Goal: Task Accomplishment & Management: Complete application form

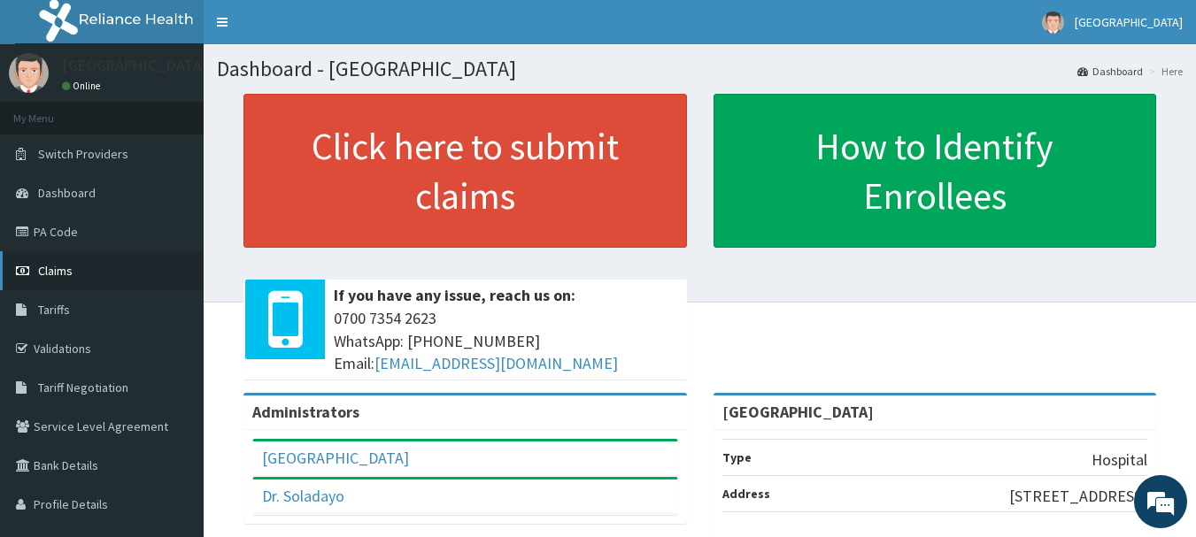
click at [55, 278] on span "Claims" at bounding box center [55, 271] width 35 height 16
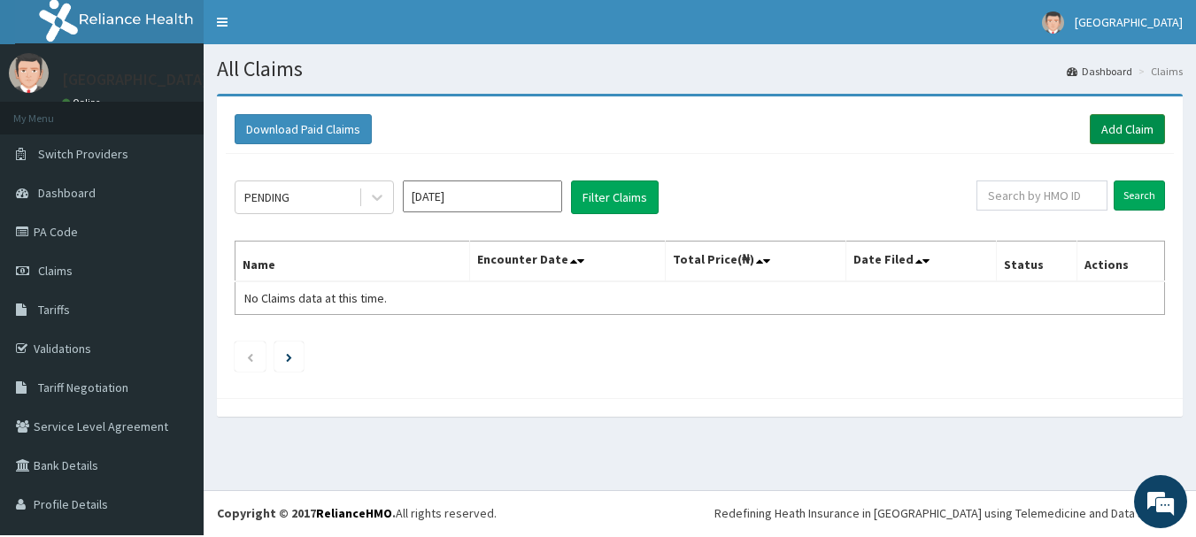
click at [1115, 135] on link "Add Claim" at bounding box center [1126, 129] width 75 height 30
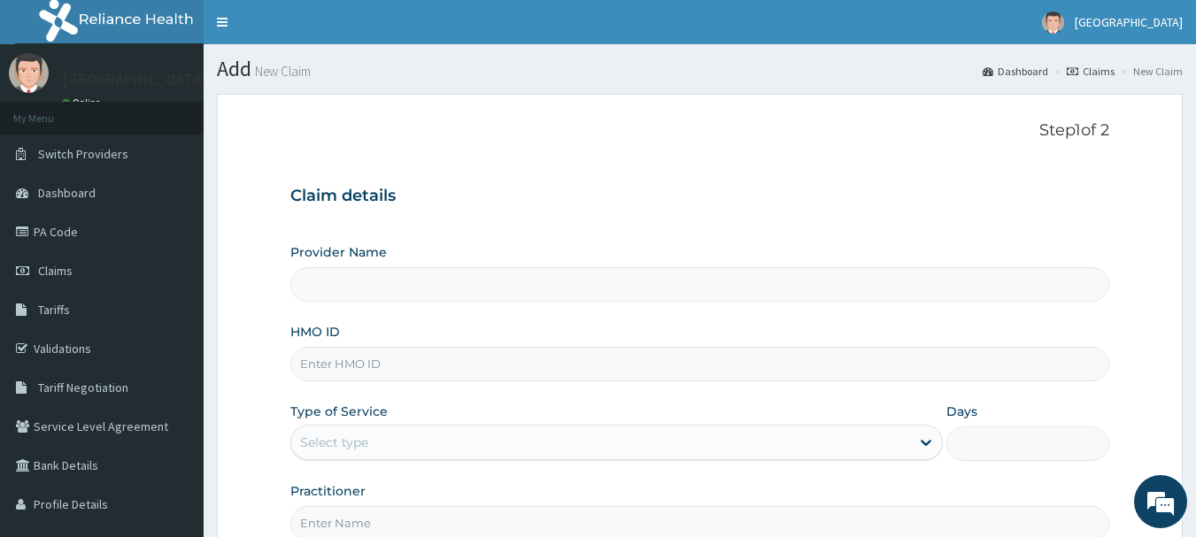
click at [382, 375] on input "HMO ID" at bounding box center [700, 364] width 820 height 35
type input "[GEOGRAPHIC_DATA]"
type input "GSV/10954/A"
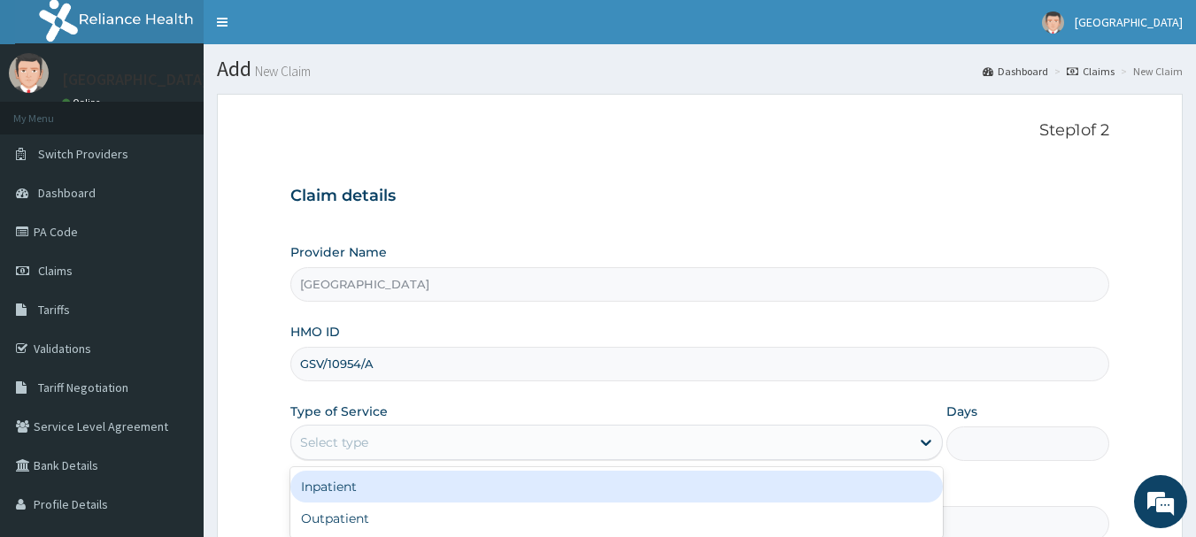
click at [405, 451] on div "Select type" at bounding box center [600, 442] width 619 height 28
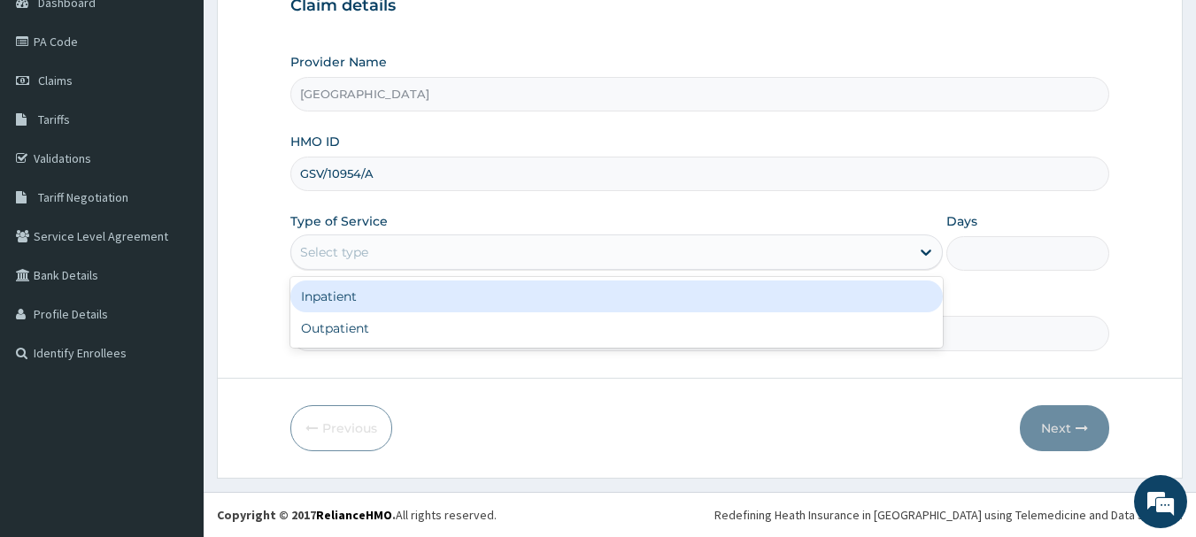
scroll to position [198, 0]
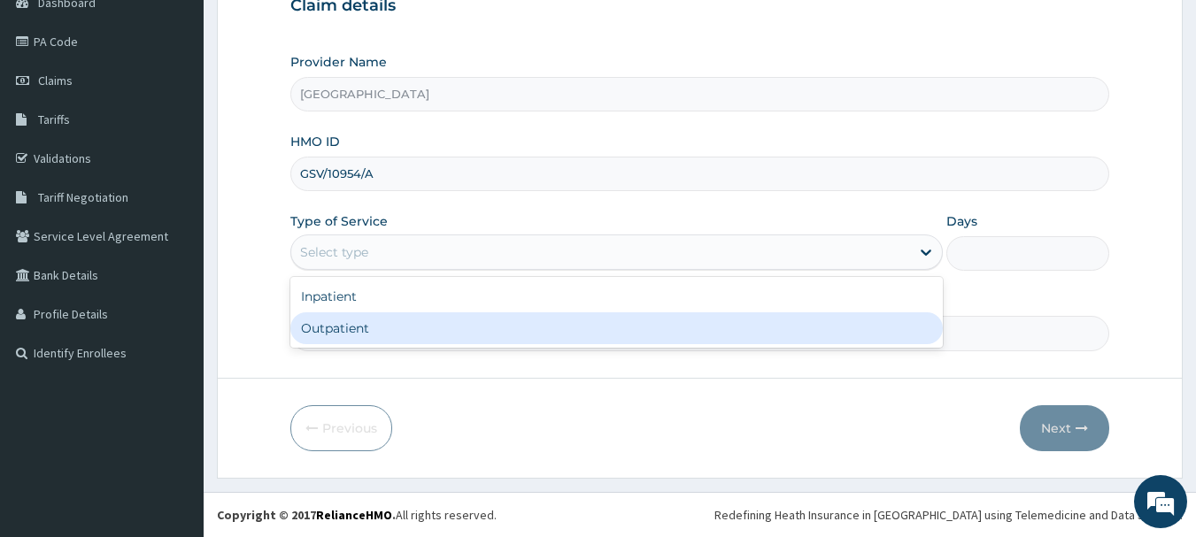
click at [374, 330] on div "Outpatient" at bounding box center [616, 328] width 652 height 32
type input "1"
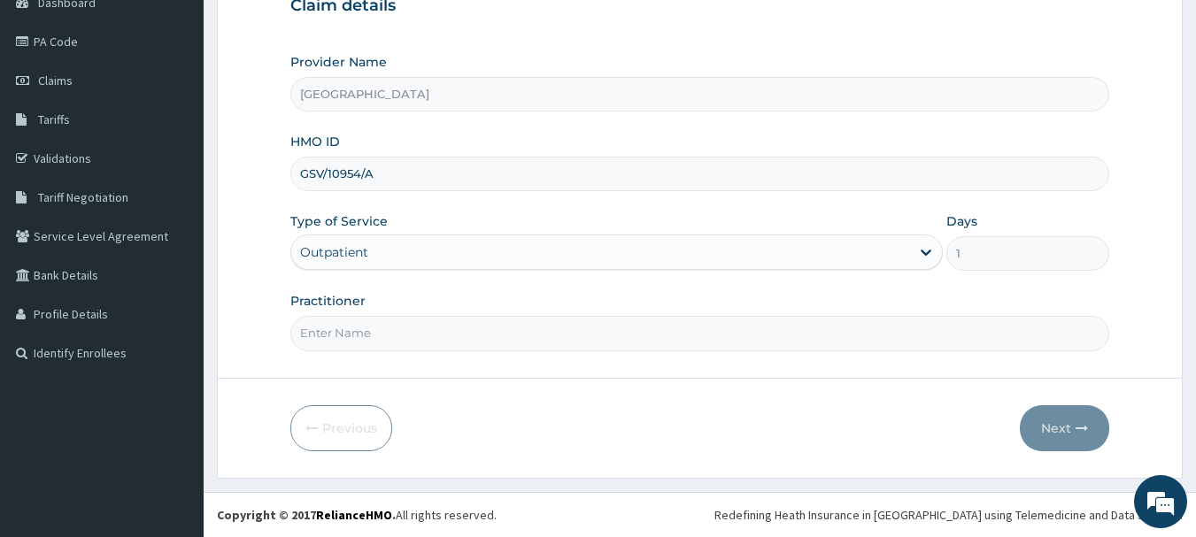
click at [448, 327] on input "Practitioner" at bounding box center [700, 333] width 820 height 35
type input "DR EMMA"
click at [1037, 421] on button "Next" at bounding box center [1064, 428] width 89 height 46
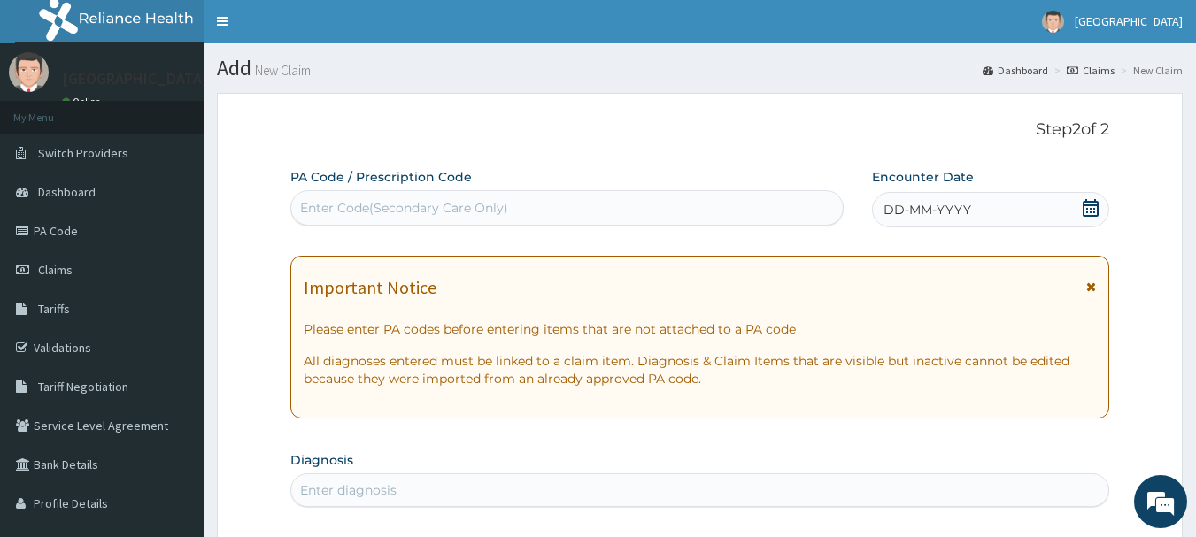
scroll to position [0, 0]
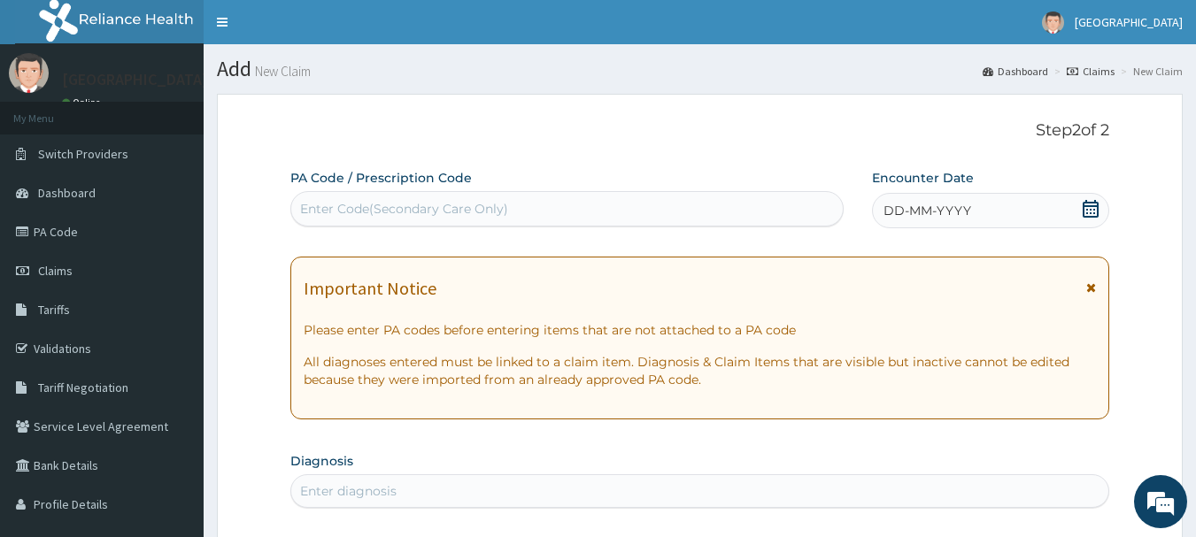
click at [381, 210] on div "Enter Code(Secondary Care Only)" at bounding box center [404, 209] width 208 height 18
type input "PA/CCA961"
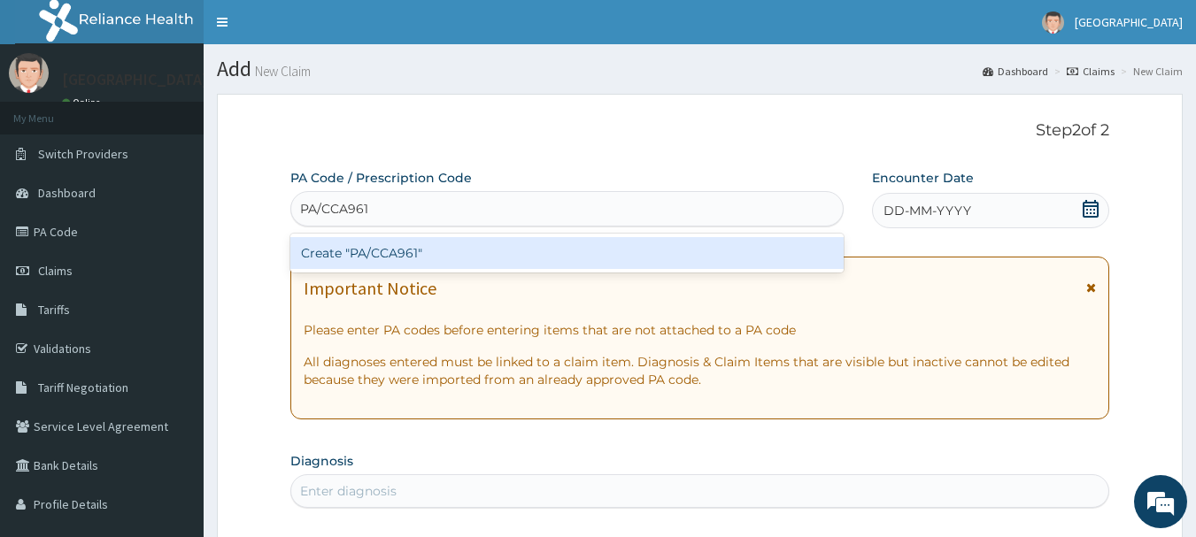
click at [382, 255] on div "Create "PA/CCA961"" at bounding box center [567, 253] width 554 height 32
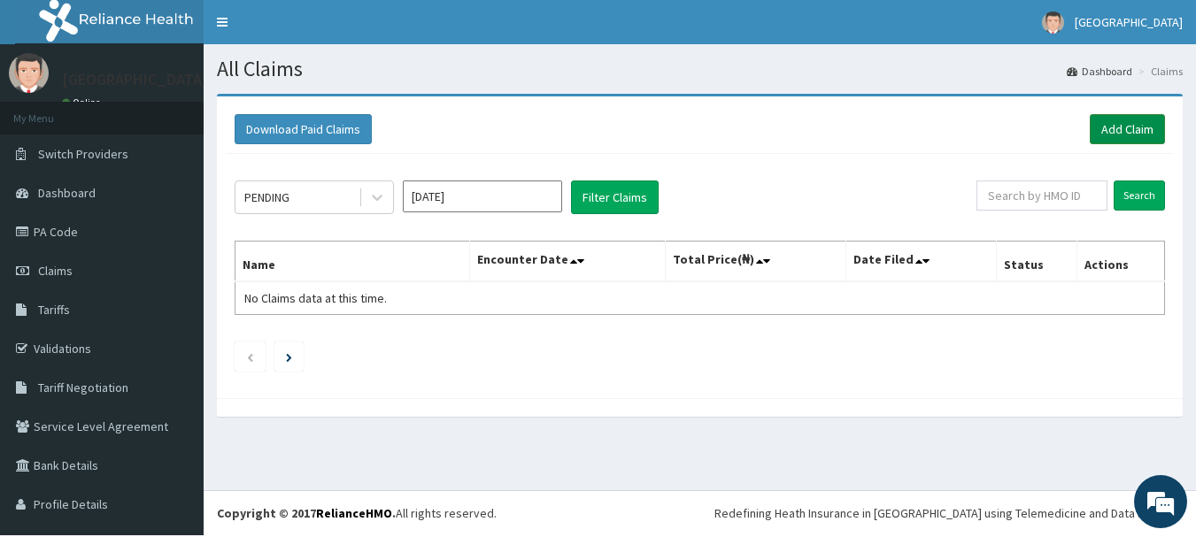
click at [1126, 133] on link "Add Claim" at bounding box center [1126, 129] width 75 height 30
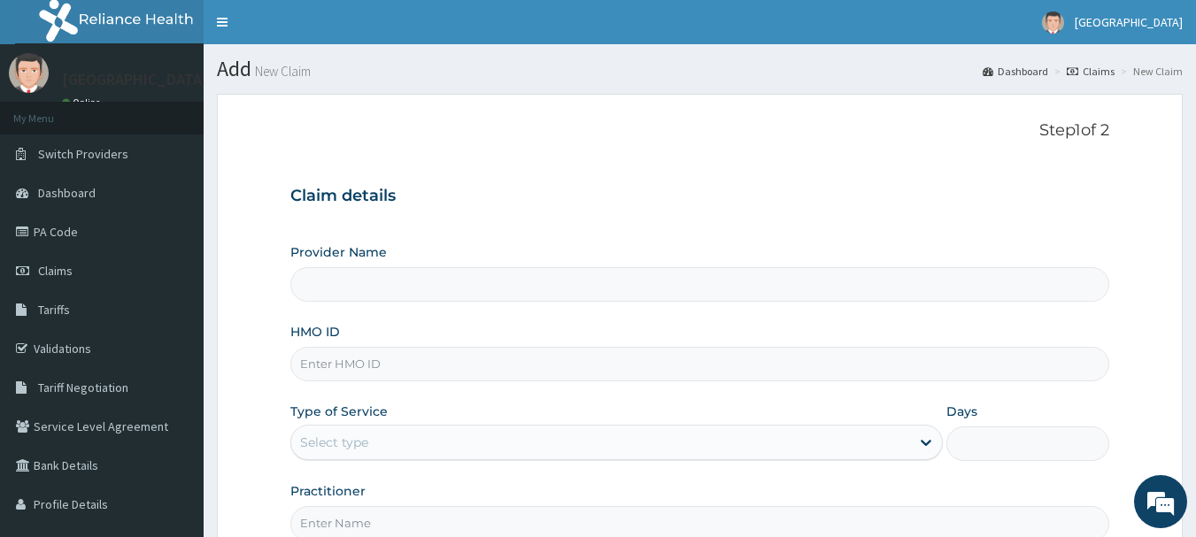
click at [437, 378] on input "HMO ID" at bounding box center [700, 364] width 820 height 35
type input "[GEOGRAPHIC_DATA]"
type input "MGG/10019/C"
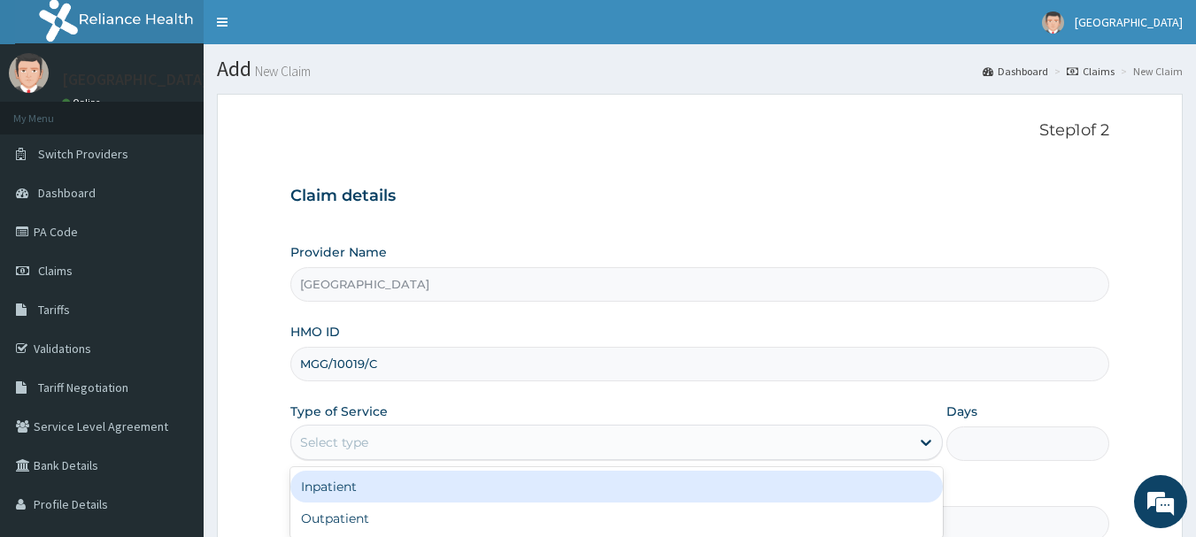
click at [426, 457] on div "Select type" at bounding box center [600, 442] width 619 height 28
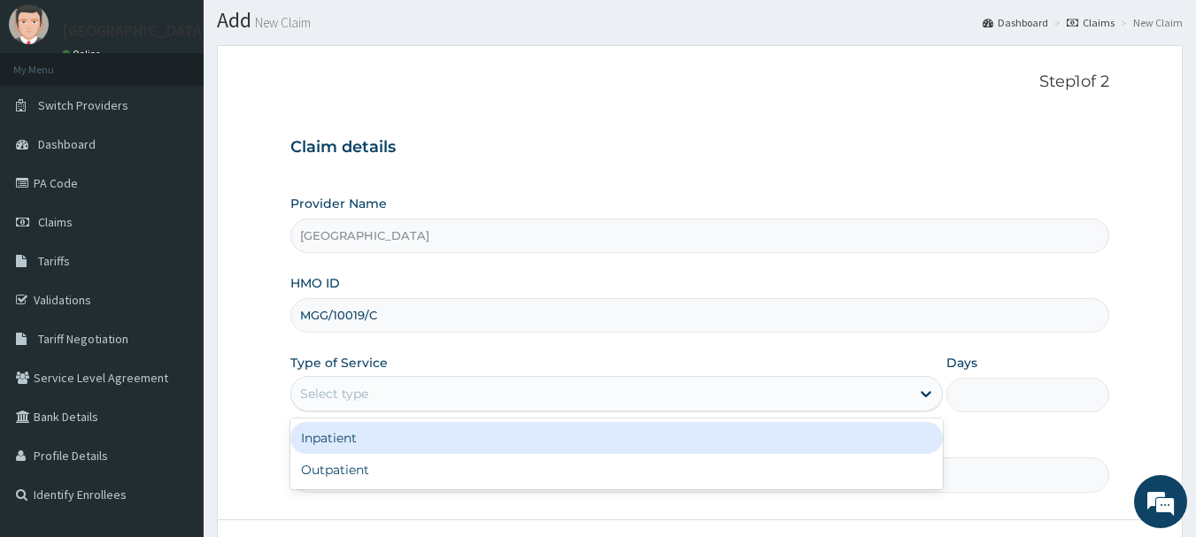
scroll to position [177, 0]
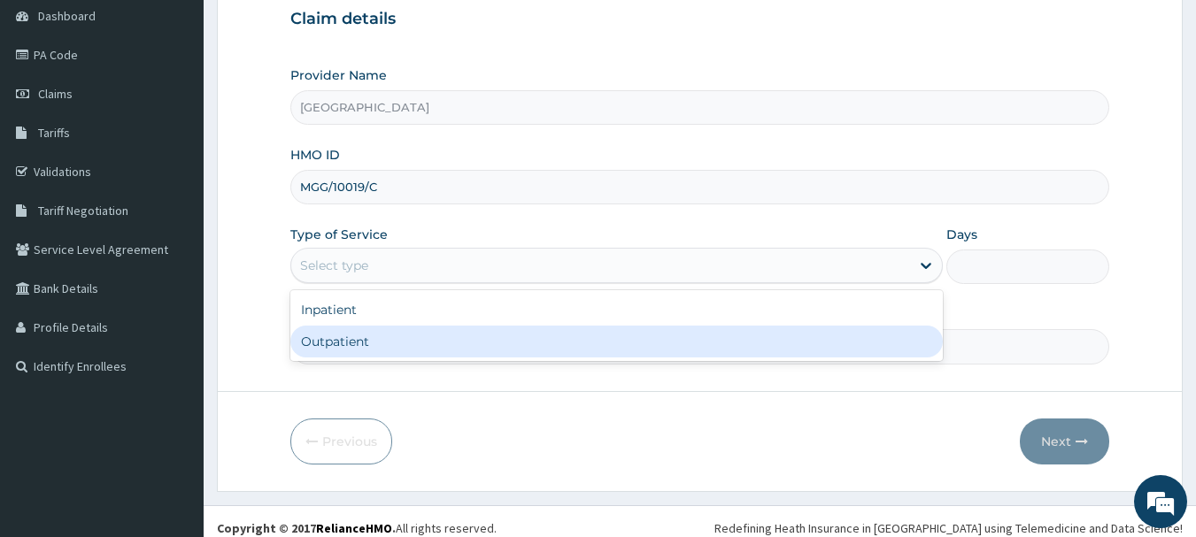
click at [441, 346] on div "Outpatient" at bounding box center [616, 342] width 652 height 32
type input "1"
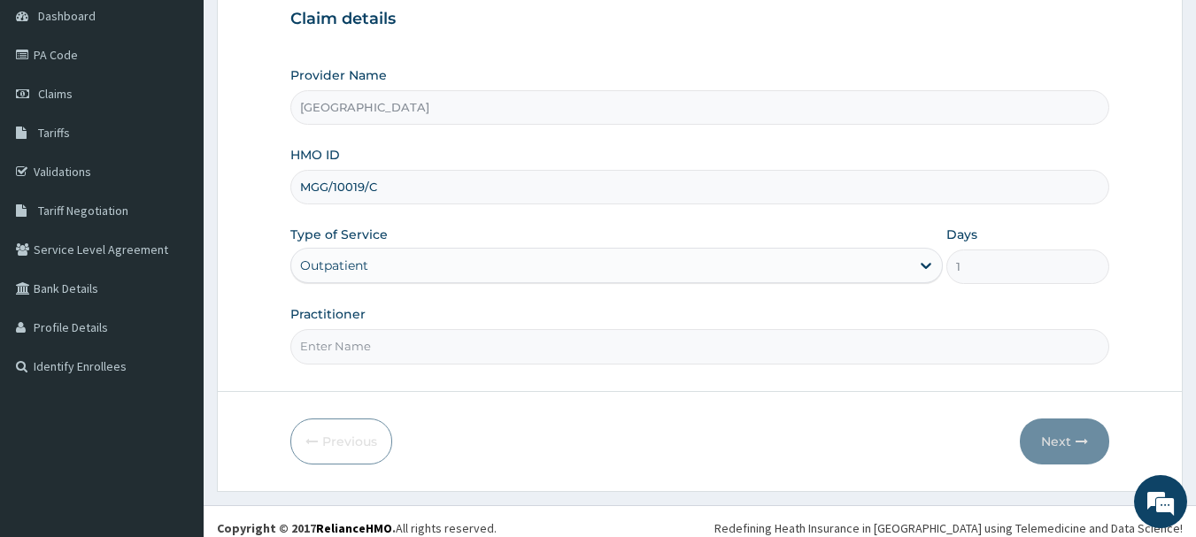
click at [597, 358] on input "Practitioner" at bounding box center [700, 346] width 820 height 35
type input "DR [PERSON_NAME]"
click at [1052, 446] on button "Next" at bounding box center [1064, 442] width 89 height 46
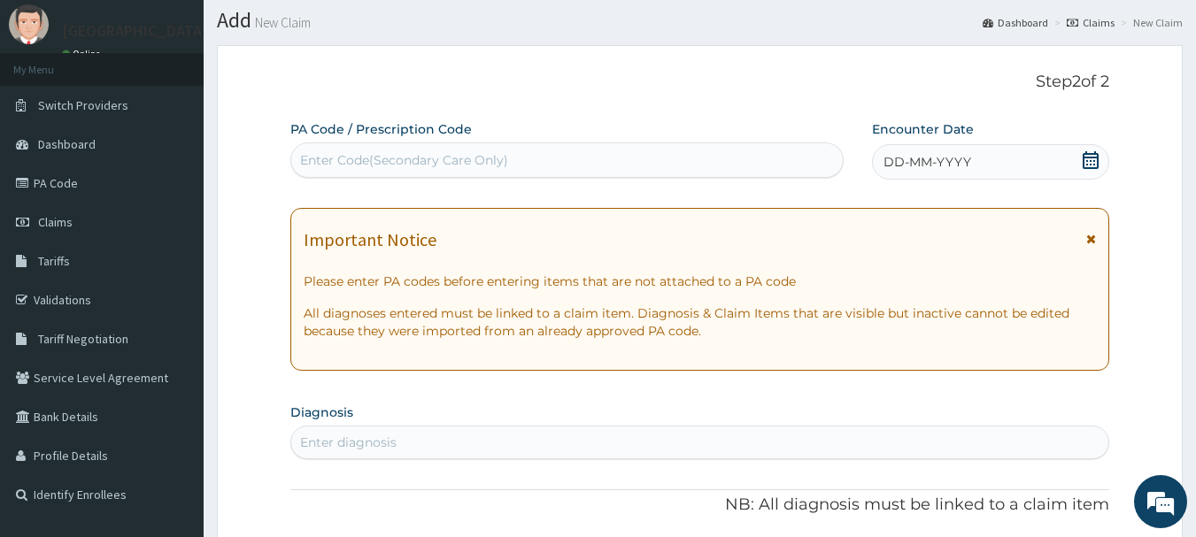
scroll to position [0, 0]
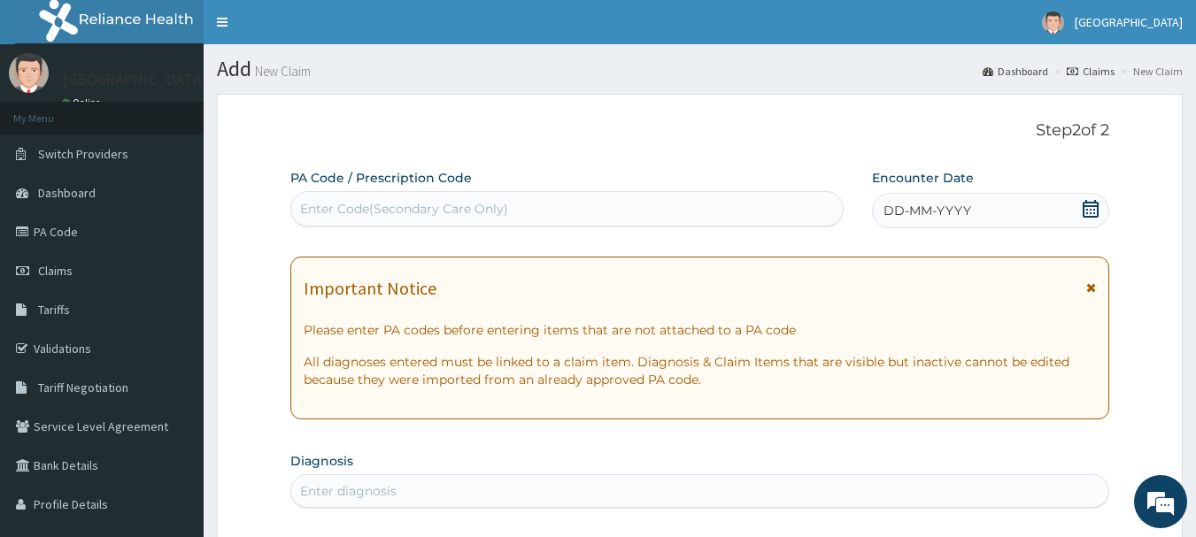
click at [606, 208] on div "Enter Code(Secondary Care Only)" at bounding box center [567, 209] width 552 height 28
type input "PA/F528CA"
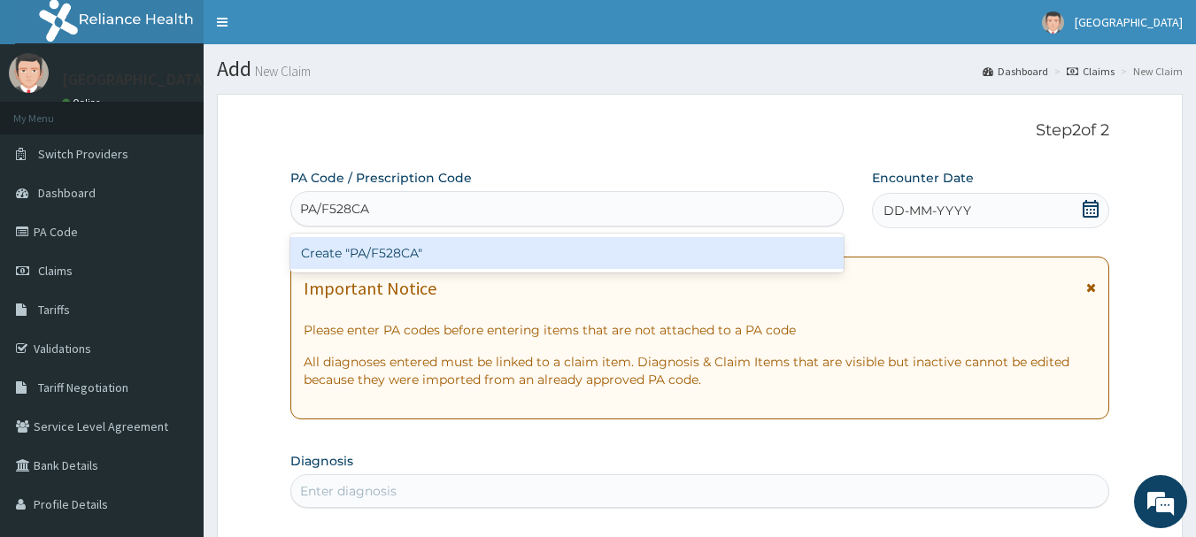
click at [486, 257] on div "Create "PA/F528CA"" at bounding box center [567, 253] width 554 height 32
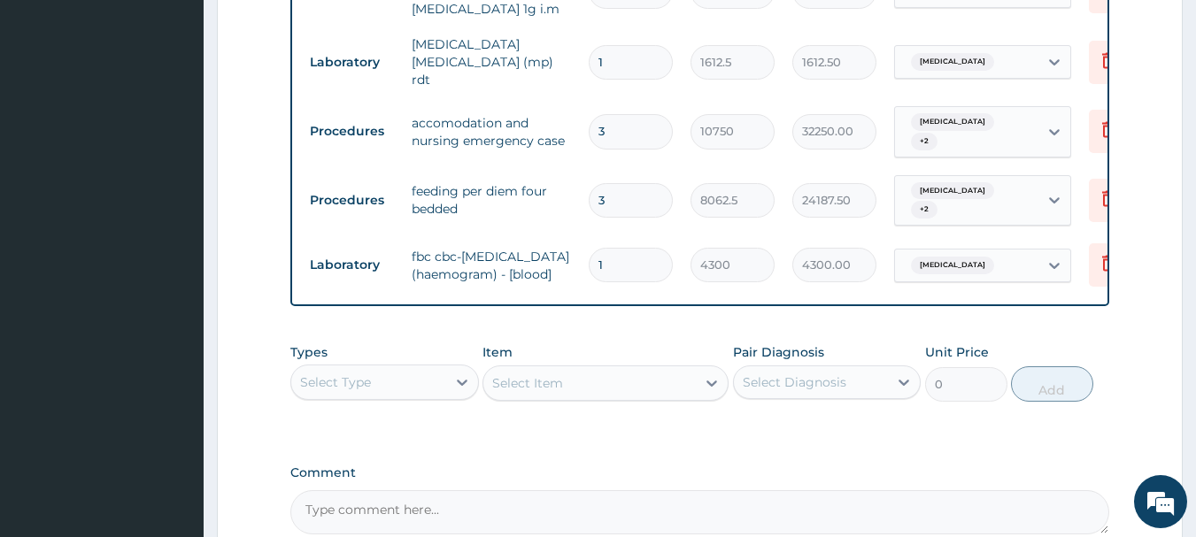
scroll to position [1182, 0]
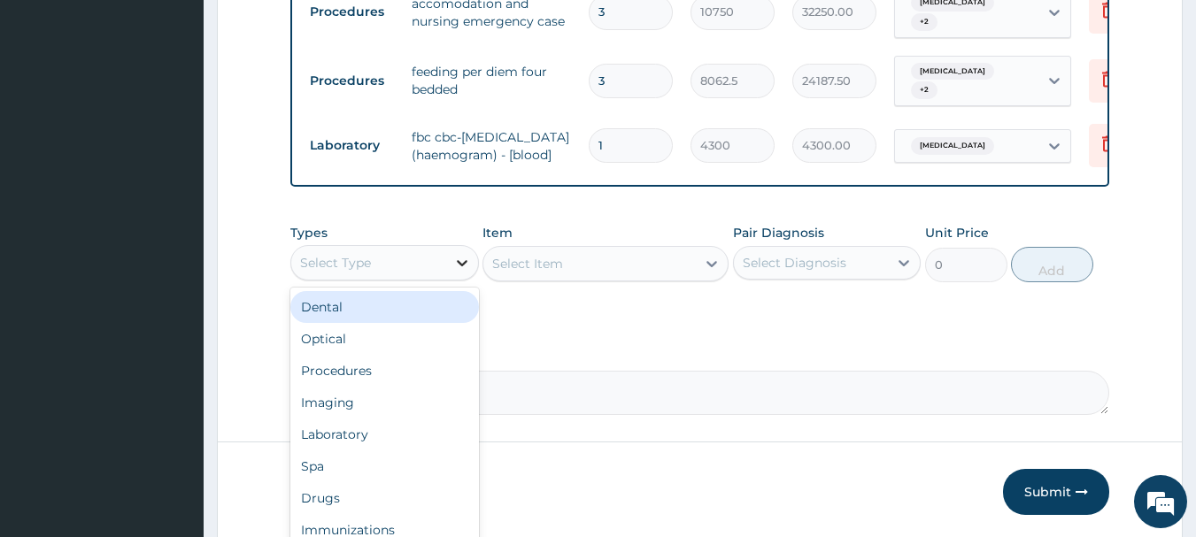
click at [462, 272] on icon at bounding box center [462, 263] width 18 height 18
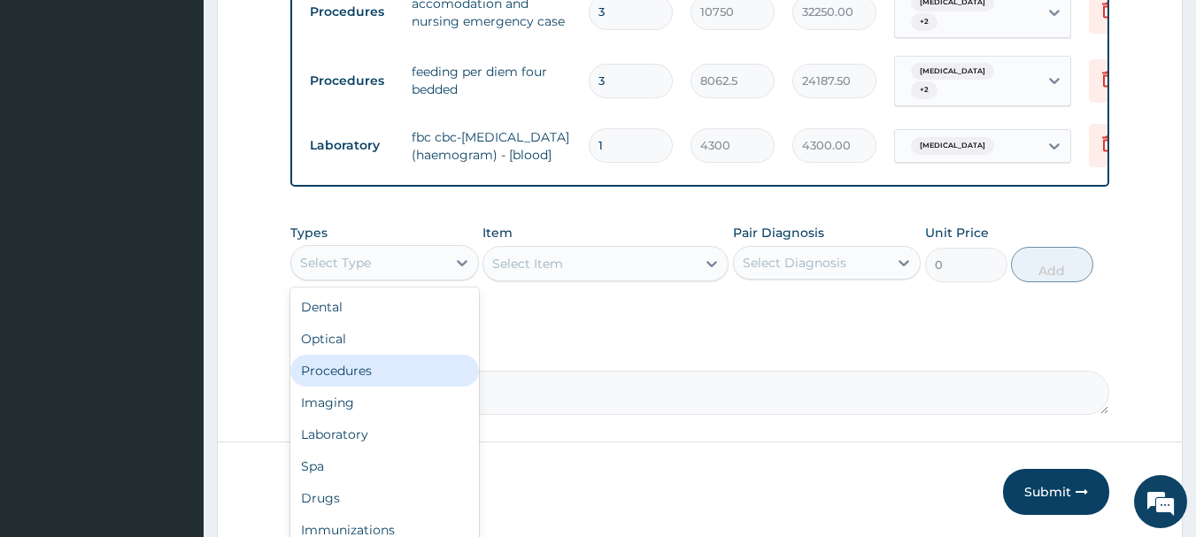
click at [350, 387] on div "Procedures" at bounding box center [384, 371] width 189 height 32
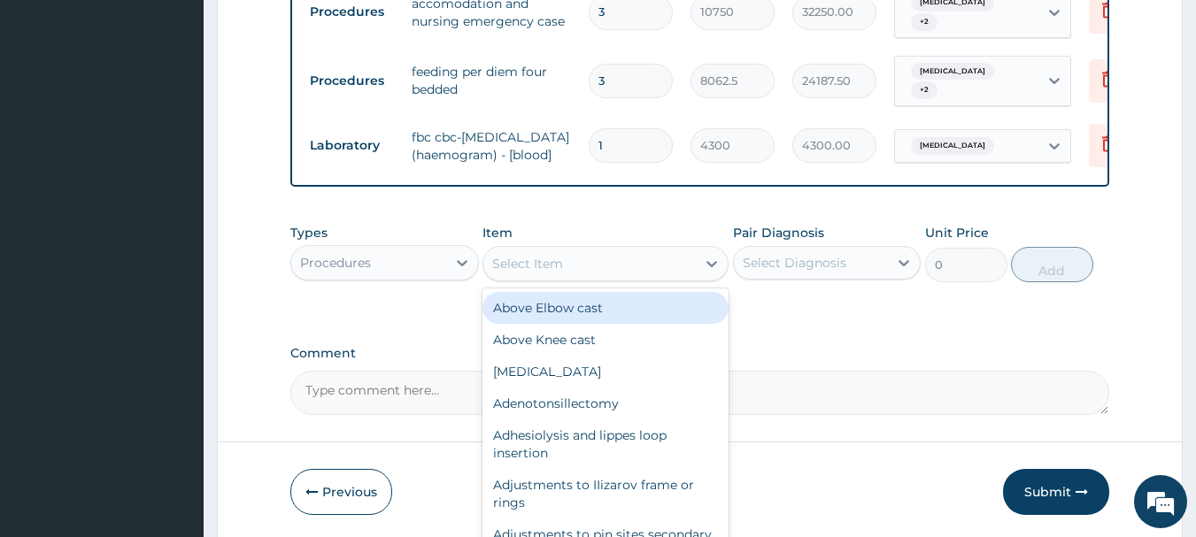
click at [581, 278] on div "Select Item" at bounding box center [589, 264] width 212 height 28
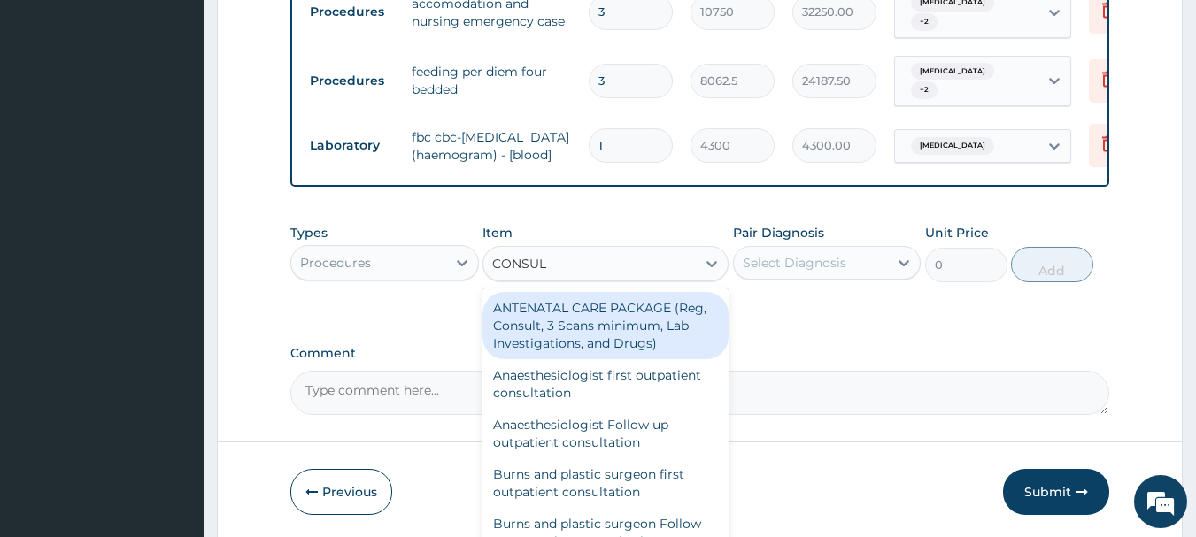
type input "CONSULT"
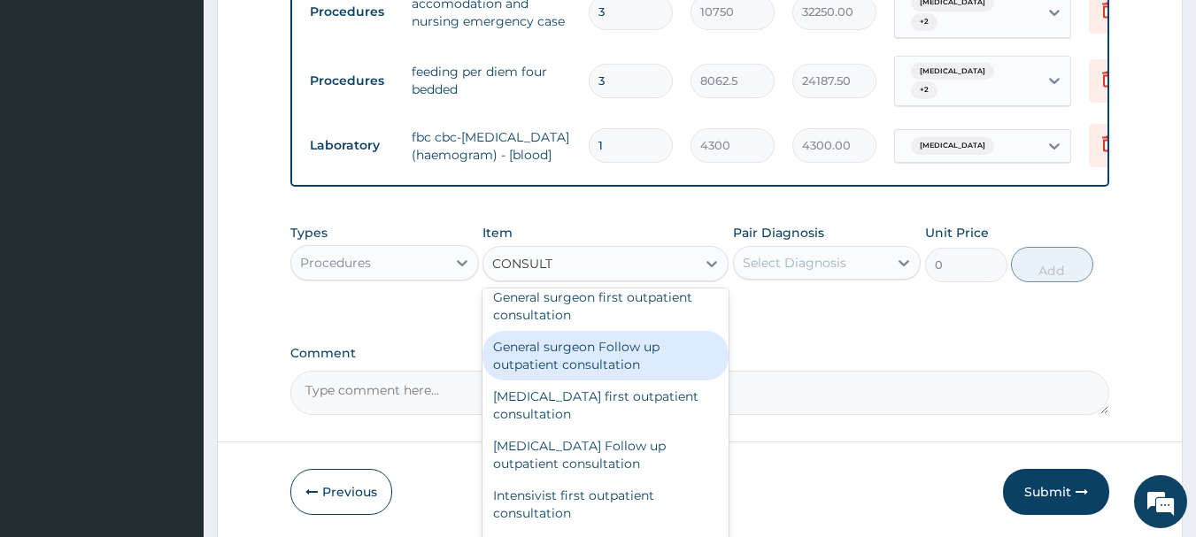
scroll to position [1062, 0]
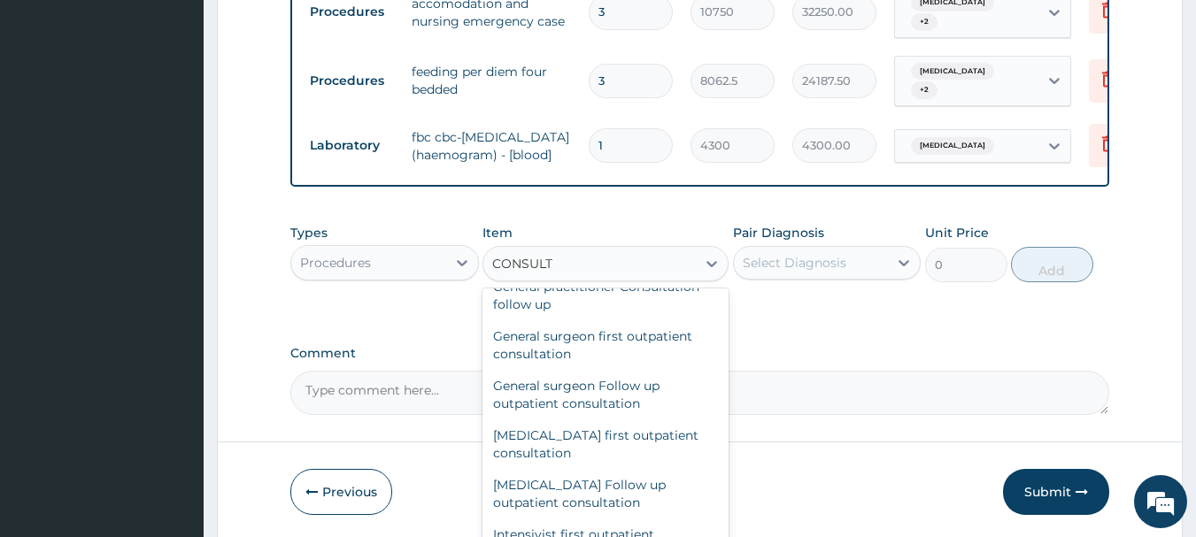
click at [576, 271] on div "General practitioner Consultation first outpatient consultation" at bounding box center [605, 246] width 246 height 50
type input "3547.5"
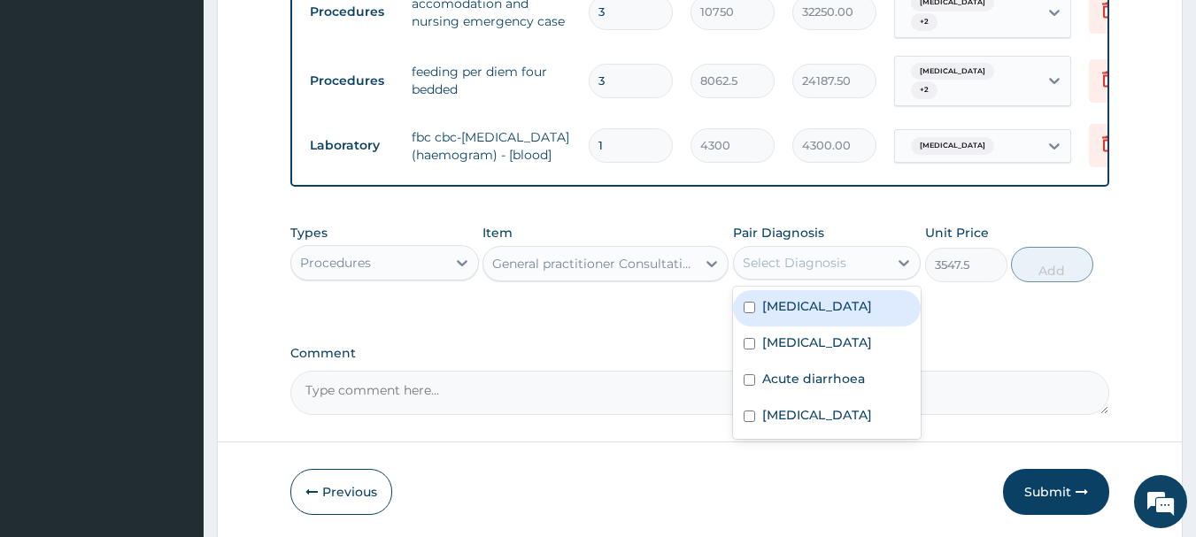
click at [816, 272] on div "Select Diagnosis" at bounding box center [795, 263] width 104 height 18
click at [836, 327] on div "Malaria" at bounding box center [827, 308] width 189 height 36
checkbox input "true"
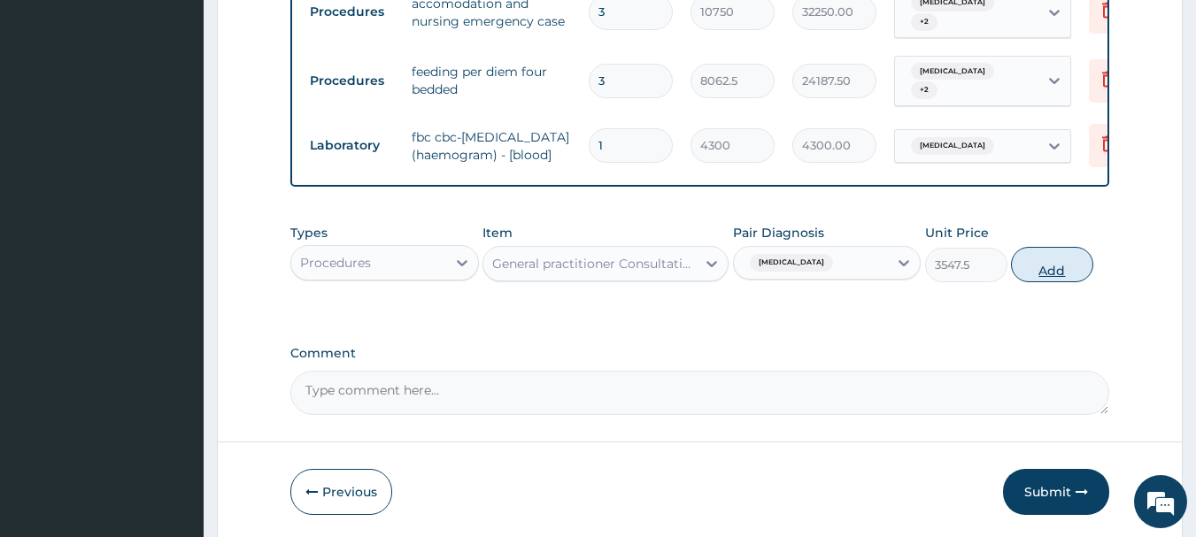
click at [1055, 282] on button "Add" at bounding box center [1052, 264] width 82 height 35
type input "0"
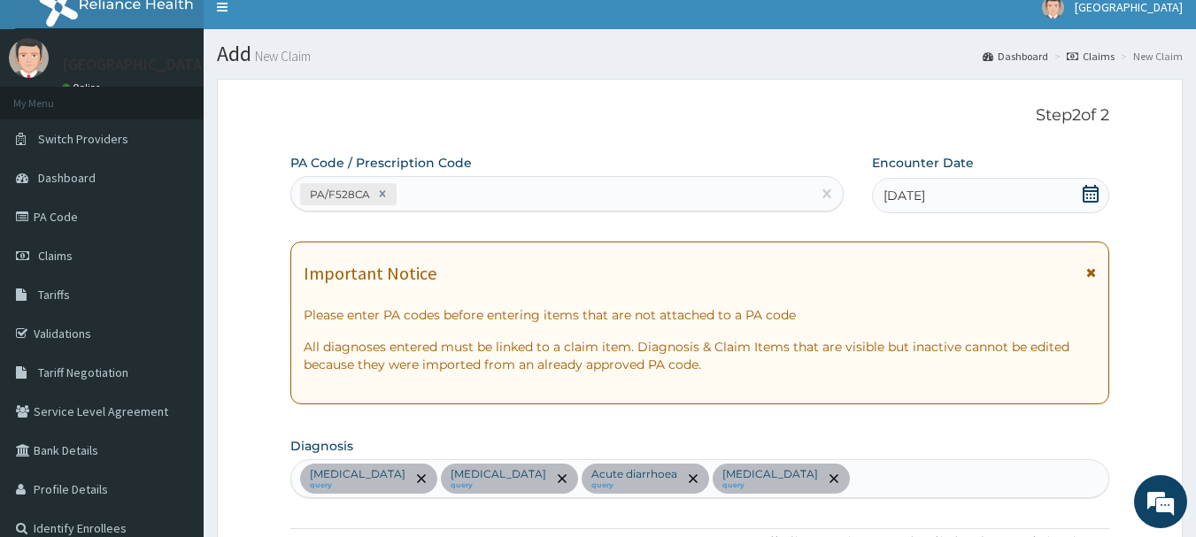
scroll to position [0, 0]
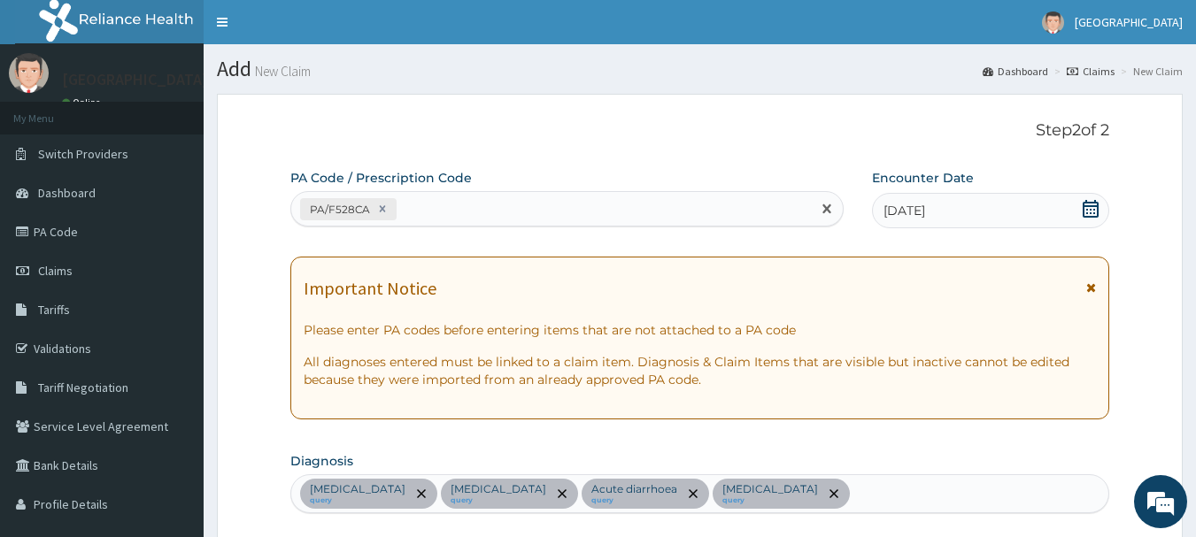
click at [476, 209] on div "PA/F528CA" at bounding box center [551, 209] width 520 height 29
type input "PA/6DEBA6"
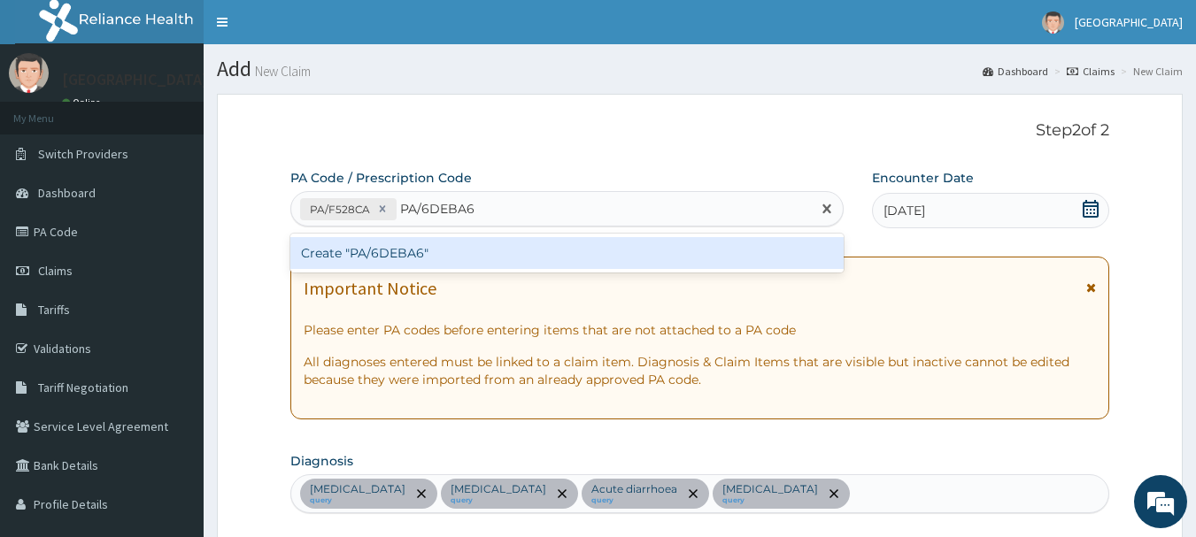
click at [412, 256] on div "Create "PA/6DEBA6"" at bounding box center [567, 253] width 554 height 32
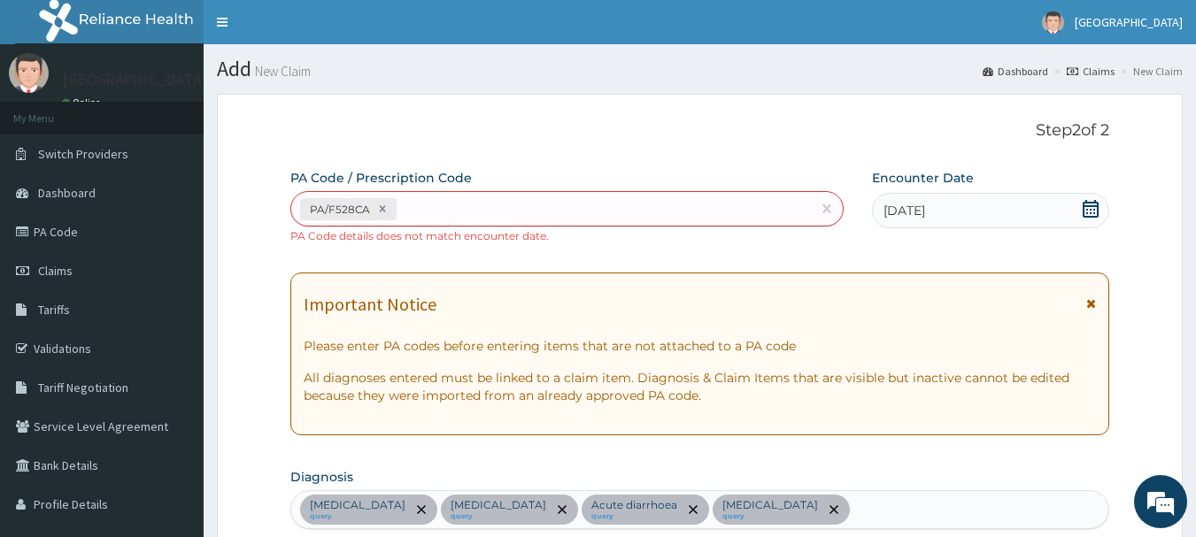
click at [551, 212] on div "PA/F528CA" at bounding box center [551, 209] width 520 height 29
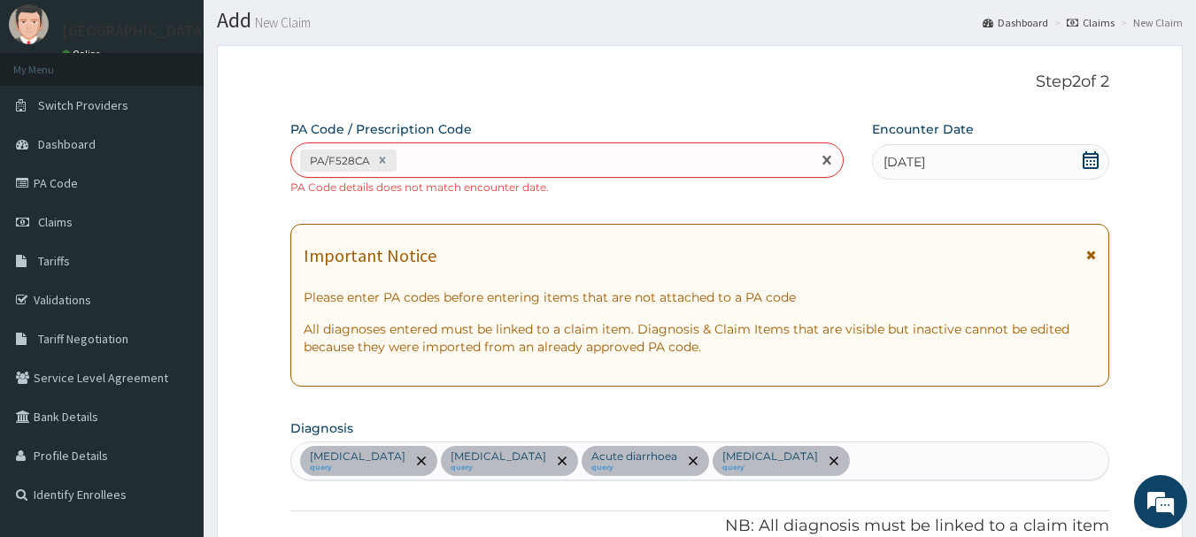
scroll to position [89, 0]
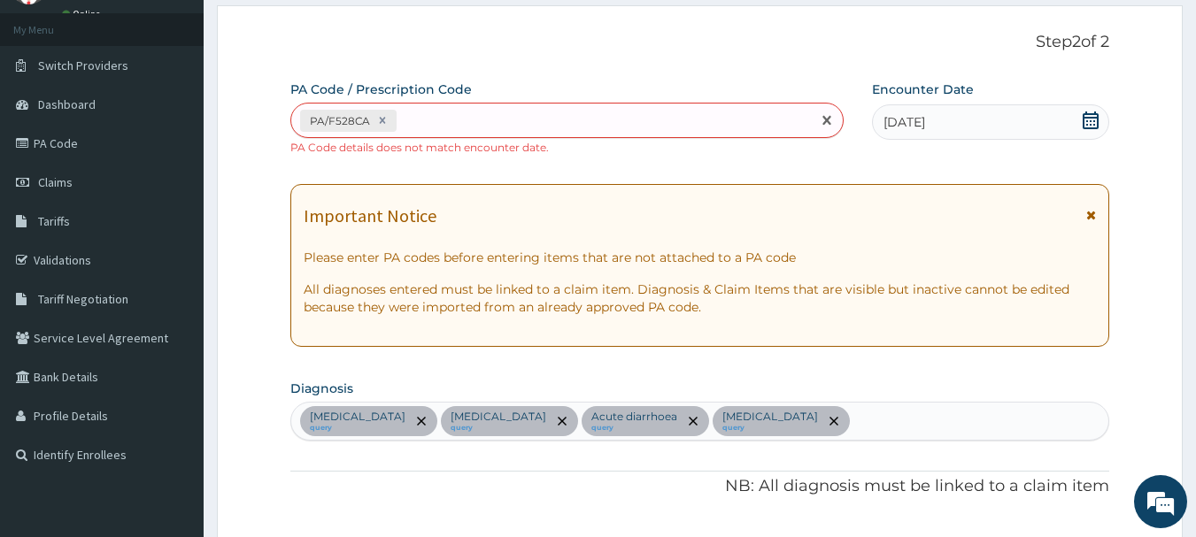
click at [1093, 119] on icon at bounding box center [1091, 121] width 18 height 18
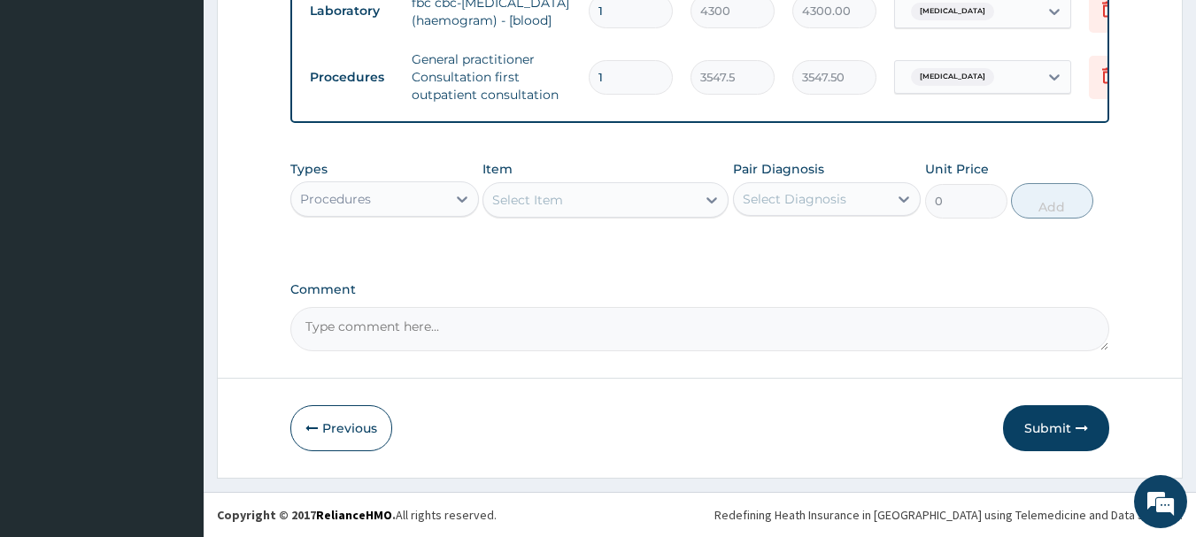
scroll to position [1359, 0]
click at [420, 328] on textarea "Comment" at bounding box center [700, 329] width 820 height 44
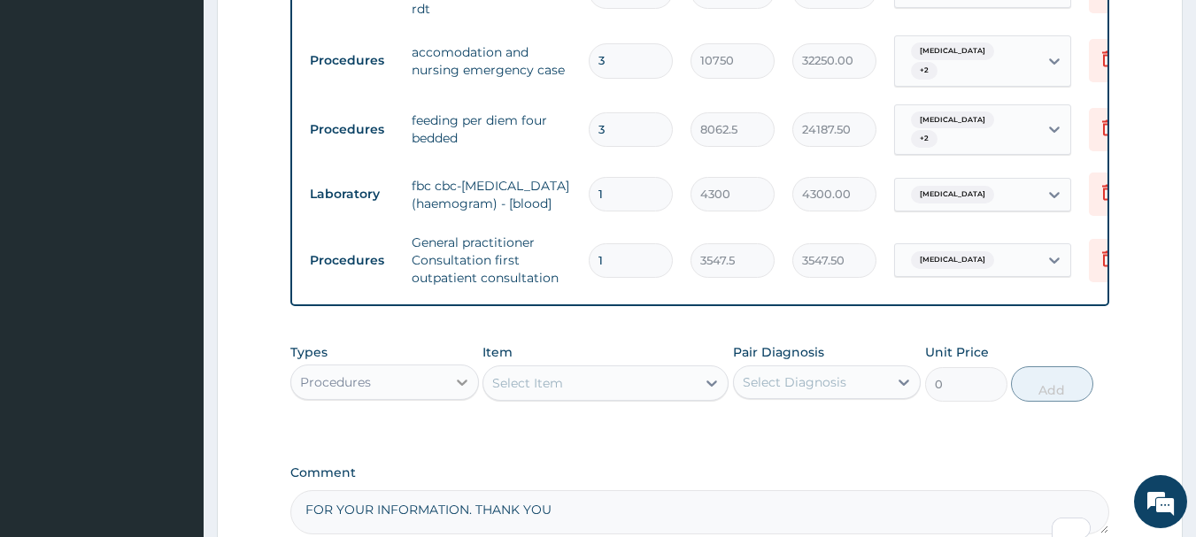
scroll to position [1182, 0]
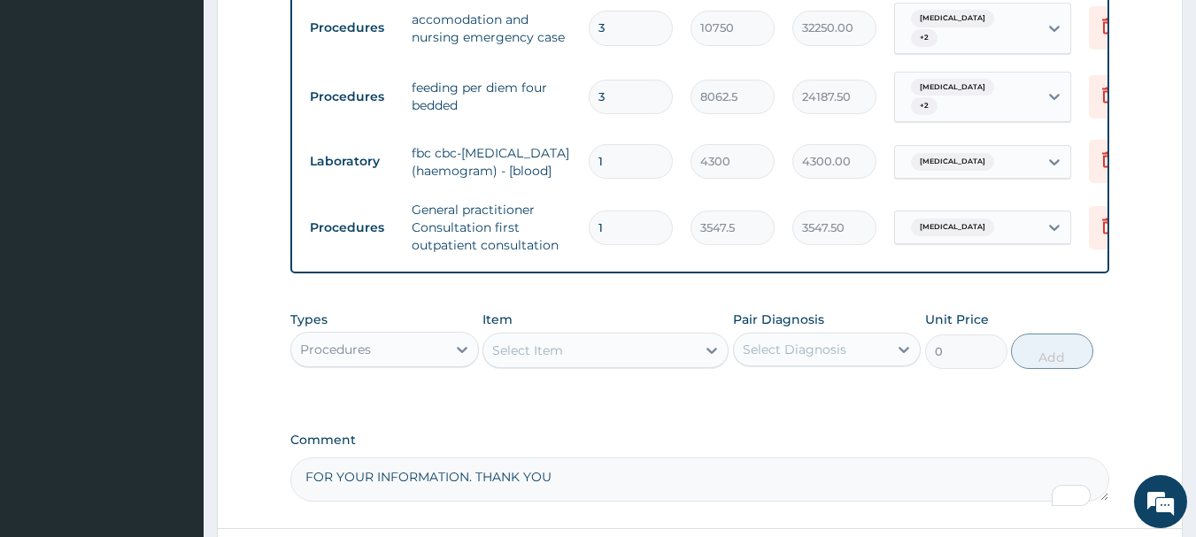
type textarea "FOR YOUR INFORMATION. THANK YOU"
click at [404, 364] on div "Procedures" at bounding box center [368, 349] width 155 height 28
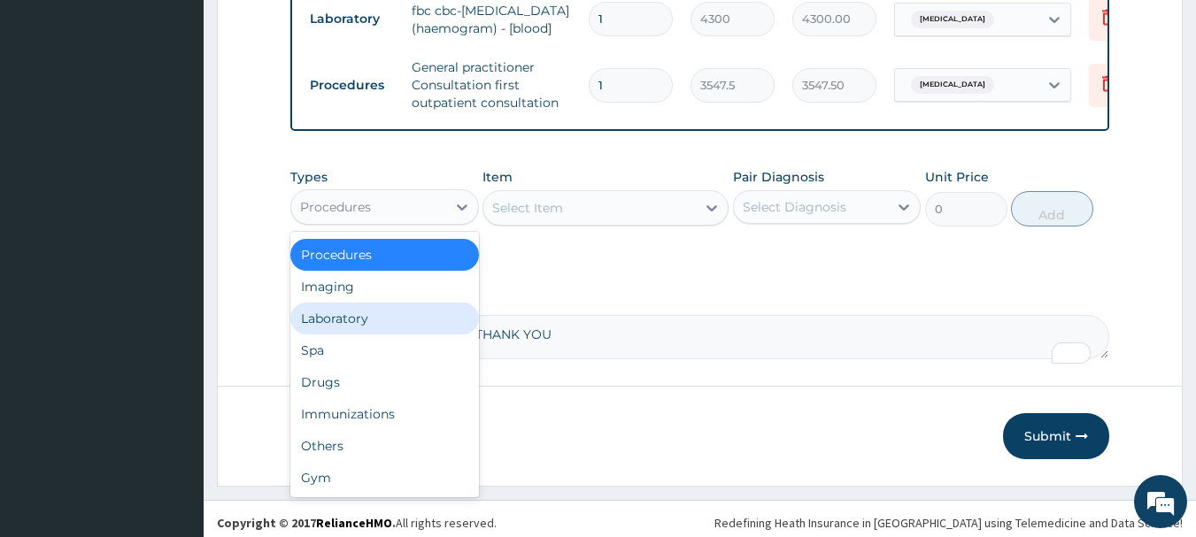
scroll to position [1342, 0]
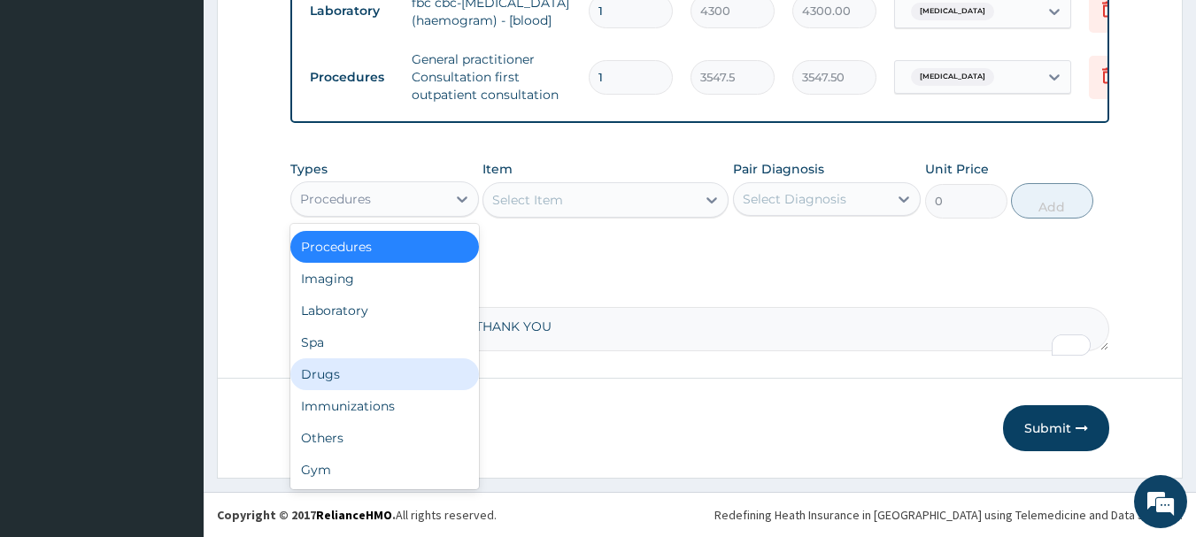
click at [357, 387] on div "Drugs" at bounding box center [384, 374] width 189 height 32
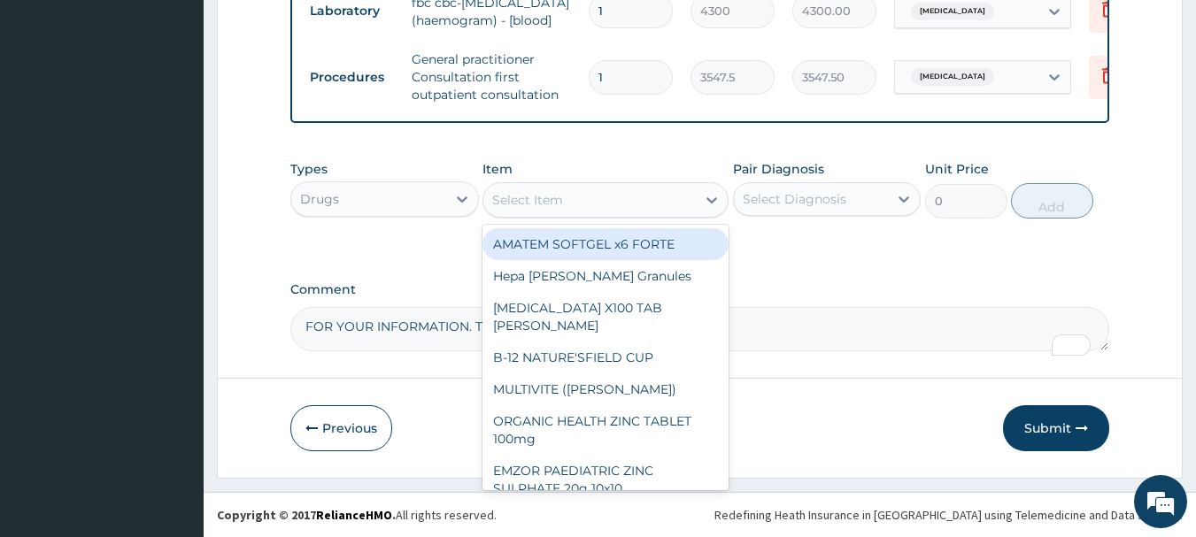
click at [571, 214] on div "Select Item" at bounding box center [589, 200] width 212 height 28
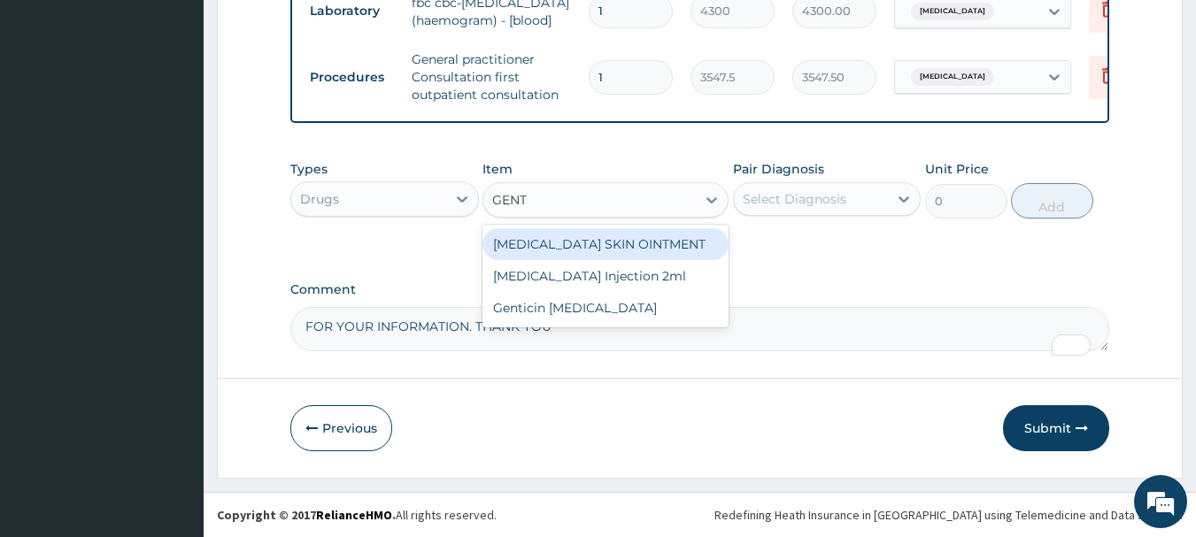
type input "GENTA"
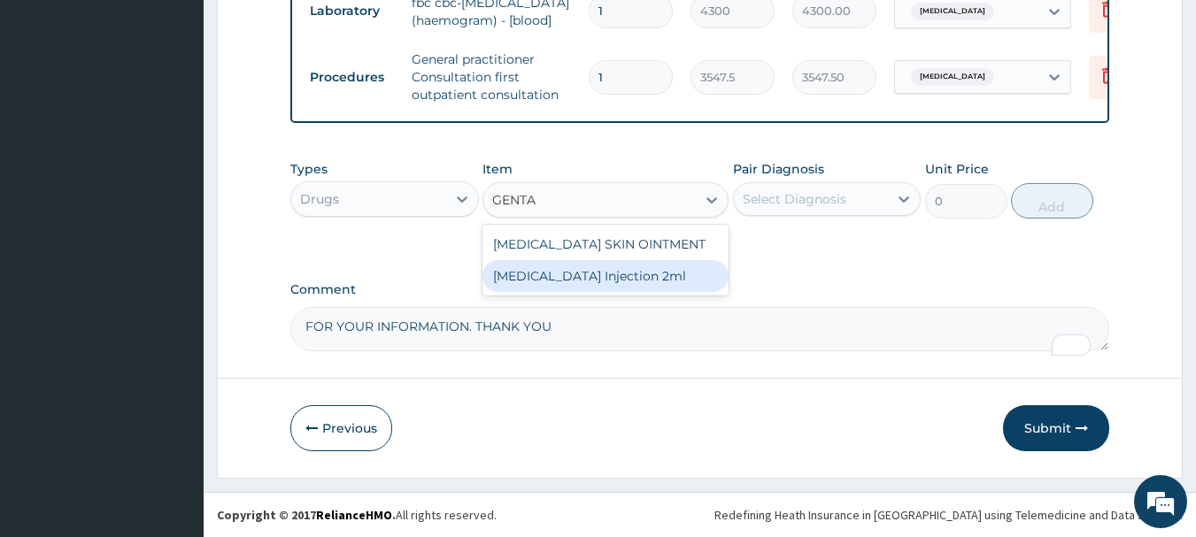
click at [576, 292] on div "GENTAMICIN Injection 2ml" at bounding box center [605, 276] width 246 height 32
type input "331.1"
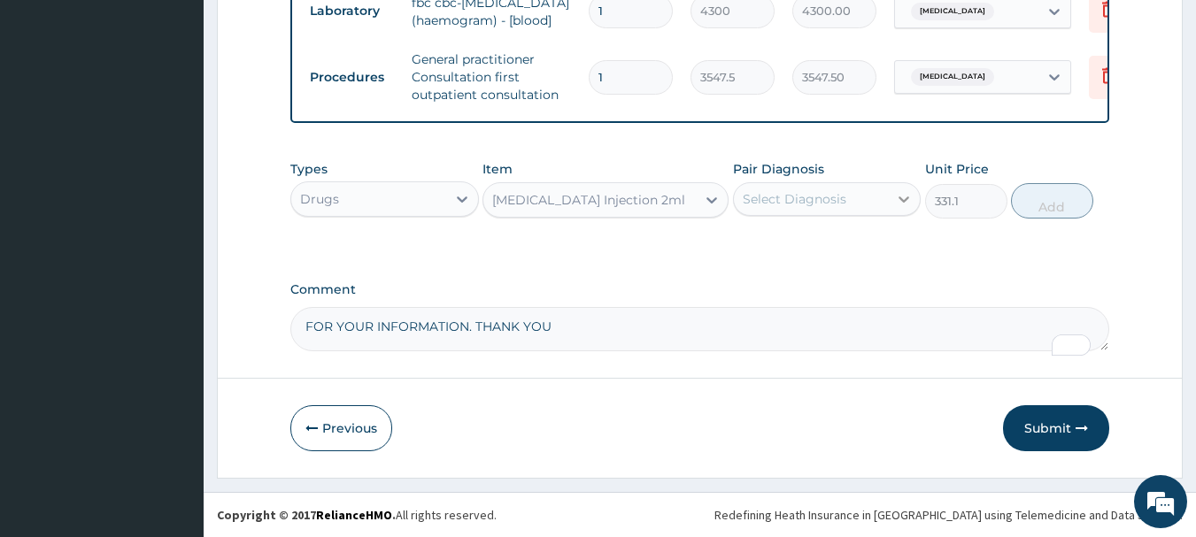
click at [901, 203] on icon at bounding box center [904, 199] width 11 height 6
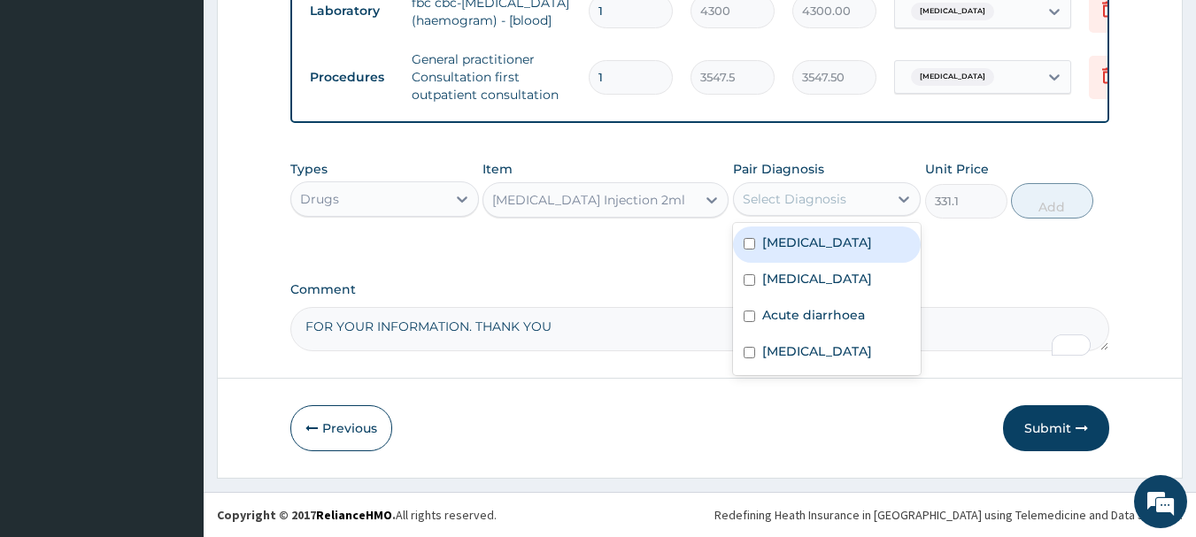
click at [880, 263] on div "[MEDICAL_DATA]" at bounding box center [827, 245] width 189 height 36
checkbox input "true"
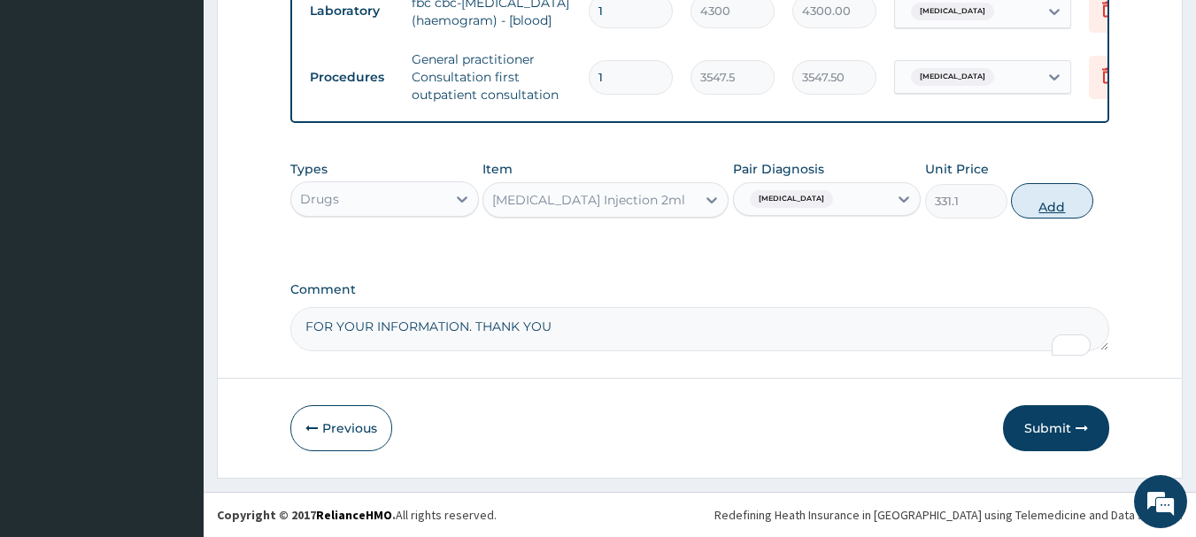
click at [1048, 215] on button "Add" at bounding box center [1052, 200] width 82 height 35
type input "0"
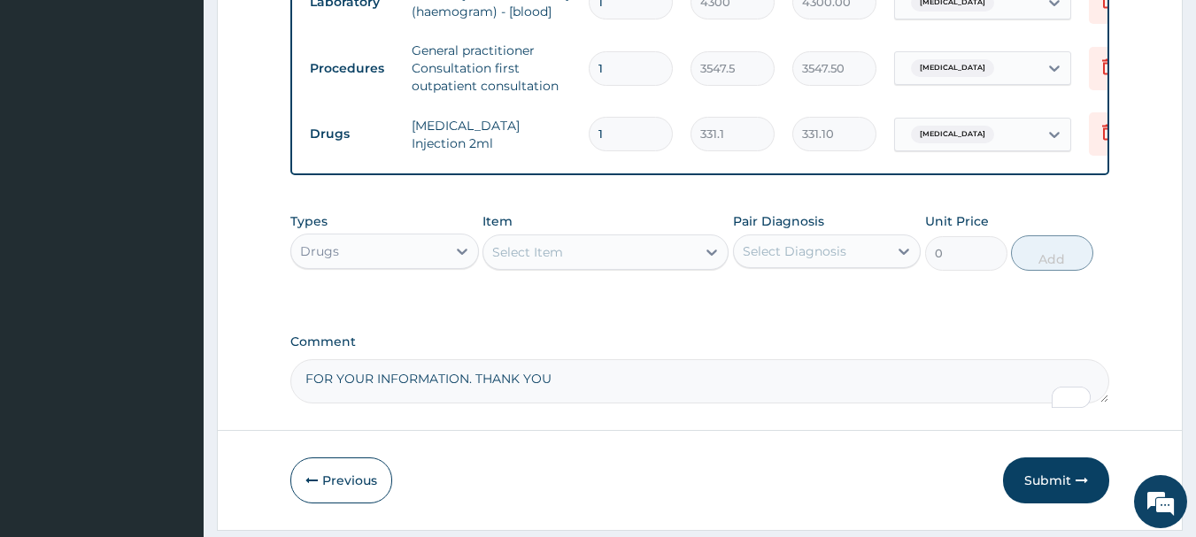
type input "0.00"
type input "3"
type input "993.30"
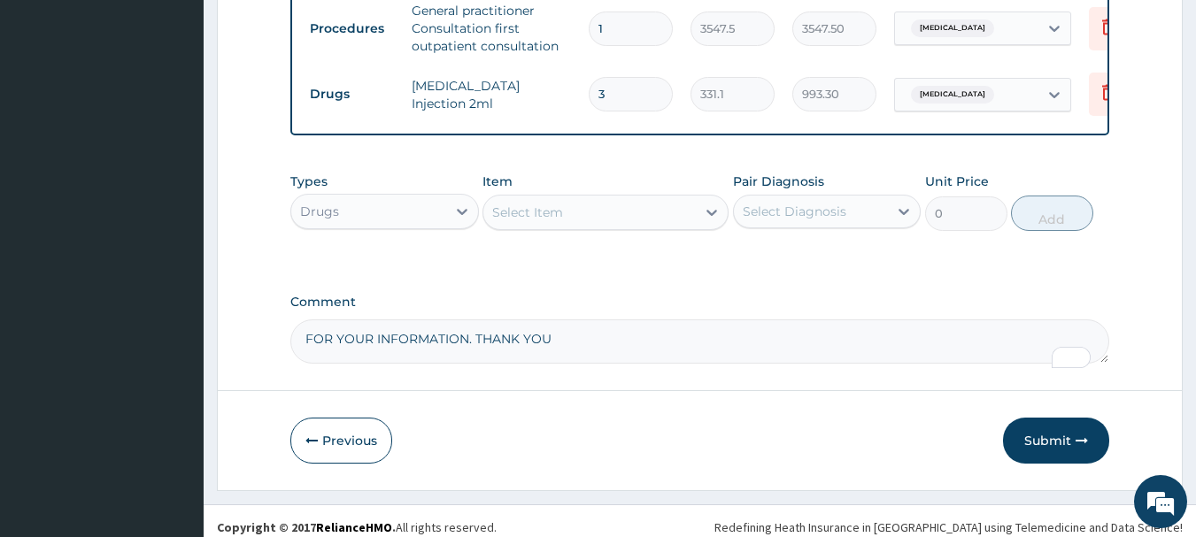
scroll to position [1420, 0]
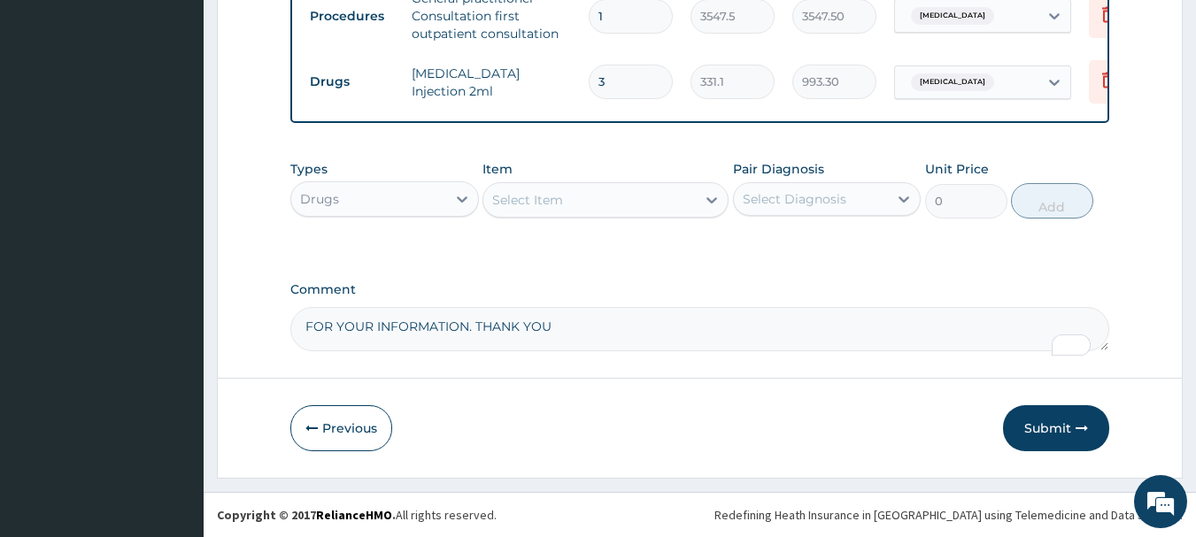
type input "3"
click at [571, 199] on div "Select Item" at bounding box center [589, 200] width 212 height 28
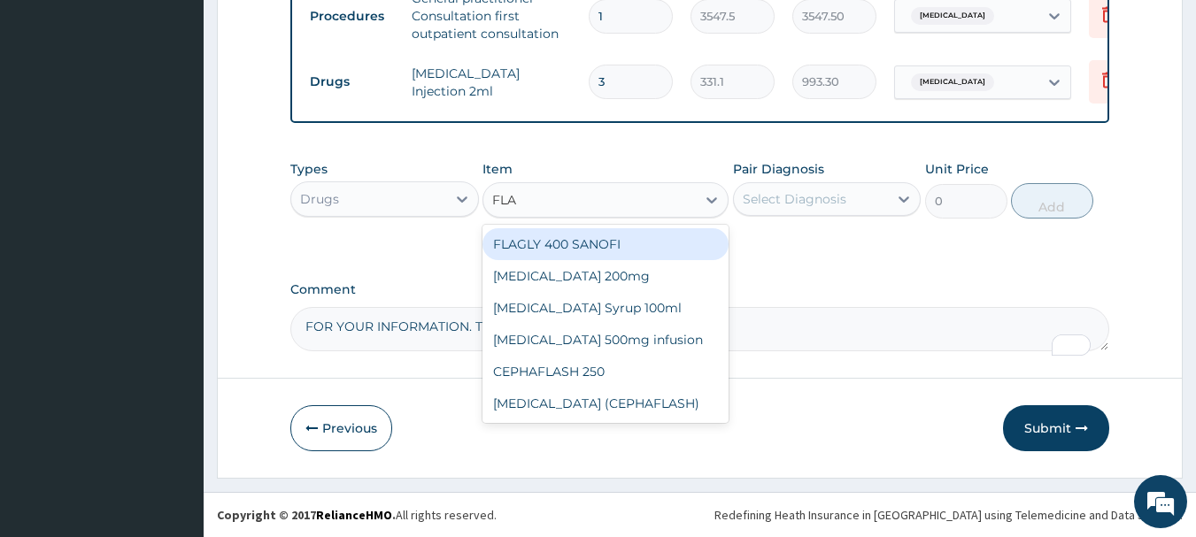
type input "FLAG"
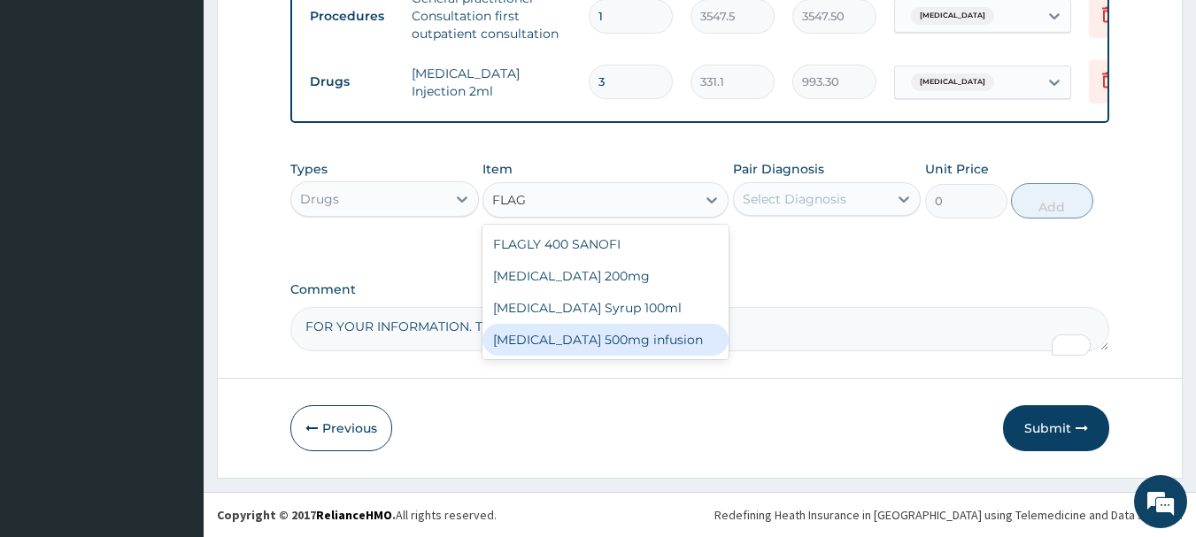
click at [622, 343] on div "Flagyl 500mg infusion" at bounding box center [605, 340] width 246 height 32
type input "591.25"
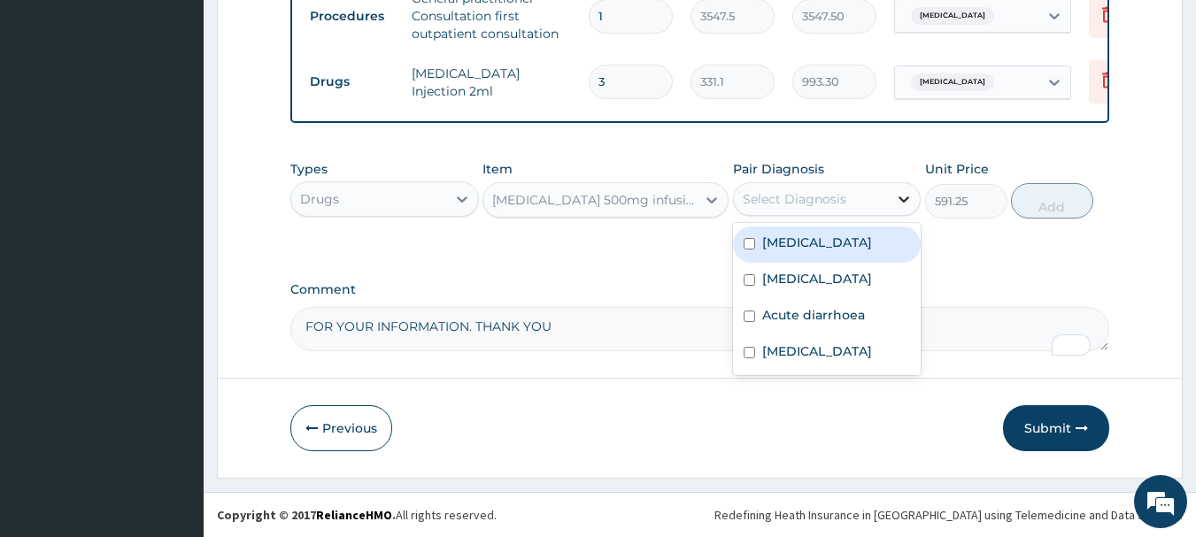
click at [908, 191] on icon at bounding box center [904, 199] width 18 height 18
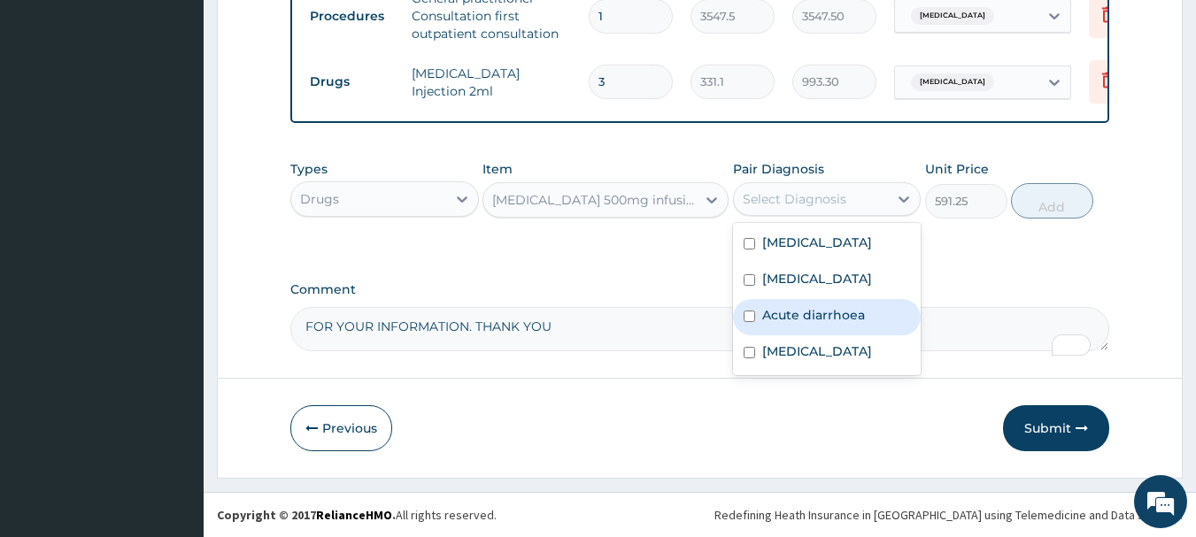
click at [852, 319] on label "Acute diarrhoea" at bounding box center [813, 315] width 103 height 18
checkbox input "true"
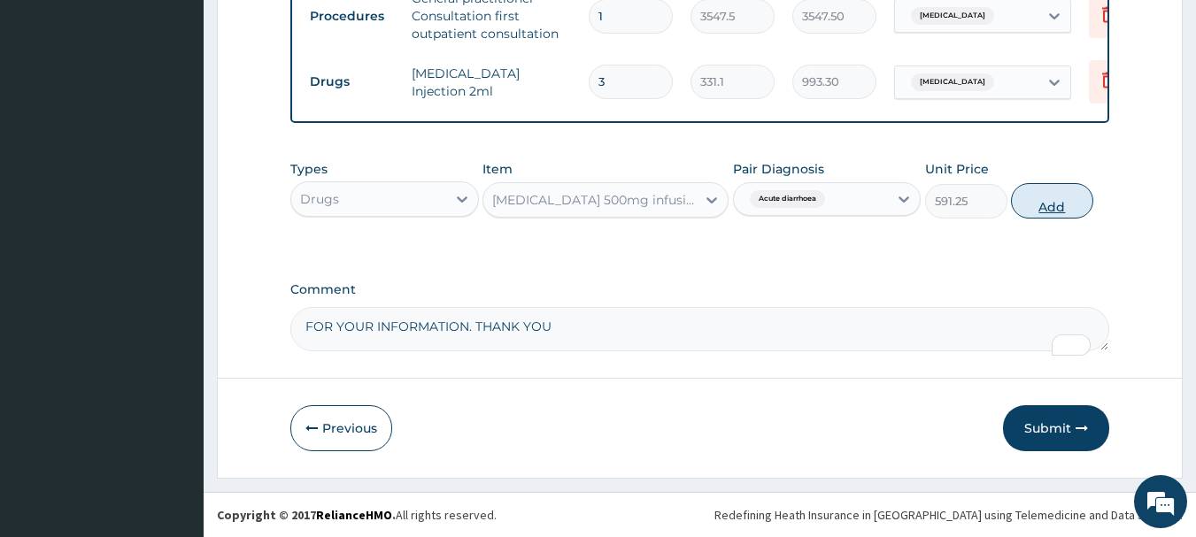
click at [1039, 203] on button "Add" at bounding box center [1052, 200] width 82 height 35
type input "0"
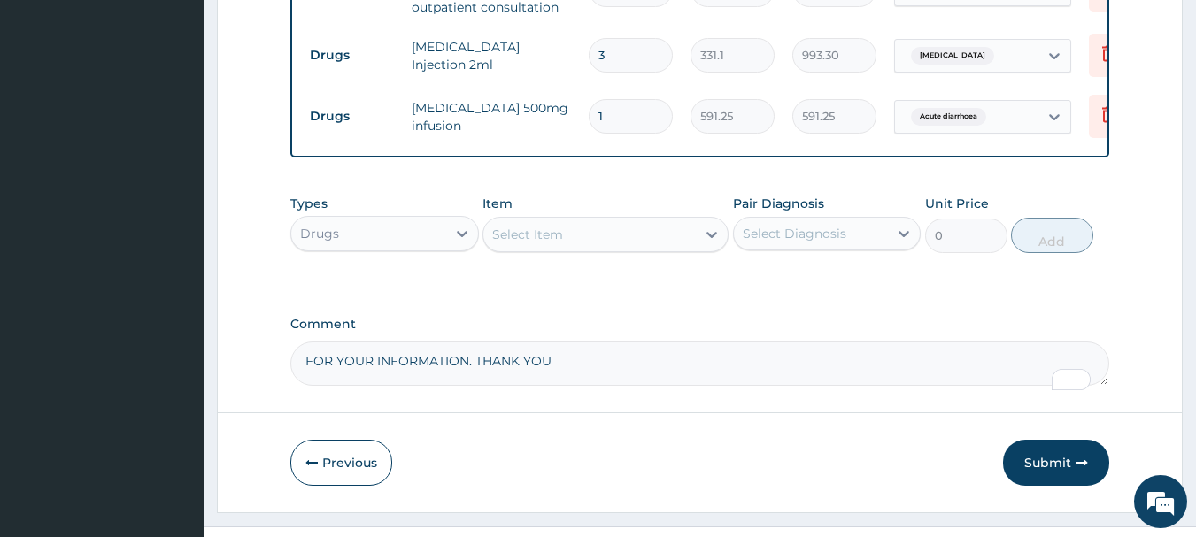
type input "0.00"
type input "3"
type input "1773.75"
type input "3"
click at [557, 243] on div "Select Item" at bounding box center [527, 235] width 71 height 18
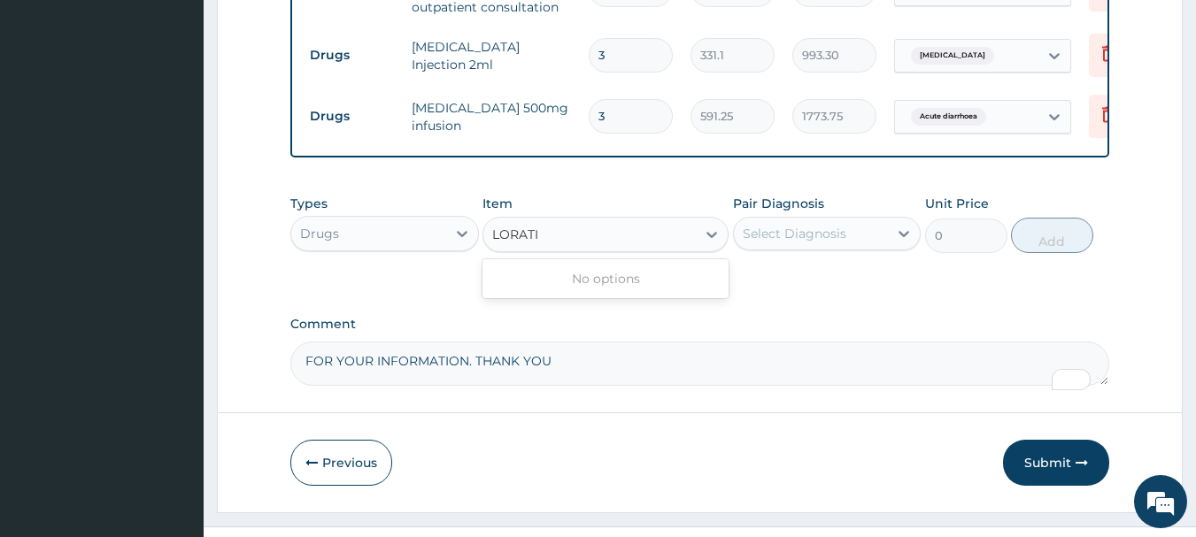
type input "LORAT"
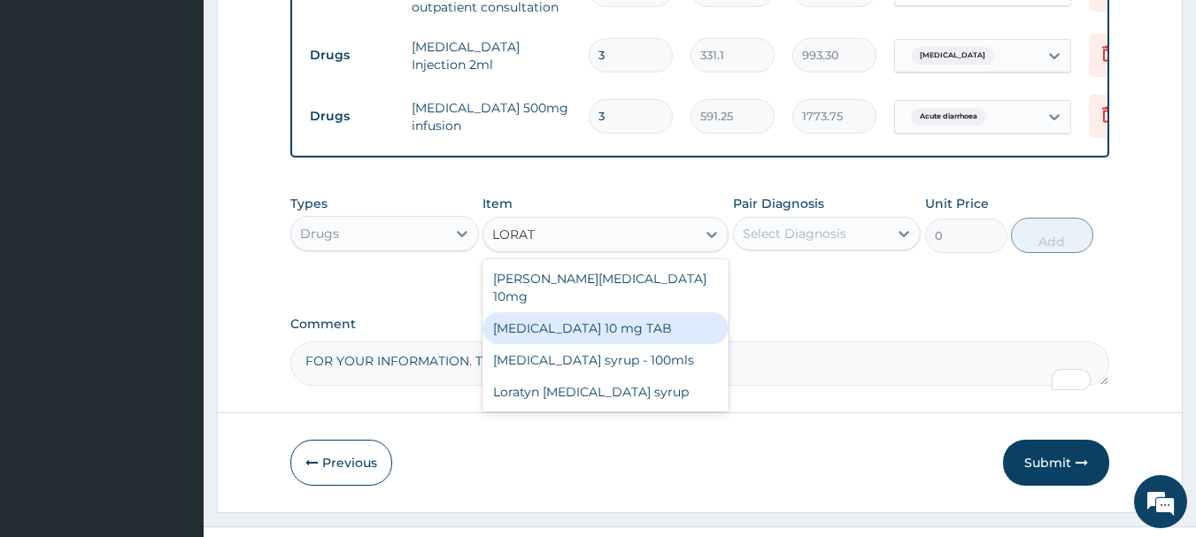
click at [617, 334] on div "[MEDICAL_DATA] 10 mg TAB" at bounding box center [605, 328] width 246 height 32
type input "59.125"
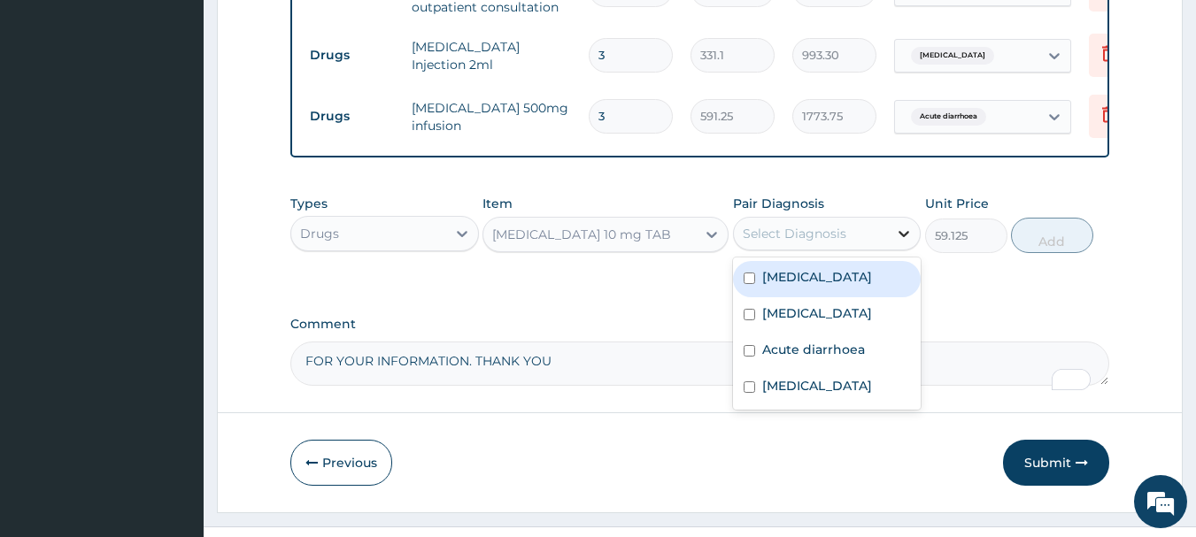
click at [905, 243] on icon at bounding box center [904, 234] width 18 height 18
click at [832, 297] on div "[MEDICAL_DATA]" at bounding box center [827, 279] width 189 height 36
checkbox input "true"
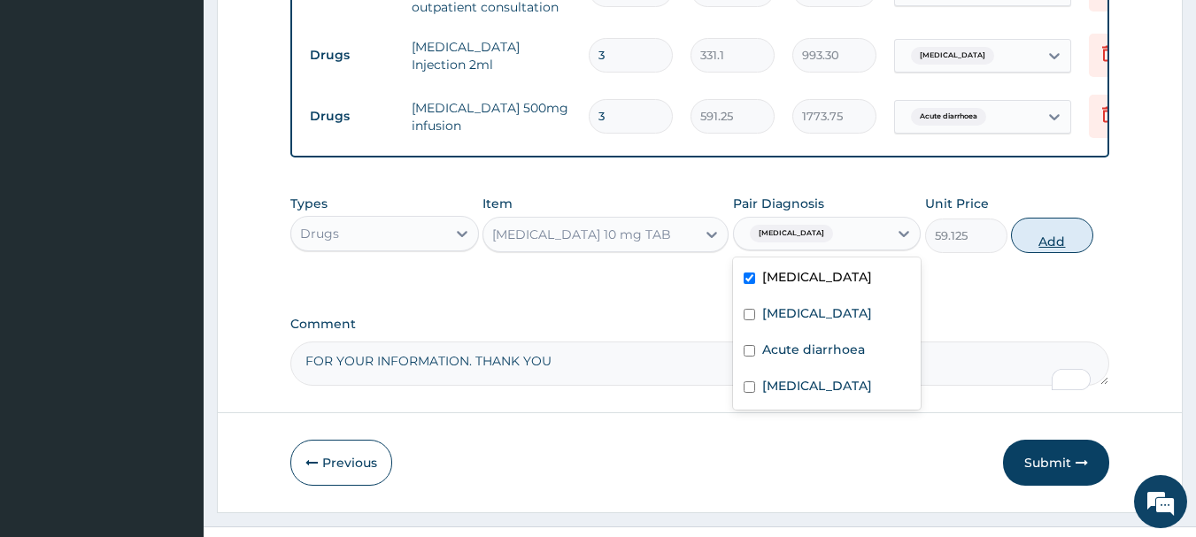
click at [1050, 253] on button "Add" at bounding box center [1052, 235] width 82 height 35
type input "0"
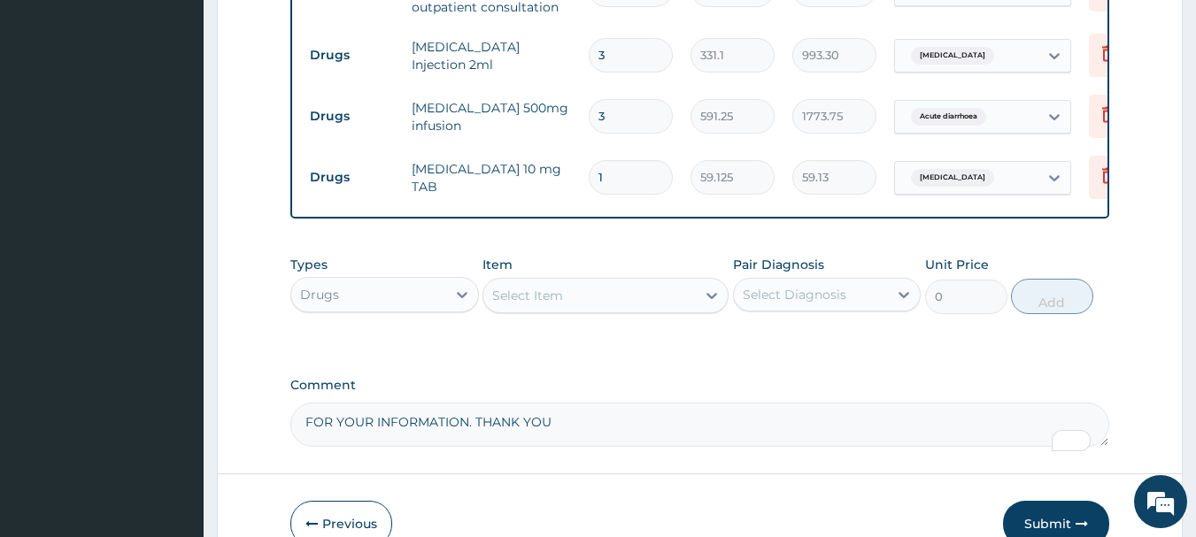
type input "10"
type input "591.25"
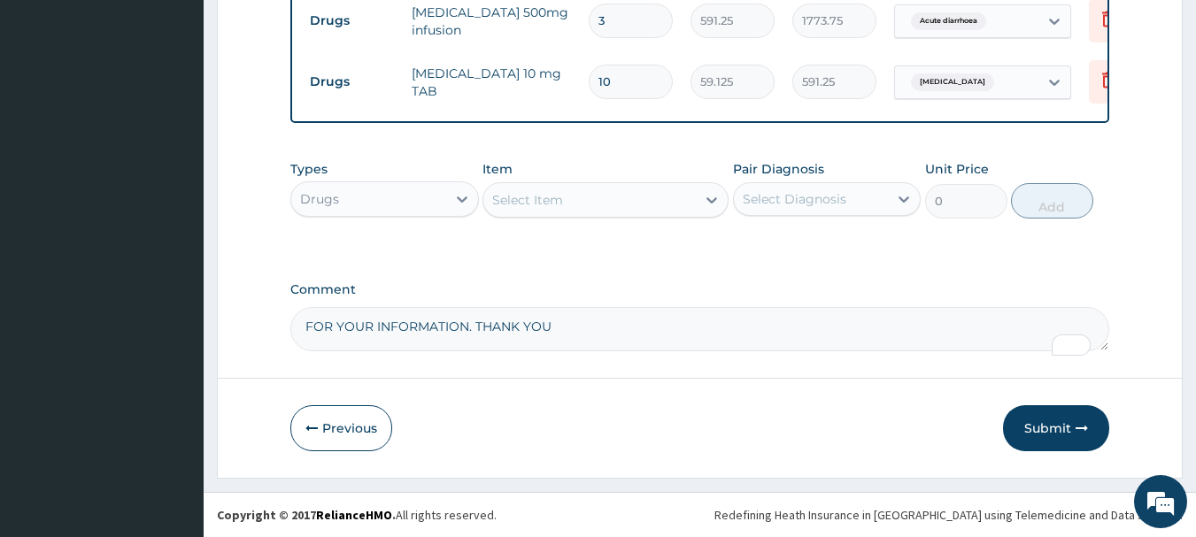
scroll to position [1543, 0]
type input "10"
click at [1049, 423] on button "Submit" at bounding box center [1056, 428] width 106 height 46
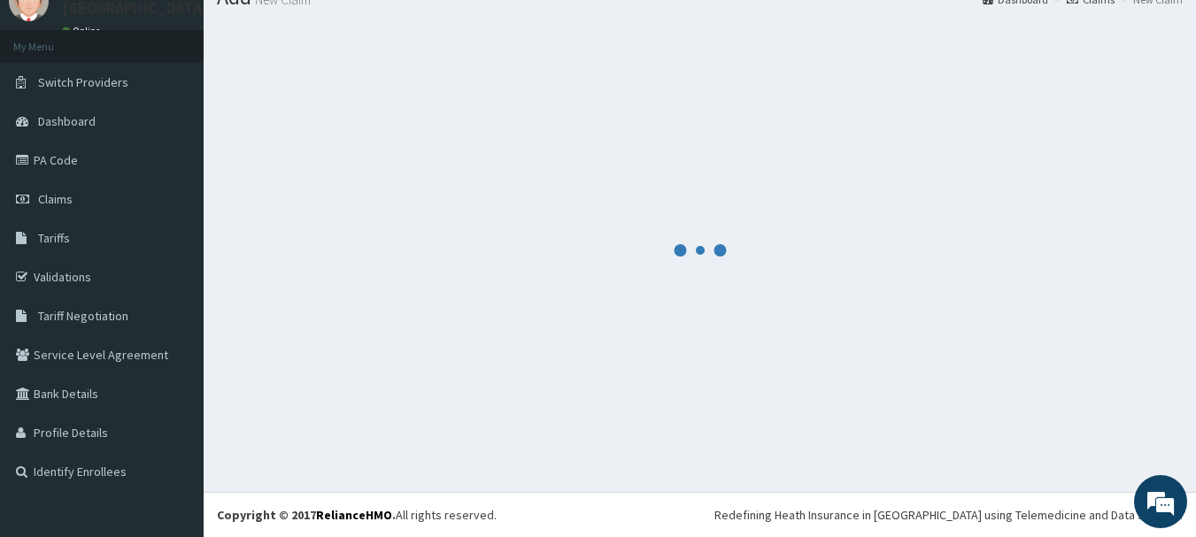
scroll to position [1525, 0]
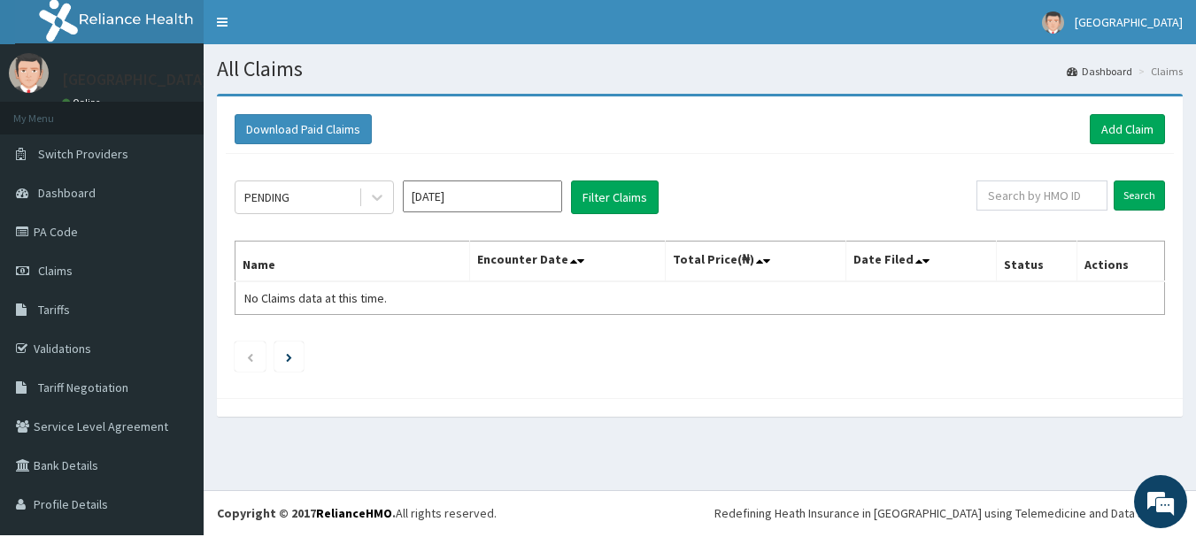
click at [462, 202] on input "[DATE]" at bounding box center [482, 197] width 159 height 32
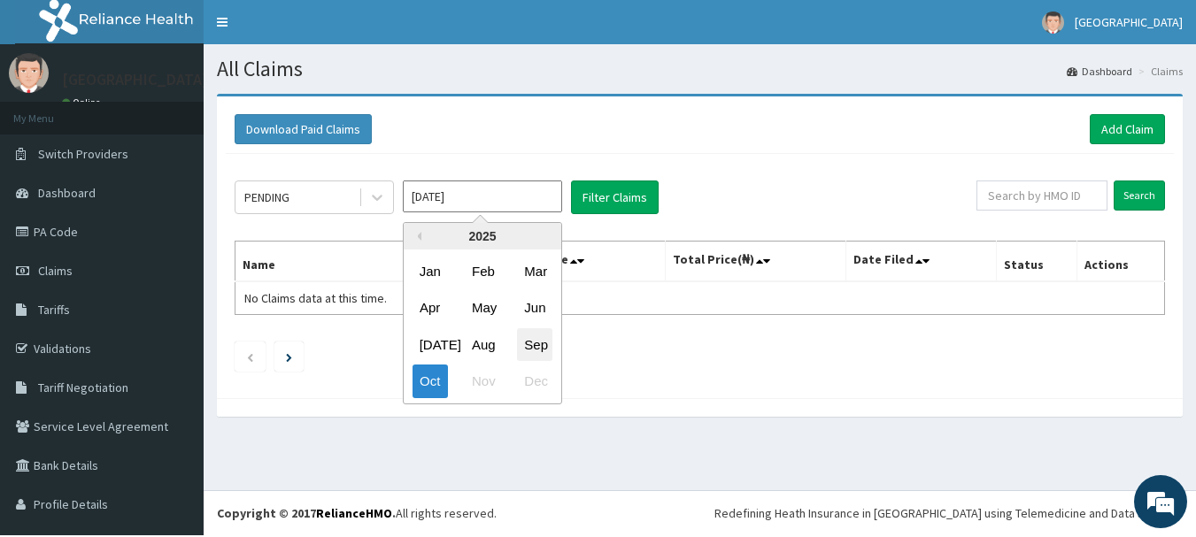
click at [540, 347] on div "Sep" at bounding box center [534, 344] width 35 height 33
type input "[DATE]"
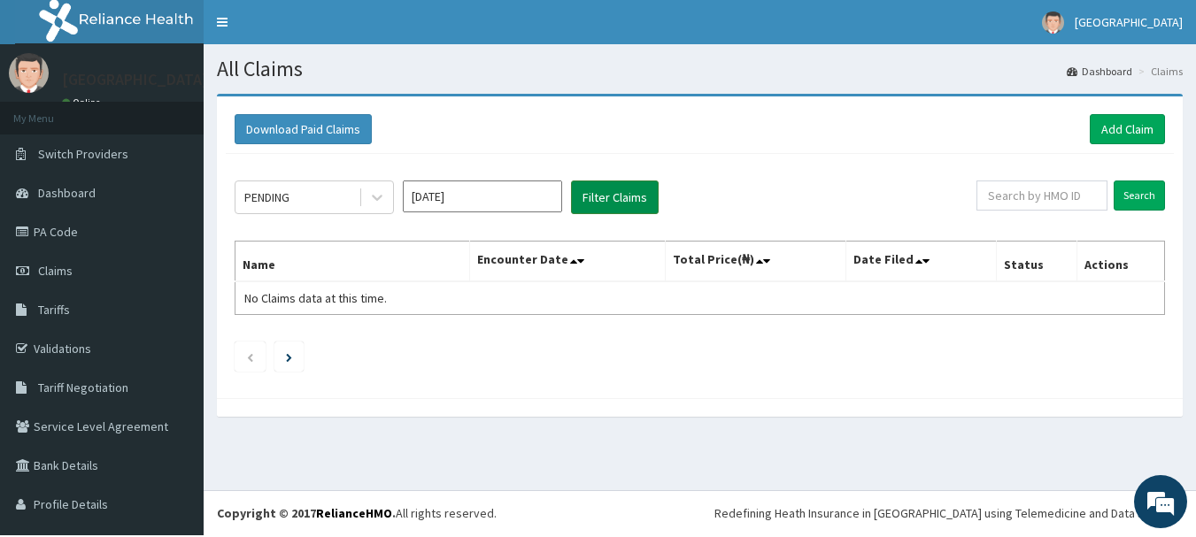
click at [603, 194] on button "Filter Claims" at bounding box center [615, 198] width 88 height 34
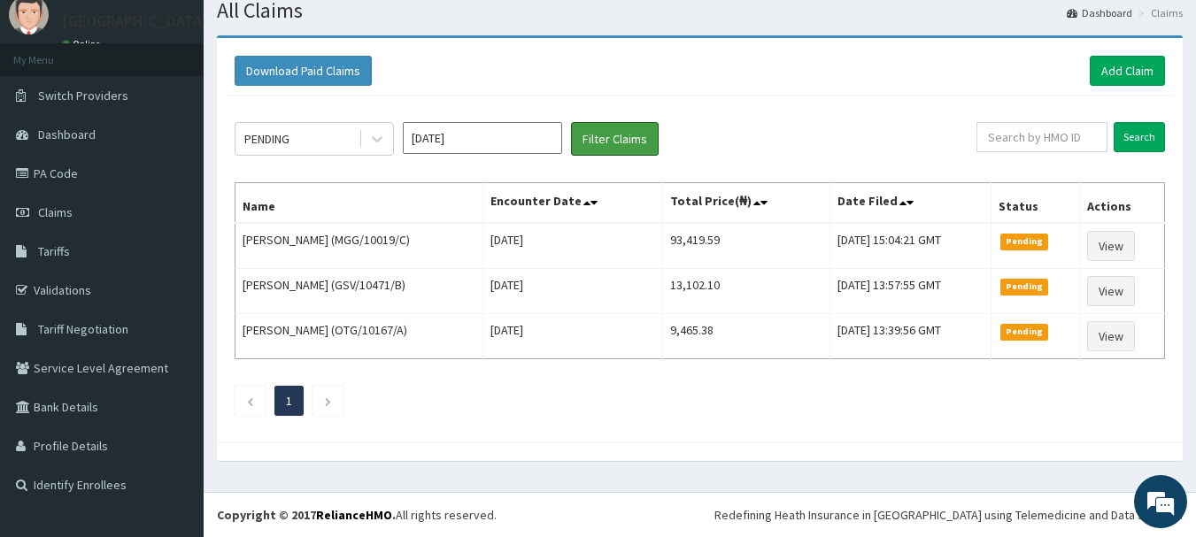
click at [624, 136] on button "Filter Claims" at bounding box center [615, 139] width 88 height 34
click at [624, 134] on button "Filter Claims" at bounding box center [615, 139] width 88 height 34
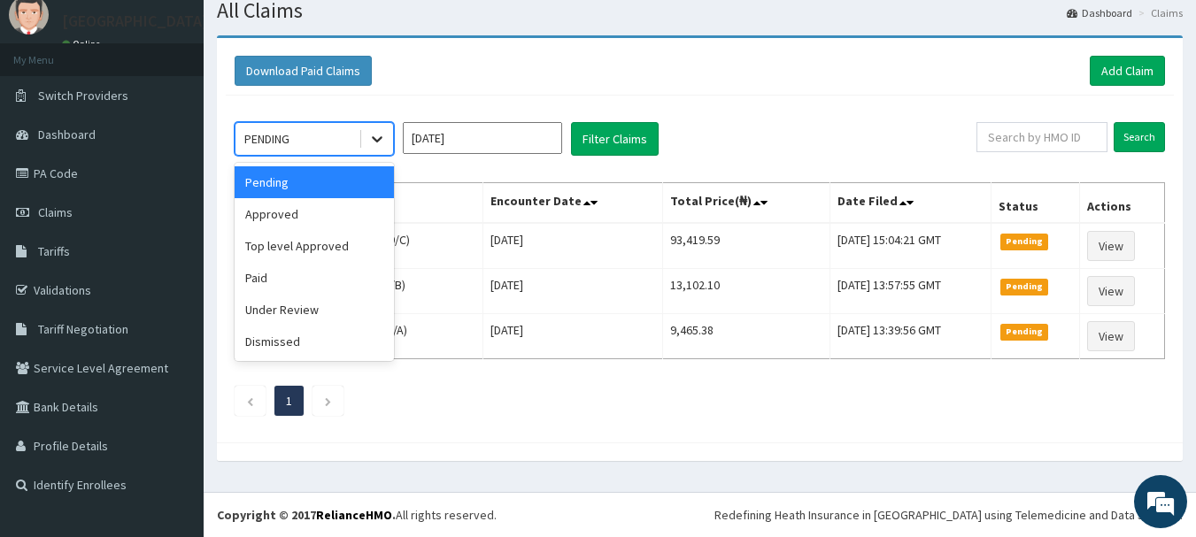
click at [376, 133] on icon at bounding box center [377, 139] width 18 height 18
click at [331, 215] on div "Approved" at bounding box center [314, 214] width 159 height 32
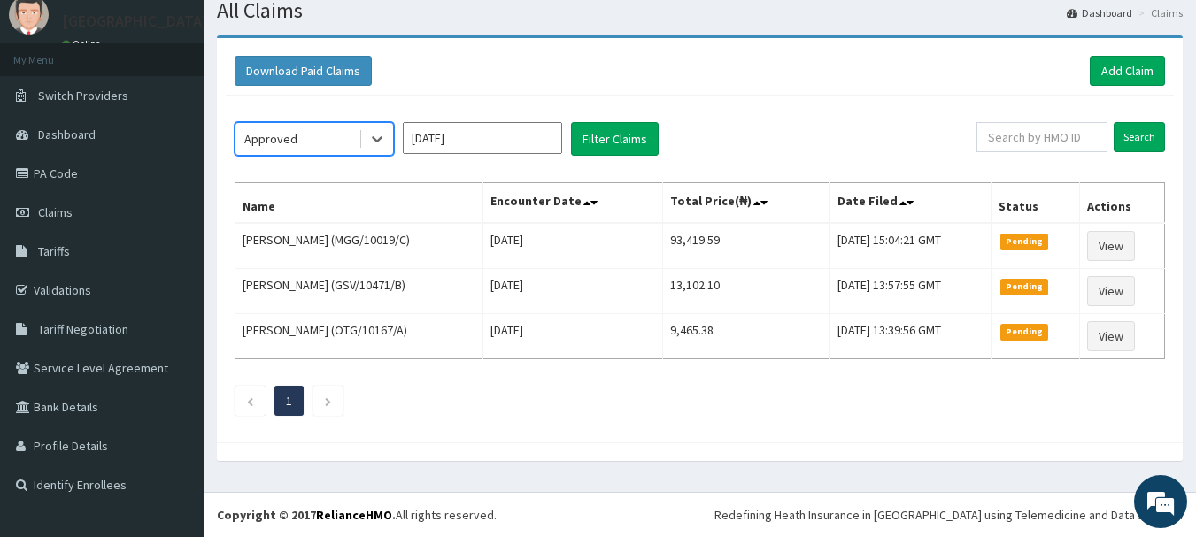
click at [517, 135] on input "Sep 2025" at bounding box center [482, 138] width 159 height 32
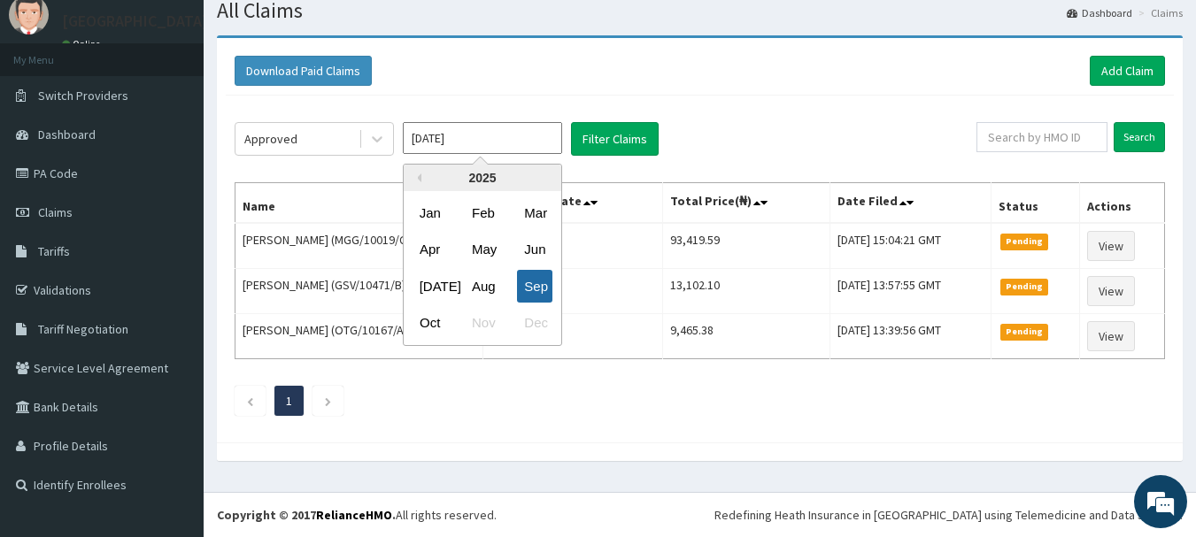
click at [534, 280] on div "Sep" at bounding box center [534, 286] width 35 height 33
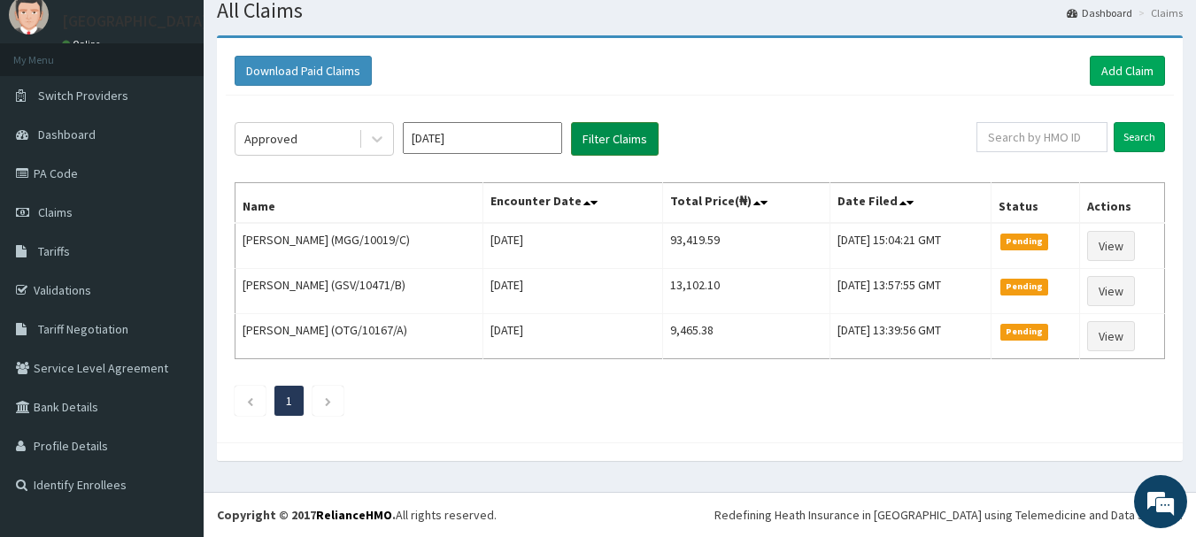
click at [604, 135] on button "Filter Claims" at bounding box center [615, 139] width 88 height 34
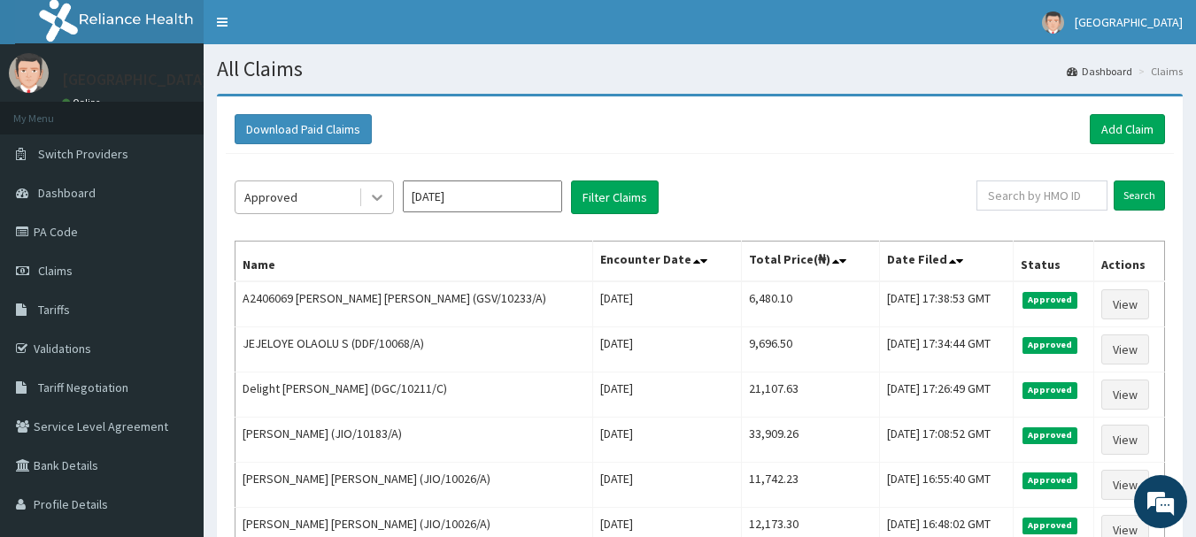
click at [381, 201] on icon at bounding box center [377, 198] width 18 height 18
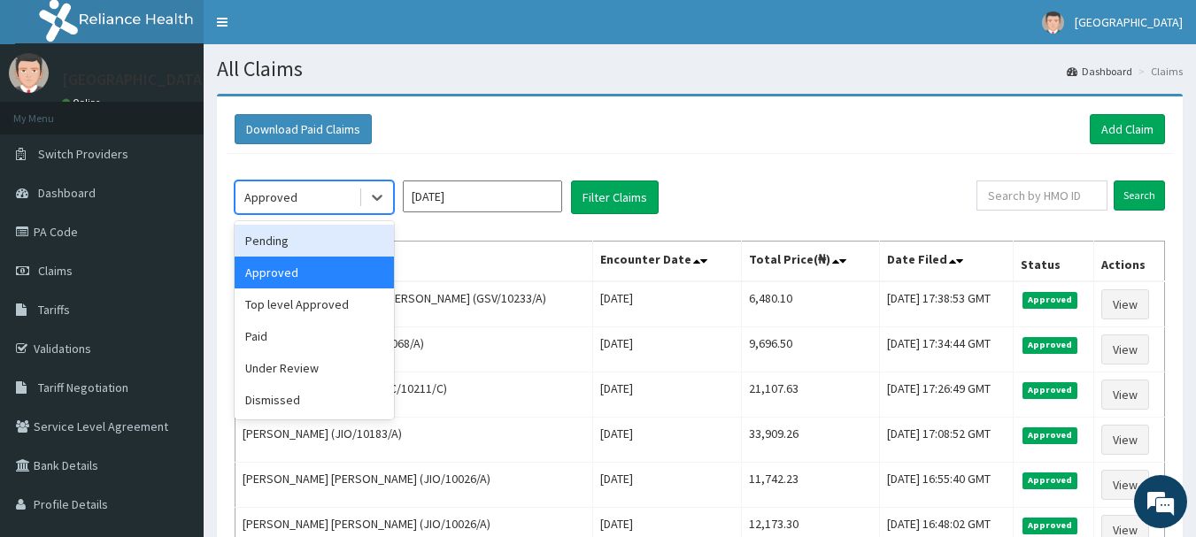
click at [343, 246] on div "Pending" at bounding box center [314, 241] width 159 height 32
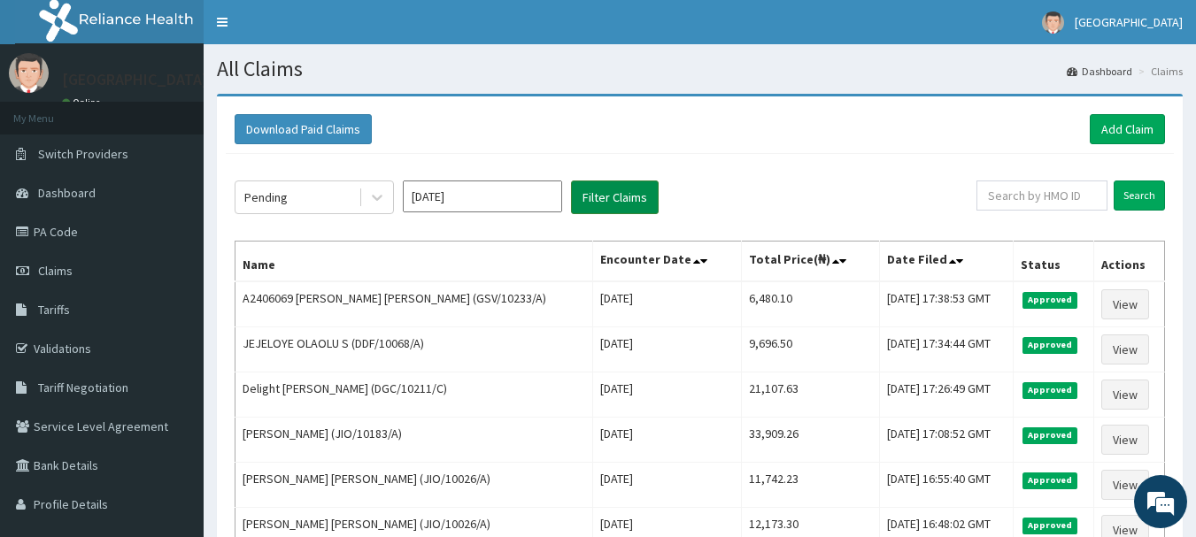
click at [604, 202] on button "Filter Claims" at bounding box center [615, 198] width 88 height 34
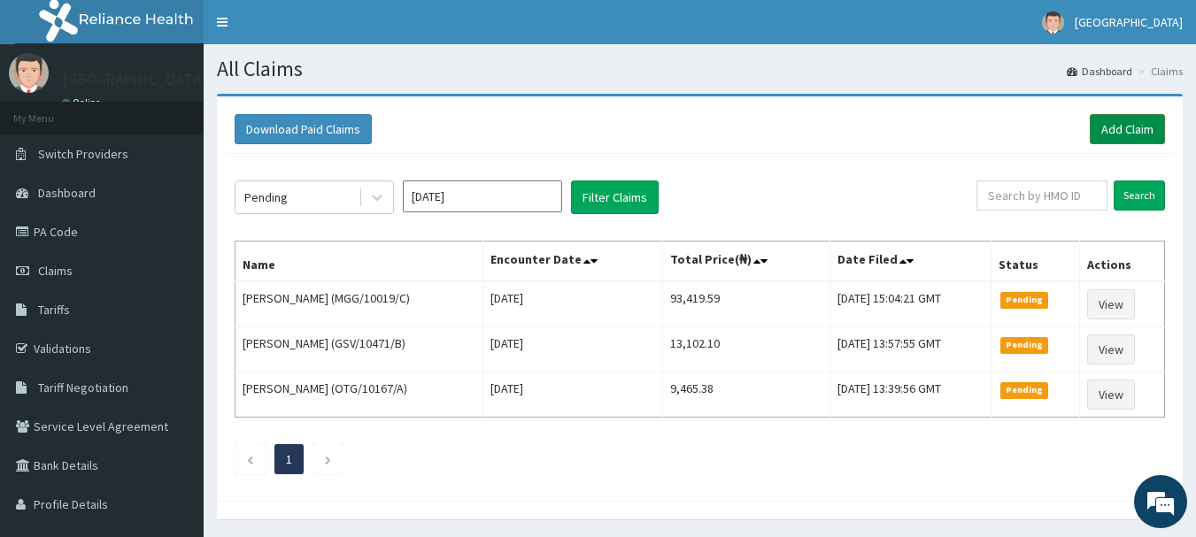
click at [1098, 128] on link "Add Claim" at bounding box center [1126, 129] width 75 height 30
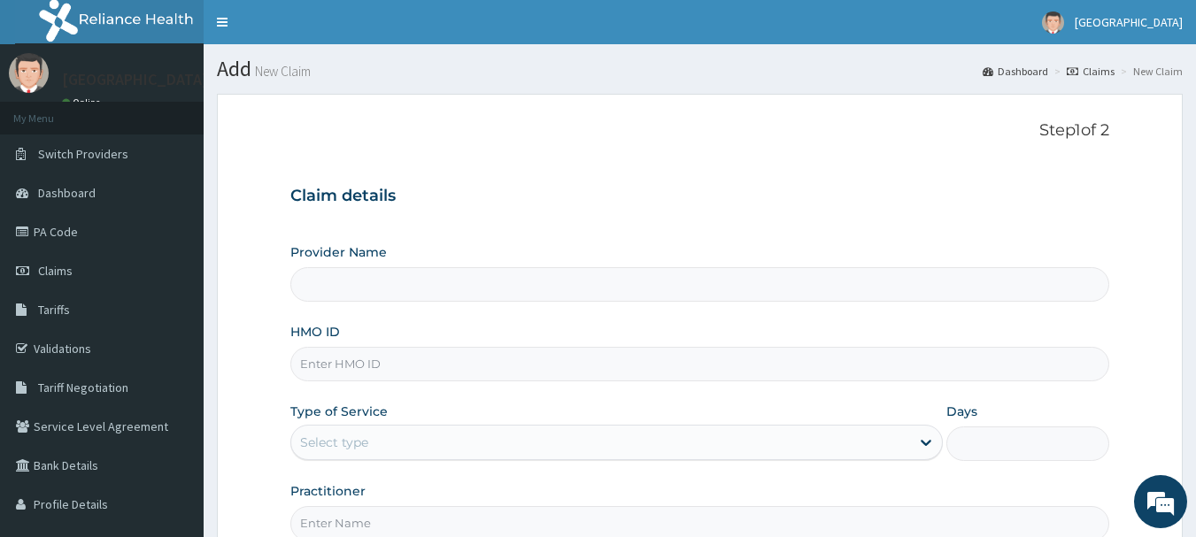
type input "[GEOGRAPHIC_DATA]"
click at [461, 375] on input "HMO ID" at bounding box center [700, 364] width 820 height 35
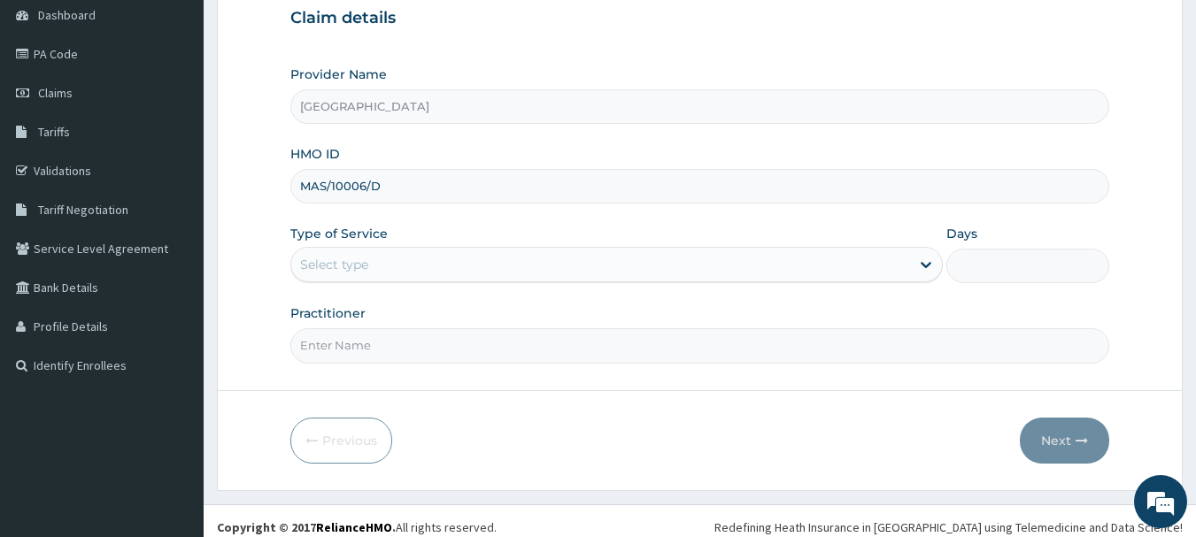
scroll to position [198, 0]
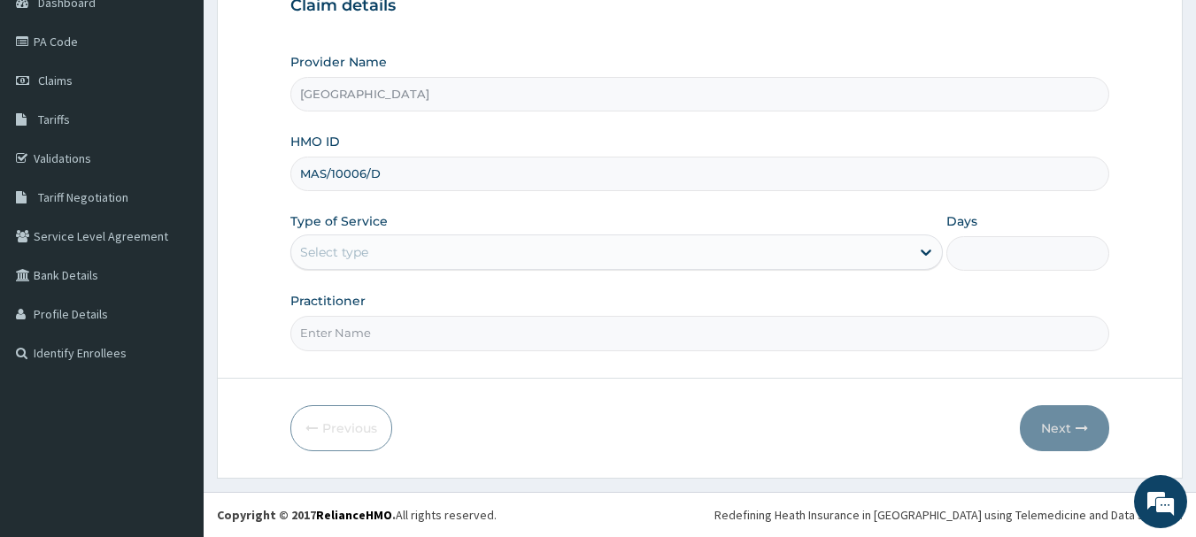
type input "MAS/10006/D"
click at [427, 245] on div "Select type" at bounding box center [600, 252] width 619 height 28
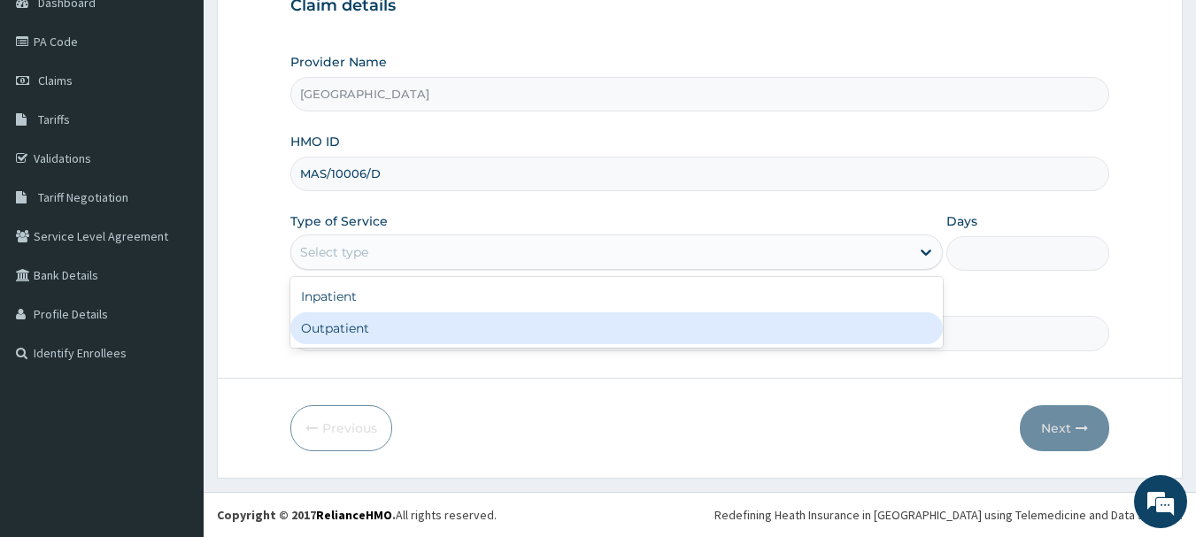
drag, startPoint x: 395, startPoint y: 332, endPoint x: 433, endPoint y: 327, distance: 38.4
click at [395, 333] on div "Outpatient" at bounding box center [616, 328] width 652 height 32
type input "1"
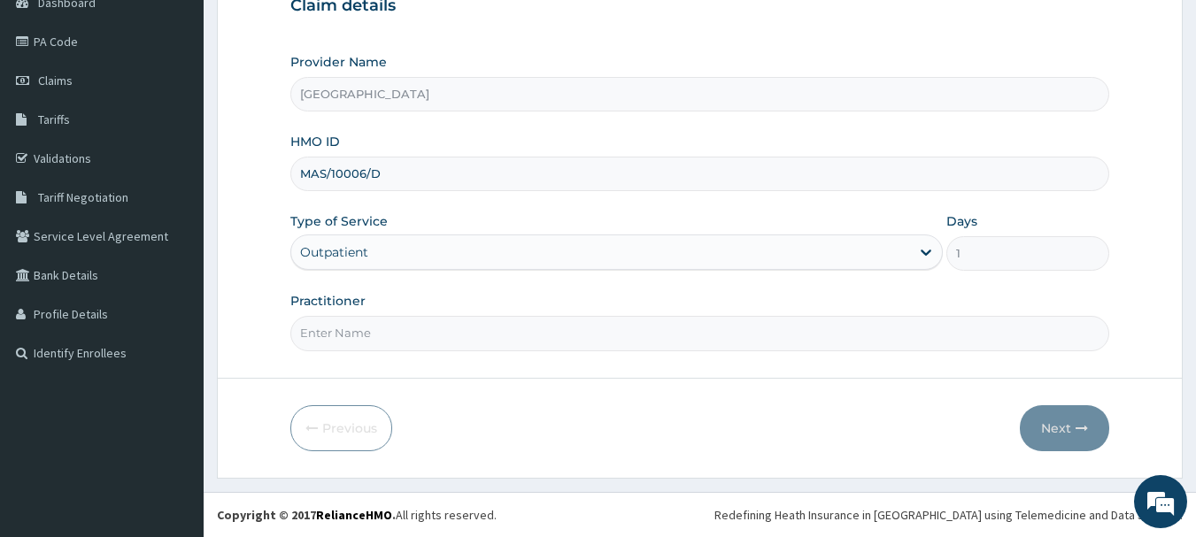
click at [396, 335] on input "Practitioner" at bounding box center [700, 333] width 820 height 35
type input "DR [PERSON_NAME]"
click at [1059, 435] on button "Next" at bounding box center [1064, 428] width 89 height 46
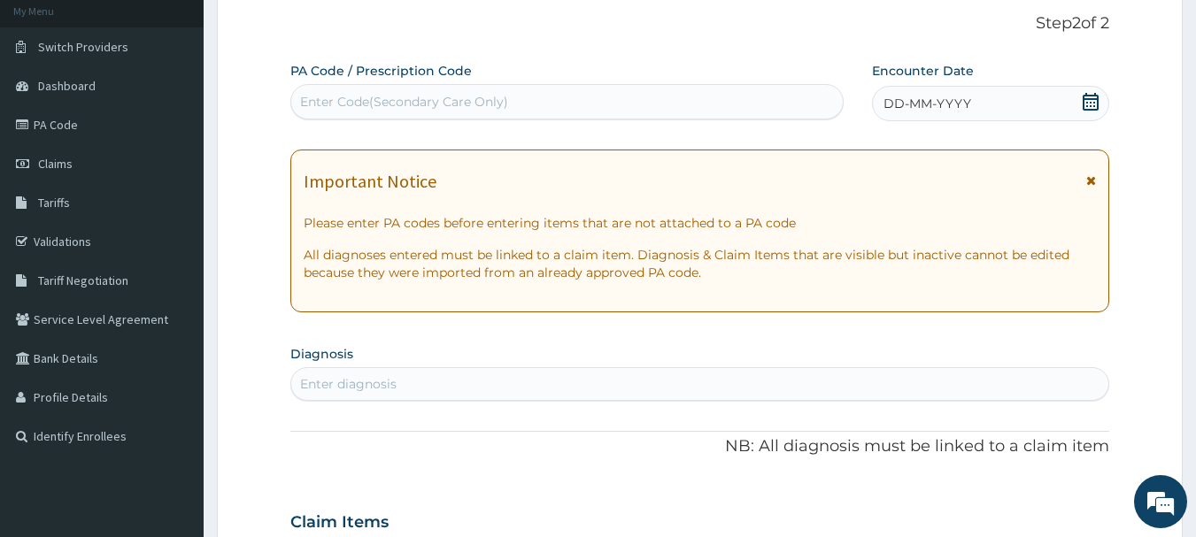
scroll to position [0, 0]
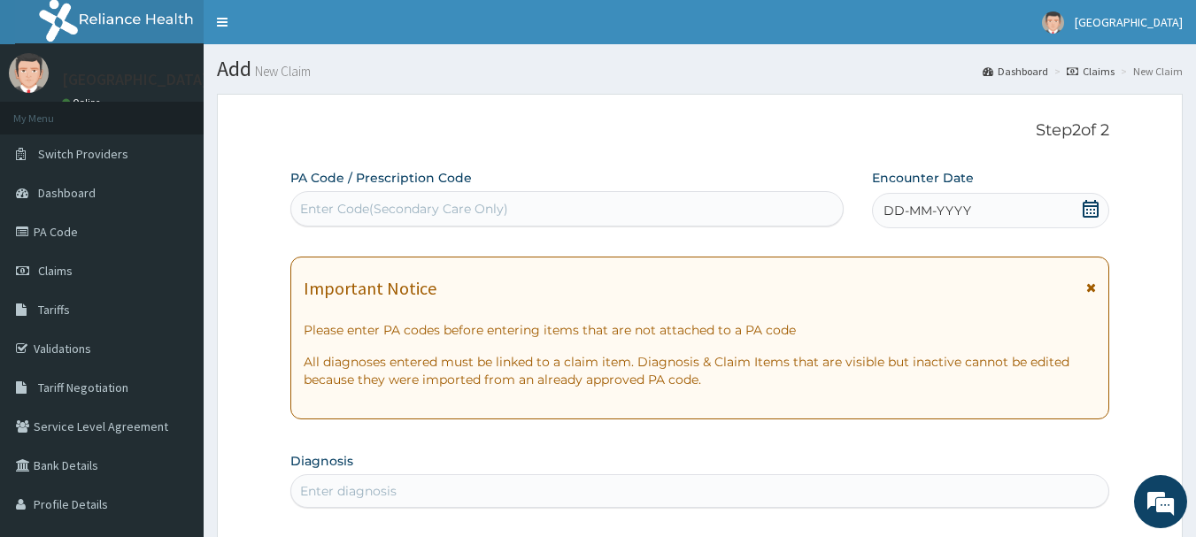
click at [373, 204] on div "Enter Code(Secondary Care Only)" at bounding box center [404, 209] width 208 height 18
type input "PA/8E933B"
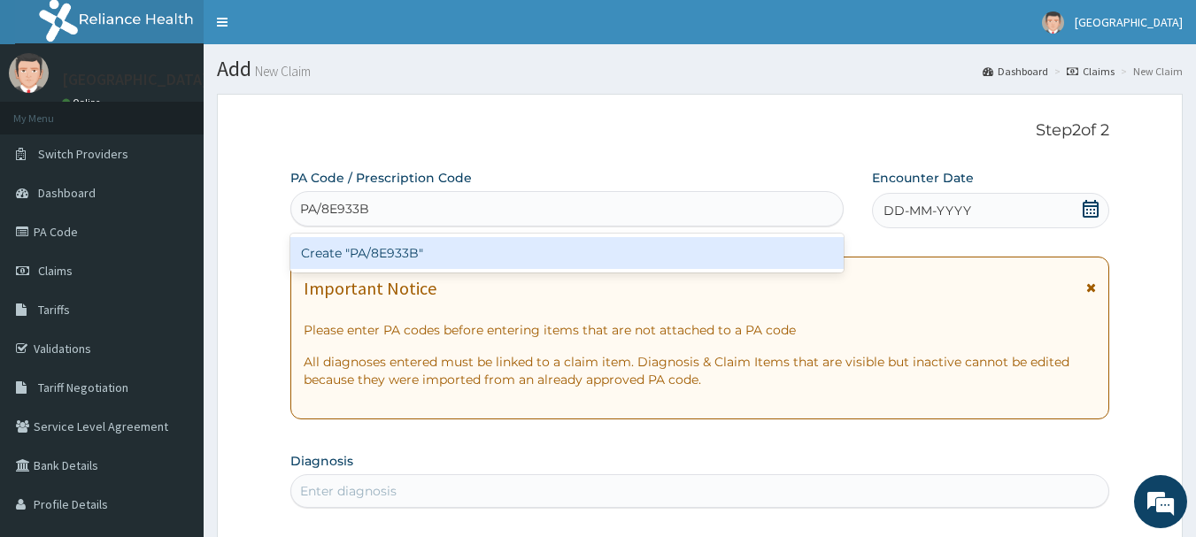
click at [400, 254] on div "Create "PA/8E933B"" at bounding box center [567, 253] width 554 height 32
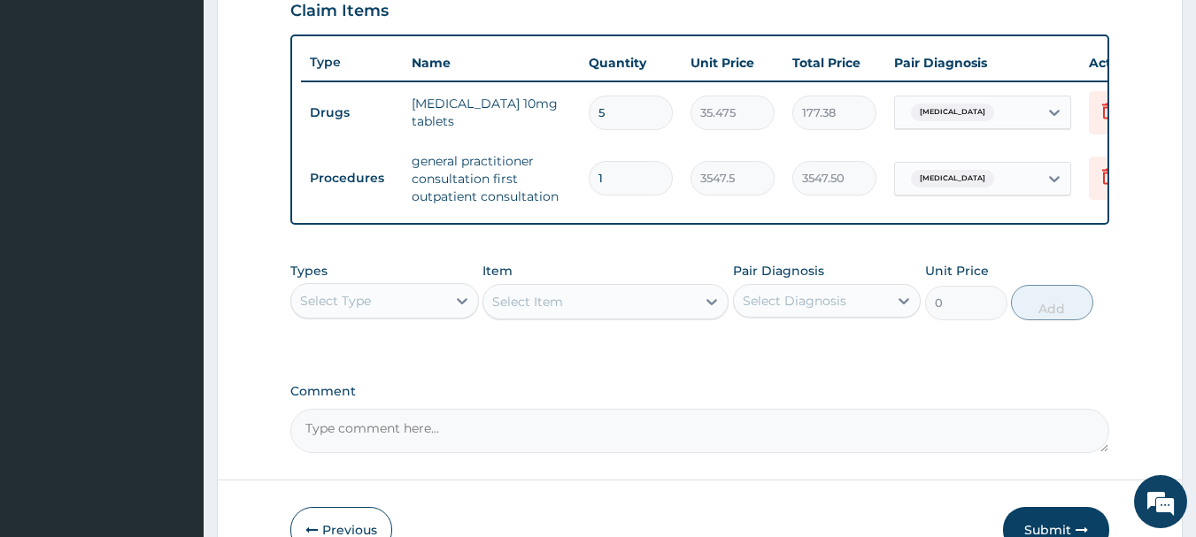
scroll to position [630, 0]
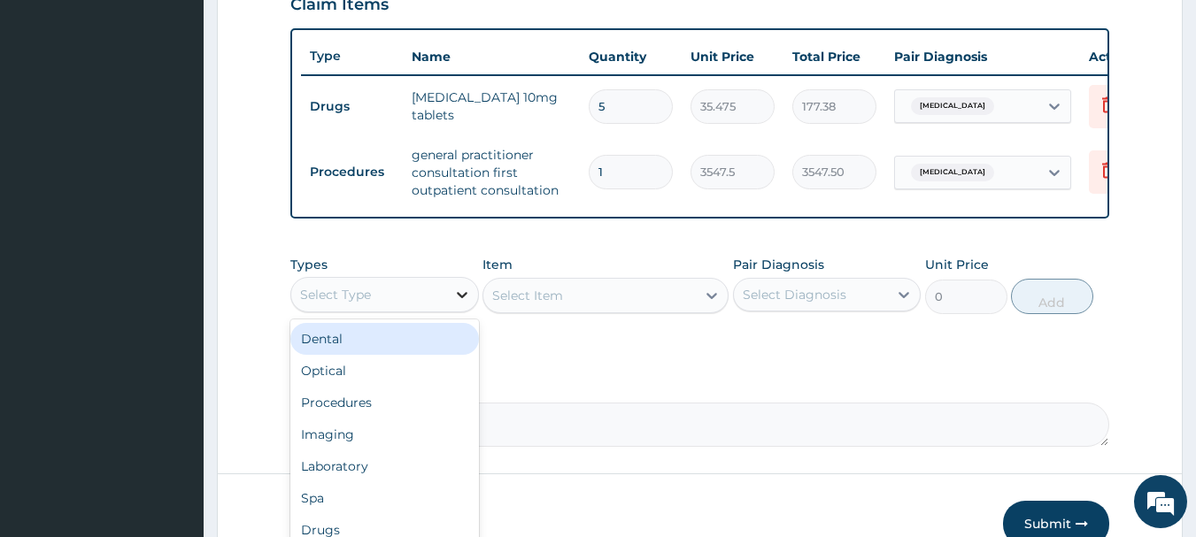
click at [460, 304] on icon at bounding box center [462, 295] width 18 height 18
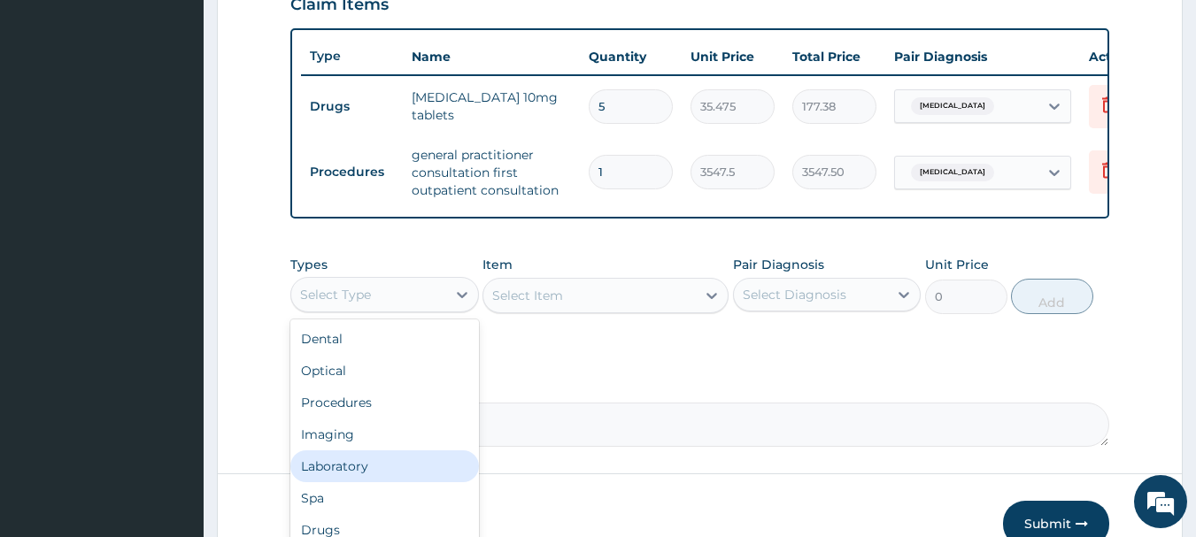
scroll to position [73, 0]
drag, startPoint x: 347, startPoint y: 489, endPoint x: 443, endPoint y: 455, distance: 102.2
click at [349, 486] on div "Drugs" at bounding box center [384, 470] width 189 height 32
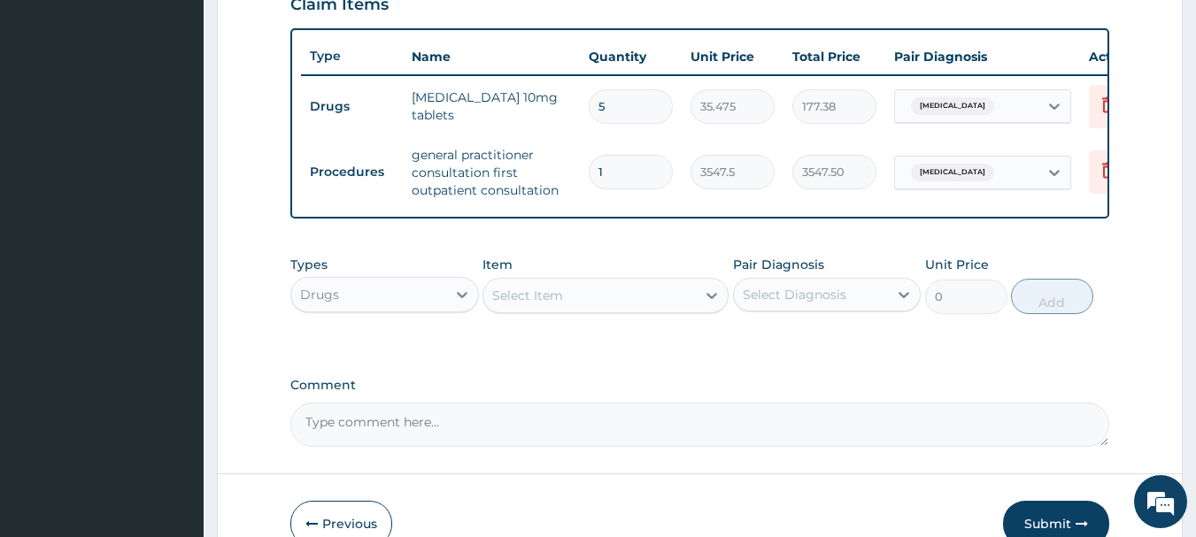
click at [616, 310] on div "Select Item" at bounding box center [589, 295] width 212 height 28
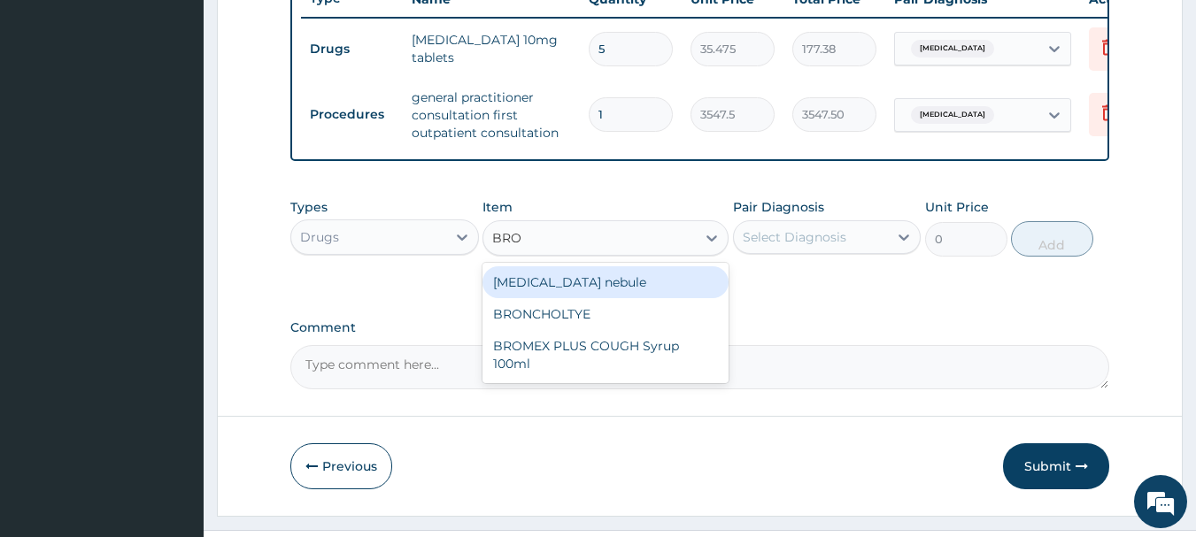
scroll to position [719, 0]
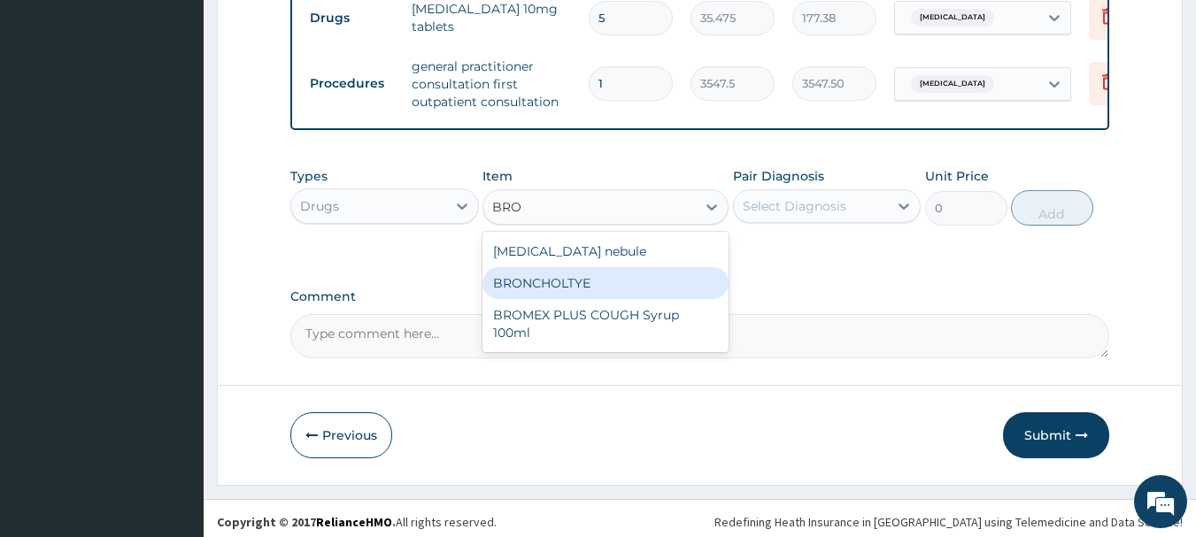
type input "BRO"
click at [390, 358] on textarea "Comment" at bounding box center [700, 336] width 820 height 44
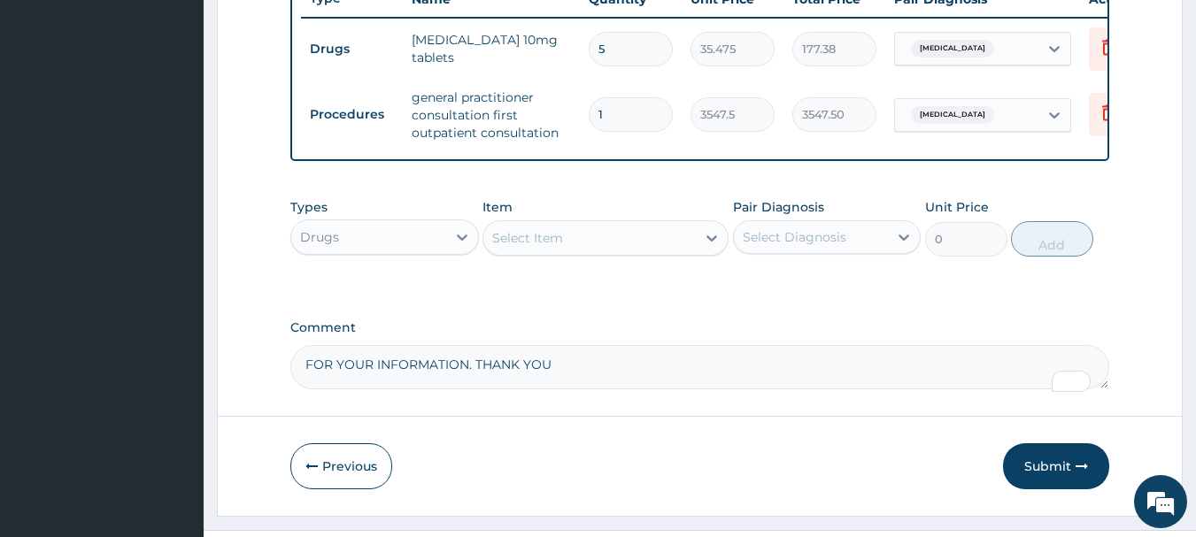
scroll to position [751, 0]
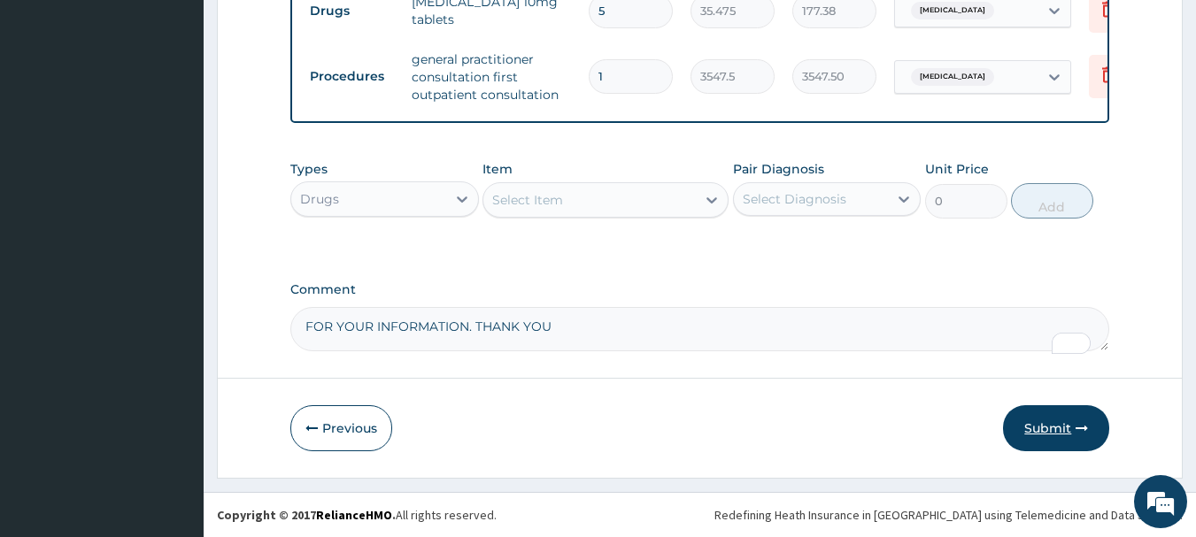
type textarea "FOR YOUR INFORMATION. THANK YOU"
click at [1029, 422] on button "Submit" at bounding box center [1056, 428] width 106 height 46
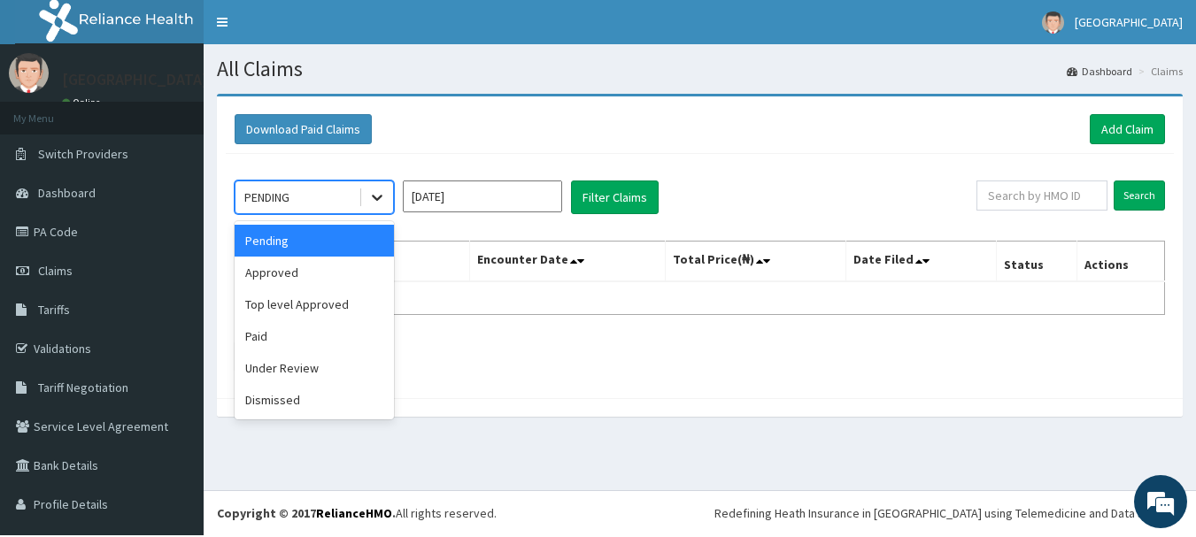
click at [378, 195] on icon at bounding box center [377, 198] width 18 height 18
click at [490, 210] on input "[DATE]" at bounding box center [482, 197] width 159 height 32
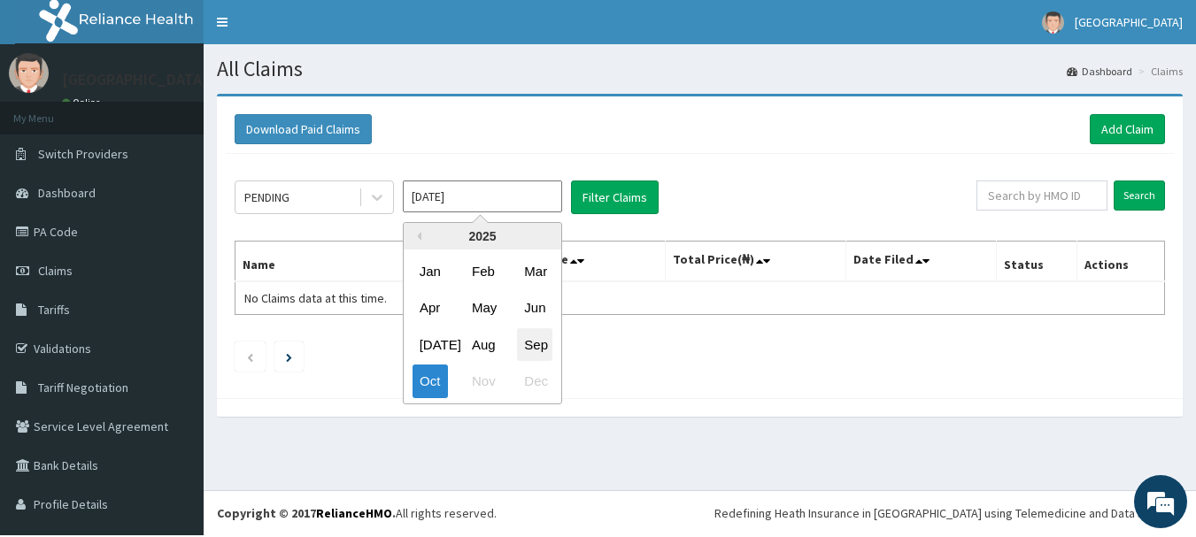
click at [543, 349] on div "Sep" at bounding box center [534, 344] width 35 height 33
type input "Sep 2025"
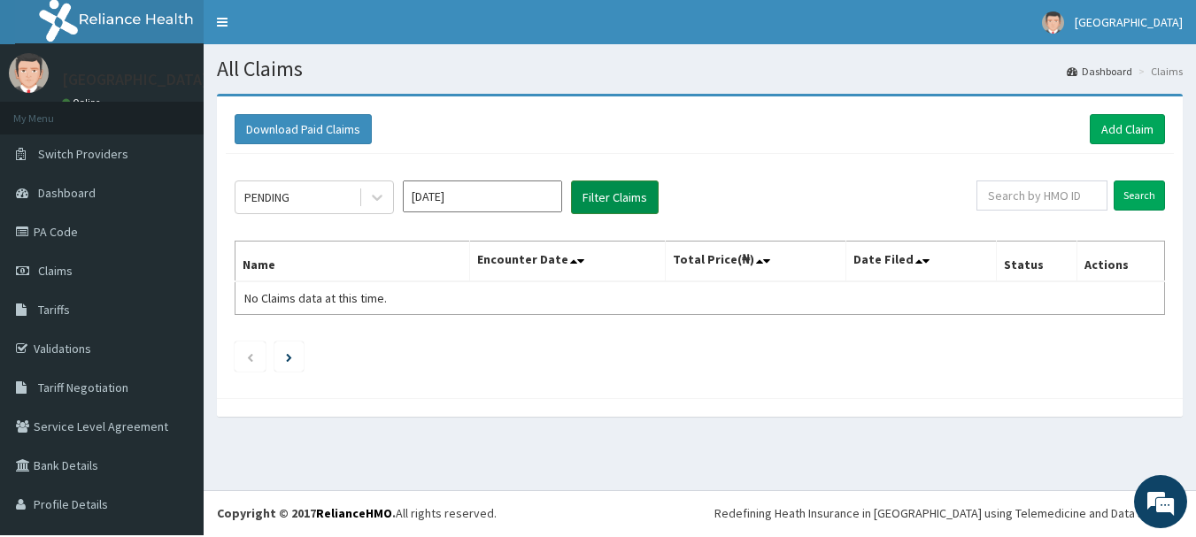
click at [619, 204] on button "Filter Claims" at bounding box center [615, 198] width 88 height 34
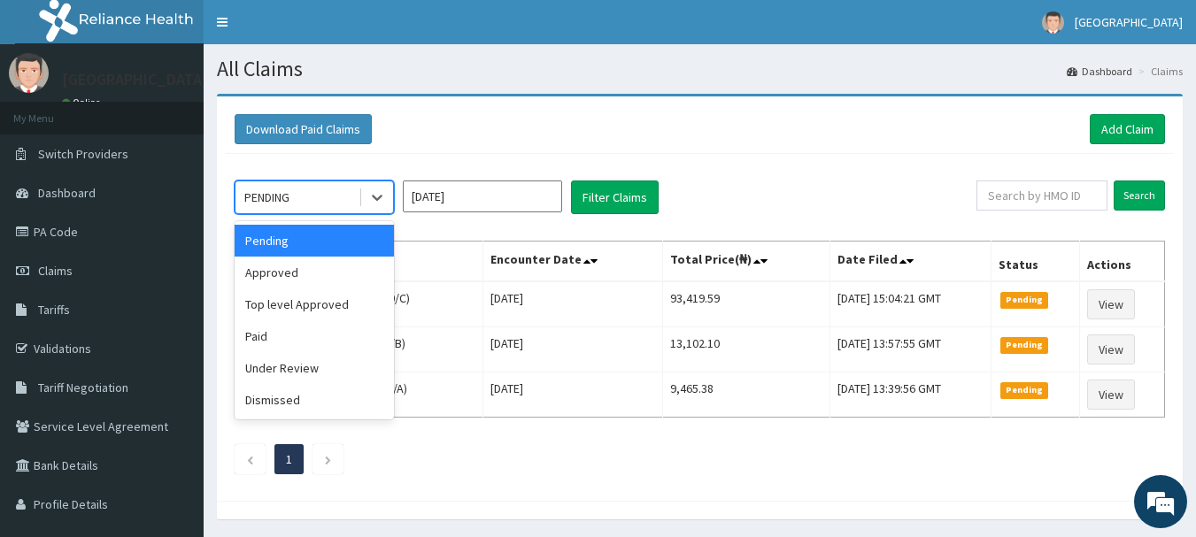
click at [299, 201] on div "PENDING" at bounding box center [296, 197] width 123 height 28
click at [290, 283] on div "Approved" at bounding box center [314, 273] width 159 height 32
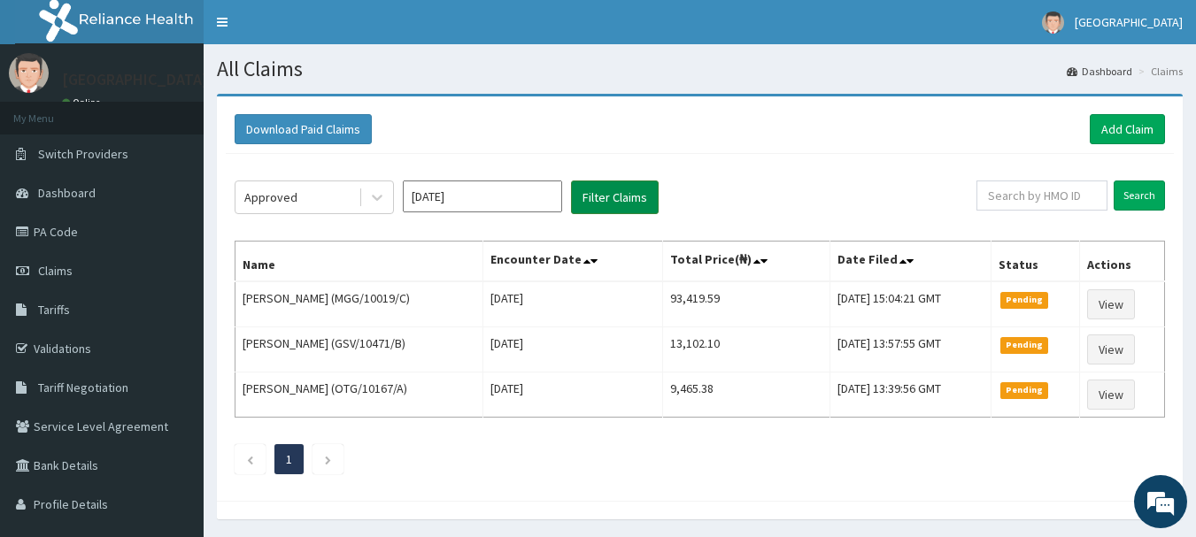
click at [604, 201] on button "Filter Claims" at bounding box center [615, 198] width 88 height 34
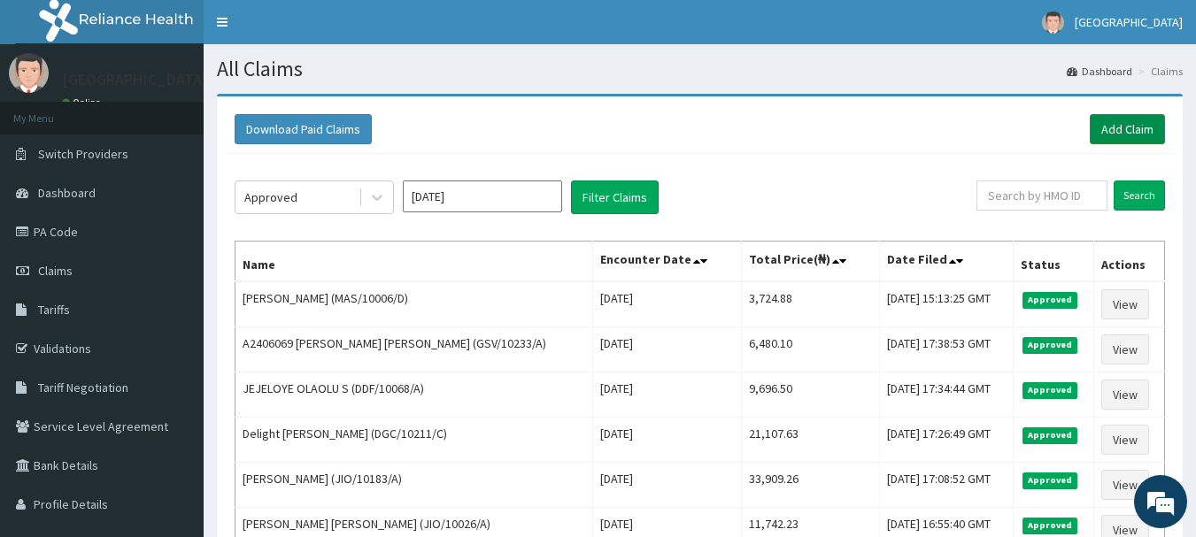
click at [1136, 135] on link "Add Claim" at bounding box center [1126, 129] width 75 height 30
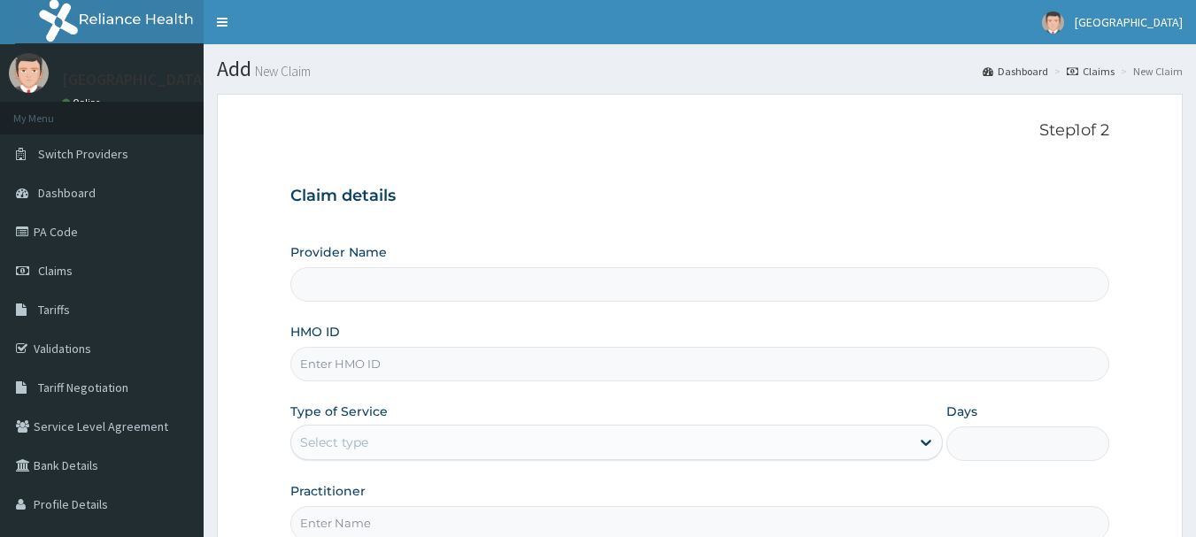
type input "[GEOGRAPHIC_DATA]"
click at [348, 367] on input "HMO ID" at bounding box center [700, 364] width 820 height 35
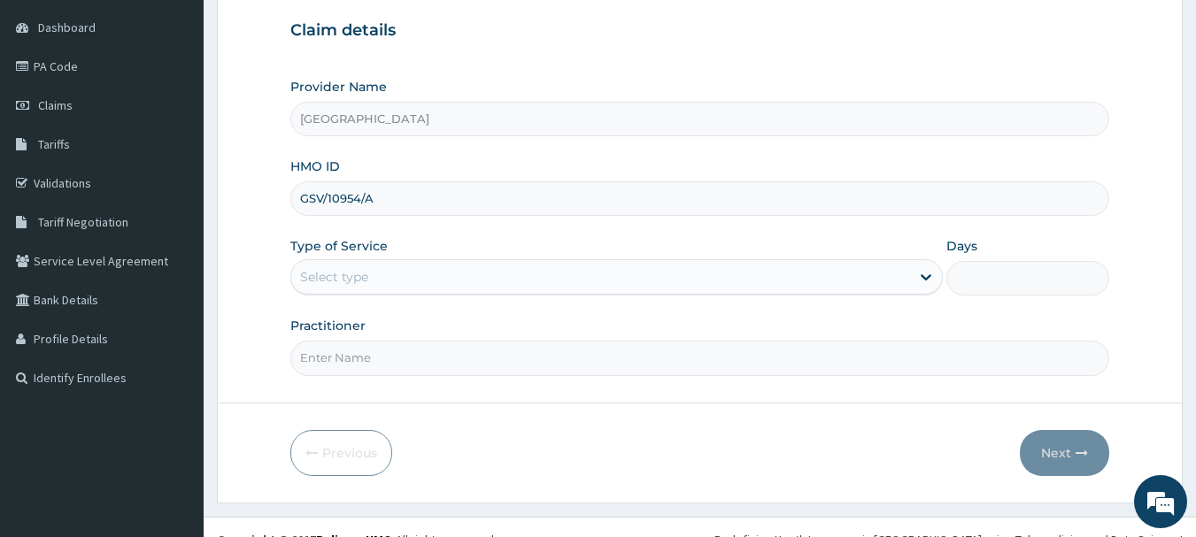
scroll to position [198, 0]
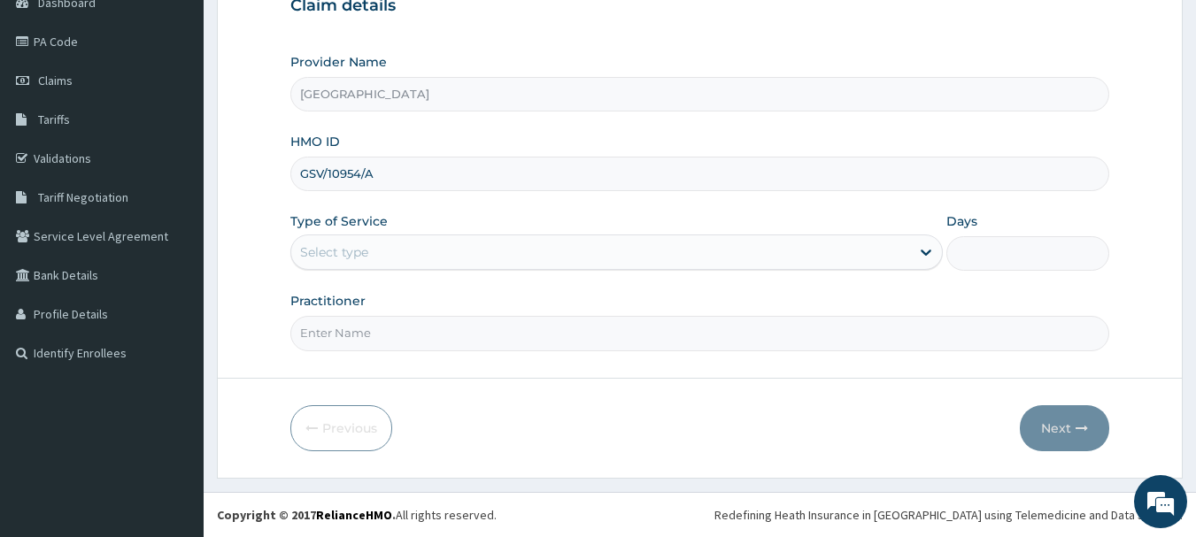
type input "GSV/10954/A"
click at [368, 247] on div "Select type" at bounding box center [334, 252] width 68 height 18
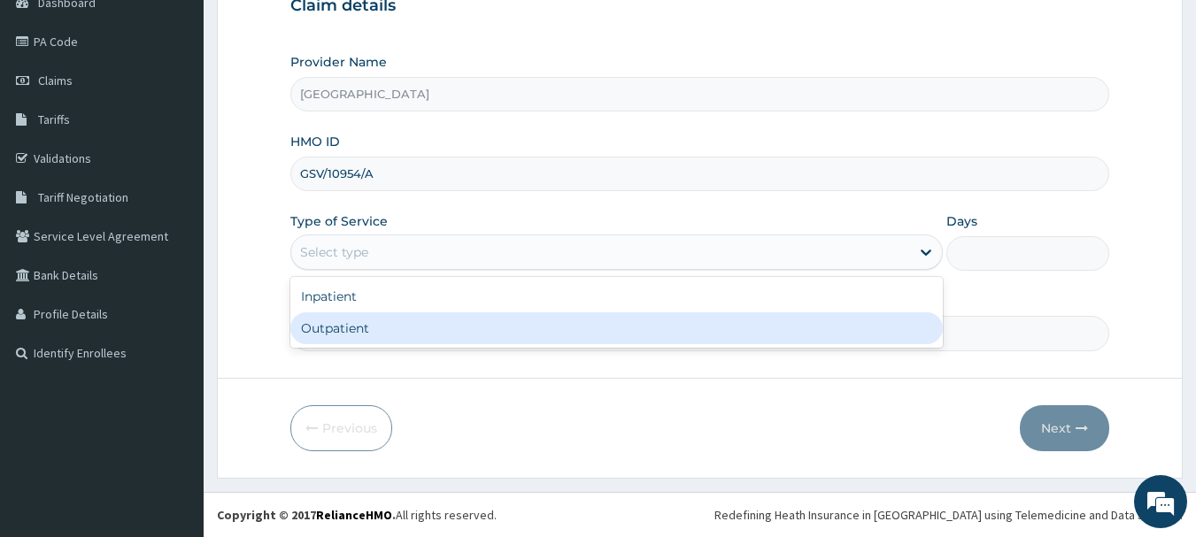
click at [380, 325] on div "Outpatient" at bounding box center [616, 328] width 652 height 32
type input "1"
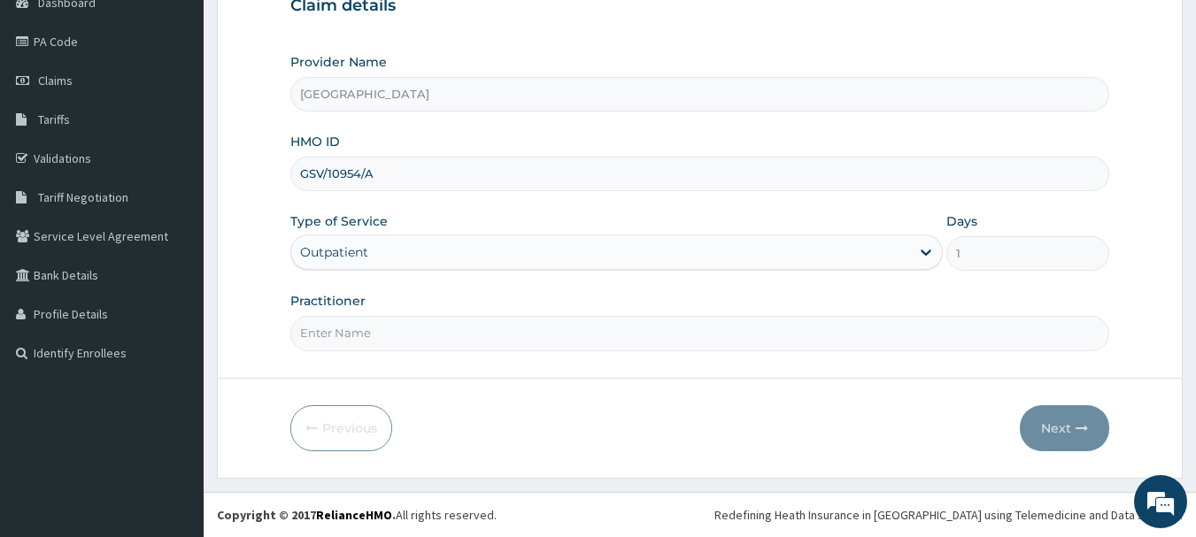
drag, startPoint x: 361, startPoint y: 332, endPoint x: 371, endPoint y: 333, distance: 9.8
click at [362, 331] on input "Practitioner" at bounding box center [700, 333] width 820 height 35
type input "DR EMMA"
click at [1054, 426] on button "Next" at bounding box center [1064, 428] width 89 height 46
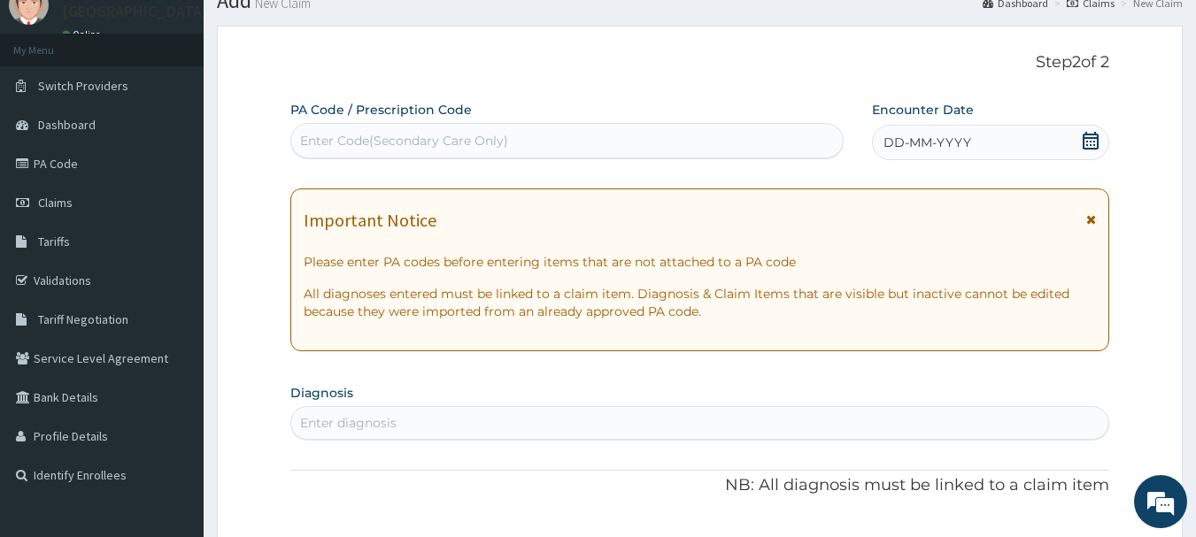
scroll to position [21, 0]
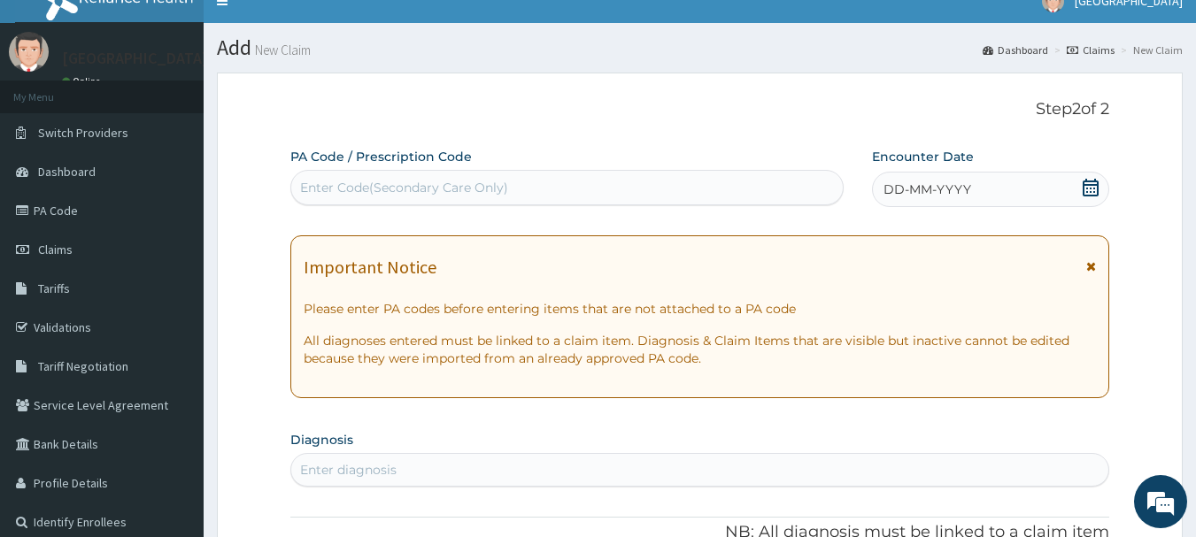
click at [421, 185] on div "Enter Code(Secondary Care Only)" at bounding box center [404, 188] width 208 height 18
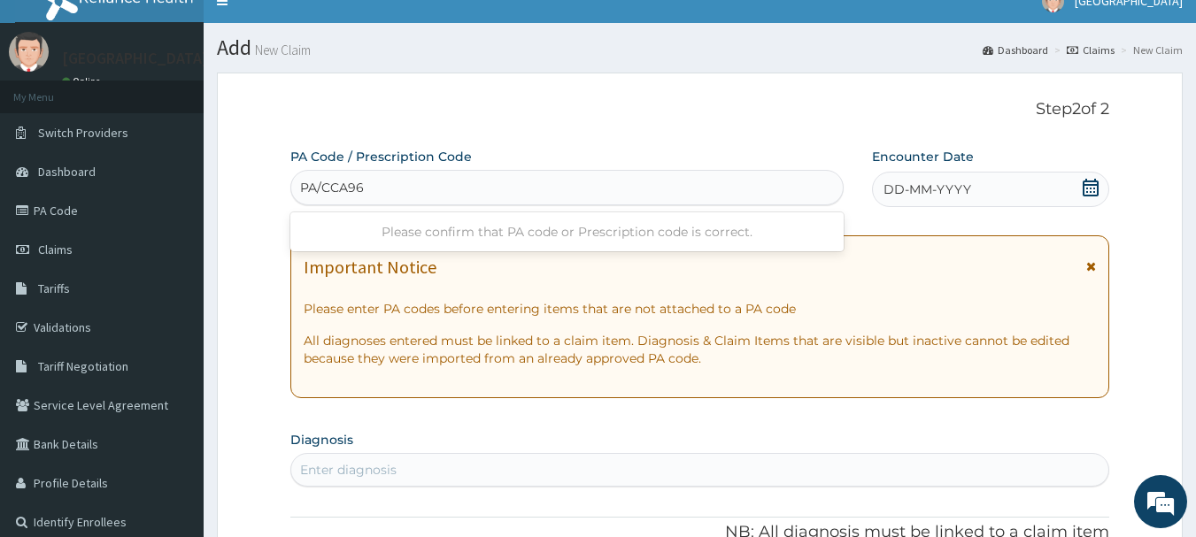
type input "PA/CCA961"
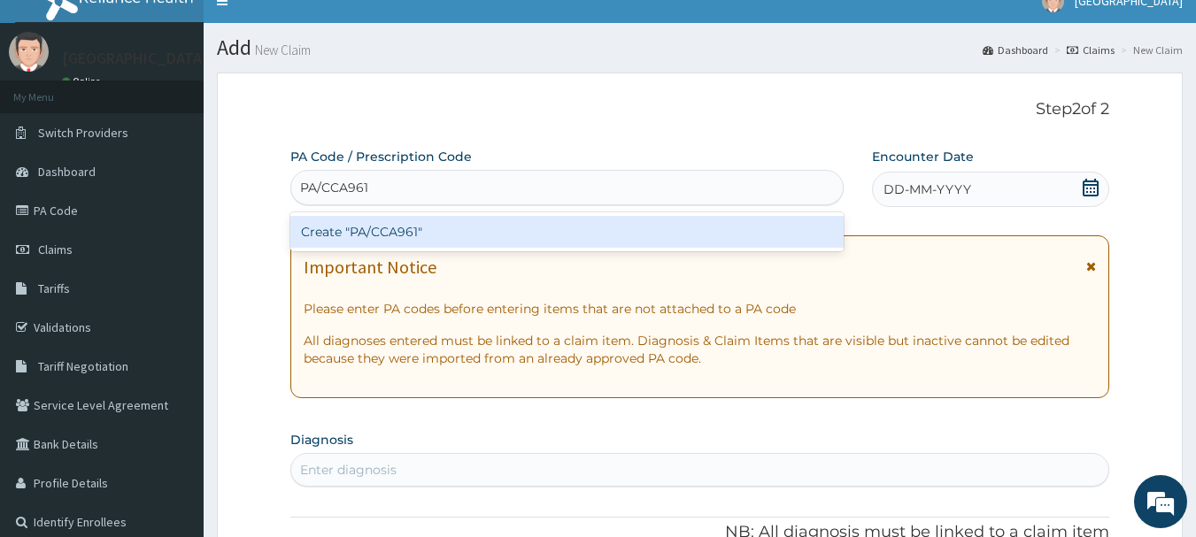
click at [396, 229] on div "Create "PA/CCA961"" at bounding box center [567, 232] width 554 height 32
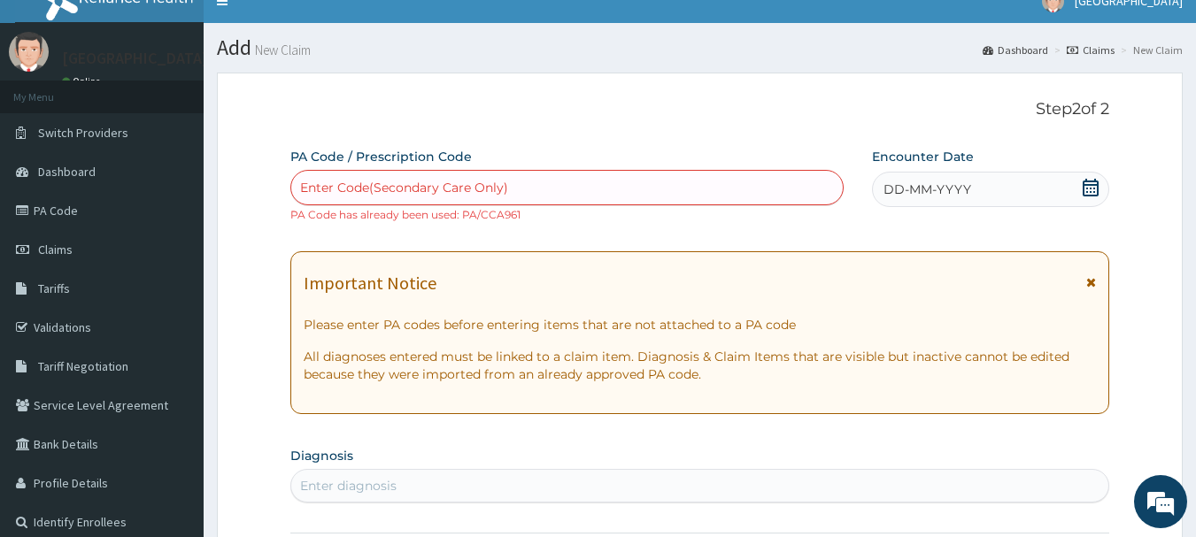
drag, startPoint x: 701, startPoint y: 225, endPoint x: 758, endPoint y: 225, distance: 56.6
click at [722, 223] on div "option Create "PA/CCA961", selected. Select is focused ,type to refine list, pr…" at bounding box center [567, 196] width 554 height 53
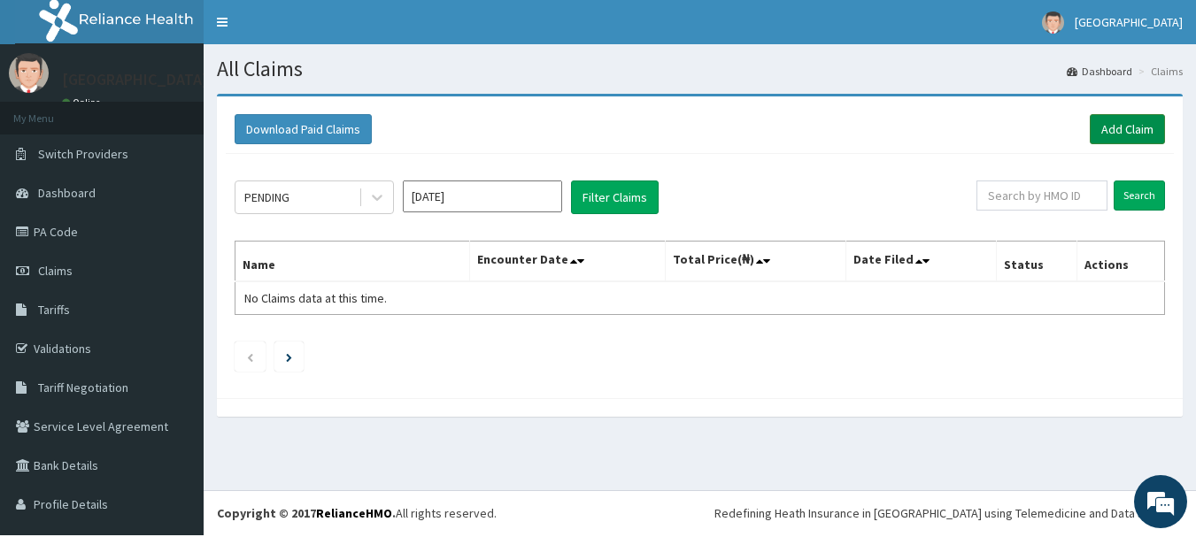
click at [1105, 123] on link "Add Claim" at bounding box center [1126, 129] width 75 height 30
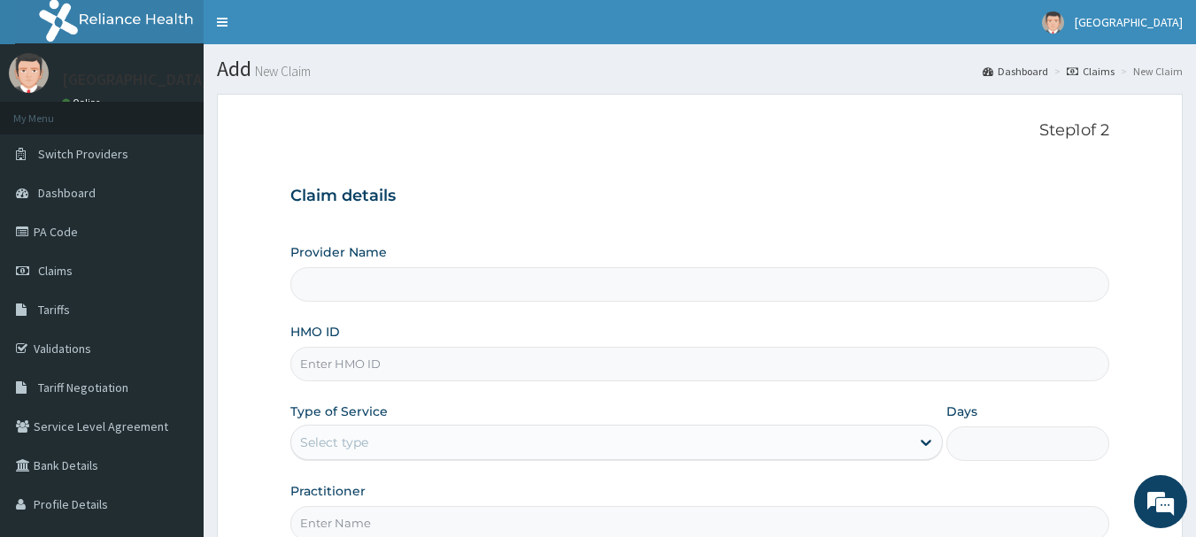
type input "[GEOGRAPHIC_DATA]"
click at [386, 371] on input "HMO ID" at bounding box center [700, 364] width 820 height 35
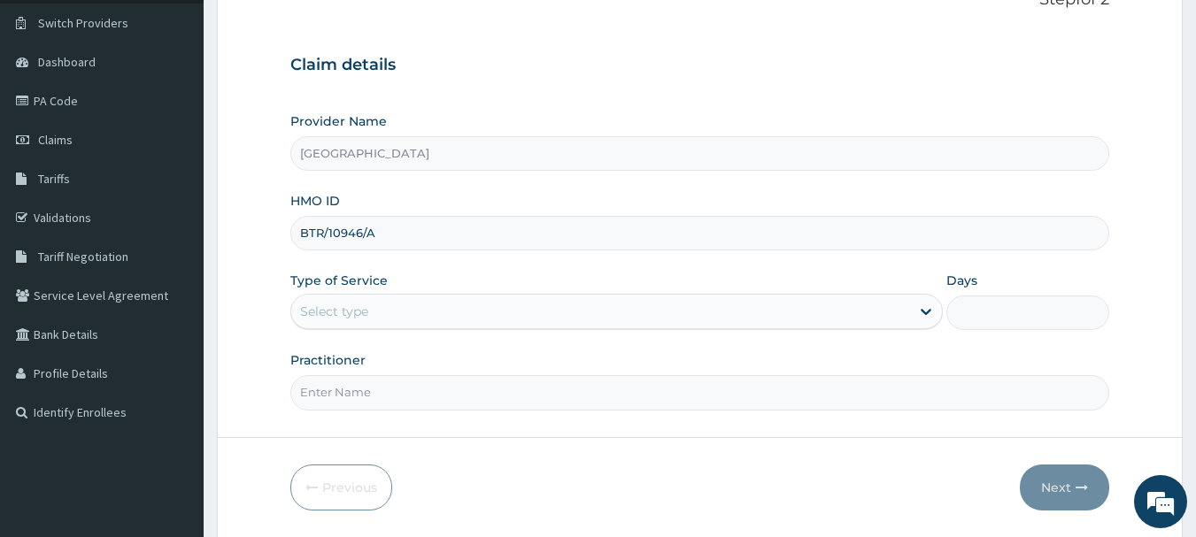
scroll to position [177, 0]
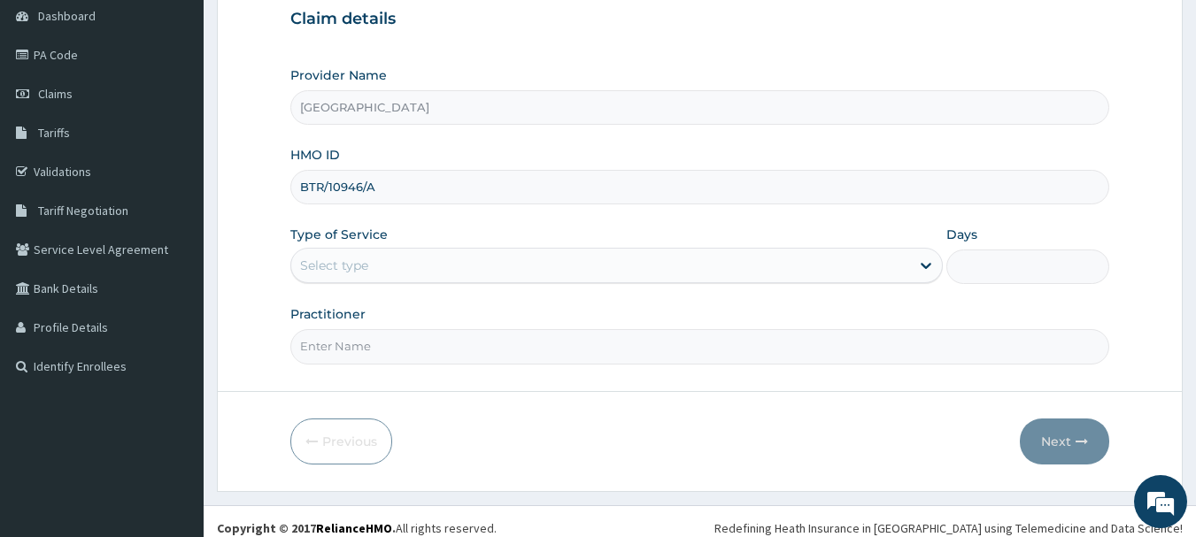
type input "BTR/10946/A"
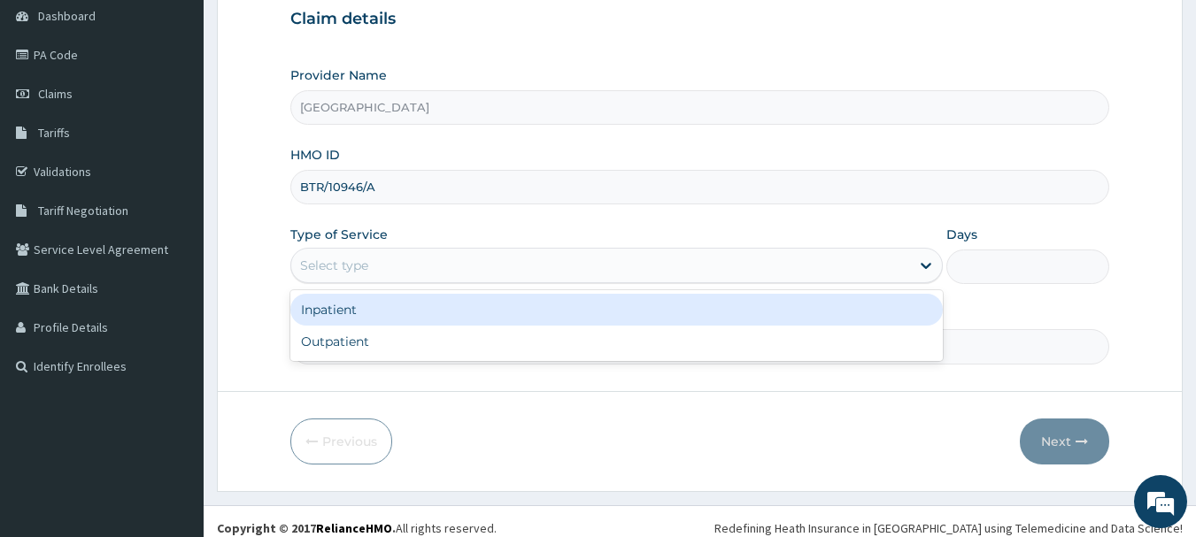
click at [375, 266] on div "Select type" at bounding box center [600, 265] width 619 height 28
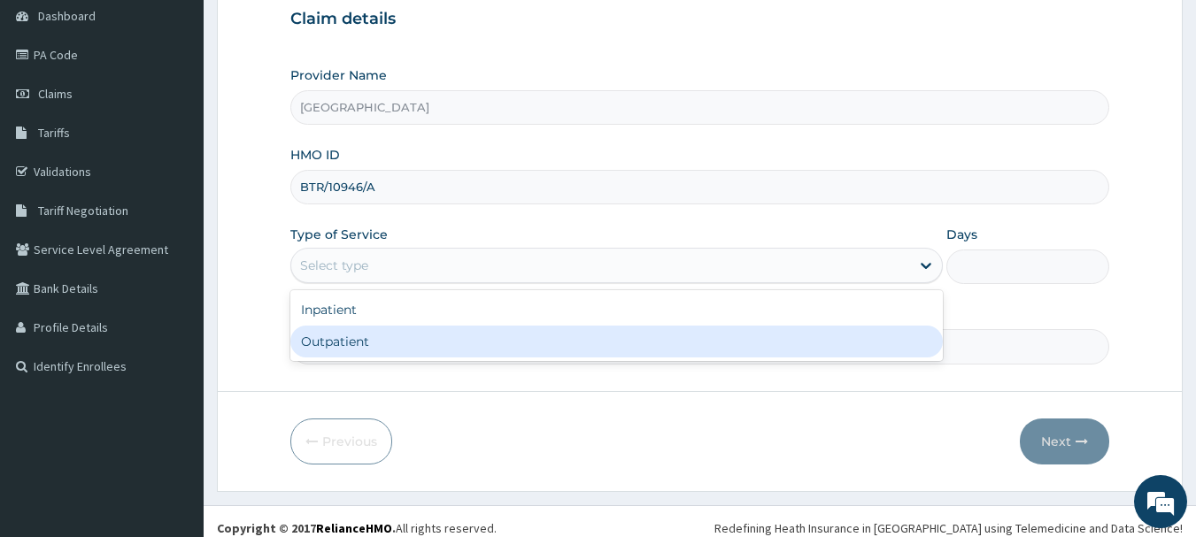
click at [377, 350] on div "Outpatient" at bounding box center [616, 342] width 652 height 32
type input "1"
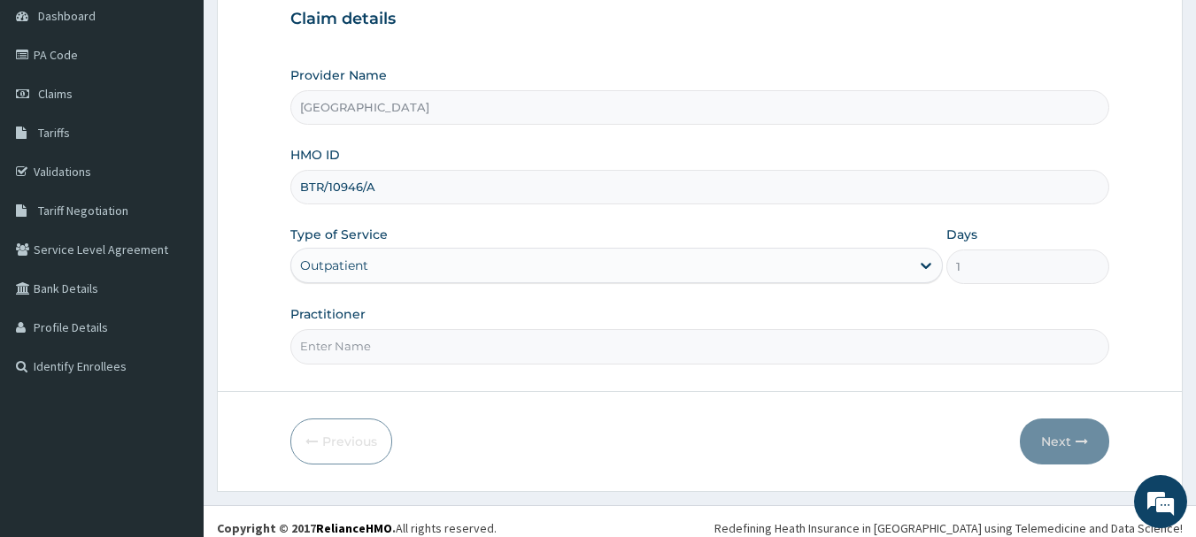
scroll to position [0, 0]
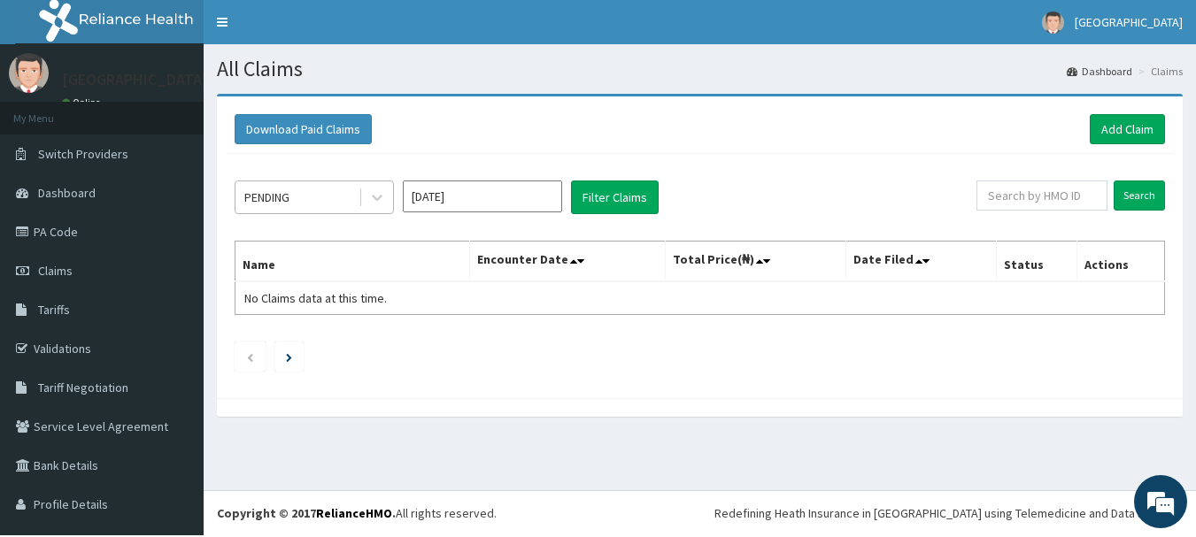
click at [307, 201] on div "PENDING" at bounding box center [296, 197] width 123 height 28
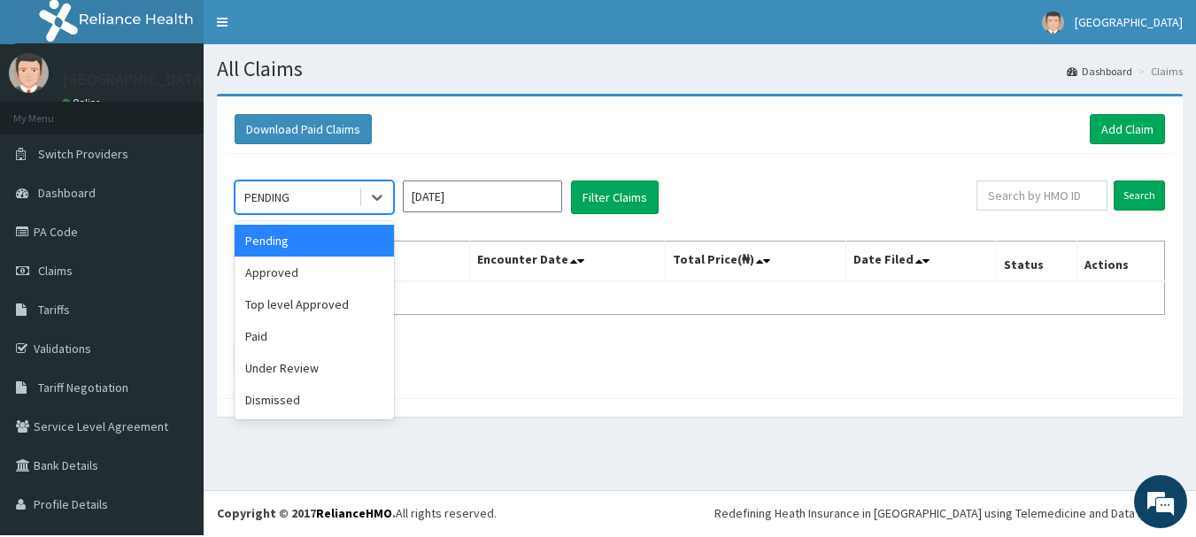
click at [288, 246] on div "Pending" at bounding box center [314, 241] width 159 height 32
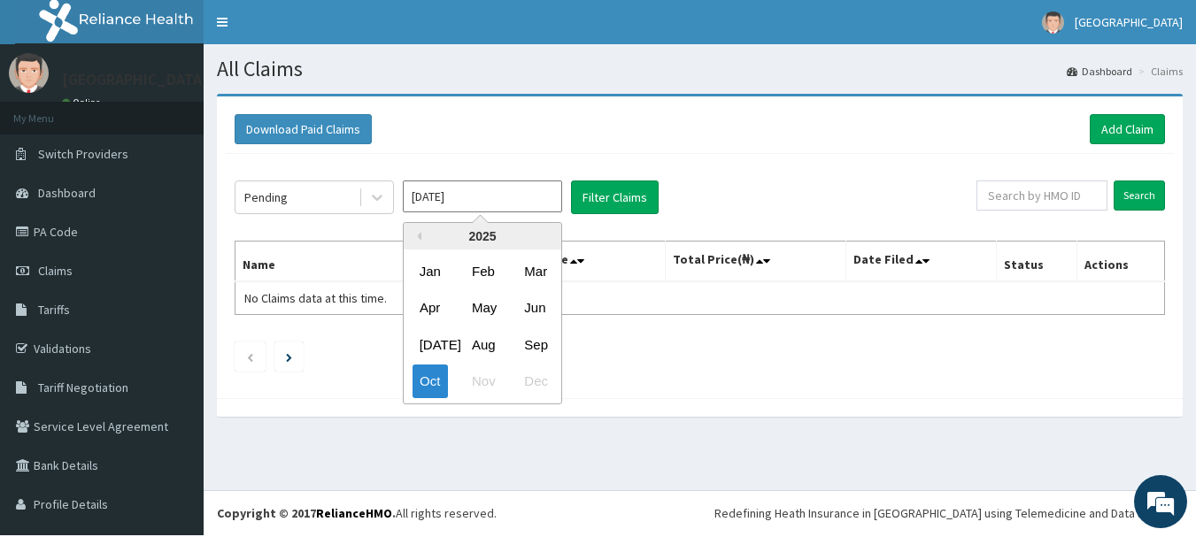
click at [485, 205] on input "[DATE]" at bounding box center [482, 197] width 159 height 32
drag, startPoint x: 528, startPoint y: 343, endPoint x: 546, endPoint y: 302, distance: 45.2
click at [532, 342] on div "Sep" at bounding box center [534, 344] width 35 height 33
type input "[DATE]"
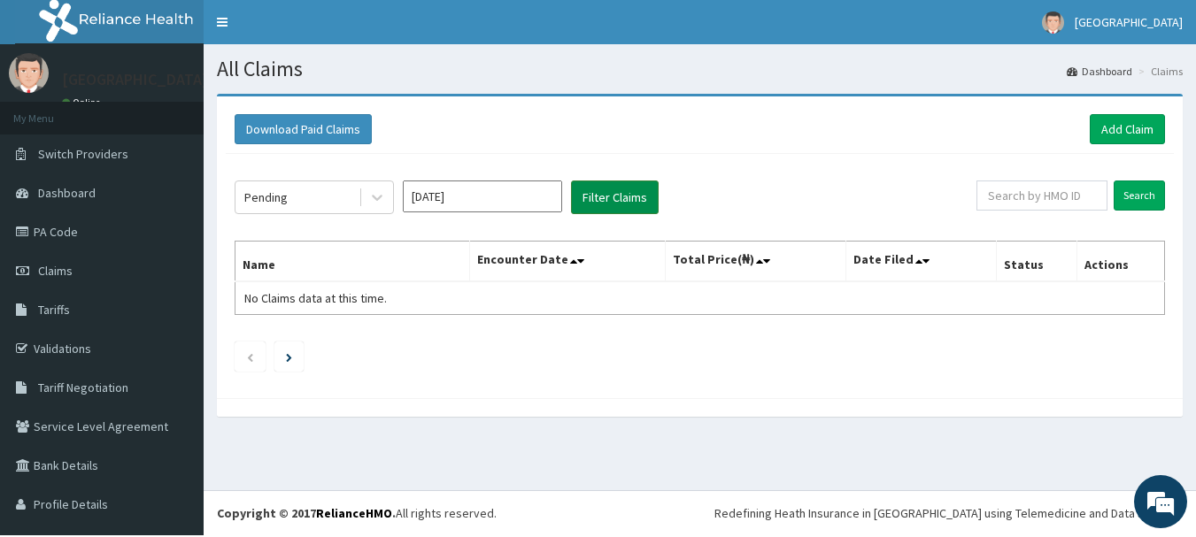
click at [606, 202] on button "Filter Claims" at bounding box center [615, 198] width 88 height 34
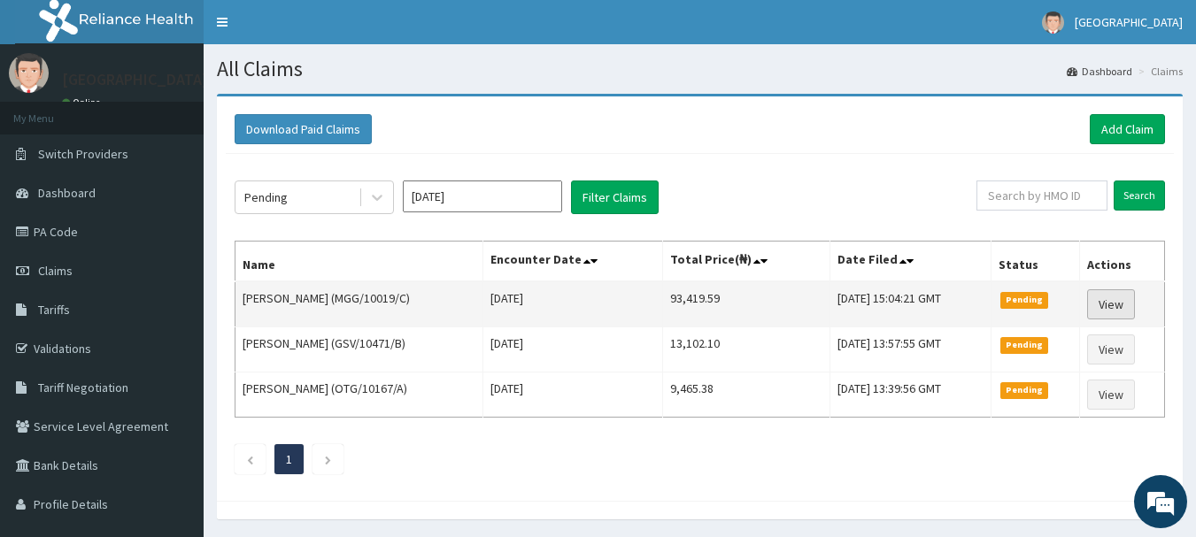
click at [1125, 306] on link "View" at bounding box center [1111, 304] width 48 height 30
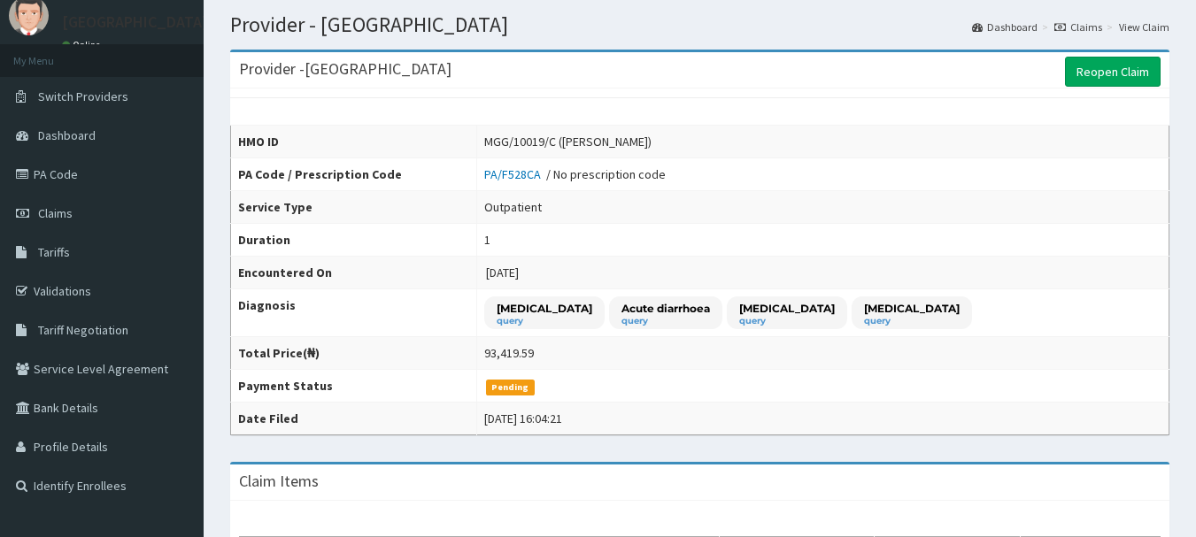
scroll to position [89, 0]
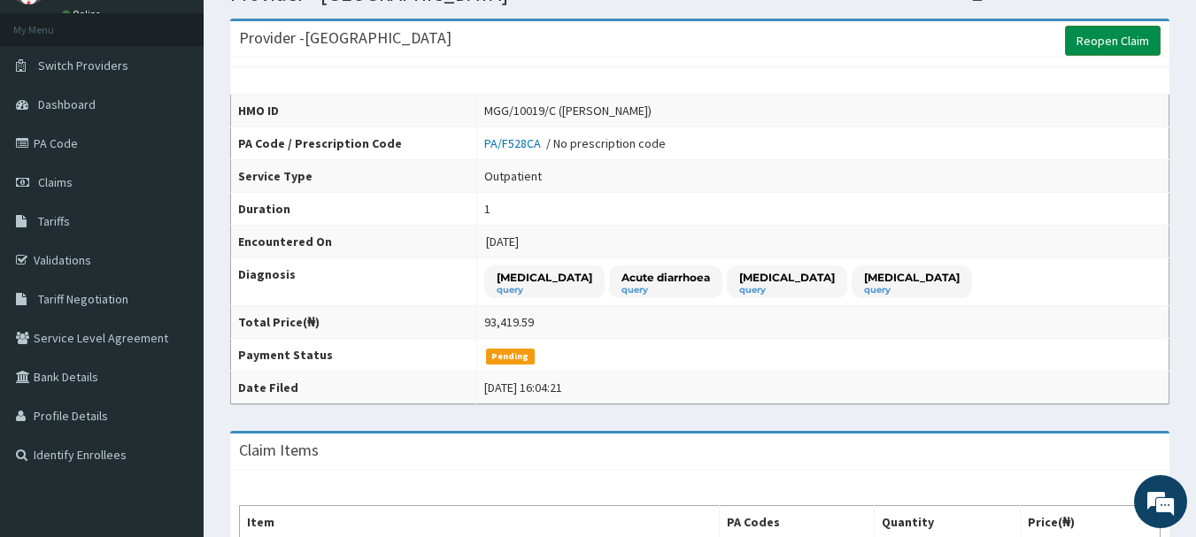
click at [1110, 48] on link "Reopen Claim" at bounding box center [1113, 41] width 96 height 30
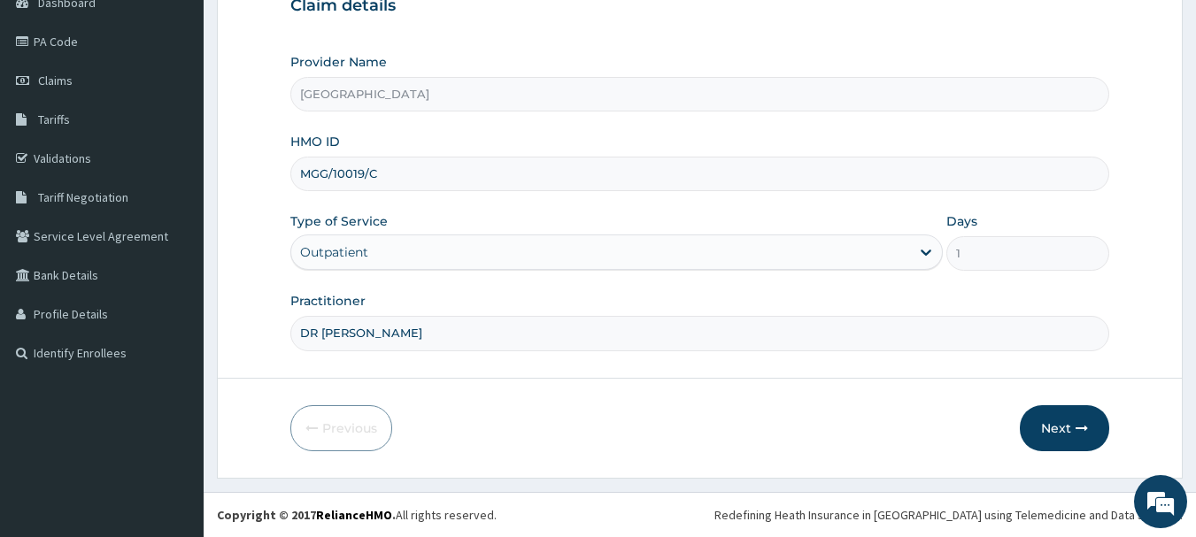
scroll to position [198, 0]
click at [1074, 413] on button "Next" at bounding box center [1064, 428] width 89 height 46
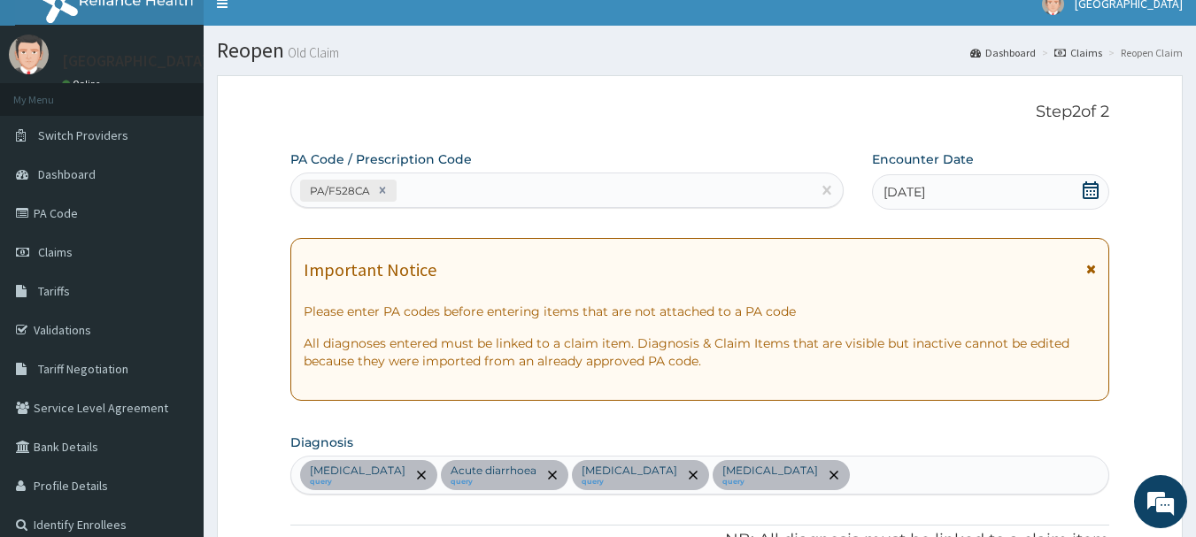
scroll to position [0, 0]
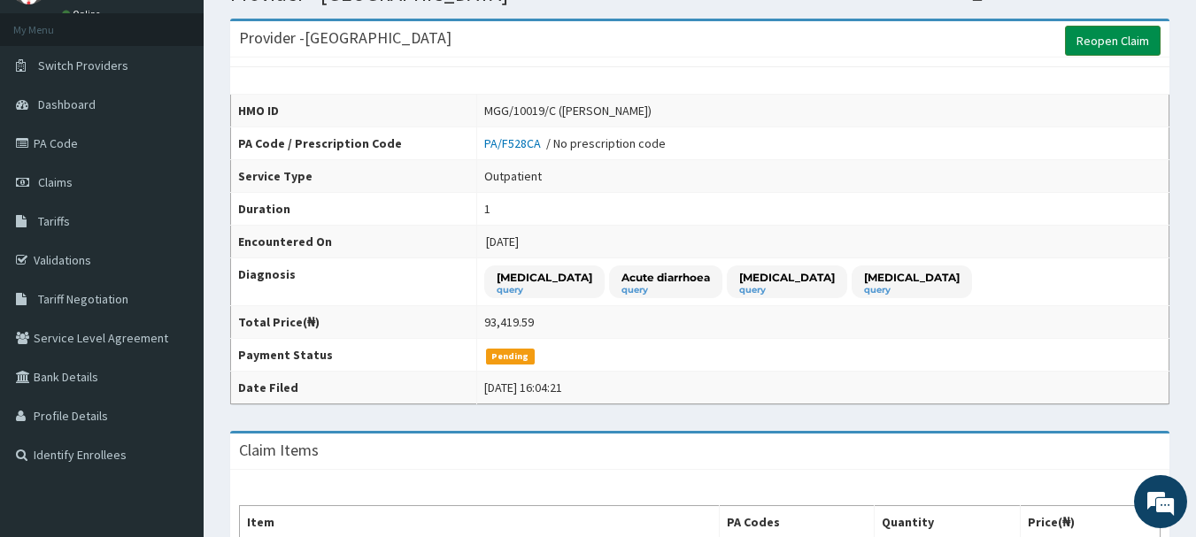
click at [1120, 44] on link "Reopen Claim" at bounding box center [1113, 41] width 96 height 30
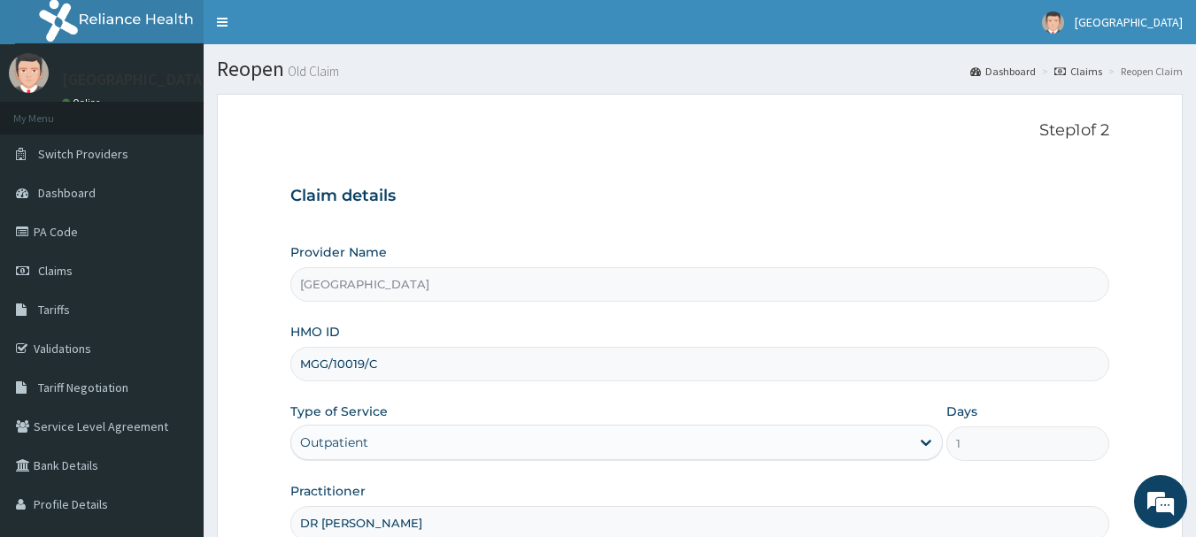
scroll to position [1, 0]
click at [925, 447] on icon at bounding box center [925, 444] width 11 height 6
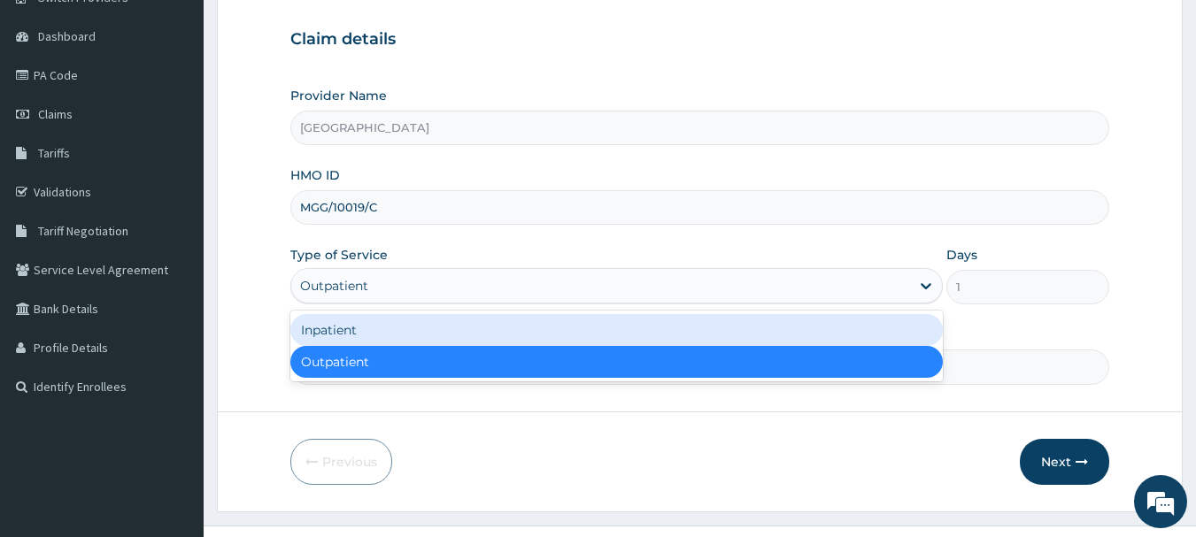
scroll to position [198, 0]
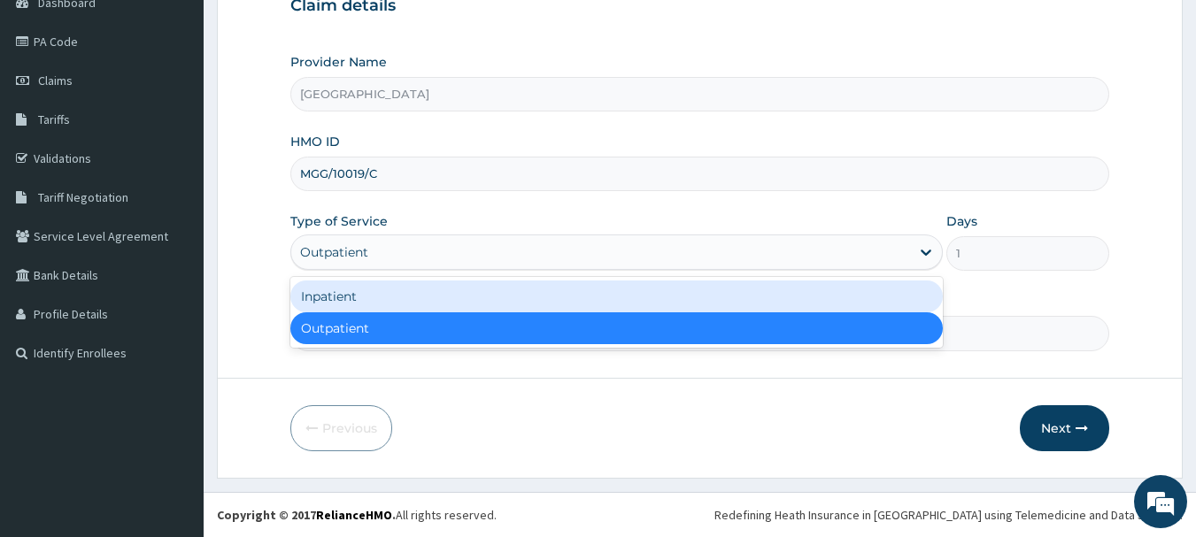
click at [384, 295] on div "Inpatient" at bounding box center [616, 297] width 652 height 32
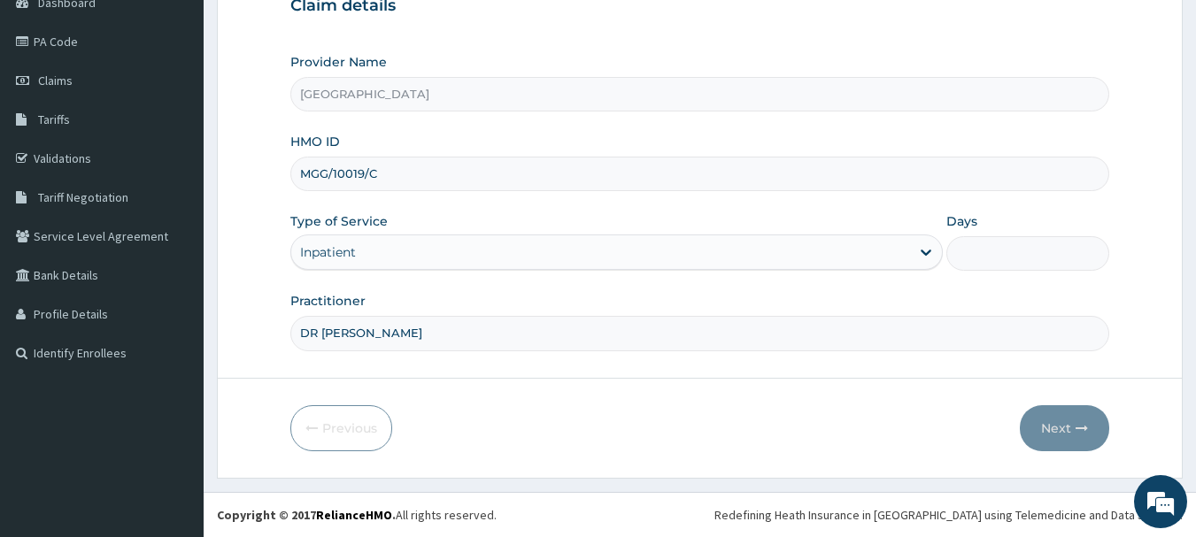
click at [1013, 256] on input "Days" at bounding box center [1027, 253] width 163 height 35
type input "3"
click at [1053, 426] on button "Next" at bounding box center [1064, 428] width 89 height 46
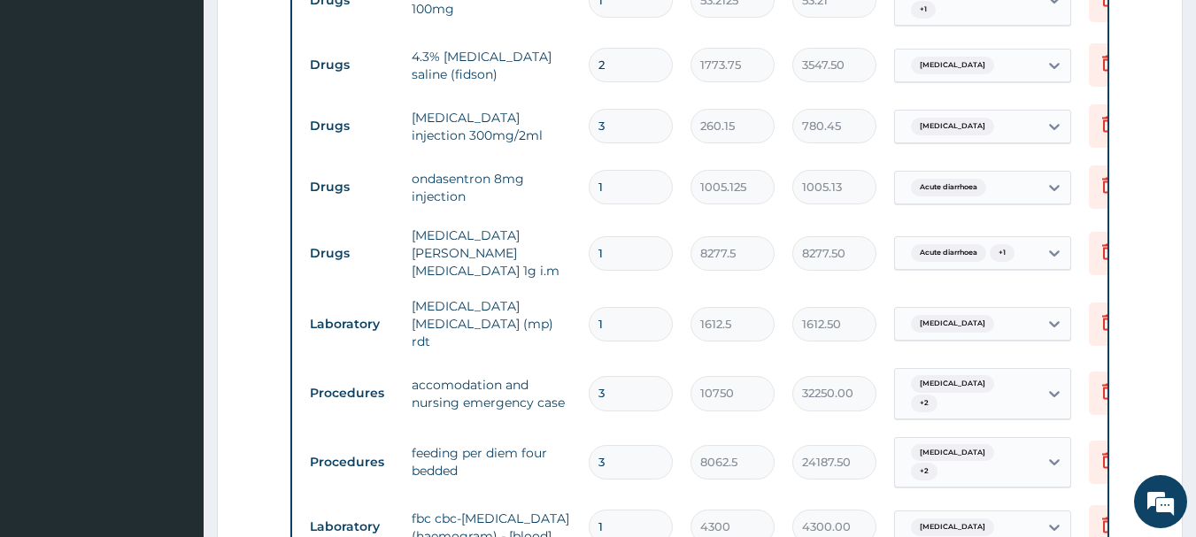
scroll to position [1420, 0]
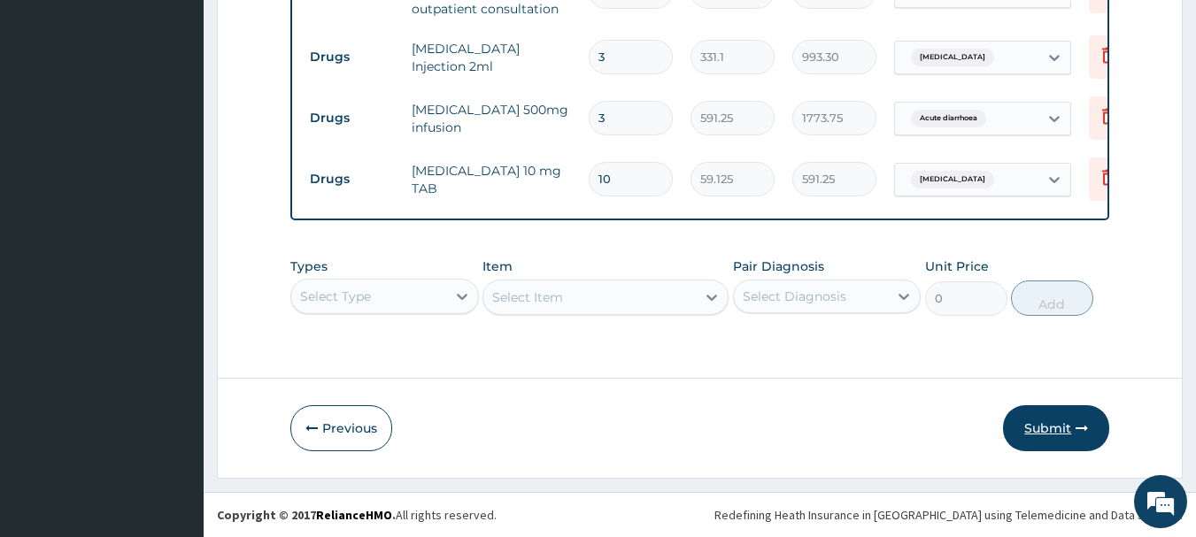
click at [1051, 427] on button "Submit" at bounding box center [1056, 428] width 106 height 46
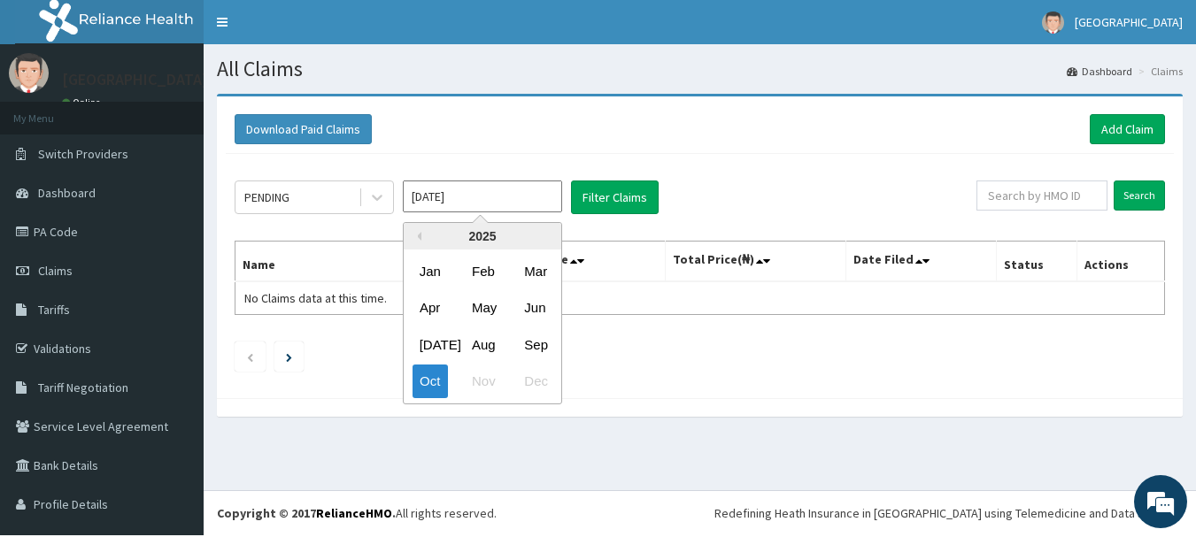
click at [465, 205] on input "[DATE]" at bounding box center [482, 197] width 159 height 32
click at [539, 343] on div "Sep" at bounding box center [534, 344] width 35 height 33
type input "[DATE]"
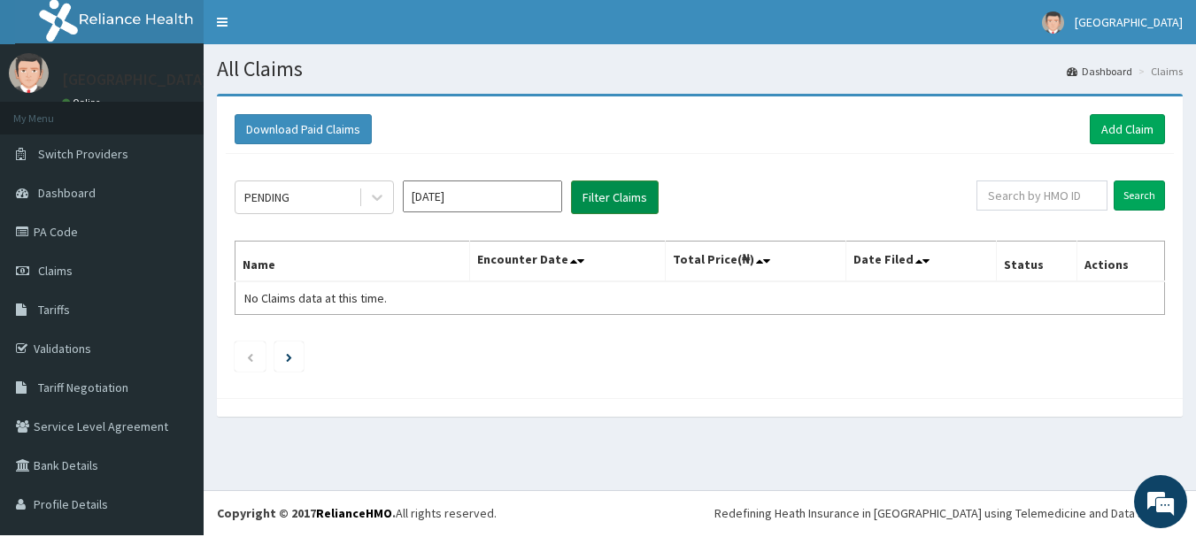
click at [626, 205] on button "Filter Claims" at bounding box center [615, 198] width 88 height 34
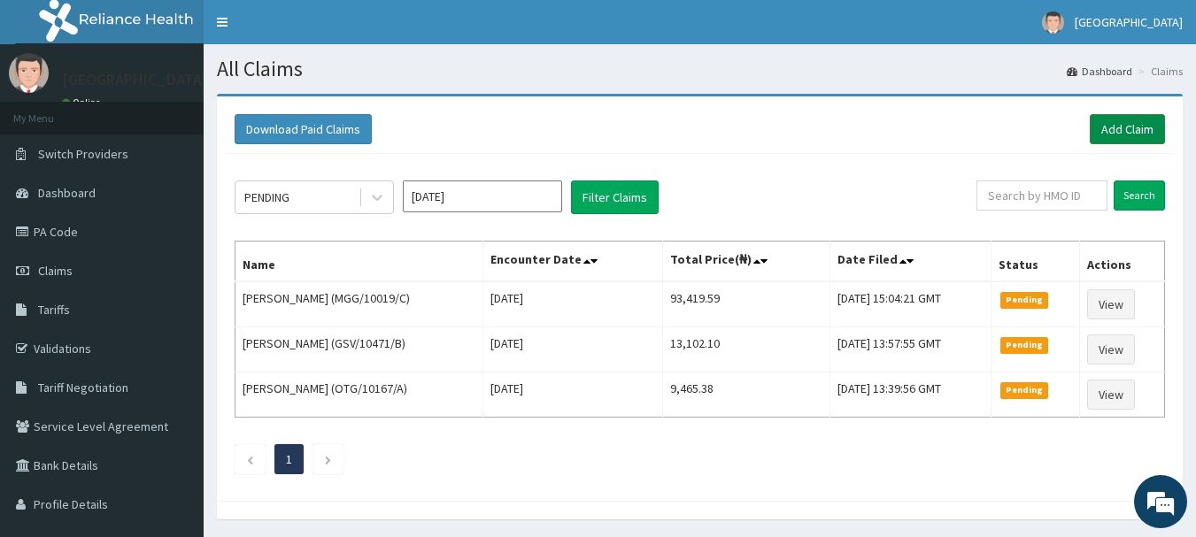
click at [1118, 133] on link "Add Claim" at bounding box center [1126, 129] width 75 height 30
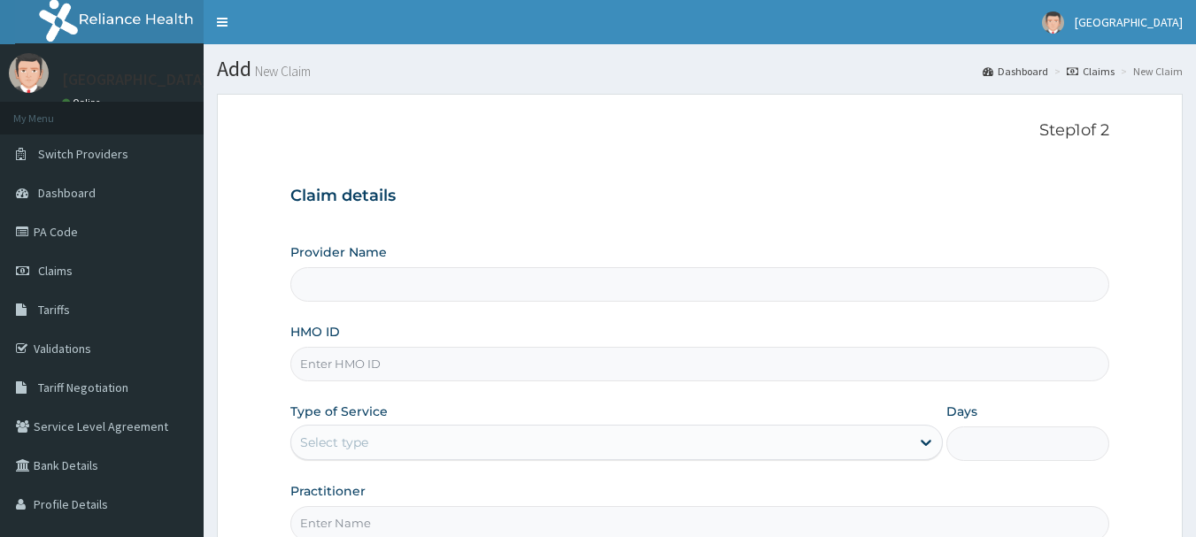
click at [400, 366] on input "HMO ID" at bounding box center [700, 364] width 820 height 35
type input "BT"
type input "[GEOGRAPHIC_DATA]"
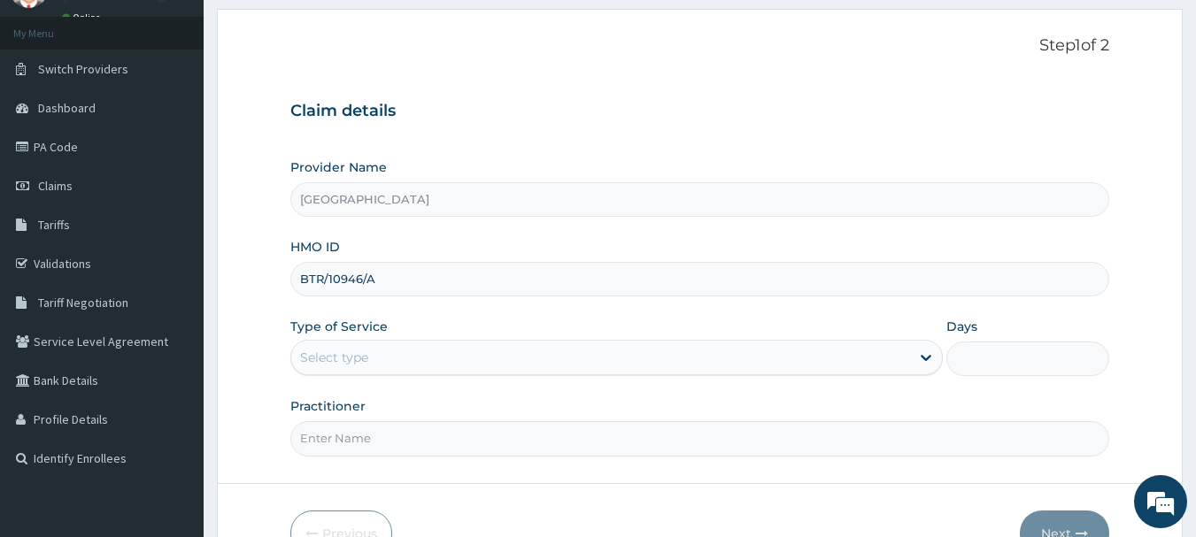
scroll to position [177, 0]
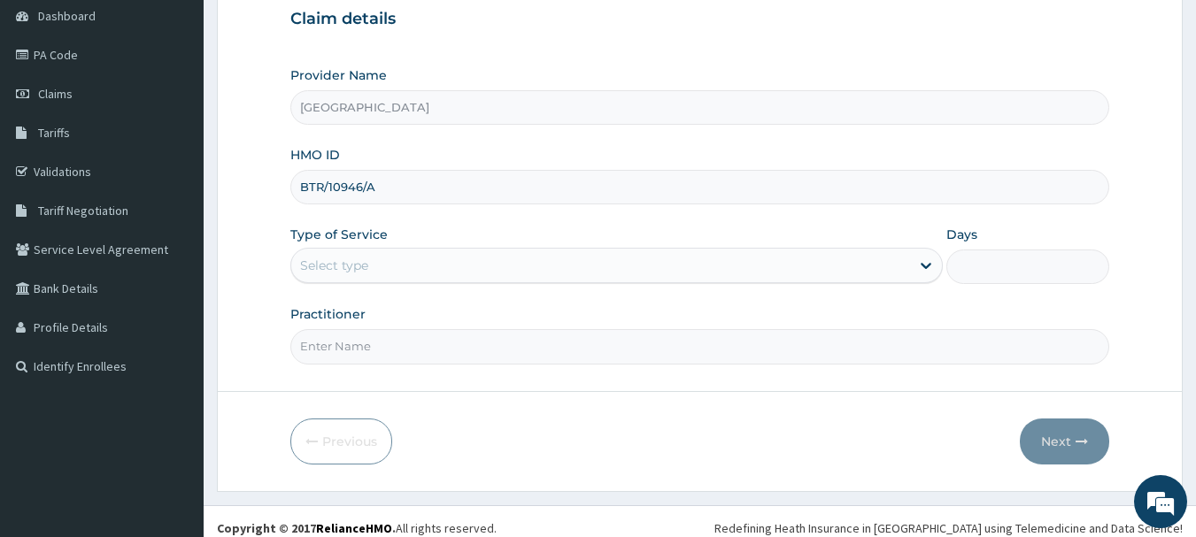
type input "BTR/10946/A"
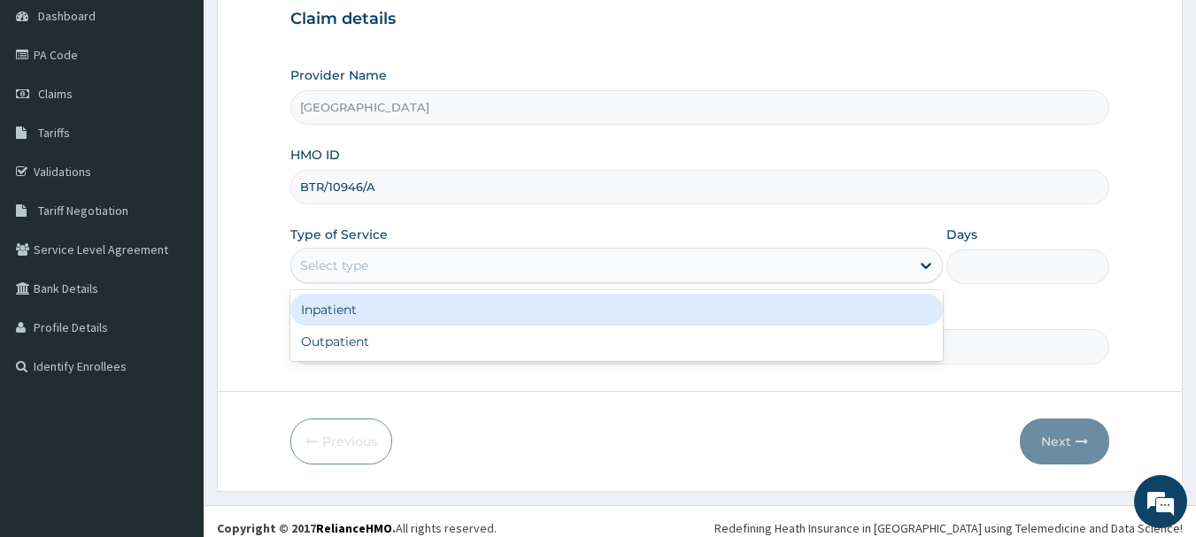
scroll to position [0, 0]
click at [373, 266] on div "Select type" at bounding box center [600, 265] width 619 height 28
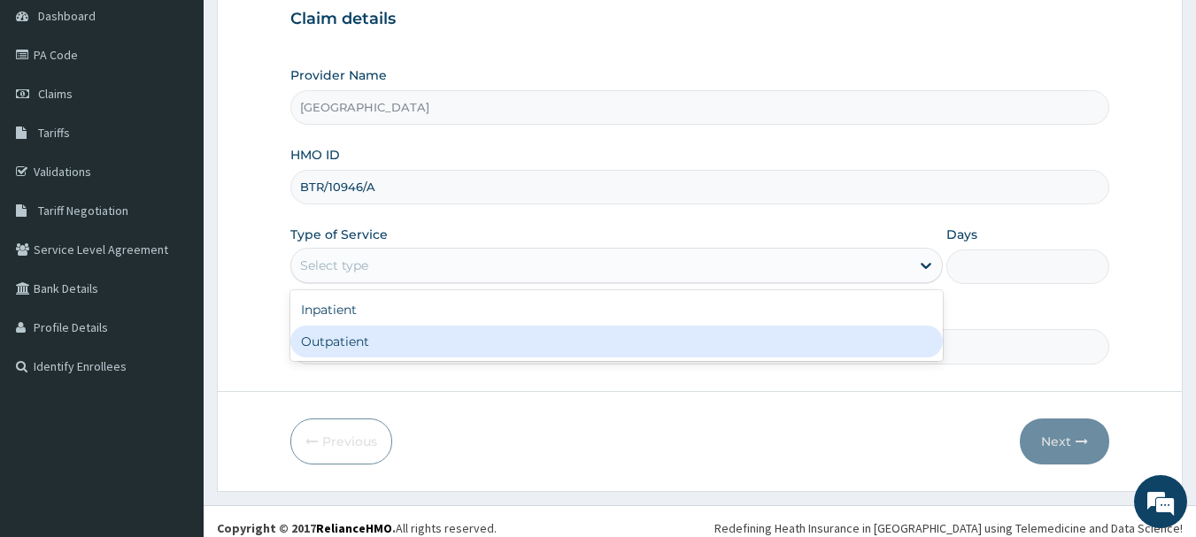
click at [361, 352] on div "Outpatient" at bounding box center [616, 342] width 652 height 32
type input "1"
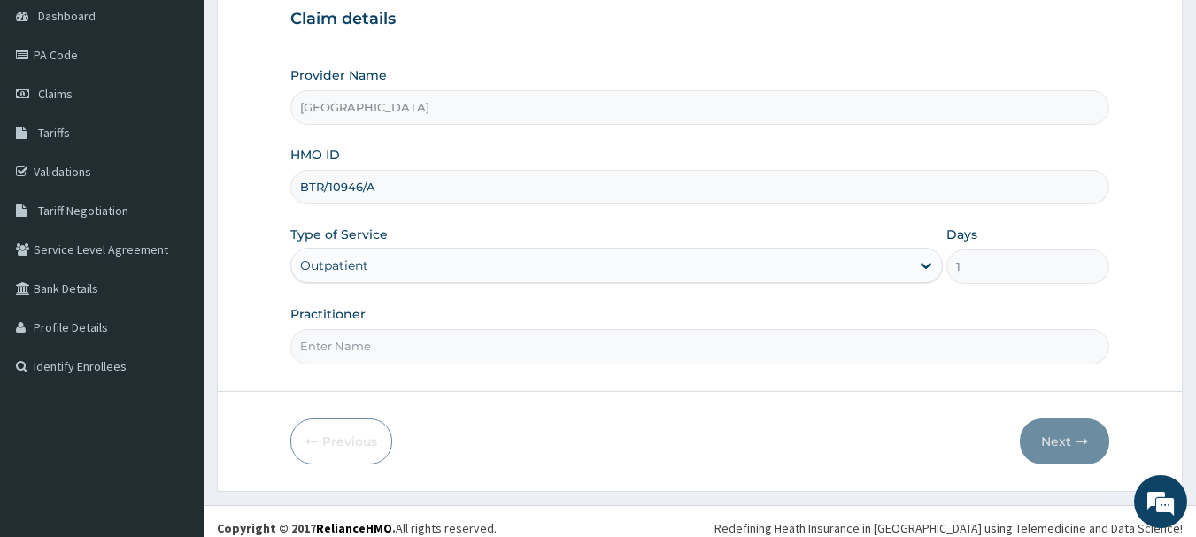
click at [361, 357] on input "Practitioner" at bounding box center [700, 346] width 820 height 35
type input "DR EMMA"
click at [1051, 456] on button "Next" at bounding box center [1064, 442] width 89 height 46
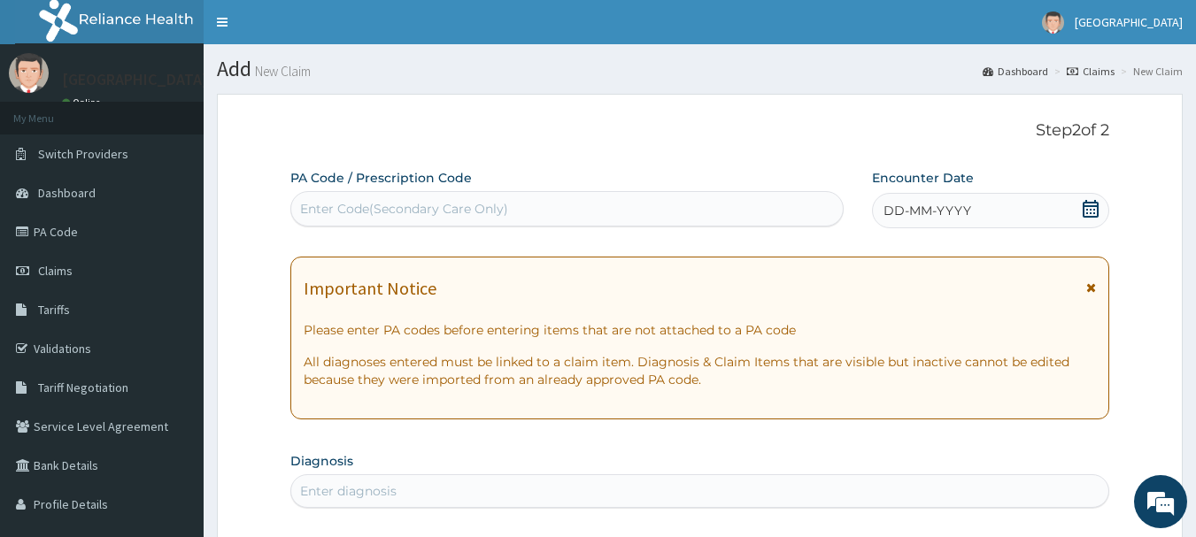
click at [507, 213] on div "Enter Code(Secondary Care Only)" at bounding box center [404, 209] width 208 height 18
type input "PA/C463B8"
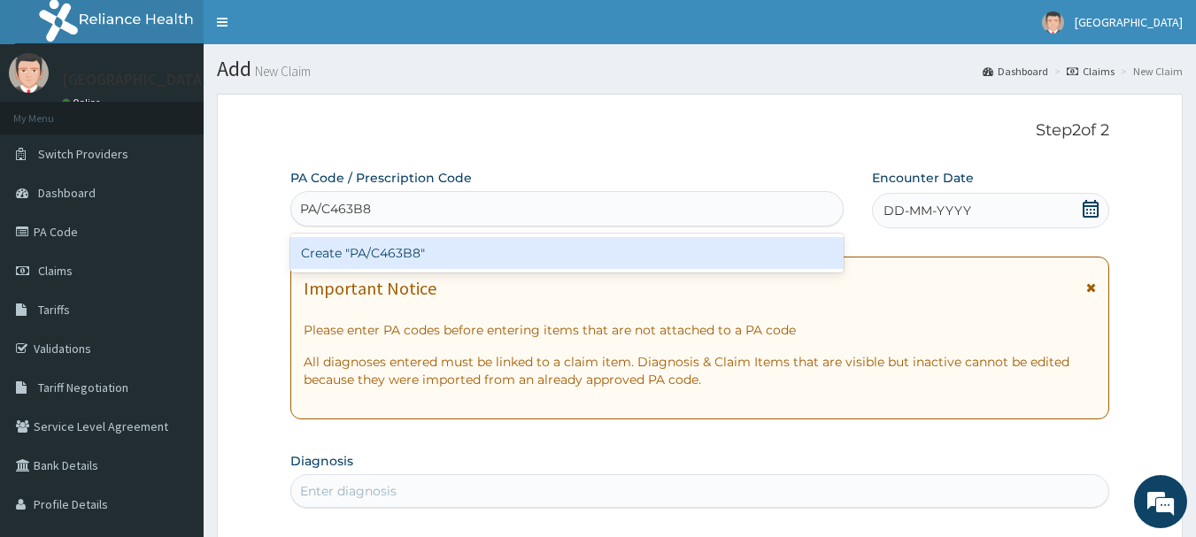
click at [449, 264] on div "Create "PA/C463B8"" at bounding box center [567, 253] width 554 height 32
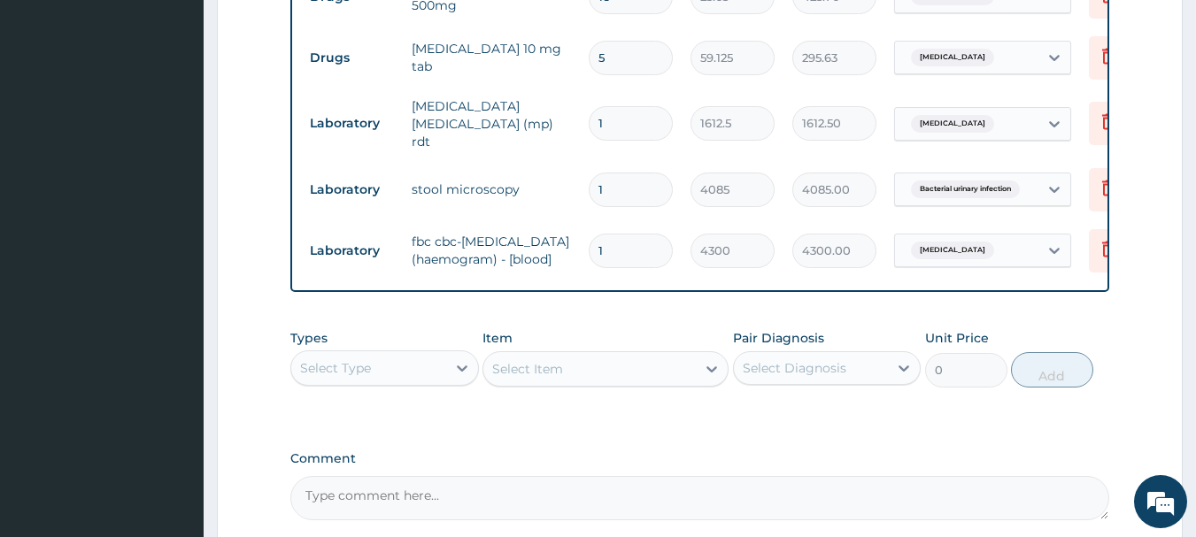
scroll to position [995, 0]
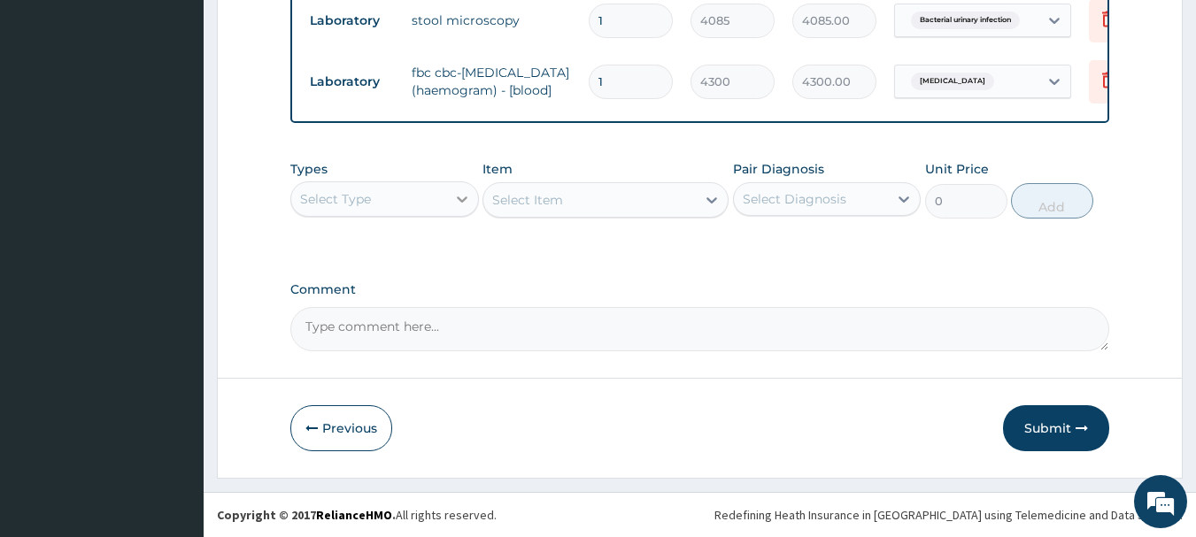
click at [461, 192] on icon at bounding box center [462, 199] width 18 height 18
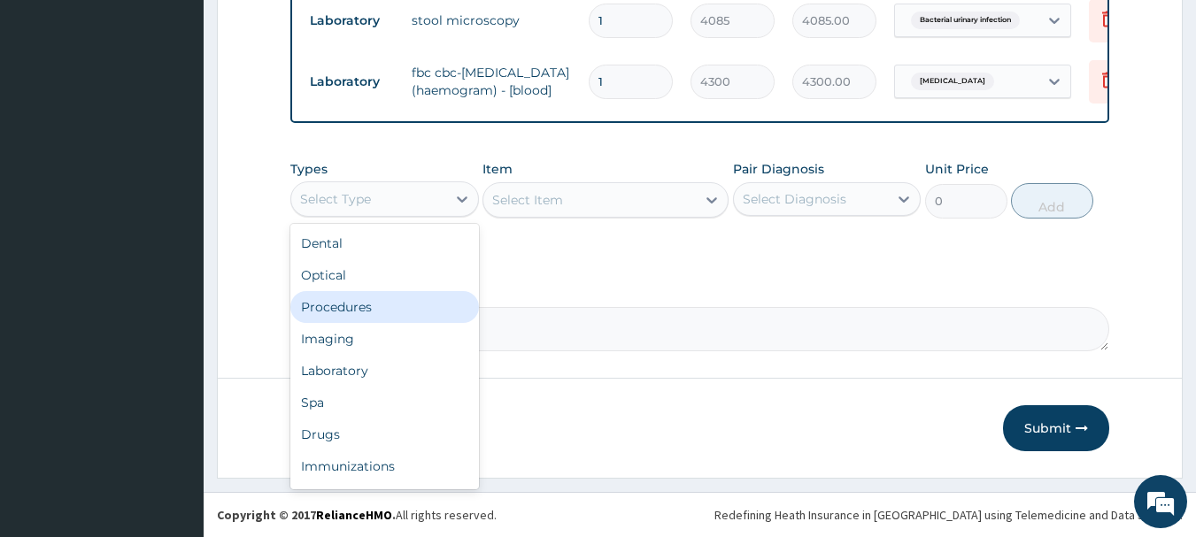
drag, startPoint x: 356, startPoint y: 306, endPoint x: 422, endPoint y: 286, distance: 69.4
click at [356, 305] on div "Procedures" at bounding box center [384, 307] width 189 height 32
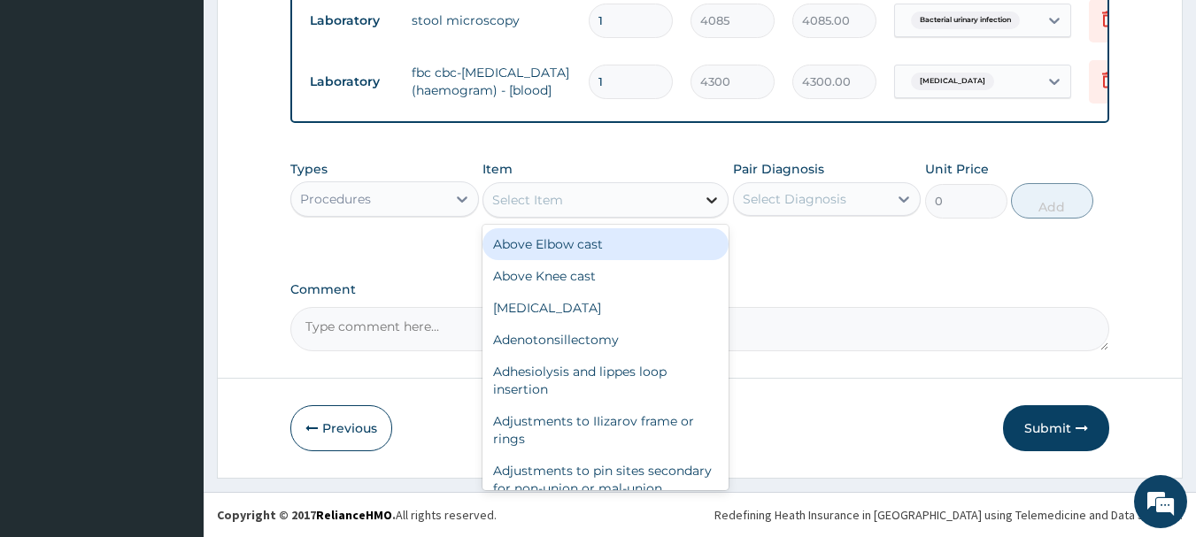
click at [709, 199] on icon at bounding box center [712, 200] width 18 height 18
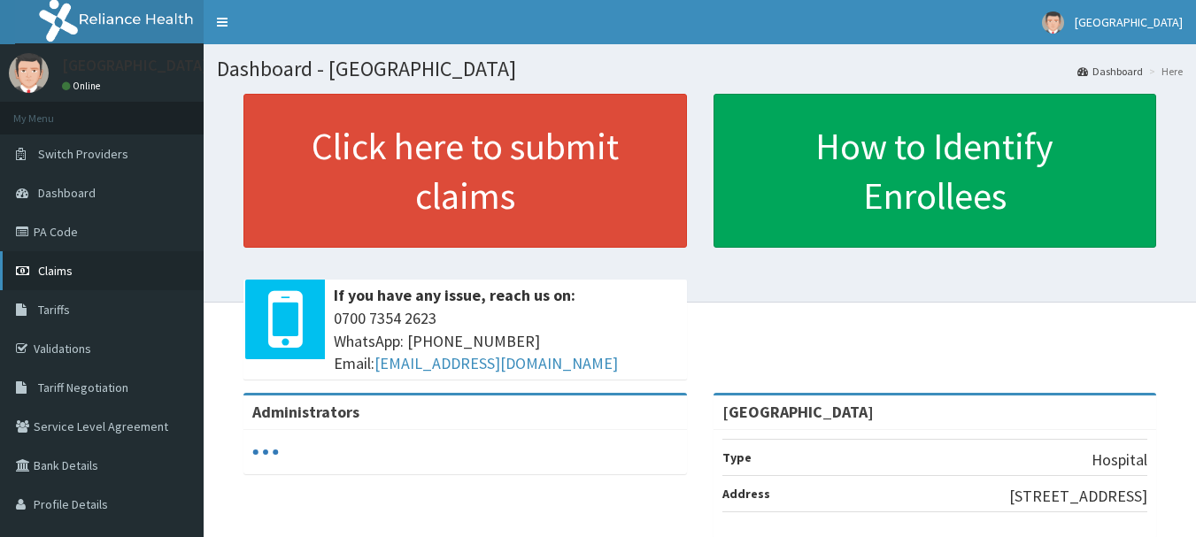
click at [62, 279] on span "Claims" at bounding box center [55, 271] width 35 height 16
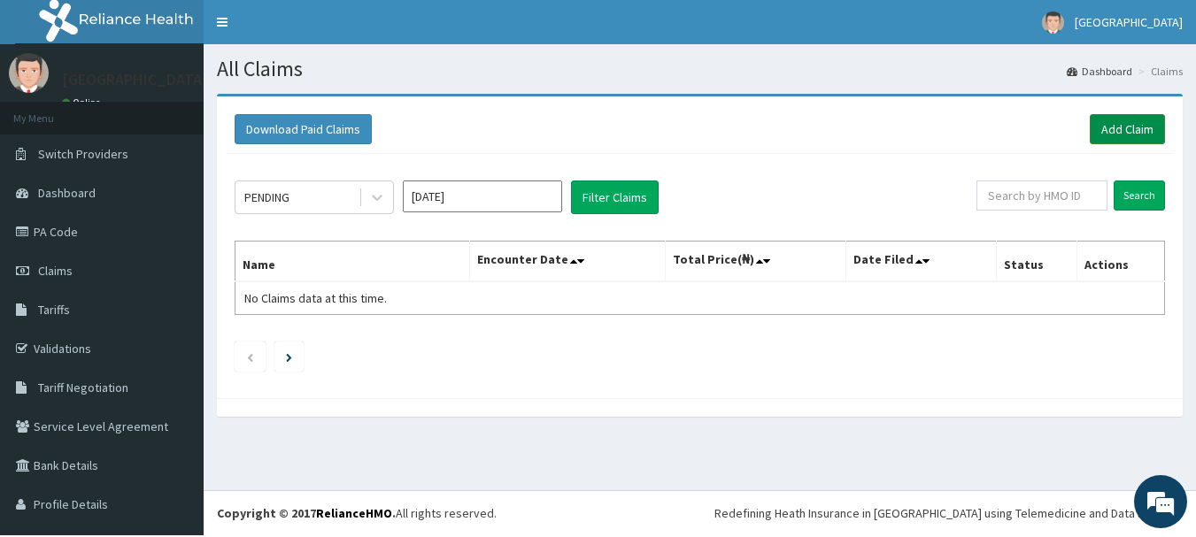
click at [1102, 132] on link "Add Claim" at bounding box center [1126, 129] width 75 height 30
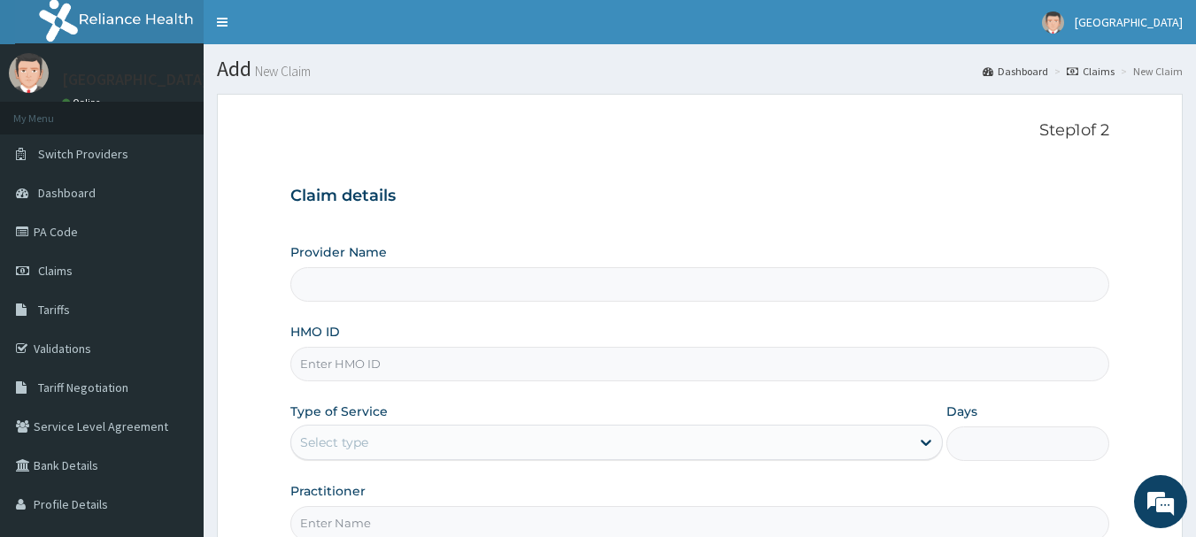
click at [368, 369] on input "HMO ID" at bounding box center [700, 364] width 820 height 35
type input "[GEOGRAPHIC_DATA]"
type input "BTR/10946/A"
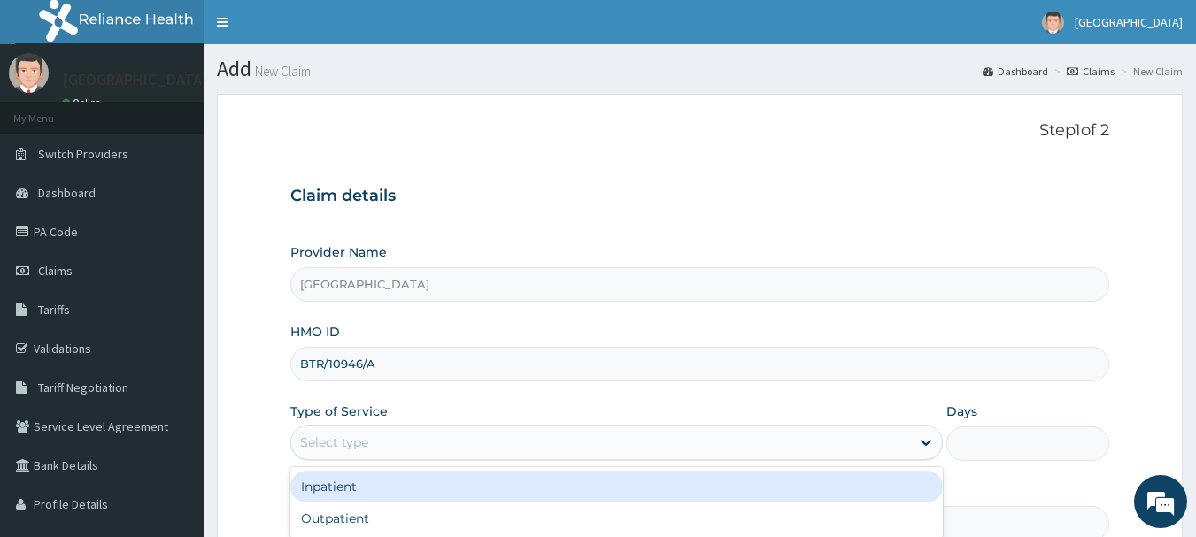
click at [427, 445] on div "Select type" at bounding box center [600, 442] width 619 height 28
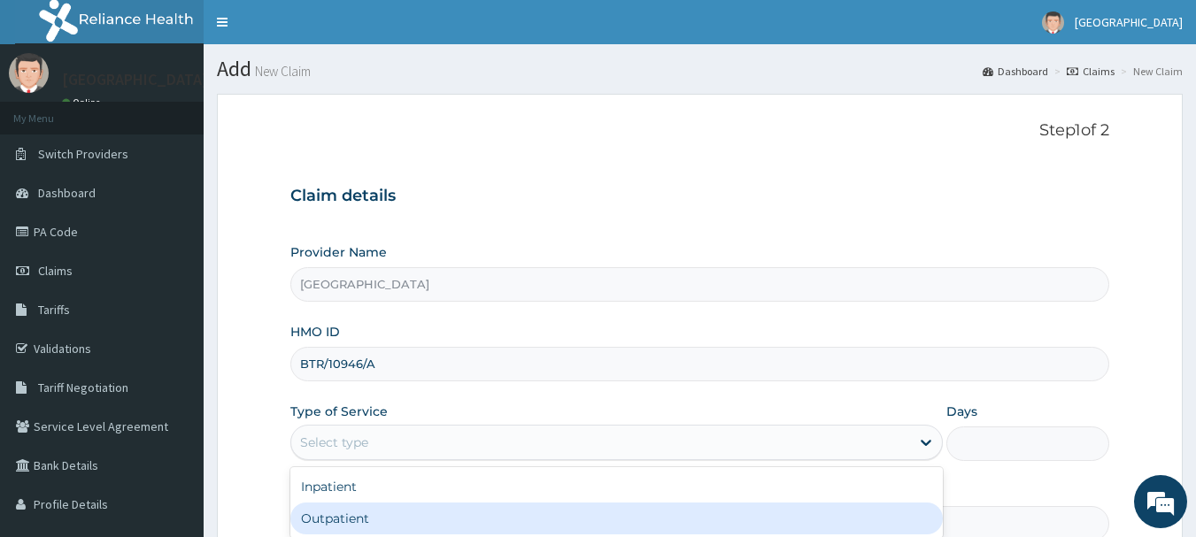
click at [394, 522] on div "Outpatient" at bounding box center [616, 519] width 652 height 32
type input "1"
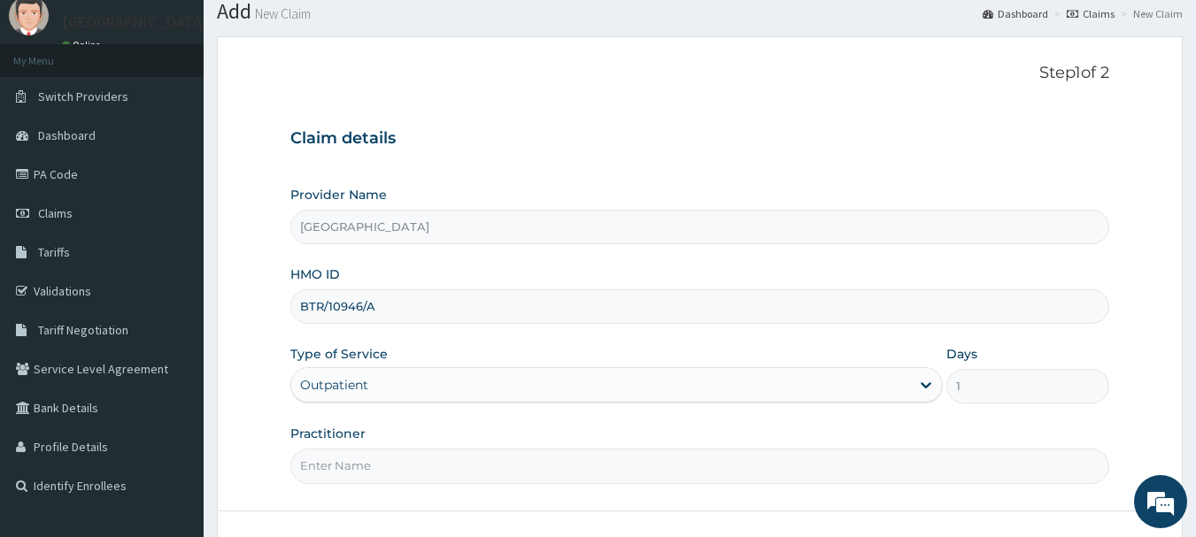
scroll to position [89, 0]
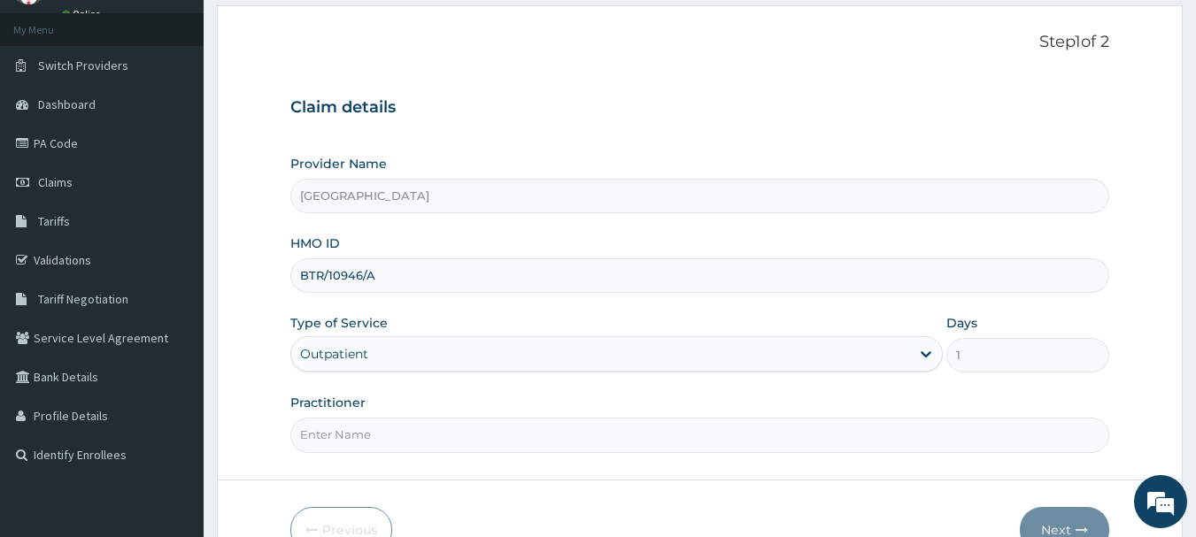
click at [394, 437] on input "Practitioner" at bounding box center [700, 435] width 820 height 35
type input "DR [PERSON_NAME]"
click at [1048, 527] on button "Next" at bounding box center [1064, 530] width 89 height 46
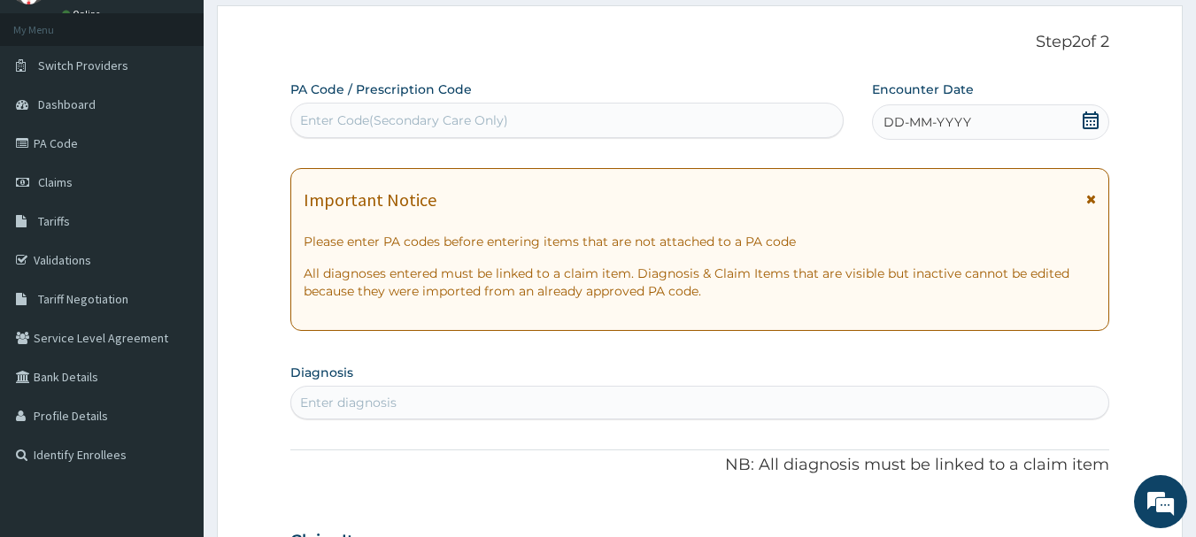
click at [368, 112] on div "Enter Code(Secondary Care Only)" at bounding box center [567, 120] width 552 height 28
click at [403, 125] on div "Enter Code(Secondary Care Only)" at bounding box center [404, 121] width 208 height 18
type input "PA/C463B8"
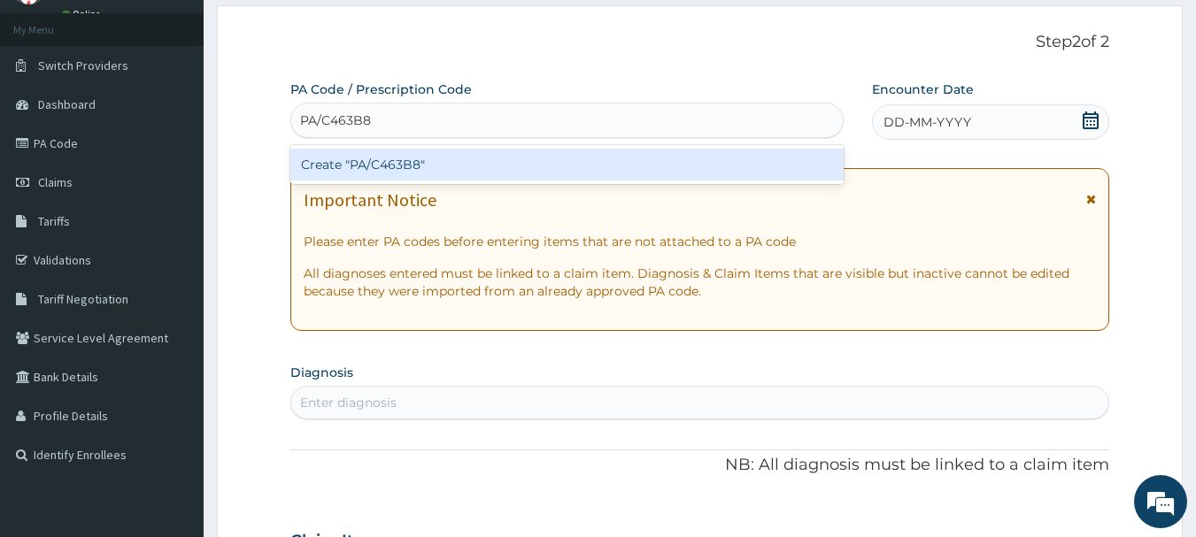
click at [398, 169] on div "Create "PA/C463B8"" at bounding box center [567, 165] width 554 height 32
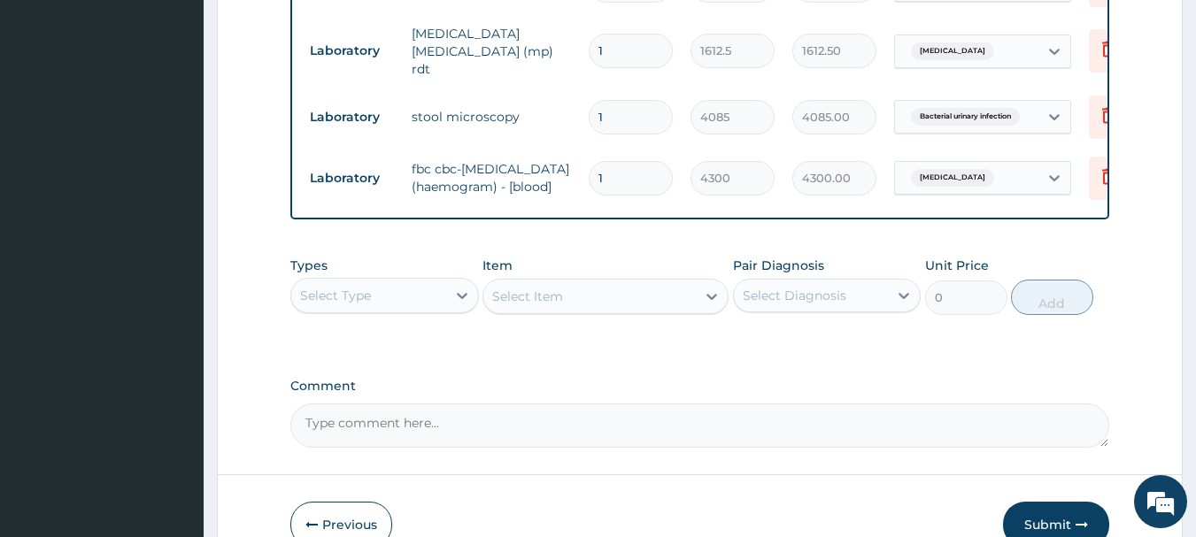
scroll to position [874, 0]
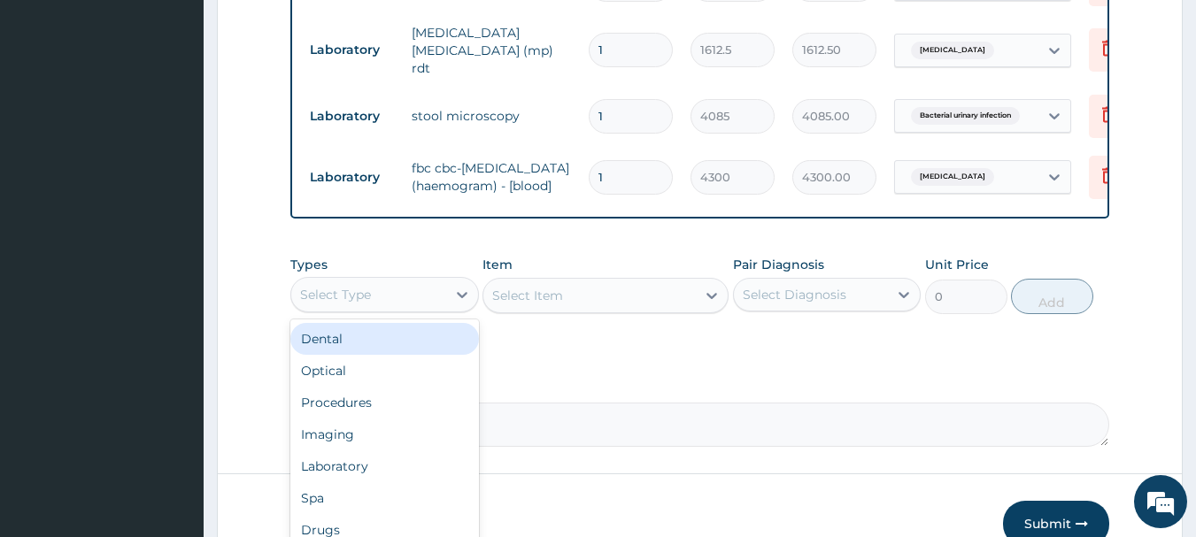
click at [411, 309] on div "Select Type" at bounding box center [368, 295] width 155 height 28
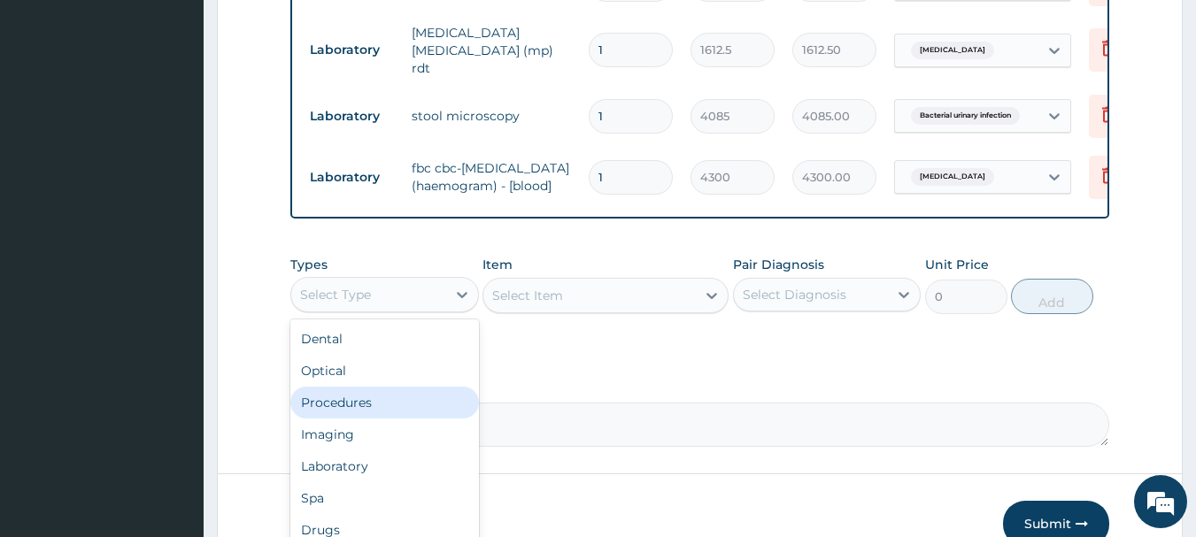
drag, startPoint x: 373, startPoint y: 427, endPoint x: 443, endPoint y: 413, distance: 70.3
click at [374, 419] on div "Procedures" at bounding box center [384, 403] width 189 height 32
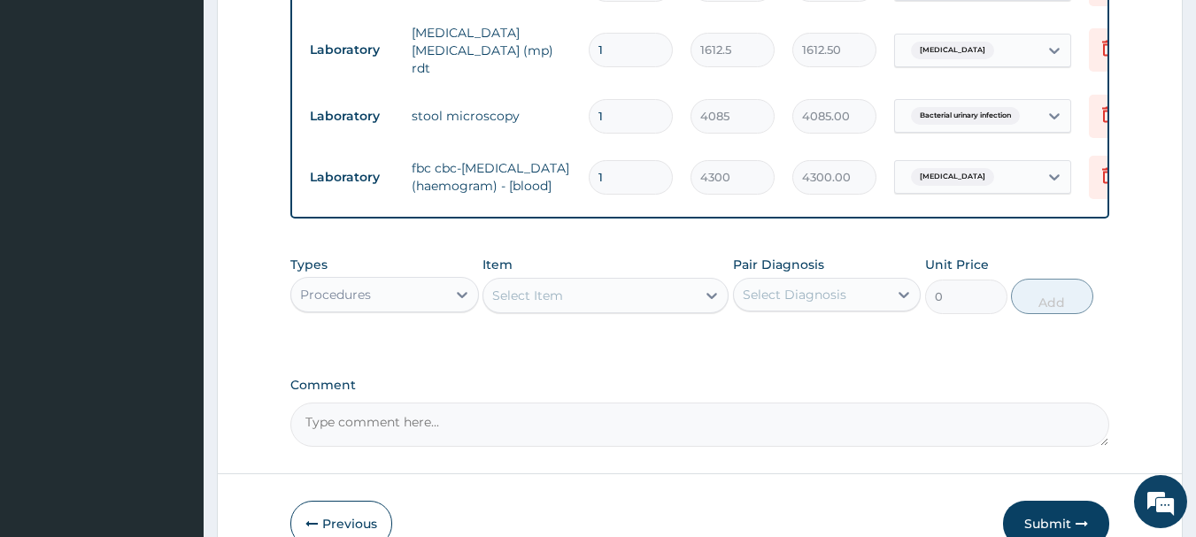
click at [578, 310] on div "Select Item" at bounding box center [589, 295] width 212 height 28
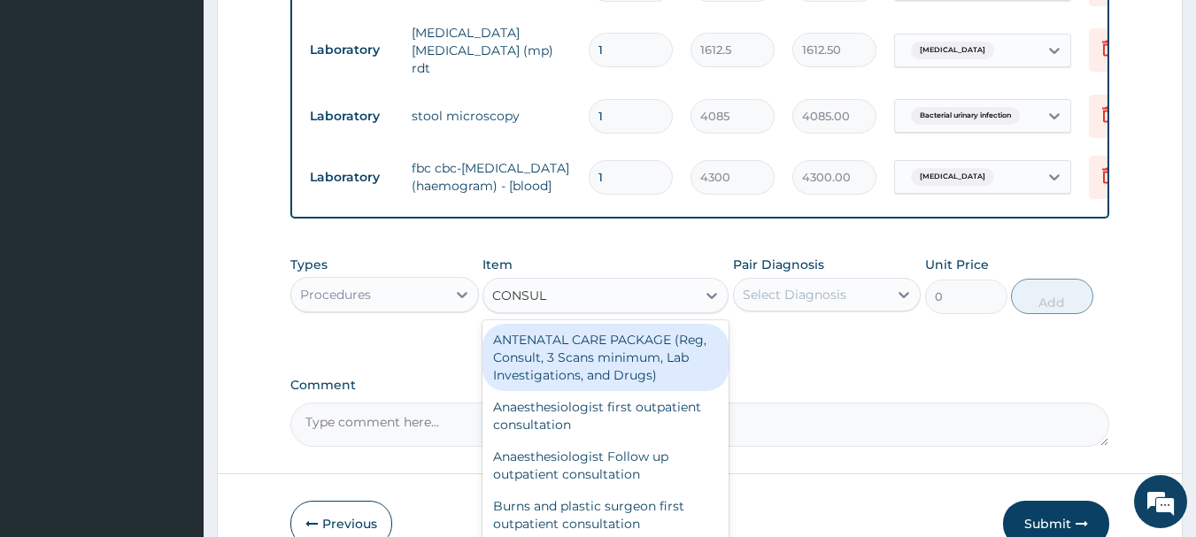
type input "CONSULT"
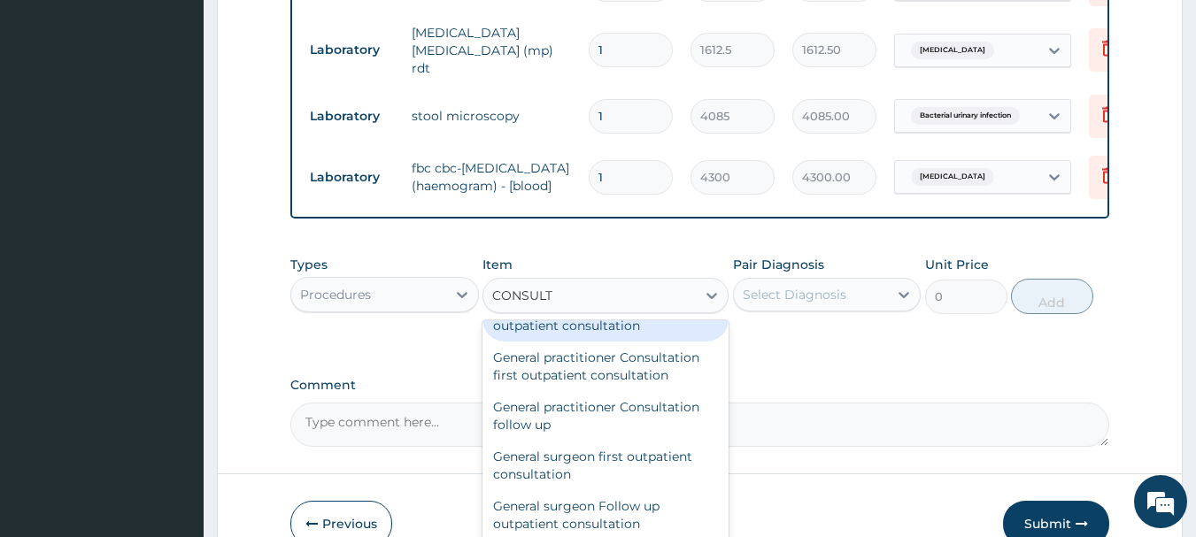
scroll to position [1062, 0]
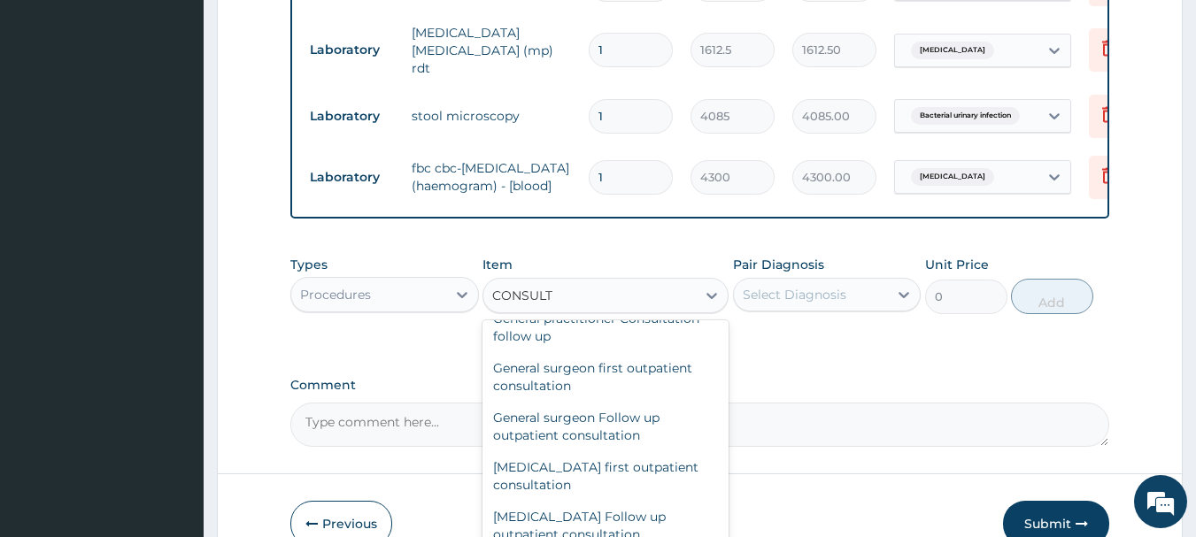
click at [605, 303] on div "General practitioner Consultation first outpatient consultation" at bounding box center [605, 278] width 246 height 50
type input "3547.5"
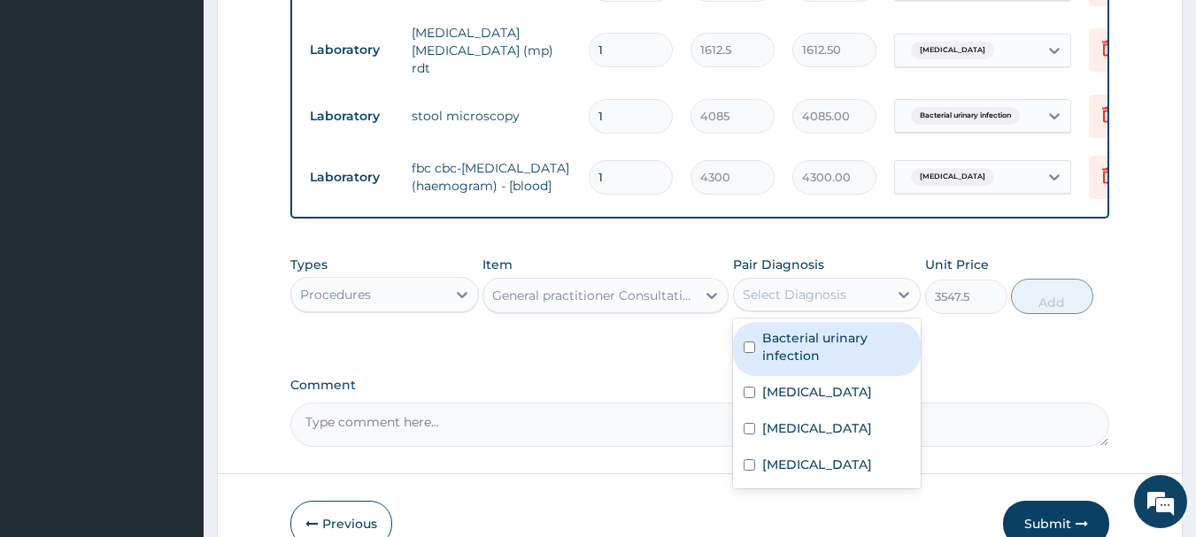
click at [812, 304] on div "Select Diagnosis" at bounding box center [795, 295] width 104 height 18
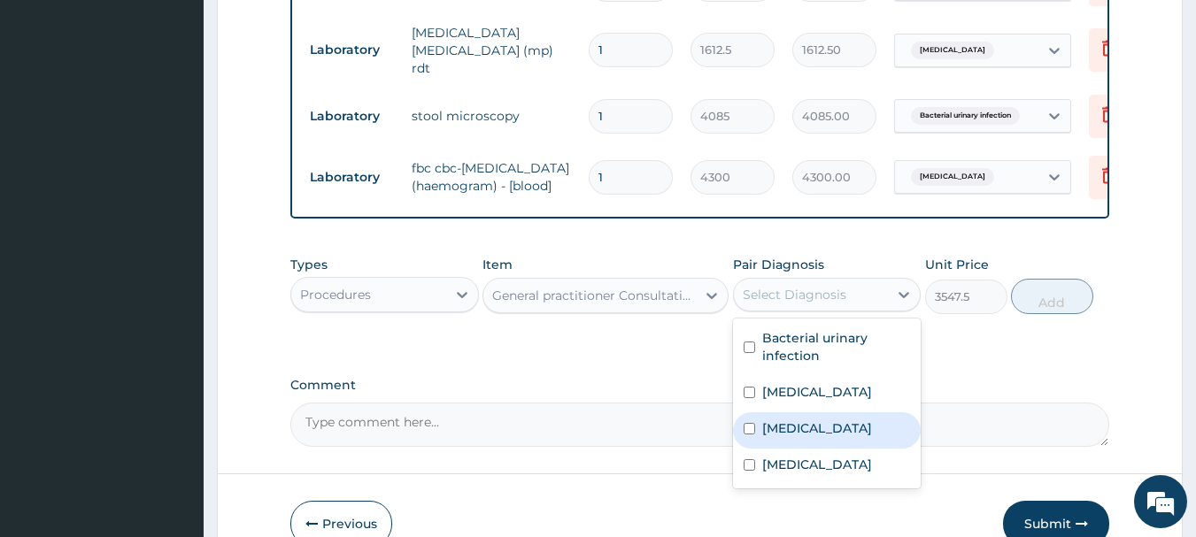
click at [781, 437] on label "Upper respiratory infection" at bounding box center [817, 429] width 110 height 18
checkbox input "true"
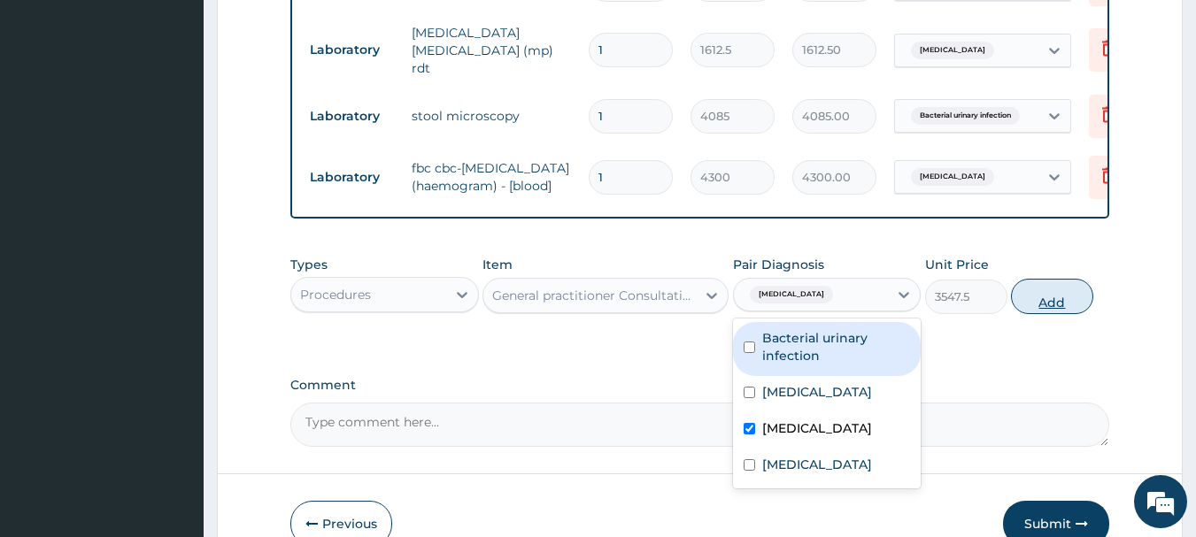
click at [1093, 314] on button "Add" at bounding box center [1052, 296] width 82 height 35
type input "0"
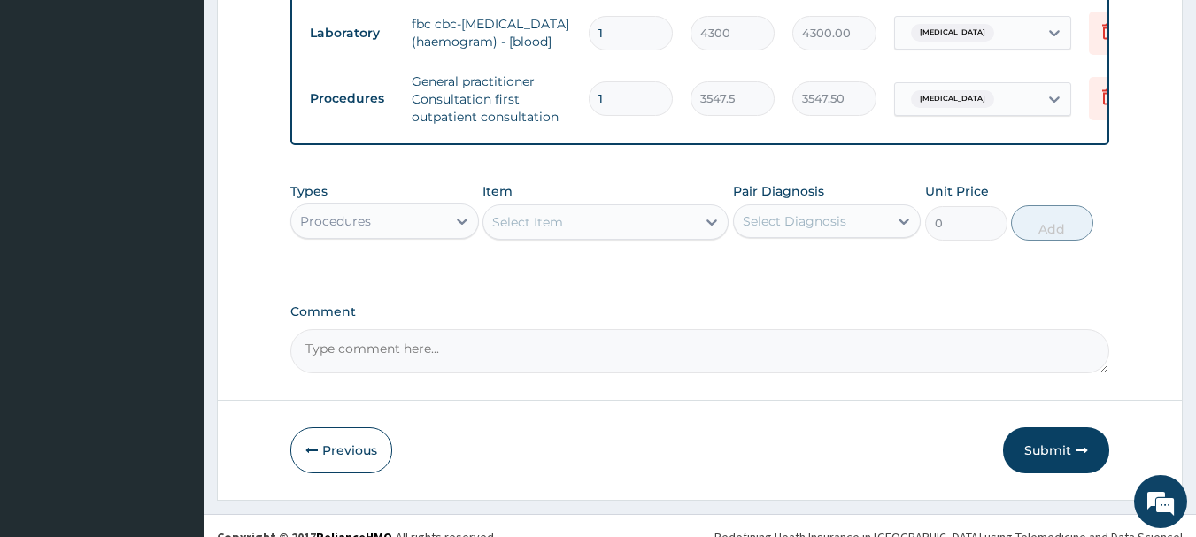
scroll to position [1051, 0]
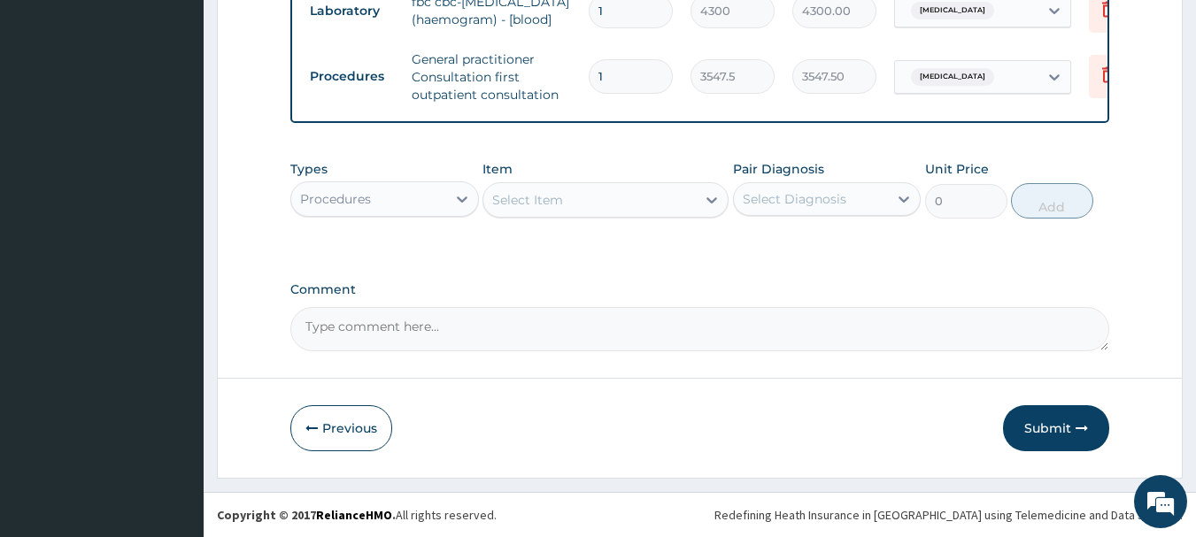
click at [400, 212] on div "Procedures" at bounding box center [368, 199] width 155 height 28
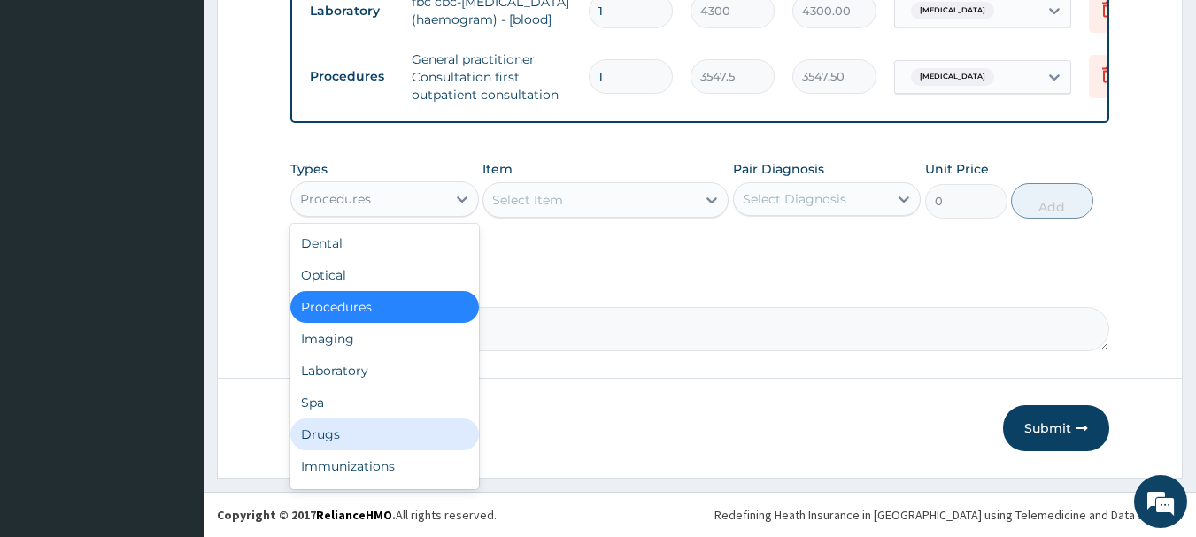
click at [331, 450] on div "Drugs" at bounding box center [384, 435] width 189 height 32
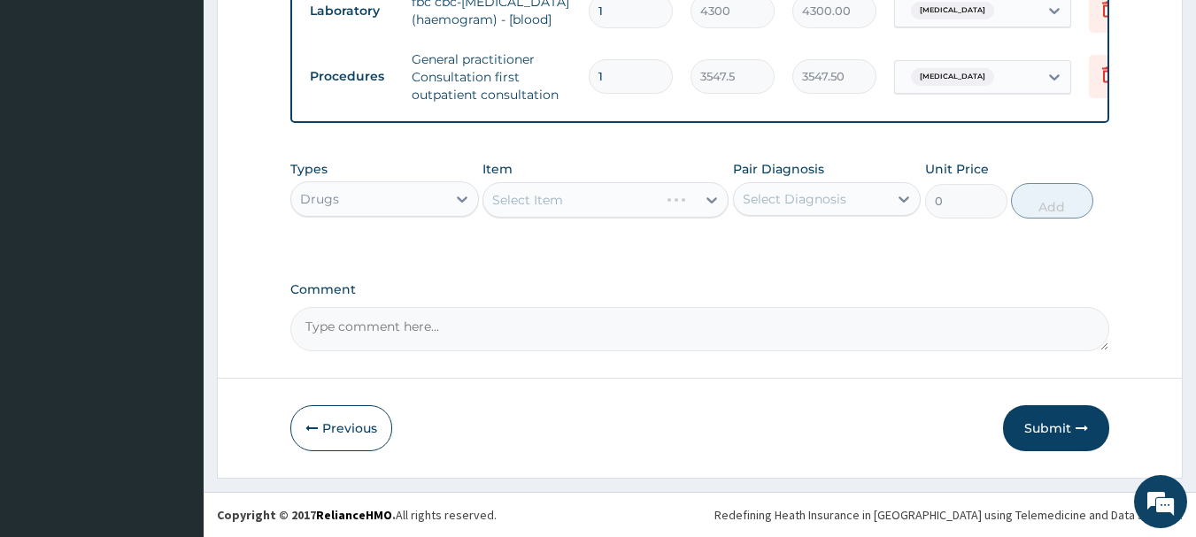
click at [587, 208] on div "Select Item" at bounding box center [605, 199] width 246 height 35
click at [527, 207] on div "Select Item" at bounding box center [605, 199] width 246 height 35
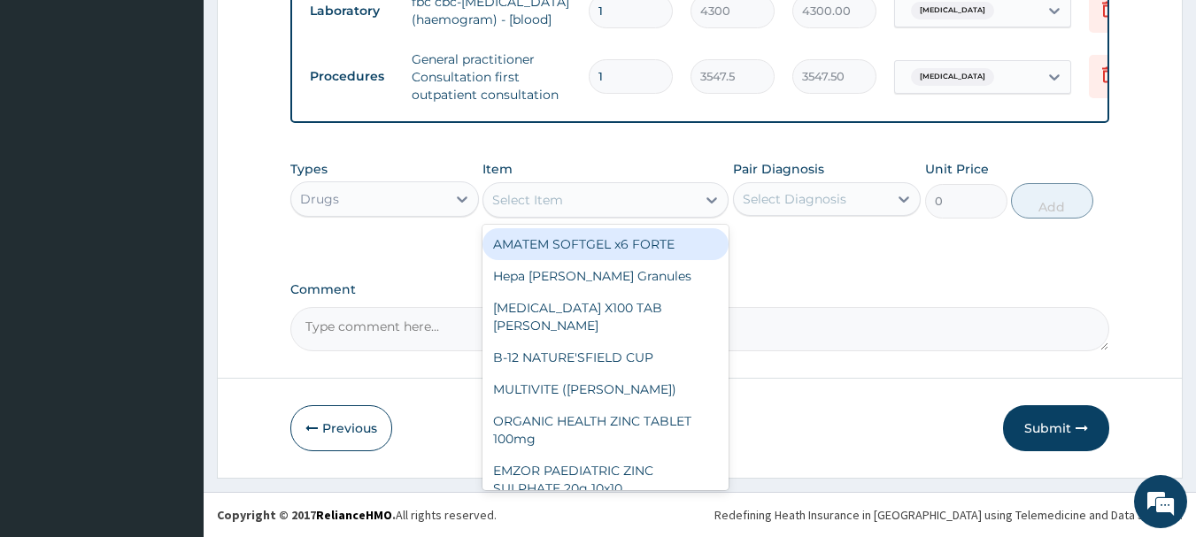
click at [523, 209] on div "Select Item" at bounding box center [527, 200] width 71 height 18
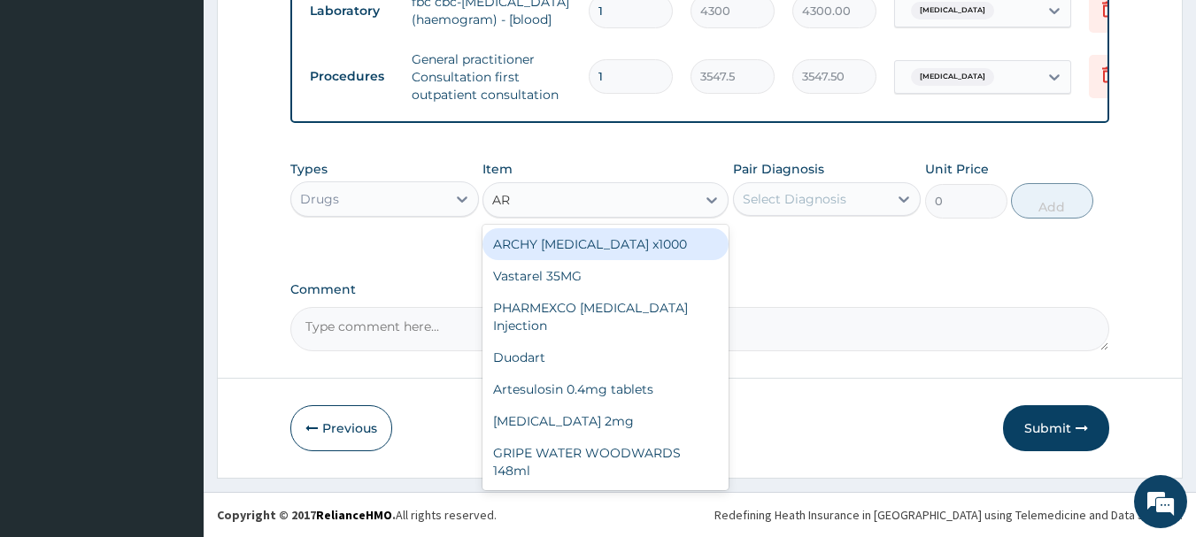
type input "ART"
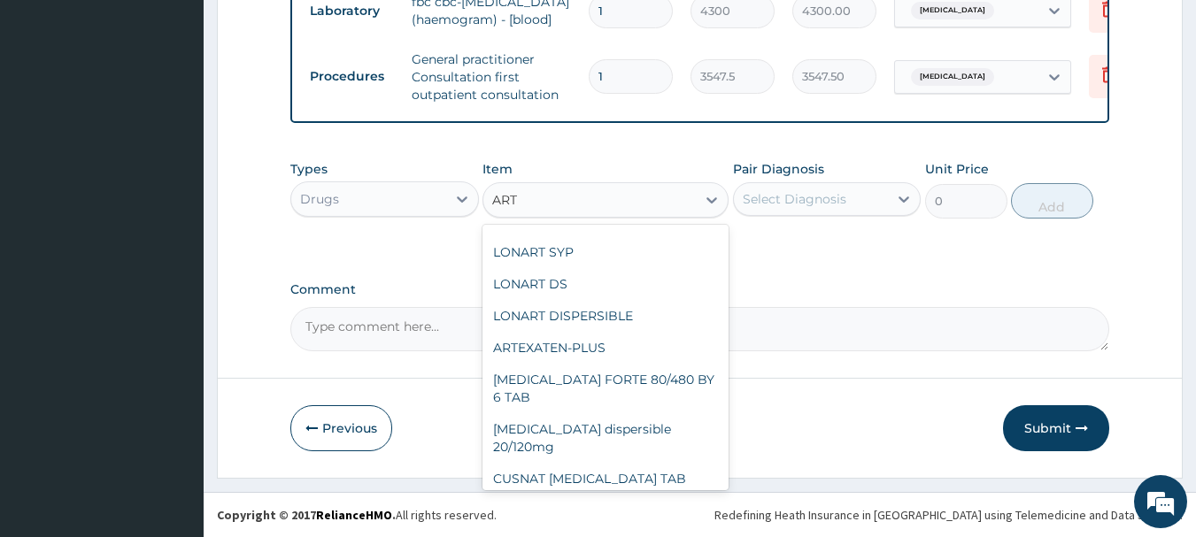
scroll to position [229, 0]
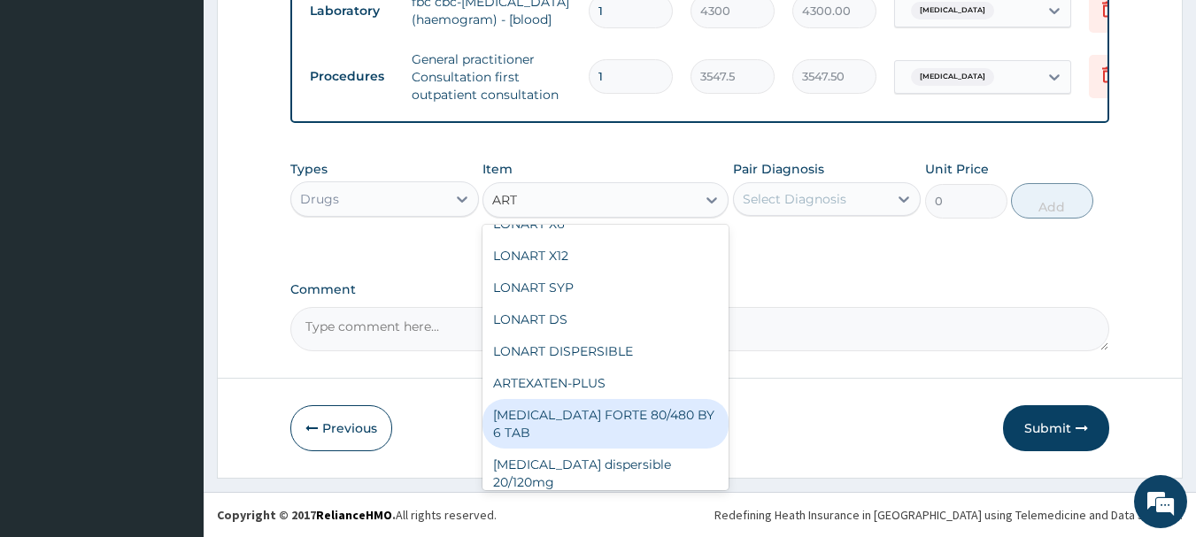
click at [624, 442] on div "COARTEM FORTE 80/480 BY 6 TAB" at bounding box center [605, 424] width 246 height 50
type input "449.35"
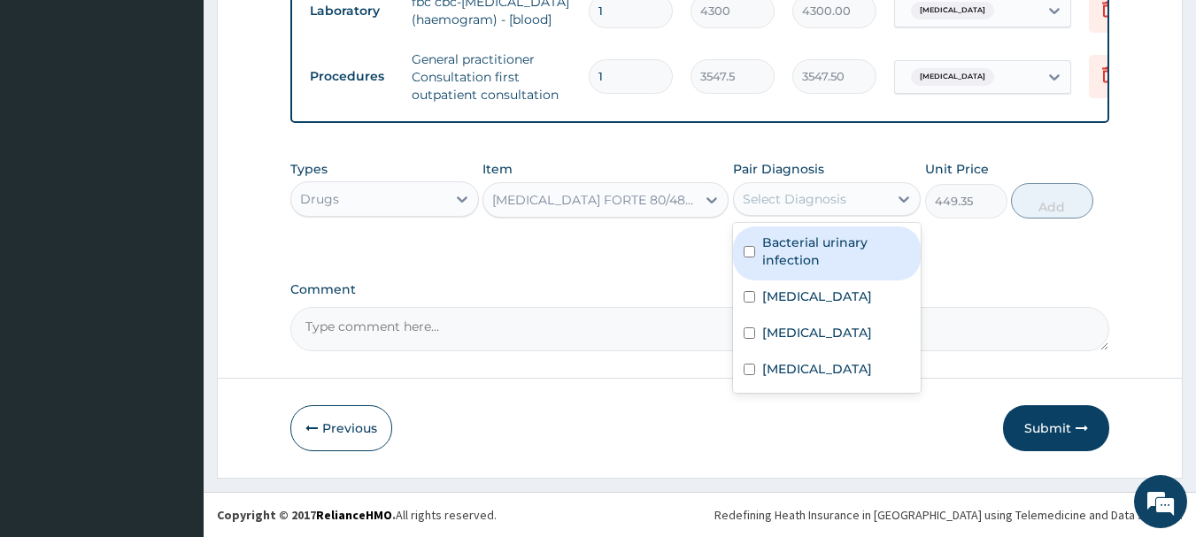
click at [827, 208] on div "Select Diagnosis" at bounding box center [795, 199] width 104 height 18
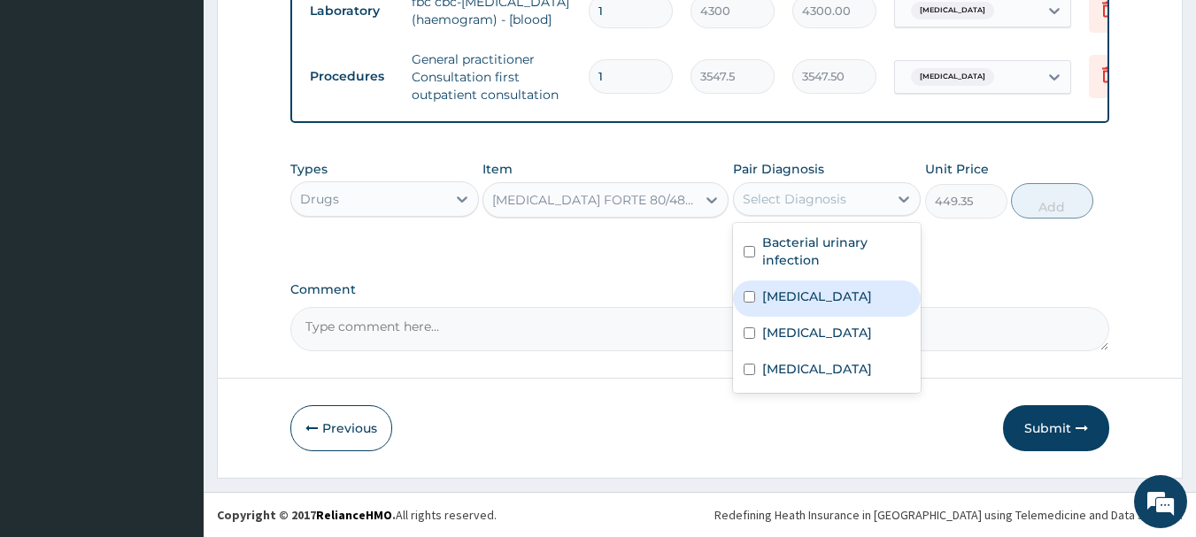
click at [749, 303] on input "checkbox" at bounding box center [749, 297] width 12 height 12
checkbox input "true"
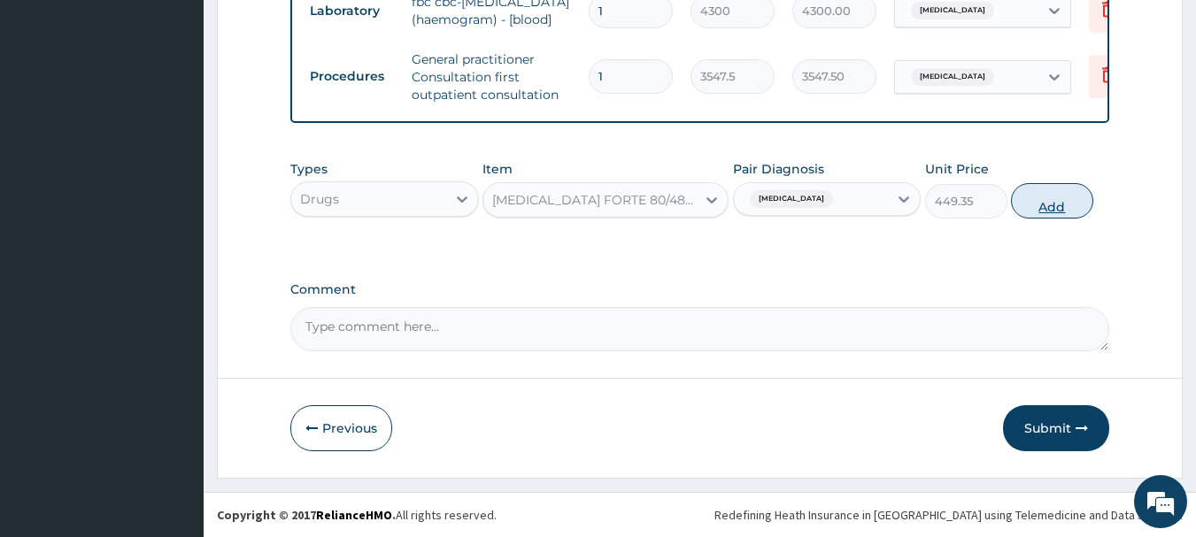
click at [1060, 216] on button "Add" at bounding box center [1052, 200] width 82 height 35
type input "0"
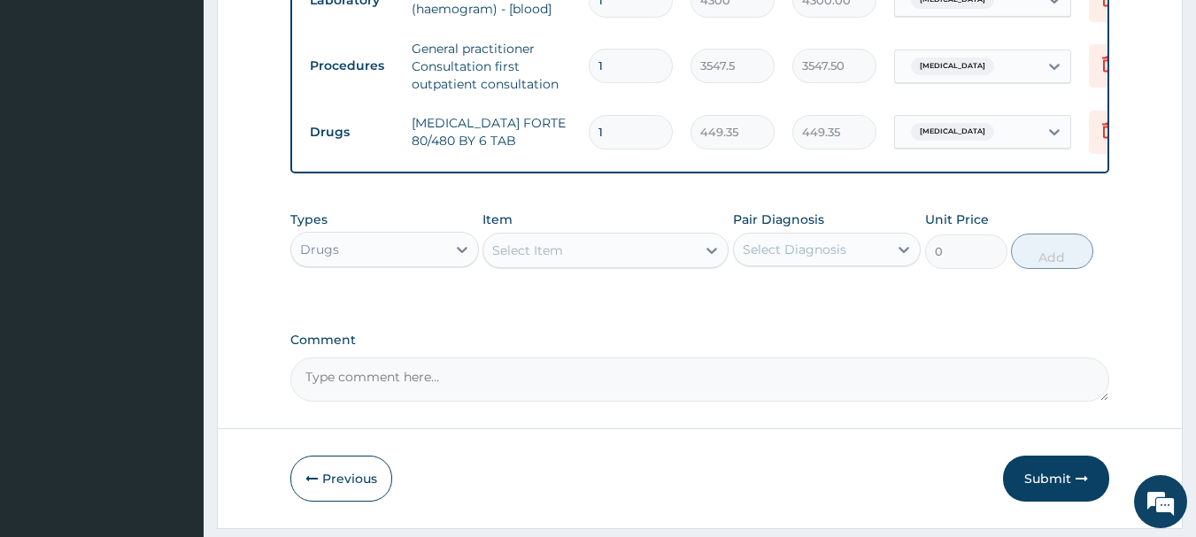
drag, startPoint x: 626, startPoint y: 140, endPoint x: 589, endPoint y: 137, distance: 36.4
click at [589, 137] on input "1" at bounding box center [631, 132] width 84 height 35
type input "6"
type input "2696.10"
type input "6"
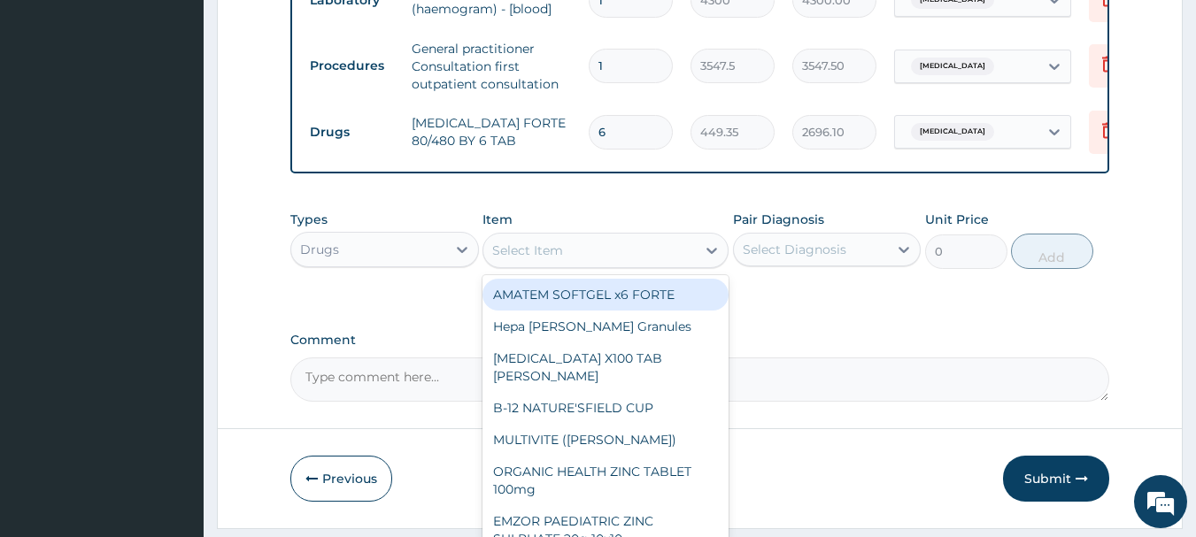
click at [555, 259] on div "Select Item" at bounding box center [527, 251] width 71 height 18
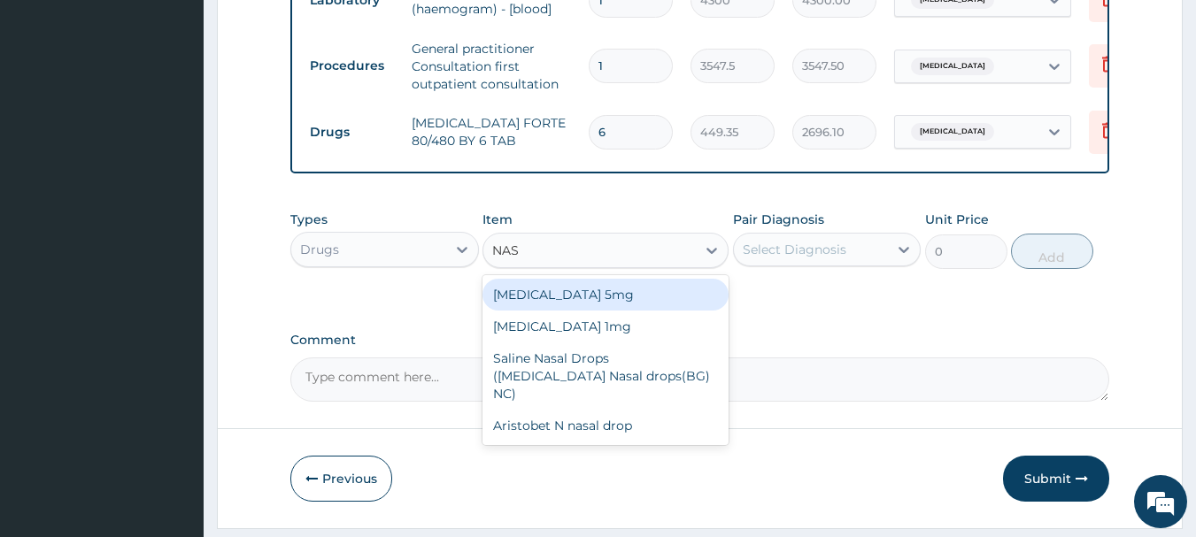
type input "NASA"
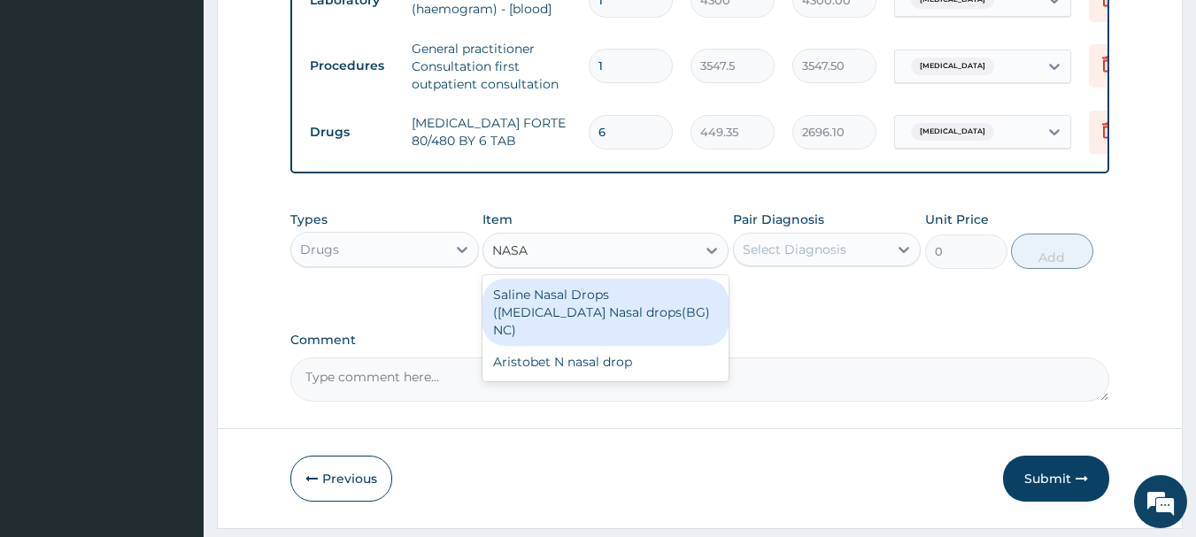
click at [607, 335] on div "Saline Nasal Drops ([MEDICAL_DATA] Nasal drops(BG) NC)" at bounding box center [605, 312] width 246 height 67
type input "1182.5"
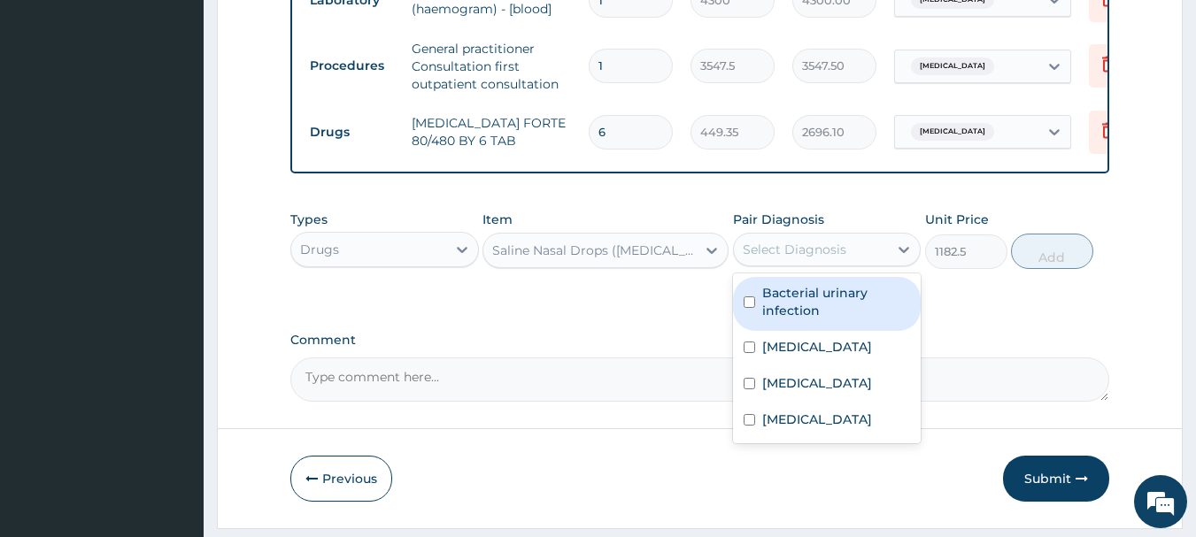
click at [823, 258] on div "Select Diagnosis" at bounding box center [795, 250] width 104 height 18
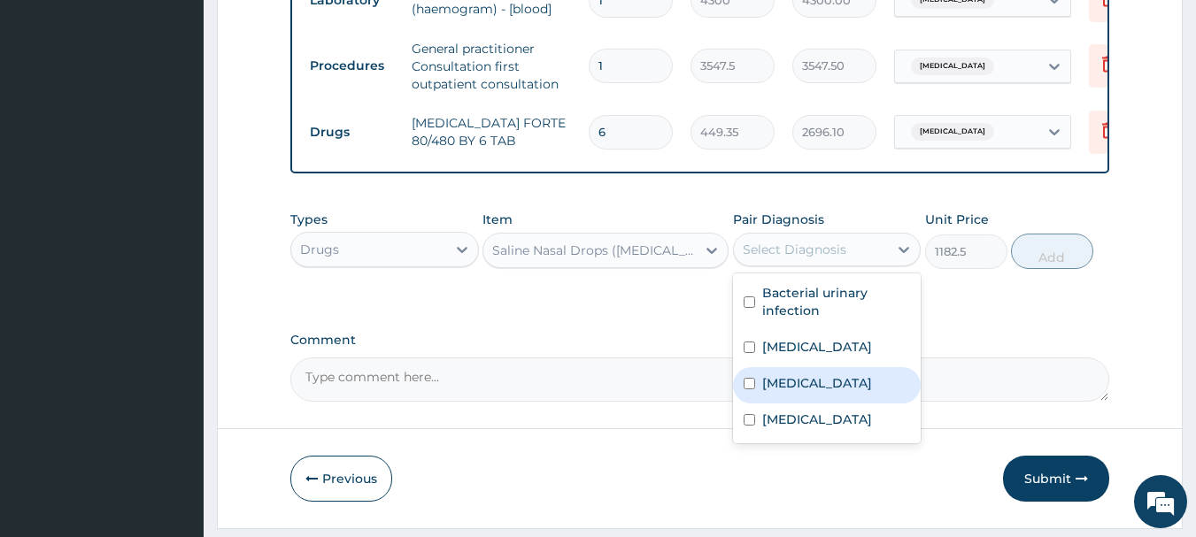
click at [821, 392] on label "Upper respiratory infection" at bounding box center [817, 383] width 110 height 18
checkbox input "true"
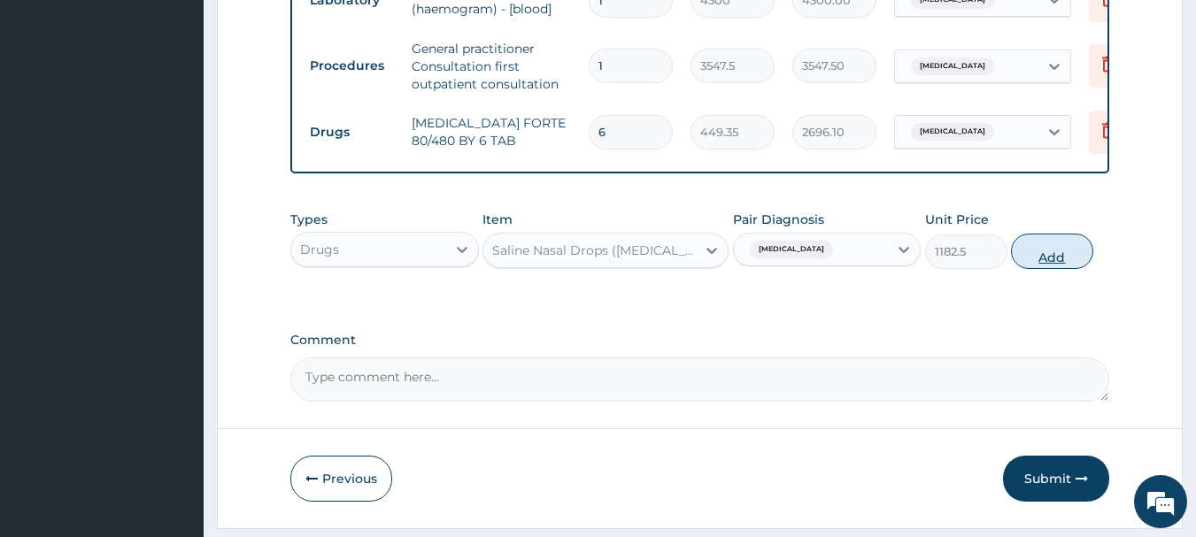
click at [1093, 269] on button "Add" at bounding box center [1052, 251] width 82 height 35
type input "0"
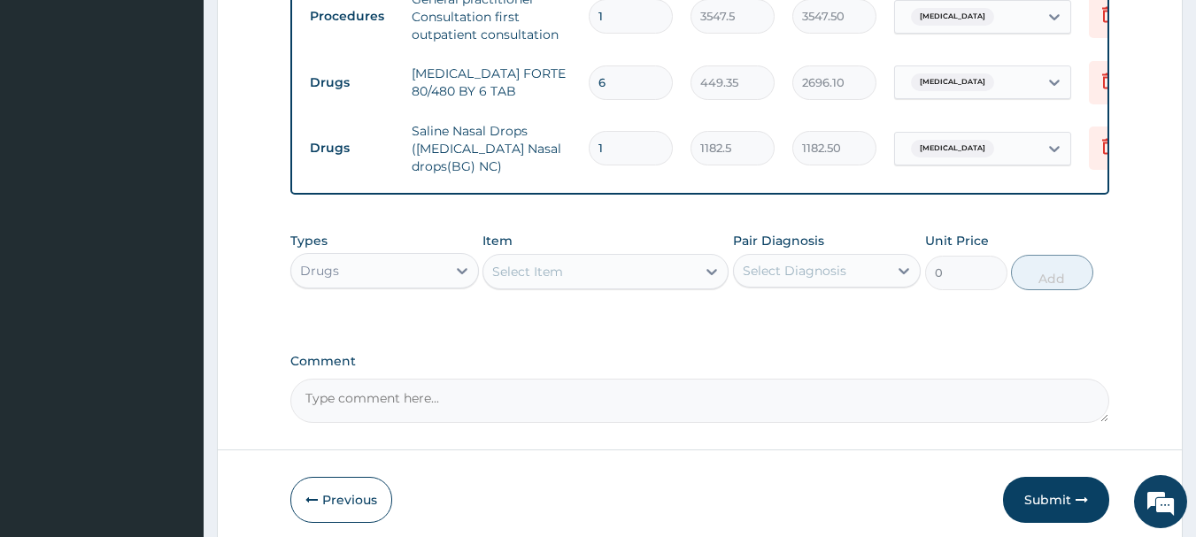
scroll to position [1140, 0]
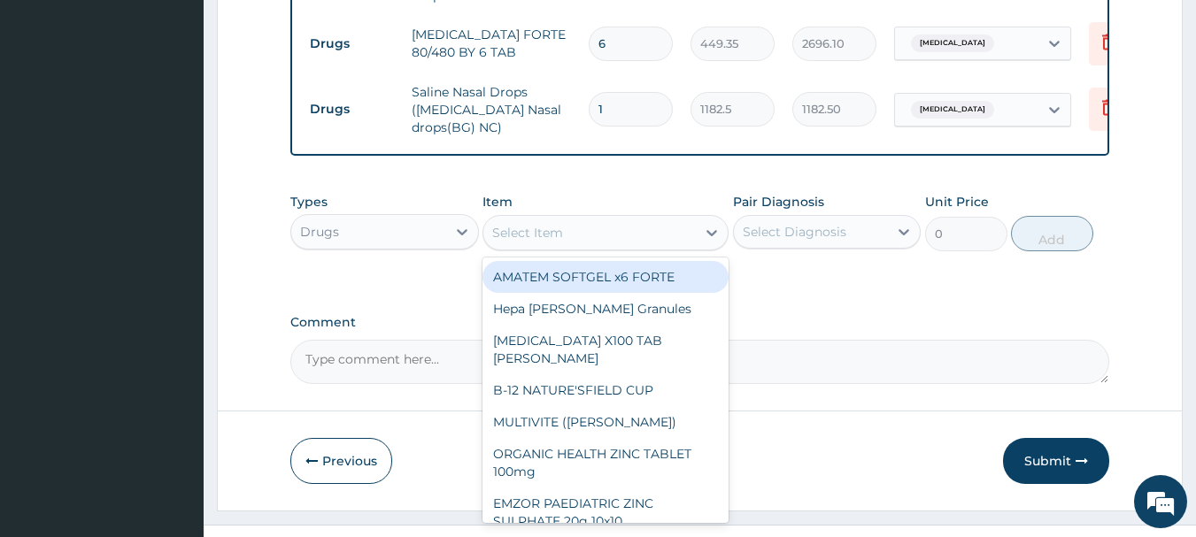
click at [576, 247] on div "Select Item" at bounding box center [589, 233] width 212 height 28
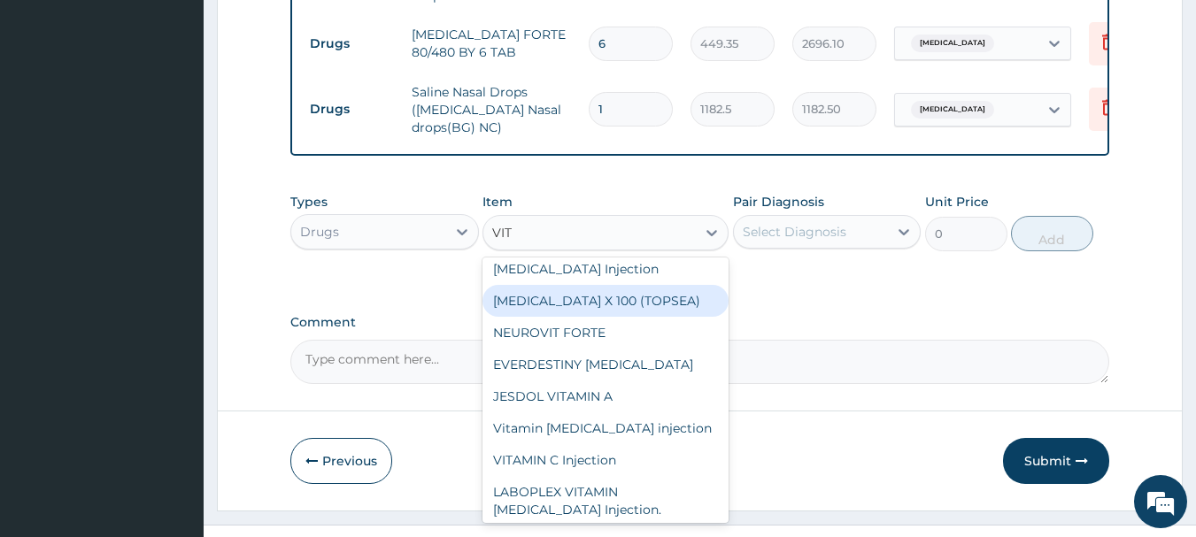
scroll to position [0, 0]
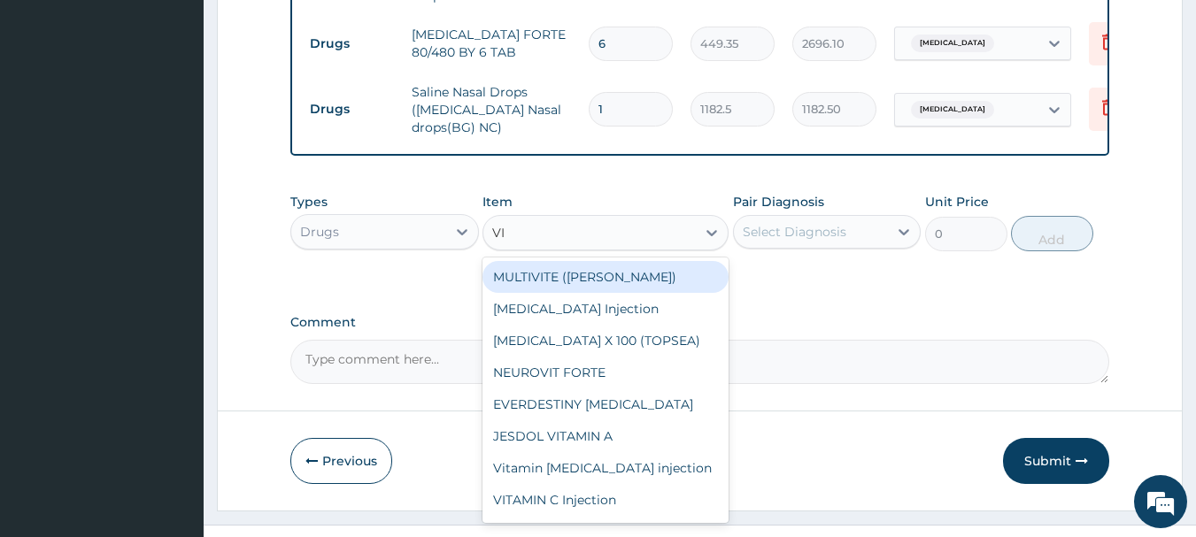
type input "V"
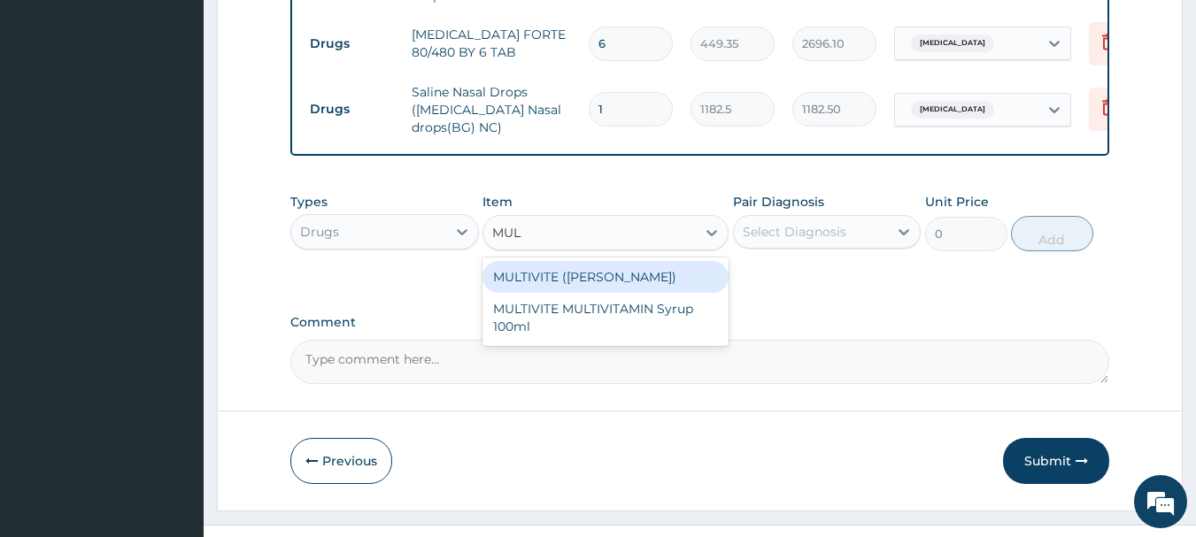
type input "MULT"
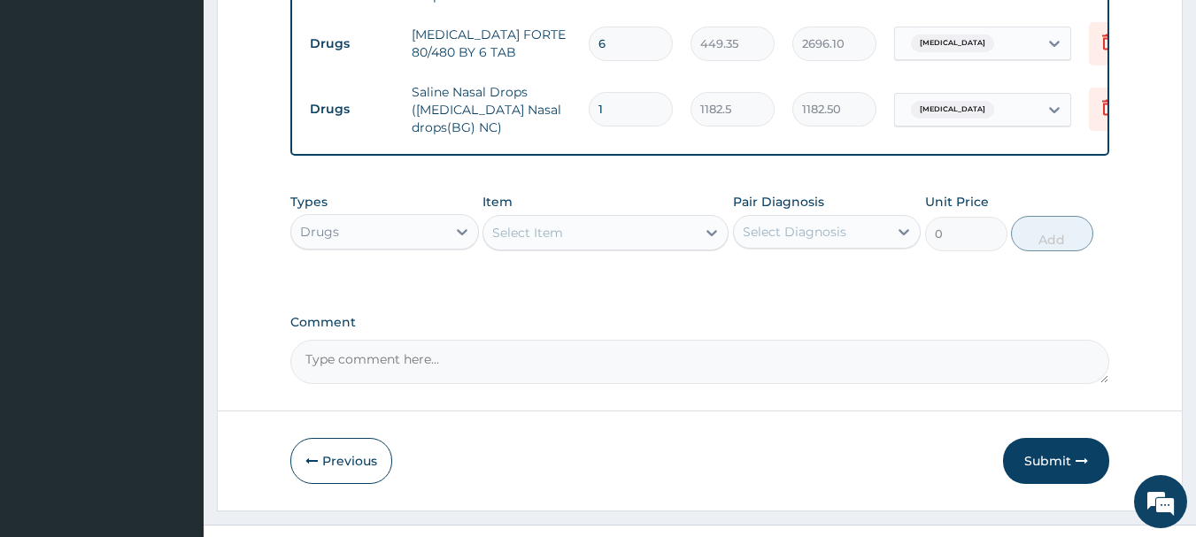
drag, startPoint x: 563, startPoint y: 257, endPoint x: 498, endPoint y: 257, distance: 64.6
click at [498, 247] on div "Select Item" at bounding box center [589, 233] width 212 height 28
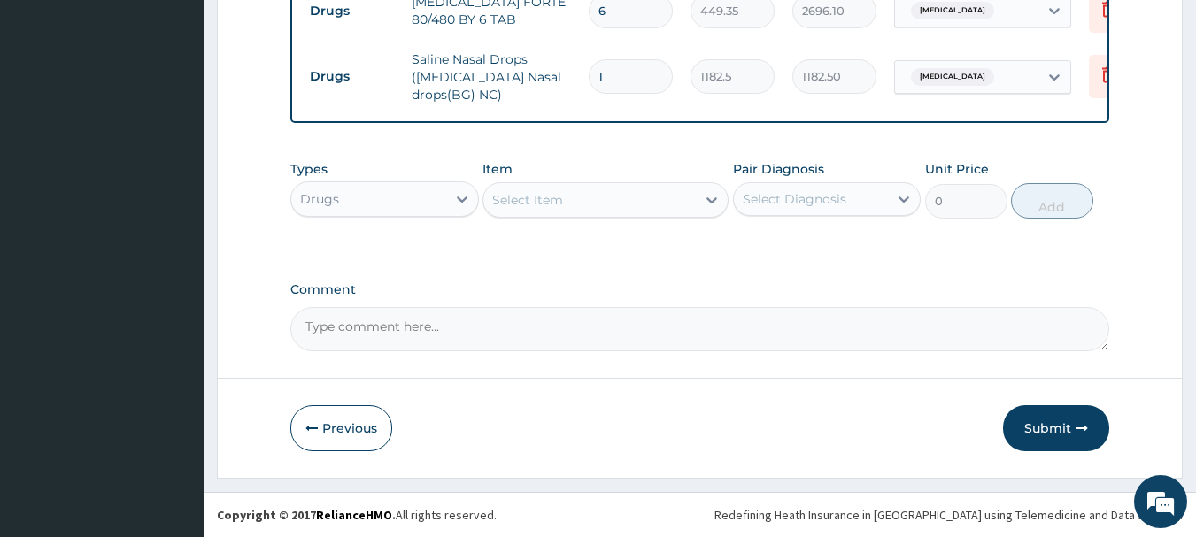
scroll to position [1197, 0]
click at [489, 325] on textarea "Comment" at bounding box center [700, 329] width 820 height 44
type textarea "FOR YOUR INFORMATION. THANK YOU"
click at [1040, 430] on button "Submit" at bounding box center [1056, 428] width 106 height 46
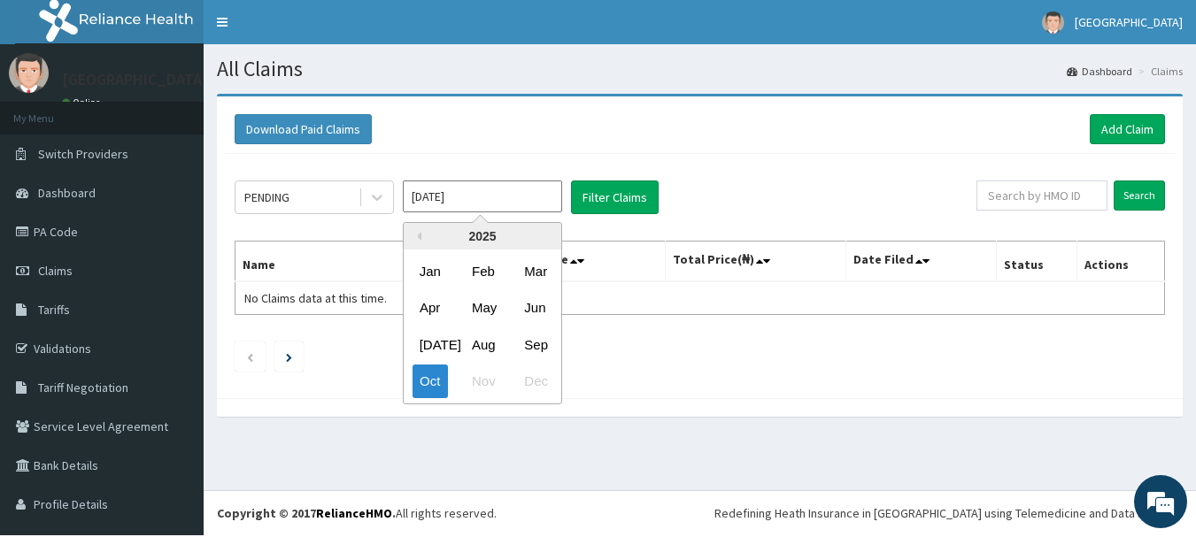
click at [450, 199] on input "[DATE]" at bounding box center [482, 197] width 159 height 32
click at [540, 352] on div "Sep" at bounding box center [534, 344] width 35 height 33
type input "[DATE]"
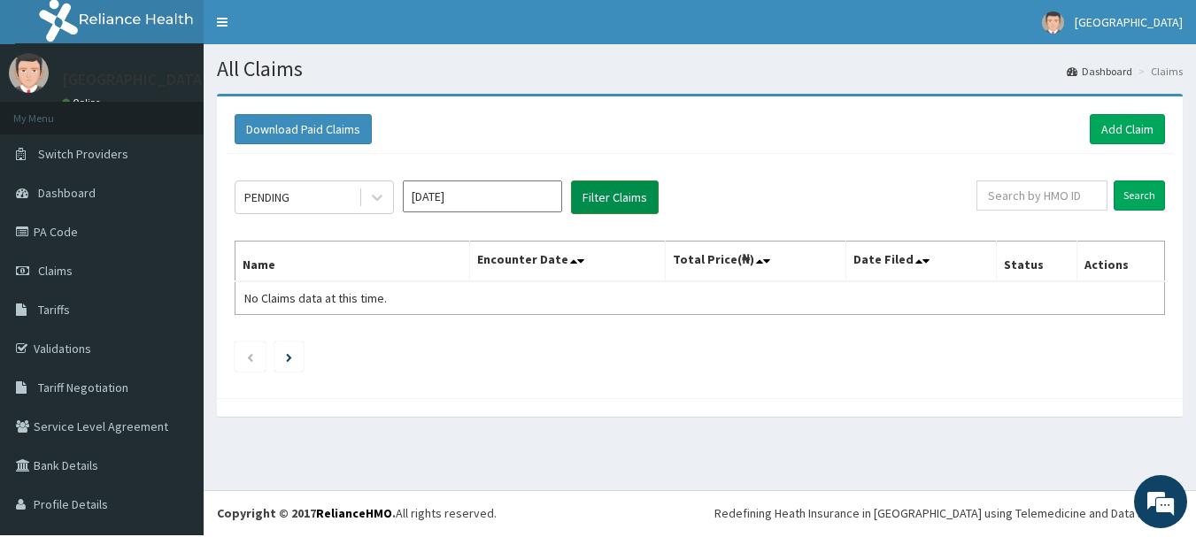
click at [590, 196] on button "Filter Claims" at bounding box center [615, 198] width 88 height 34
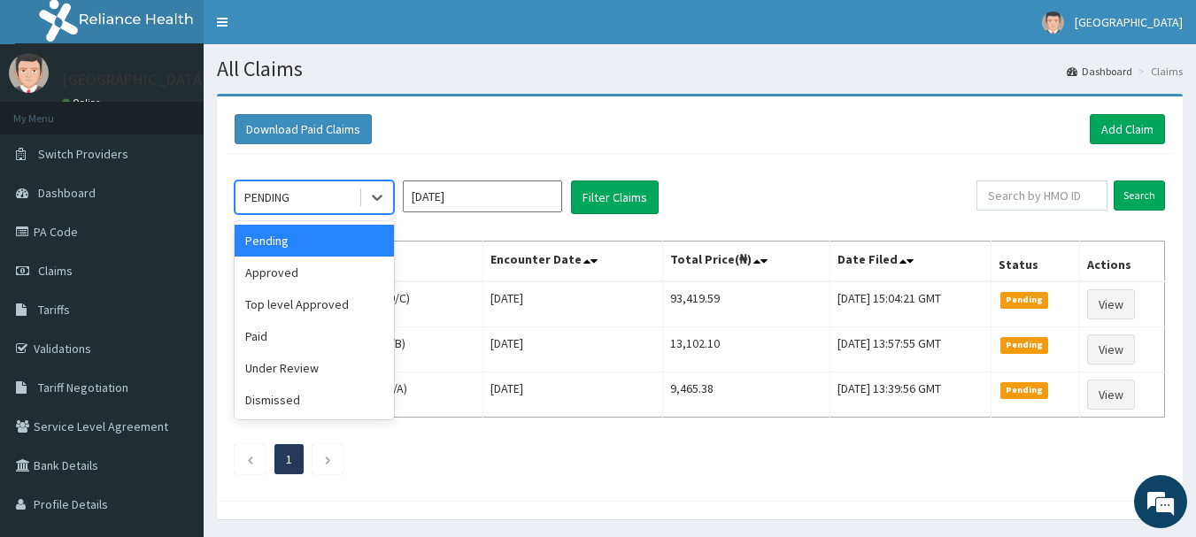
click at [332, 201] on div "PENDING" at bounding box center [296, 197] width 123 height 28
click at [303, 272] on div "Approved" at bounding box center [314, 273] width 159 height 32
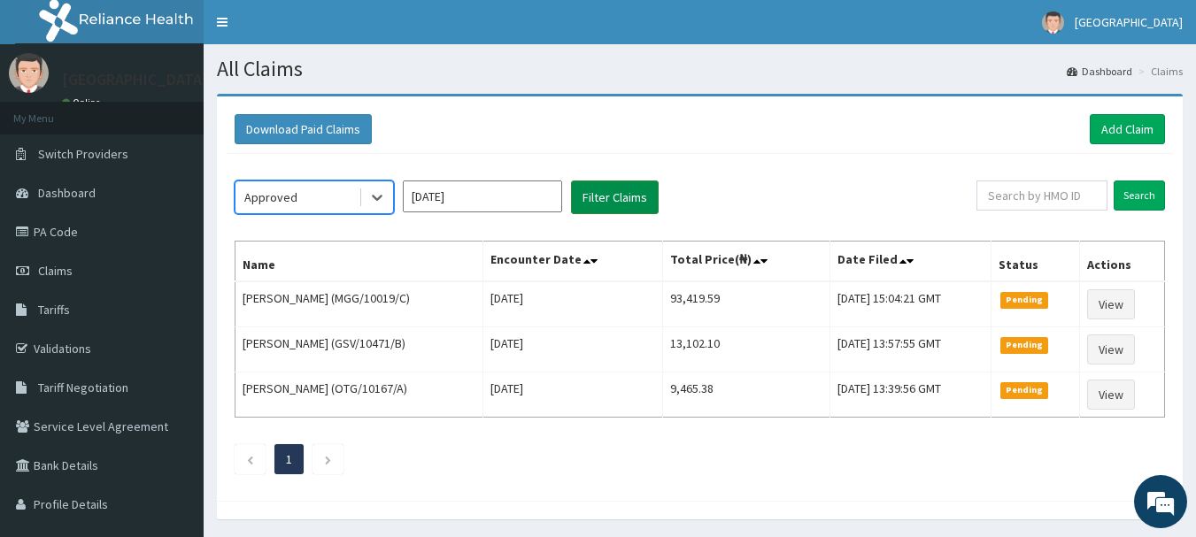
click at [591, 204] on button "Filter Claims" at bounding box center [615, 198] width 88 height 34
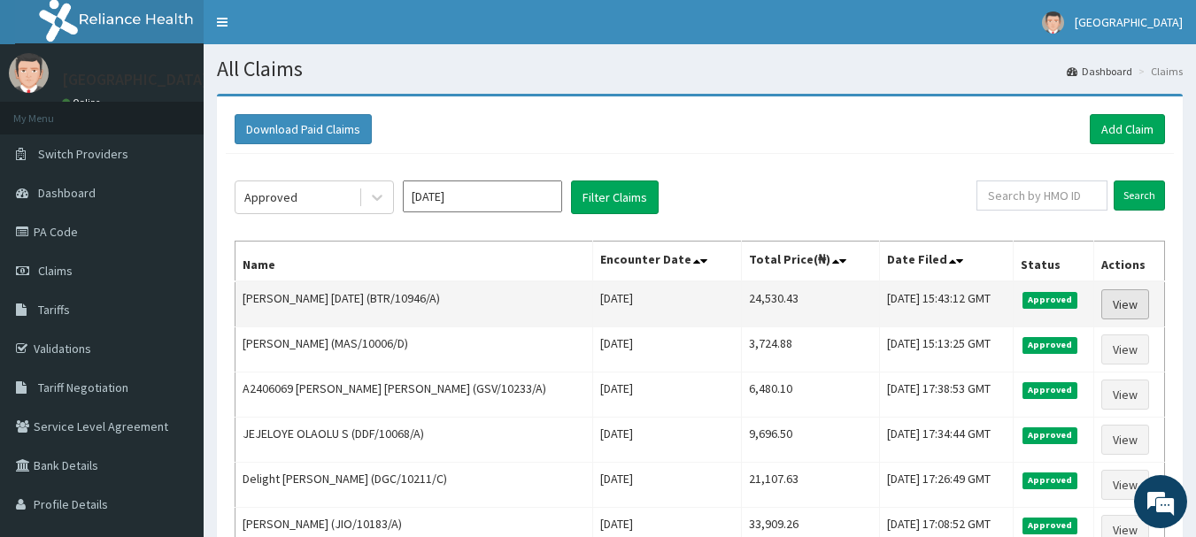
click at [1124, 306] on link "View" at bounding box center [1125, 304] width 48 height 30
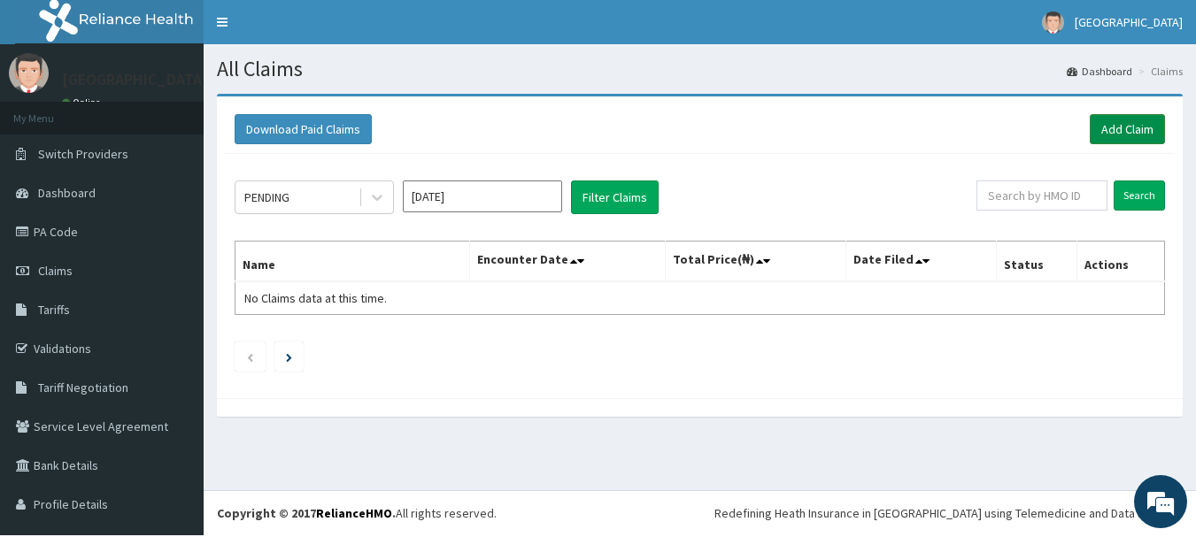
click at [1114, 135] on link "Add Claim" at bounding box center [1126, 129] width 75 height 30
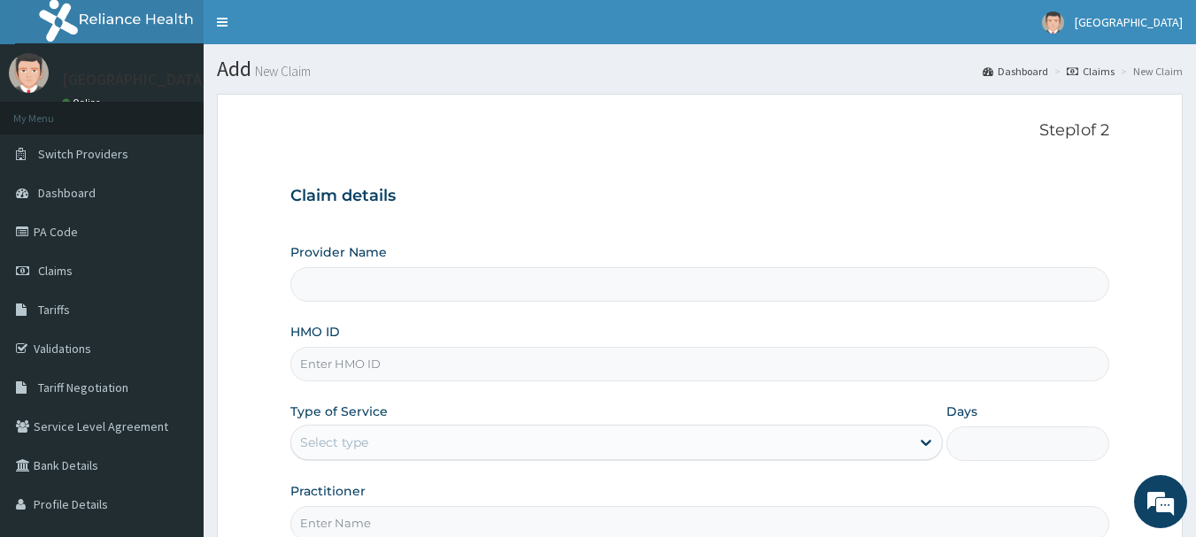
type input "[GEOGRAPHIC_DATA]"
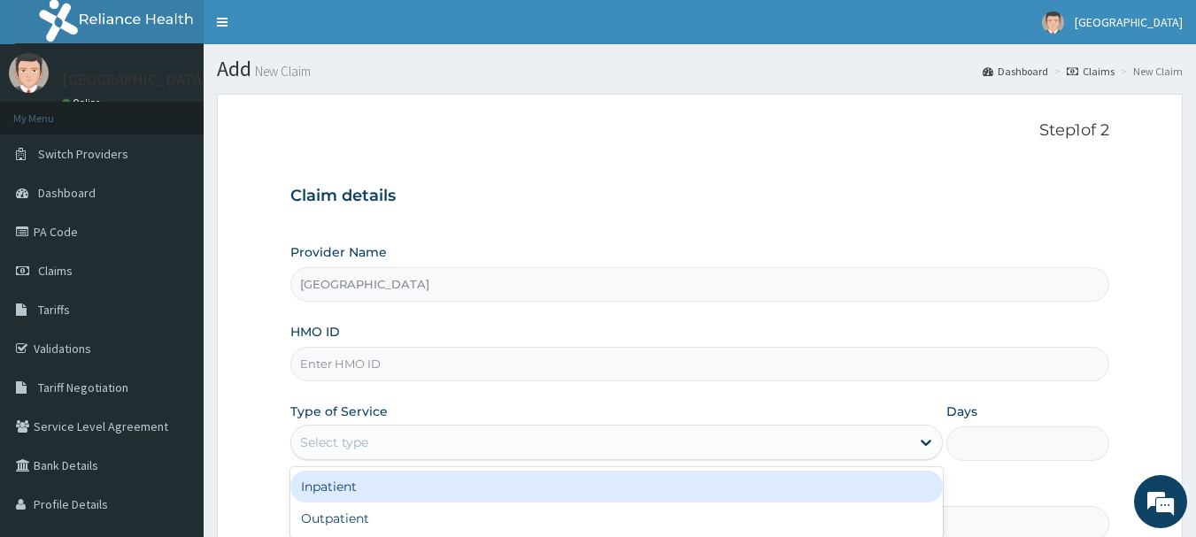
click at [368, 449] on div "Select type" at bounding box center [334, 443] width 68 height 18
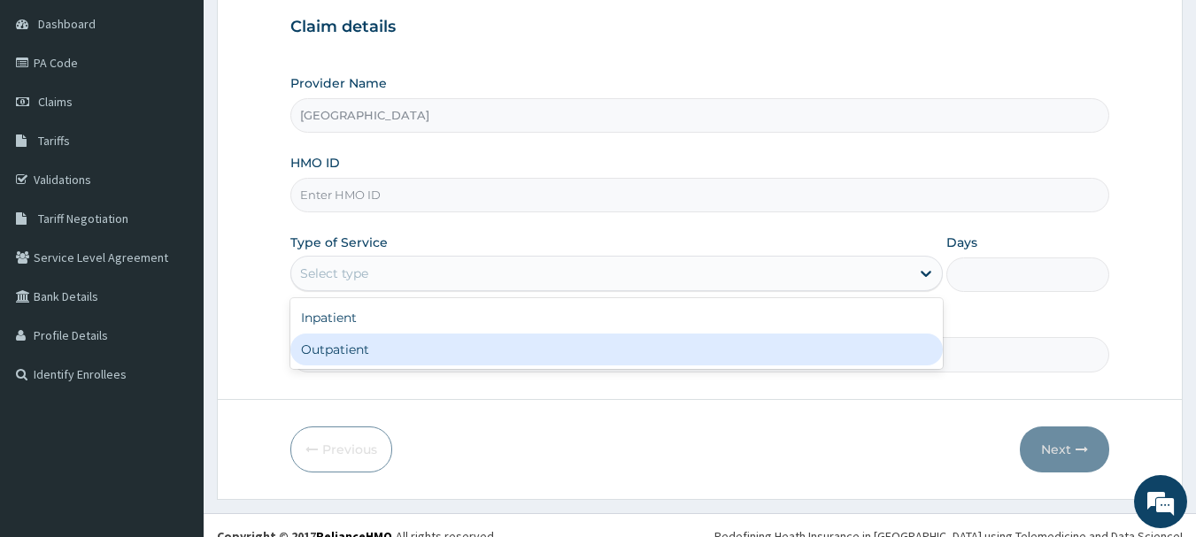
scroll to position [177, 0]
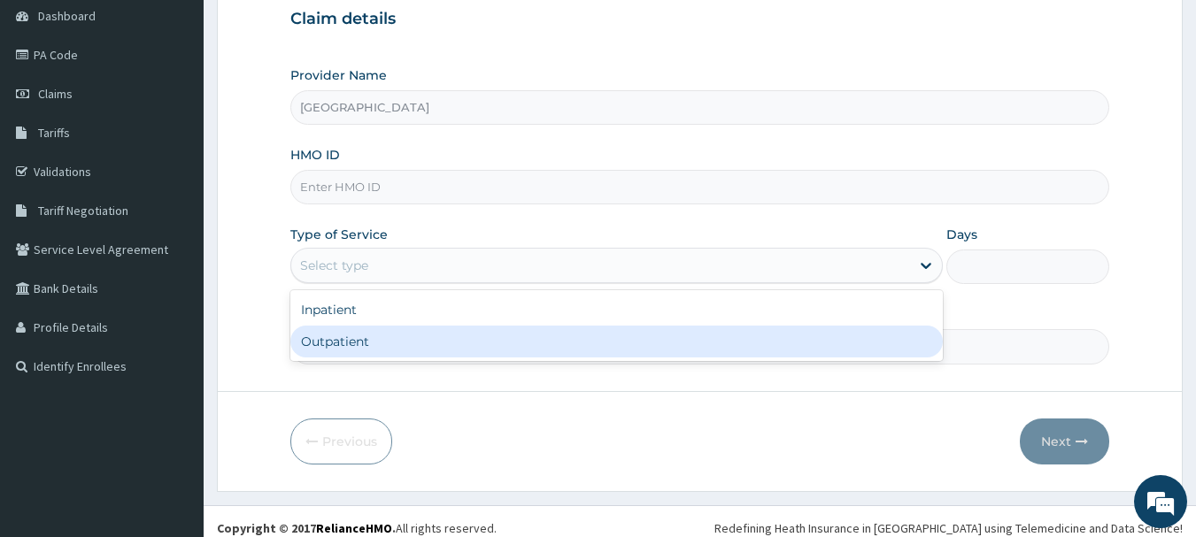
click at [399, 348] on div "Outpatient" at bounding box center [616, 342] width 652 height 32
type input "1"
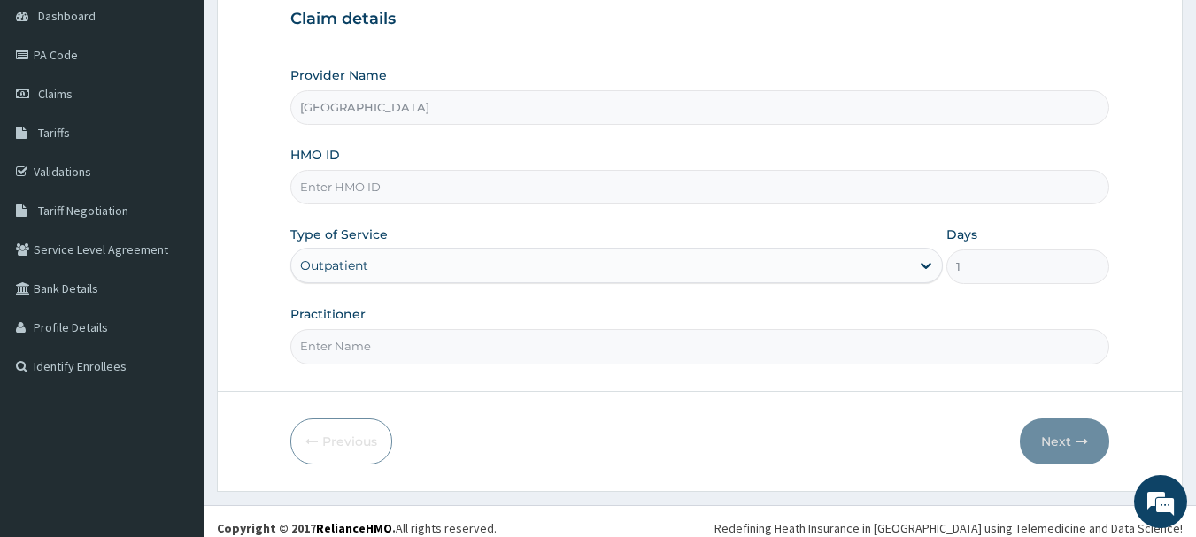
click at [366, 197] on input "HMO ID" at bounding box center [700, 187] width 820 height 35
type input "GSV/10884/A"
click at [358, 356] on input "Practitioner" at bounding box center [700, 346] width 820 height 35
type input "DR EMMA"
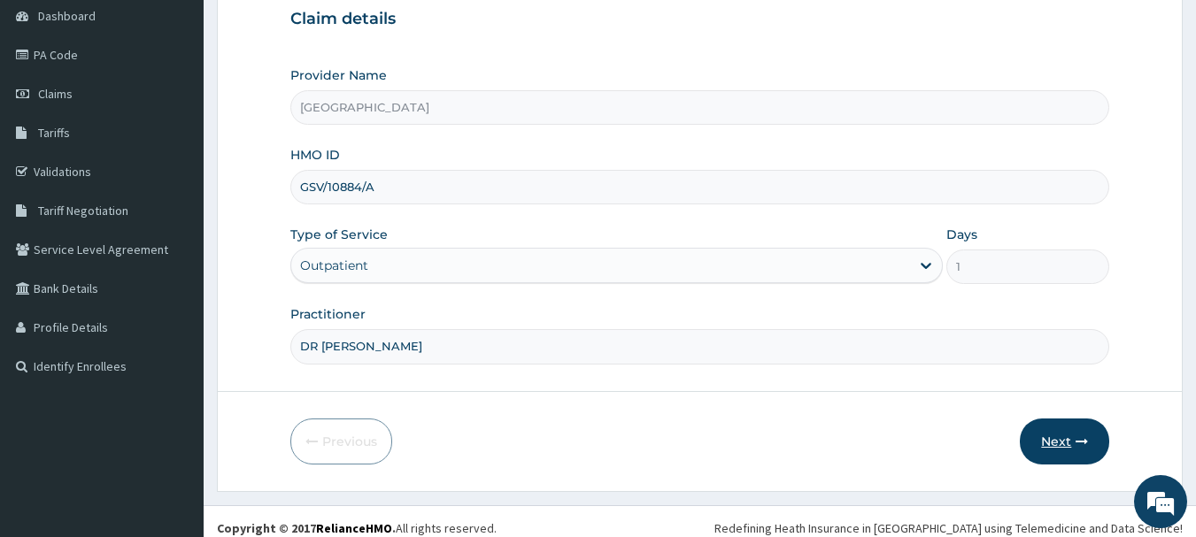
click at [1047, 451] on button "Next" at bounding box center [1064, 442] width 89 height 46
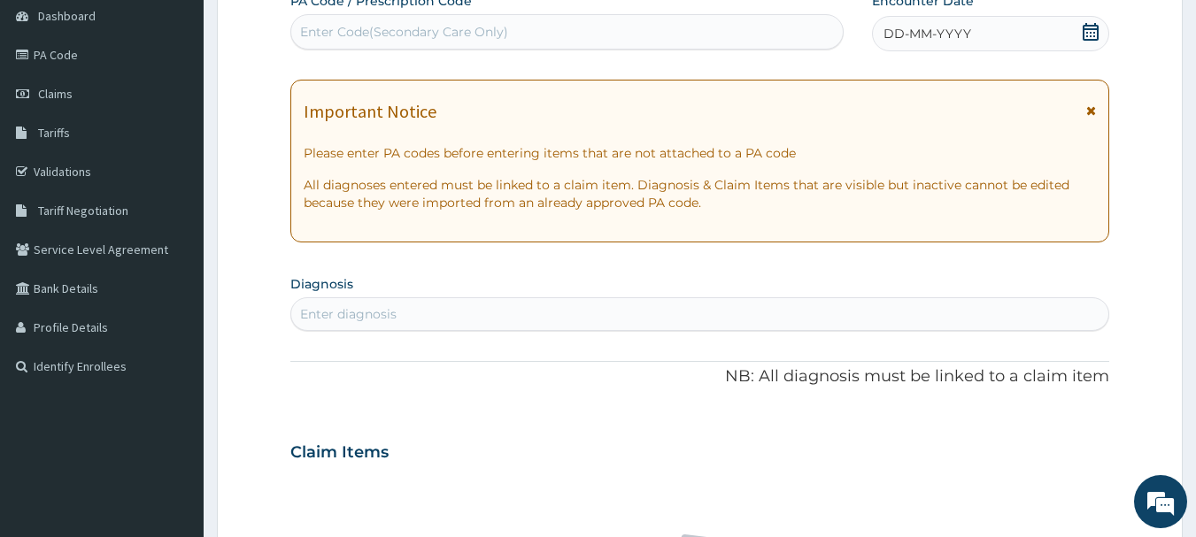
click at [408, 30] on div "Enter Code(Secondary Care Only)" at bounding box center [404, 32] width 208 height 18
type input "PA/E9/A89"
click at [409, 28] on div "Enter Code(Secondary Care Only)" at bounding box center [567, 32] width 552 height 28
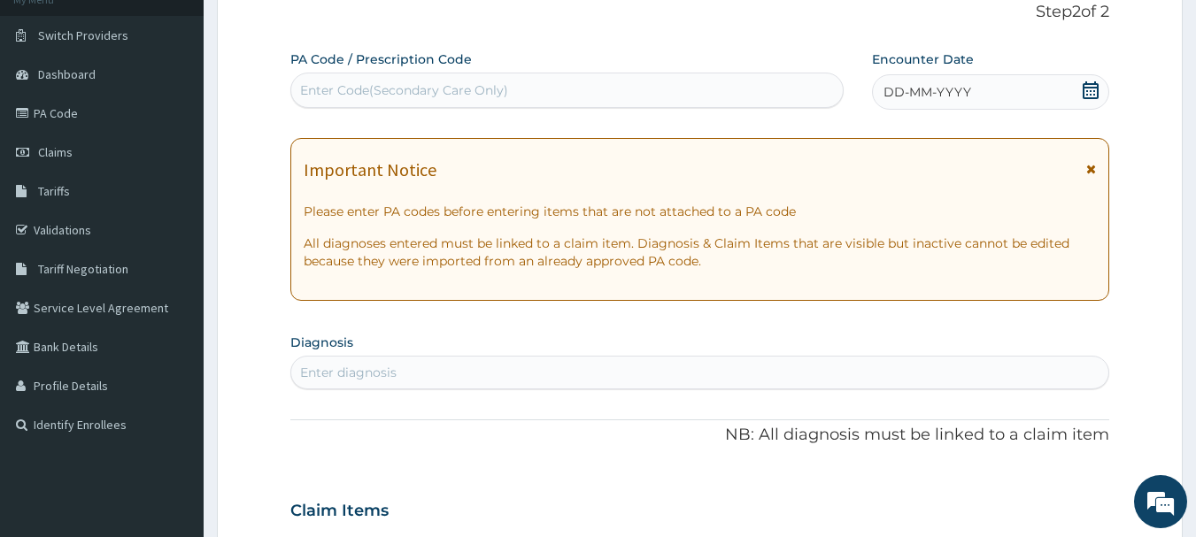
scroll to position [0, 0]
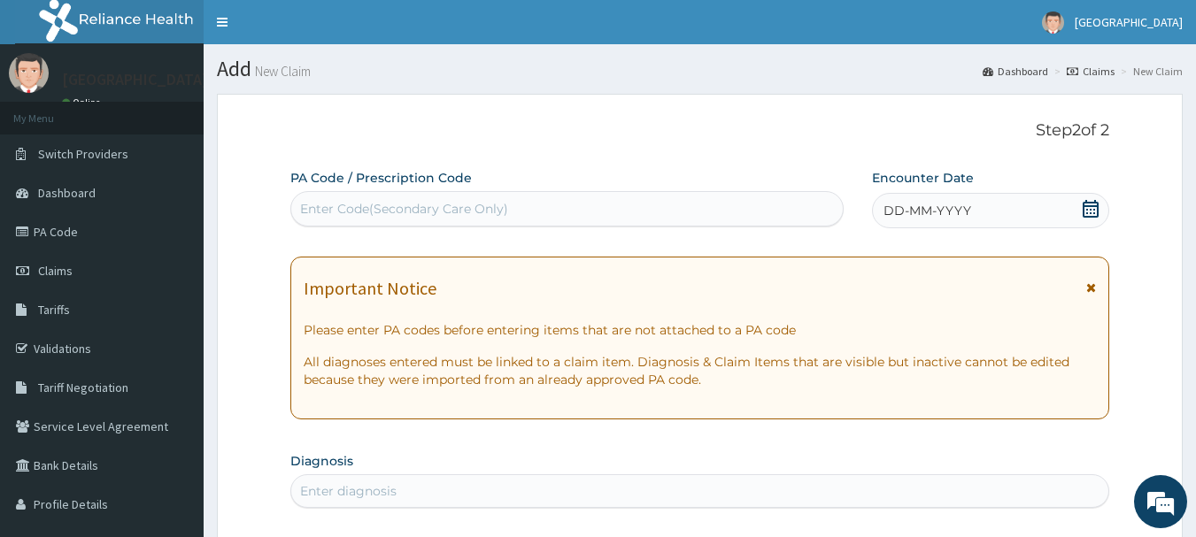
click at [450, 213] on div "Enter Code(Secondary Care Only)" at bounding box center [404, 209] width 208 height 18
type input "PA/E9/A89"
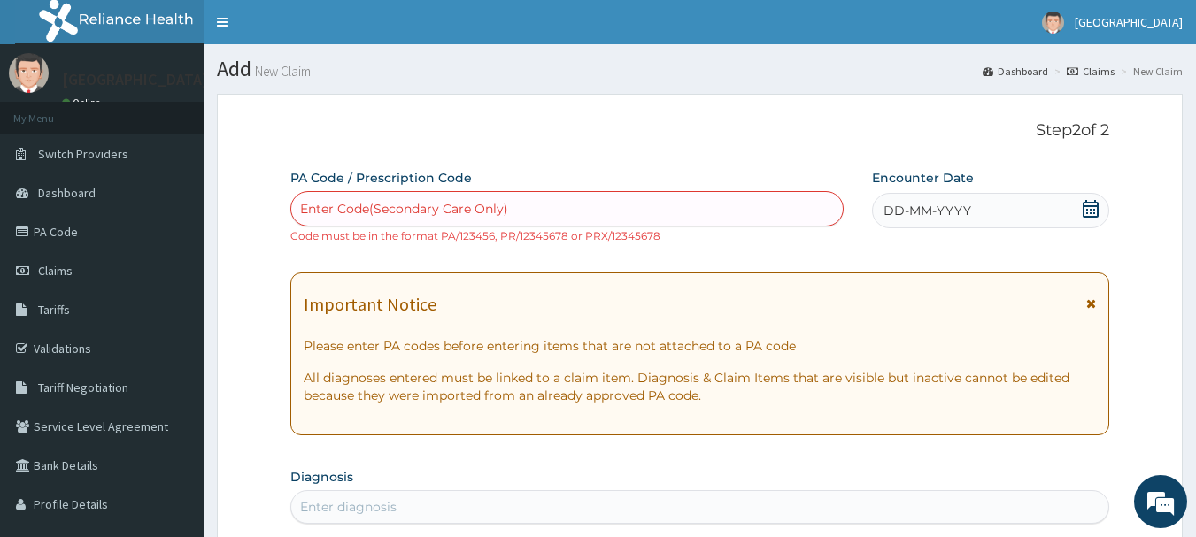
click at [389, 281] on div "Important Notice Please enter PA codes before entering items that are not attac…" at bounding box center [700, 354] width 820 height 163
click at [543, 213] on div "Enter Code(Secondary Care Only)" at bounding box center [567, 209] width 552 height 28
click at [499, 208] on div "Enter Code(Secondary Care Only)" at bounding box center [404, 209] width 208 height 18
click at [435, 206] on div "Enter Code(Secondary Care Only)" at bounding box center [404, 209] width 208 height 18
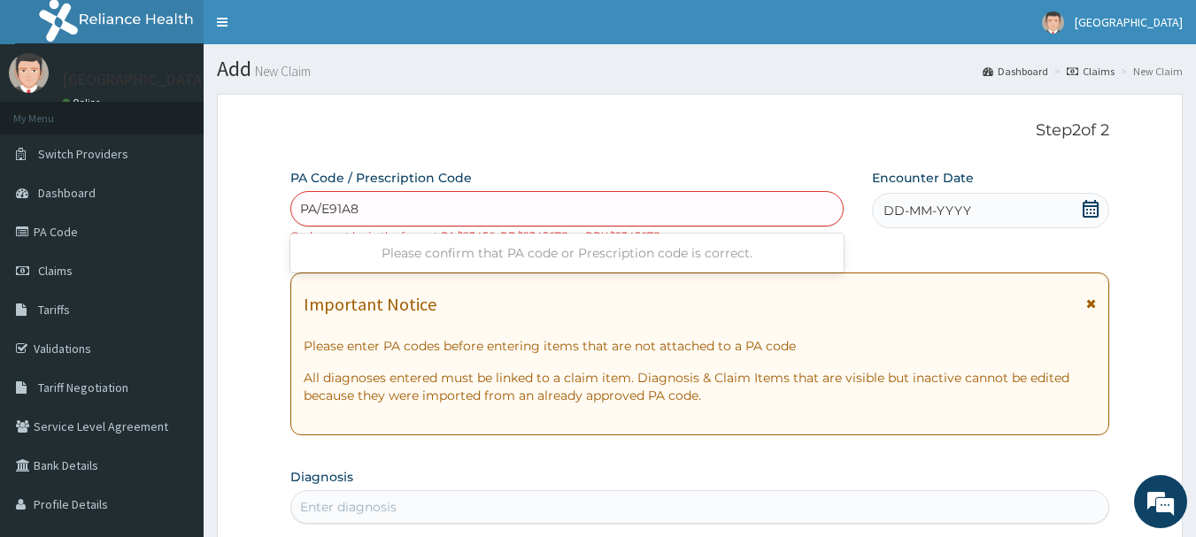
type input "PA/E91A89"
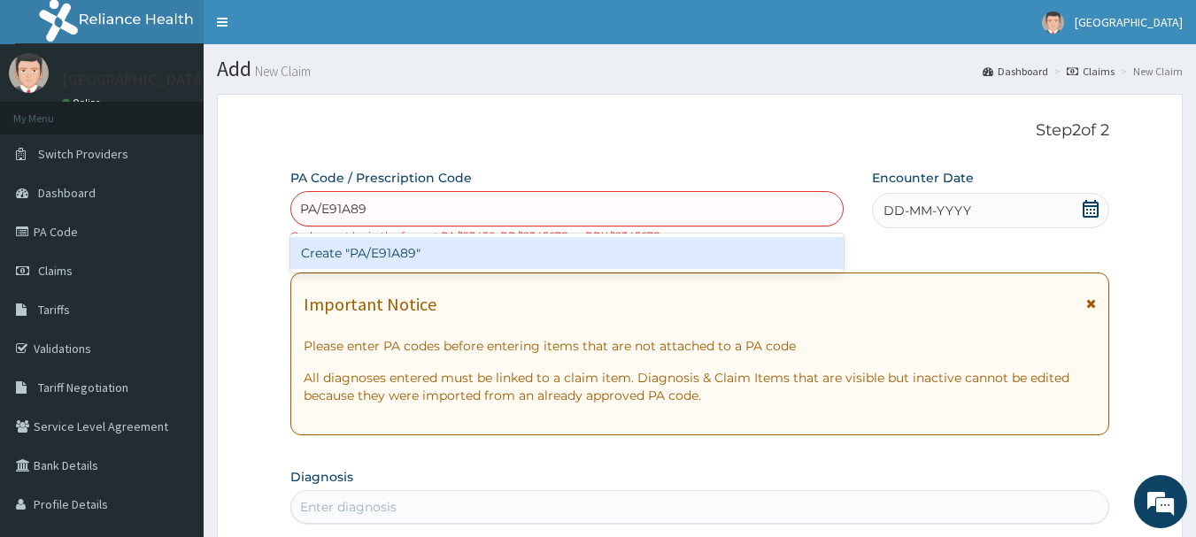
click at [396, 253] on div "Create "PA/E91A89"" at bounding box center [567, 253] width 554 height 32
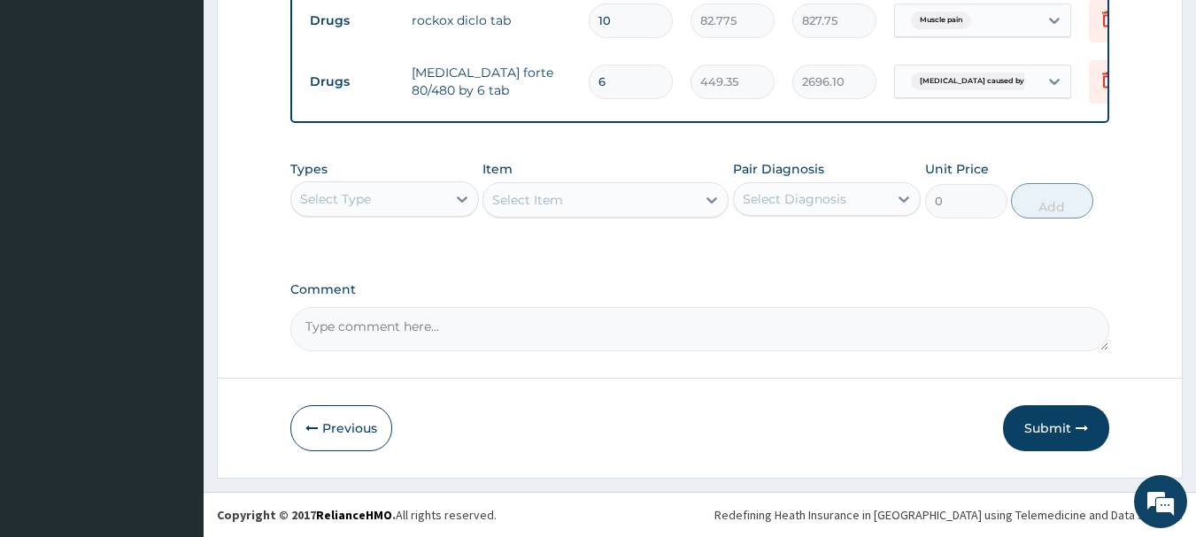
scroll to position [797, 0]
click at [466, 201] on icon at bounding box center [462, 199] width 18 height 18
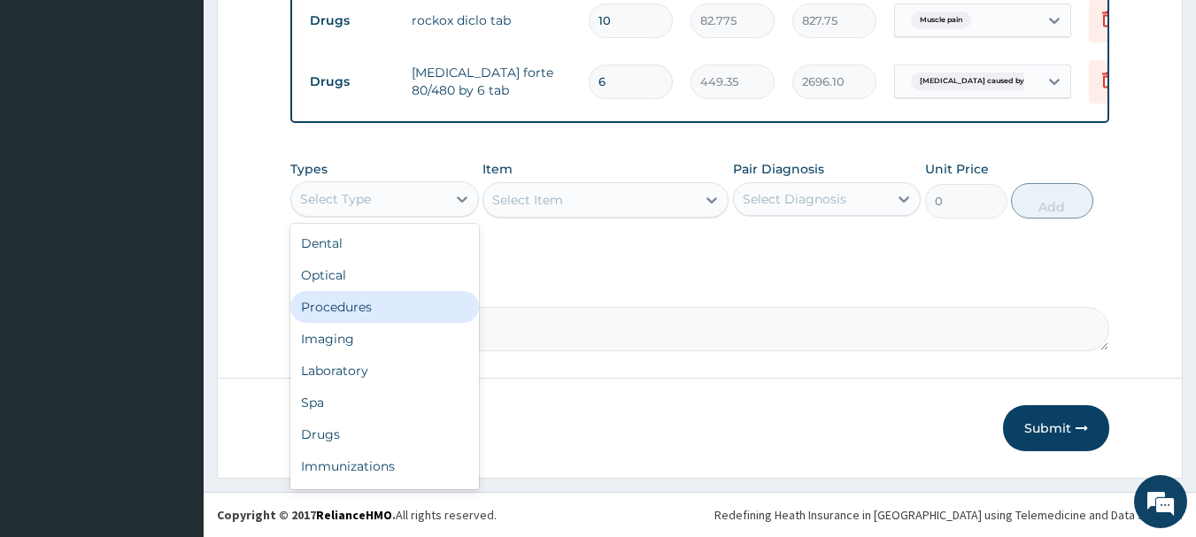
click at [360, 312] on div "Procedures" at bounding box center [384, 307] width 189 height 32
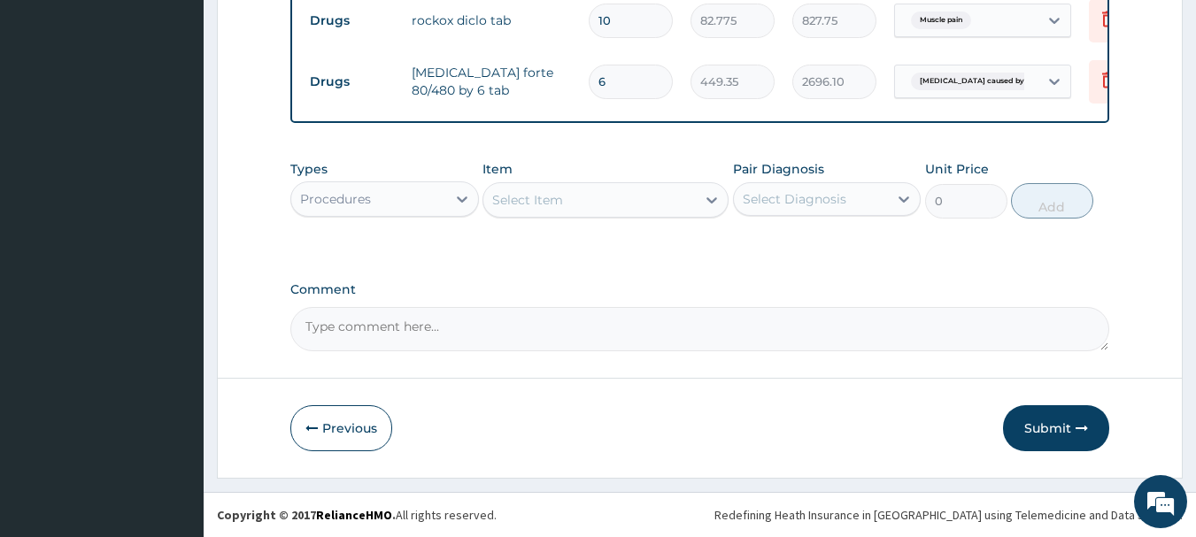
click at [585, 196] on div "Select Item" at bounding box center [589, 200] width 212 height 28
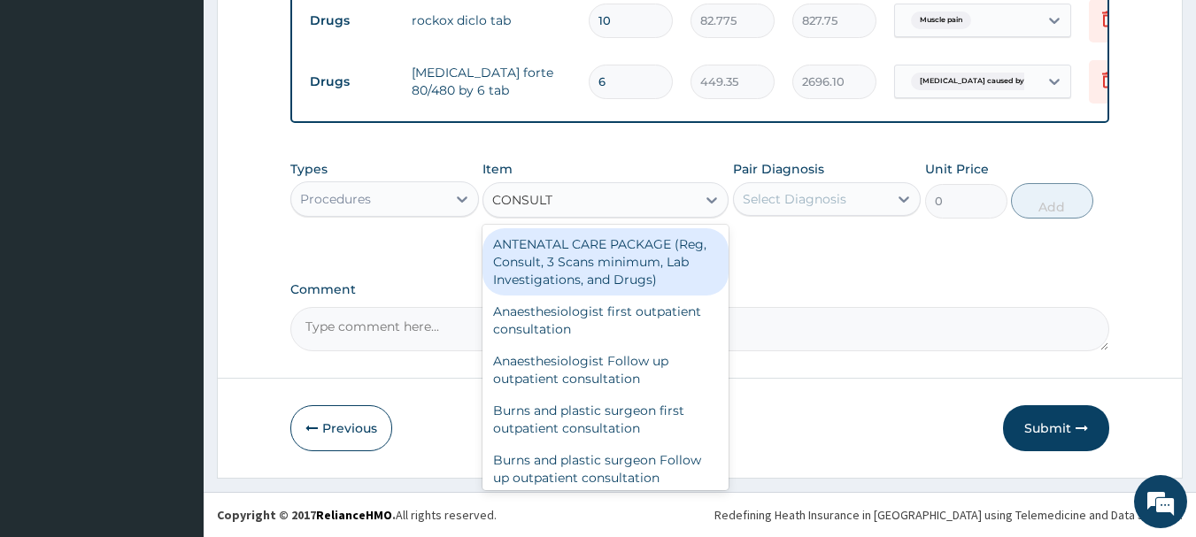
type input "CONSULT"
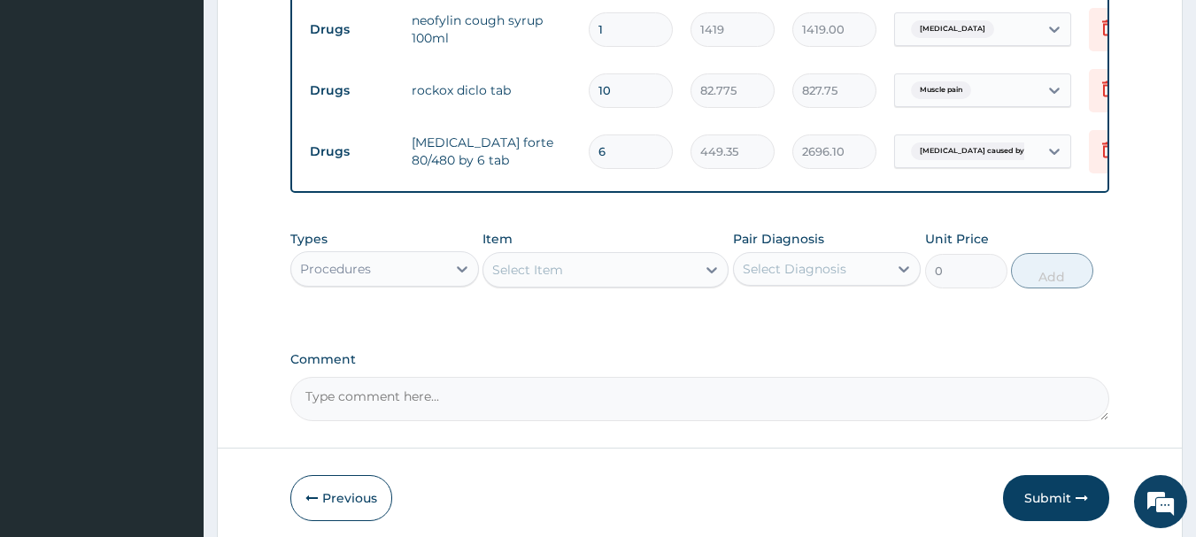
scroll to position [708, 0]
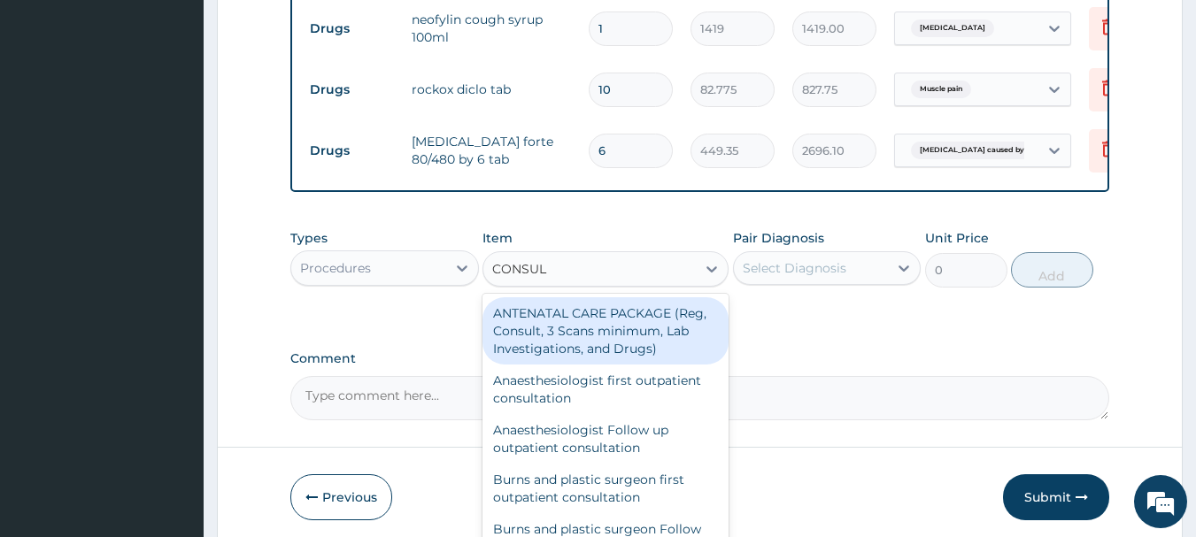
type input "CONSULT"
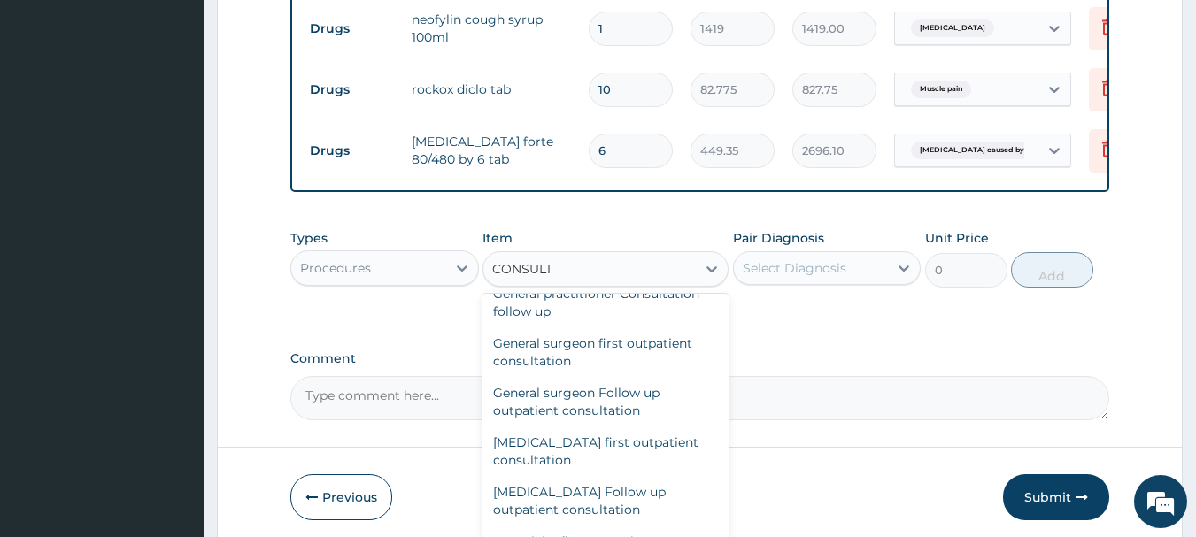
scroll to position [1062, 0]
click at [564, 276] on div "General practitioner Consultation first outpatient consultation" at bounding box center [605, 252] width 246 height 50
type input "3547.5"
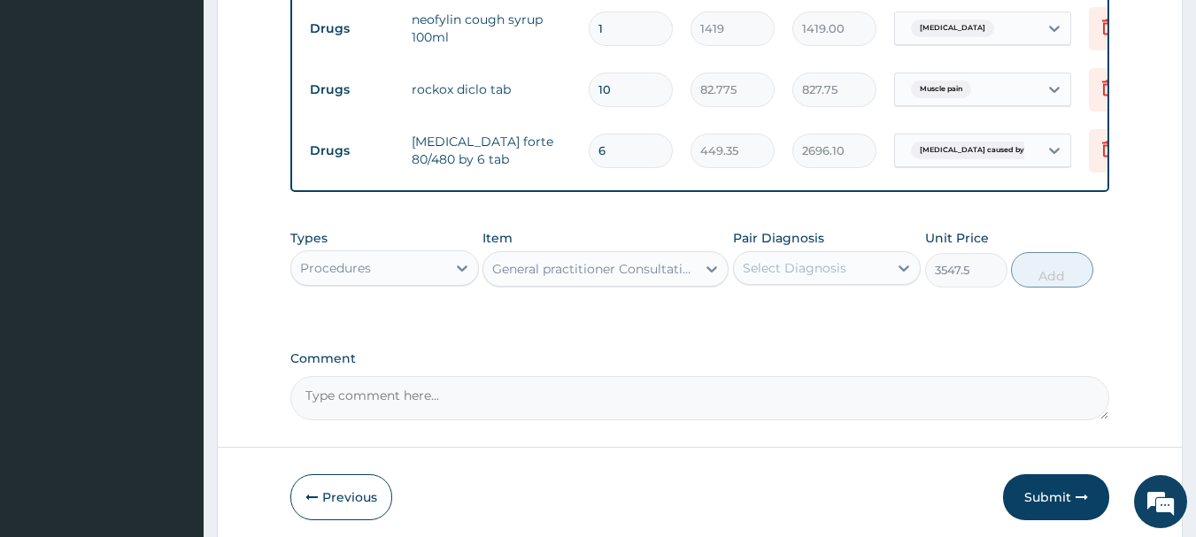
click at [781, 277] on div "Select Diagnosis" at bounding box center [795, 268] width 104 height 18
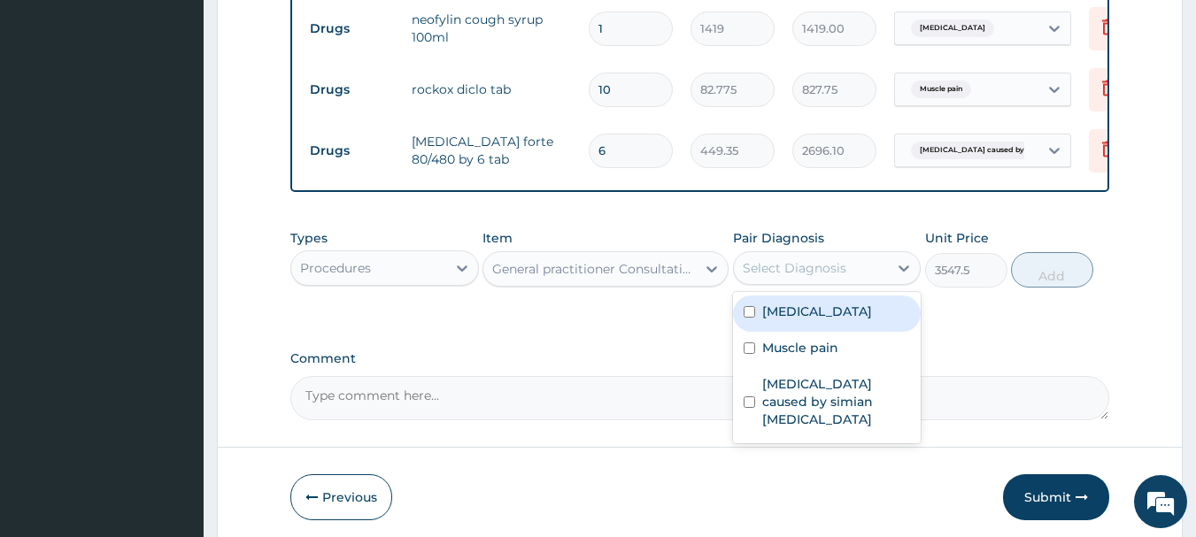
click at [786, 320] on label "Upper respiratory infection" at bounding box center [817, 312] width 110 height 18
checkbox input "true"
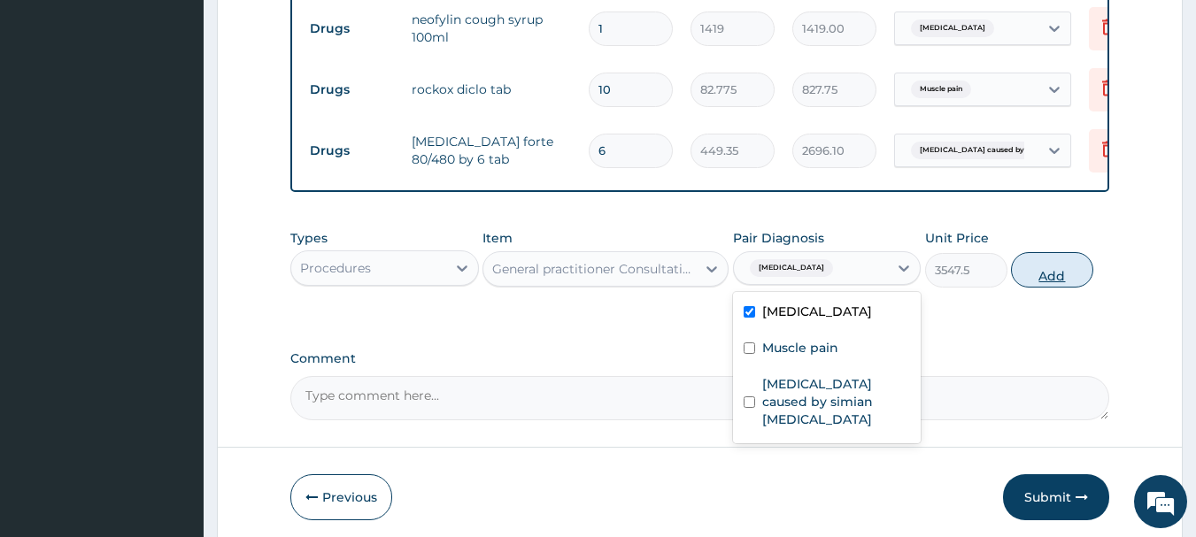
click at [1077, 288] on button "Add" at bounding box center [1052, 269] width 82 height 35
type input "0"
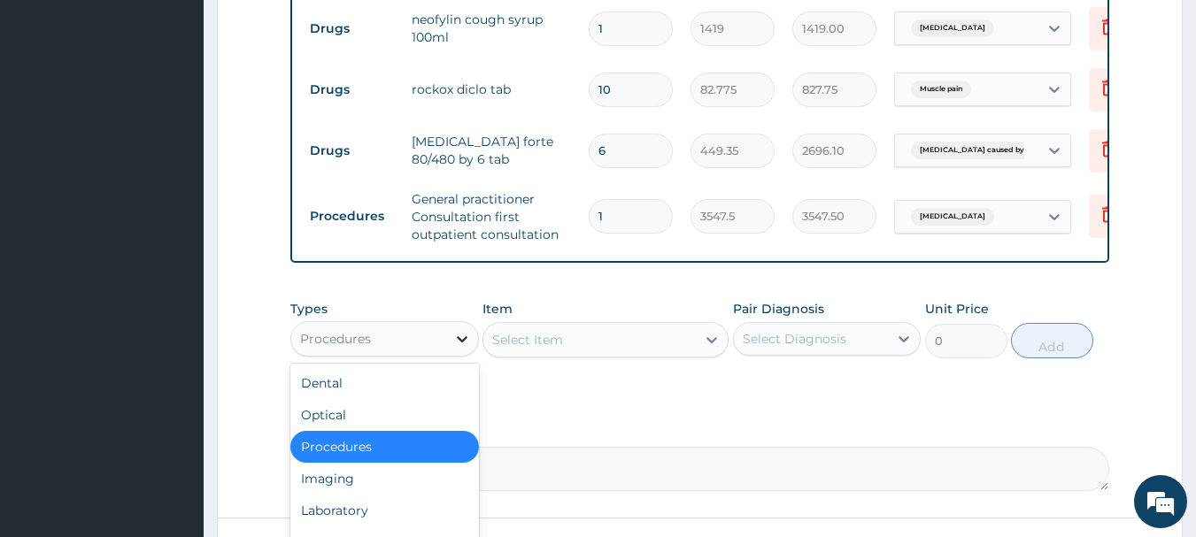
click at [467, 348] on icon at bounding box center [462, 339] width 18 height 18
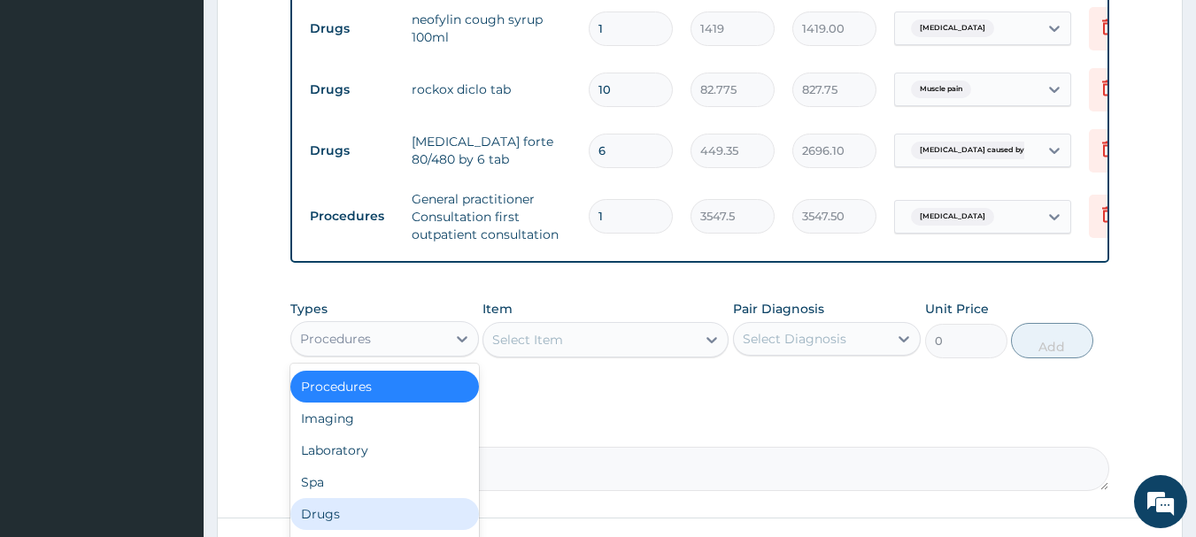
click at [358, 529] on div "Drugs" at bounding box center [384, 514] width 189 height 32
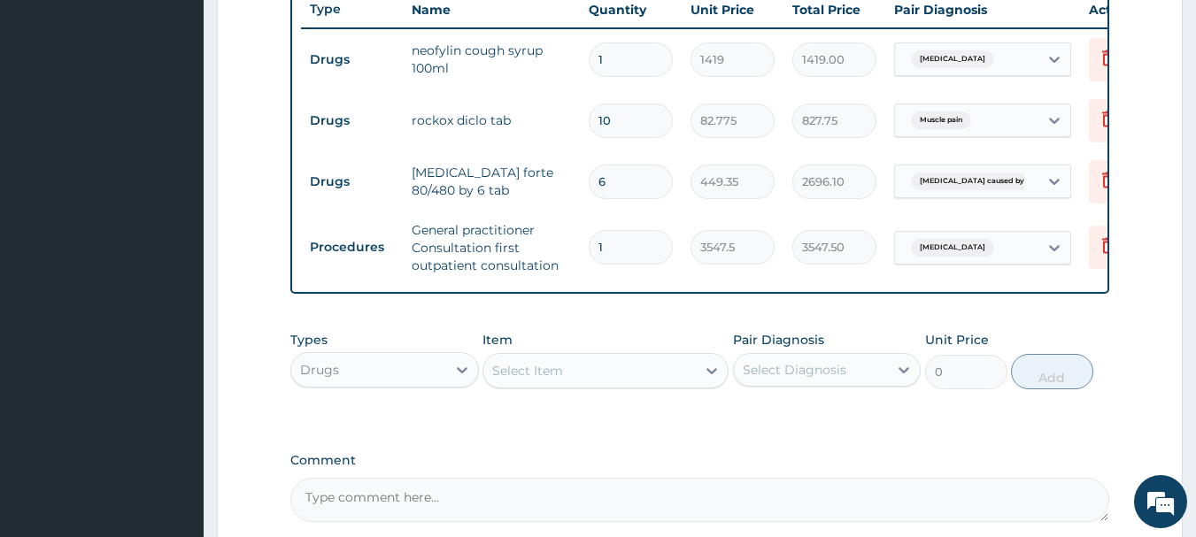
scroll to position [708, 0]
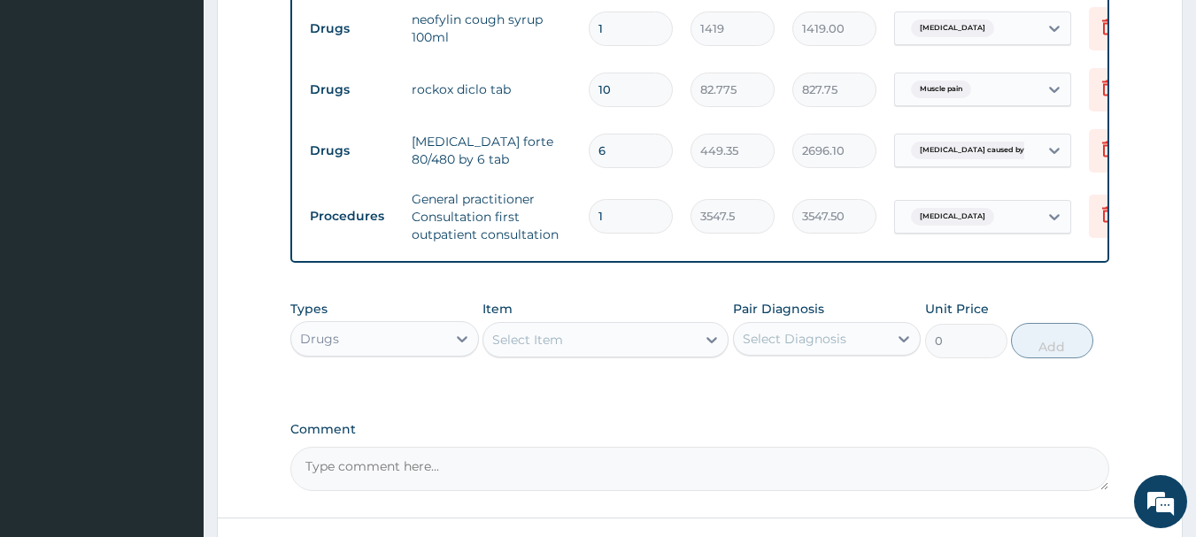
click at [534, 349] on div "Select Item" at bounding box center [527, 340] width 71 height 18
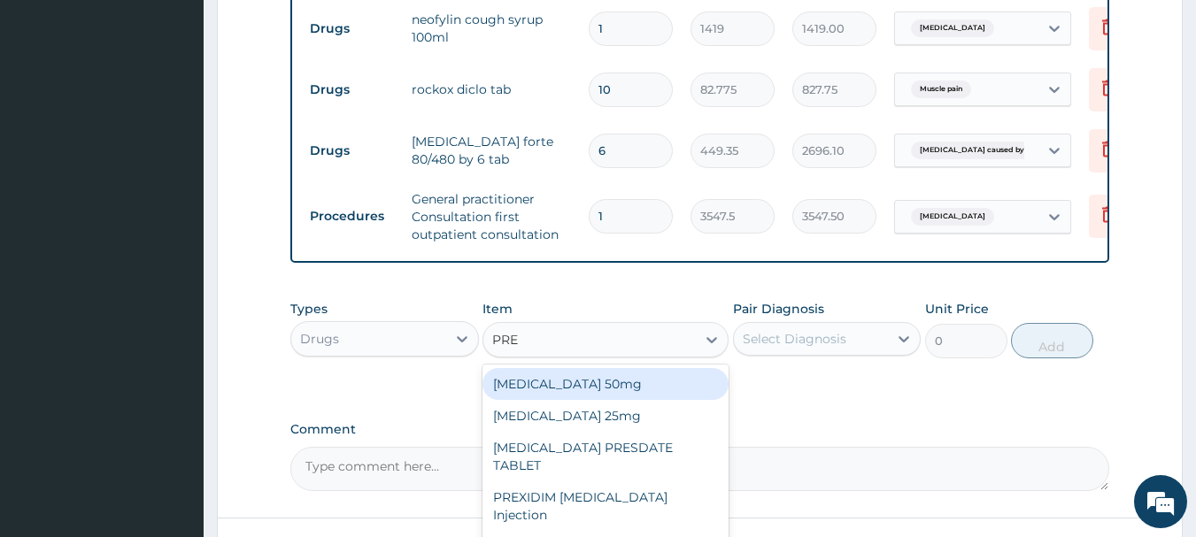
type input "PRED"
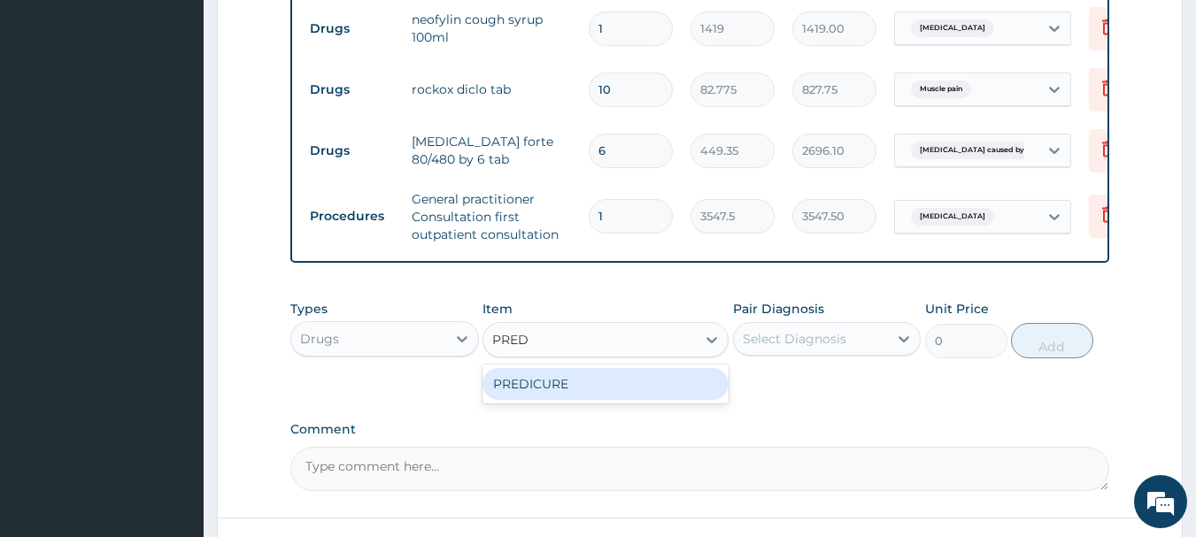
click at [528, 400] on div "PREDICURE" at bounding box center [605, 384] width 246 height 32
type input "53.2125"
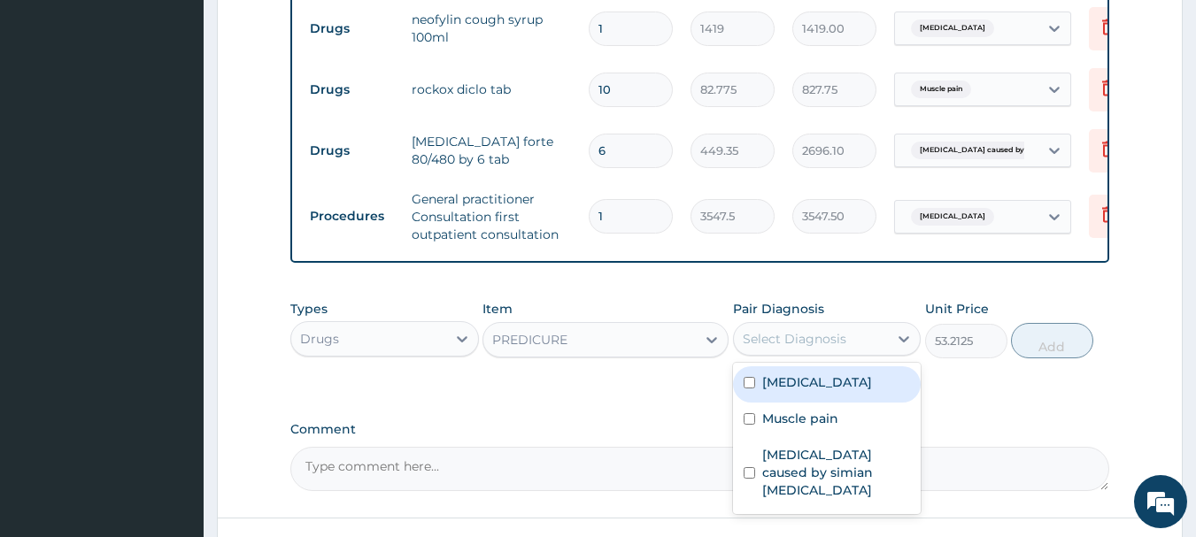
click at [842, 348] on div "Select Diagnosis" at bounding box center [795, 339] width 104 height 18
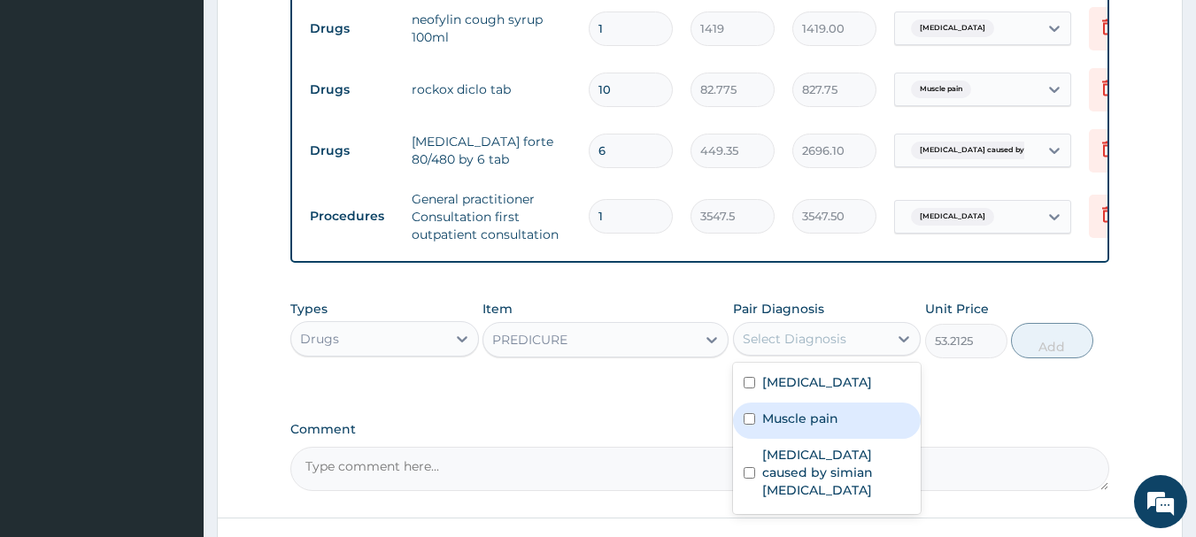
drag, startPoint x: 795, startPoint y: 469, endPoint x: 811, endPoint y: 469, distance: 15.9
click at [796, 427] on label "Muscle pain" at bounding box center [800, 419] width 76 height 18
checkbox input "true"
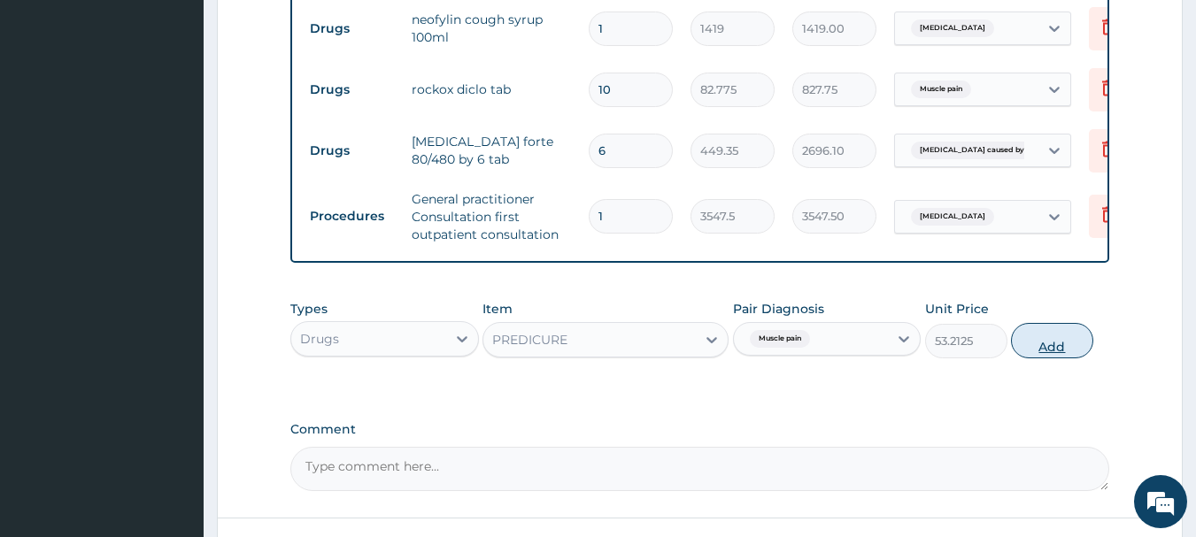
click at [1035, 358] on button "Add" at bounding box center [1052, 340] width 82 height 35
type input "0"
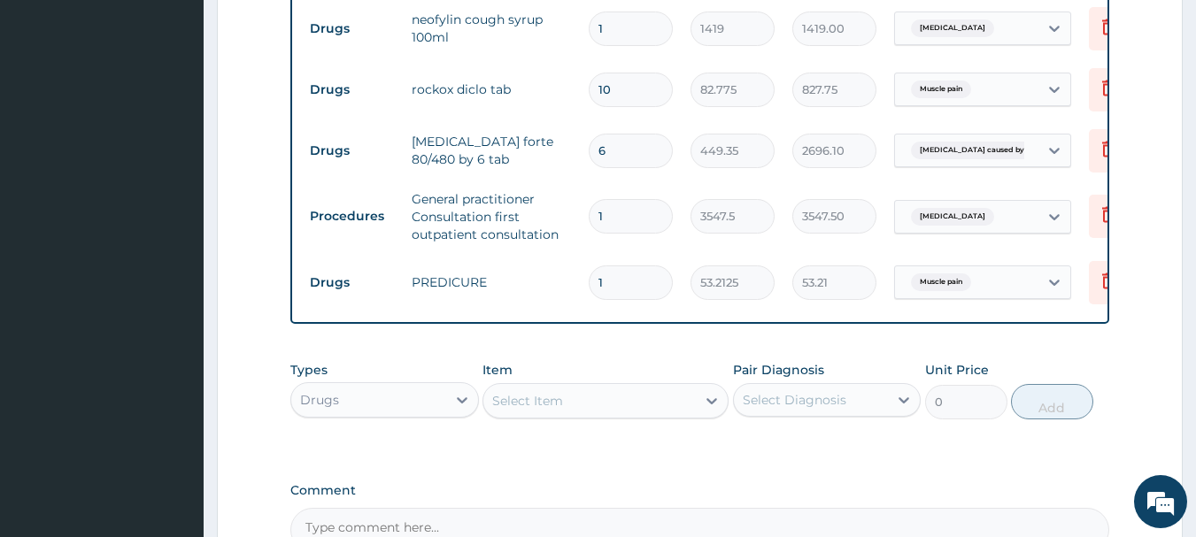
type input "0.00"
type input "5"
type input "266.06"
type input "0.00"
type input "1"
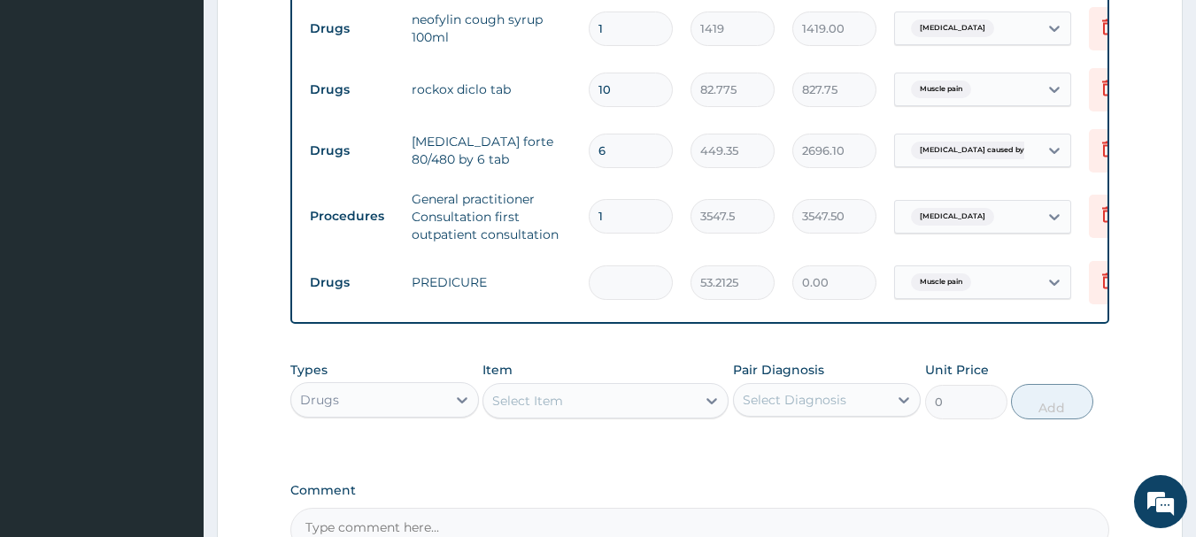
type input "53.21"
type input "10"
type input "532.13"
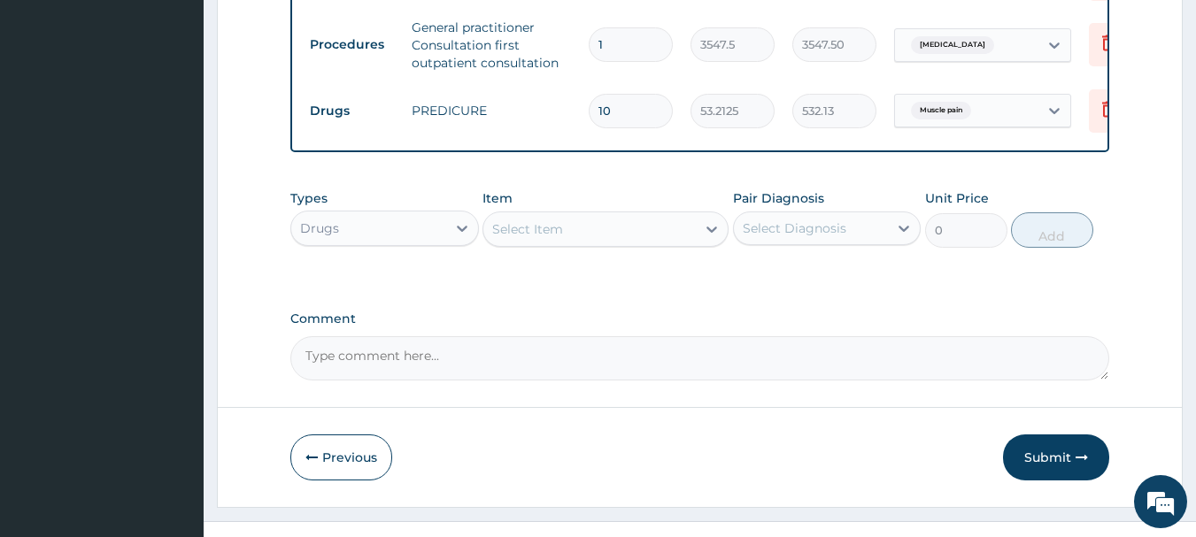
scroll to position [934, 0]
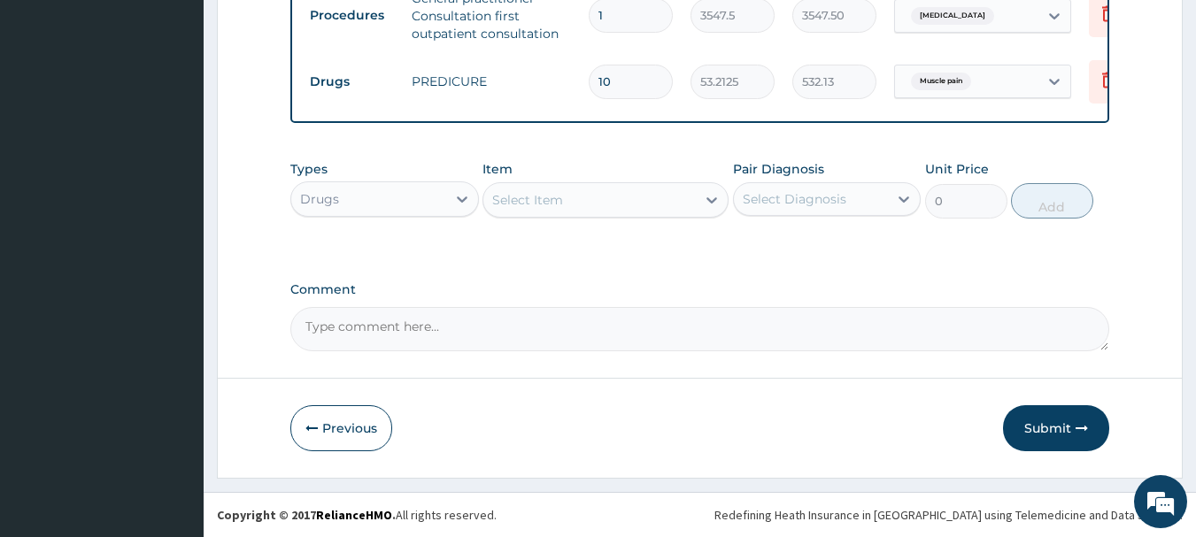
type input "10"
click at [557, 332] on textarea "Comment" at bounding box center [700, 329] width 820 height 44
type textarea "FOR YOUR INFORMATION. THANK YOU"
click at [1028, 424] on button "Submit" at bounding box center [1056, 428] width 106 height 46
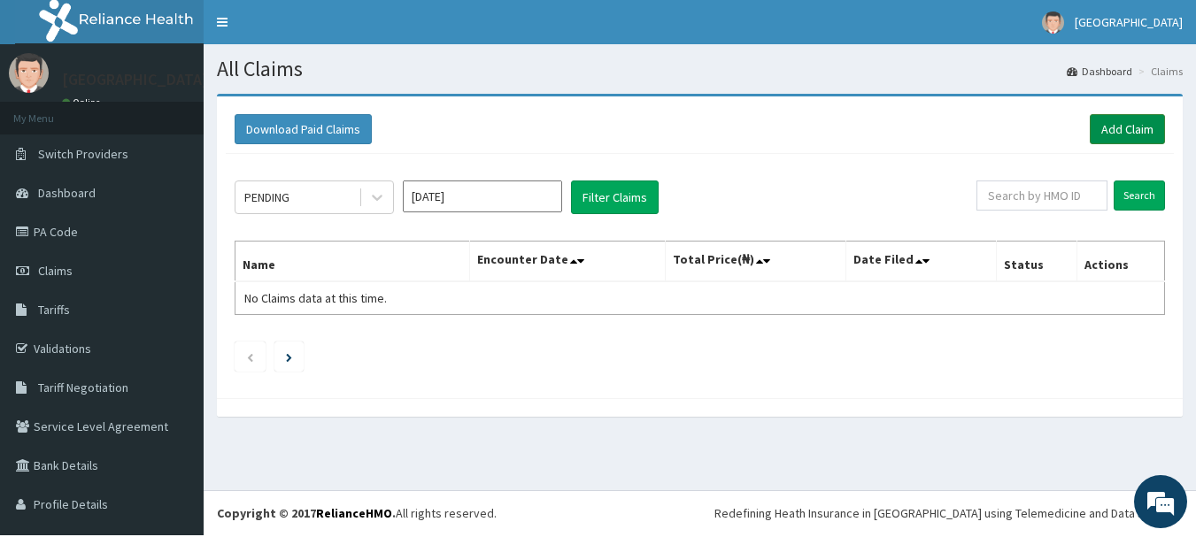
click at [1110, 133] on link "Add Claim" at bounding box center [1126, 129] width 75 height 30
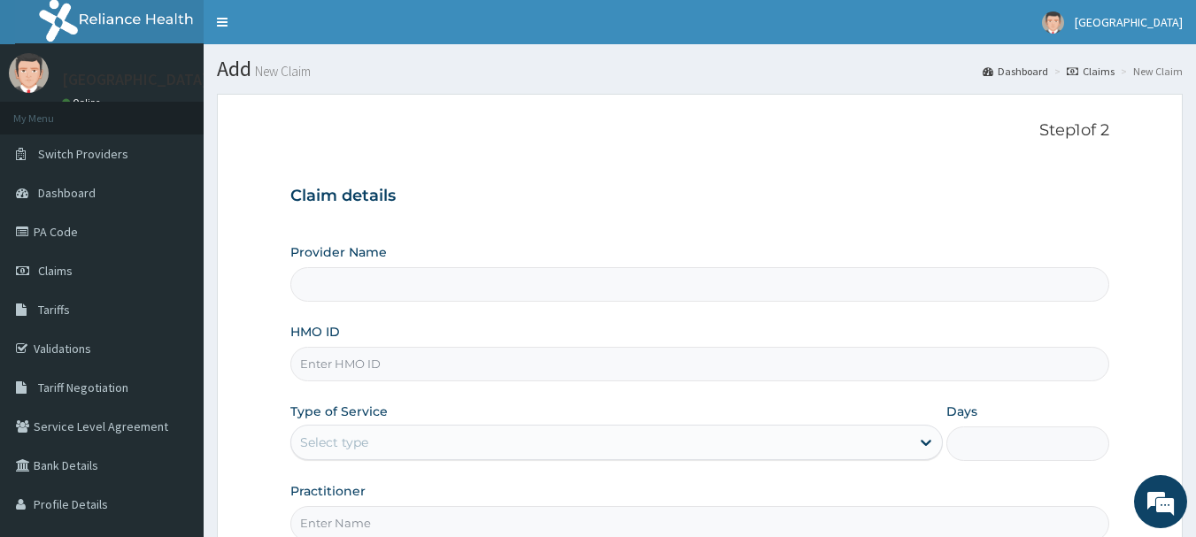
click at [381, 374] on input "HMO ID" at bounding box center [700, 364] width 820 height 35
type input "OKB"
type input "[GEOGRAPHIC_DATA]"
type input "OKB/11221/A"
click at [368, 450] on div "Select type" at bounding box center [334, 443] width 68 height 18
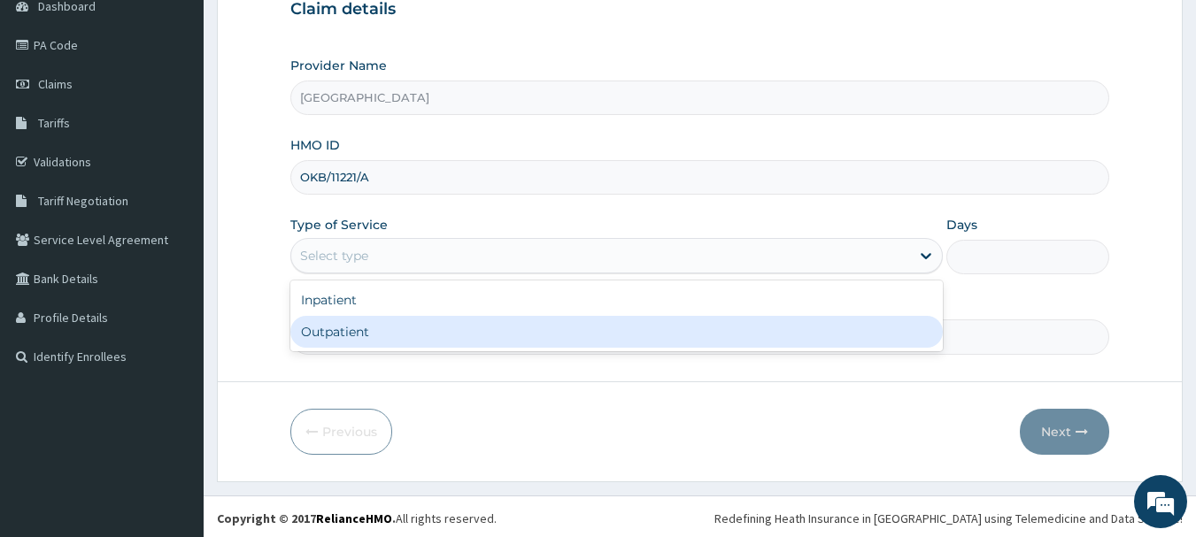
scroll to position [198, 0]
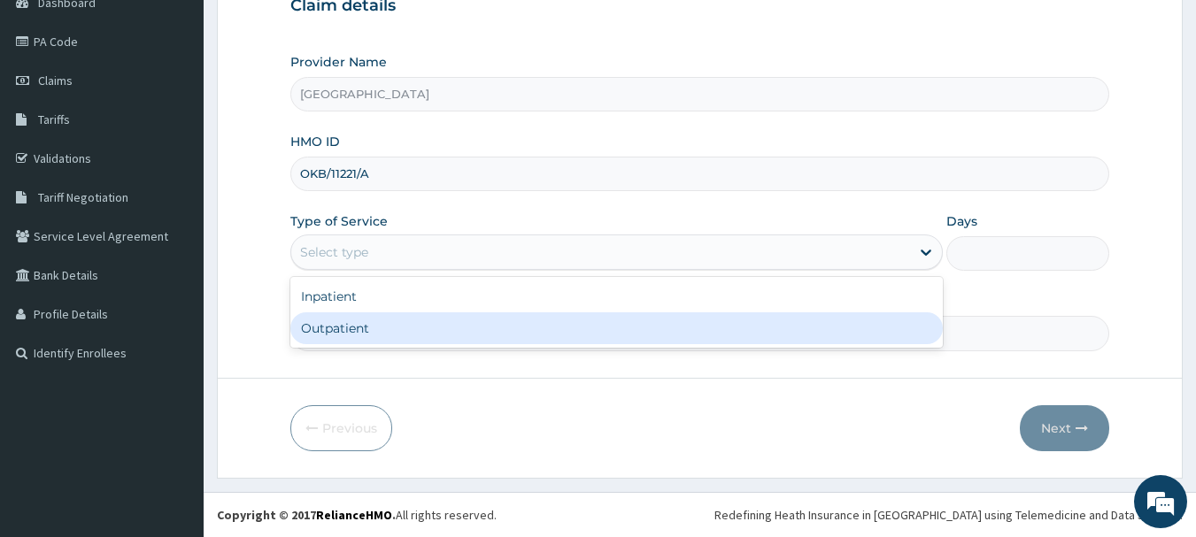
click at [414, 330] on div "Outpatient" at bounding box center [616, 328] width 652 height 32
type input "1"
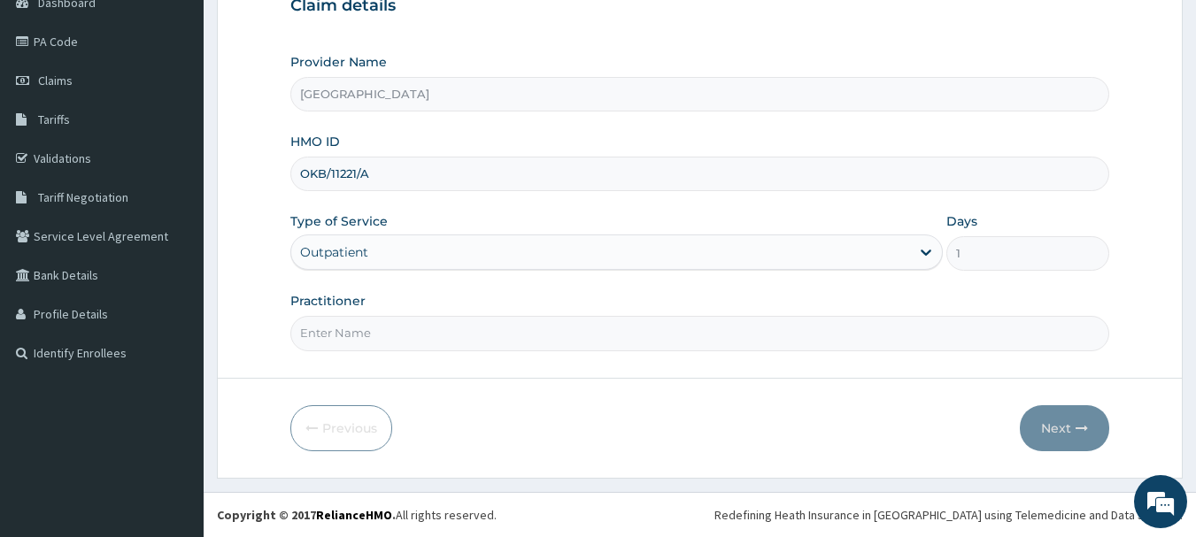
click at [367, 335] on input "Practitioner" at bounding box center [700, 333] width 820 height 35
type input "DR [PERSON_NAME]"
click at [1056, 421] on button "Next" at bounding box center [1064, 428] width 89 height 46
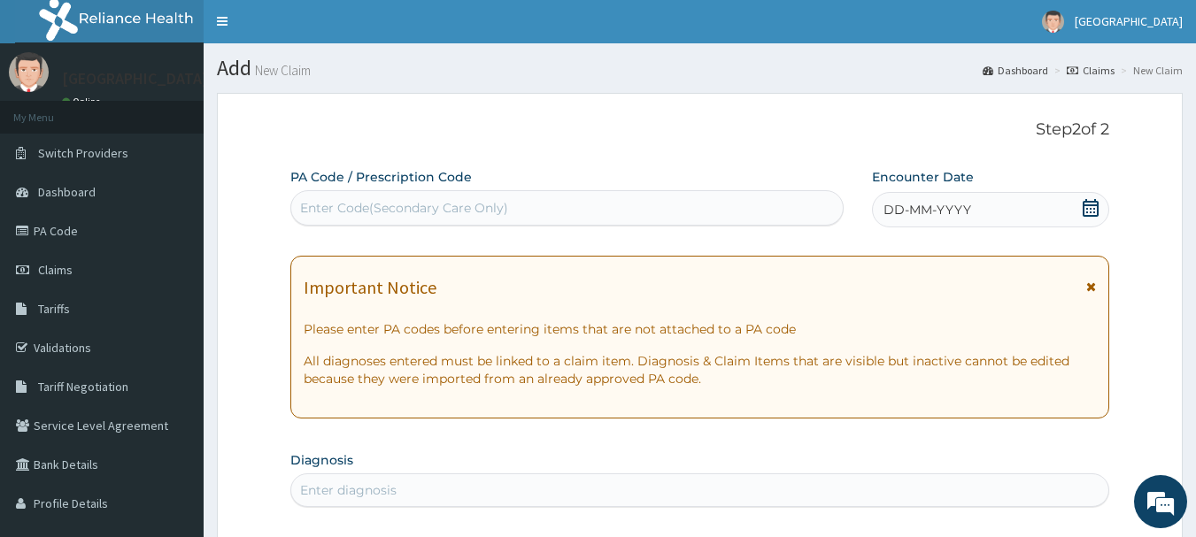
scroll to position [0, 0]
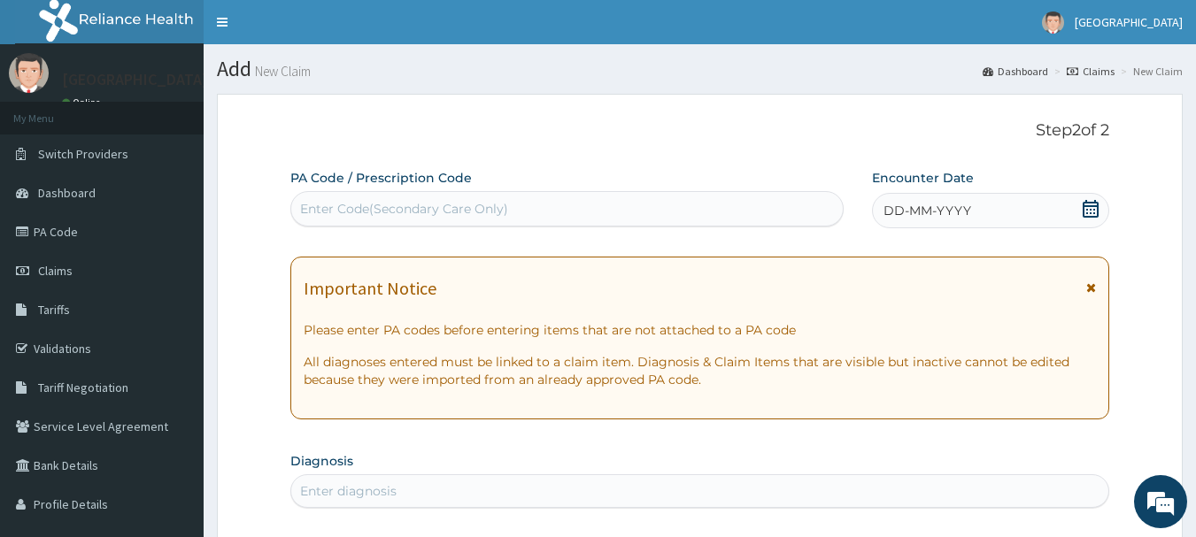
click at [437, 201] on div "Enter Code(Secondary Care Only)" at bounding box center [567, 209] width 552 height 28
type input "PA/C73BC7"
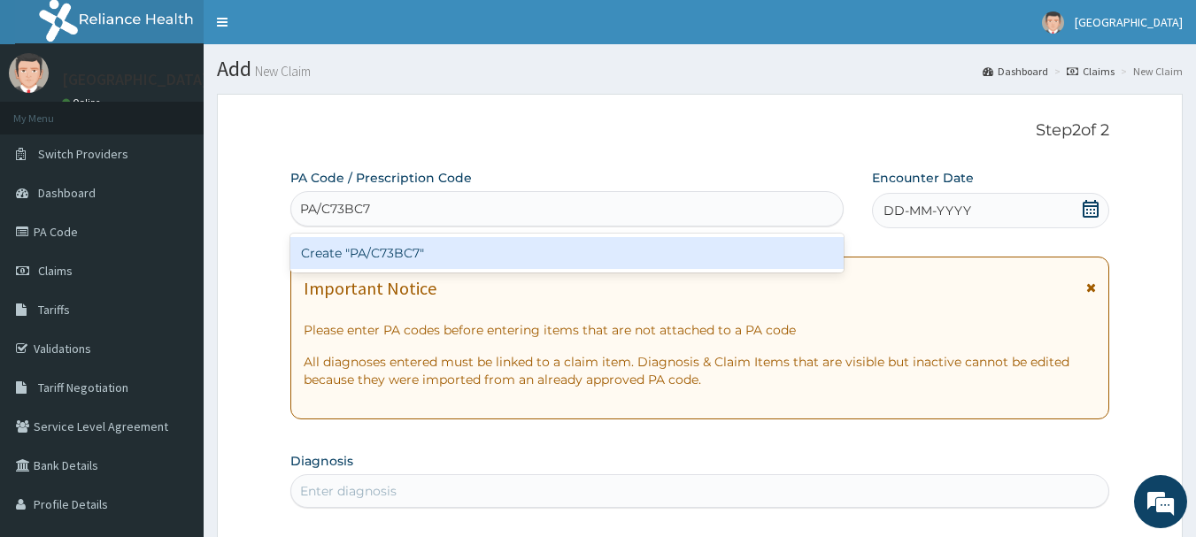
click at [414, 266] on div "Create "PA/C73BC7"" at bounding box center [567, 253] width 554 height 32
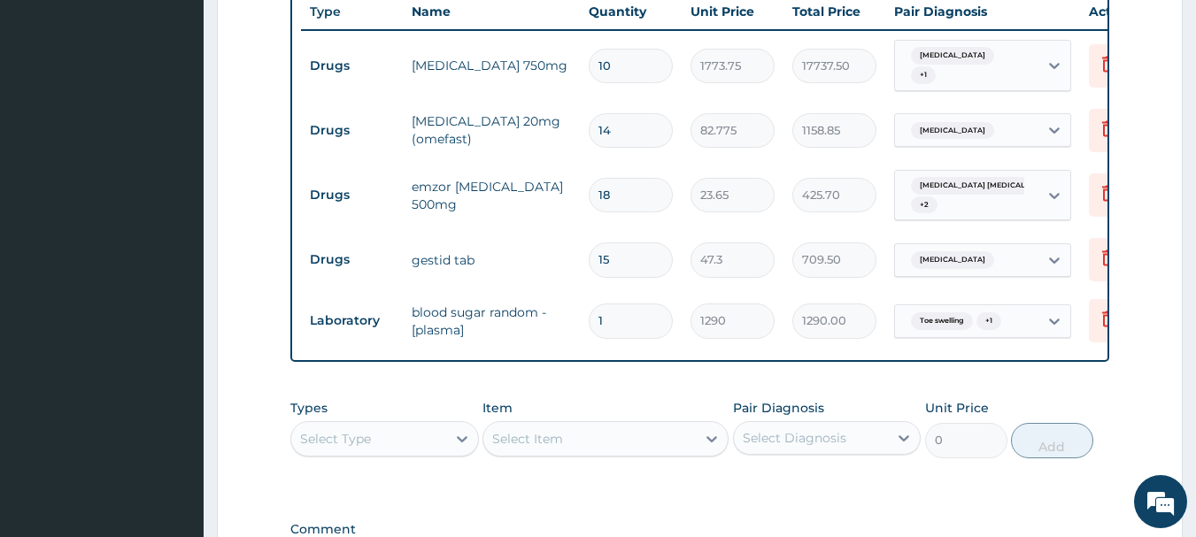
scroll to position [828, 0]
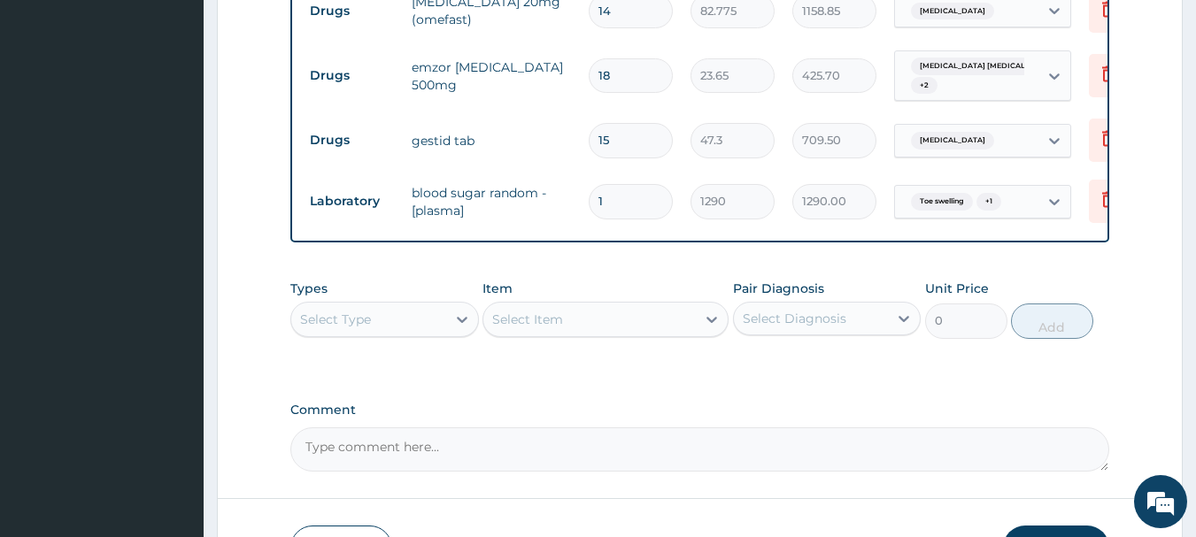
click at [424, 314] on div "Select Type" at bounding box center [368, 319] width 155 height 28
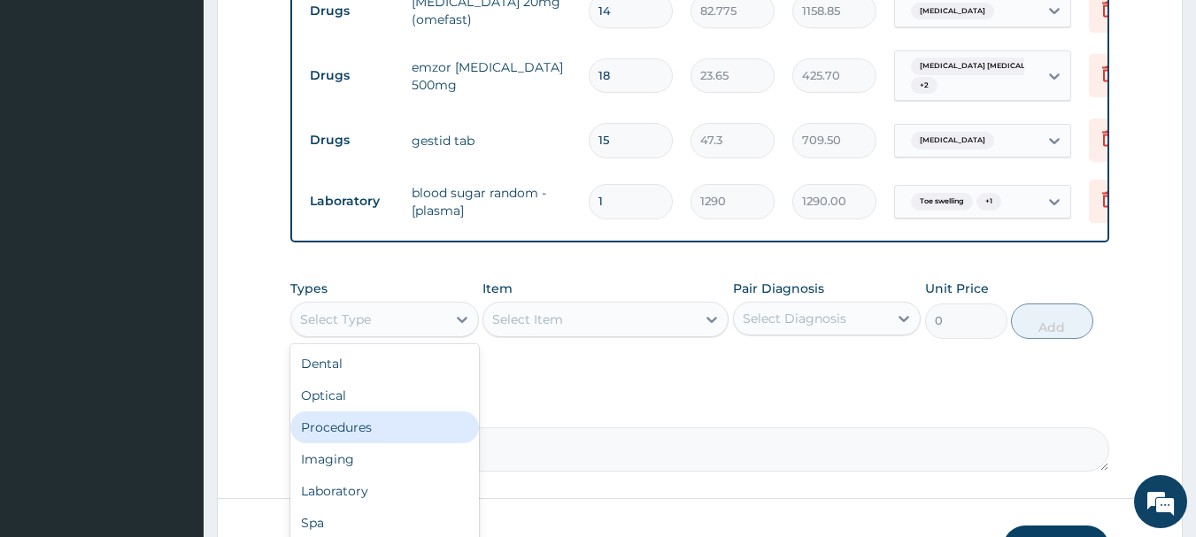
drag, startPoint x: 363, startPoint y: 427, endPoint x: 494, endPoint y: 404, distance: 133.1
click at [364, 427] on div "Procedures" at bounding box center [384, 428] width 189 height 32
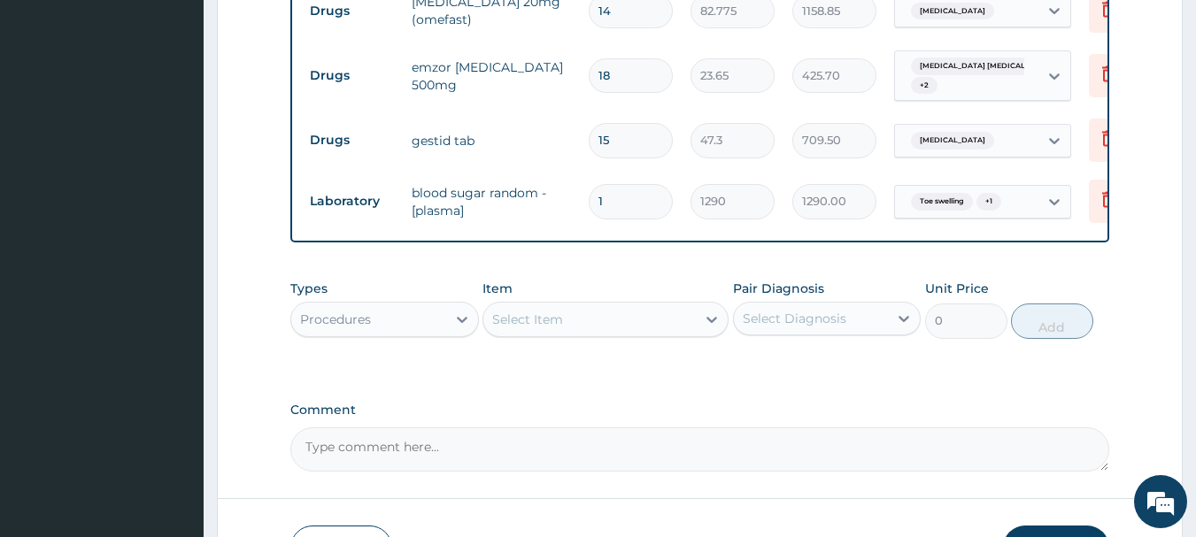
click at [583, 313] on div "Select Item" at bounding box center [589, 319] width 212 height 28
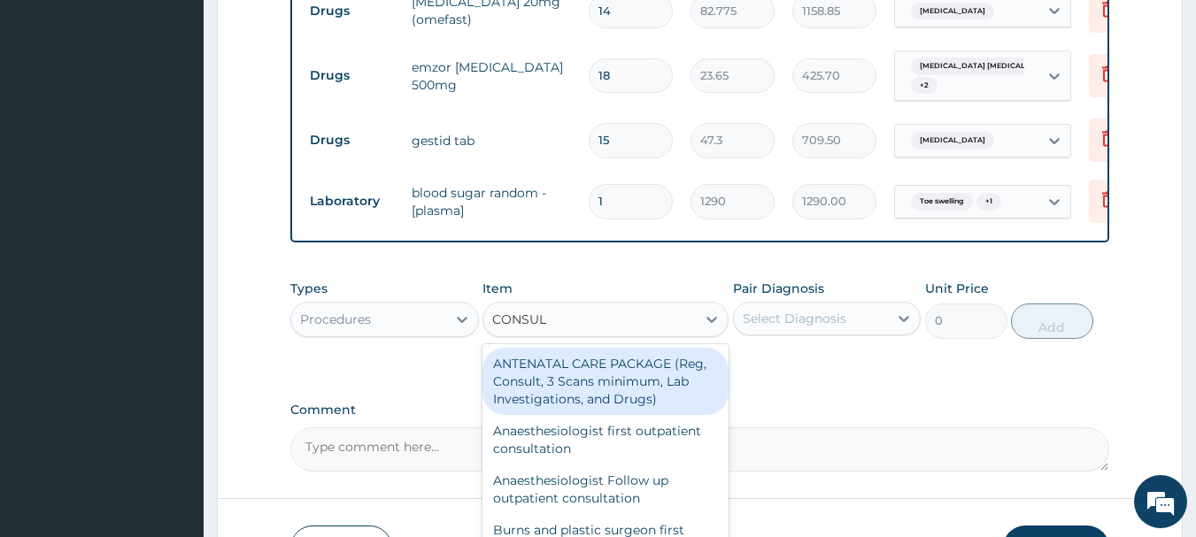
type input "CONSULT"
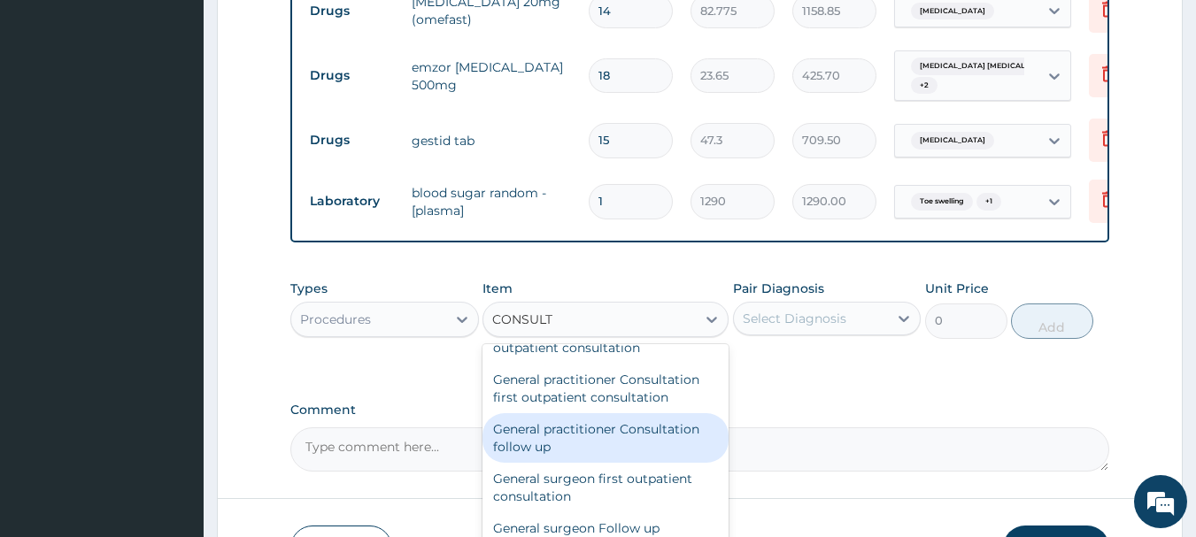
scroll to position [974, 0]
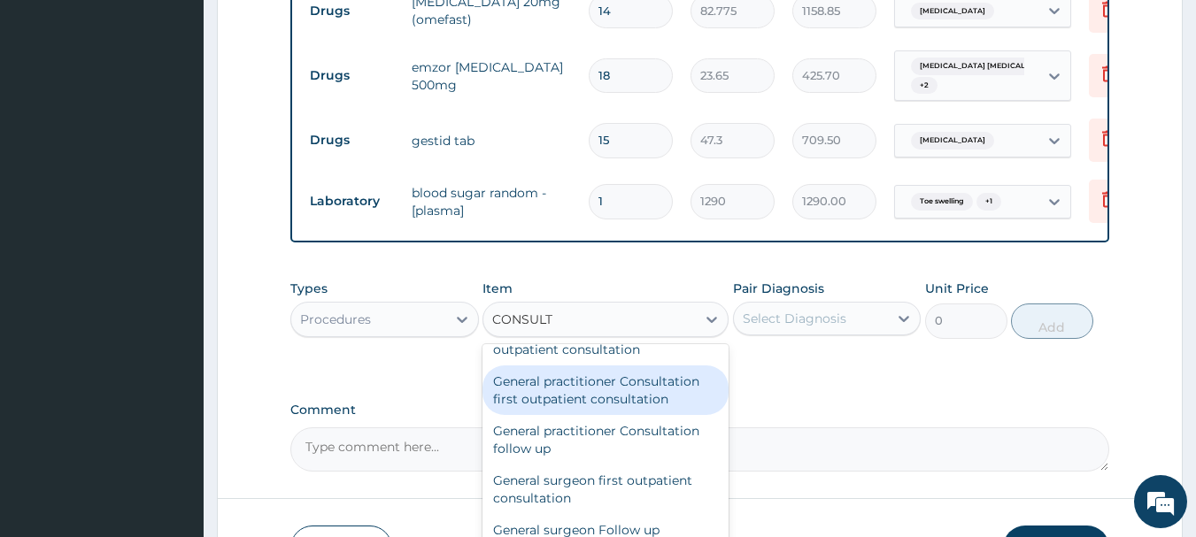
click at [599, 415] on div "General practitioner Consultation first outpatient consultation" at bounding box center [605, 391] width 246 height 50
type input "3547.5"
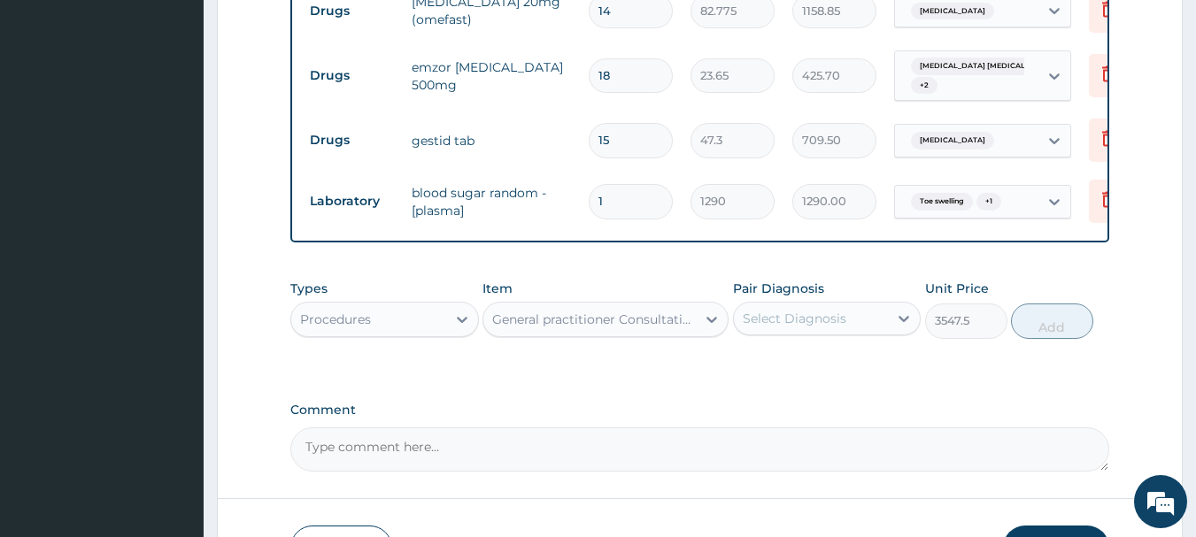
click at [823, 312] on div "Select Diagnosis" at bounding box center [795, 319] width 104 height 18
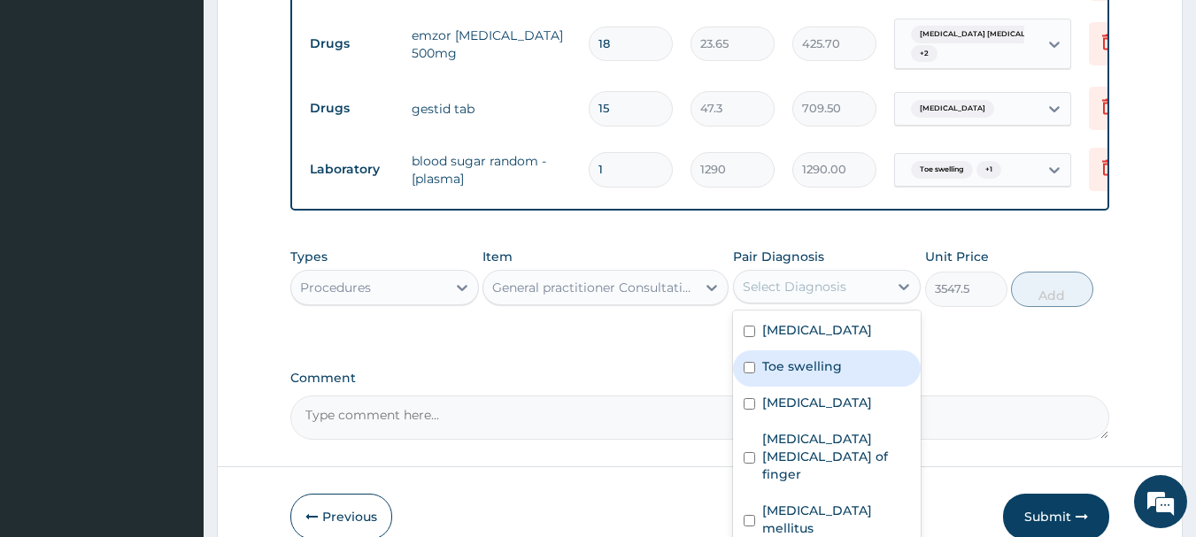
scroll to position [916, 0]
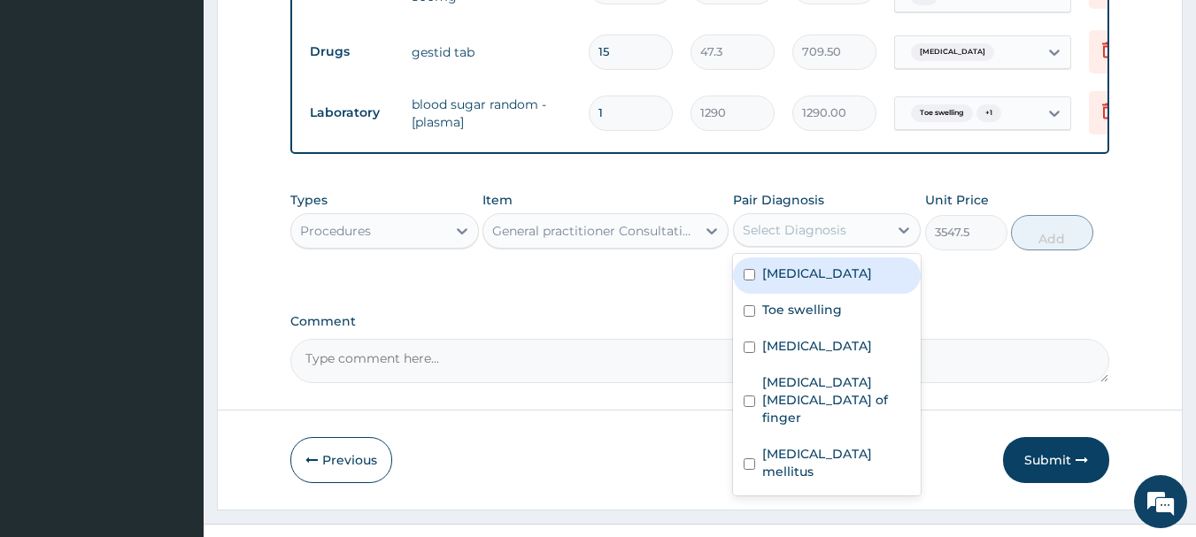
click at [867, 270] on label "Immunosuppression" at bounding box center [817, 274] width 110 height 18
checkbox input "true"
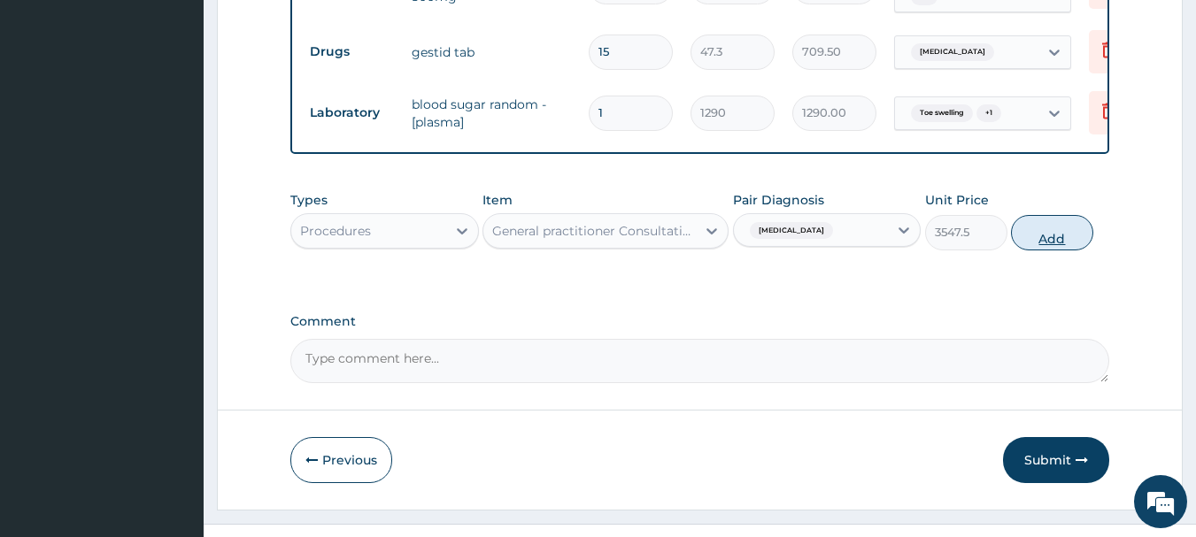
click at [1043, 231] on button "Add" at bounding box center [1052, 232] width 82 height 35
type input "0"
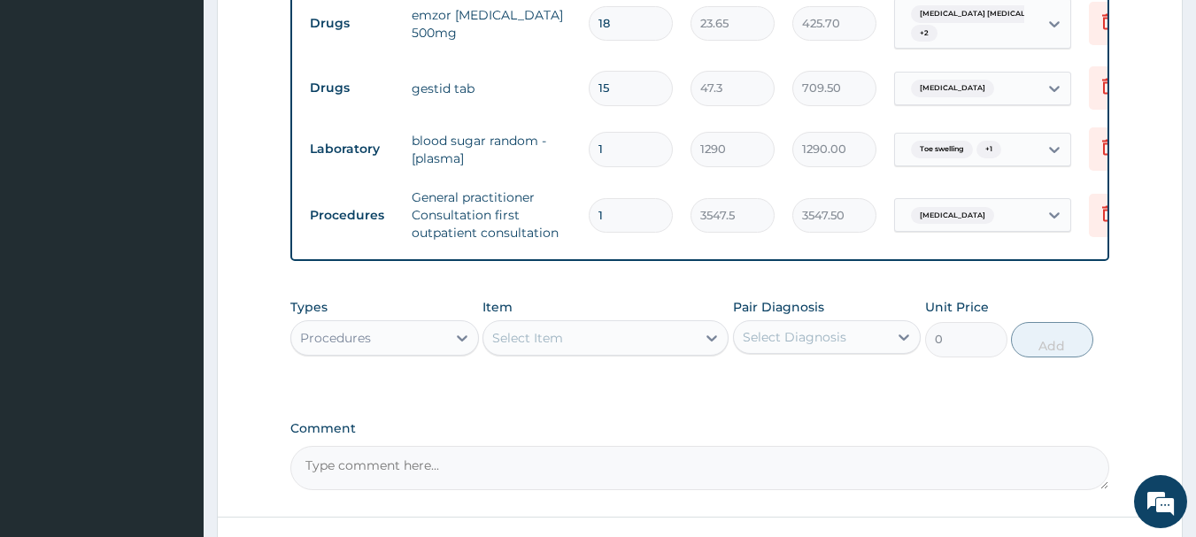
scroll to position [1017, 0]
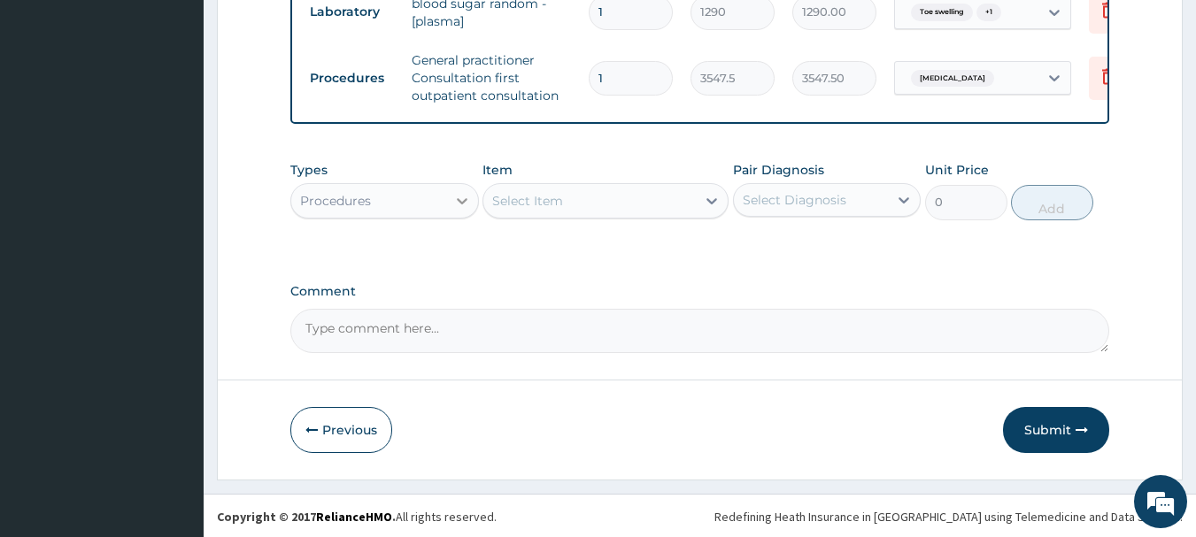
click at [467, 192] on icon at bounding box center [462, 201] width 18 height 18
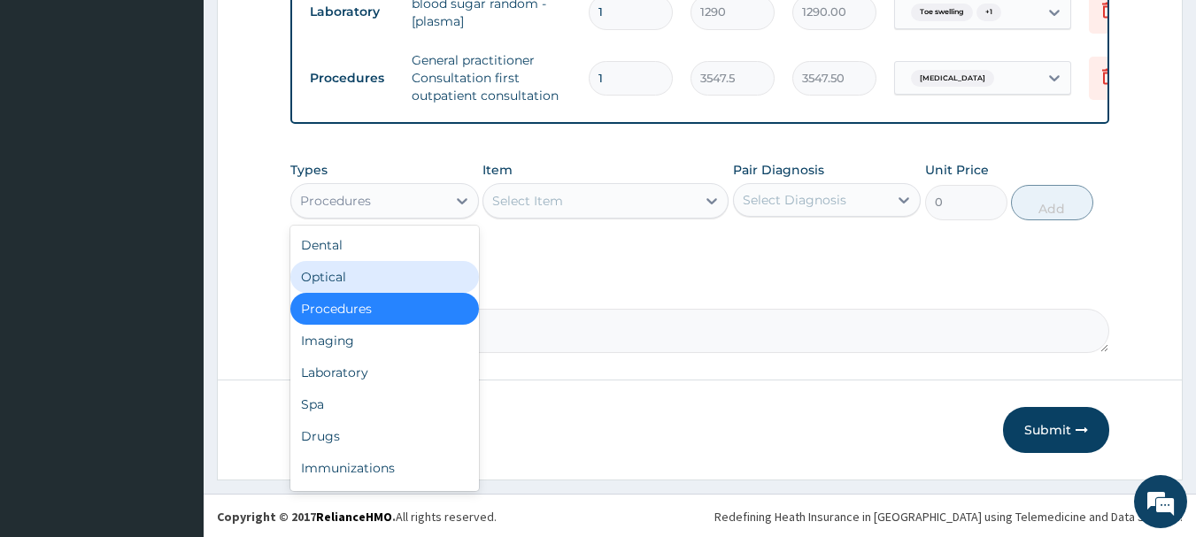
scroll to position [73, 0]
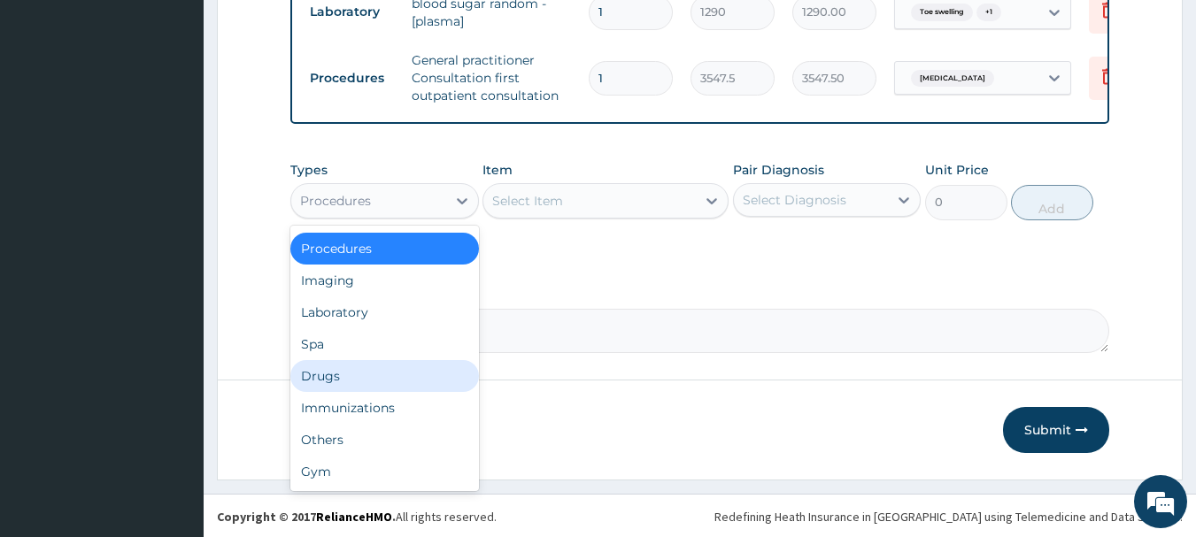
click at [353, 367] on div "Drugs" at bounding box center [384, 376] width 189 height 32
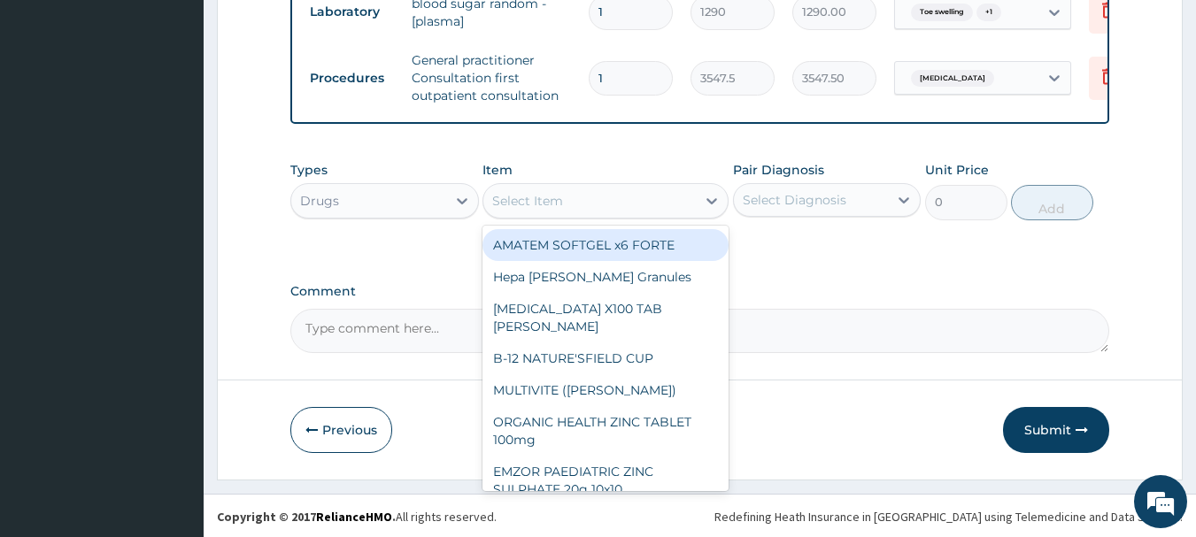
click at [536, 195] on div "Select Item" at bounding box center [527, 201] width 71 height 18
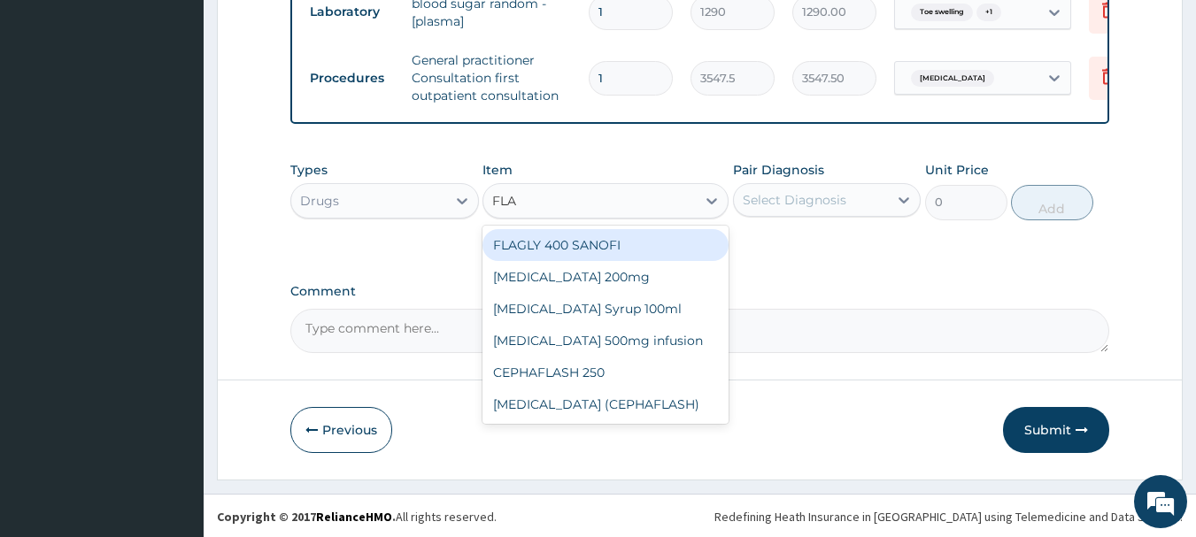
type input "FLAG"
click at [589, 245] on div "FLAGLY 400 SANOFI" at bounding box center [605, 245] width 246 height 32
type input "70.95"
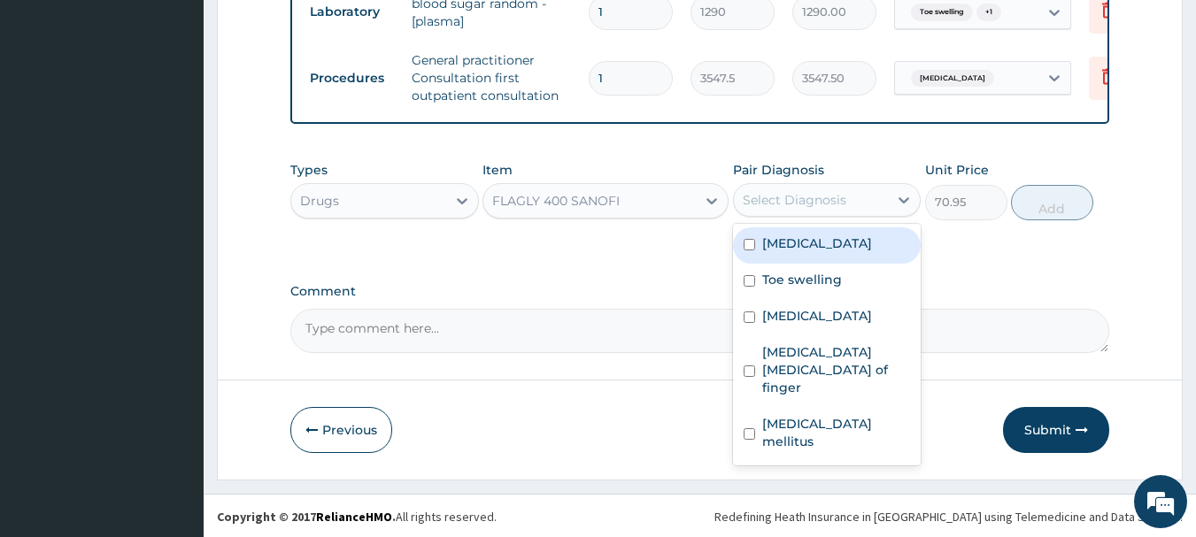
click at [787, 192] on div "Select Diagnosis" at bounding box center [795, 200] width 104 height 18
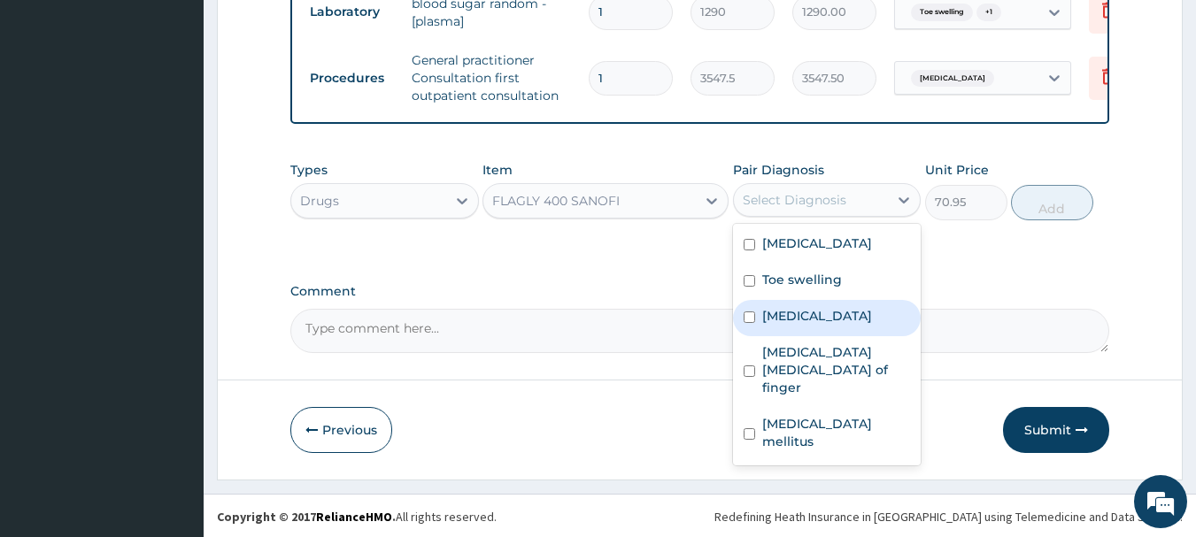
click at [811, 316] on label "Peptic ulcer" at bounding box center [817, 316] width 110 height 18
checkbox input "true"
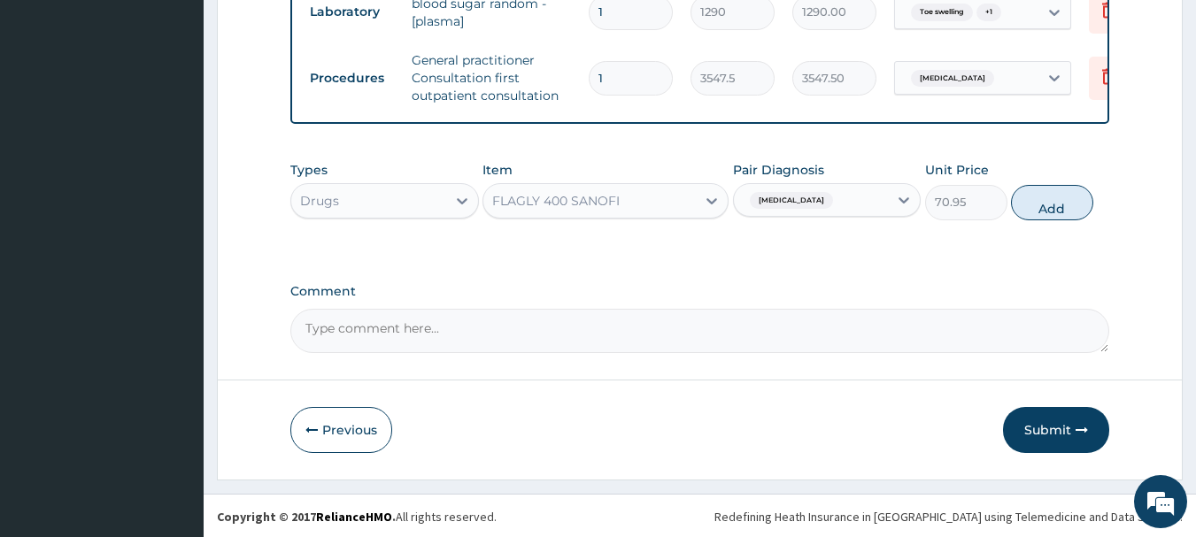
click at [1045, 193] on button "Add" at bounding box center [1052, 202] width 82 height 35
type input "0"
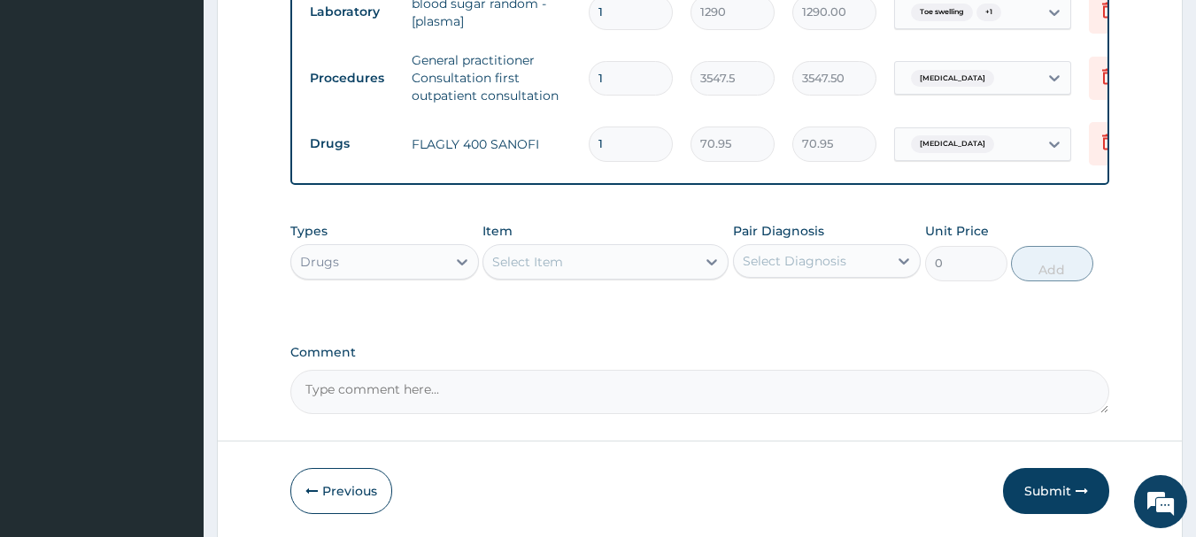
type input "0.00"
type input "2"
type input "141.90"
type input "20"
type input "1419.00"
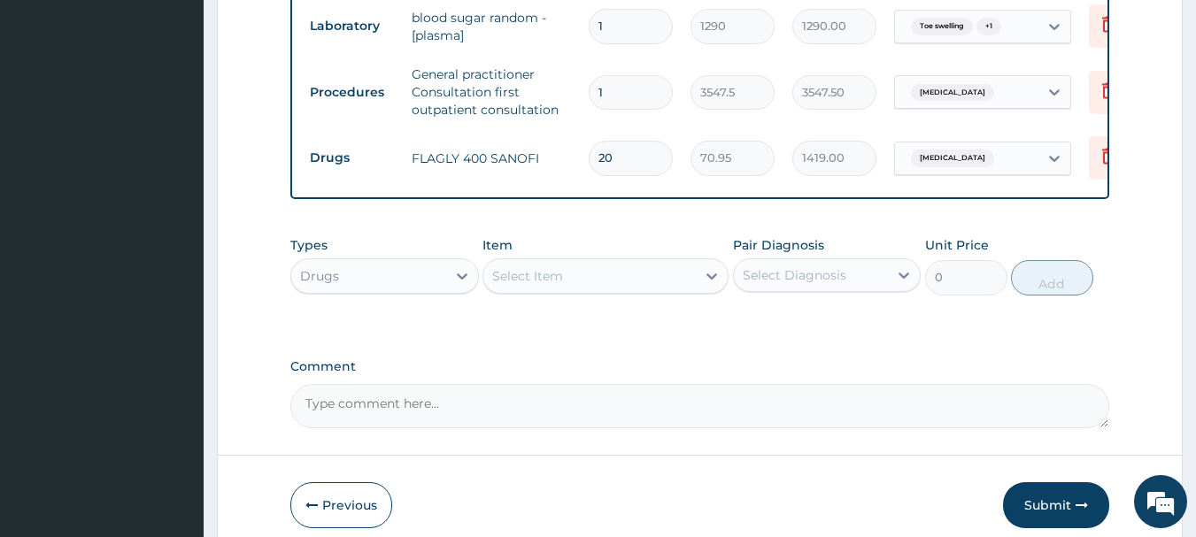
scroll to position [1078, 0]
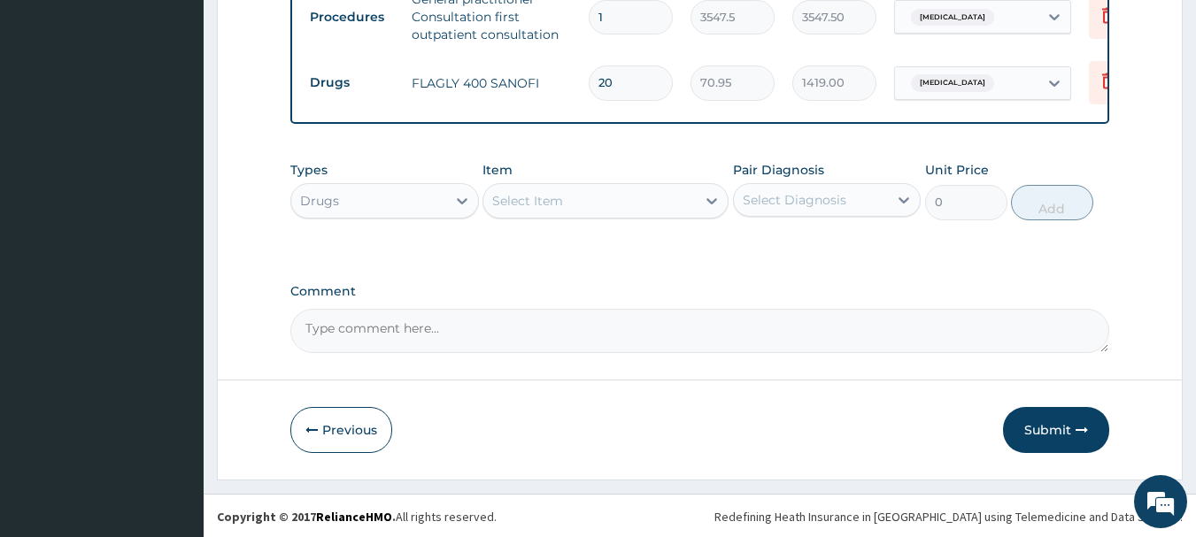
type input "20"
click at [543, 322] on textarea "Comment" at bounding box center [700, 331] width 820 height 44
type textarea "FOR YOUR INFORMATION. THANK YOU"
click at [1044, 428] on button "Submit" at bounding box center [1056, 430] width 106 height 46
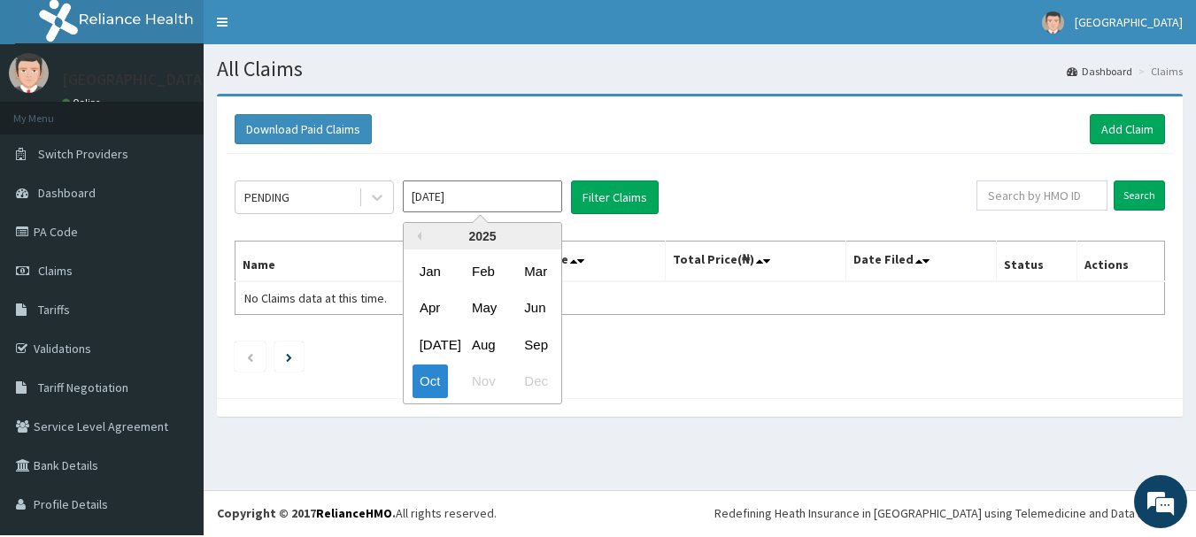
click at [420, 204] on input "[DATE]" at bounding box center [482, 197] width 159 height 32
drag, startPoint x: 541, startPoint y: 348, endPoint x: 574, endPoint y: 293, distance: 63.9
click at [541, 346] on div "Sep" at bounding box center [534, 344] width 35 height 33
type input "[DATE]"
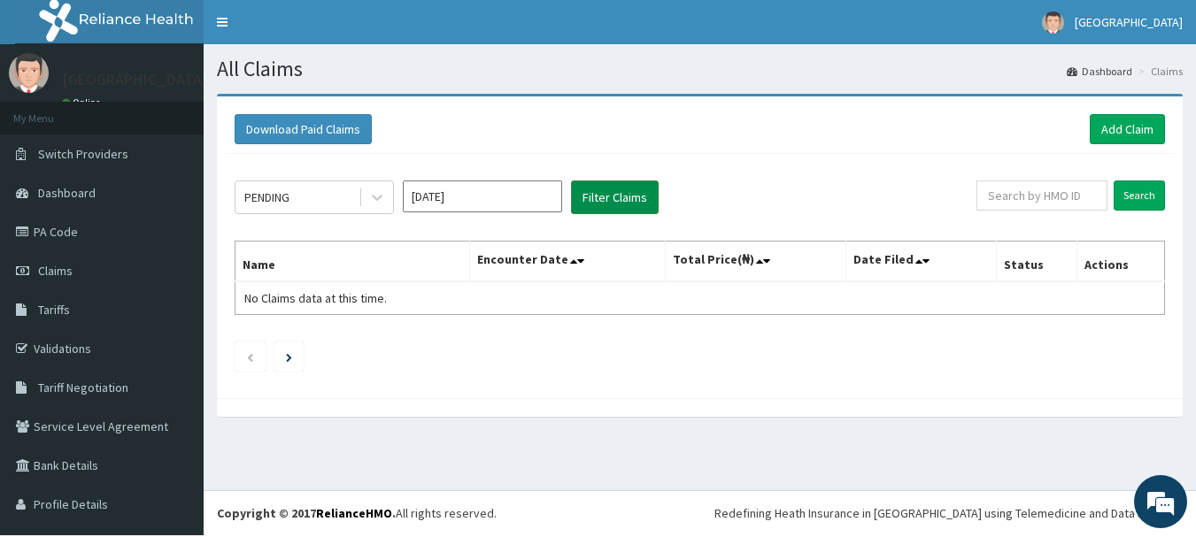
click at [610, 194] on button "Filter Claims" at bounding box center [615, 198] width 88 height 34
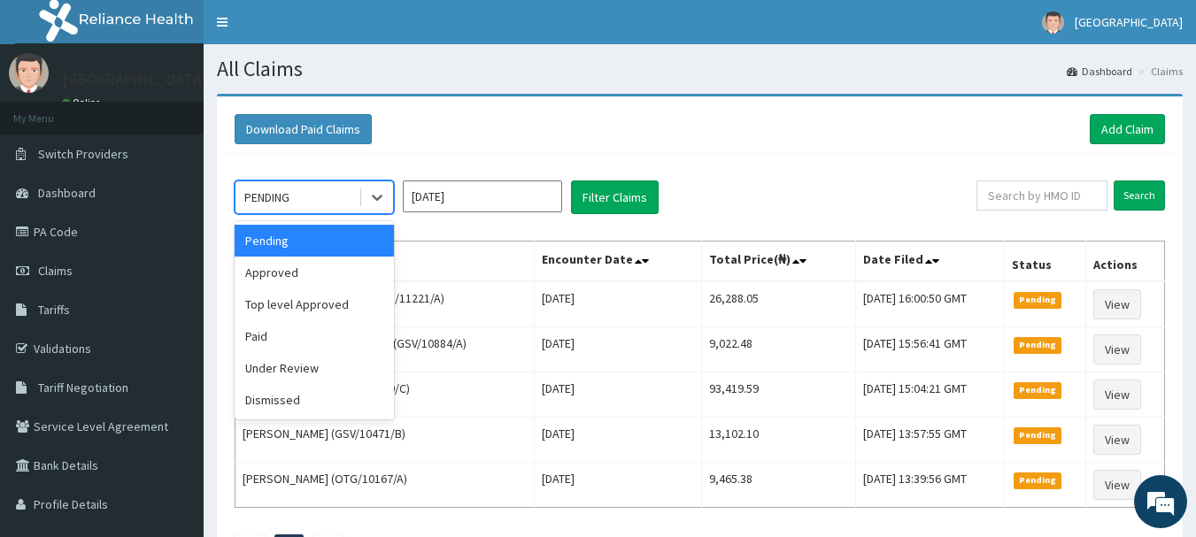
drag, startPoint x: 270, startPoint y: 198, endPoint x: 277, endPoint y: 191, distance: 10.0
click at [273, 198] on div "PENDING" at bounding box center [266, 198] width 45 height 18
drag, startPoint x: 275, startPoint y: 279, endPoint x: 303, endPoint y: 271, distance: 28.6
click at [276, 280] on div "Approved" at bounding box center [314, 273] width 159 height 32
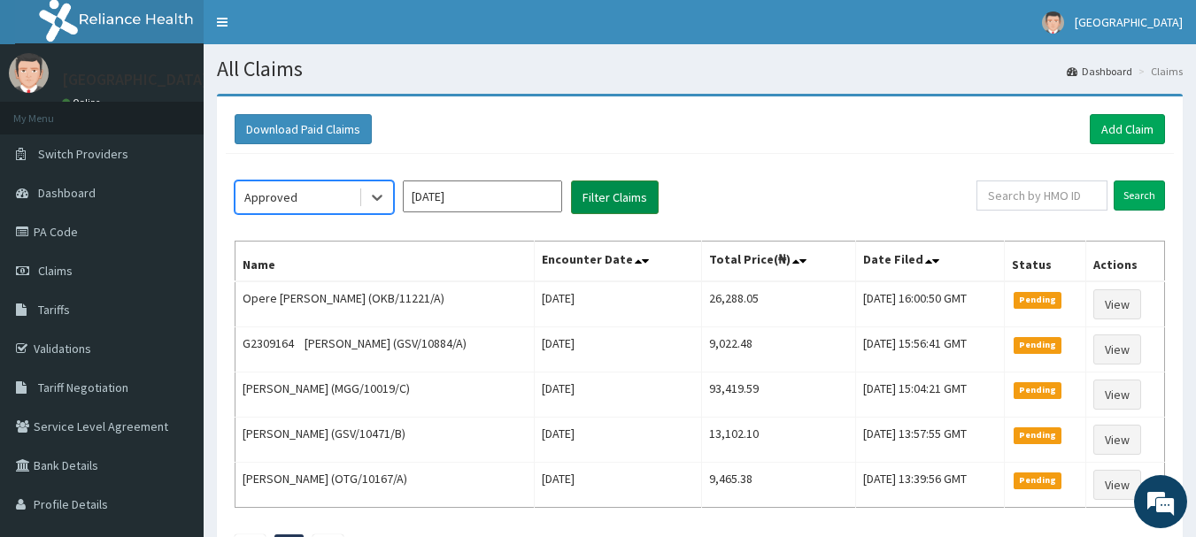
click at [617, 197] on button "Filter Claims" at bounding box center [615, 198] width 88 height 34
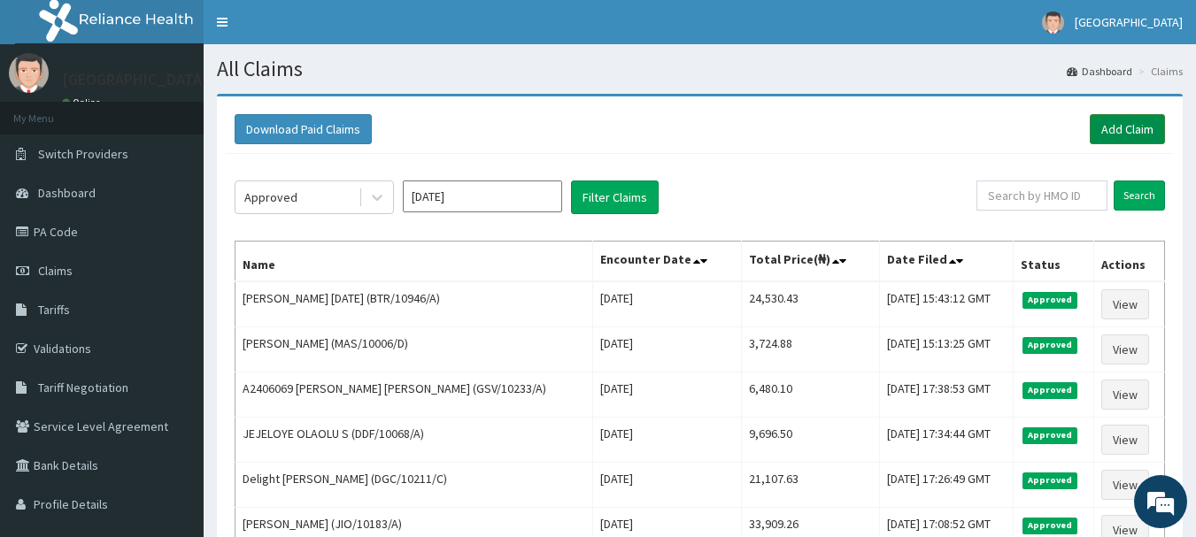
click at [1108, 134] on link "Add Claim" at bounding box center [1126, 129] width 75 height 30
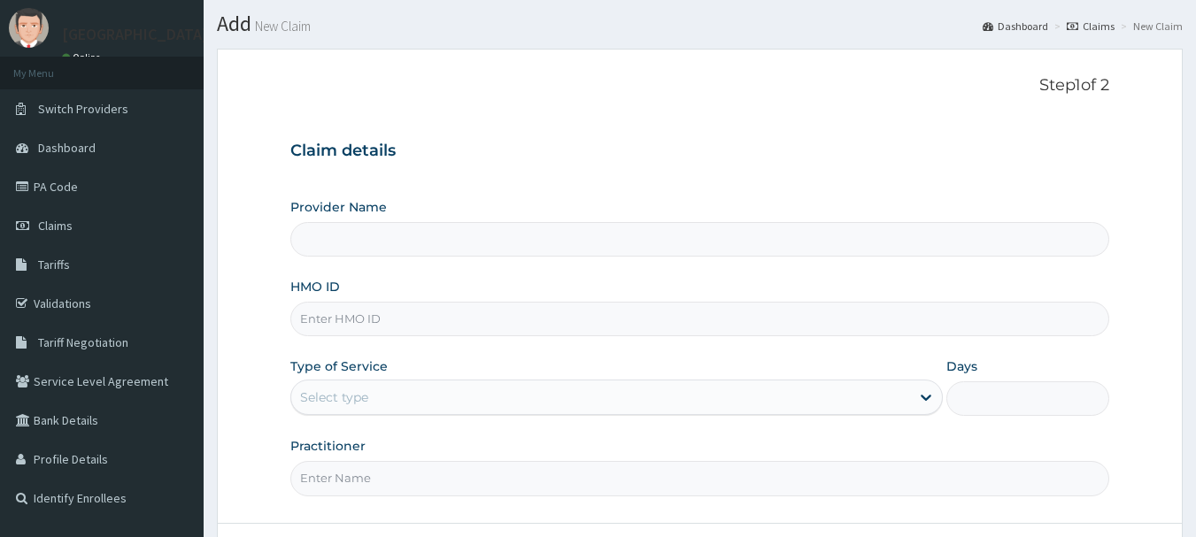
scroll to position [89, 0]
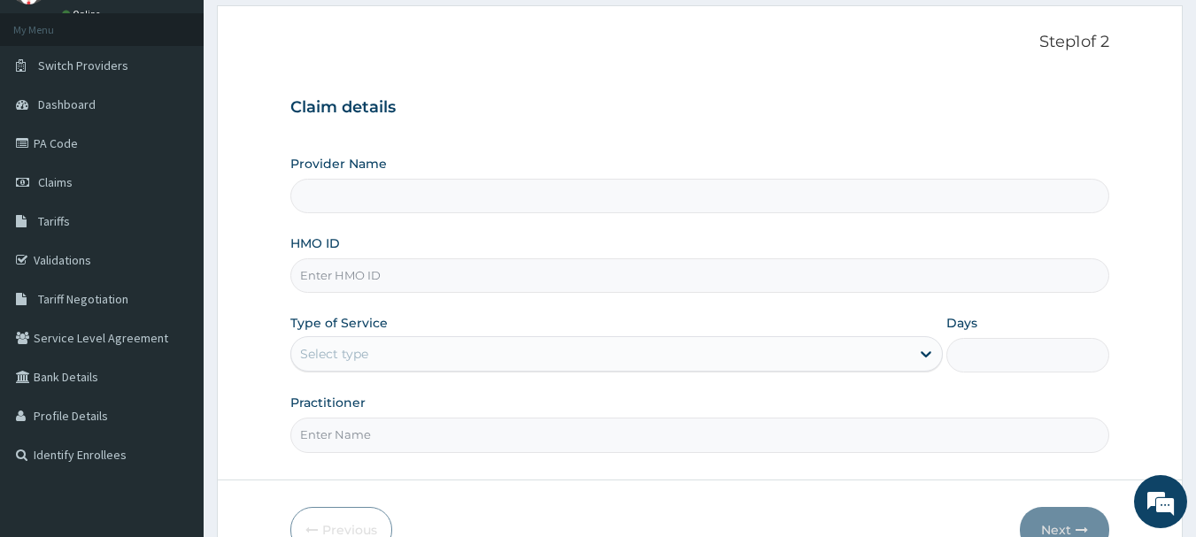
click at [377, 278] on input "HMO ID" at bounding box center [700, 275] width 820 height 35
type input "G"
type input "[GEOGRAPHIC_DATA]"
type input "GSV/11096/A"
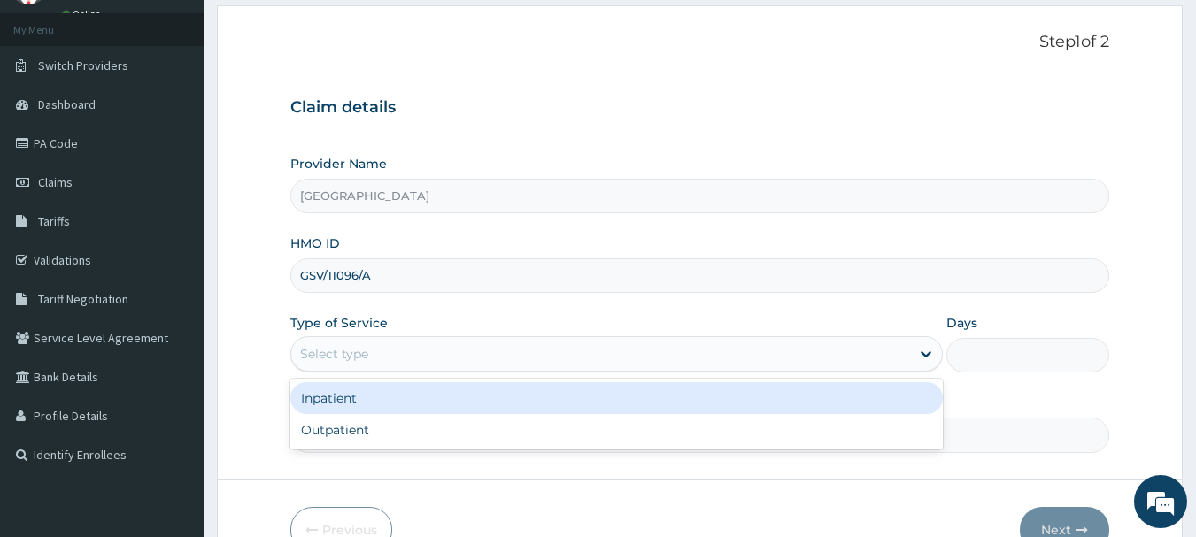
drag, startPoint x: 375, startPoint y: 359, endPoint x: 381, endPoint y: 343, distance: 17.9
click at [381, 356] on div "Select type" at bounding box center [600, 354] width 619 height 28
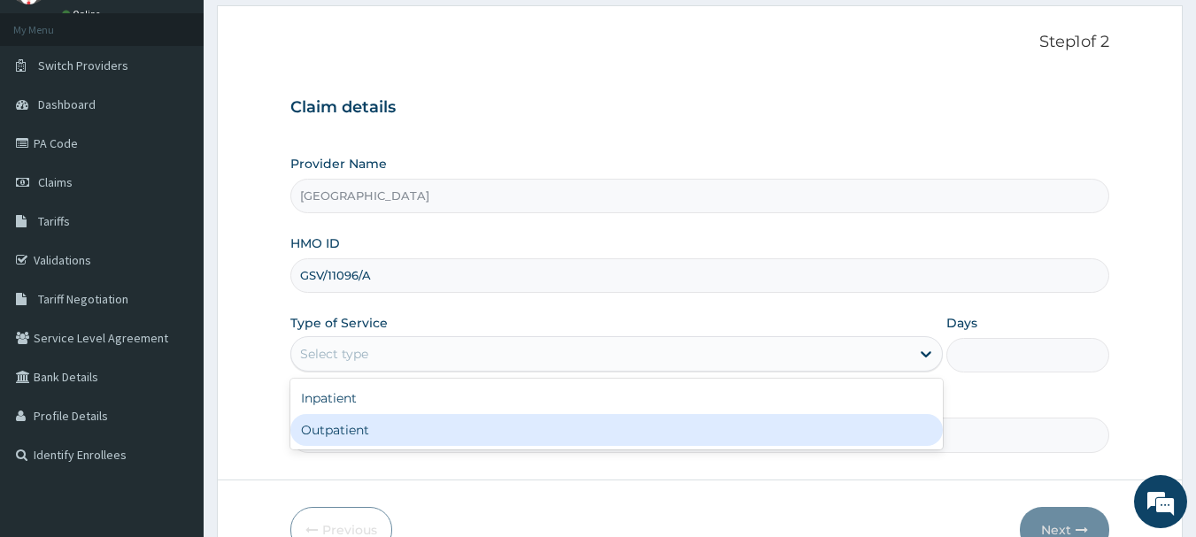
click at [385, 438] on div "Outpatient" at bounding box center [616, 430] width 652 height 32
type input "1"
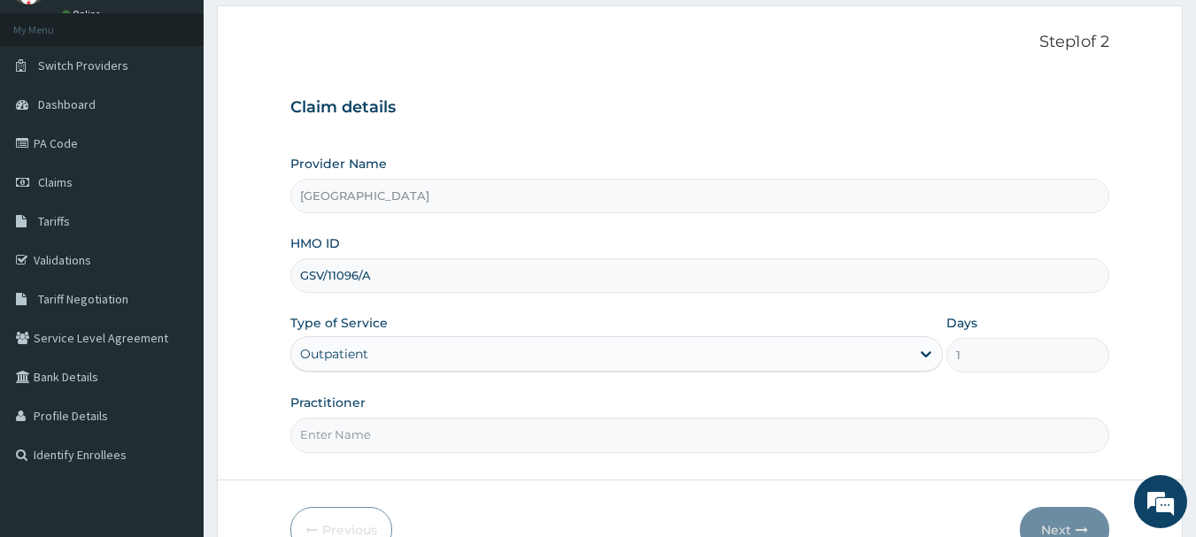
click at [443, 444] on input "Practitioner" at bounding box center [700, 435] width 820 height 35
type input "DR EMMA"
click at [1046, 525] on button "Next" at bounding box center [1064, 530] width 89 height 46
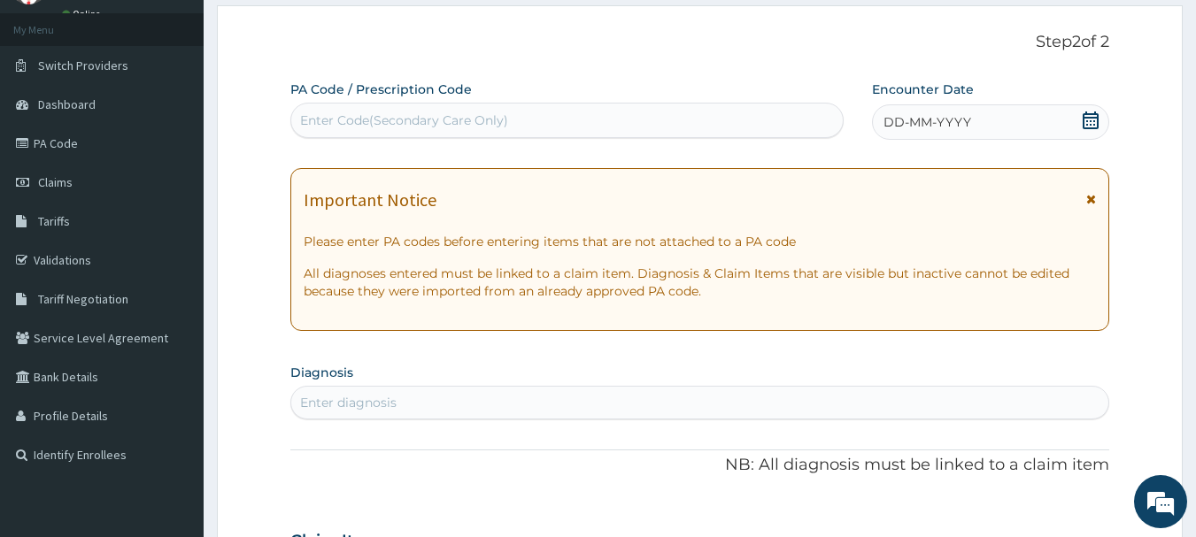
click at [432, 125] on div "Enter Code(Secondary Care Only)" at bounding box center [404, 121] width 208 height 18
type input "PA/E996DD"
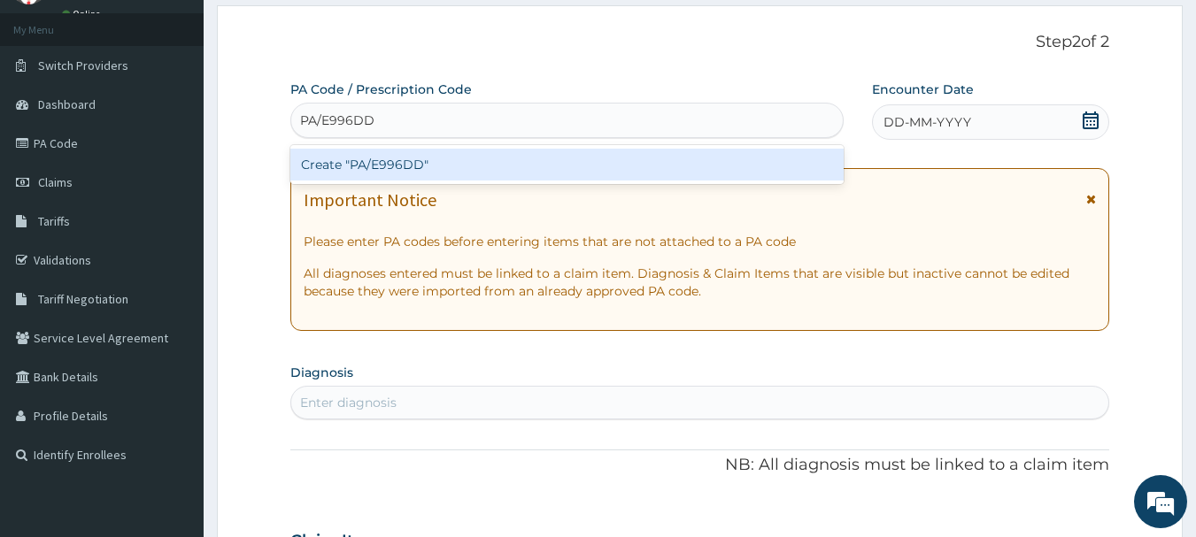
click at [438, 170] on div "Create "PA/E996DD"" at bounding box center [567, 165] width 554 height 32
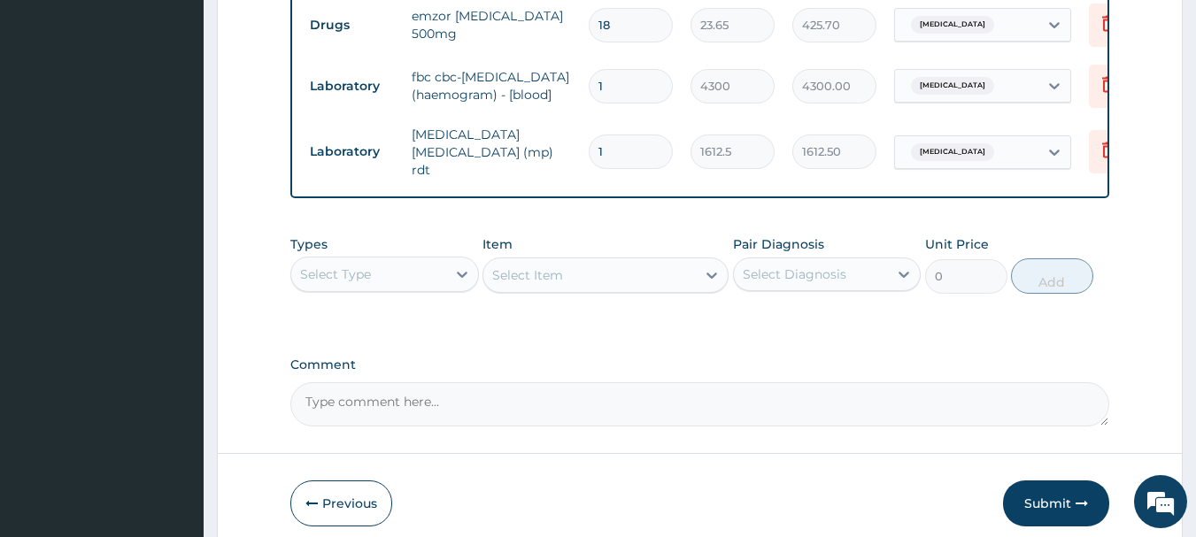
scroll to position [702, 0]
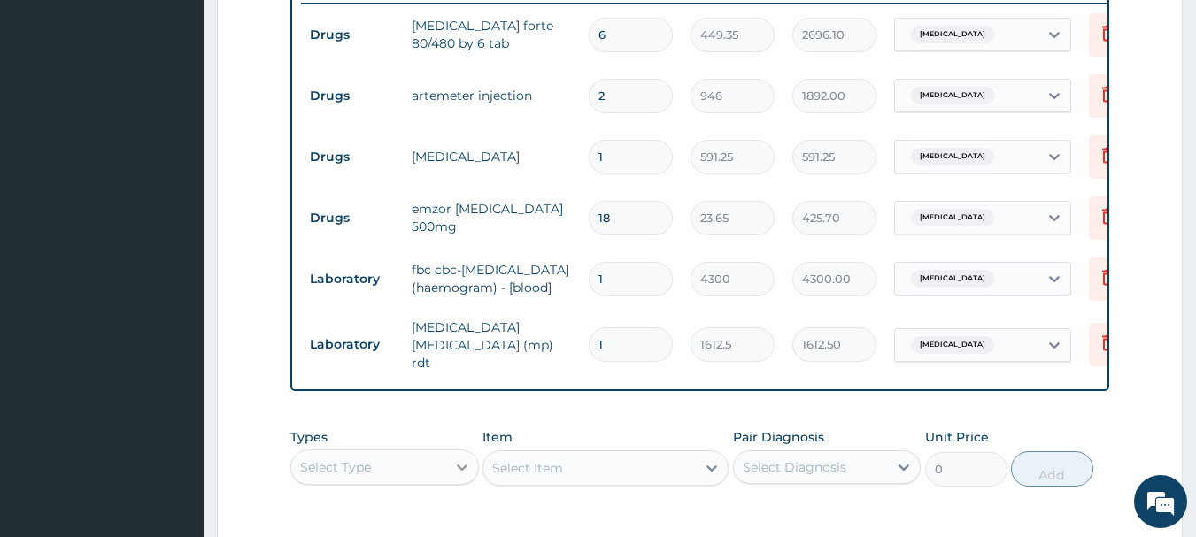
click at [466, 476] on icon at bounding box center [462, 467] width 18 height 18
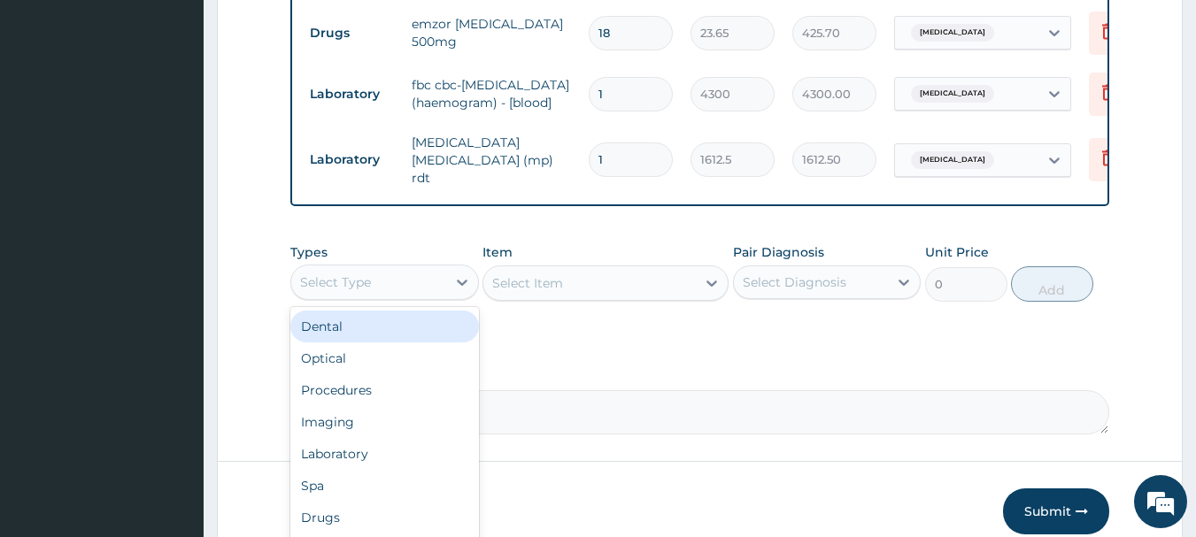
scroll to position [967, 0]
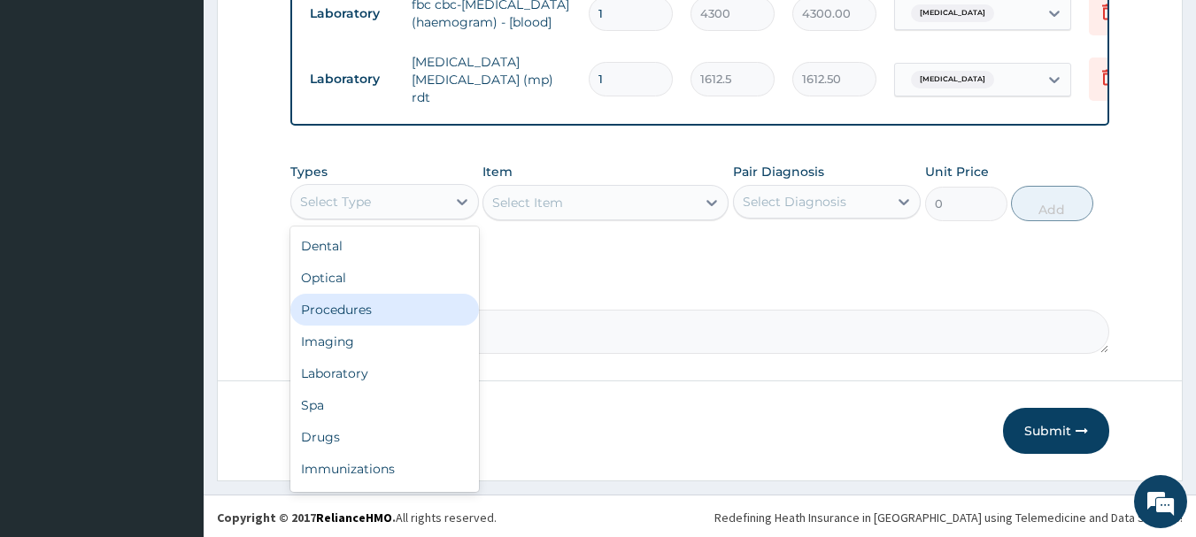
click at [364, 326] on div "Procedures" at bounding box center [384, 310] width 189 height 32
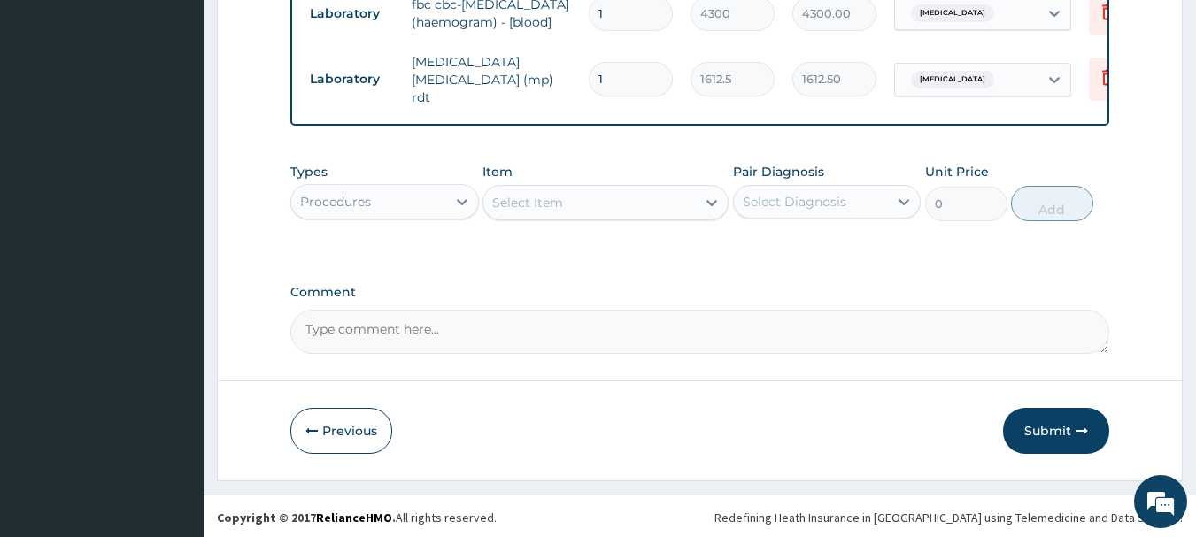
click at [589, 217] on div "Select Item" at bounding box center [589, 203] width 212 height 28
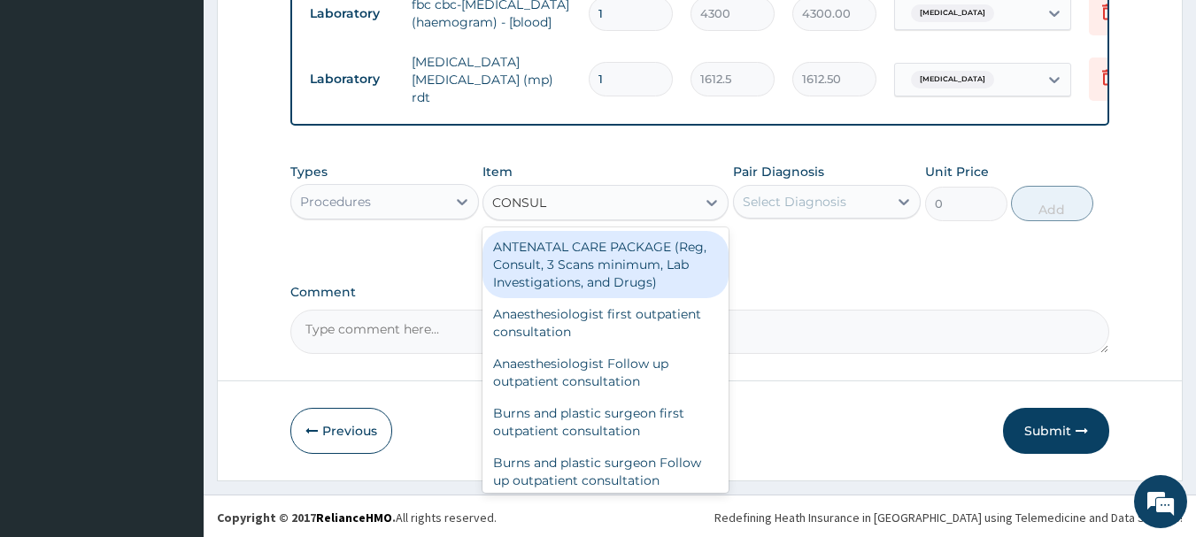
type input "CONSULT"
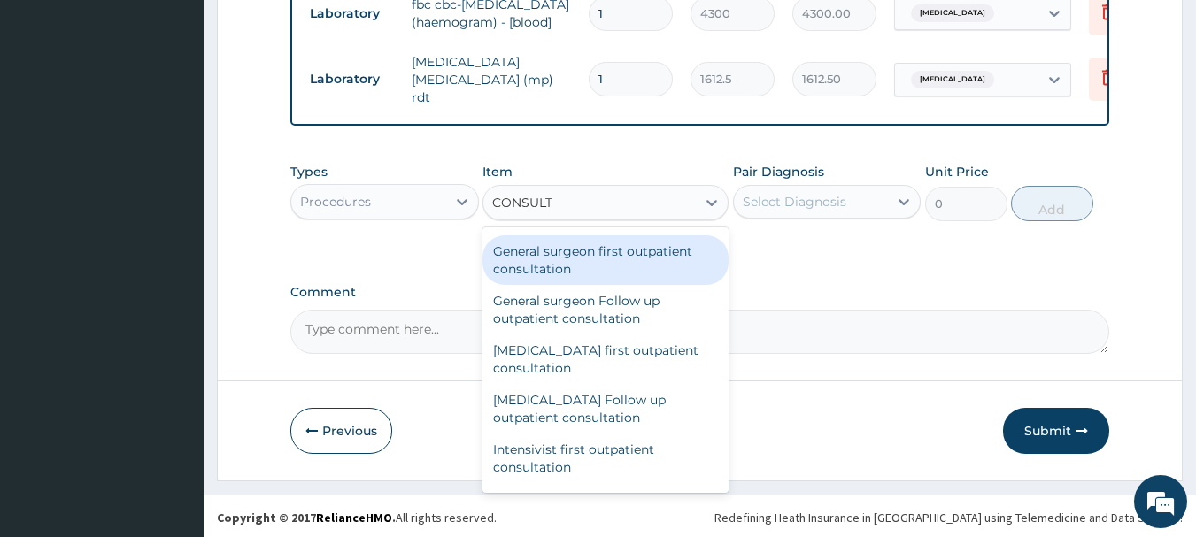
scroll to position [1062, 0]
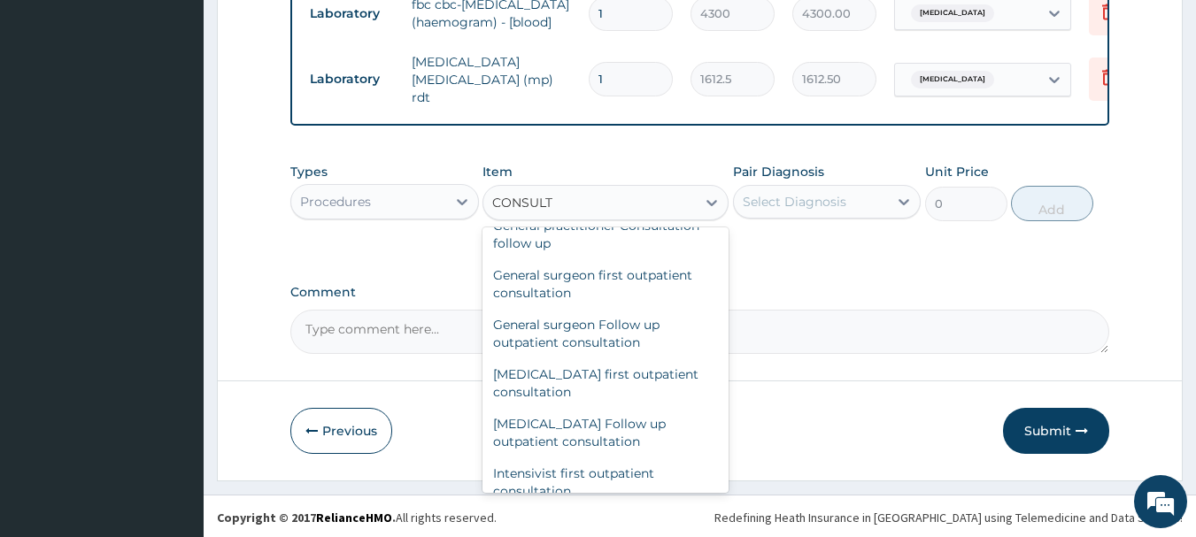
click at [572, 210] on div "General practitioner Consultation first outpatient consultation" at bounding box center [605, 185] width 246 height 50
type input "3547.5"
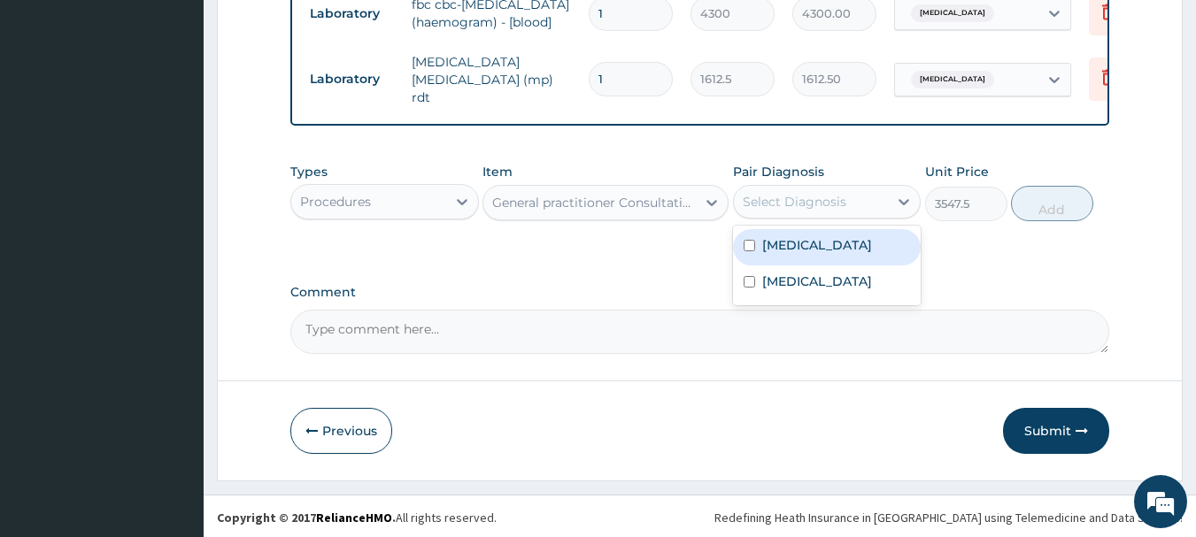
click at [797, 211] on div "Select Diagnosis" at bounding box center [795, 202] width 104 height 18
click at [790, 254] on label "Malaria" at bounding box center [817, 245] width 110 height 18
checkbox input "true"
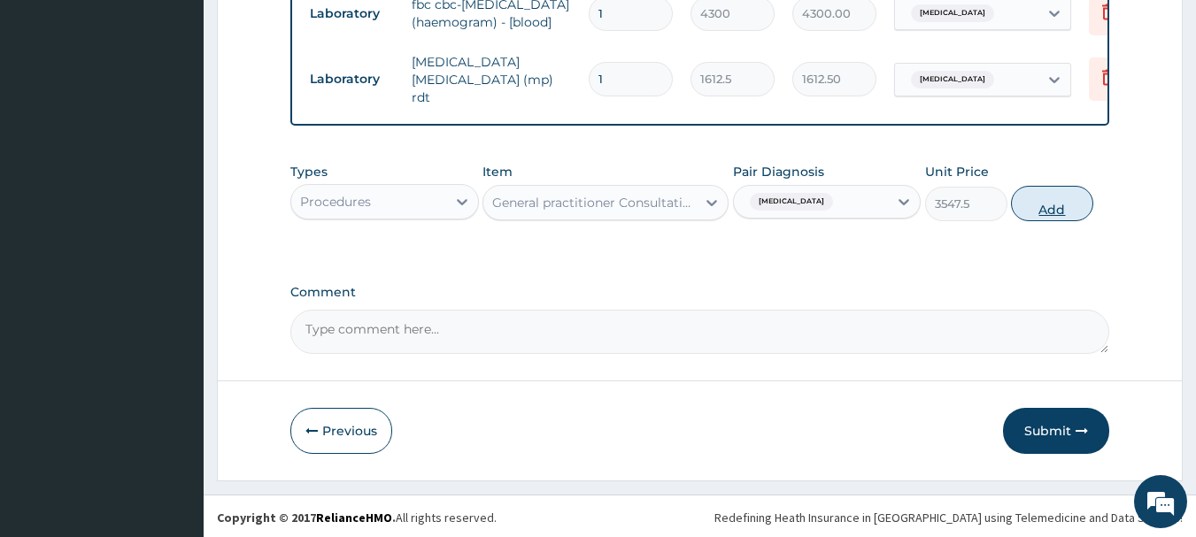
click at [1040, 221] on button "Add" at bounding box center [1052, 203] width 82 height 35
type input "0"
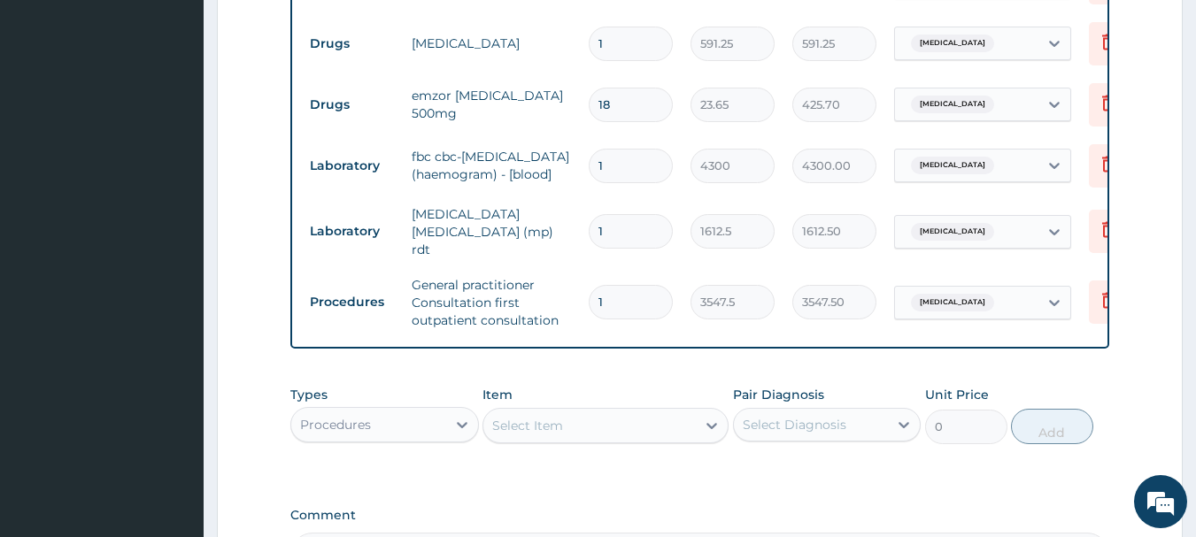
scroll to position [1056, 0]
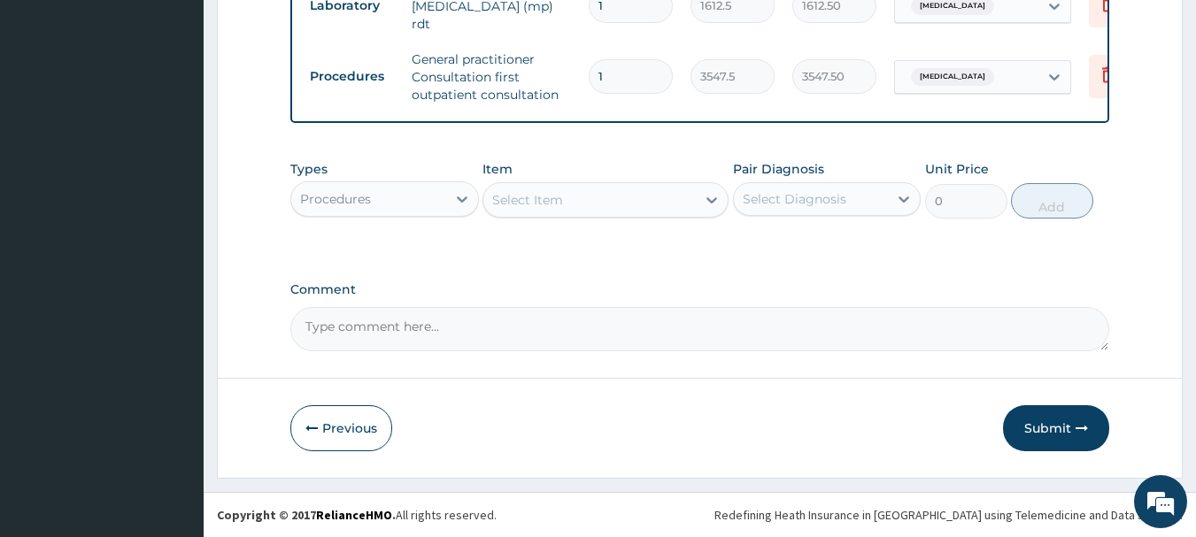
click at [423, 346] on textarea "Comment" at bounding box center [700, 329] width 820 height 44
type textarea "FOR YOUR INFORMATION. THANK YOU"
click at [1042, 436] on button "Submit" at bounding box center [1056, 428] width 106 height 46
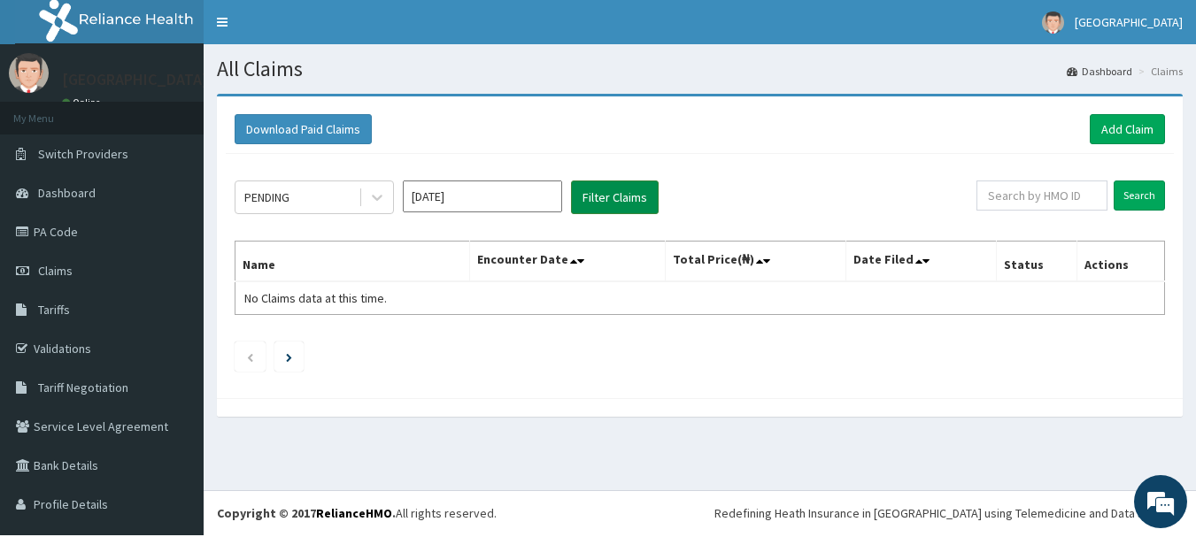
click at [627, 202] on button "Filter Claims" at bounding box center [615, 198] width 88 height 34
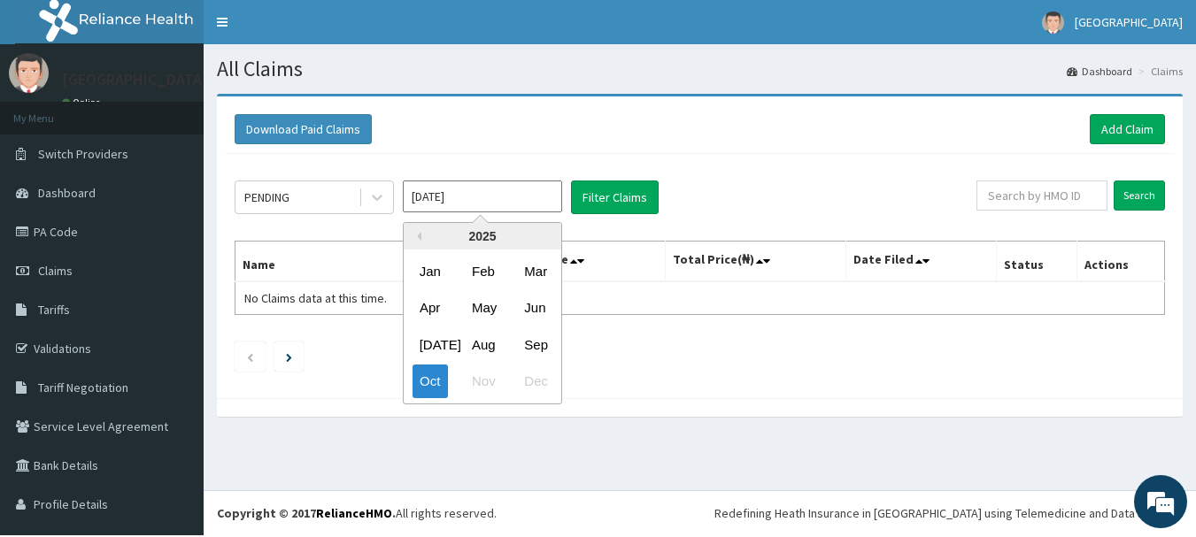
click at [461, 204] on input "[DATE]" at bounding box center [482, 197] width 159 height 32
click at [538, 347] on div "Sep" at bounding box center [534, 344] width 35 height 33
type input "[DATE]"
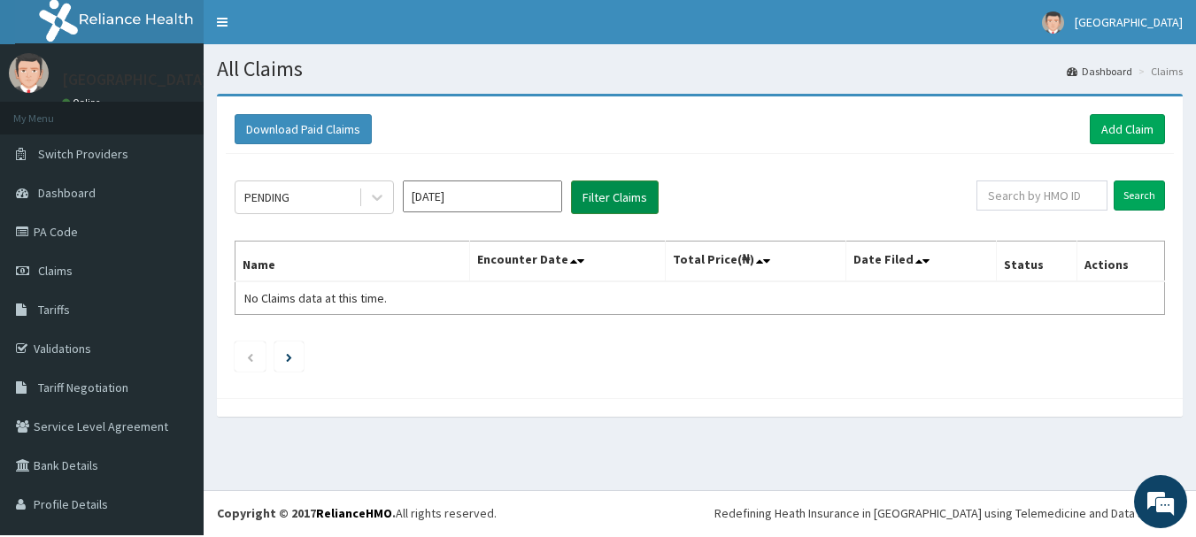
click at [611, 204] on button "Filter Claims" at bounding box center [615, 198] width 88 height 34
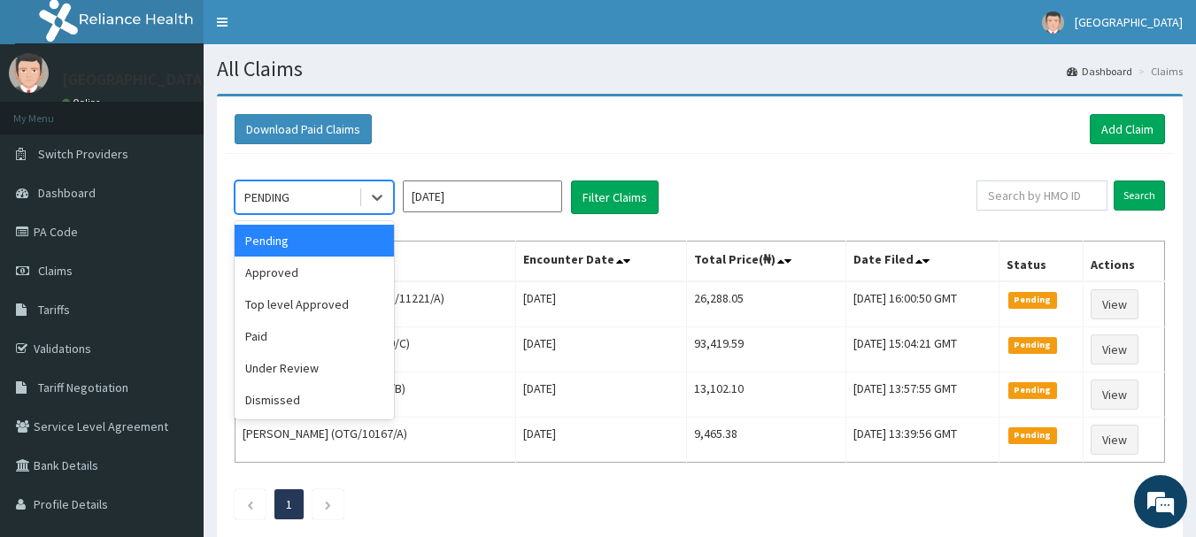
click at [313, 203] on div "PENDING" at bounding box center [296, 197] width 123 height 28
click at [305, 278] on div "Approved" at bounding box center [314, 273] width 159 height 32
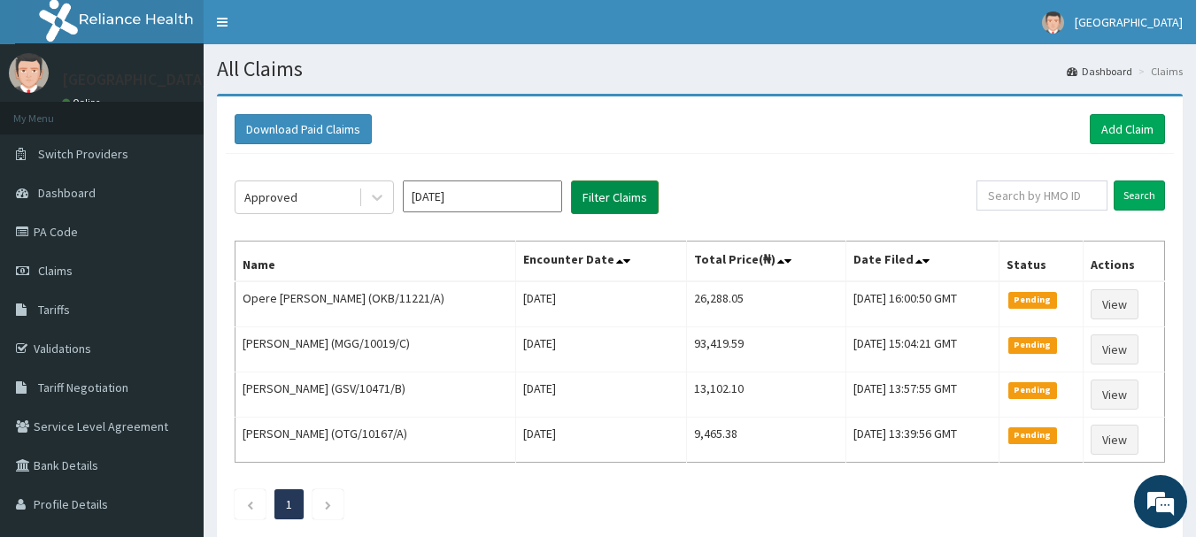
click at [631, 203] on button "Filter Claims" at bounding box center [615, 198] width 88 height 34
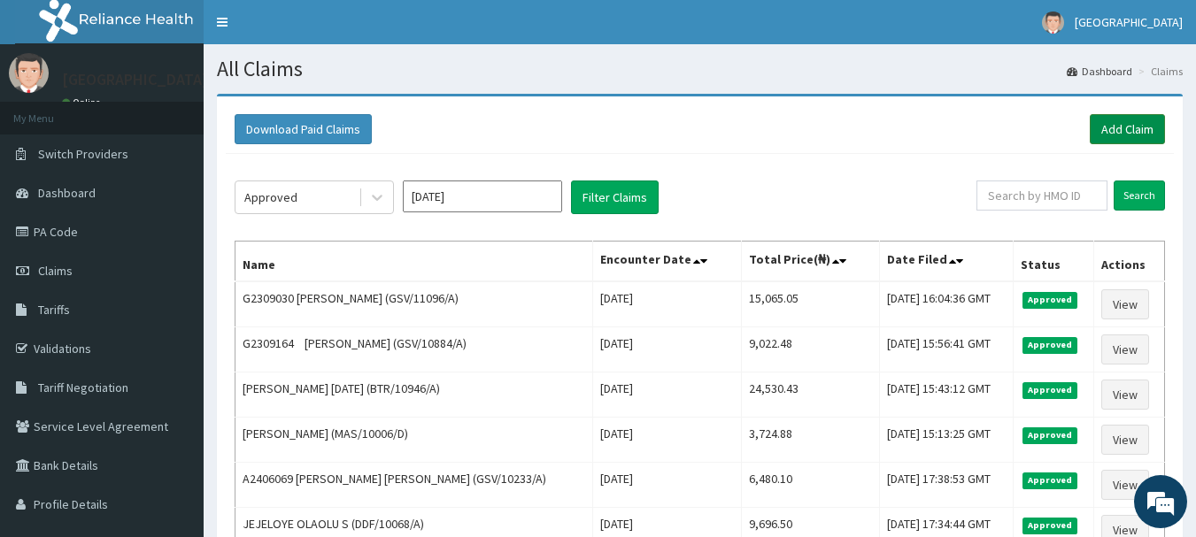
click at [1123, 135] on link "Add Claim" at bounding box center [1126, 129] width 75 height 30
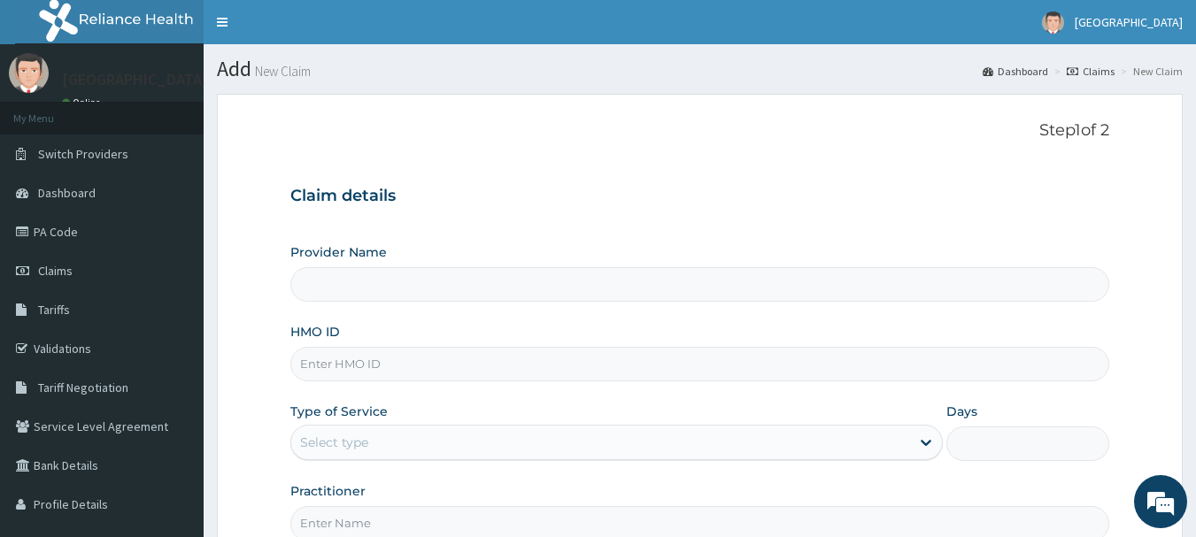
type input "[GEOGRAPHIC_DATA]"
click at [330, 366] on input "HMO ID" at bounding box center [700, 364] width 820 height 35
type input "GSV/11344/A"
click at [389, 443] on div "Select type" at bounding box center [600, 442] width 619 height 28
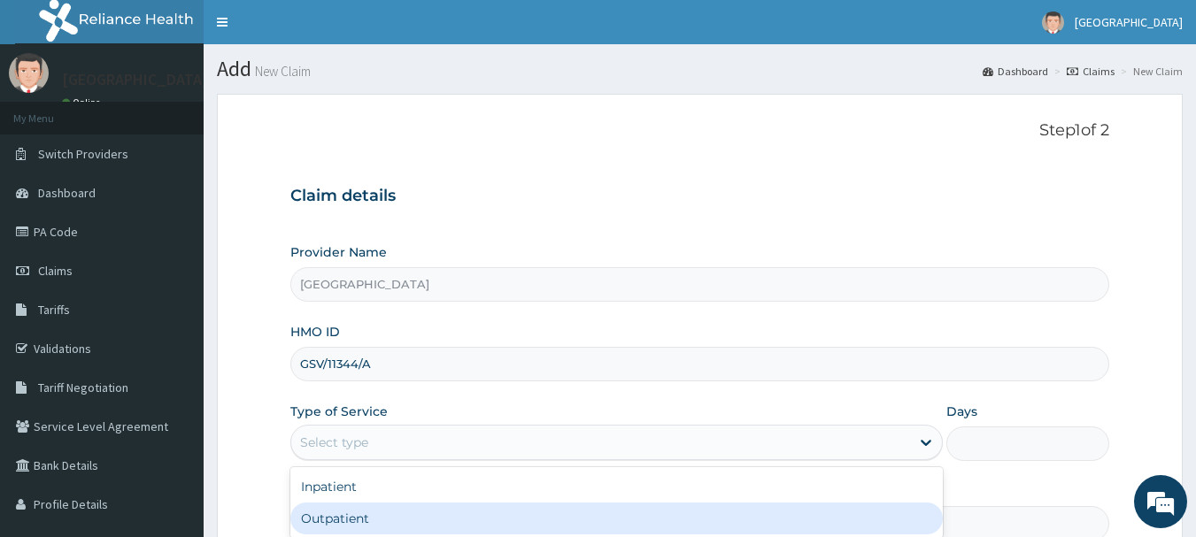
click at [367, 516] on div "Outpatient" at bounding box center [616, 519] width 652 height 32
type input "1"
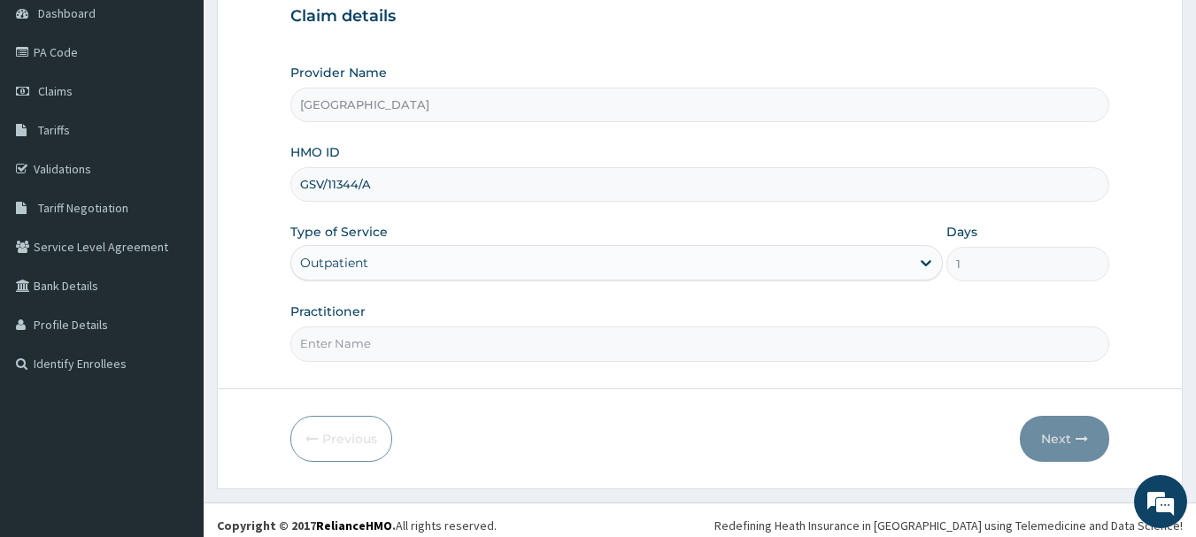
scroll to position [198, 0]
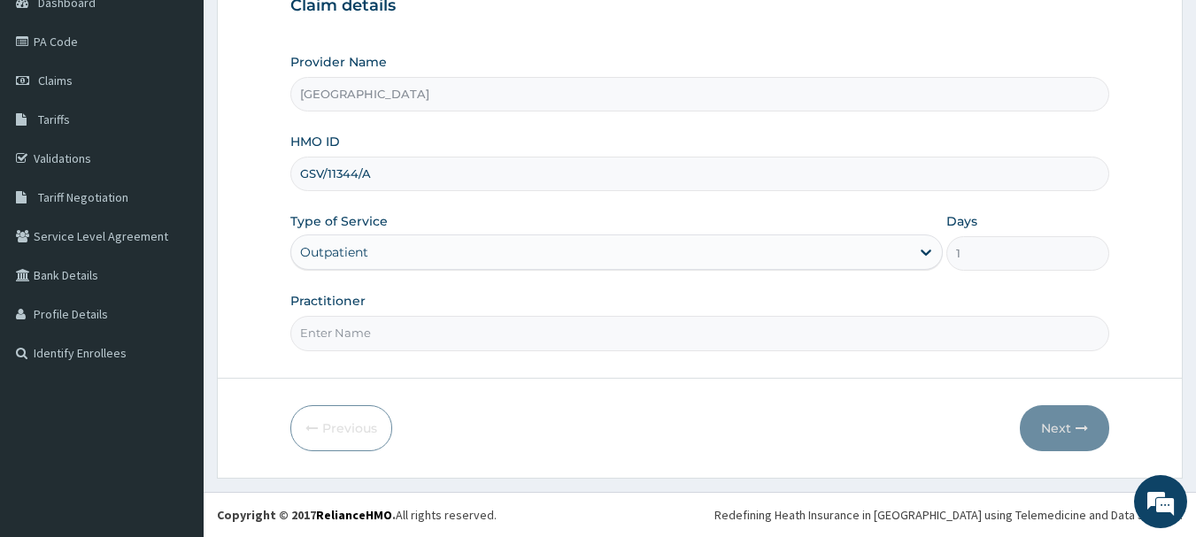
click at [396, 328] on input "Practitioner" at bounding box center [700, 333] width 820 height 35
type input "DR EMMA"
click at [1054, 430] on button "Next" at bounding box center [1064, 428] width 89 height 46
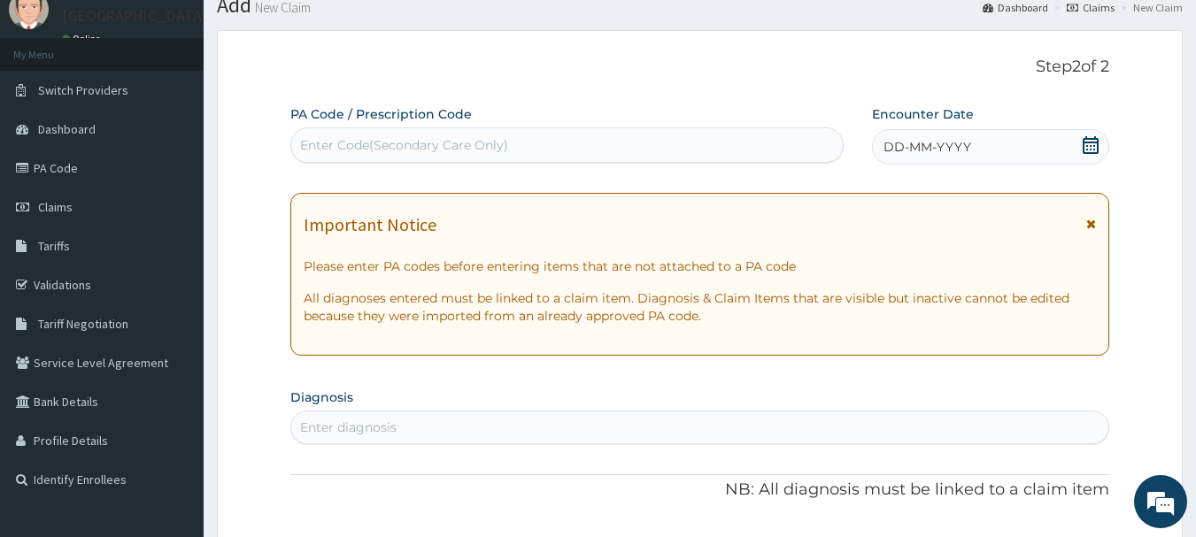
scroll to position [21, 0]
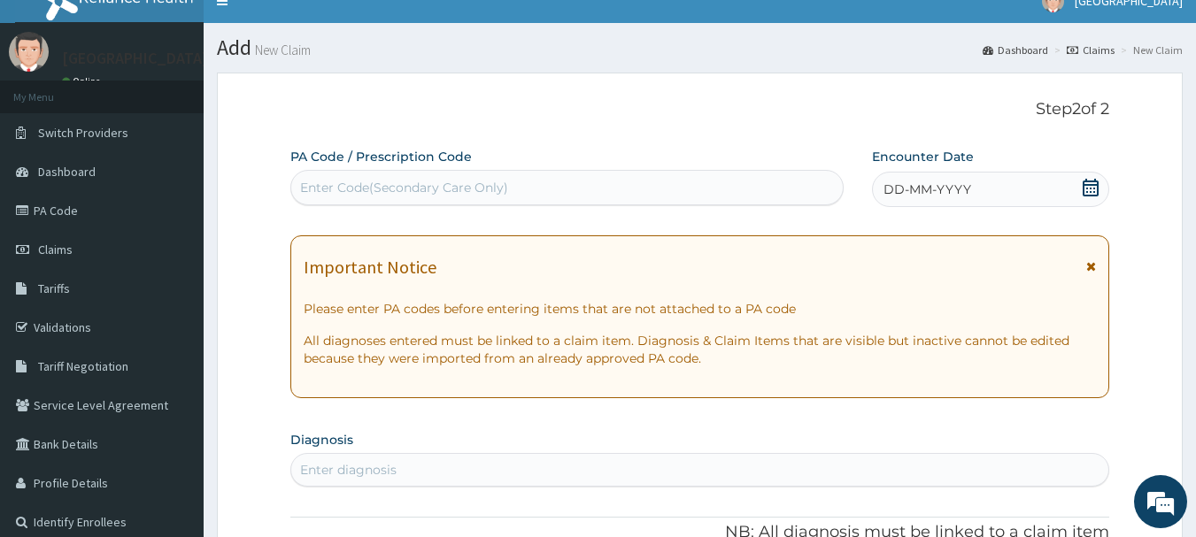
click at [455, 189] on div "Enter Code(Secondary Care Only)" at bounding box center [404, 188] width 208 height 18
paste input "PA/97E617"
type input "PA/97E617"
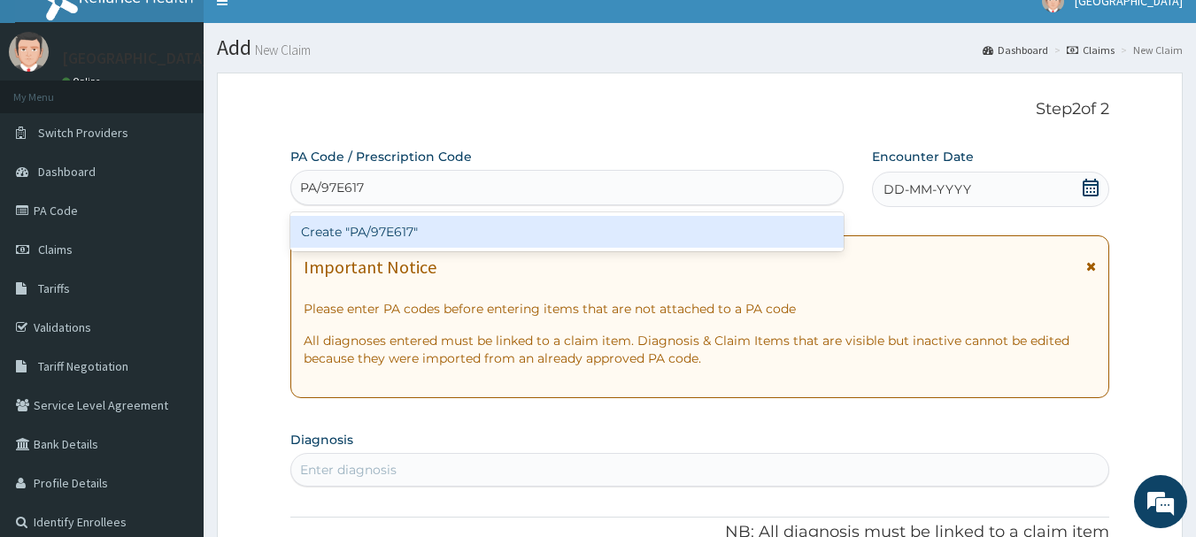
click at [433, 237] on div "Create "PA/97E617"" at bounding box center [567, 232] width 554 height 32
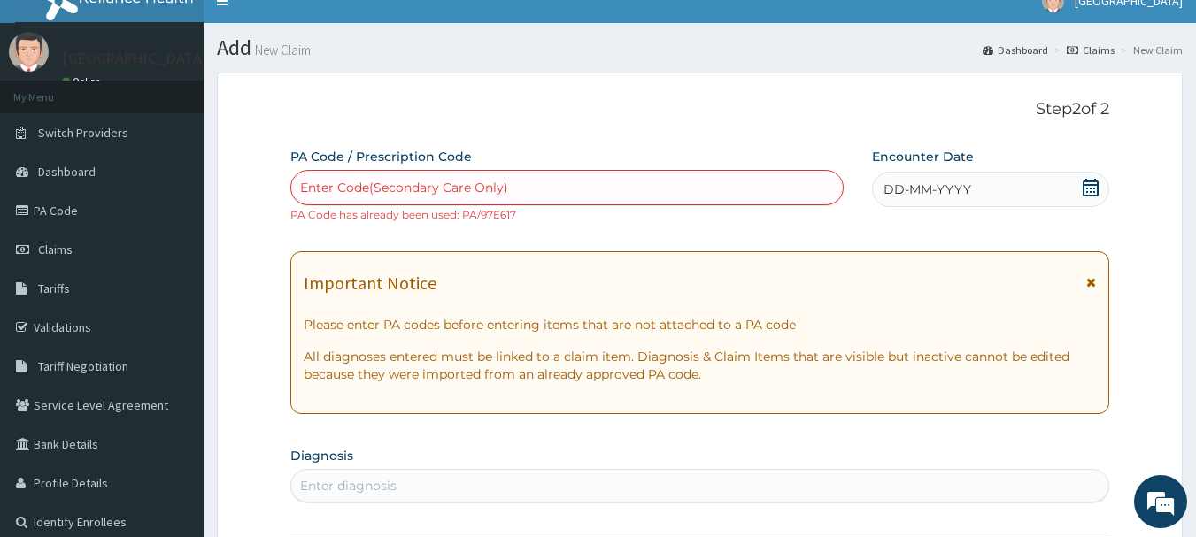
paste input "PA/1180BE"
type input "PA/1180BE"
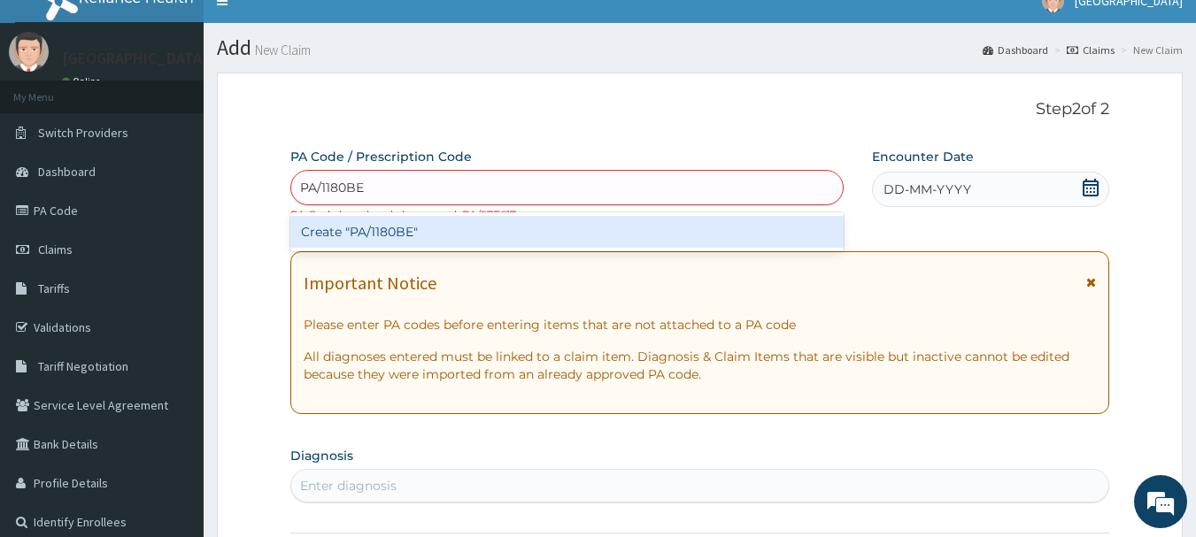
click at [347, 241] on div "Create "PA/1180BE"" at bounding box center [567, 232] width 554 height 32
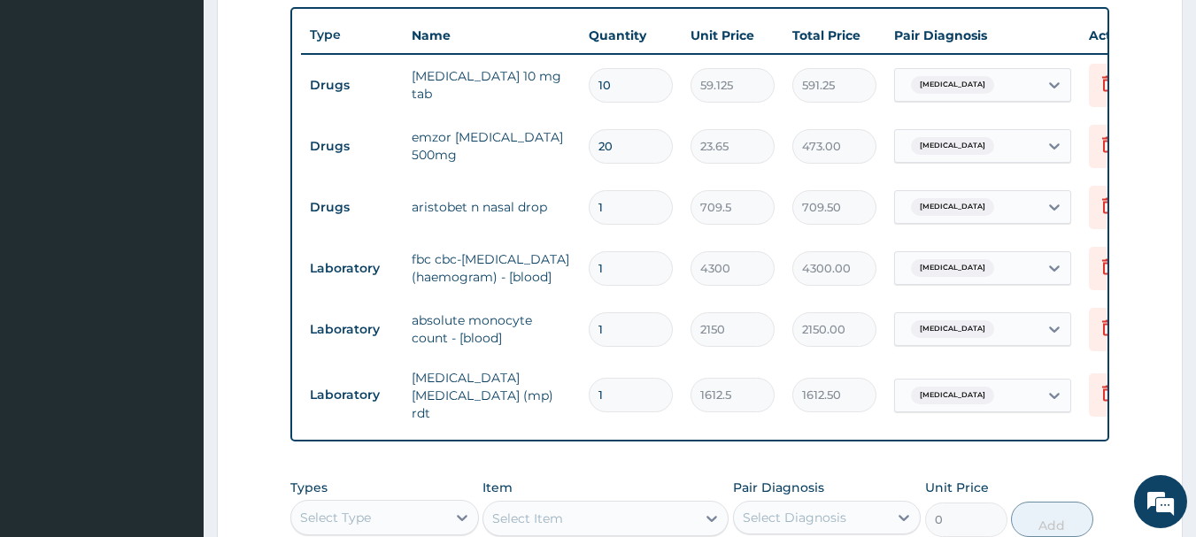
scroll to position [708, 0]
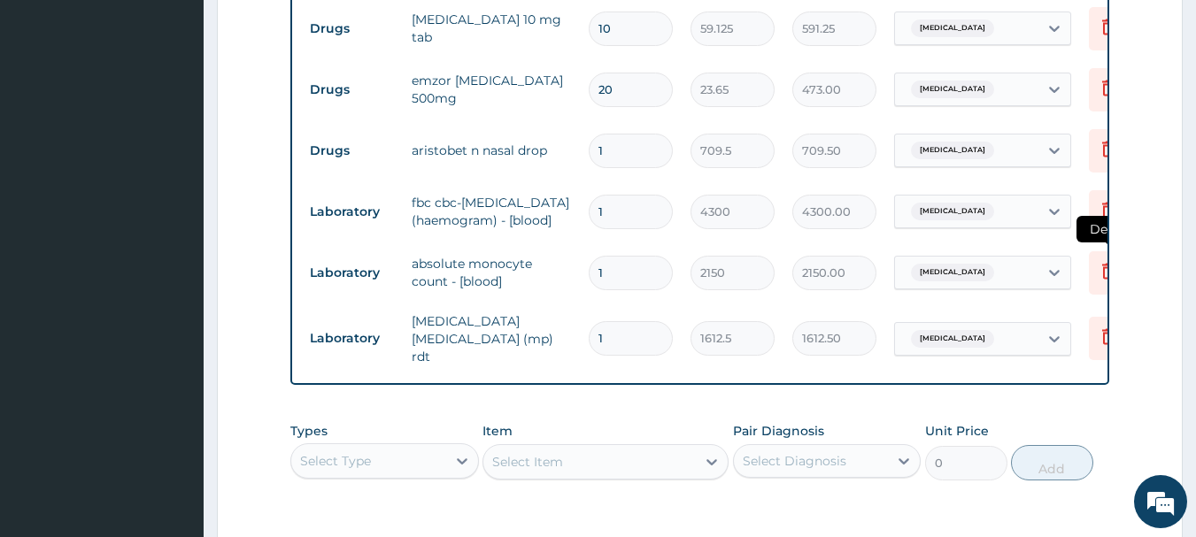
click at [1100, 281] on icon at bounding box center [1107, 270] width 21 height 21
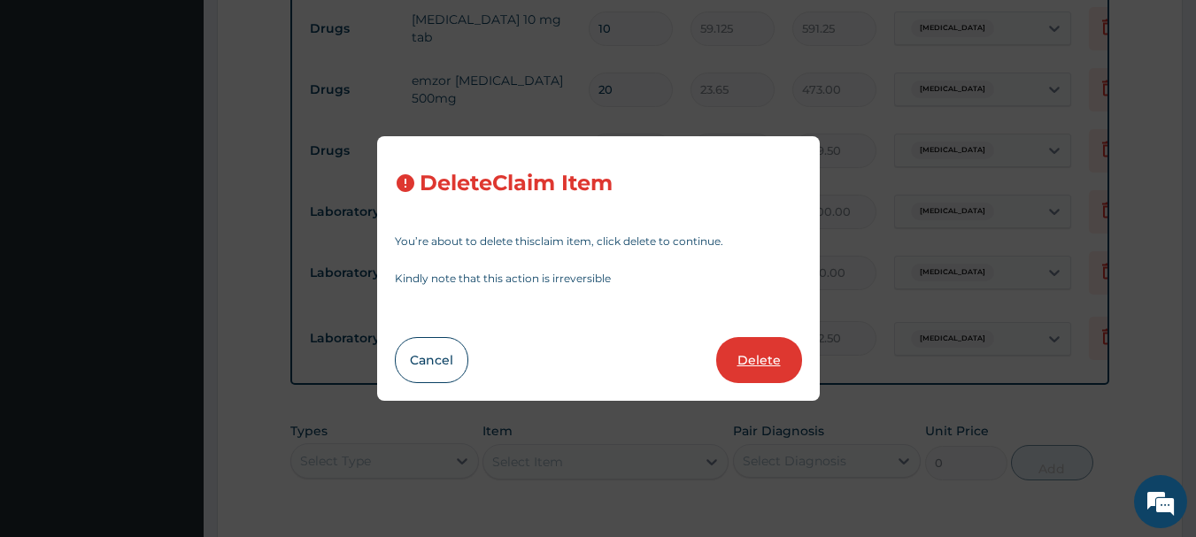
click at [766, 366] on button "Delete" at bounding box center [759, 360] width 86 height 46
type input "1612.5"
type input "1612.50"
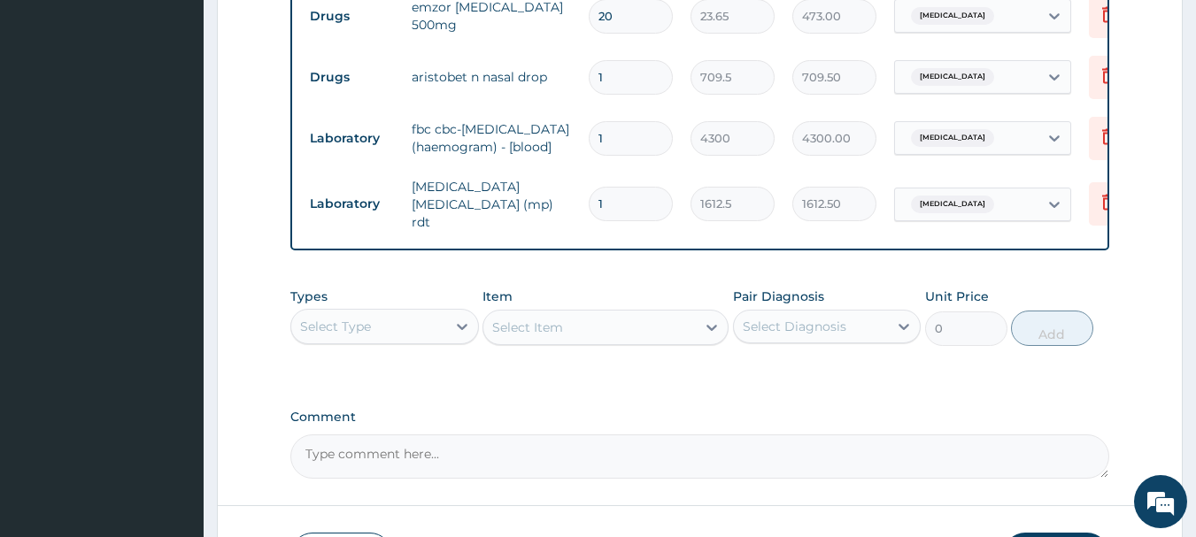
scroll to position [797, 0]
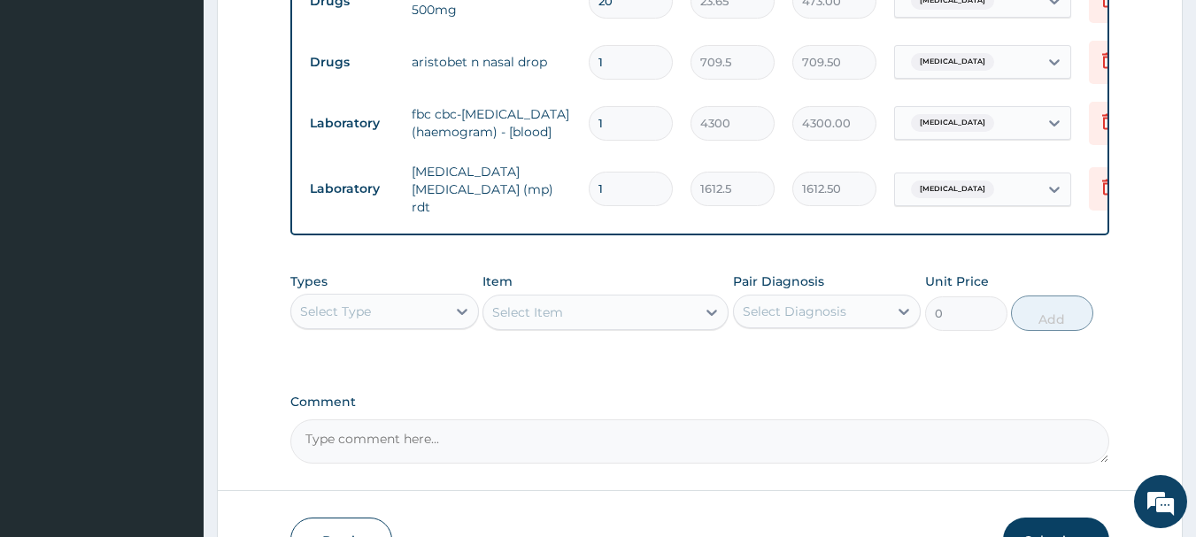
click at [370, 320] on div "Select Type" at bounding box center [335, 312] width 71 height 18
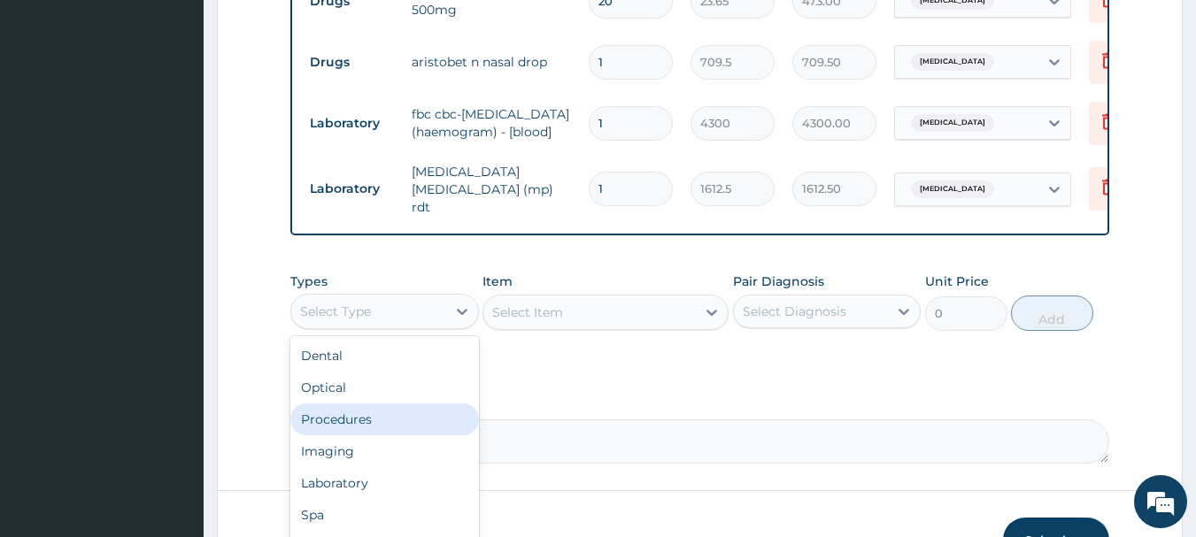
click at [381, 435] on div "Procedures" at bounding box center [384, 420] width 189 height 32
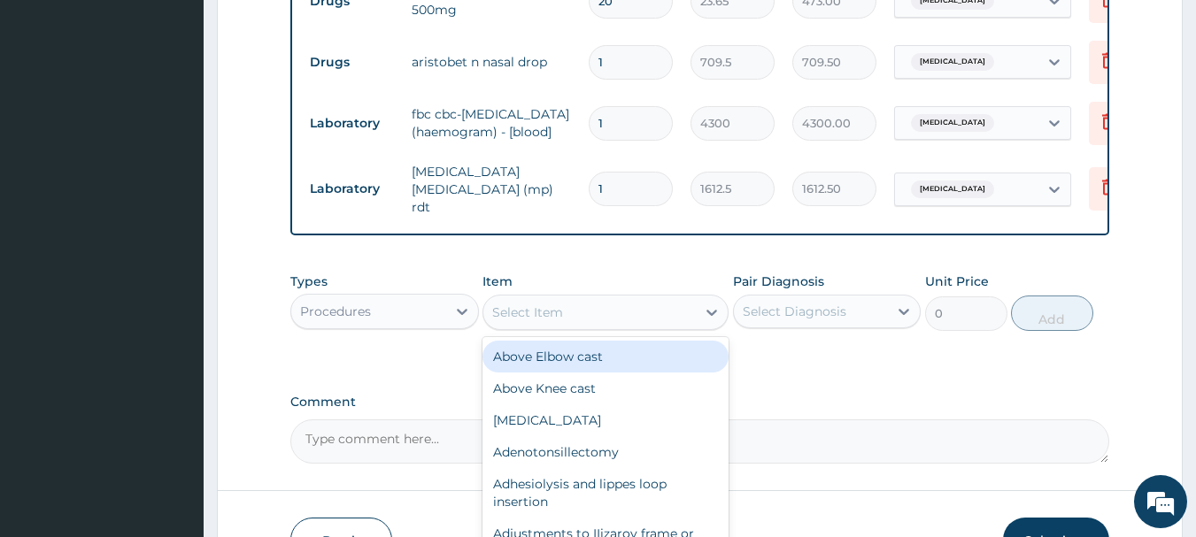
click at [551, 321] on div "Select Item" at bounding box center [527, 313] width 71 height 18
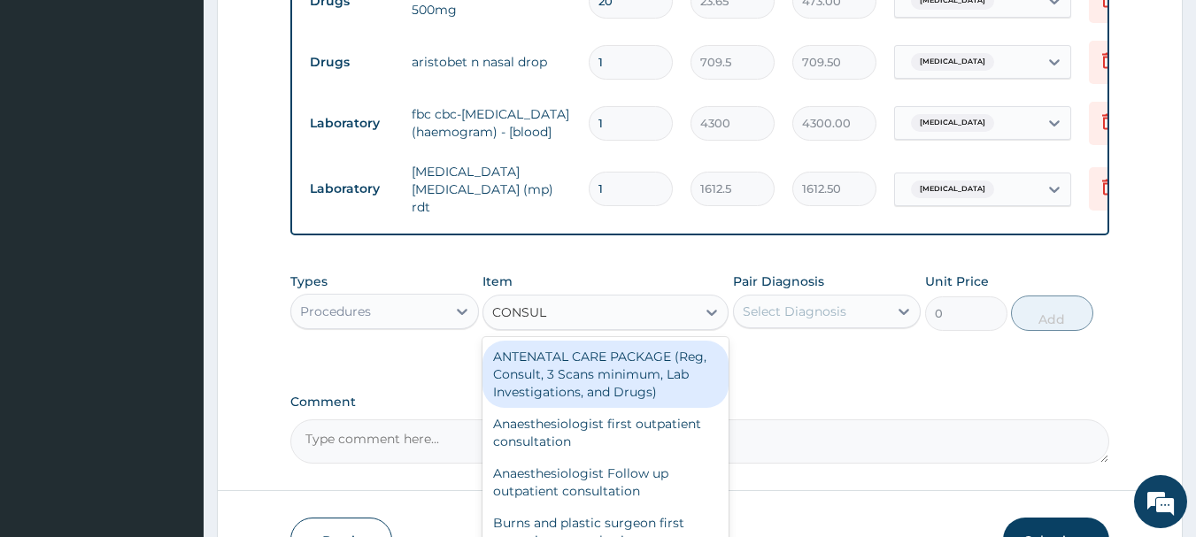
type input "CONSULT"
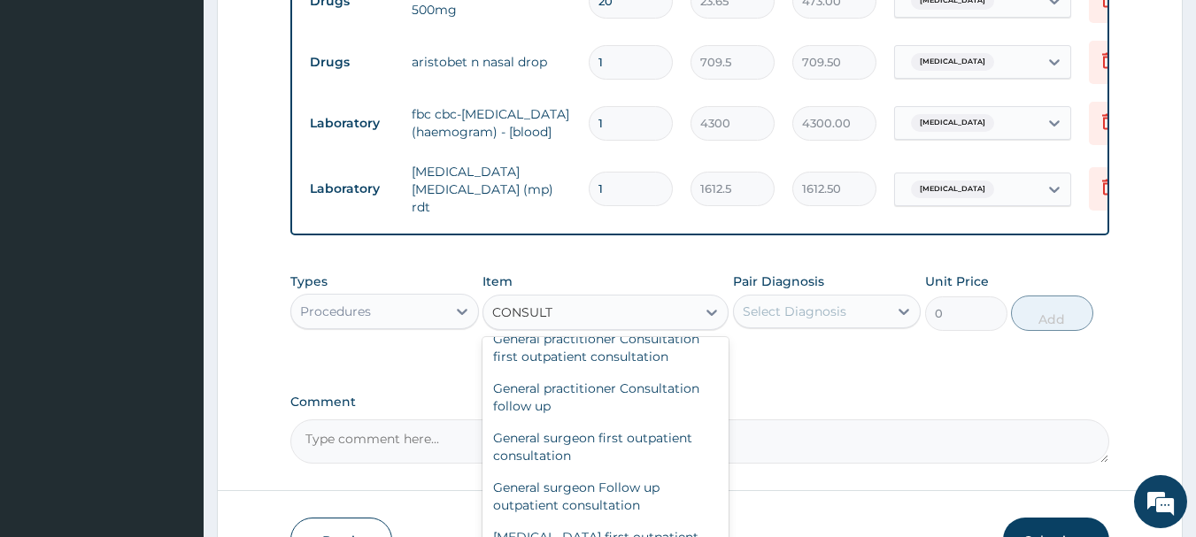
scroll to position [1062, 0]
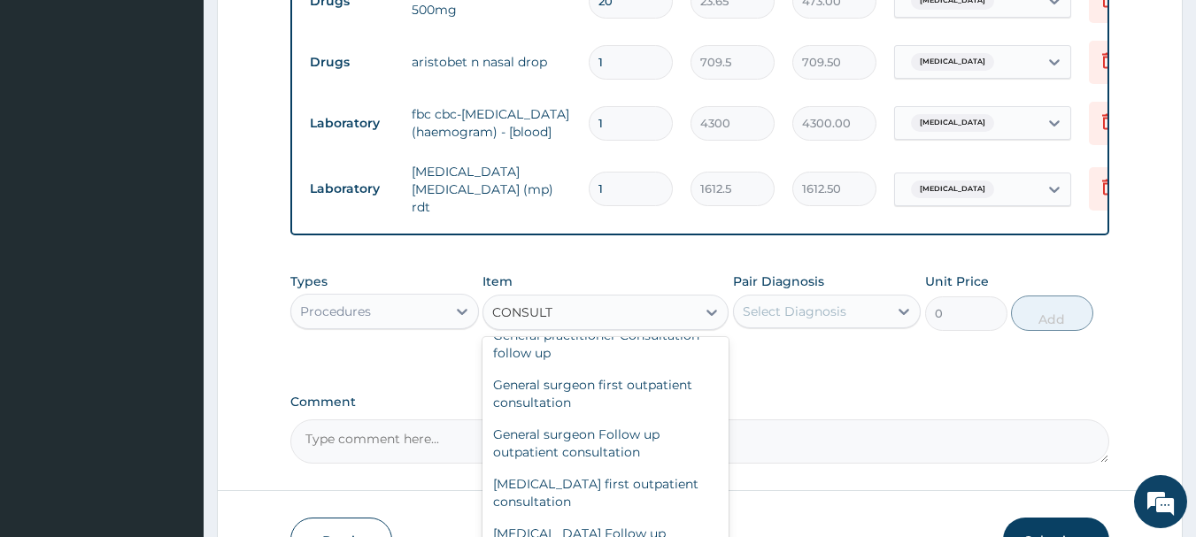
click at [588, 319] on div "General practitioner Consultation first outpatient consultation" at bounding box center [605, 295] width 246 height 50
type input "3547.5"
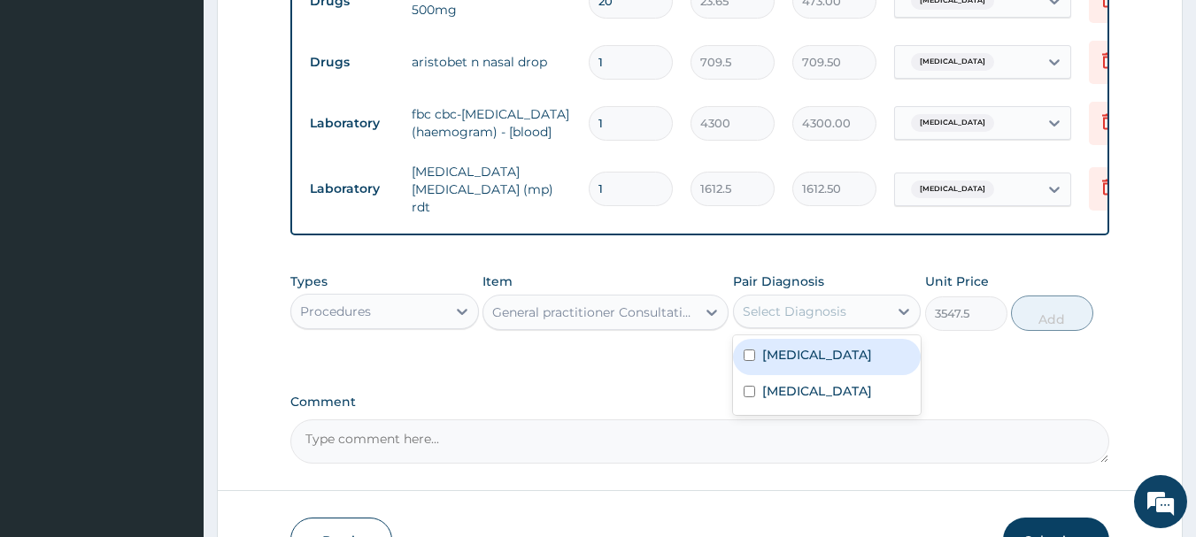
click at [822, 320] on div "Select Diagnosis" at bounding box center [795, 312] width 104 height 18
click at [815, 364] on label "Upper respiratory infection" at bounding box center [817, 355] width 110 height 18
checkbox input "true"
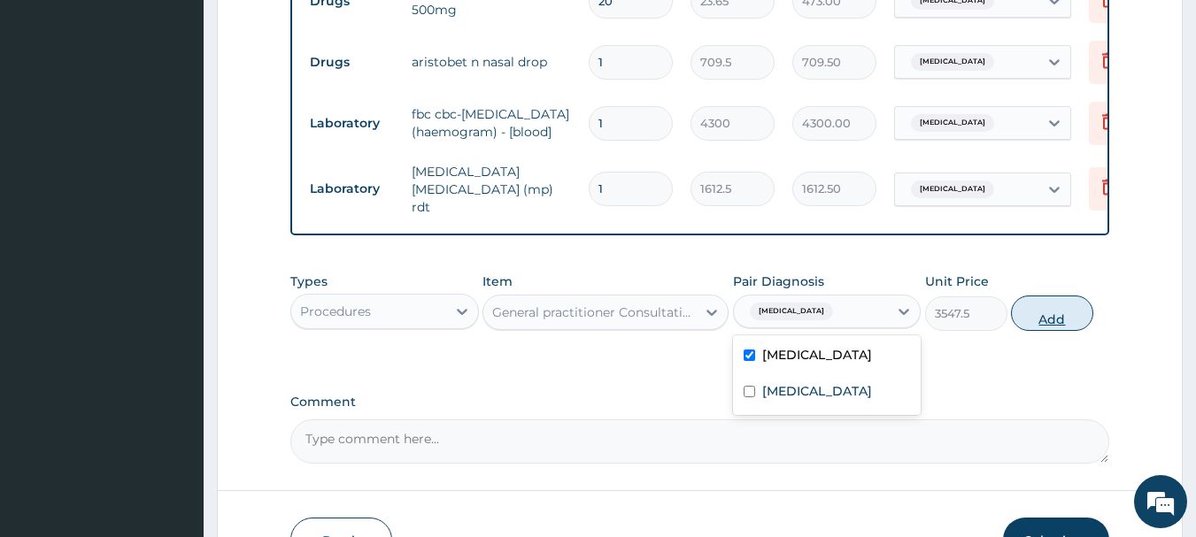
click at [1088, 331] on button "Add" at bounding box center [1052, 313] width 82 height 35
type input "0"
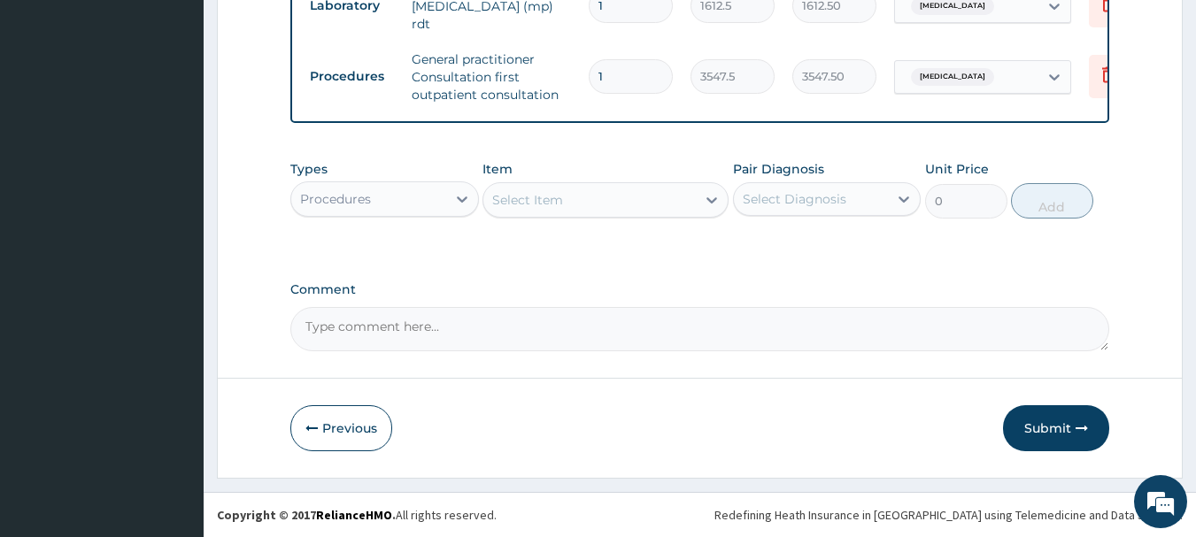
scroll to position [1005, 0]
click at [450, 194] on div at bounding box center [462, 199] width 32 height 32
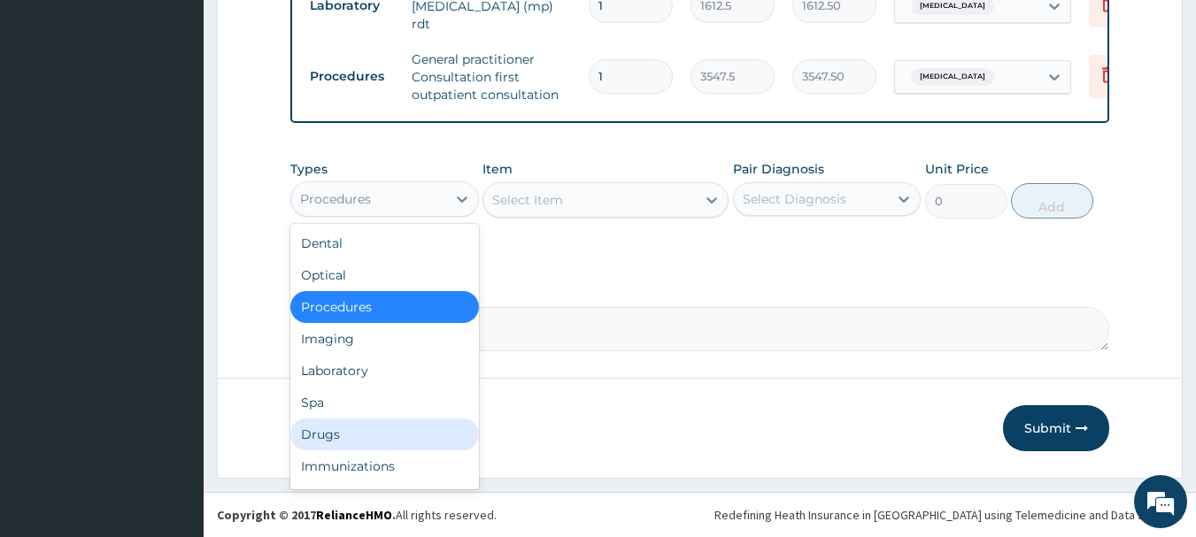
click at [358, 440] on div "Drugs" at bounding box center [384, 435] width 189 height 32
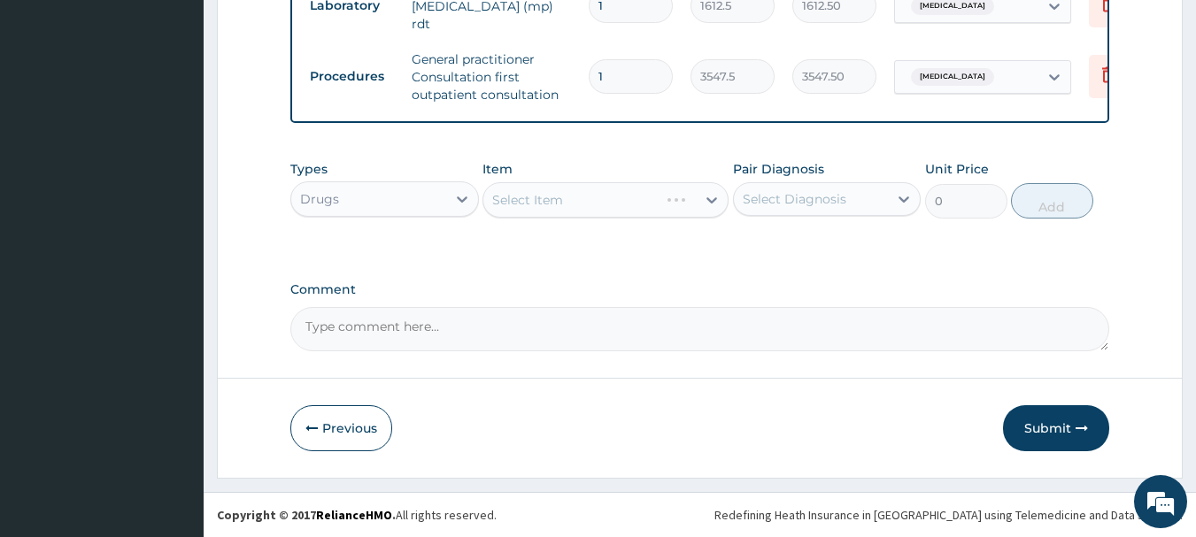
click at [572, 193] on div "Select Item" at bounding box center [605, 199] width 246 height 35
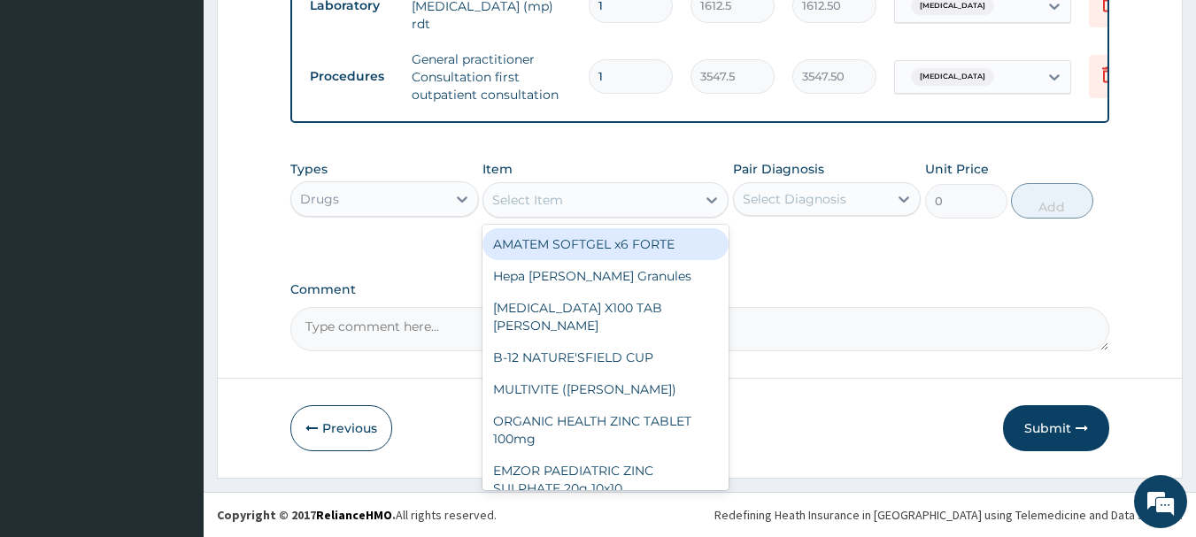
click at [640, 196] on div "Select Item" at bounding box center [589, 200] width 212 height 28
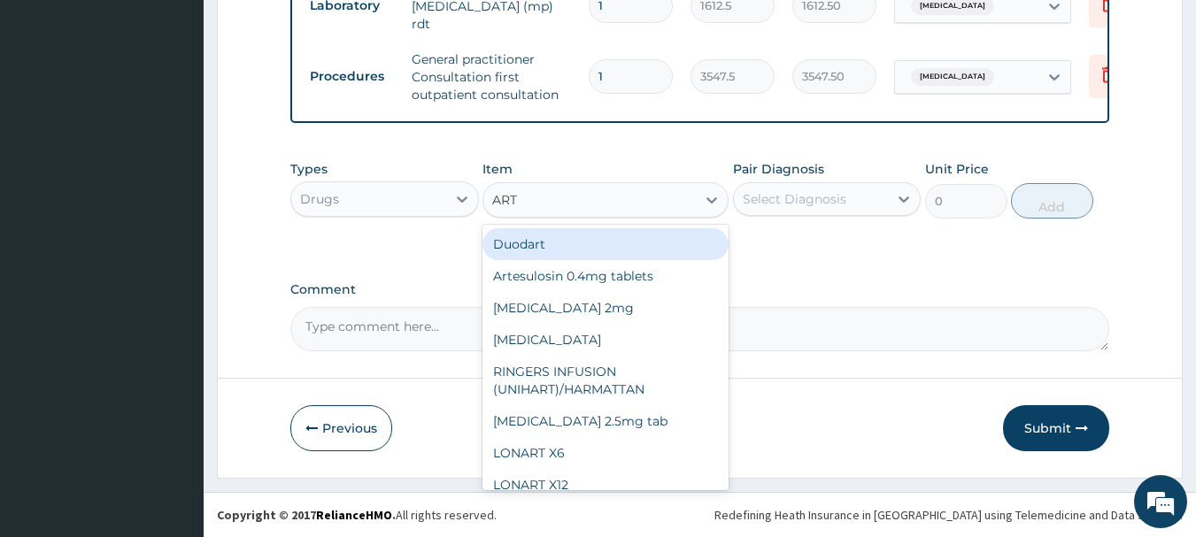
type input "ARTE"
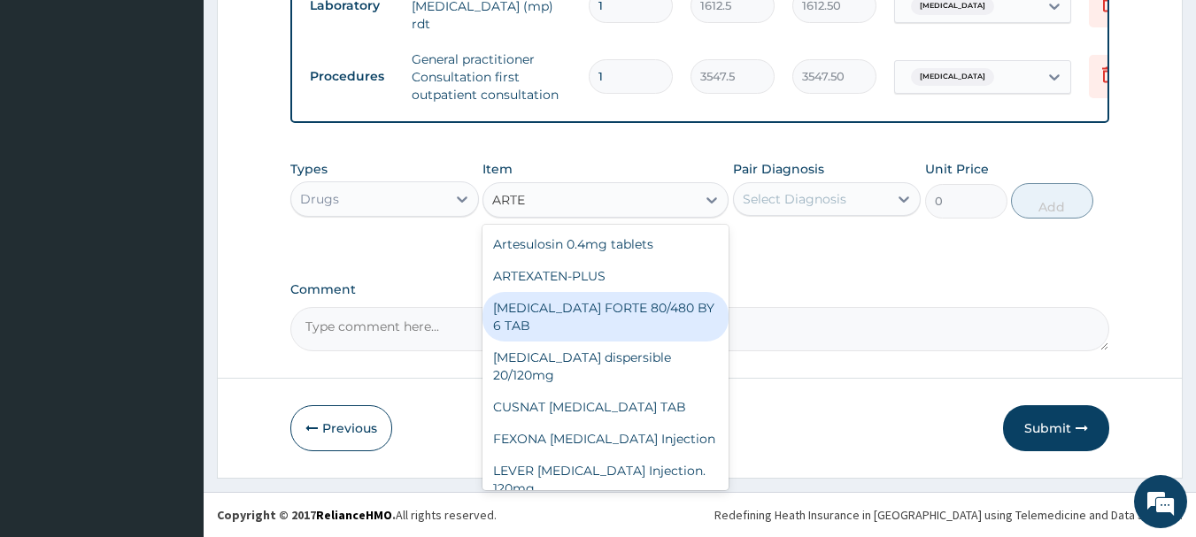
click at [633, 308] on div "COARTEM FORTE 80/480 BY 6 TAB" at bounding box center [605, 317] width 246 height 50
type input "449.35"
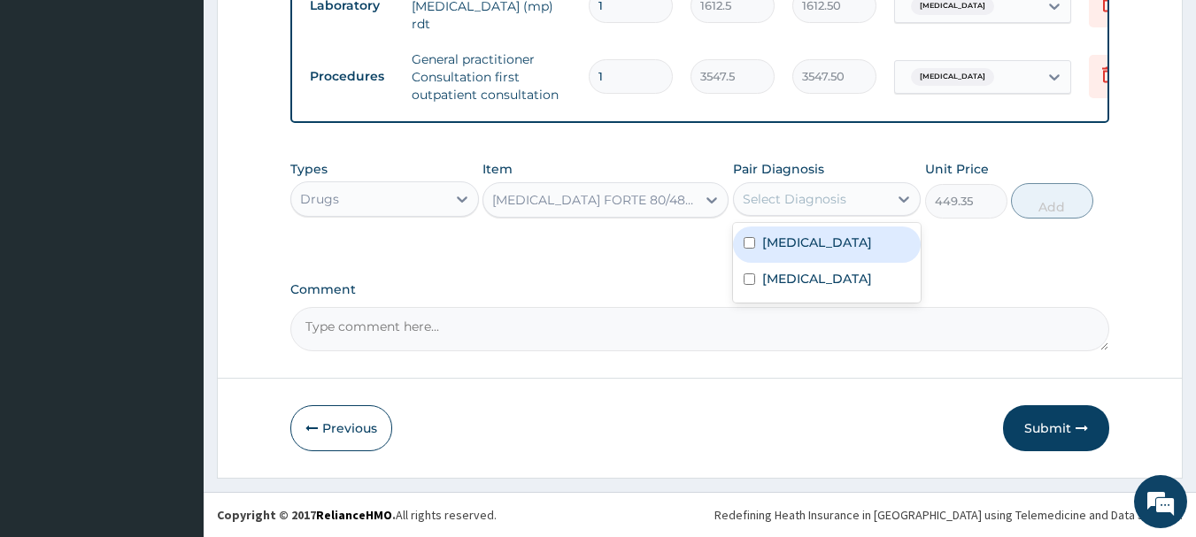
click at [778, 190] on div "Select Diagnosis" at bounding box center [795, 199] width 104 height 18
click at [795, 248] on label "Upper respiratory infection" at bounding box center [817, 243] width 110 height 18
checkbox input "true"
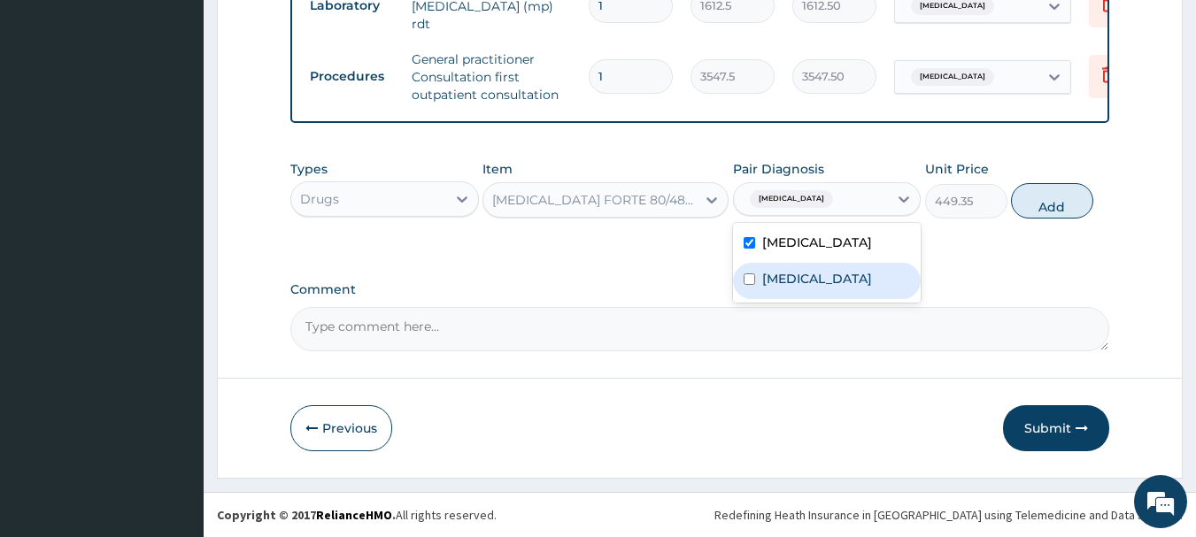
click at [793, 283] on label "Malaria" at bounding box center [817, 279] width 110 height 18
checkbox input "true"
click at [796, 251] on label "Upper respiratory infection" at bounding box center [817, 243] width 110 height 18
checkbox input "false"
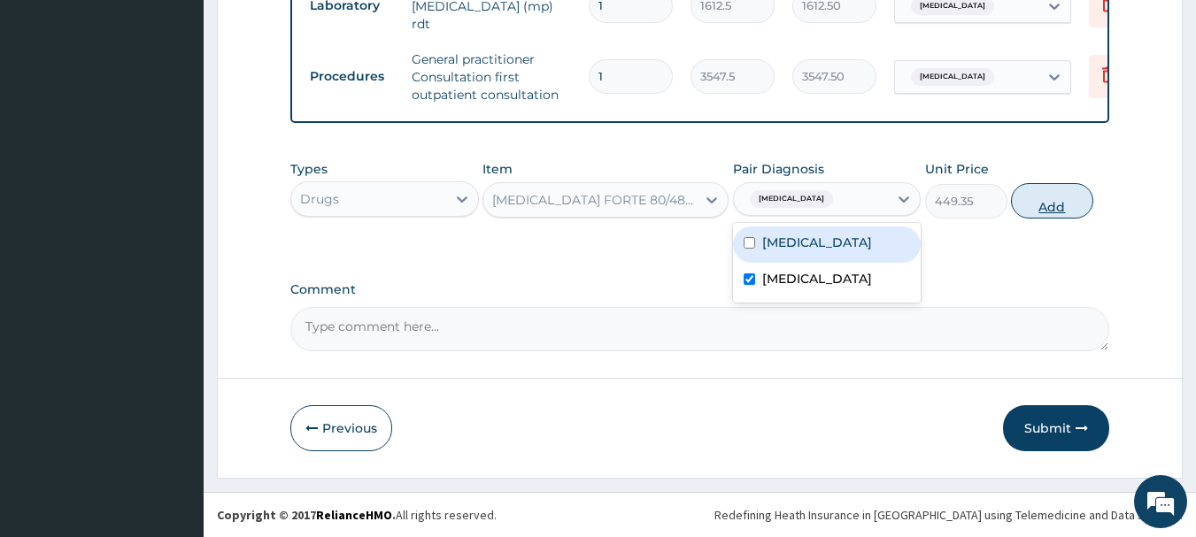
click at [1043, 198] on button "Add" at bounding box center [1052, 200] width 82 height 35
type input "0"
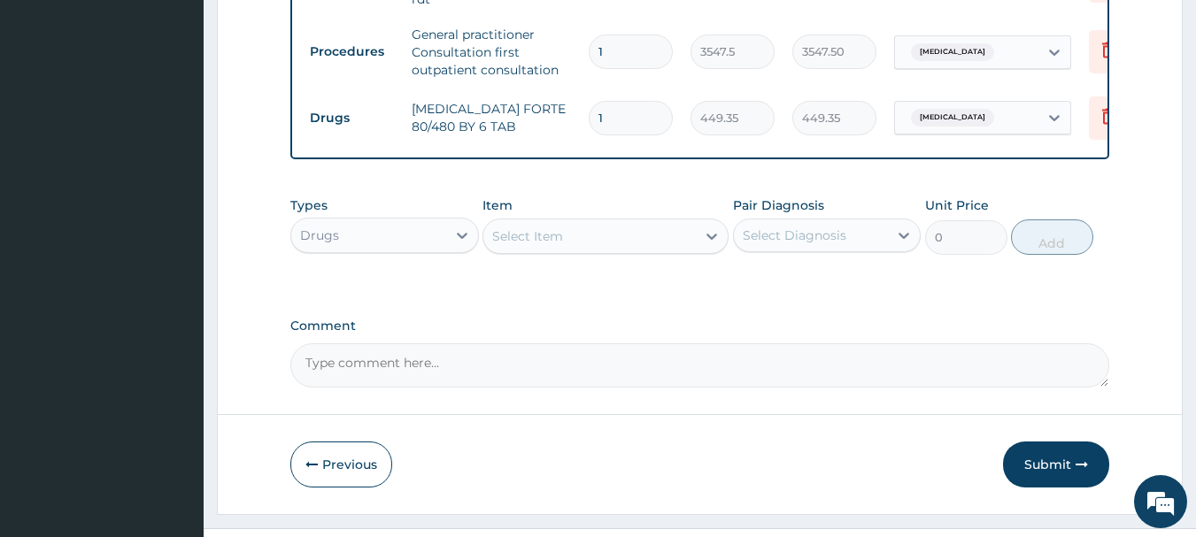
type input "0.00"
type input "6"
type input "2696.10"
type input "6"
click at [597, 250] on div "Select Item" at bounding box center [589, 236] width 212 height 28
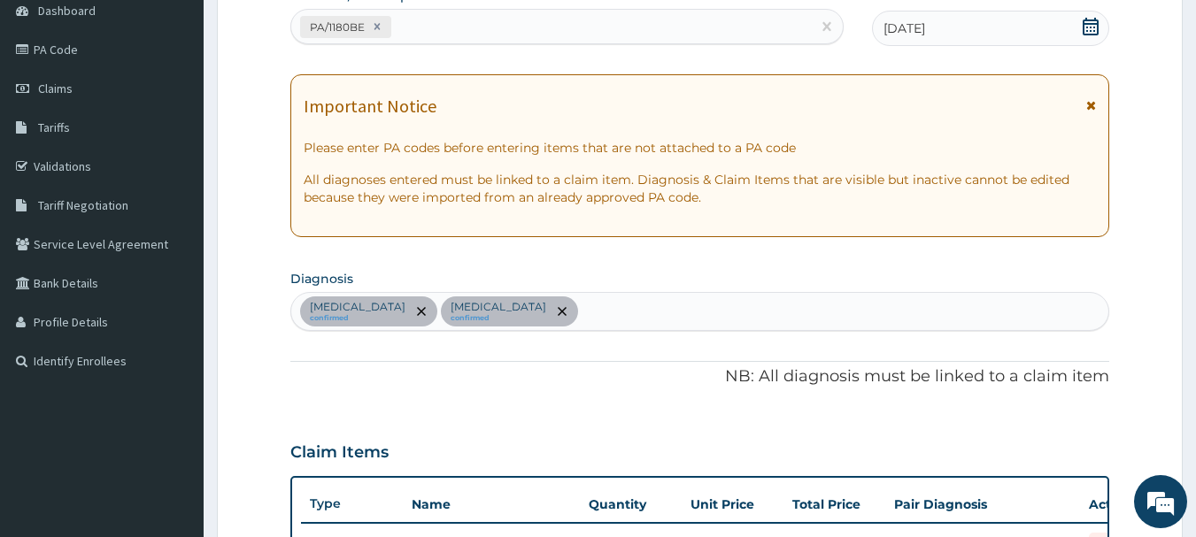
scroll to position [181, 0]
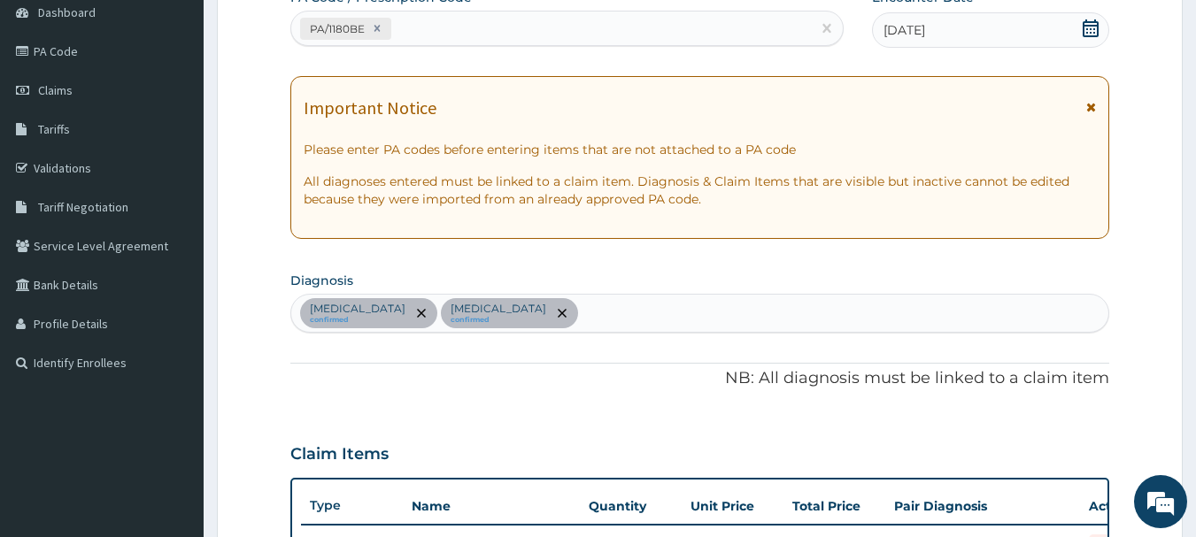
click at [714, 319] on div "Upper respiratory infection confirmed Malaria confirmed" at bounding box center [700, 313] width 818 height 37
type input "C"
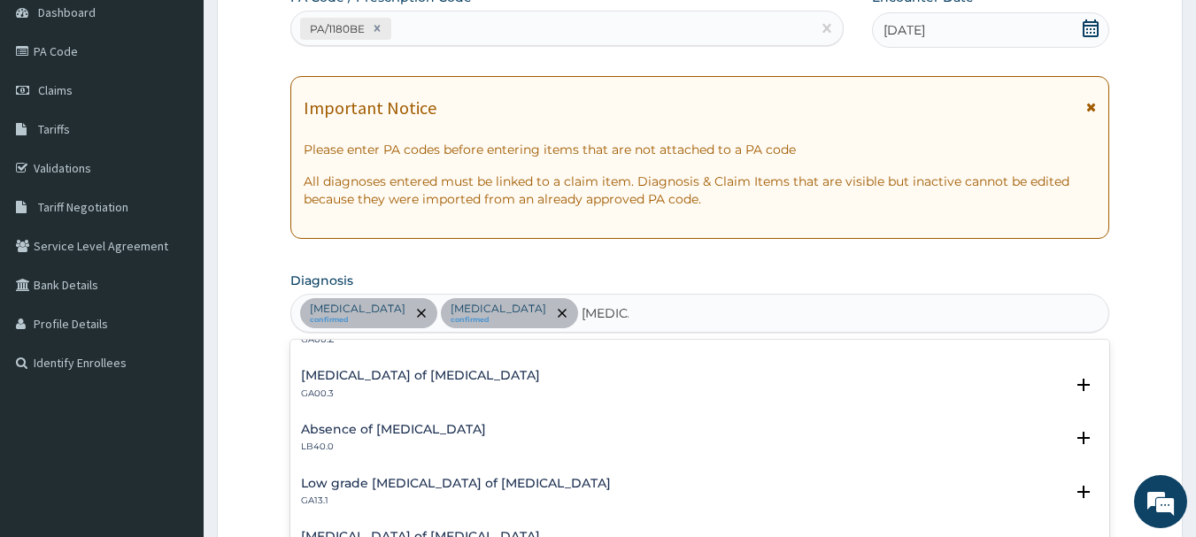
scroll to position [0, 0]
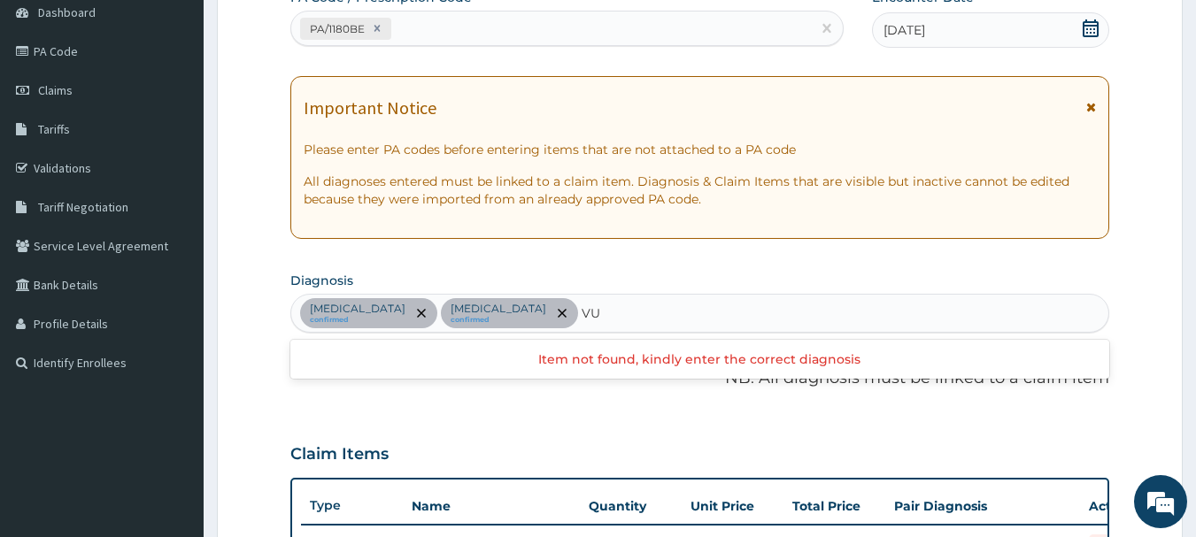
type input "V"
type input "G"
type input "CANDIDIASIS"
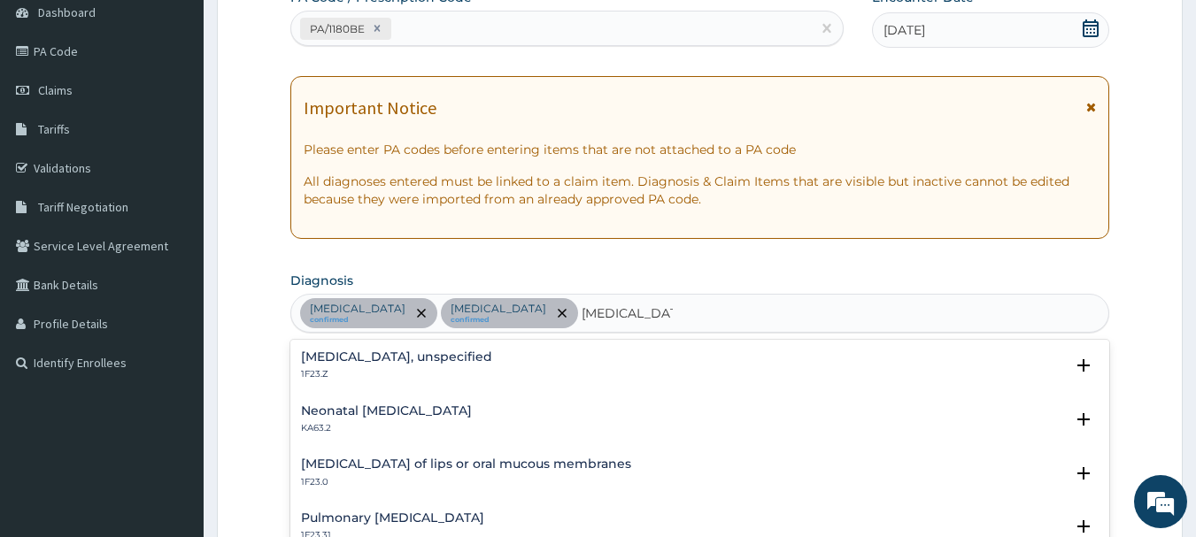
click at [402, 364] on h4 "Candidosis, unspecified" at bounding box center [396, 356] width 191 height 13
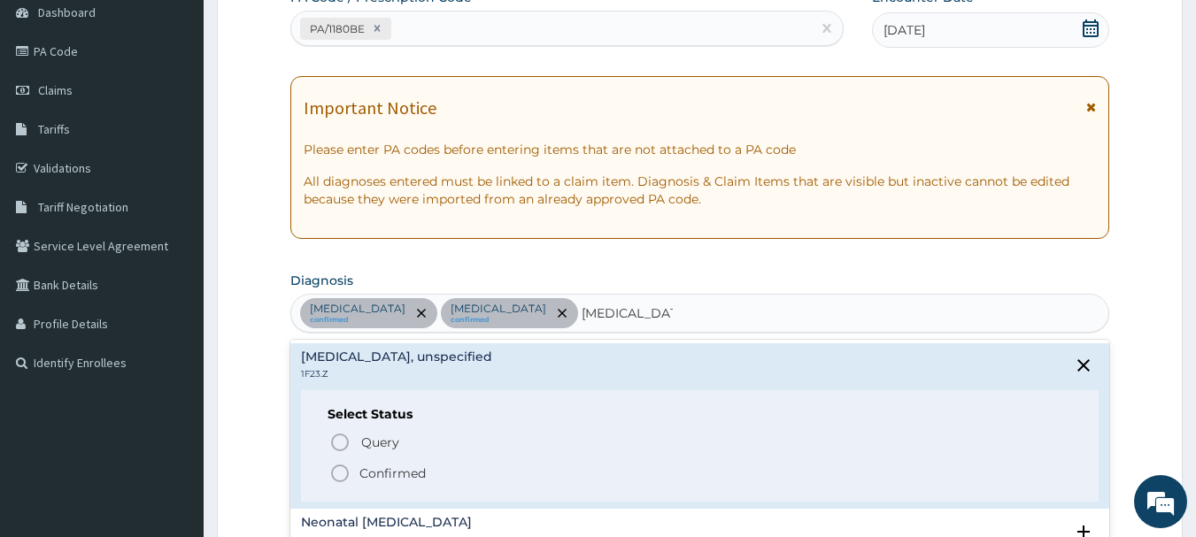
click at [396, 503] on div "Select Status Query Query covers suspected (?), Keep in view (kiv), Ruled out (…" at bounding box center [700, 446] width 798 height 112
click at [397, 482] on p "Confirmed" at bounding box center [392, 474] width 66 height 18
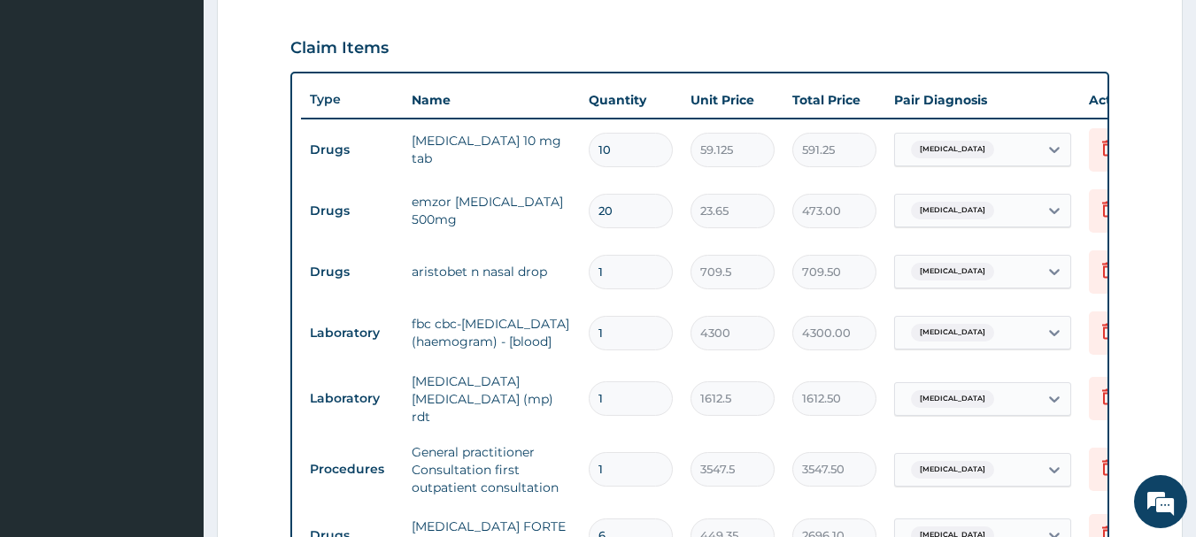
scroll to position [800, 0]
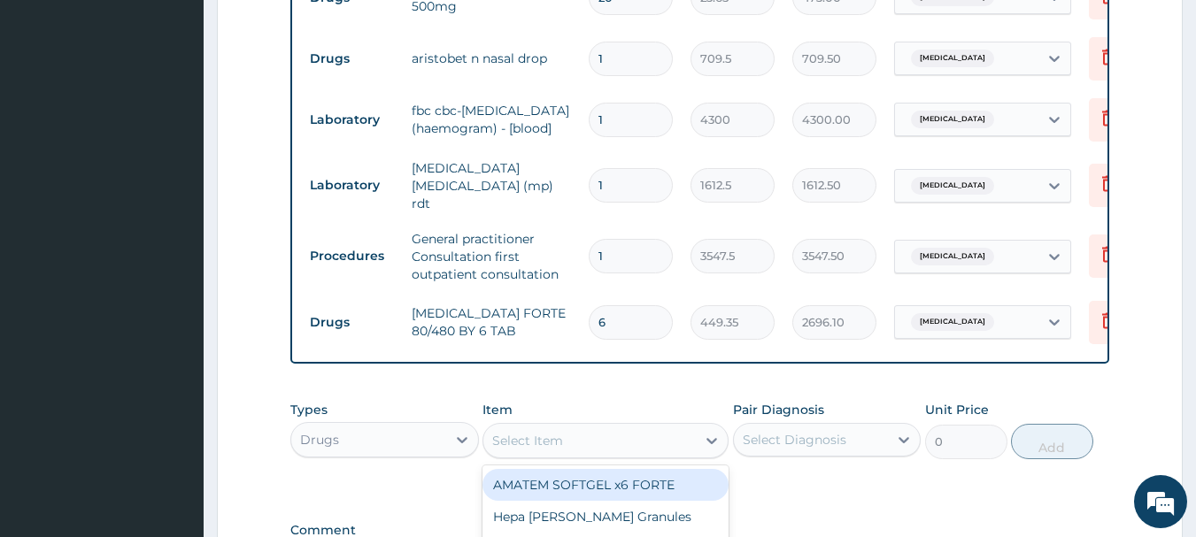
click at [574, 455] on div "Select Item" at bounding box center [589, 441] width 212 height 28
type input "CLOTRI"
click at [584, 513] on div "Clotrimazole vaginal pessary" at bounding box center [605, 494] width 246 height 50
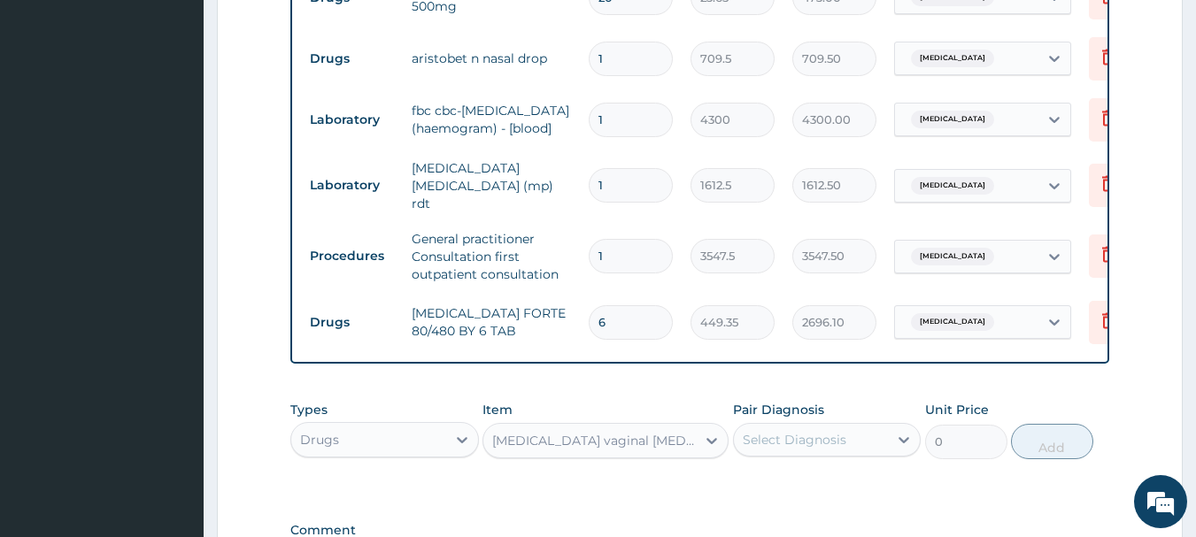
type input "591.25"
click at [846, 449] on div "Select Diagnosis" at bounding box center [795, 440] width 104 height 18
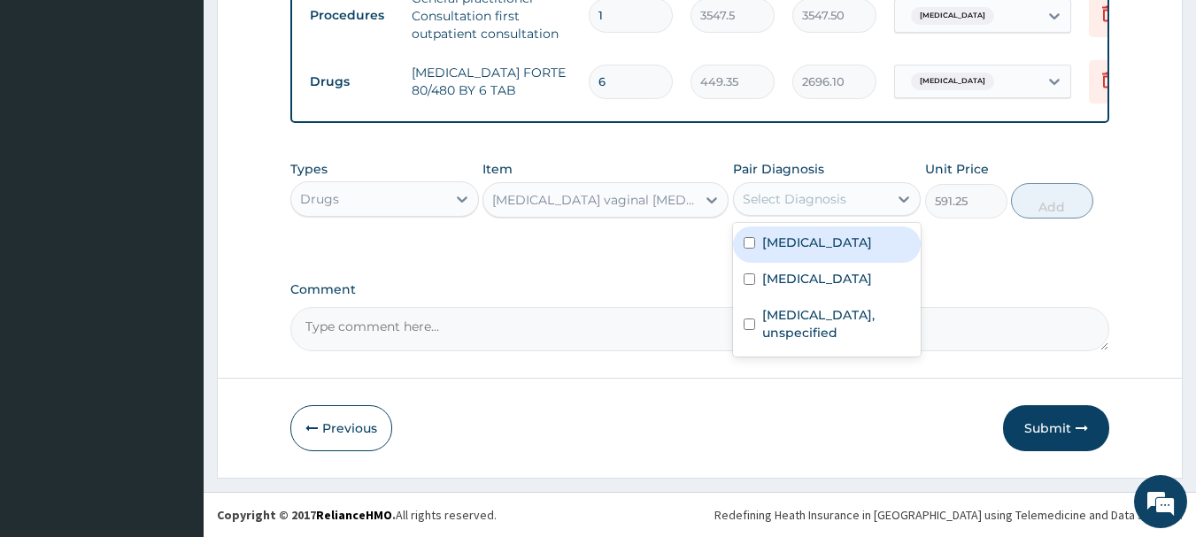
scroll to position [1066, 0]
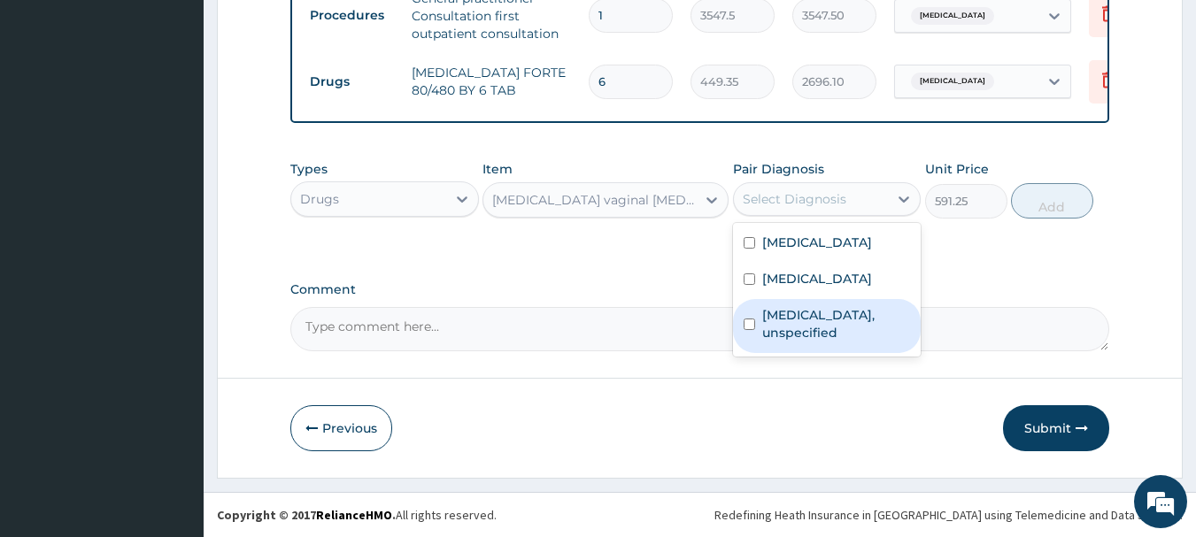
click at [828, 342] on label "Candidosis, unspecified" at bounding box center [836, 323] width 149 height 35
checkbox input "true"
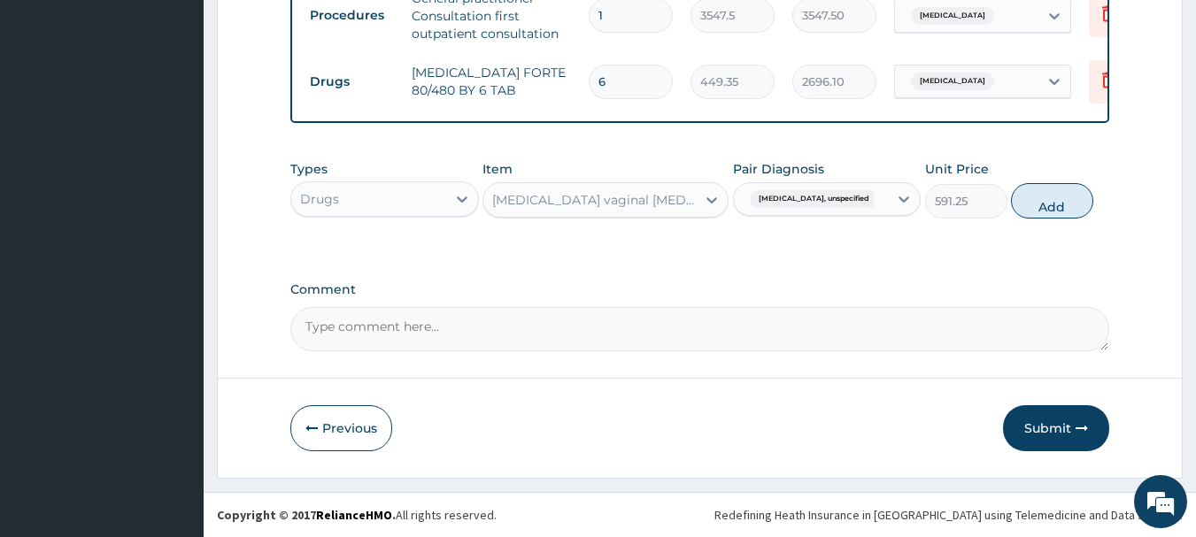
click at [1065, 202] on button "Add" at bounding box center [1052, 200] width 82 height 35
type input "0"
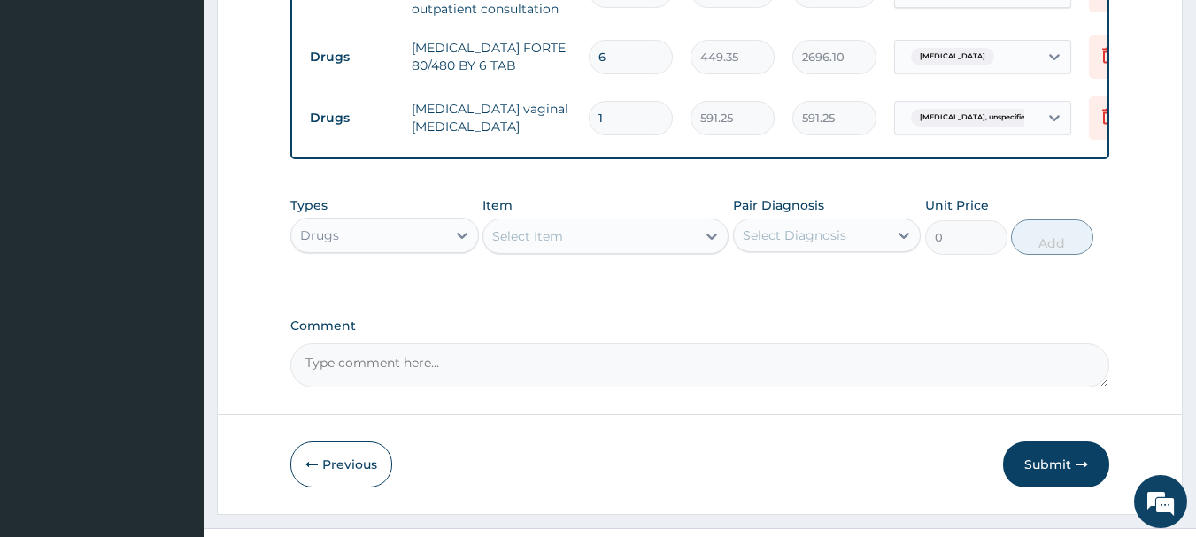
type input "0.00"
type input "5"
type input "2956.25"
type input "5"
click at [535, 245] on div "Select Item" at bounding box center [527, 236] width 71 height 18
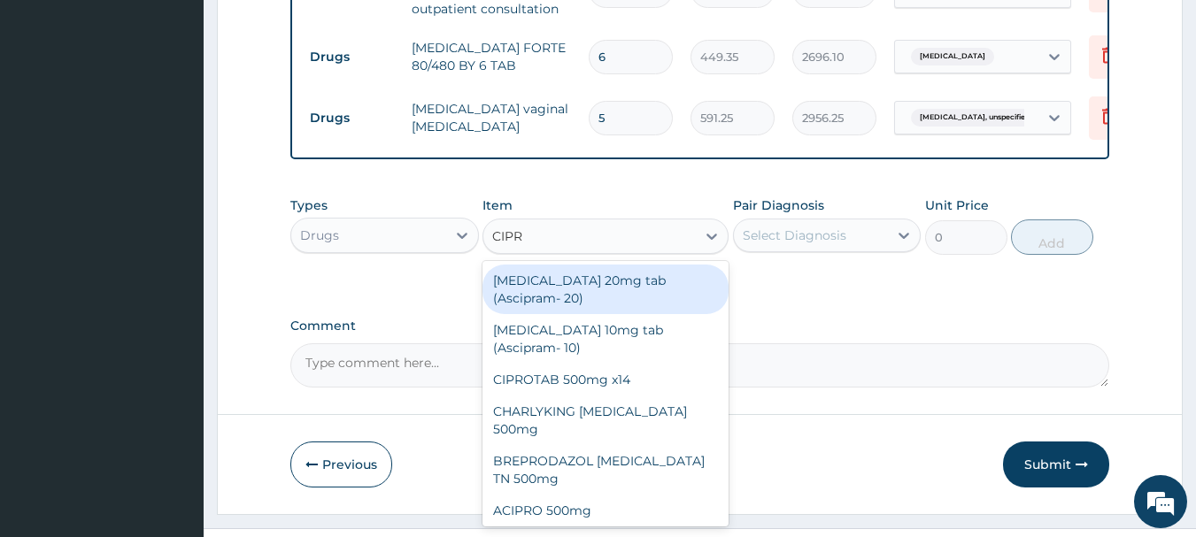
type input "CIPRO"
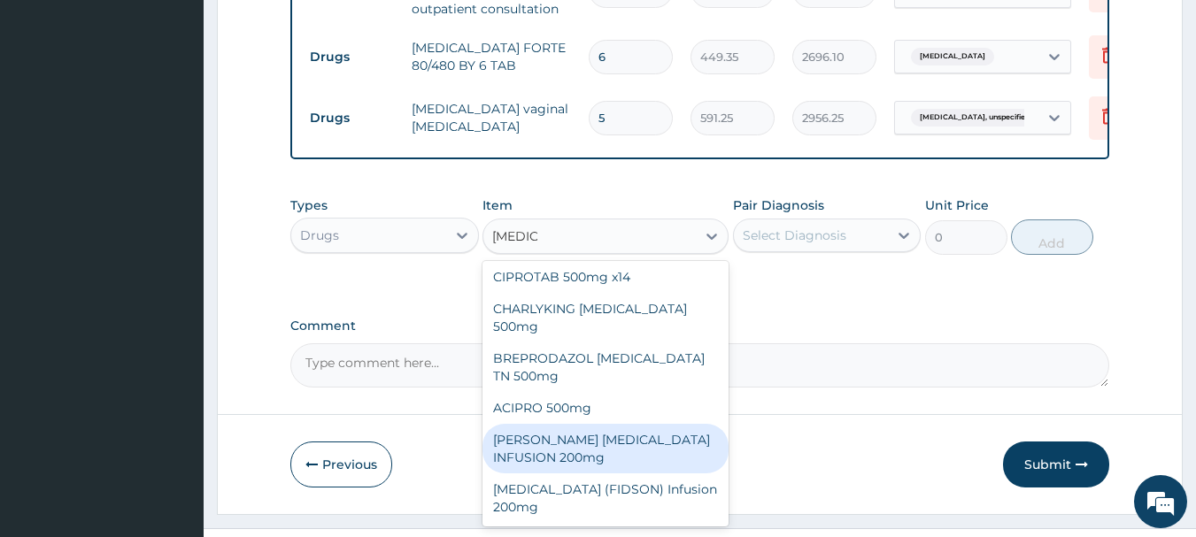
scroll to position [0, 0]
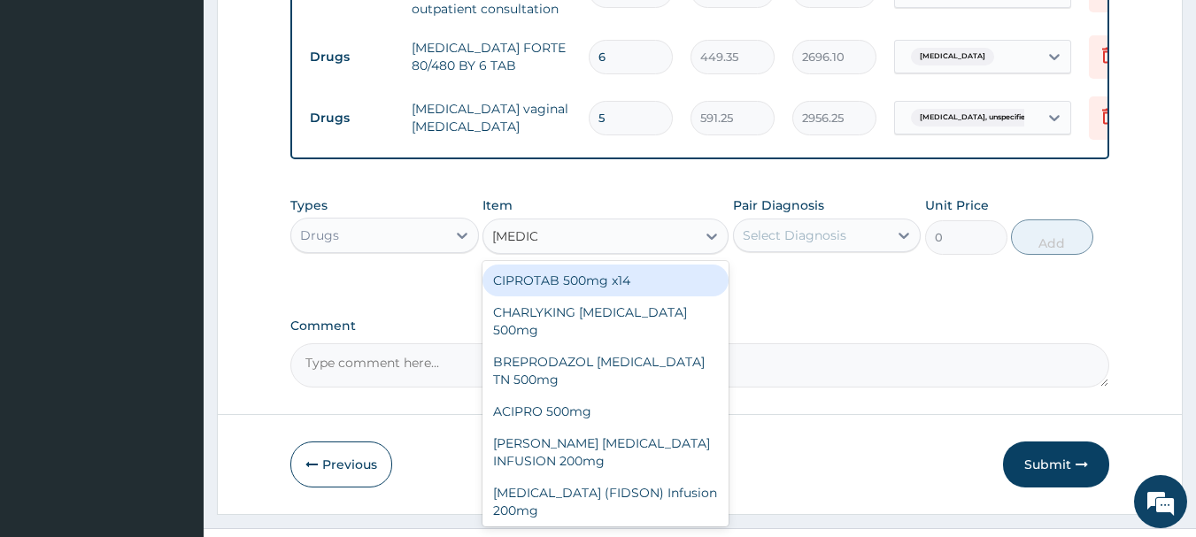
click at [617, 296] on div "CIPROTAB 500mg x14" at bounding box center [605, 281] width 246 height 32
type input "319.275"
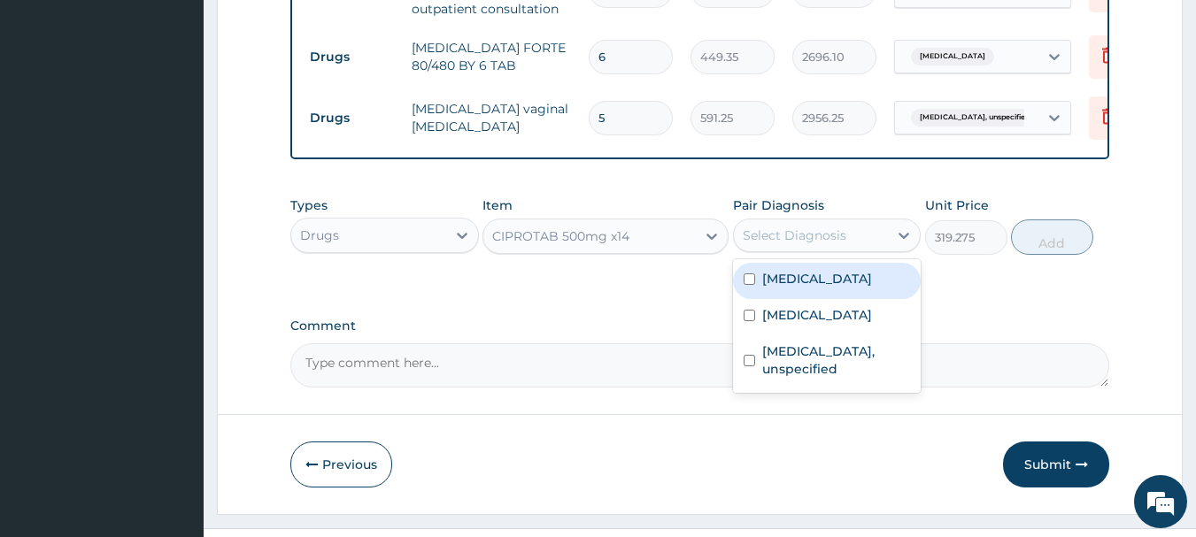
click at [808, 244] on div "Select Diagnosis" at bounding box center [795, 236] width 104 height 18
click at [806, 288] on label "Upper respiratory infection" at bounding box center [817, 279] width 110 height 18
checkbox input "true"
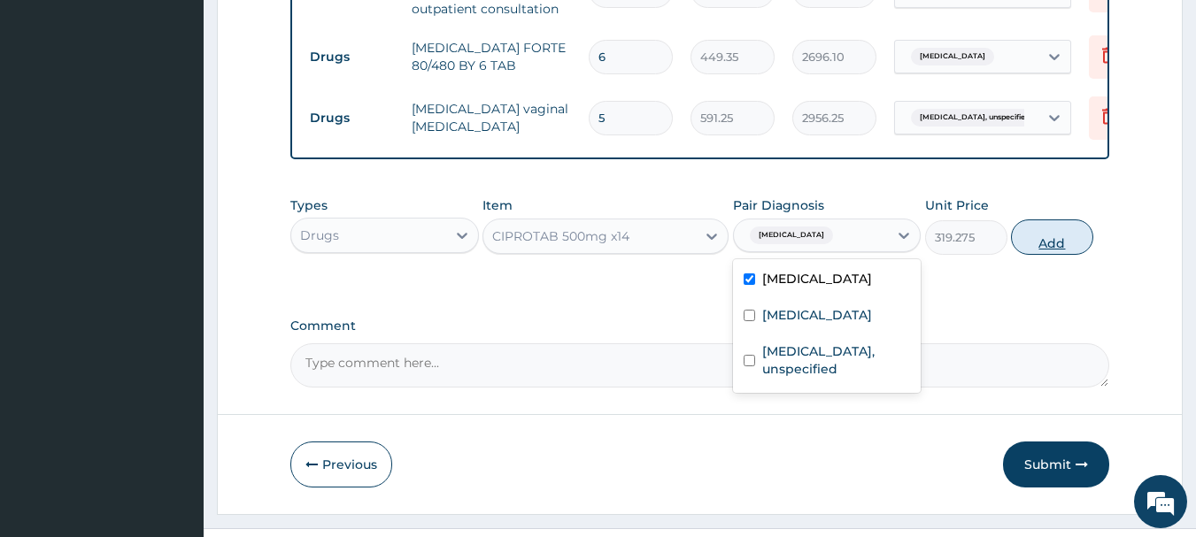
click at [1082, 255] on button "Add" at bounding box center [1052, 236] width 82 height 35
type input "0"
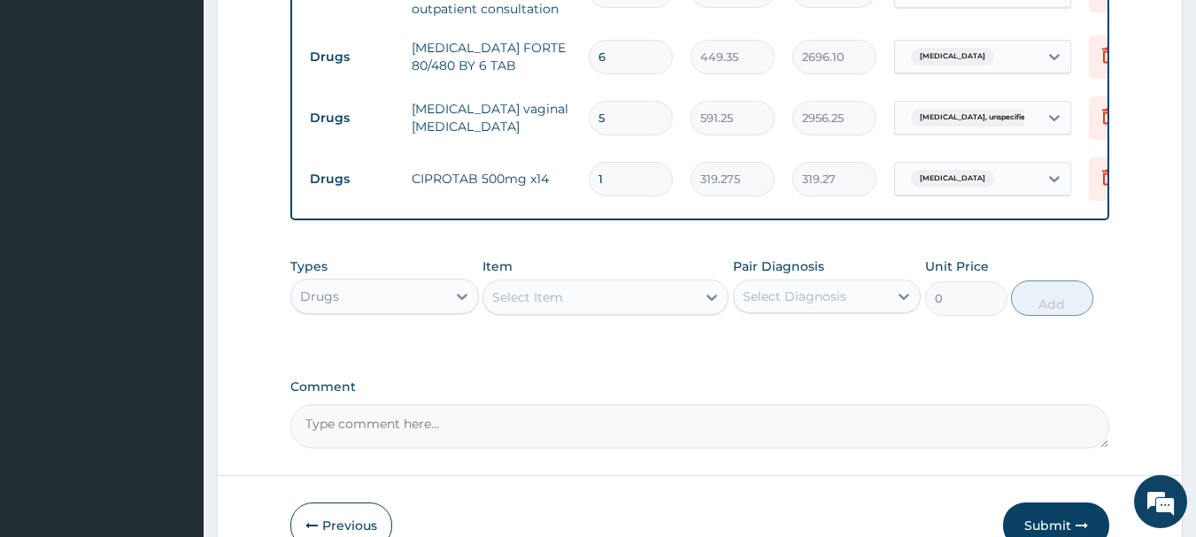
type input "14"
type input "4469.85"
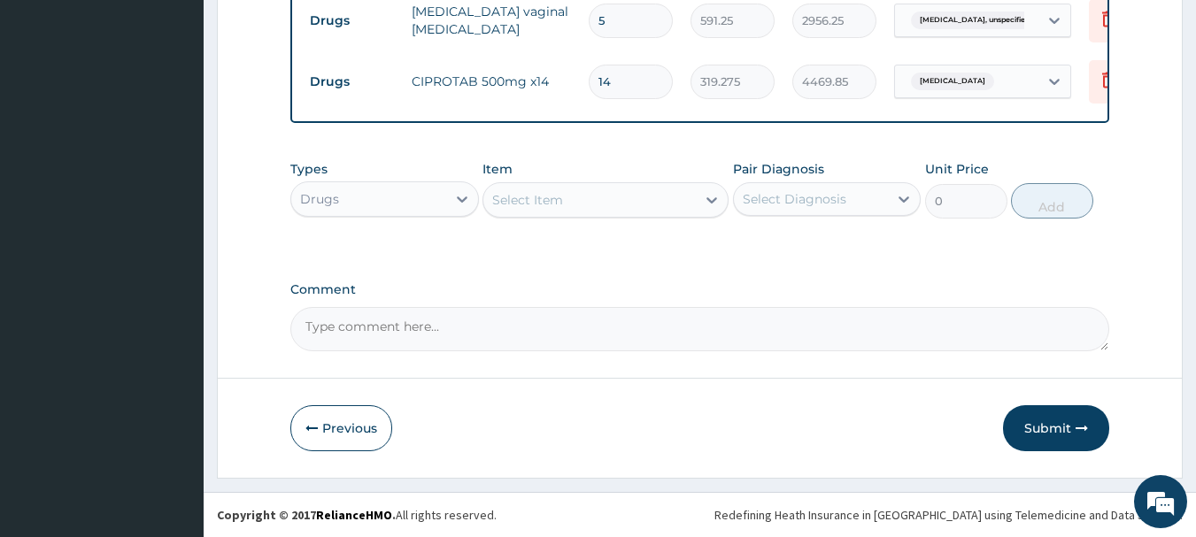
scroll to position [1188, 0]
type input "14"
click at [512, 325] on textarea "Comment" at bounding box center [700, 329] width 820 height 44
type textarea "FOR YOUR INFORMATION. THANK YOU"
click at [1039, 420] on button "Submit" at bounding box center [1056, 428] width 106 height 46
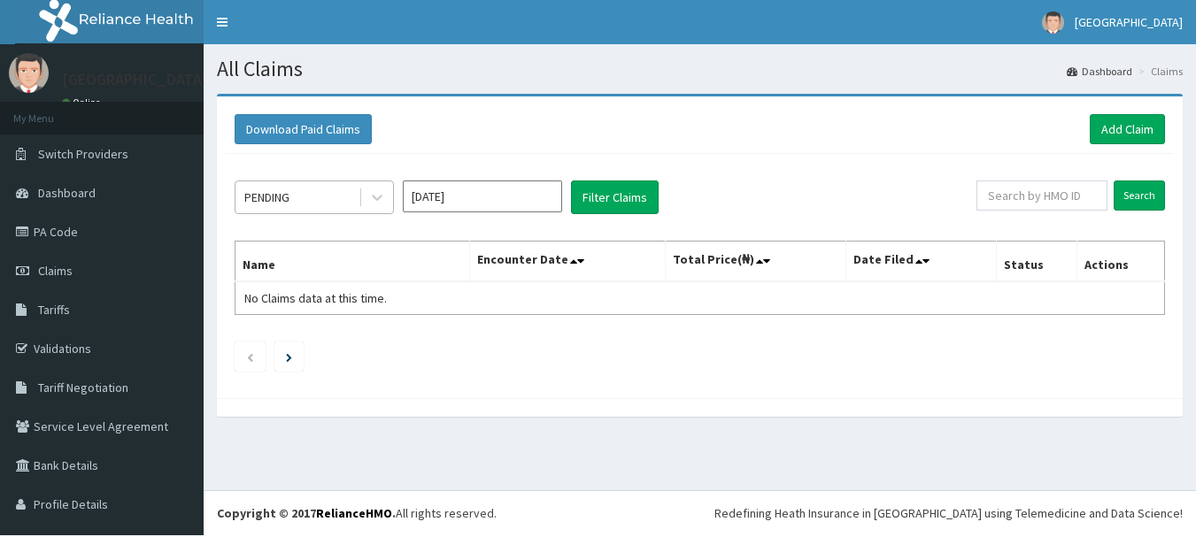
click at [319, 200] on div "PENDING" at bounding box center [296, 197] width 123 height 28
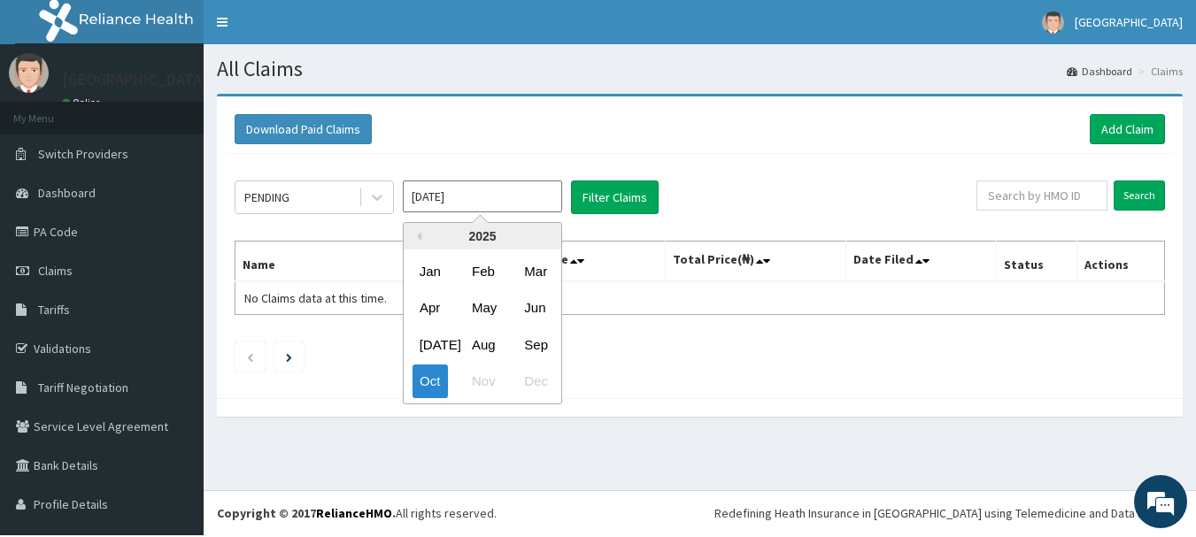
click at [453, 209] on input "[DATE]" at bounding box center [482, 197] width 159 height 32
drag, startPoint x: 540, startPoint y: 347, endPoint x: 560, endPoint y: 302, distance: 49.5
click at [542, 343] on div "Sep" at bounding box center [534, 344] width 35 height 33
type input "[DATE]"
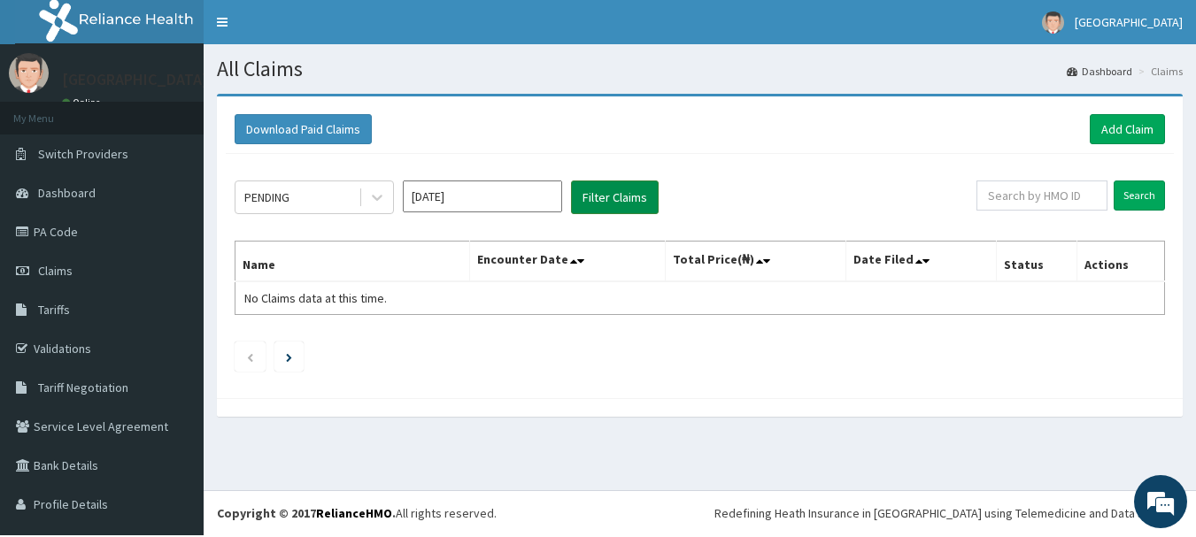
click at [608, 188] on button "Filter Claims" at bounding box center [615, 198] width 88 height 34
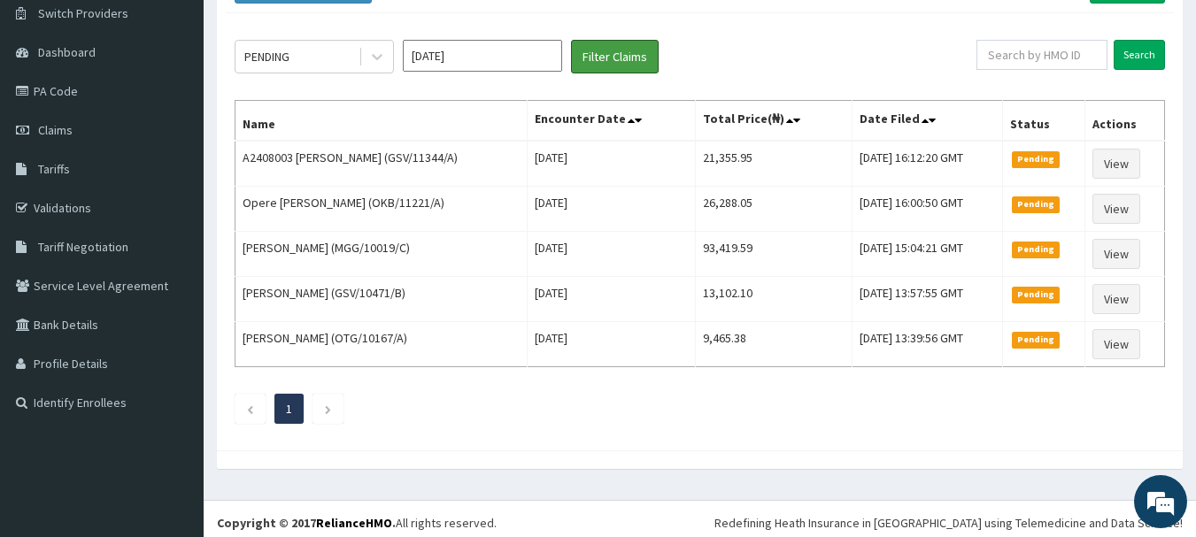
scroll to position [160, 0]
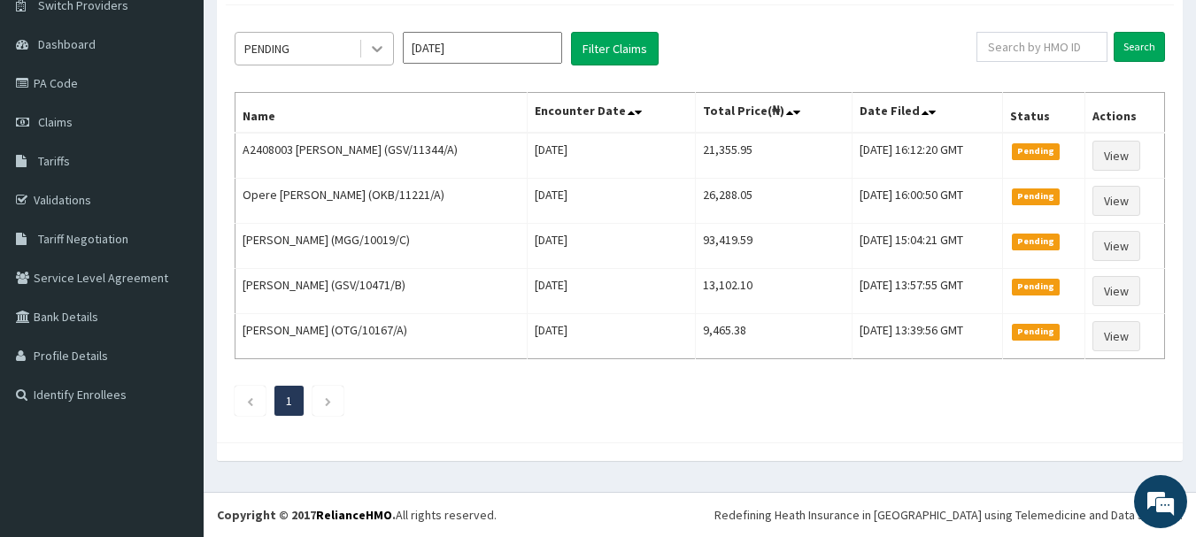
click at [373, 40] on icon at bounding box center [377, 49] width 18 height 18
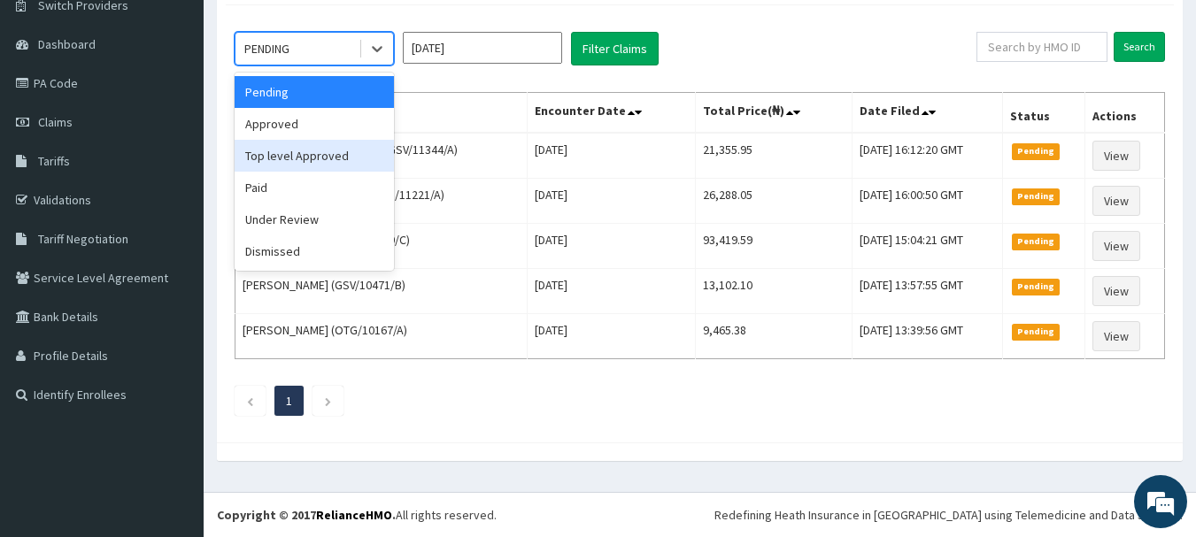
click at [312, 149] on div "Top level Approved" at bounding box center [314, 156] width 159 height 32
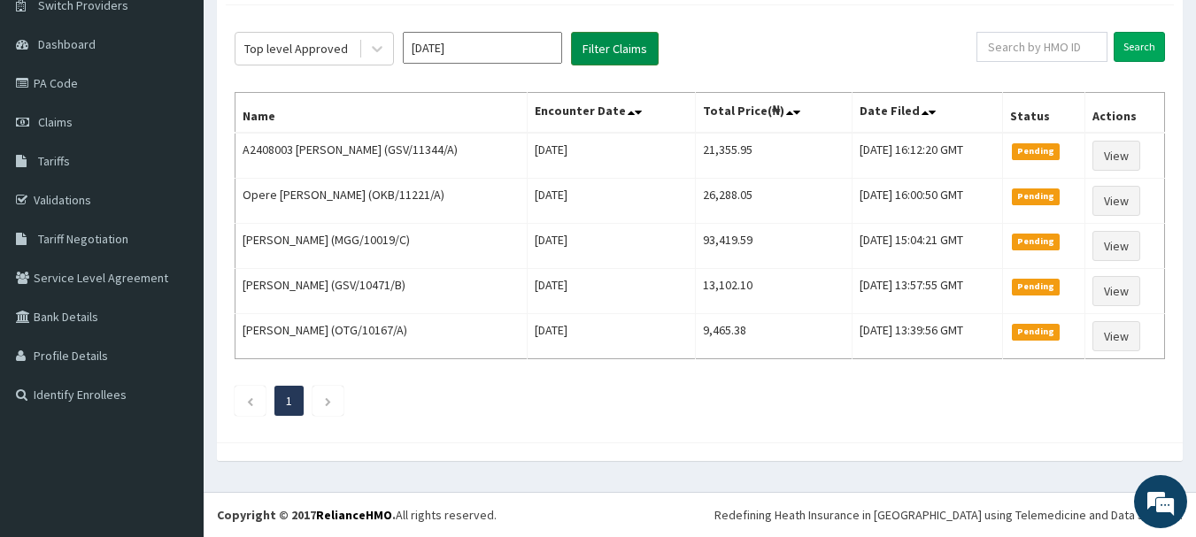
click at [635, 40] on button "Filter Claims" at bounding box center [615, 49] width 88 height 34
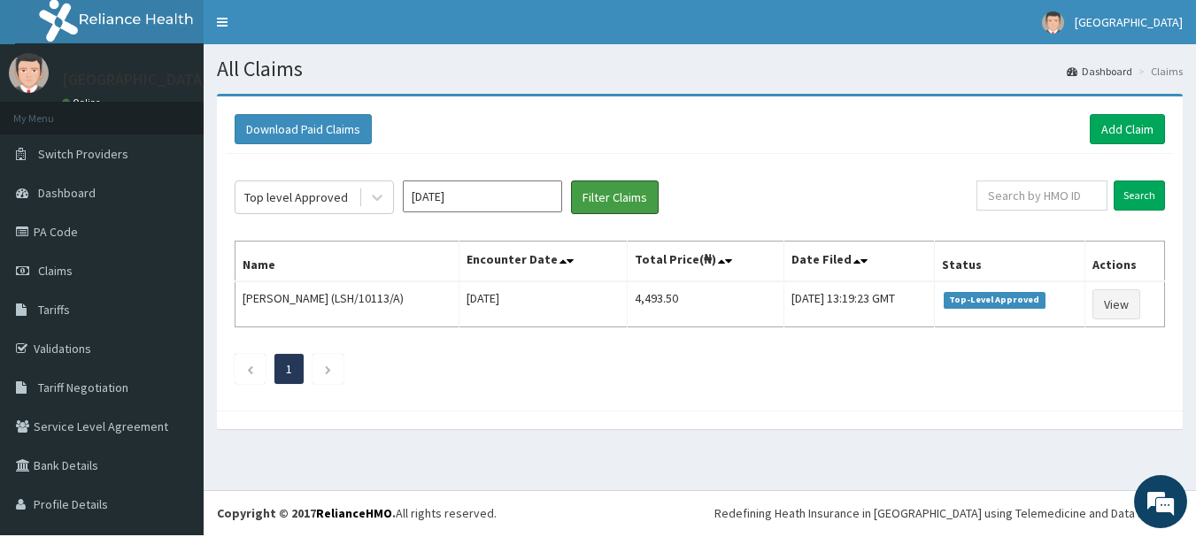
scroll to position [1, 0]
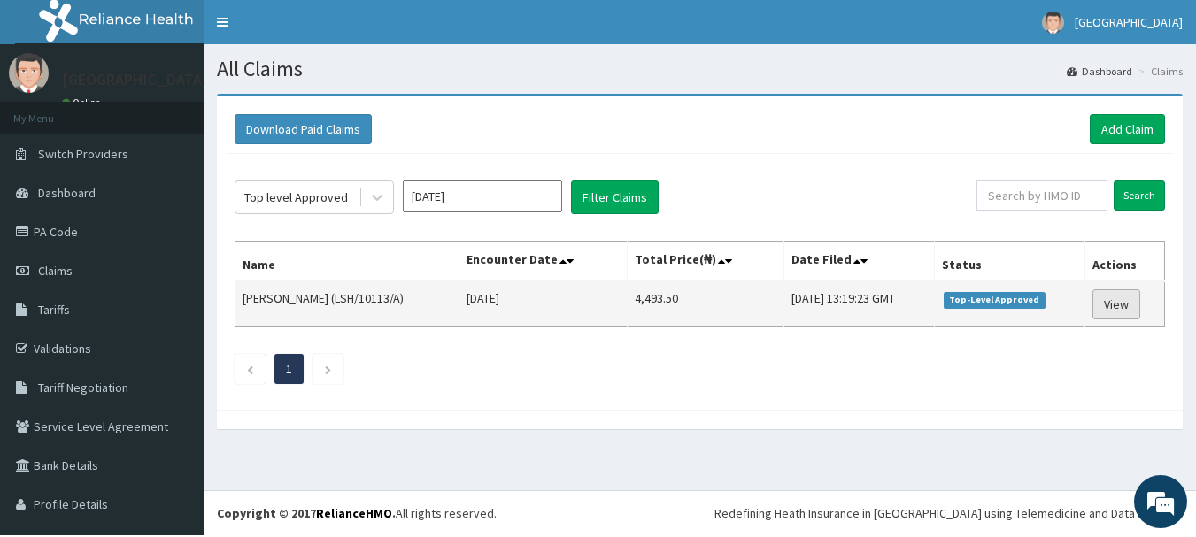
click at [1116, 308] on link "View" at bounding box center [1116, 304] width 48 height 30
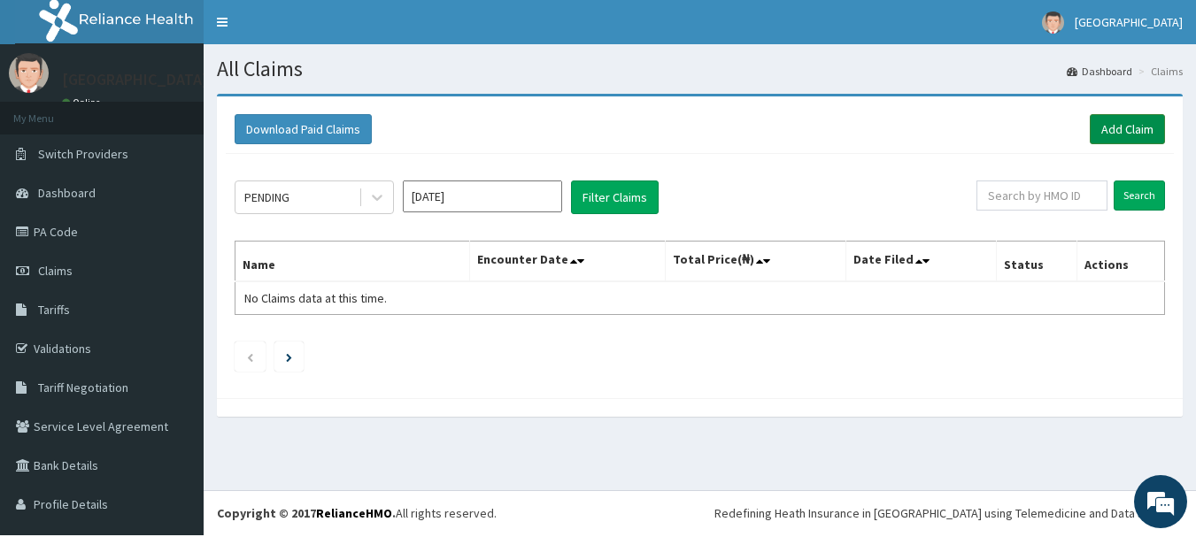
click at [1101, 133] on link "Add Claim" at bounding box center [1126, 129] width 75 height 30
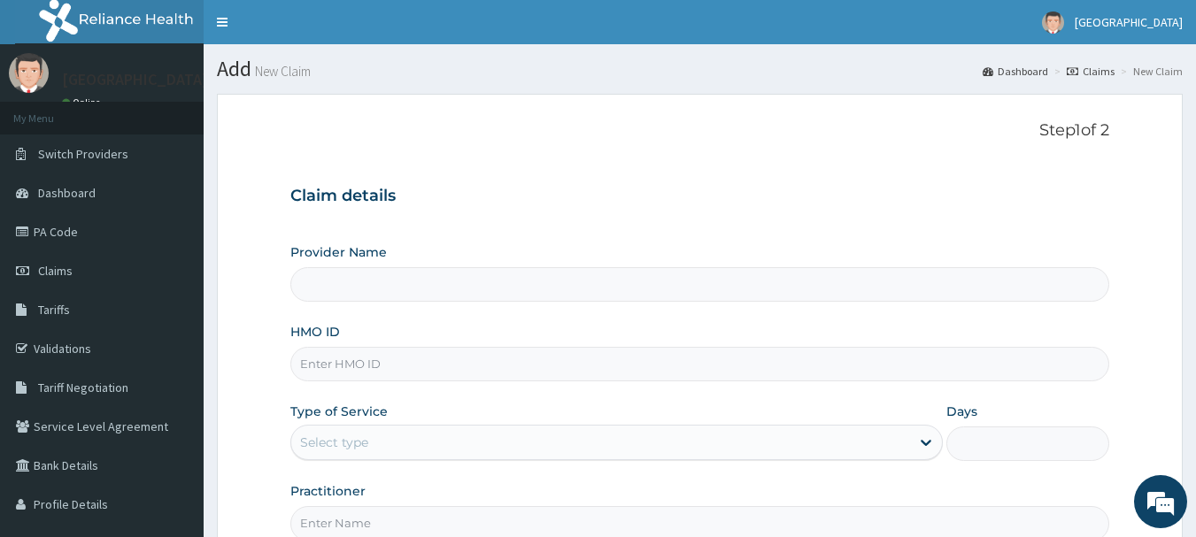
type input "[GEOGRAPHIC_DATA]"
click at [520, 366] on input "HMO ID" at bounding box center [700, 364] width 820 height 35
type input "JIO/10152/A"
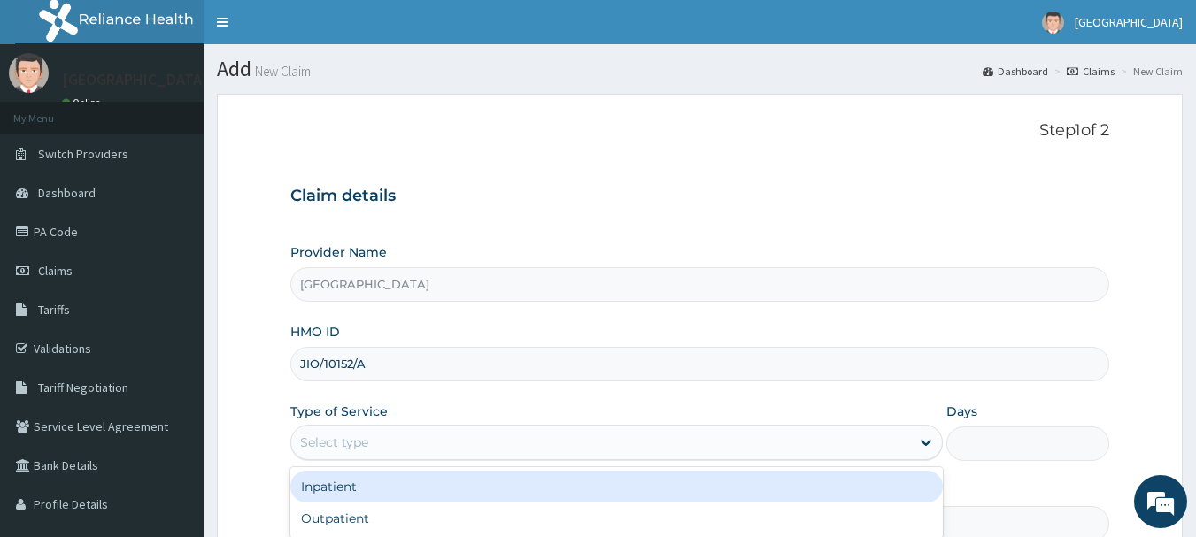
click at [476, 447] on div "Select type" at bounding box center [600, 442] width 619 height 28
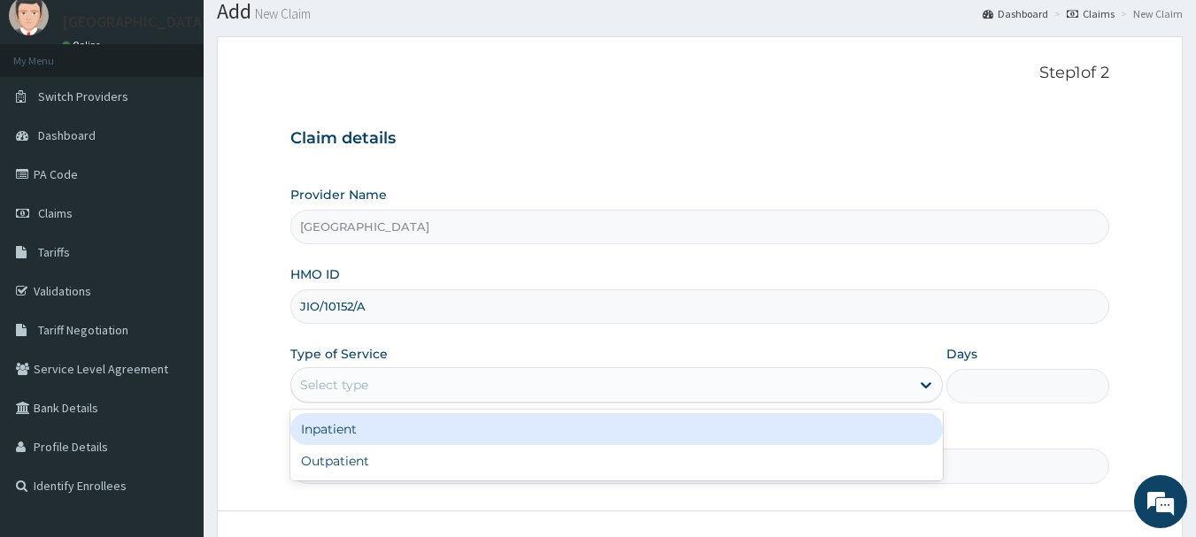
scroll to position [89, 0]
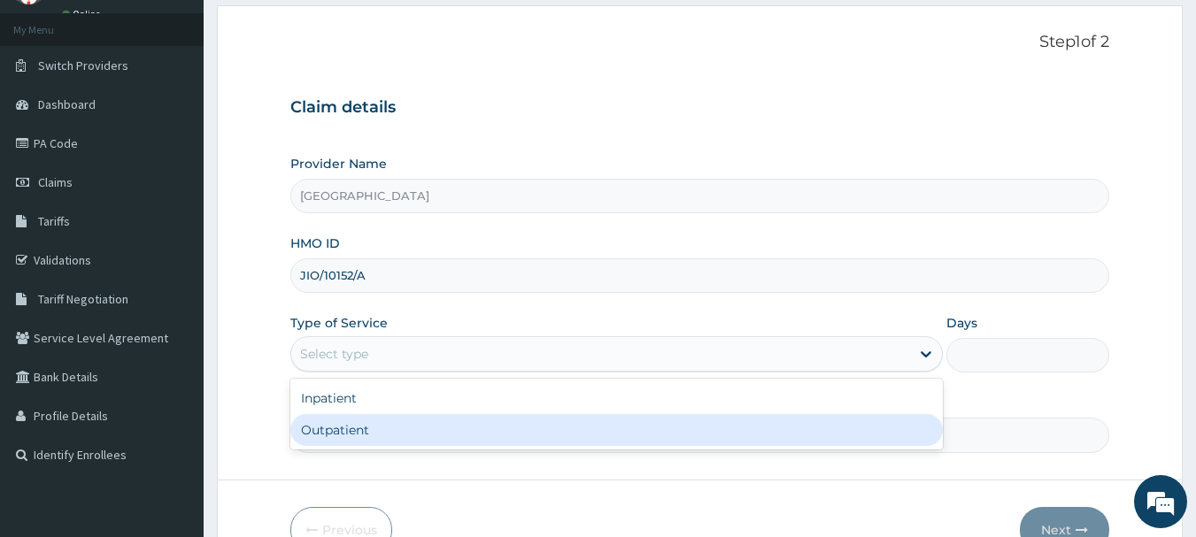
click at [389, 440] on div "Outpatient" at bounding box center [616, 430] width 652 height 32
type input "1"
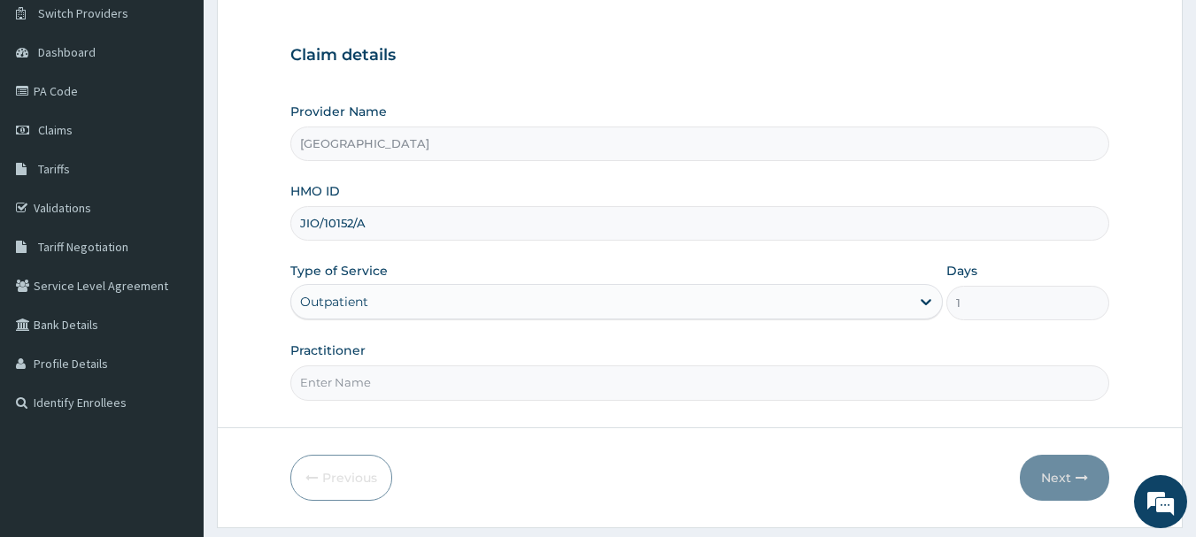
scroll to position [198, 0]
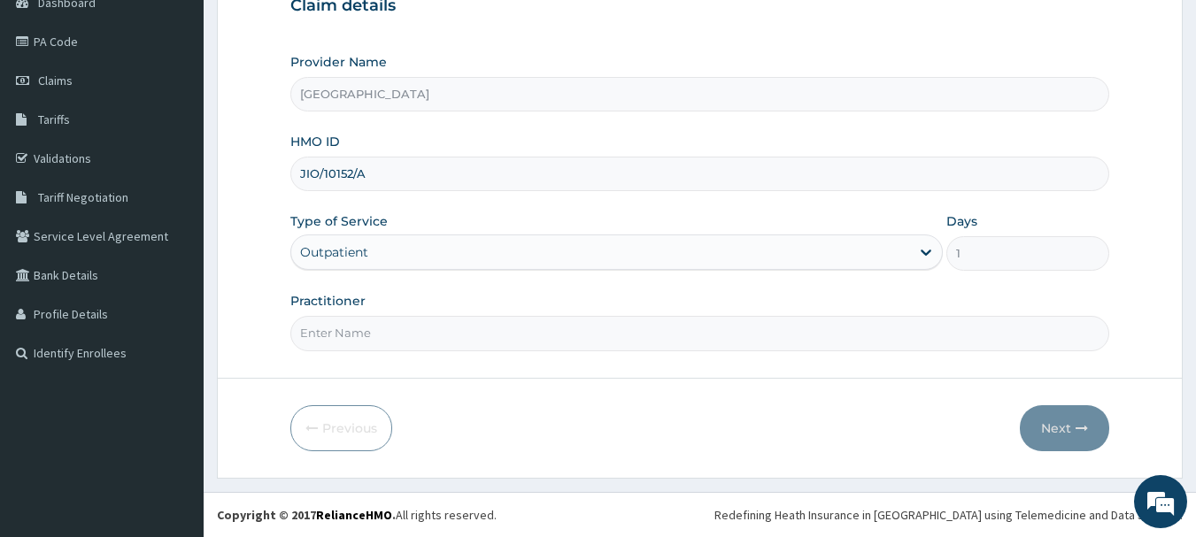
click at [366, 333] on input "Practitioner" at bounding box center [700, 333] width 820 height 35
type input "DR [PERSON_NAME]"
click at [1054, 434] on button "Next" at bounding box center [1064, 428] width 89 height 46
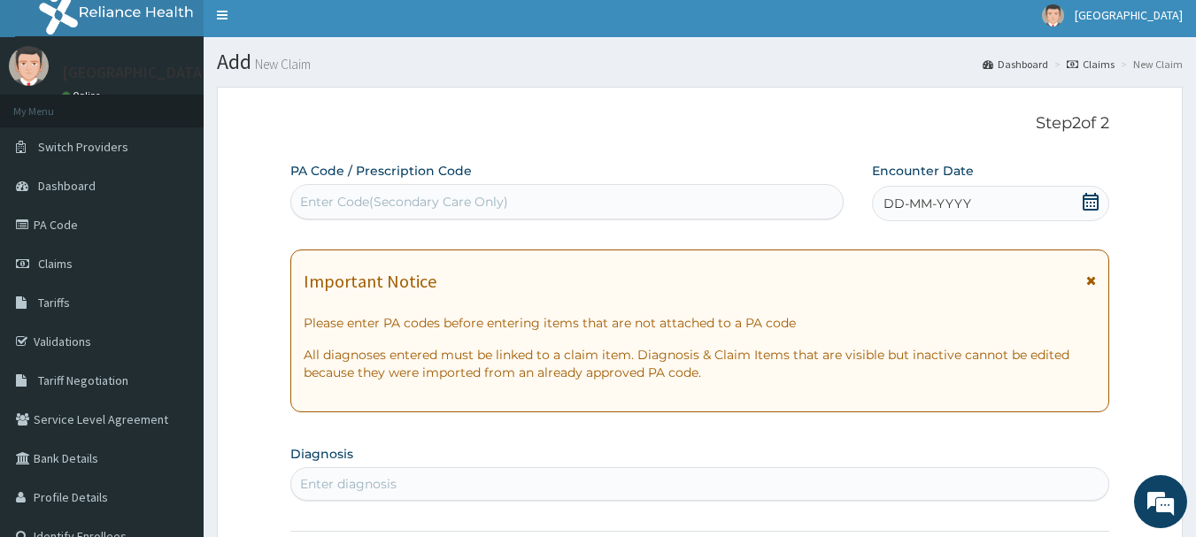
scroll to position [0, 0]
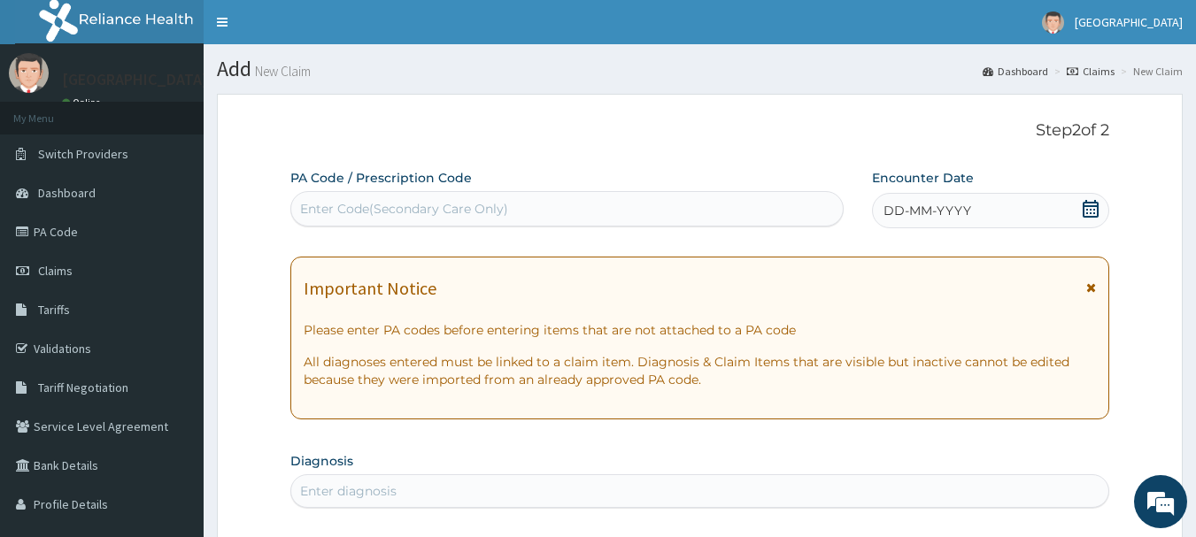
click at [374, 212] on div "Enter Code(Secondary Care Only)" at bounding box center [404, 209] width 208 height 18
type input "PA/DB7043"
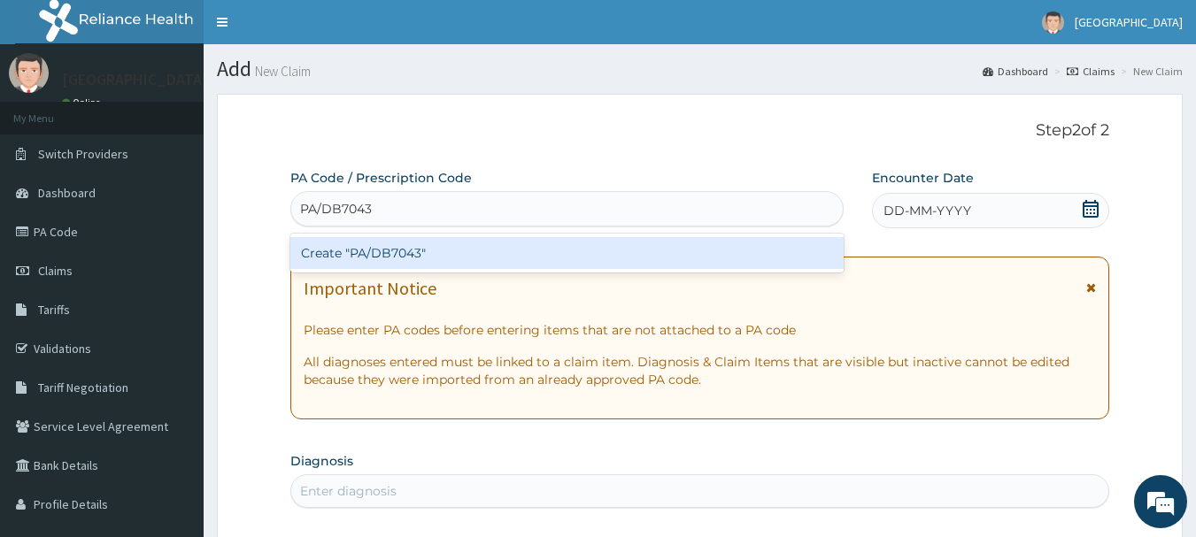
click at [350, 259] on div "Create "PA/DB7043"" at bounding box center [567, 253] width 554 height 32
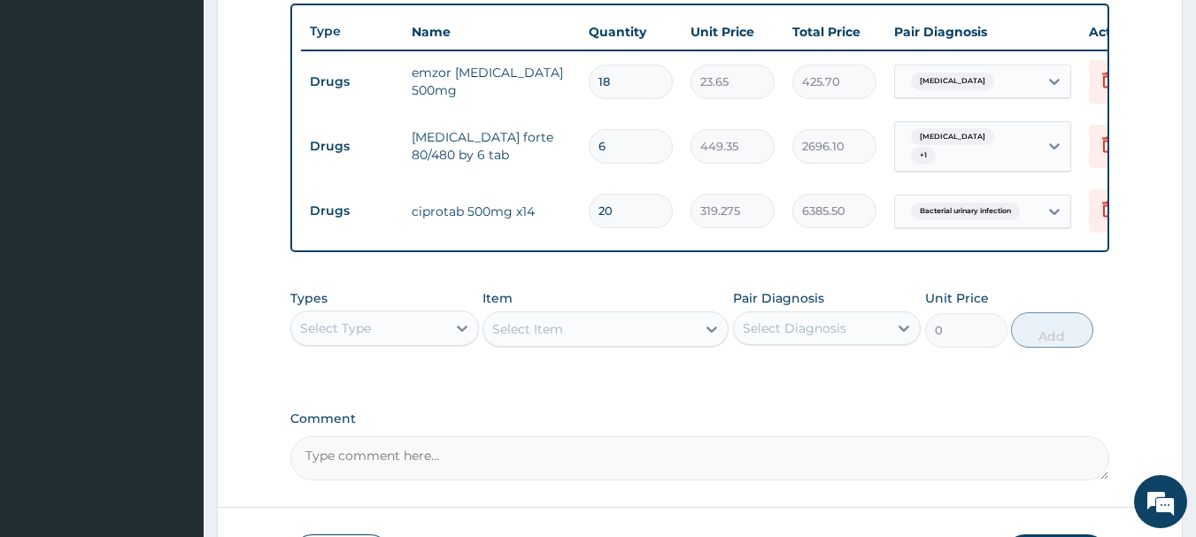
scroll to position [686, 0]
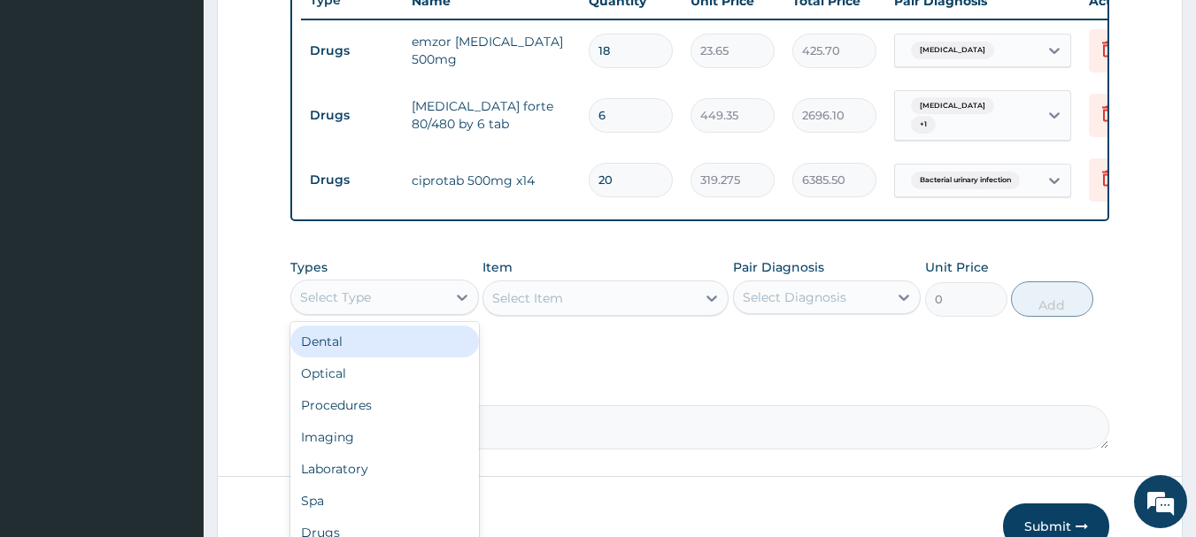
click at [412, 312] on div "Select Type" at bounding box center [368, 297] width 155 height 28
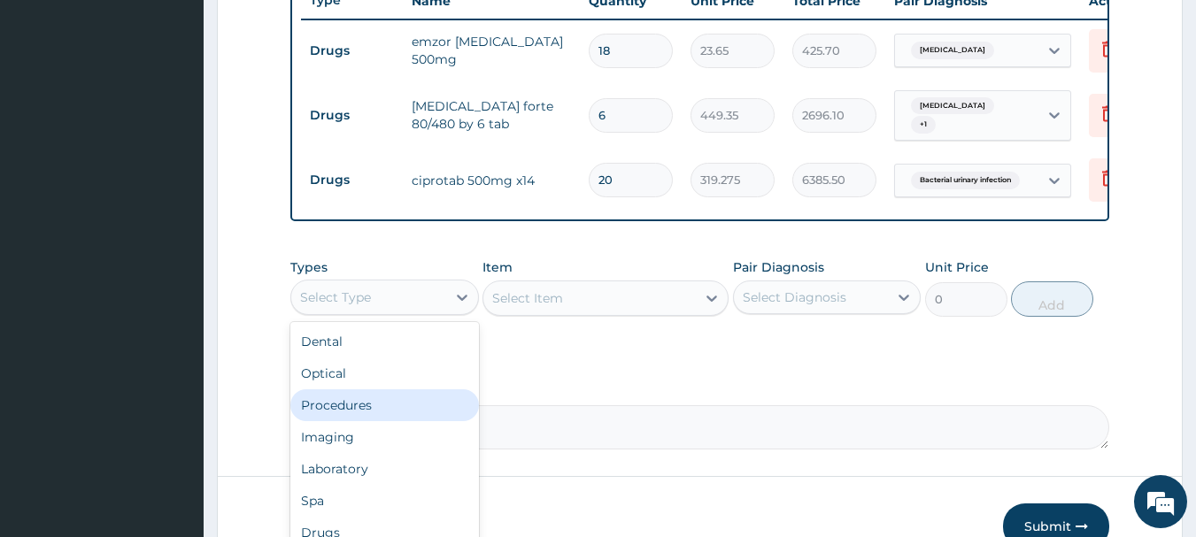
click at [372, 421] on div "Procedures" at bounding box center [384, 405] width 189 height 32
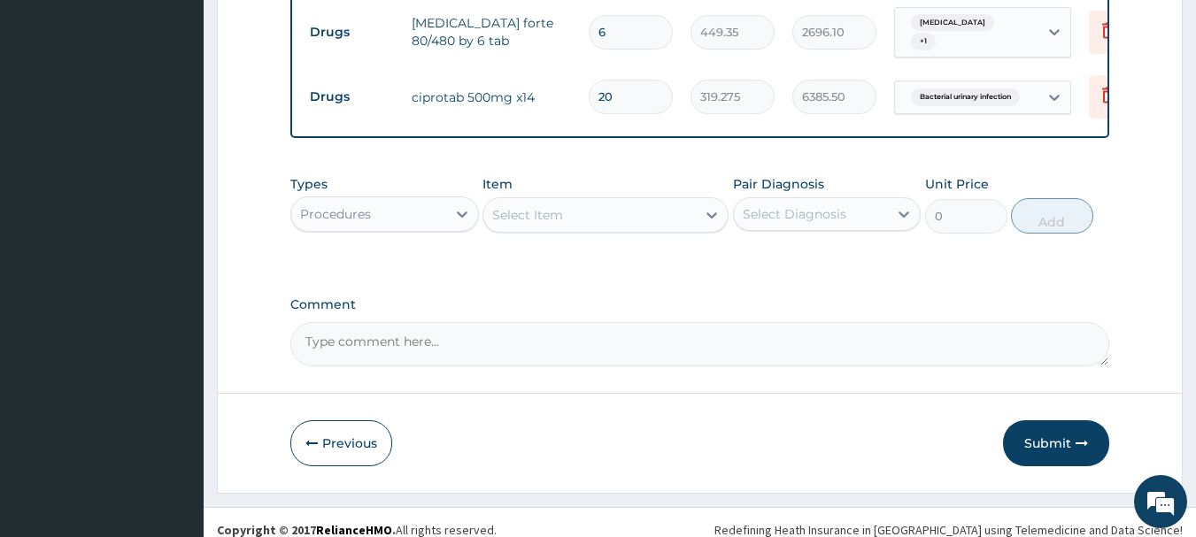
scroll to position [774, 0]
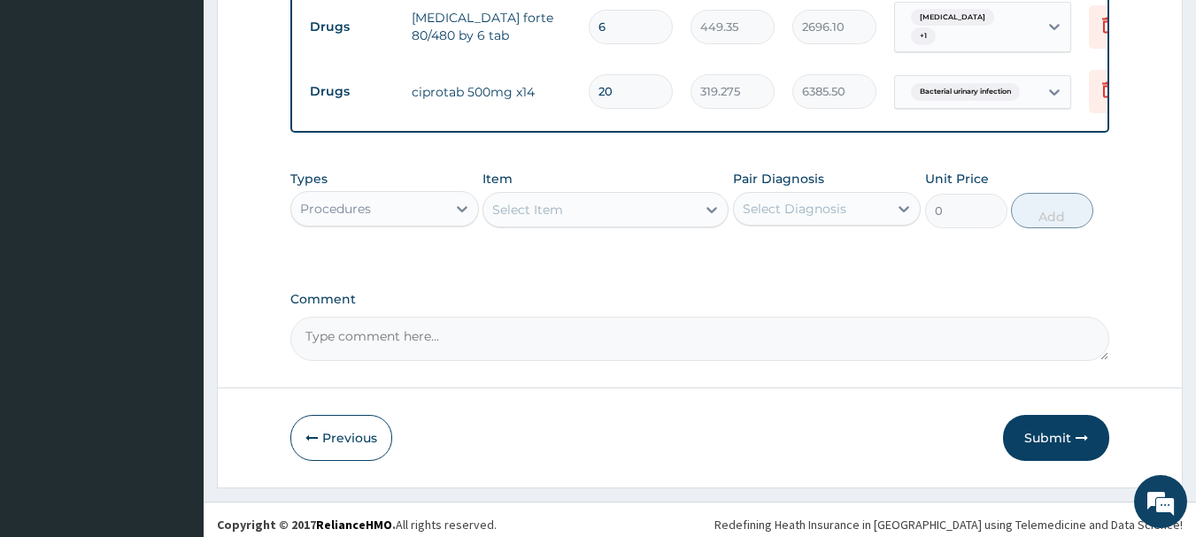
click at [569, 222] on div "Select Item" at bounding box center [589, 210] width 212 height 28
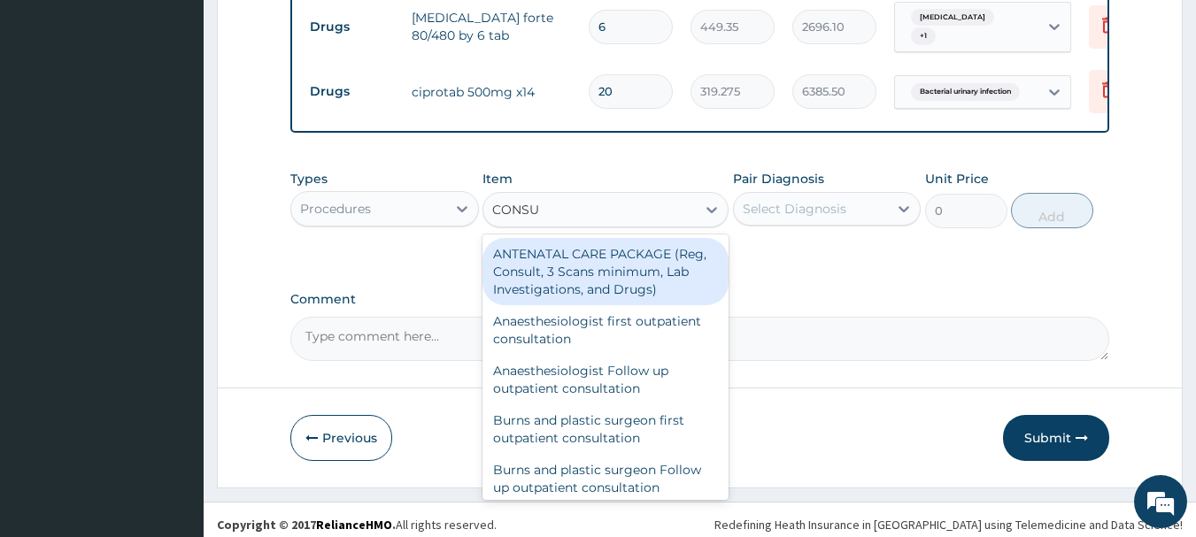
type input "CONSUL"
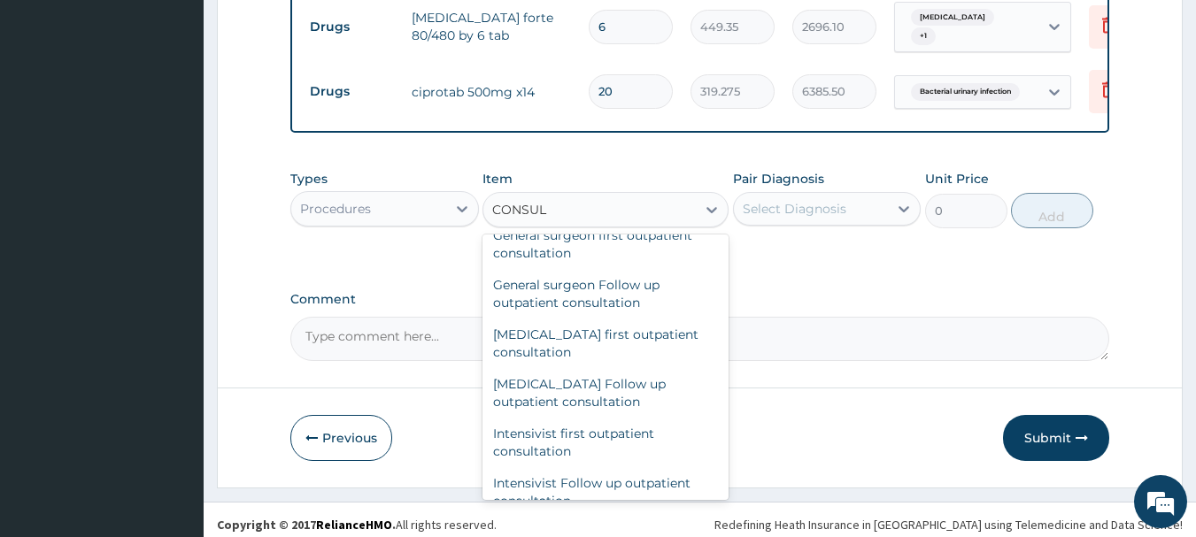
scroll to position [1108, 0]
click at [599, 171] on div "General practitioner Consultation first outpatient consultation" at bounding box center [605, 146] width 246 height 50
type input "3547.5"
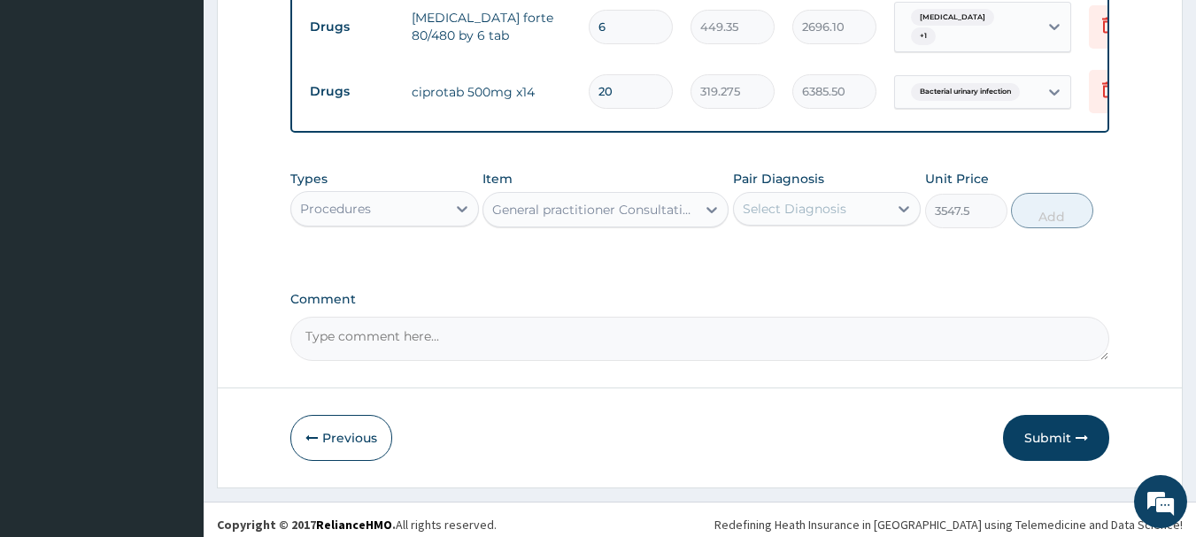
click at [774, 218] on div "Select Diagnosis" at bounding box center [795, 209] width 104 height 18
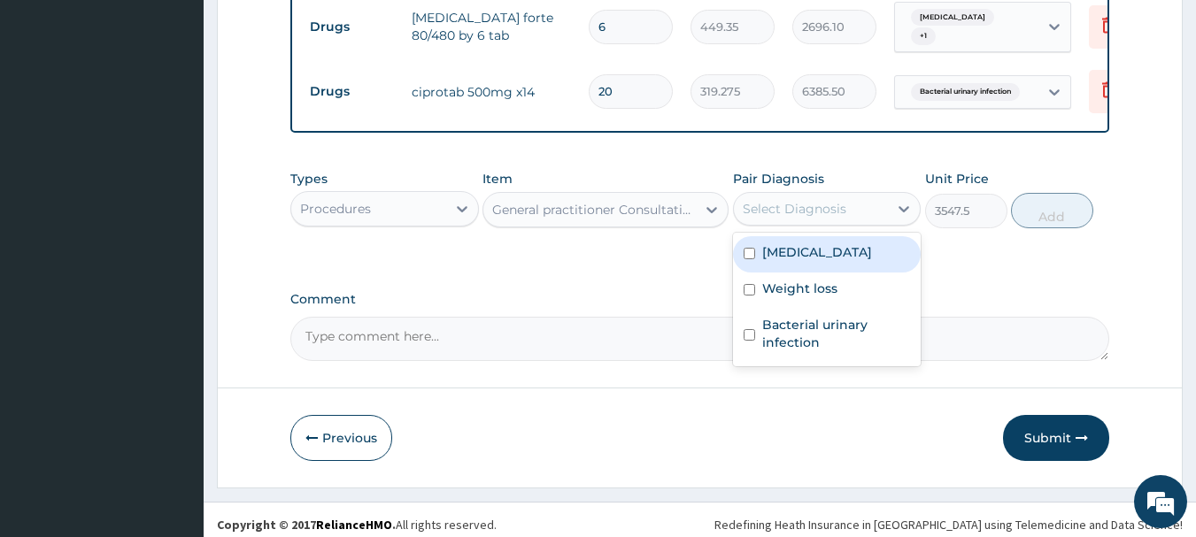
click at [788, 261] on label "[MEDICAL_DATA]" at bounding box center [817, 252] width 110 height 18
checkbox input "true"
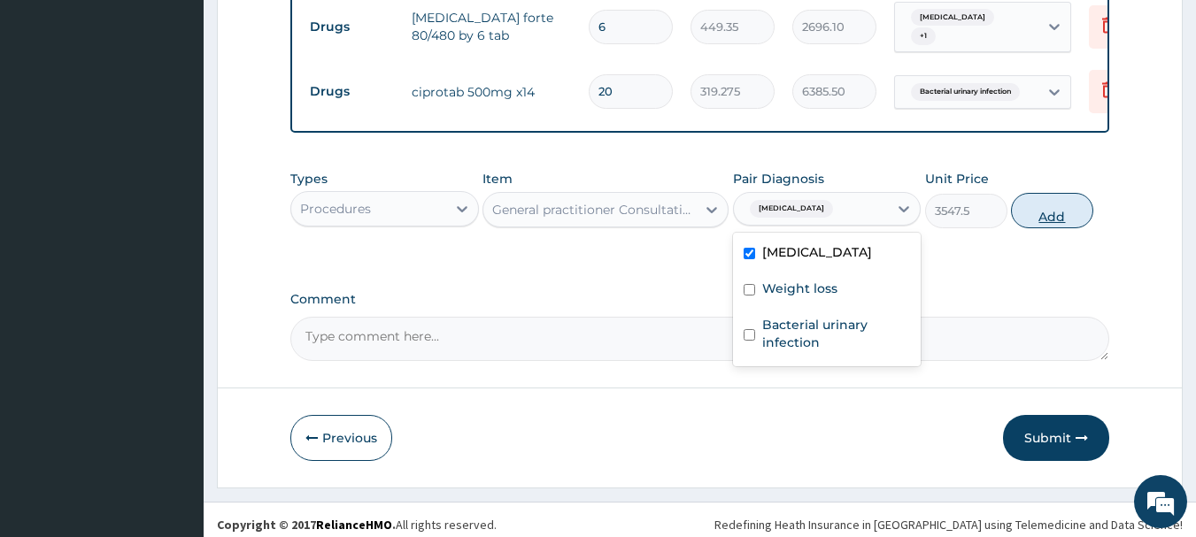
click at [1035, 228] on button "Add" at bounding box center [1052, 210] width 82 height 35
type input "0"
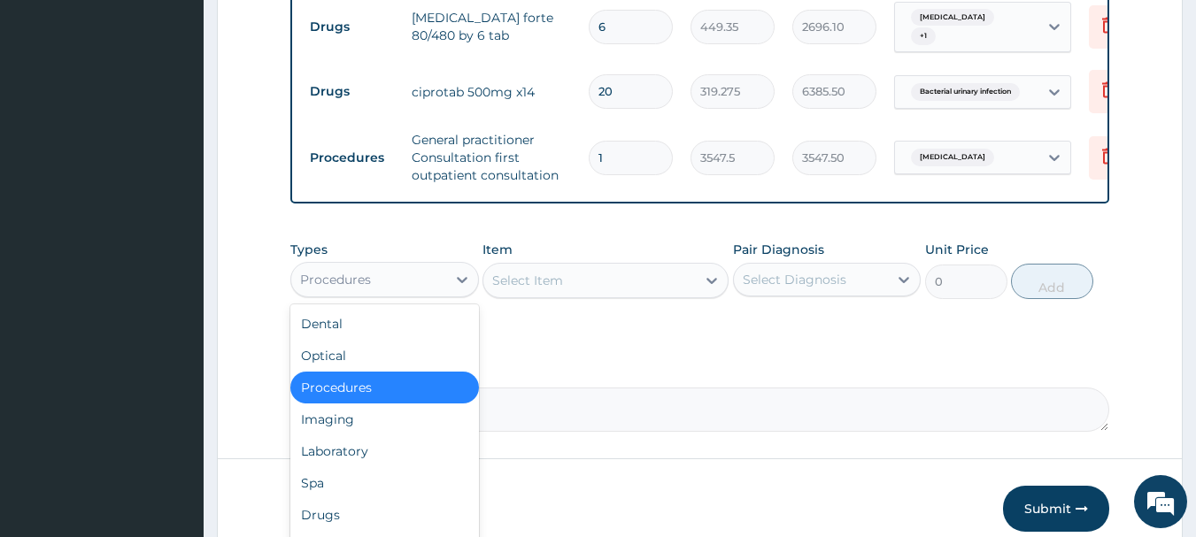
click at [340, 289] on div "Procedures" at bounding box center [335, 280] width 71 height 18
drag, startPoint x: 332, startPoint y: 532, endPoint x: 336, endPoint y: 519, distance: 14.0
click at [332, 531] on div "Drugs" at bounding box center [384, 515] width 189 height 32
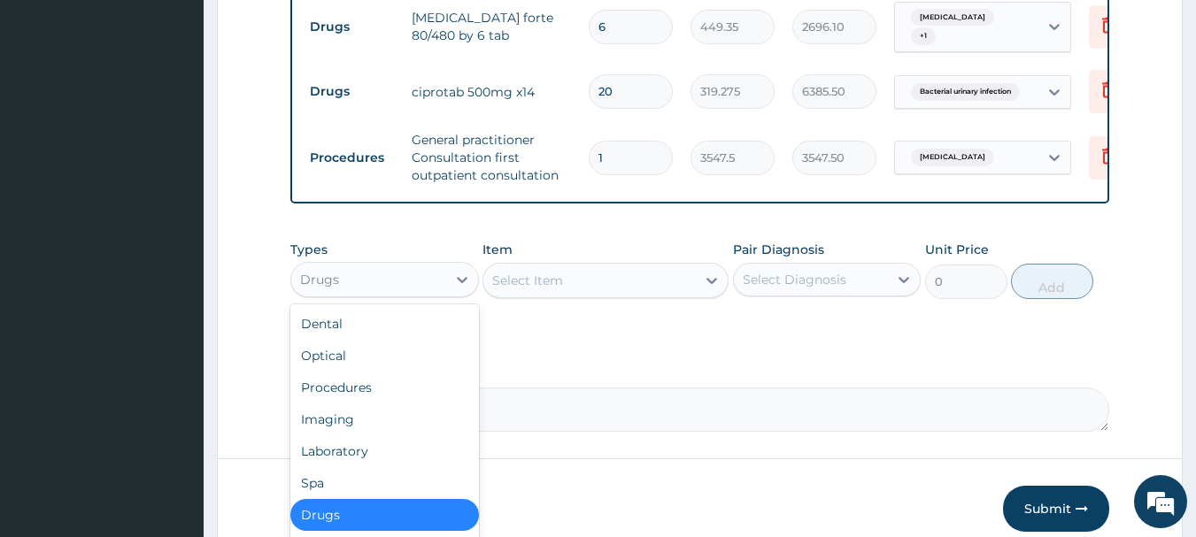
click at [395, 288] on div "Drugs" at bounding box center [368, 280] width 155 height 28
click at [371, 404] on div "Procedures" at bounding box center [384, 388] width 189 height 32
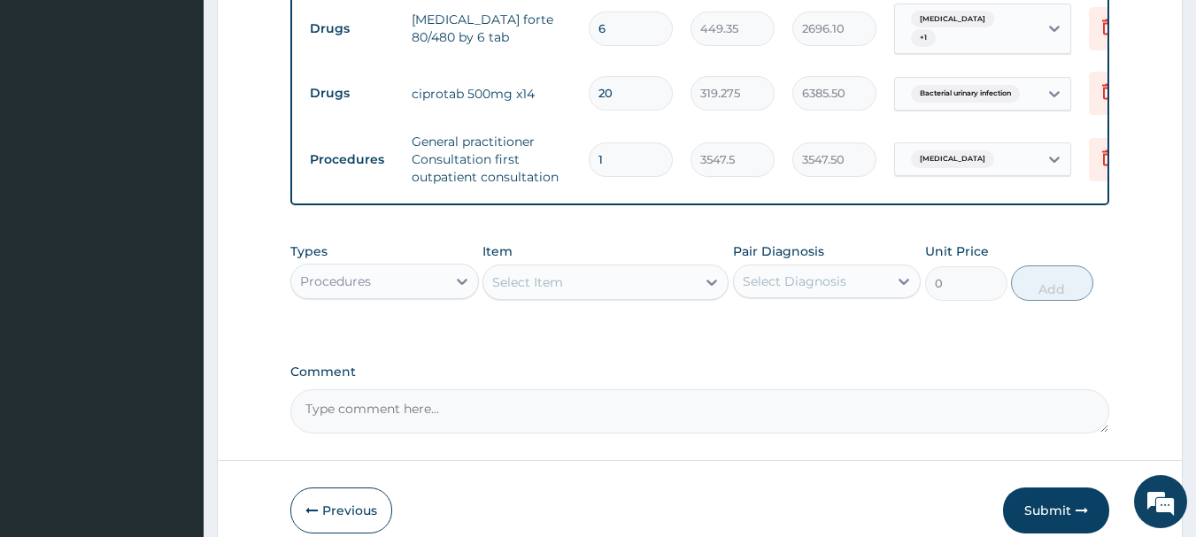
scroll to position [774, 0]
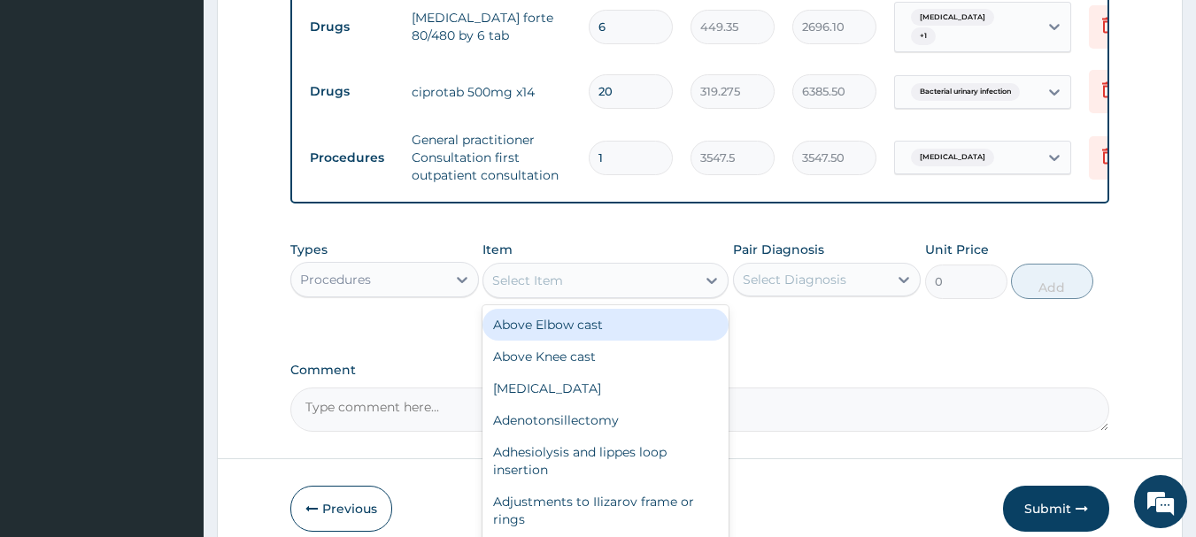
click at [561, 289] on div "Select Item" at bounding box center [527, 281] width 71 height 18
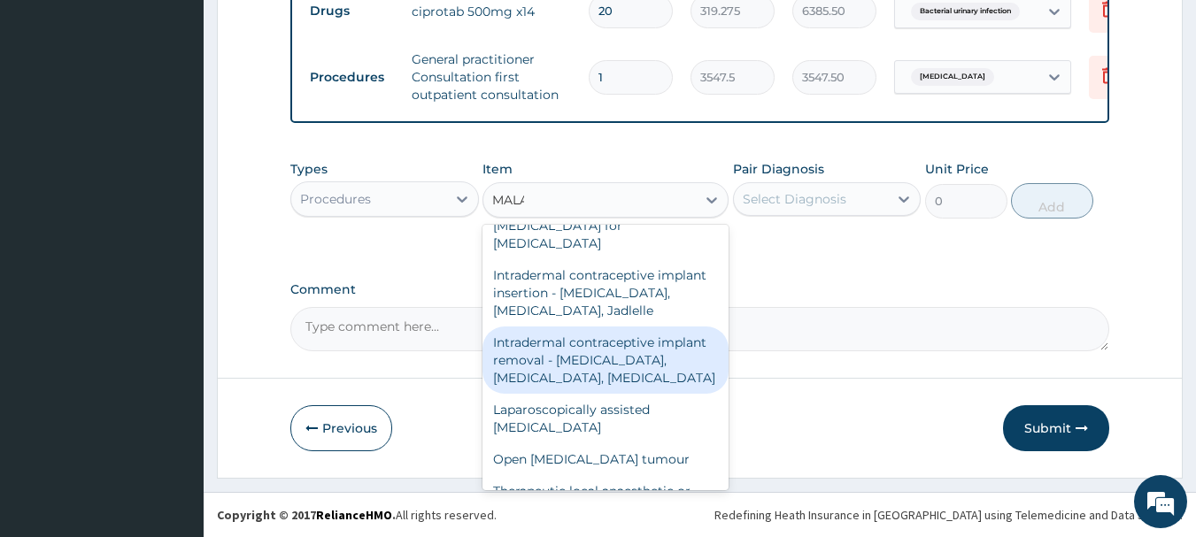
scroll to position [0, 0]
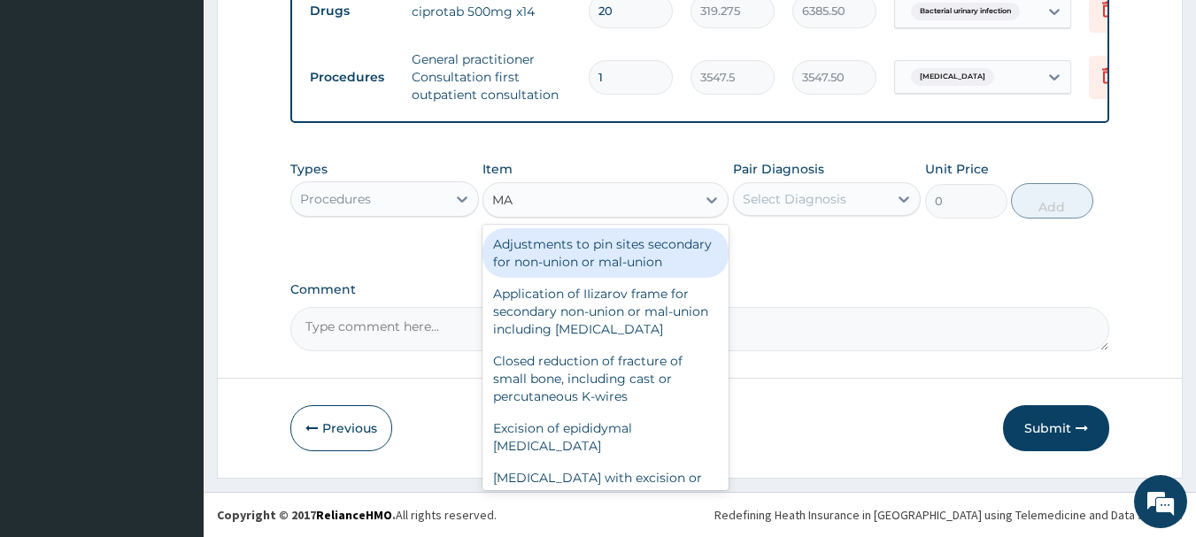
type input "M"
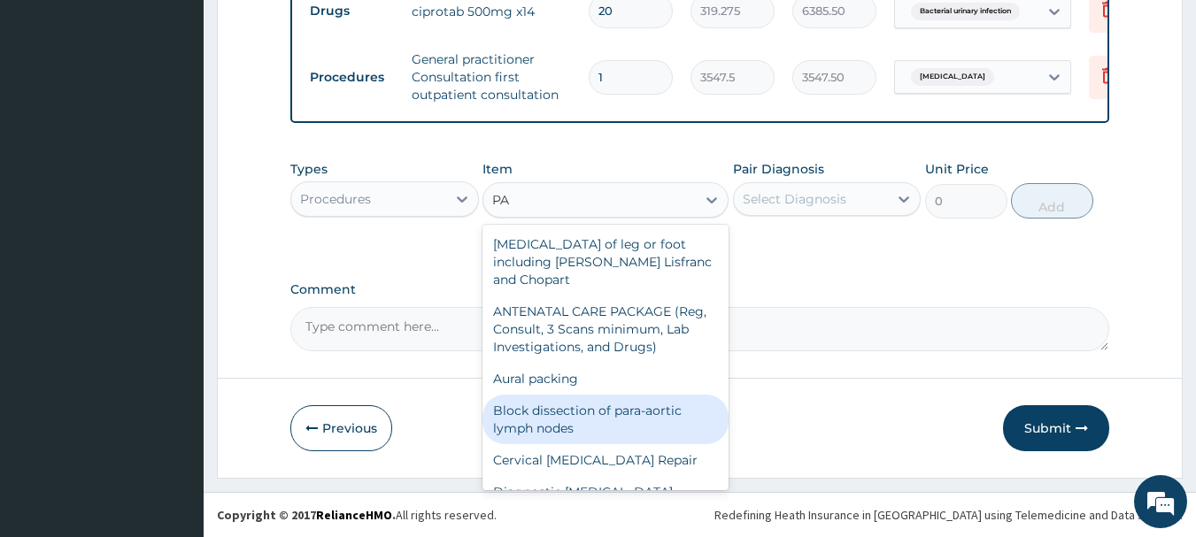
type input "P"
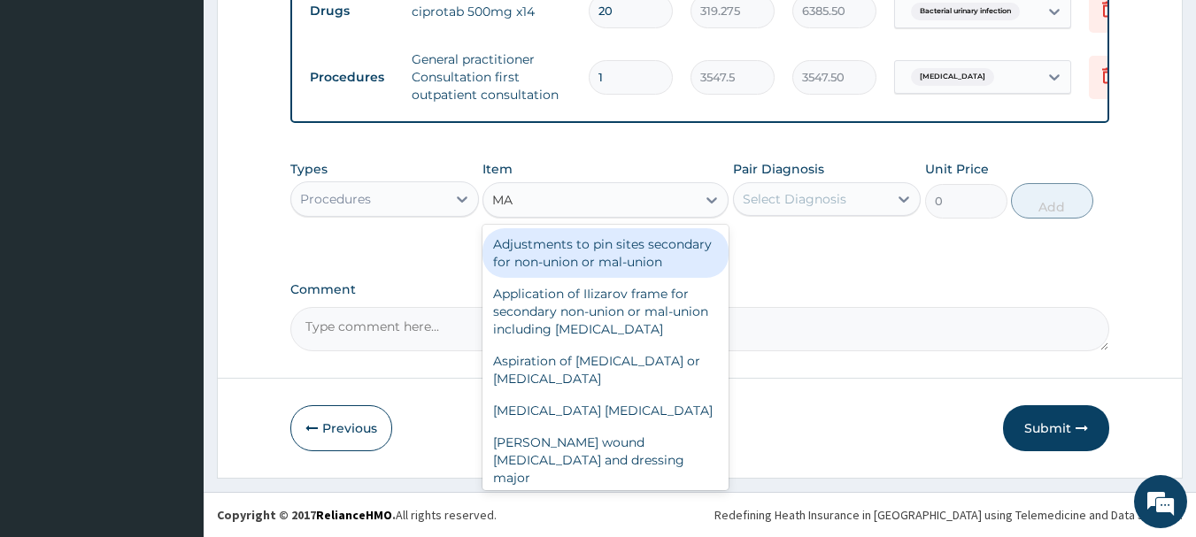
type input "M"
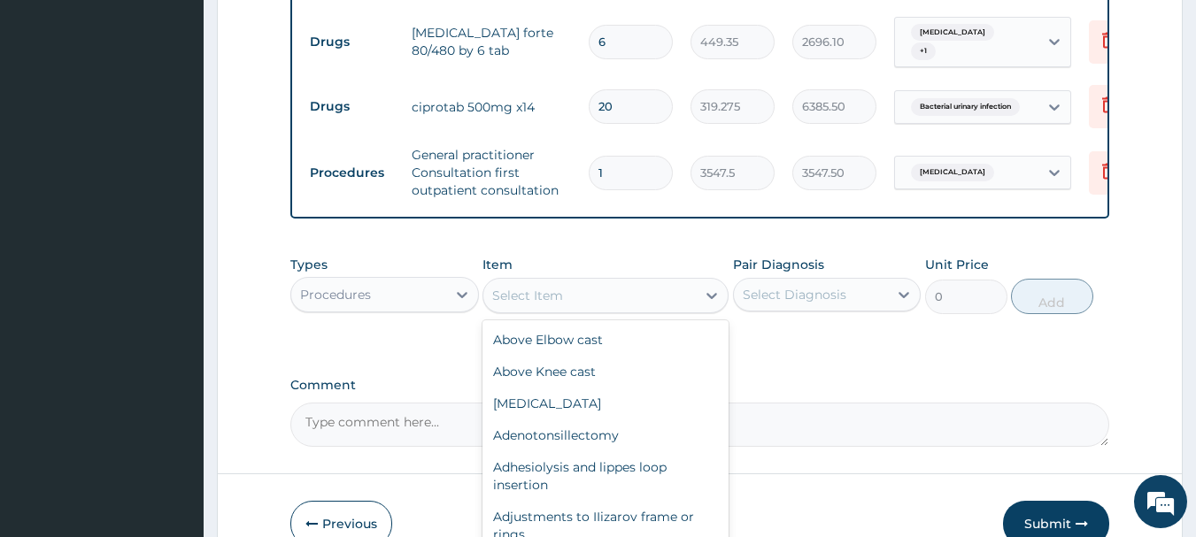
scroll to position [774, 0]
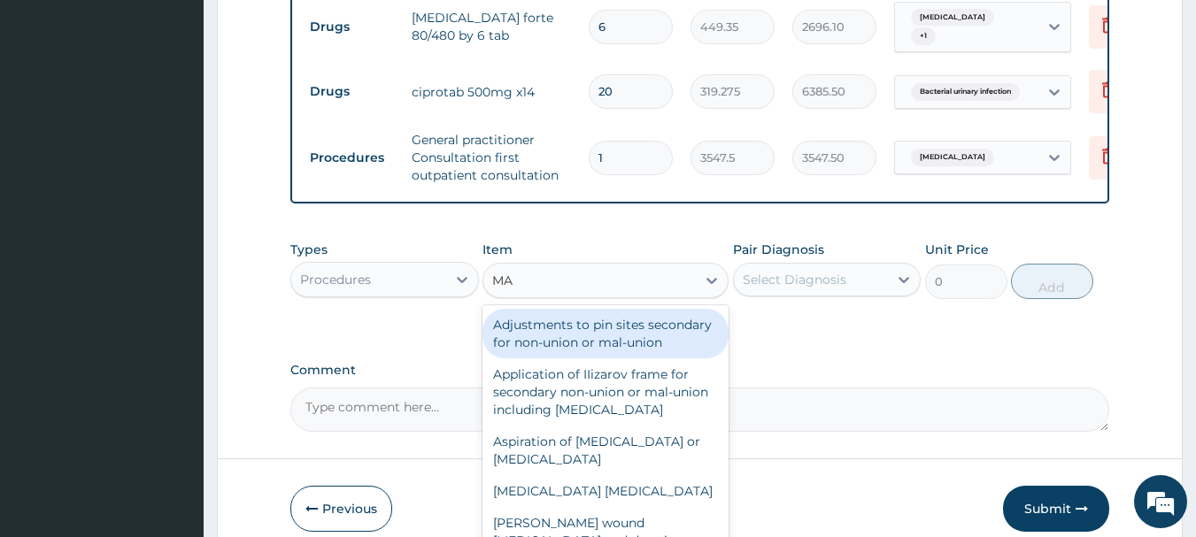
type input "M"
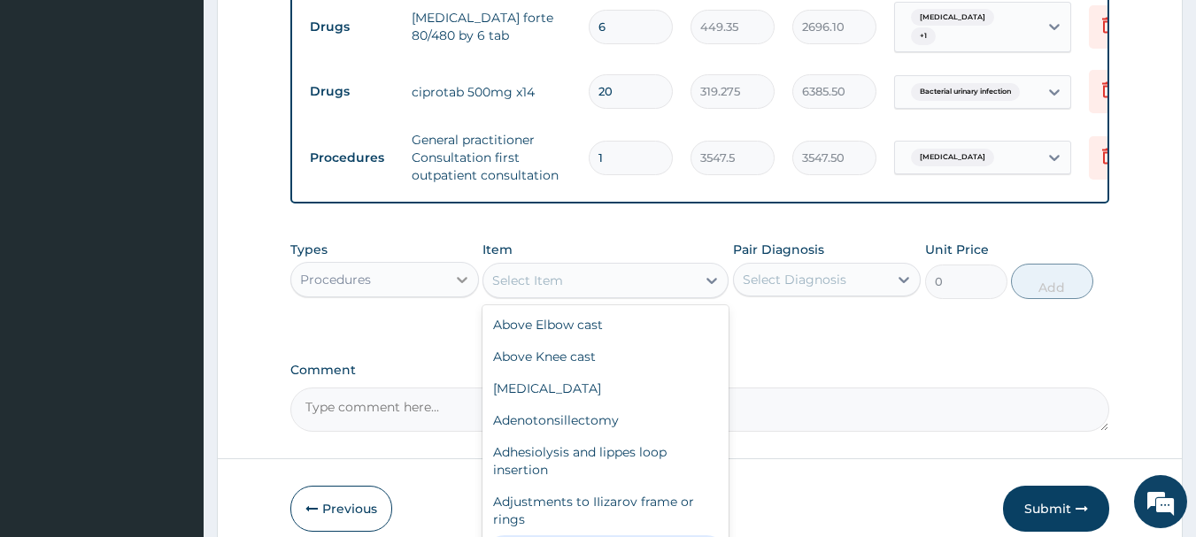
click at [457, 288] on icon at bounding box center [462, 280] width 18 height 18
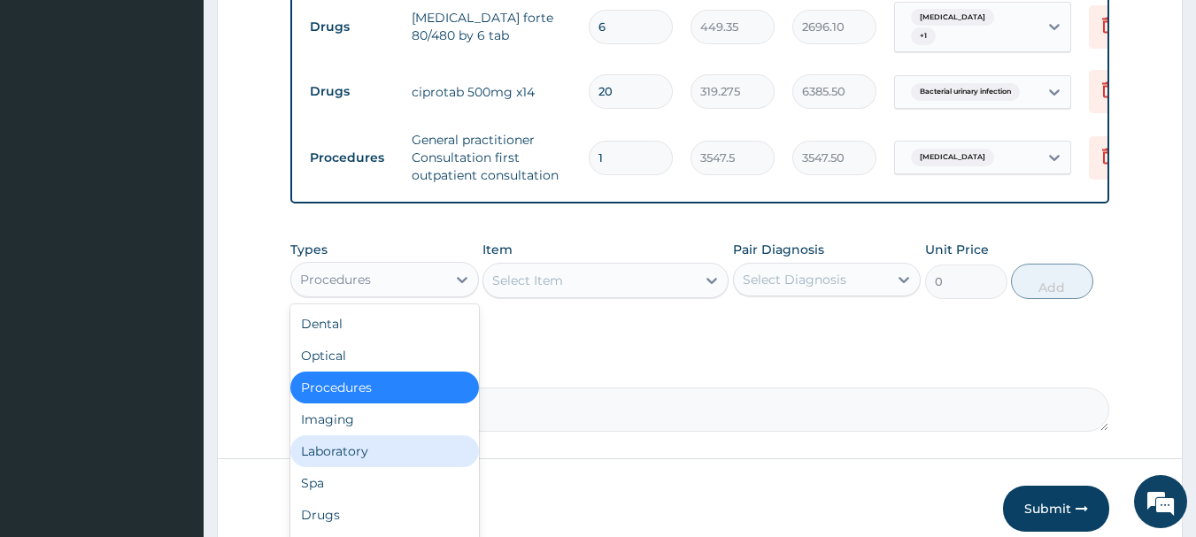
click at [409, 464] on div "Laboratory" at bounding box center [384, 451] width 189 height 32
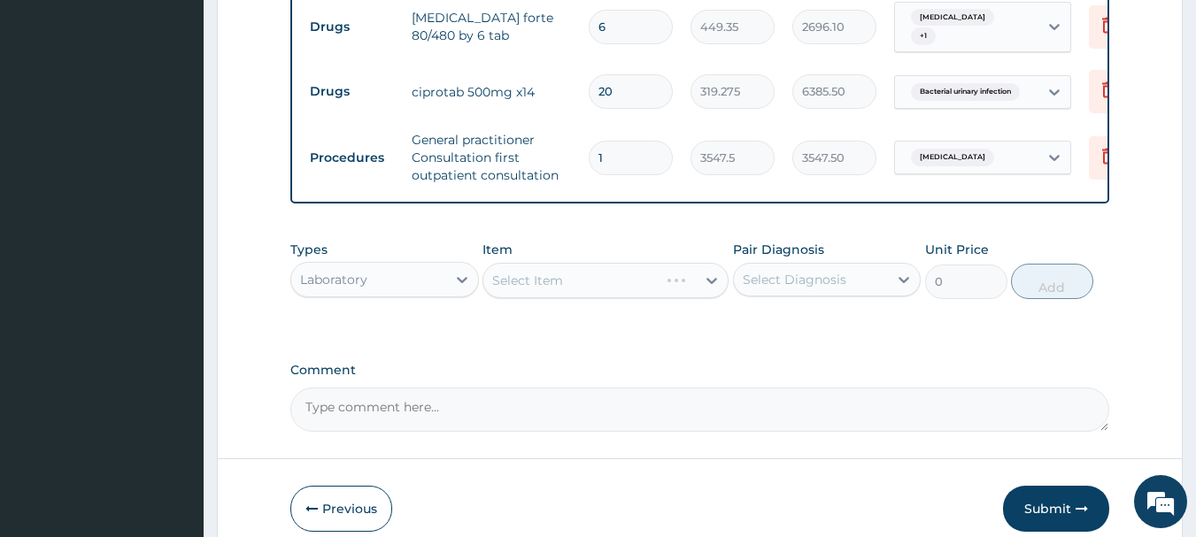
click at [571, 288] on div "Select Item" at bounding box center [605, 280] width 246 height 35
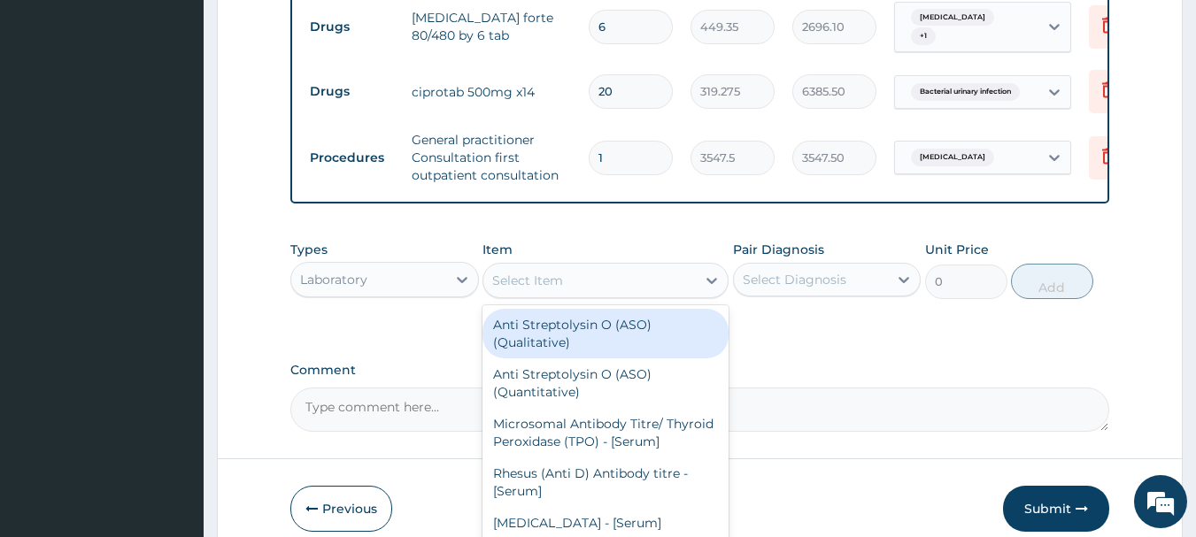
click at [554, 289] on div "Select Item" at bounding box center [527, 281] width 71 height 18
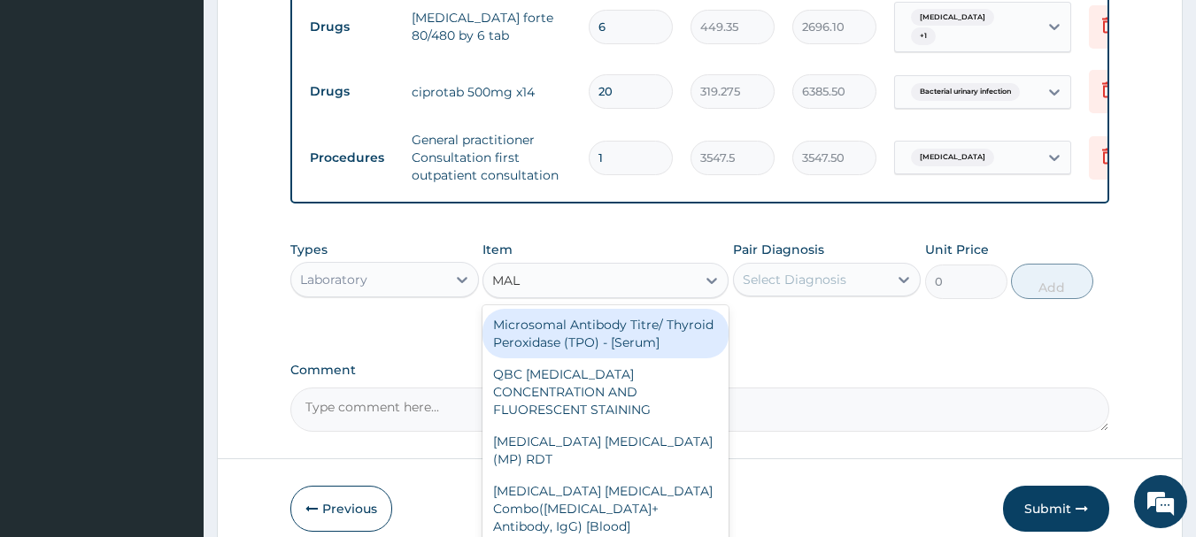
type input "MALA"
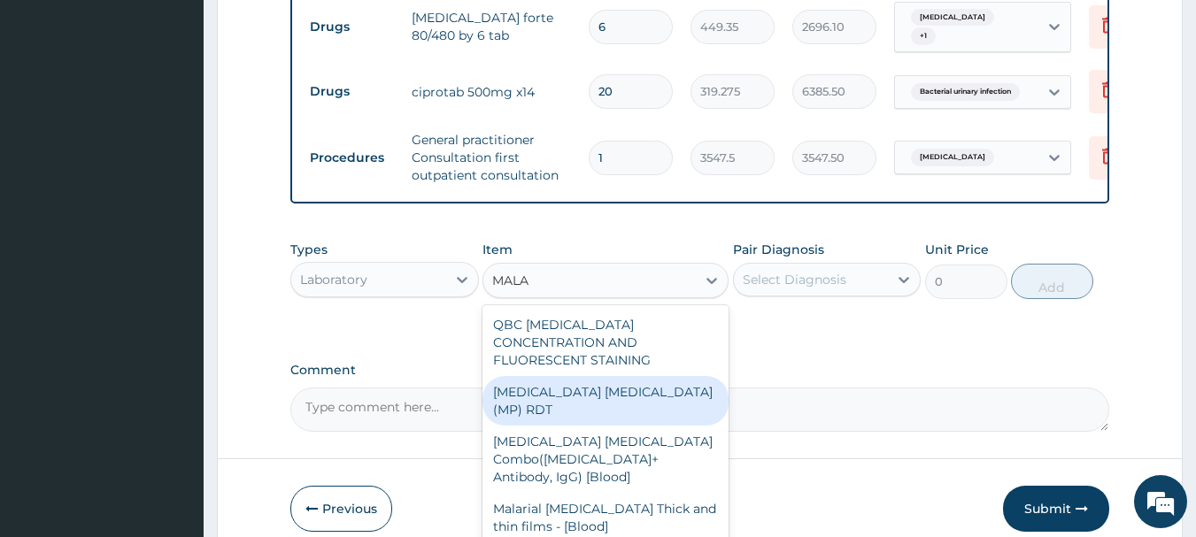
click at [604, 394] on div "[MEDICAL_DATA] [MEDICAL_DATA] (MP) RDT" at bounding box center [605, 401] width 246 height 50
type input "1612.5"
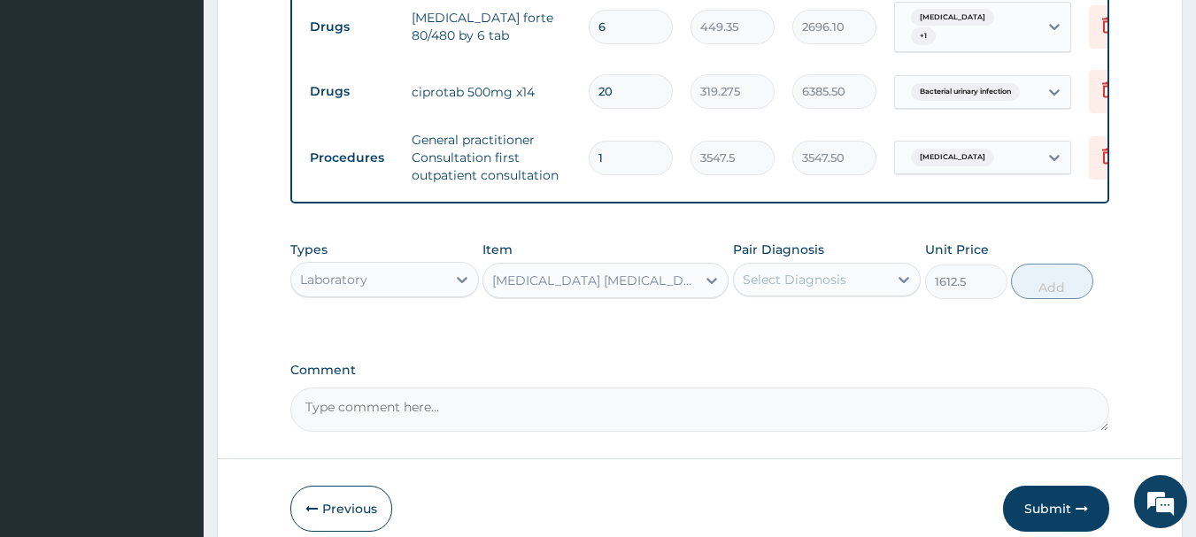
click at [823, 289] on div "Select Diagnosis" at bounding box center [795, 280] width 104 height 18
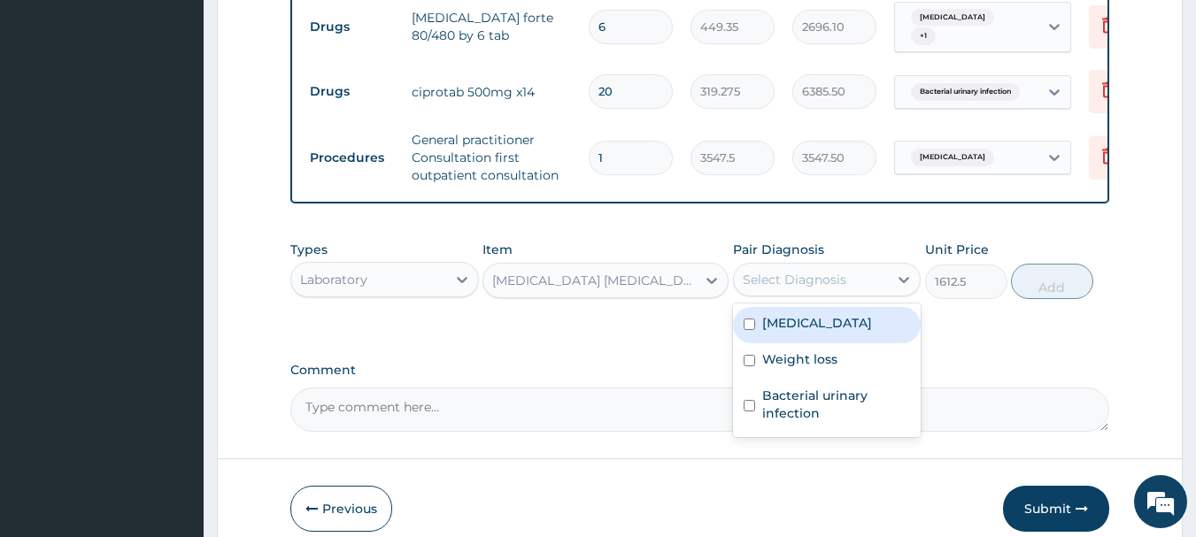
click at [796, 332] on label "[MEDICAL_DATA]" at bounding box center [817, 323] width 110 height 18
checkbox input "true"
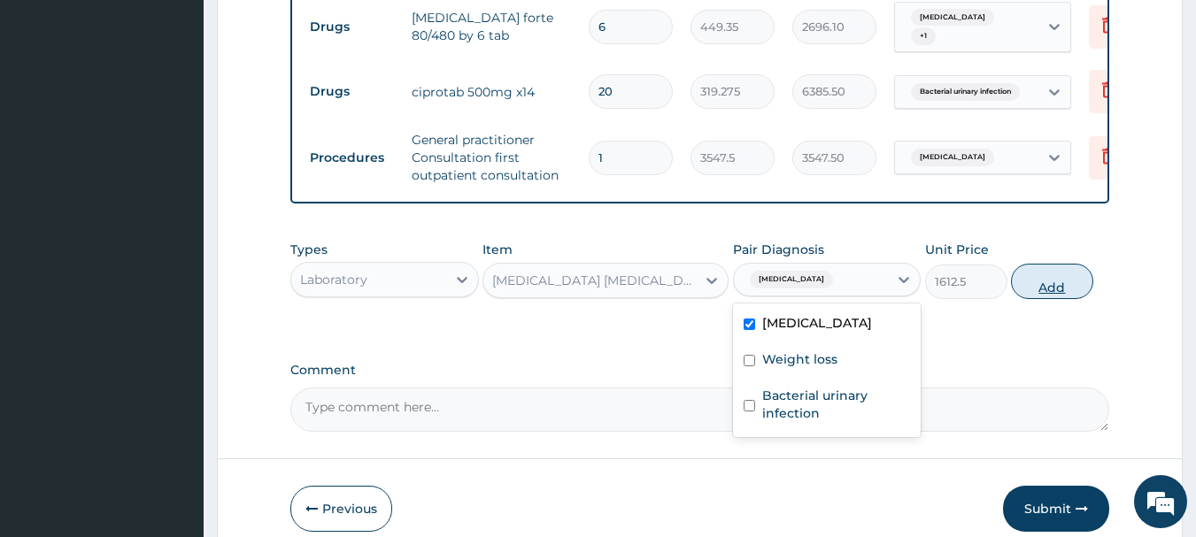
click at [1035, 299] on button "Add" at bounding box center [1052, 281] width 82 height 35
type input "0"
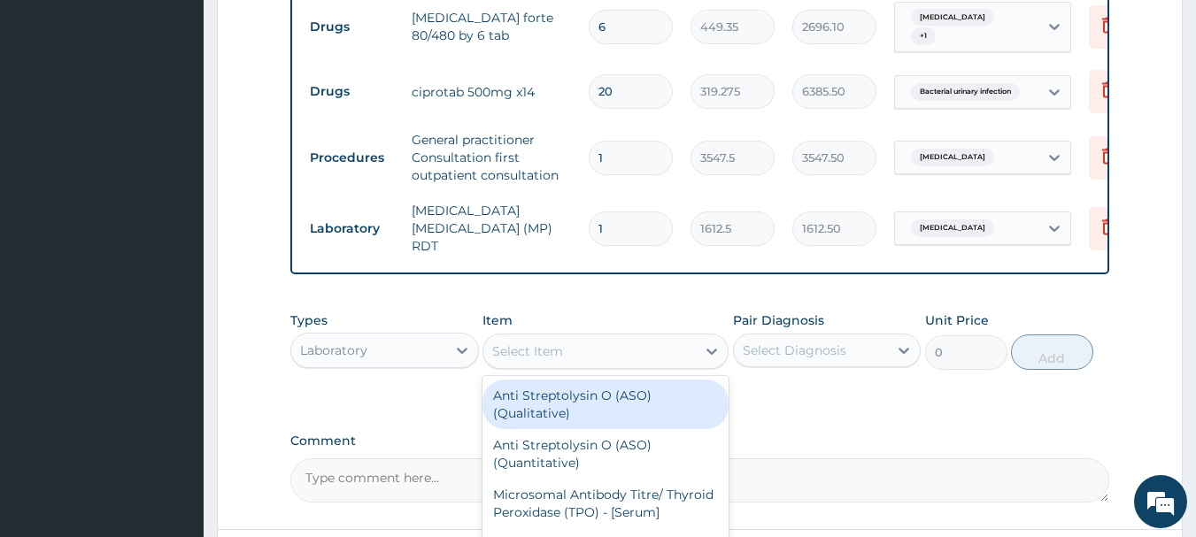
click at [531, 359] on div "Select Item" at bounding box center [527, 352] width 71 height 18
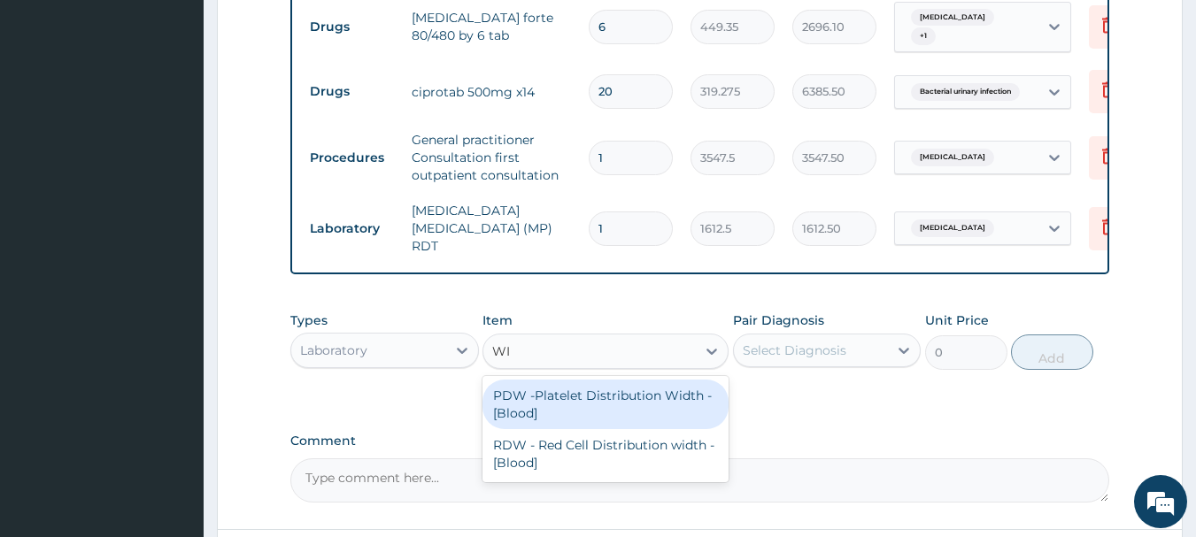
type input "W"
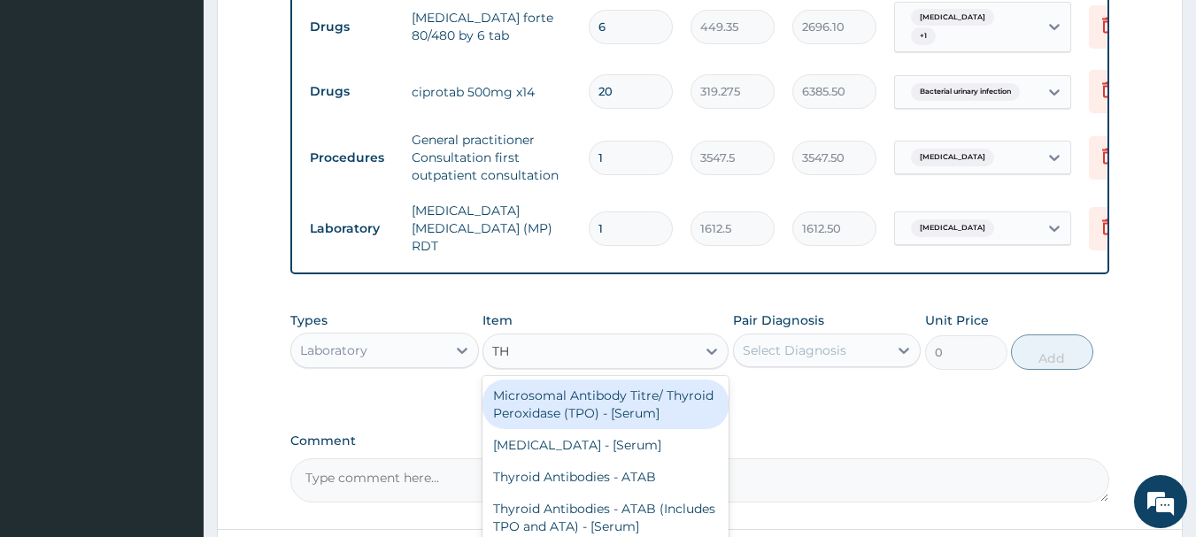
type input "T"
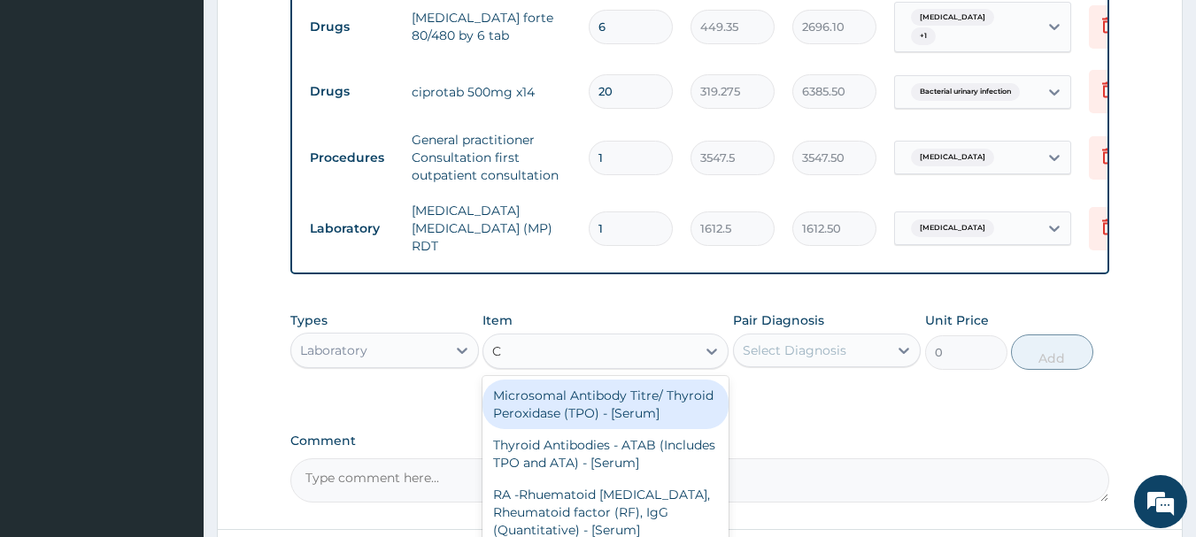
type input "CB"
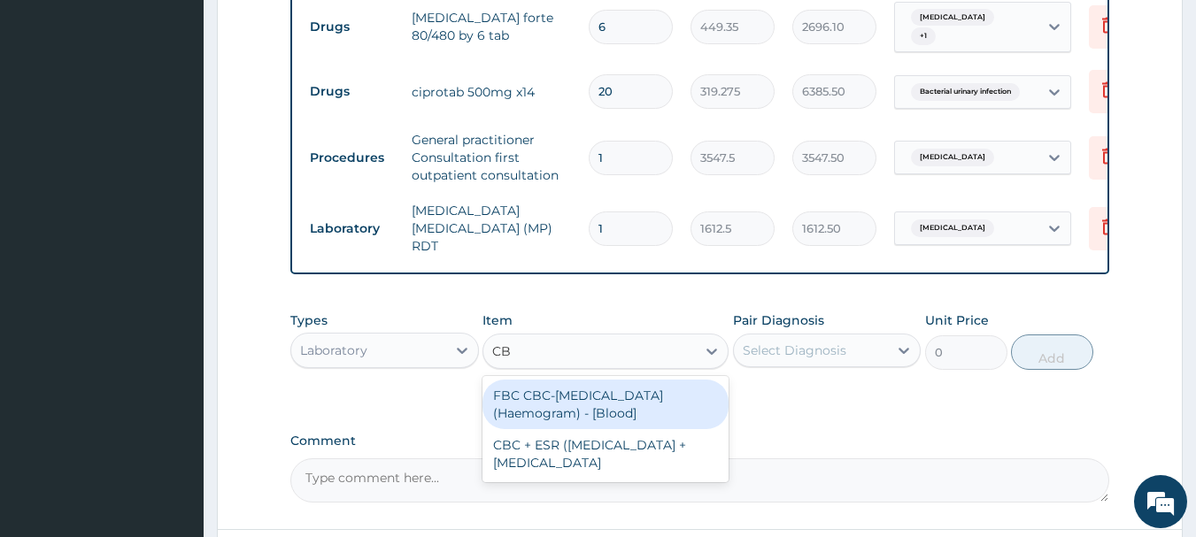
click at [593, 408] on div "FBC CBC-[MEDICAL_DATA] (Haemogram) - [Blood]" at bounding box center [605, 405] width 246 height 50
type input "4300"
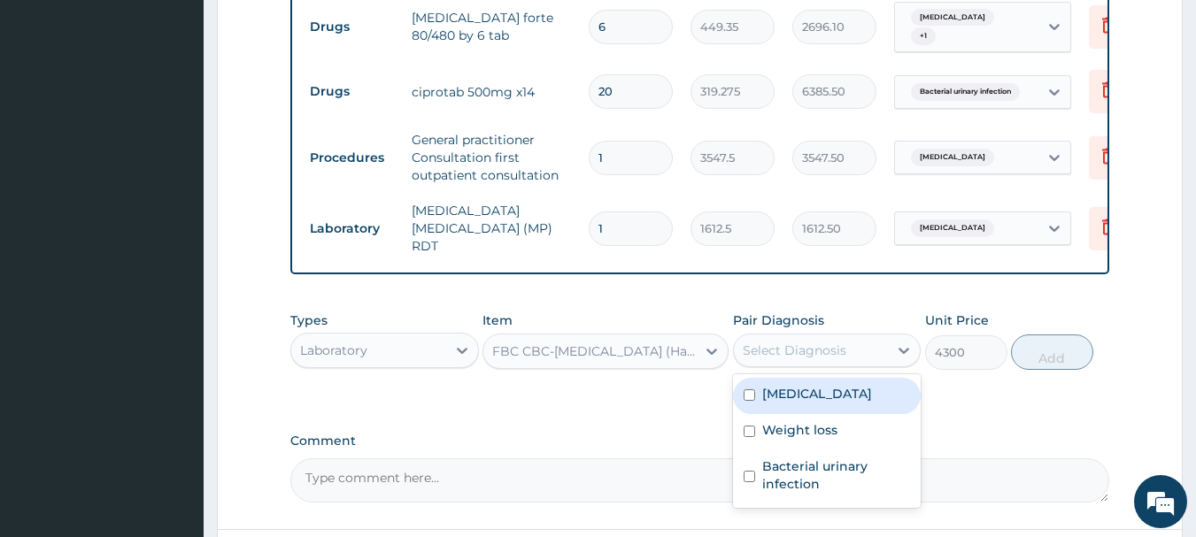
click at [818, 357] on div "Select Diagnosis" at bounding box center [795, 351] width 104 height 18
click at [805, 402] on label "[MEDICAL_DATA]" at bounding box center [817, 394] width 110 height 18
checkbox input "true"
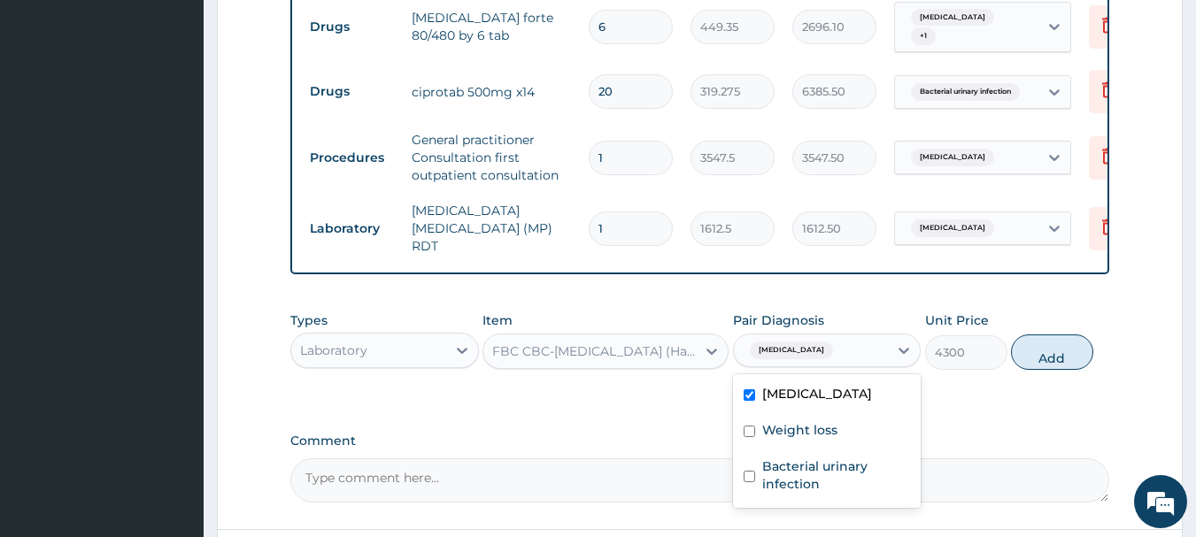
click at [1050, 358] on button "Add" at bounding box center [1052, 352] width 82 height 35
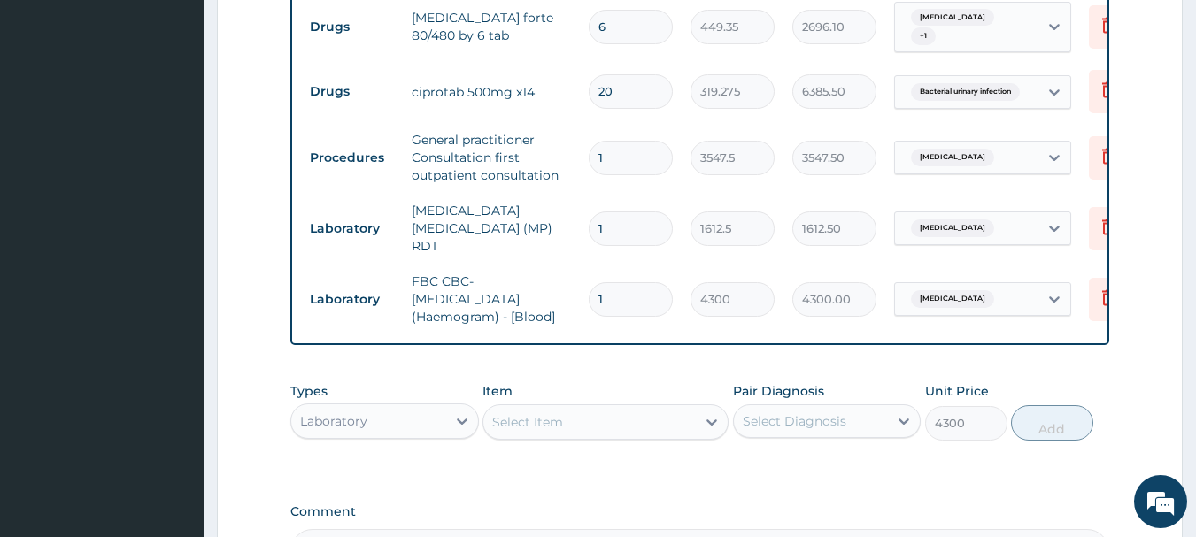
type input "0"
click at [534, 430] on div "Select Item" at bounding box center [527, 422] width 71 height 18
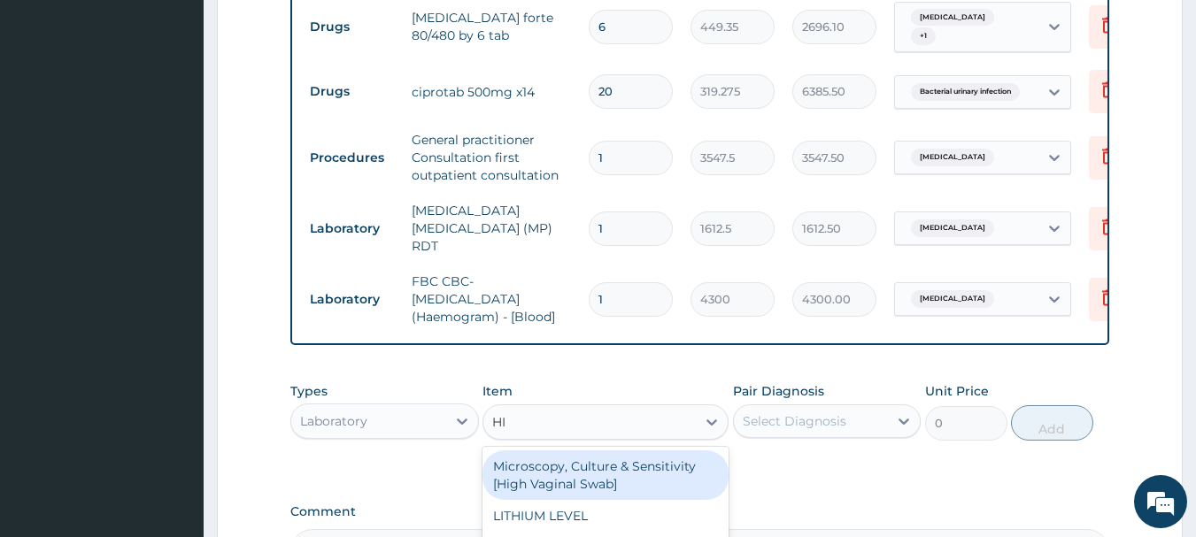
type input "[MEDICAL_DATA]"
click at [553, 466] on div "[MEDICAL_DATA] 1 & 2 Screening - [Serum]" at bounding box center [605, 475] width 246 height 50
type input "2687.5"
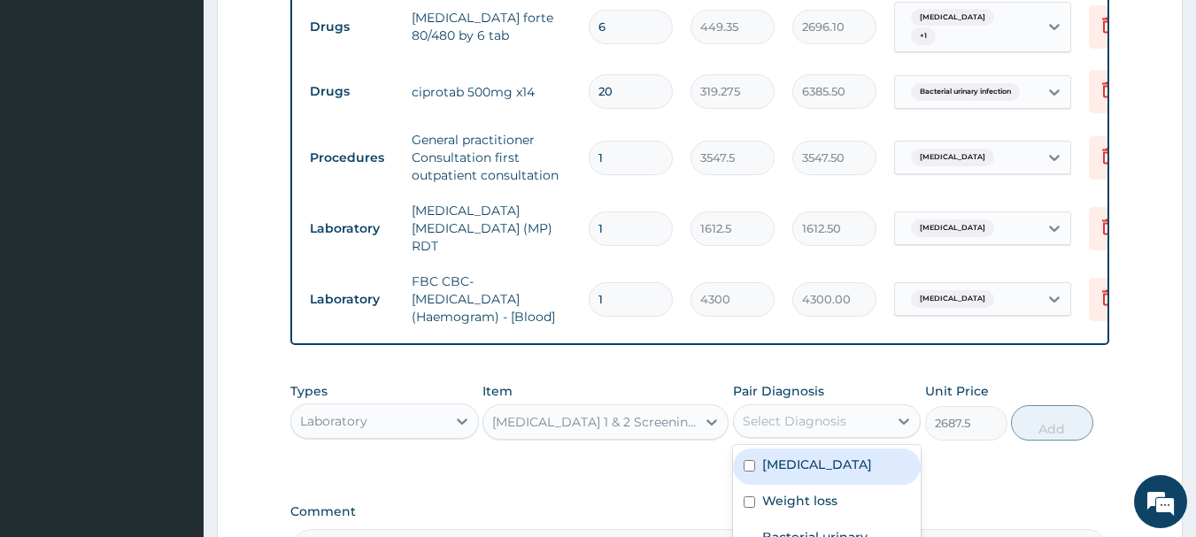
click at [797, 427] on div "Select Diagnosis" at bounding box center [795, 421] width 104 height 18
click at [802, 468] on label "[MEDICAL_DATA]" at bounding box center [817, 465] width 110 height 18
checkbox input "true"
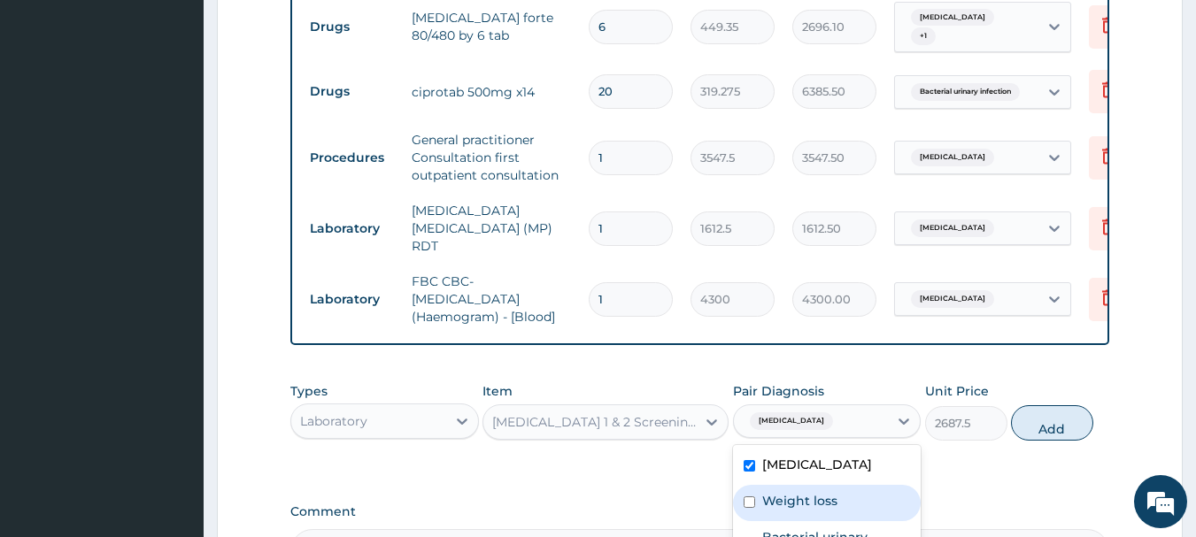
click at [751, 508] on input "checkbox" at bounding box center [749, 503] width 12 height 12
checkbox input "true"
click at [754, 472] on input "checkbox" at bounding box center [749, 466] width 12 height 12
checkbox input "false"
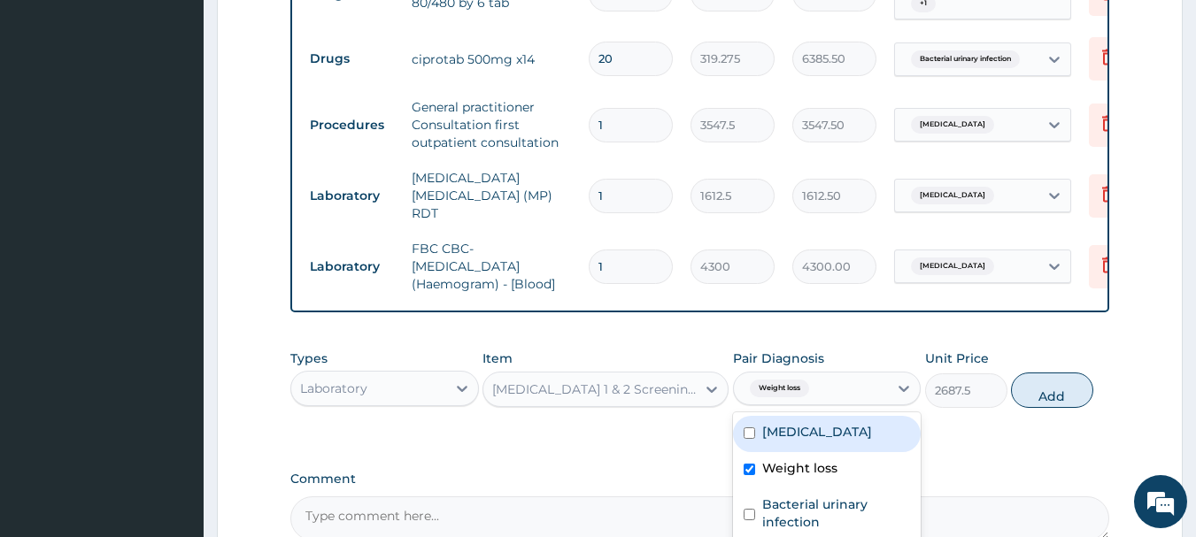
scroll to position [863, 0]
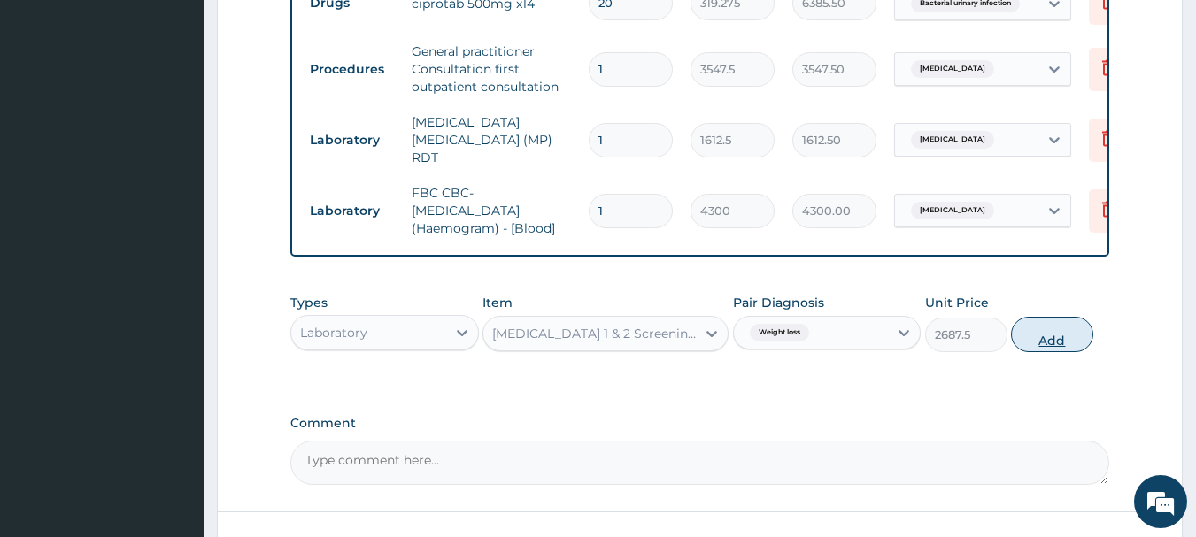
click at [1043, 344] on button "Add" at bounding box center [1052, 334] width 82 height 35
type input "0"
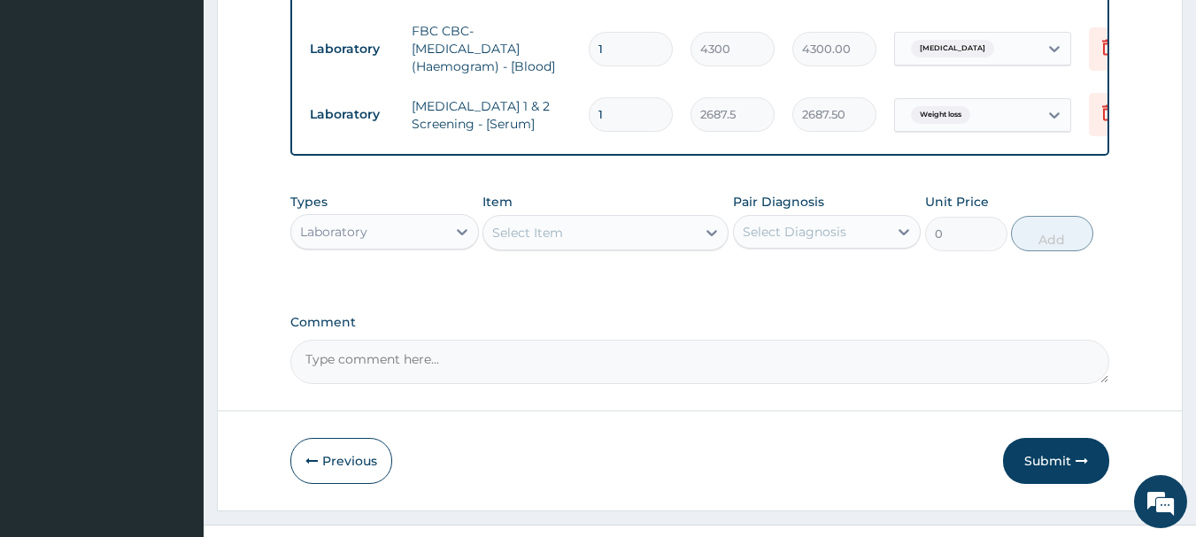
scroll to position [1066, 0]
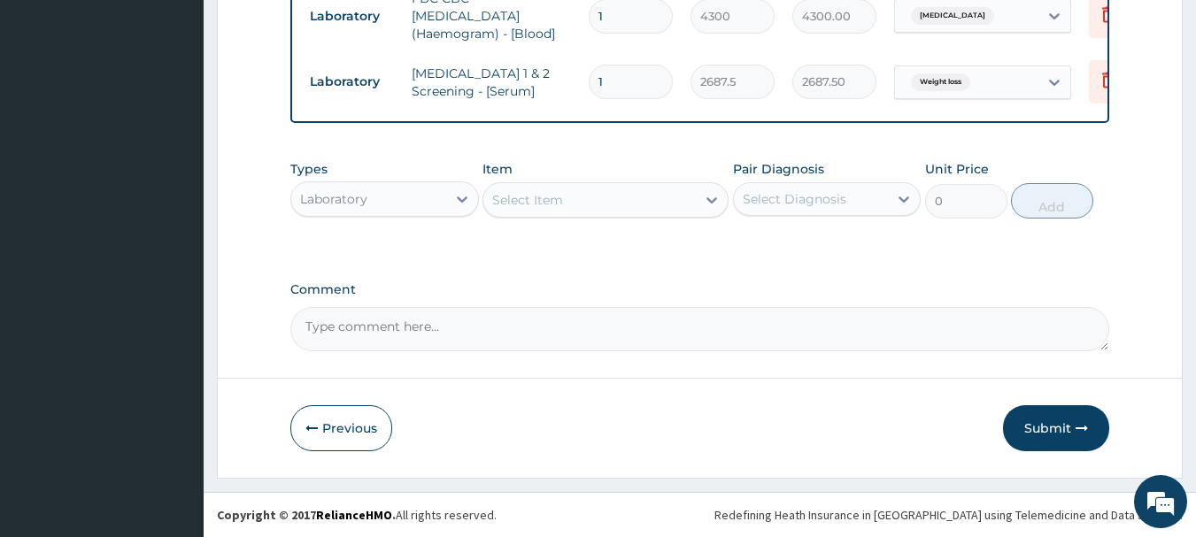
click at [327, 323] on textarea "Comment" at bounding box center [700, 329] width 820 height 44
type textarea "FOR YOUR INFORMATION. THANK YOU"
click at [1040, 422] on button "Submit" at bounding box center [1056, 428] width 106 height 46
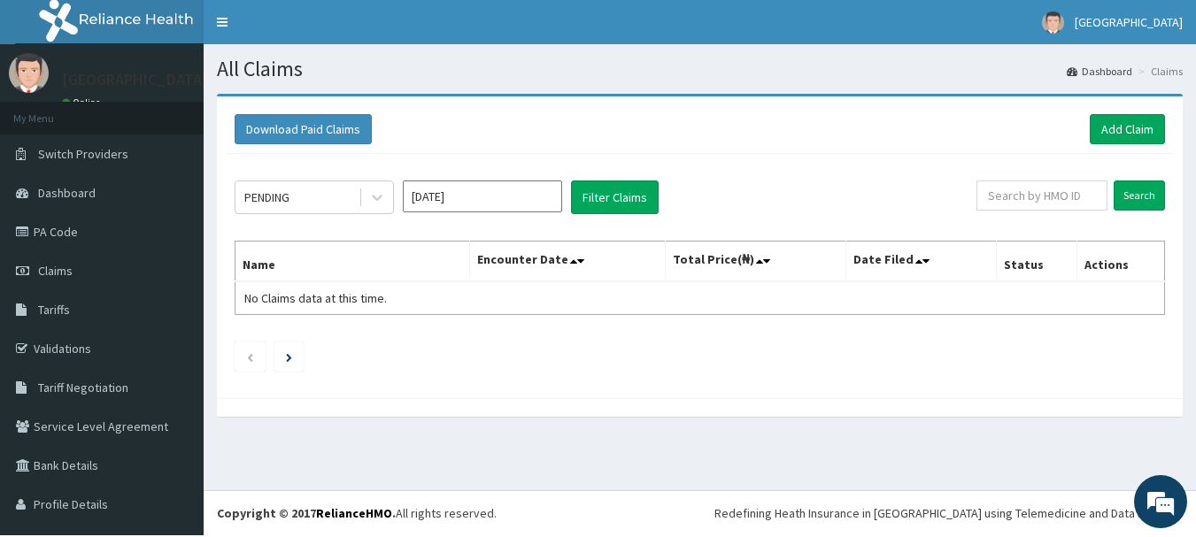
click at [426, 193] on input "[DATE]" at bounding box center [482, 197] width 159 height 32
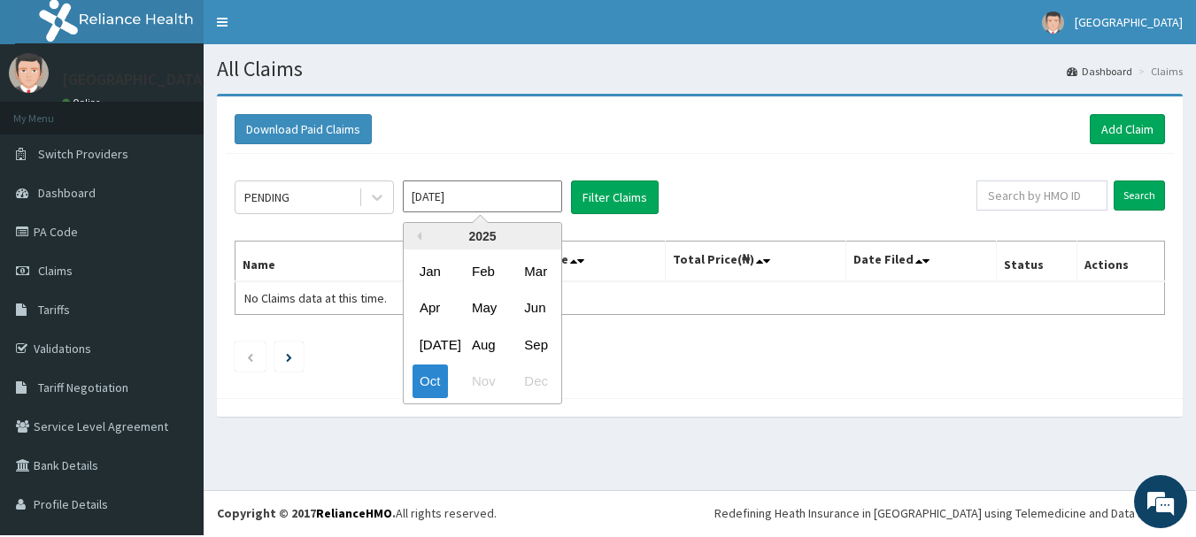
drag, startPoint x: 535, startPoint y: 348, endPoint x: 538, endPoint y: 333, distance: 15.5
click at [535, 341] on div "Sep" at bounding box center [534, 344] width 35 height 33
type input "[DATE]"
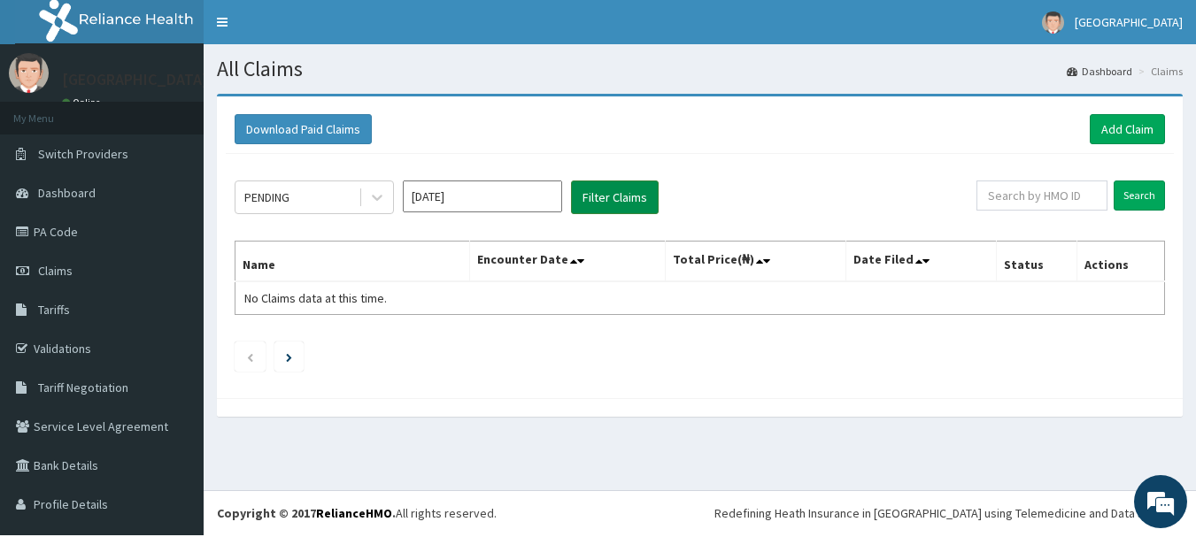
click at [592, 203] on button "Filter Claims" at bounding box center [615, 198] width 88 height 34
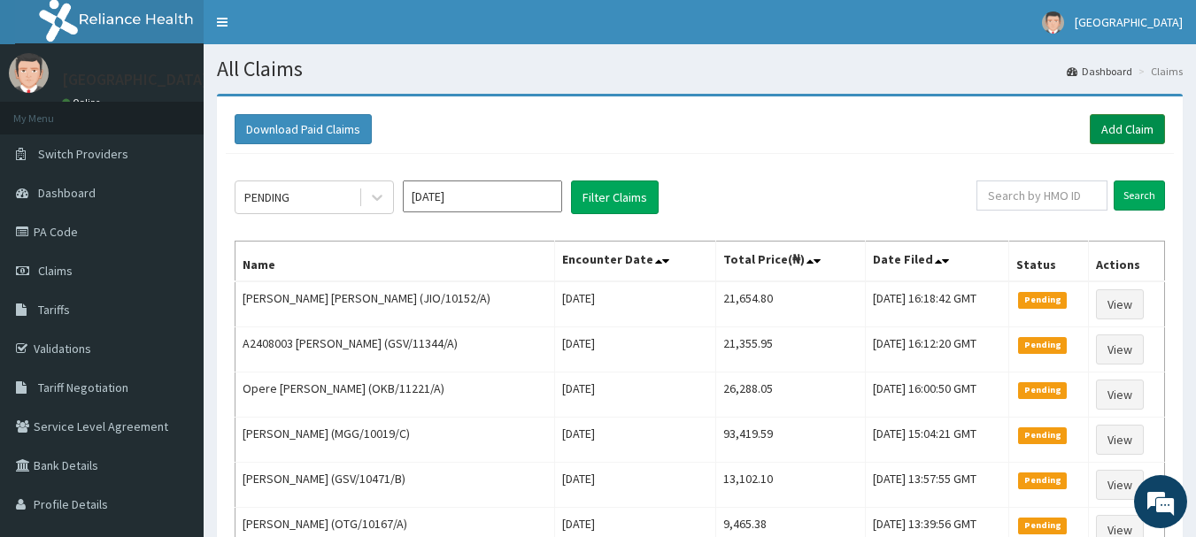
click at [1125, 125] on link "Add Claim" at bounding box center [1126, 129] width 75 height 30
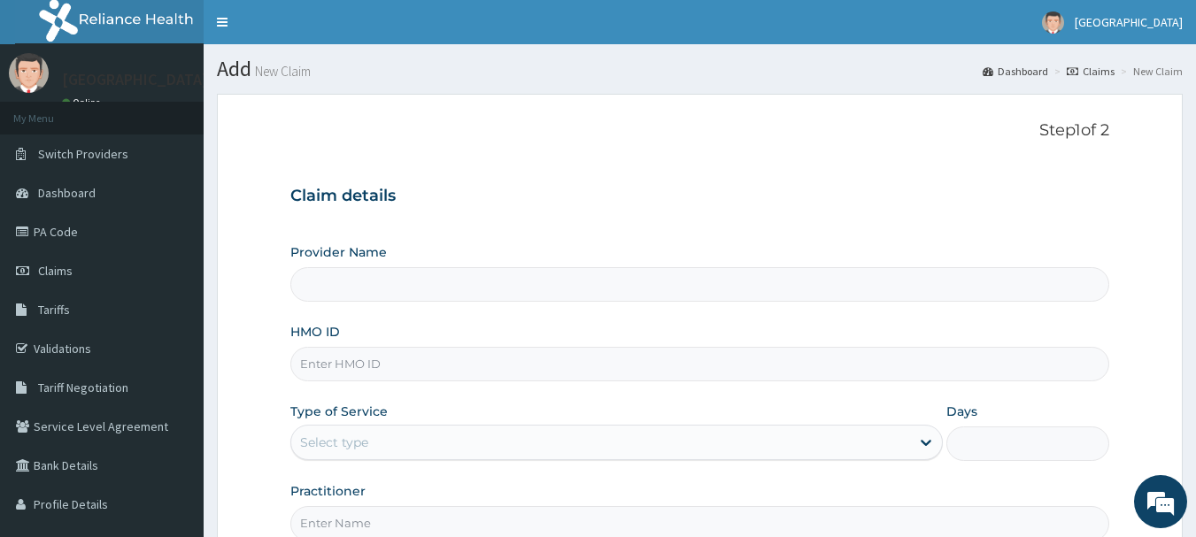
click at [374, 373] on input "HMO ID" at bounding box center [700, 364] width 820 height 35
type input "[GEOGRAPHIC_DATA]"
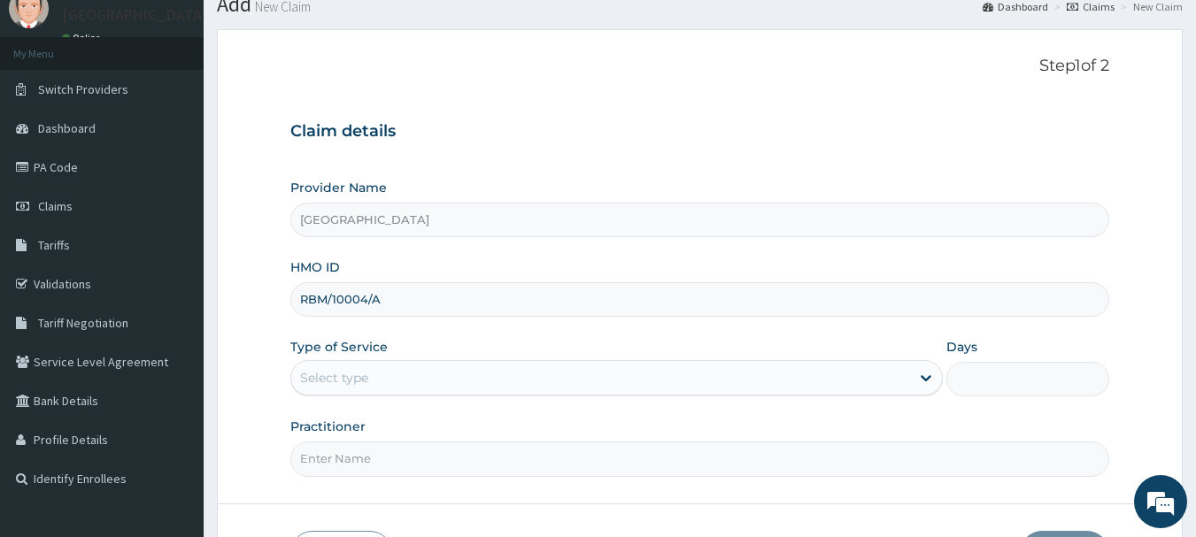
scroll to position [198, 0]
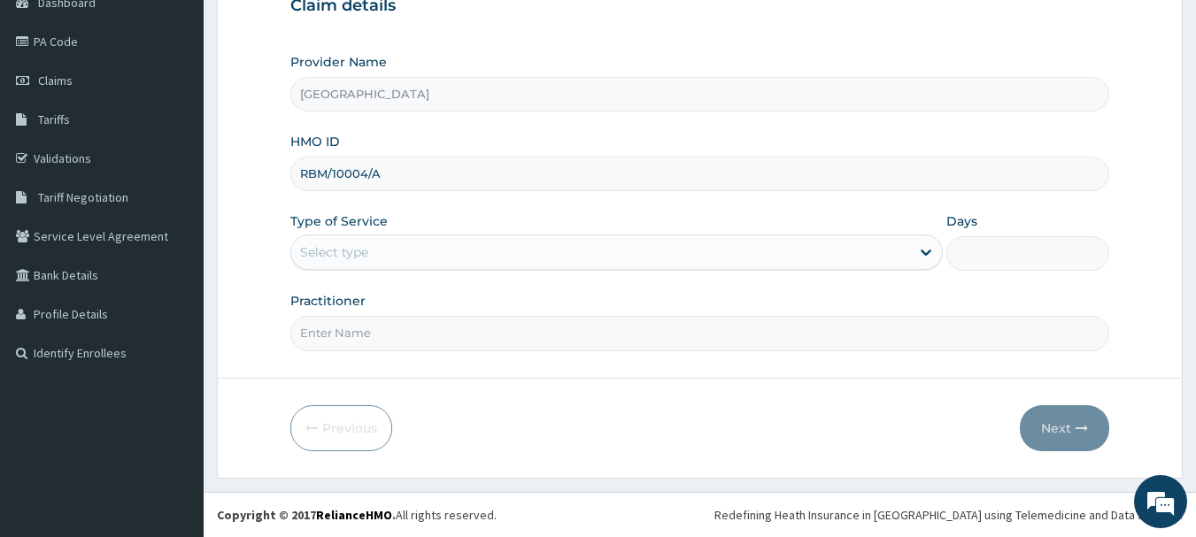
type input "RBM/10004/A"
click at [379, 248] on div "Select type" at bounding box center [600, 252] width 619 height 28
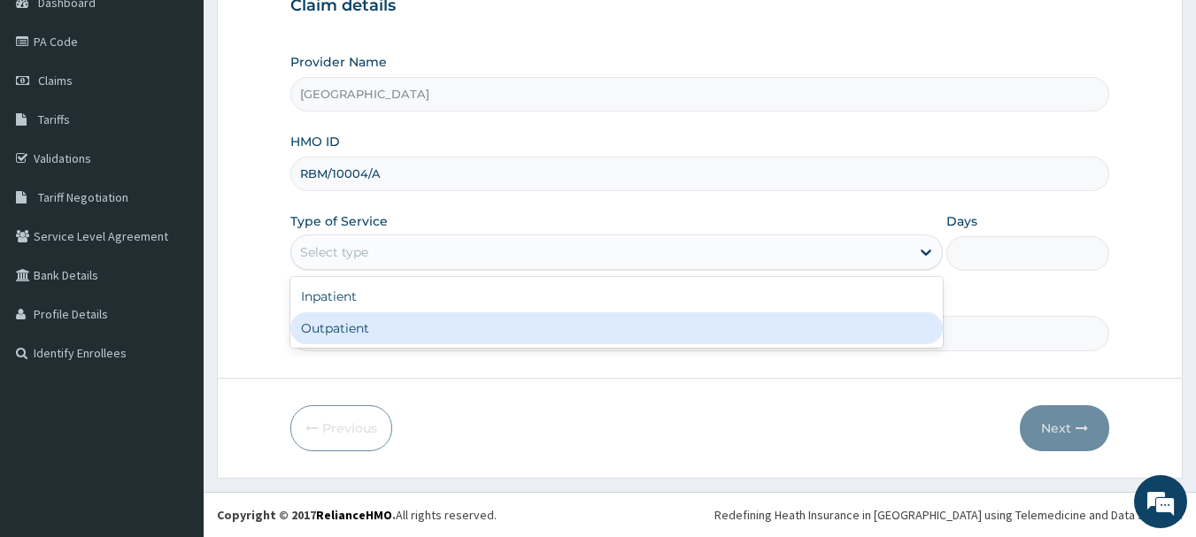
click at [398, 332] on div "Outpatient" at bounding box center [616, 328] width 652 height 32
type input "1"
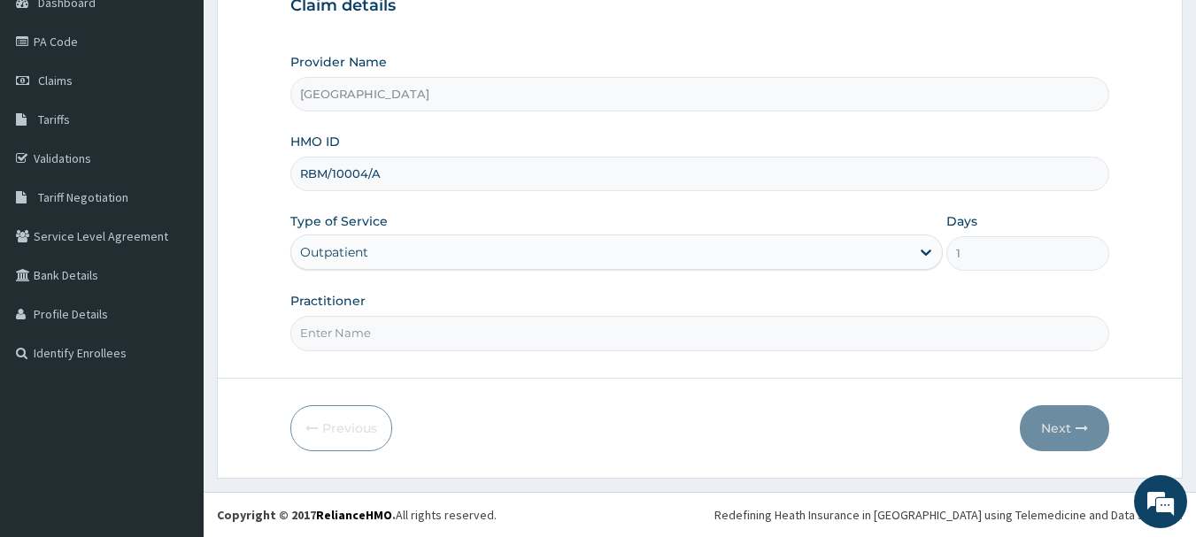
click at [376, 335] on input "Practitioner" at bounding box center [700, 333] width 820 height 35
type input "DR [PERSON_NAME]"
click at [1055, 423] on button "Next" at bounding box center [1064, 428] width 89 height 46
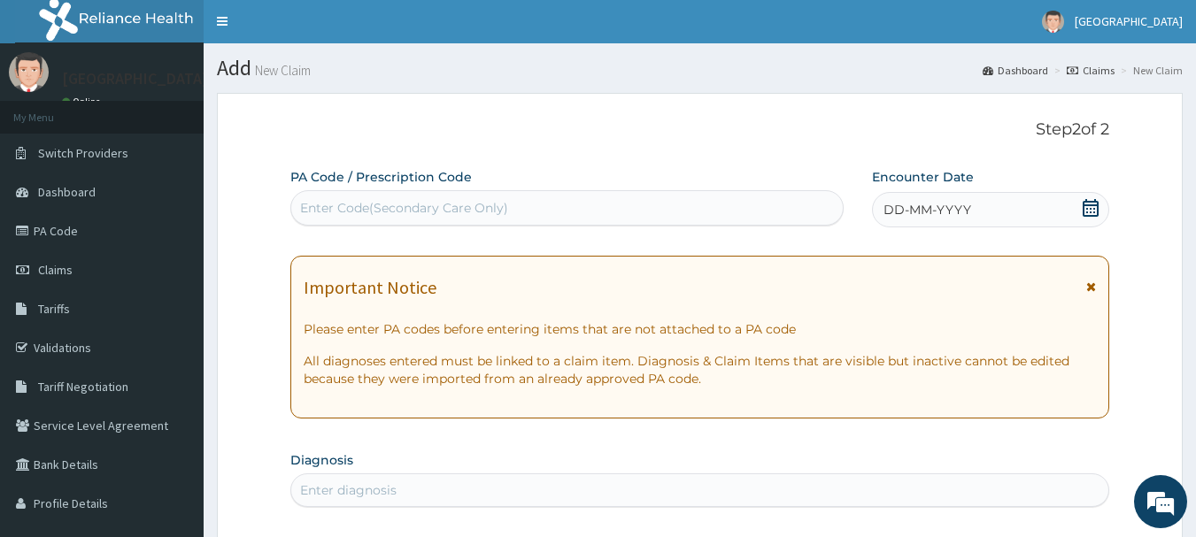
scroll to position [0, 0]
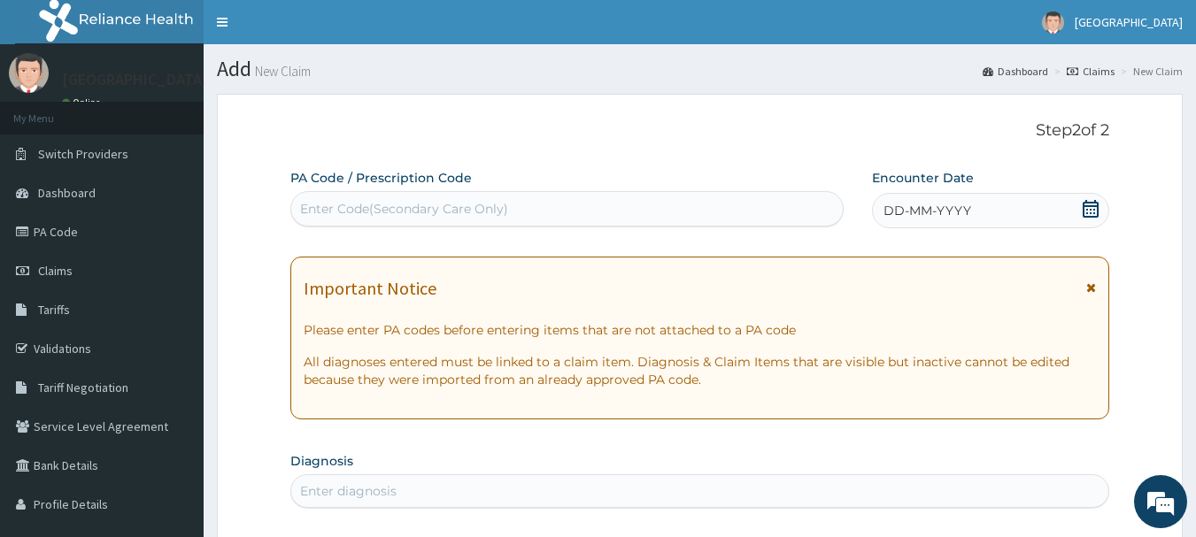
click at [412, 213] on div "Enter Code(Secondary Care Only)" at bounding box center [404, 209] width 208 height 18
type input "PA/F3011D"
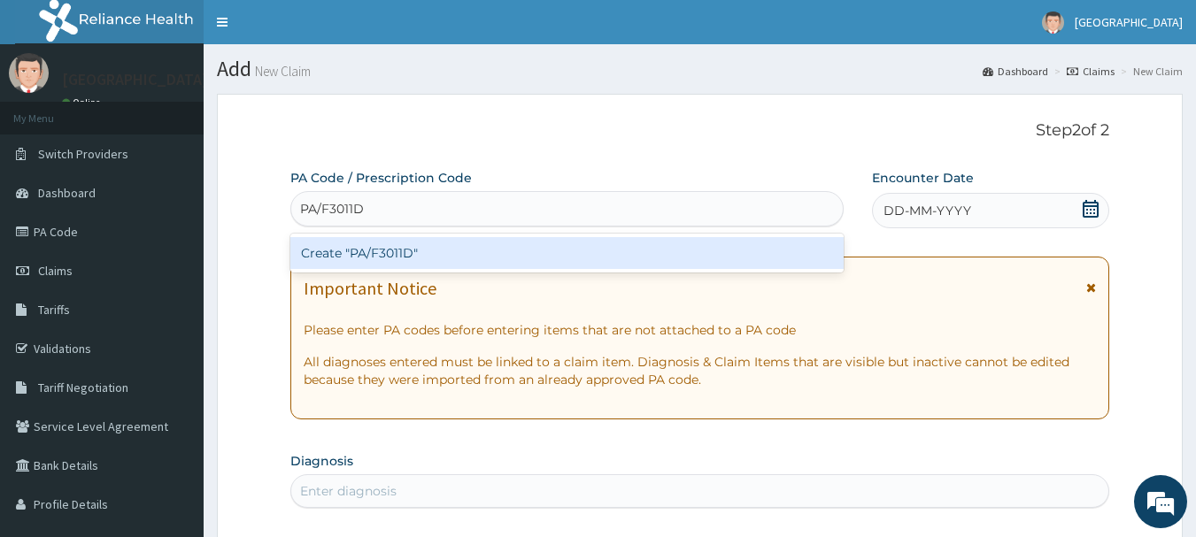
click at [376, 256] on div "Create "PA/F3011D"" at bounding box center [567, 253] width 554 height 32
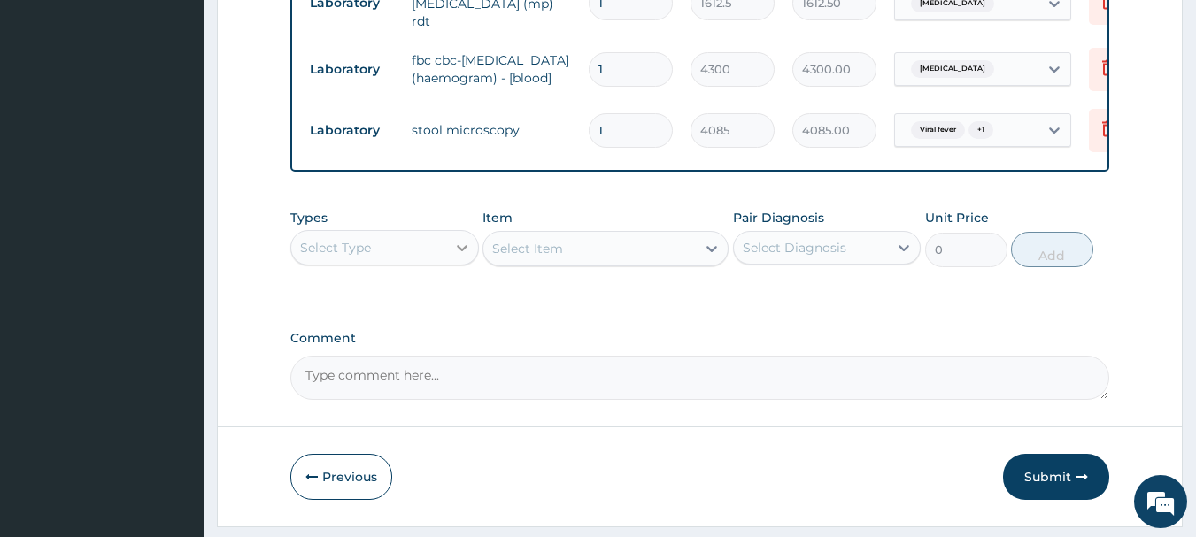
scroll to position [1084, 0]
click at [435, 261] on div "Select Type" at bounding box center [368, 247] width 155 height 28
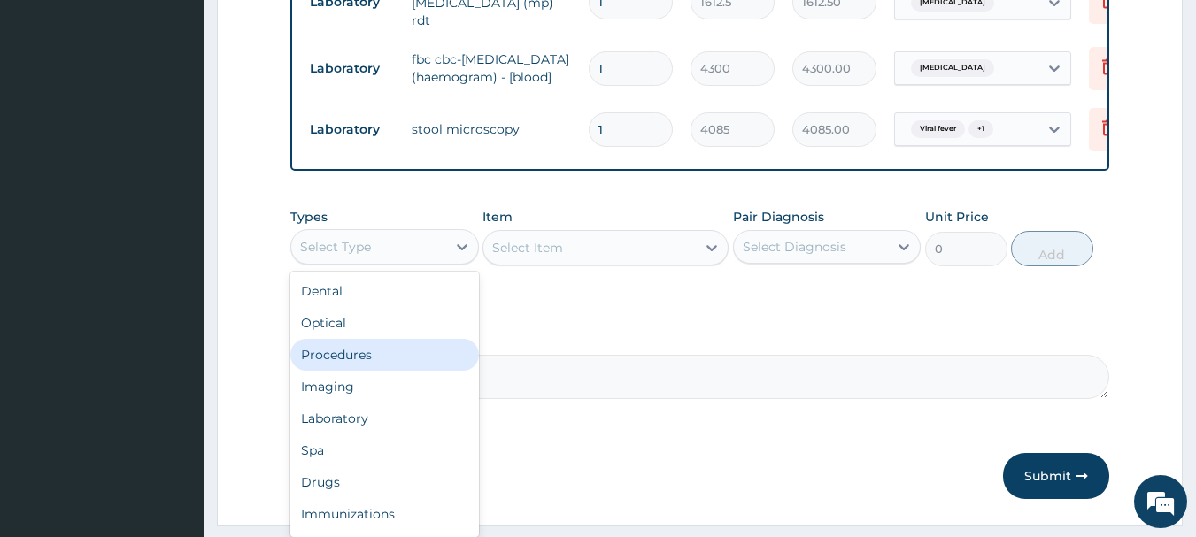
click at [367, 371] on div "Procedures" at bounding box center [384, 355] width 189 height 32
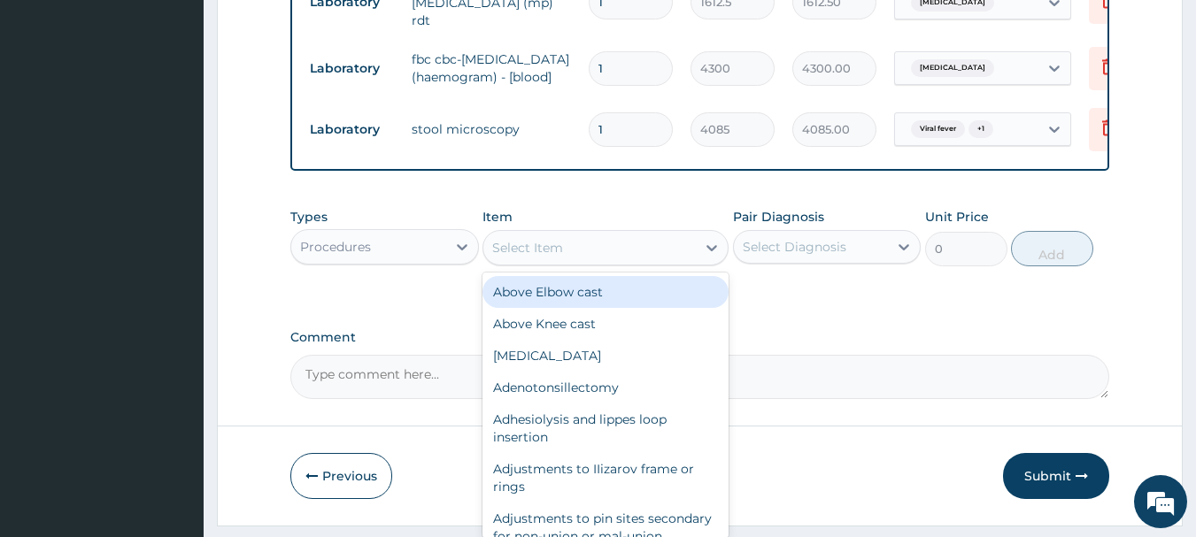
click at [546, 257] on div "Select Item" at bounding box center [527, 248] width 71 height 18
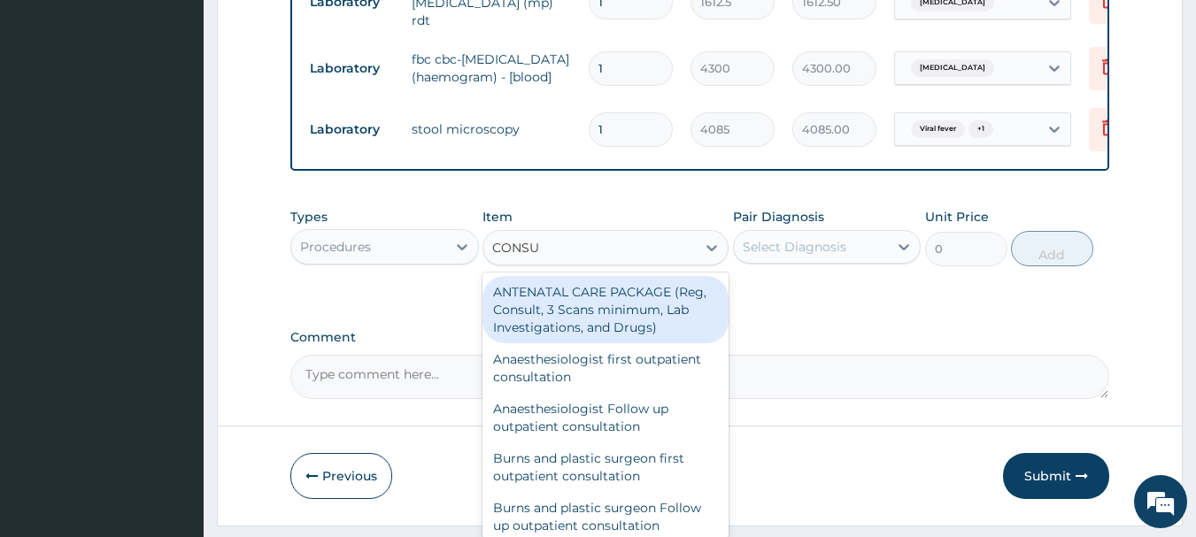
type input "CONSUL"
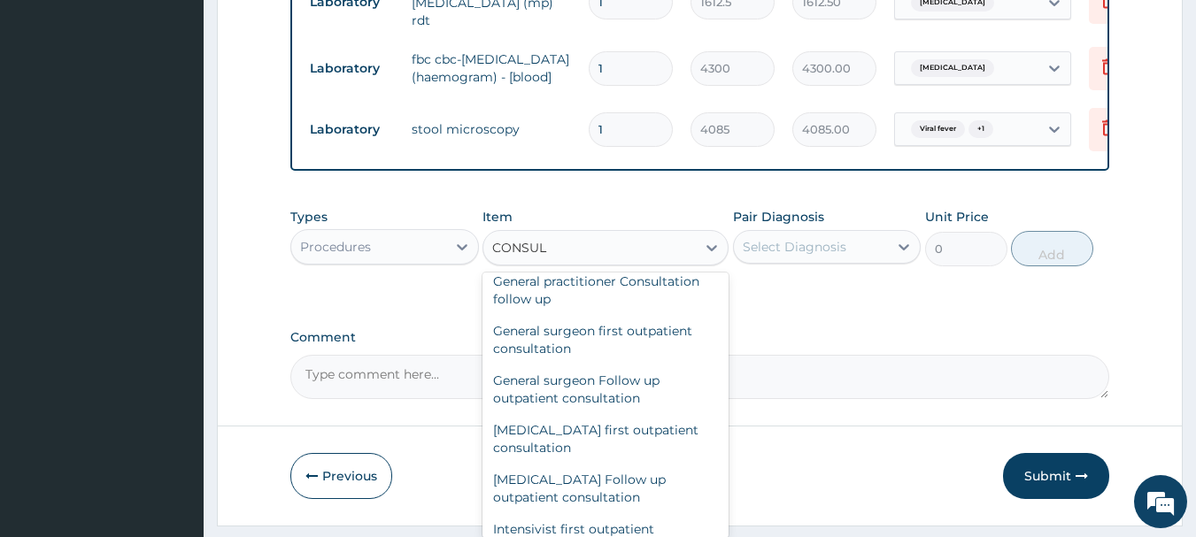
scroll to position [1062, 0]
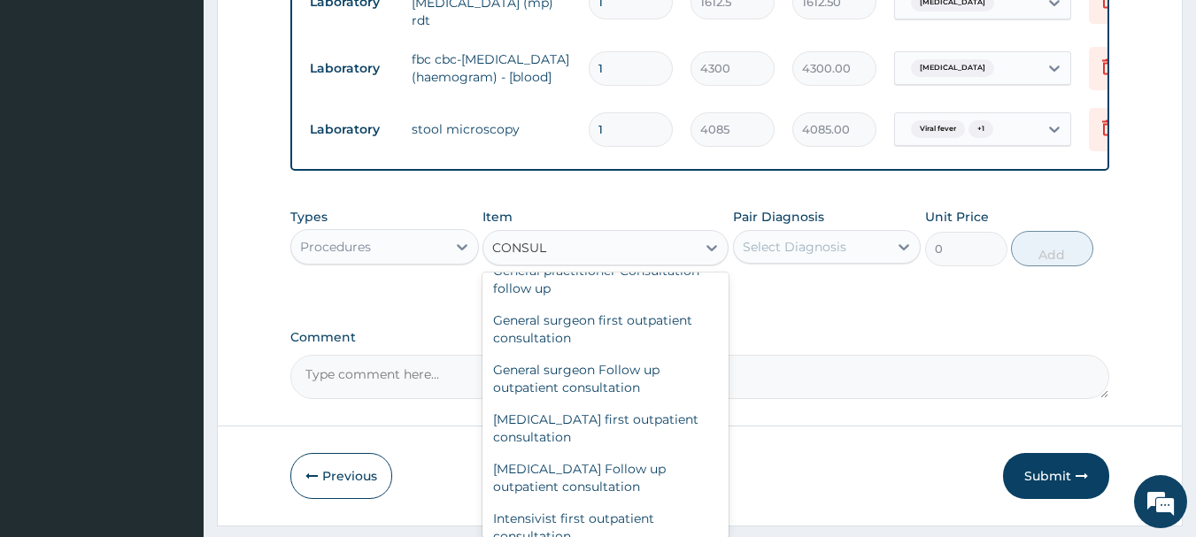
click at [582, 255] on div "General practitioner Consultation first outpatient consultation" at bounding box center [605, 230] width 246 height 50
type input "3547.5"
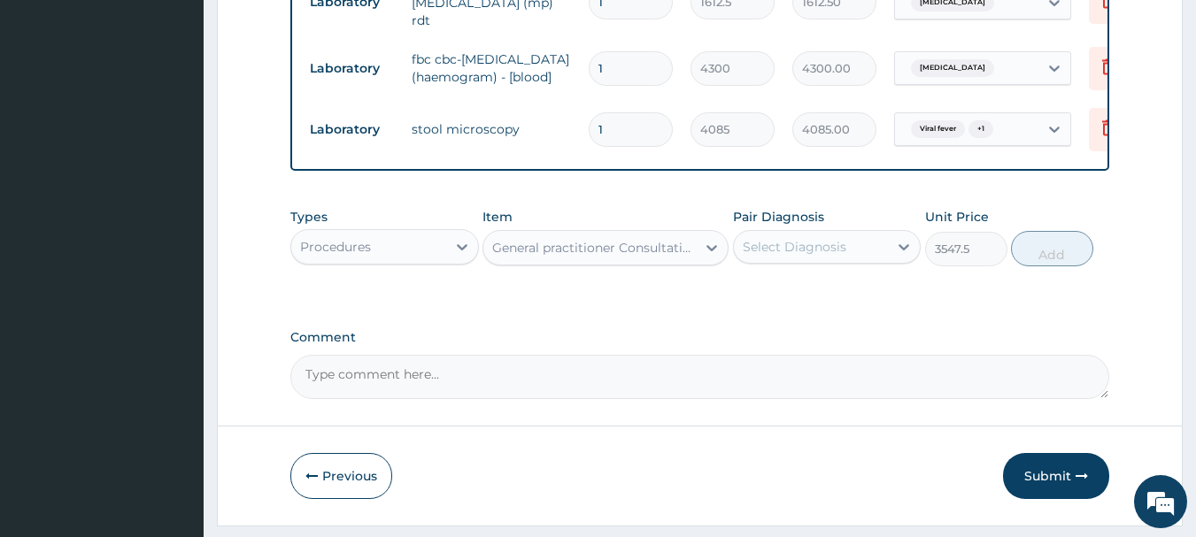
click at [785, 256] on div "Select Diagnosis" at bounding box center [795, 247] width 104 height 18
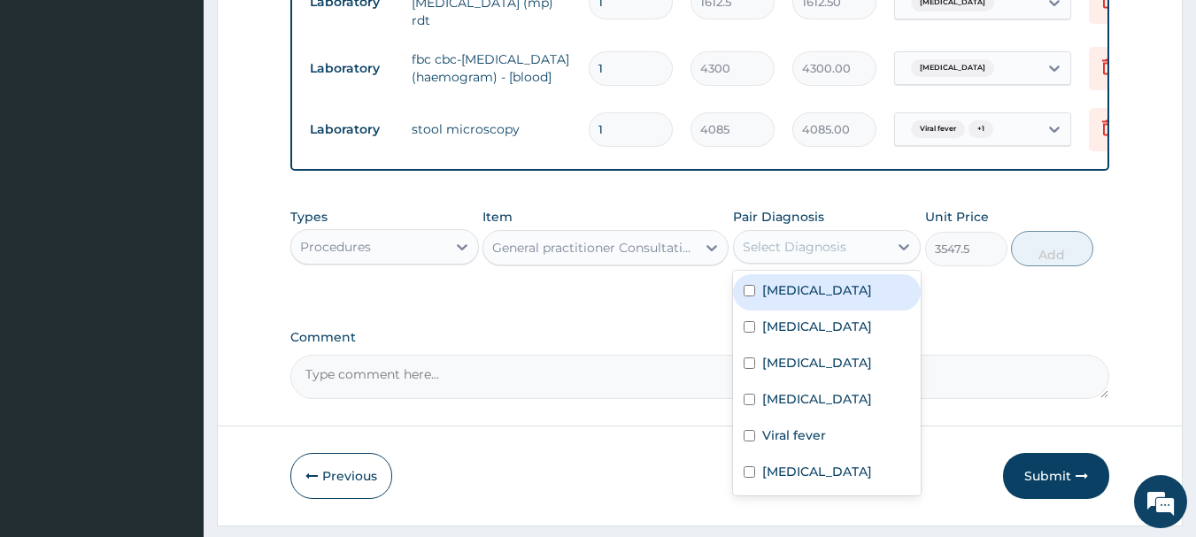
drag, startPoint x: 787, startPoint y: 343, endPoint x: 870, endPoint y: 350, distance: 83.5
click at [788, 299] on label "Upper respiratory infection" at bounding box center [817, 290] width 110 height 18
checkbox input "true"
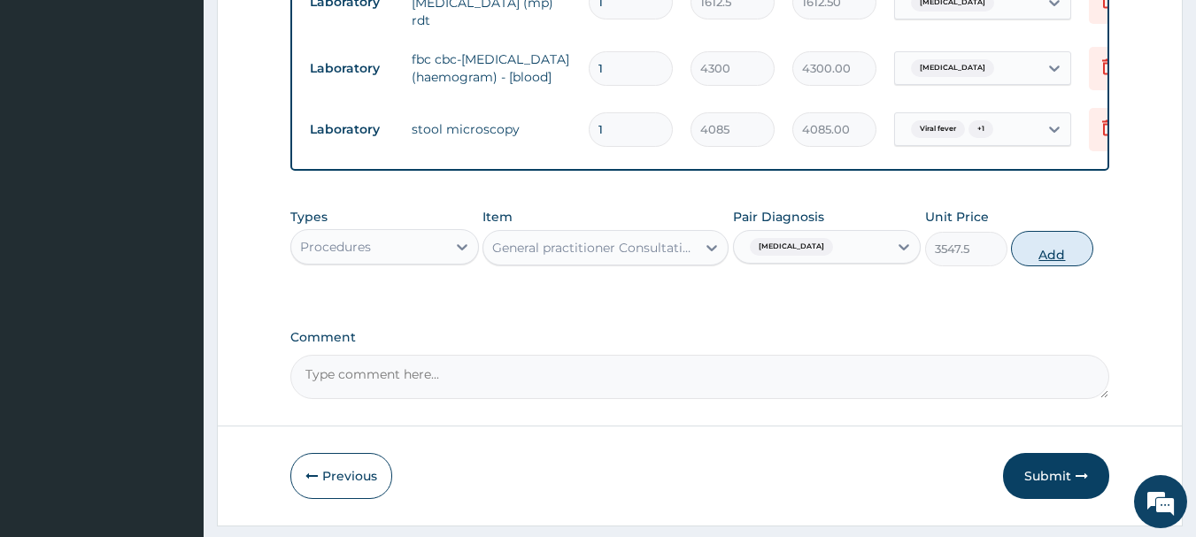
click at [1093, 266] on button "Add" at bounding box center [1052, 248] width 82 height 35
type input "0"
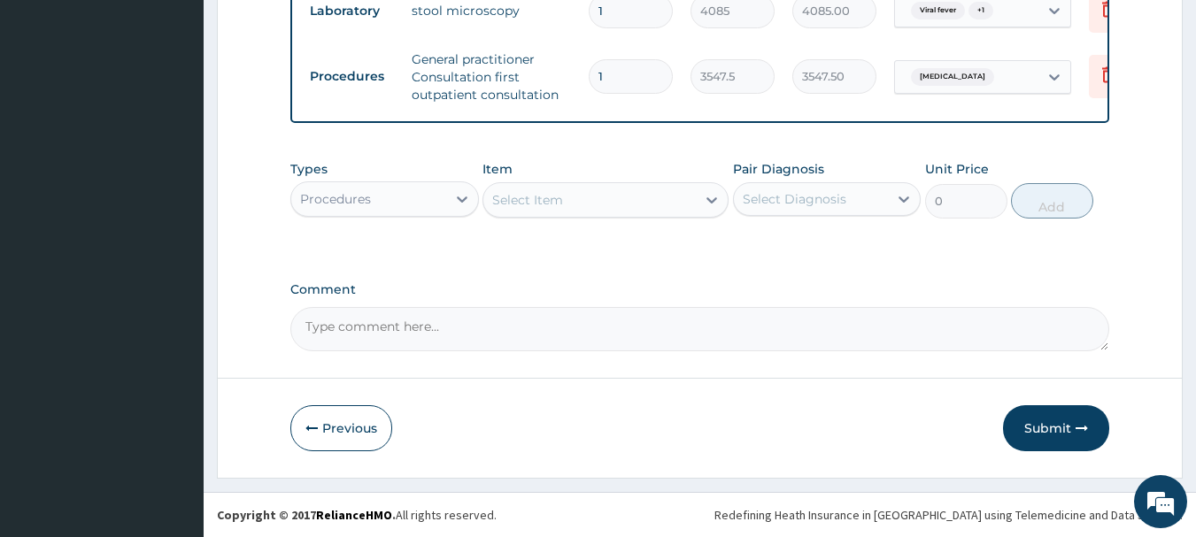
scroll to position [1243, 0]
click at [474, 327] on textarea "Comment" at bounding box center [700, 329] width 820 height 44
type textarea "FOR YOUR INFORMATION. THANK YOU"
click at [1050, 427] on button "Submit" at bounding box center [1056, 428] width 106 height 46
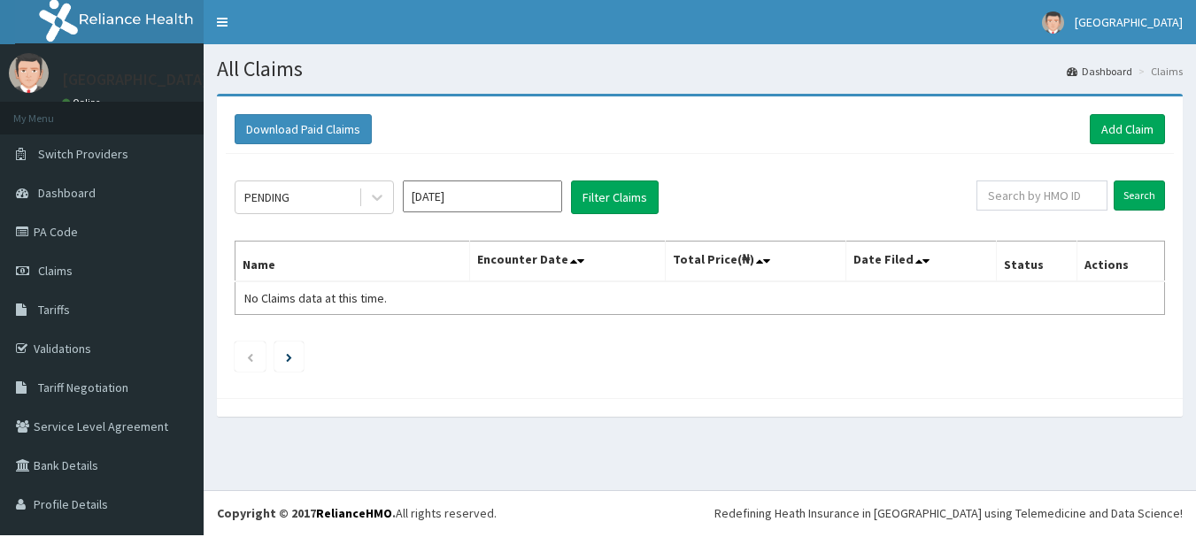
scroll to position [51, 0]
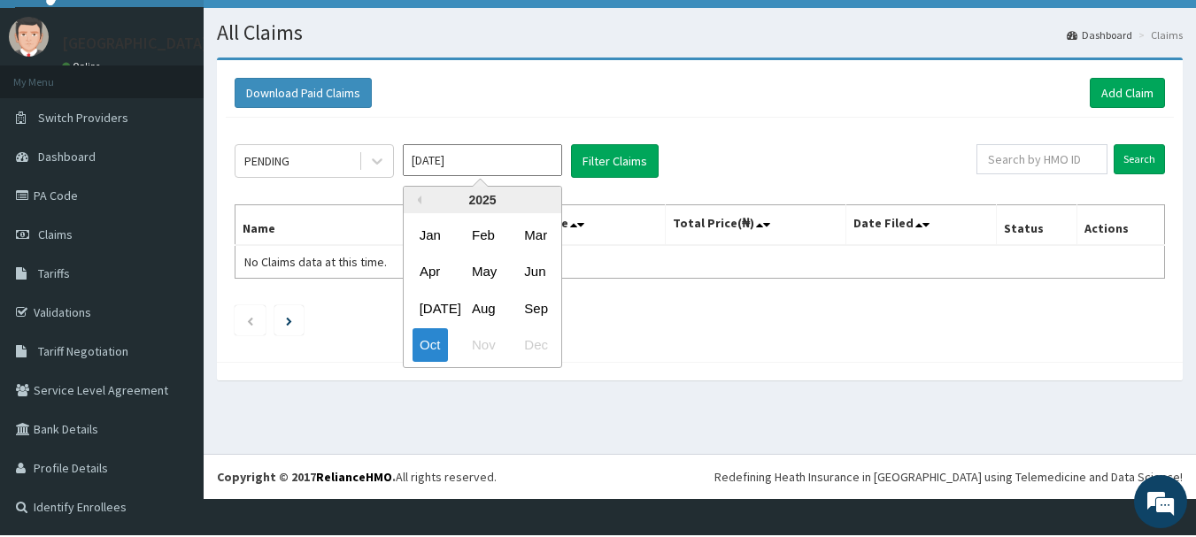
click at [441, 149] on input "[DATE]" at bounding box center [482, 160] width 159 height 32
click at [535, 299] on div "Sep" at bounding box center [534, 308] width 35 height 33
type input "[DATE]"
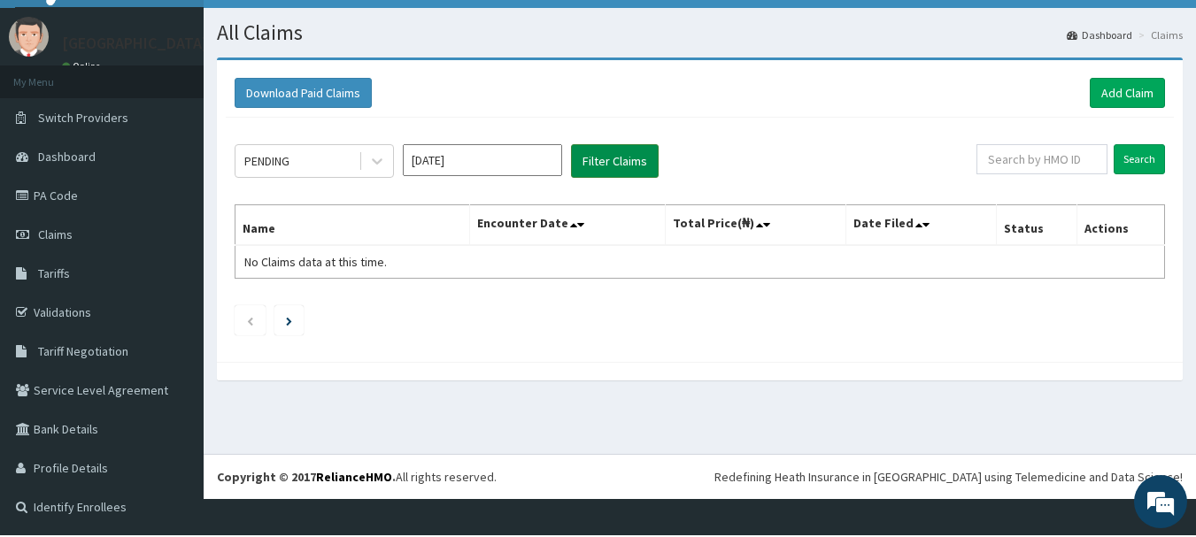
click at [627, 151] on button "Filter Claims" at bounding box center [615, 161] width 88 height 34
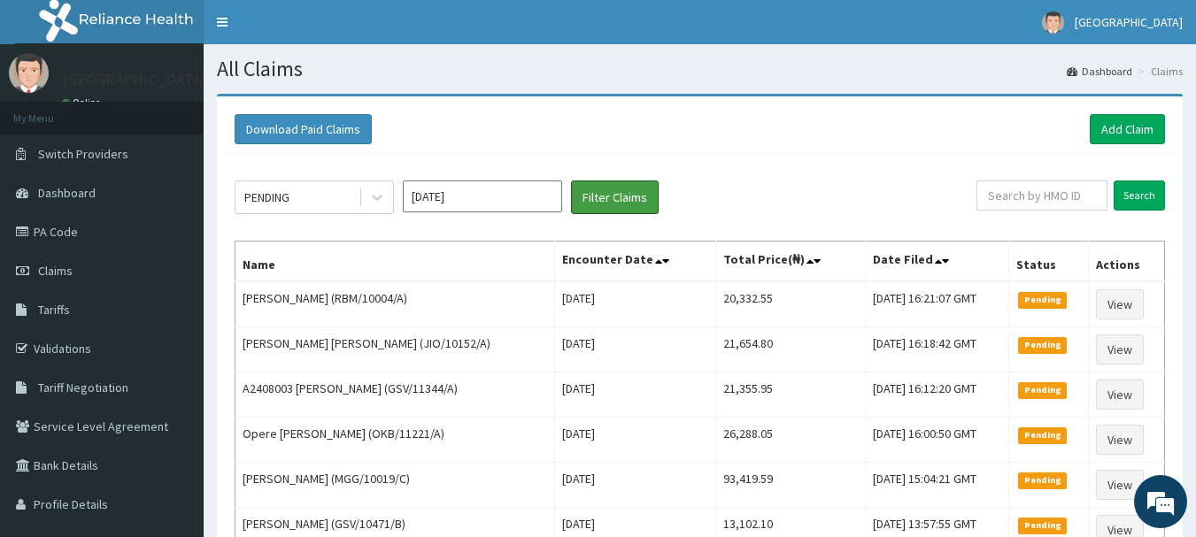
scroll to position [0, 0]
click at [1120, 131] on link "Add Claim" at bounding box center [1126, 129] width 75 height 30
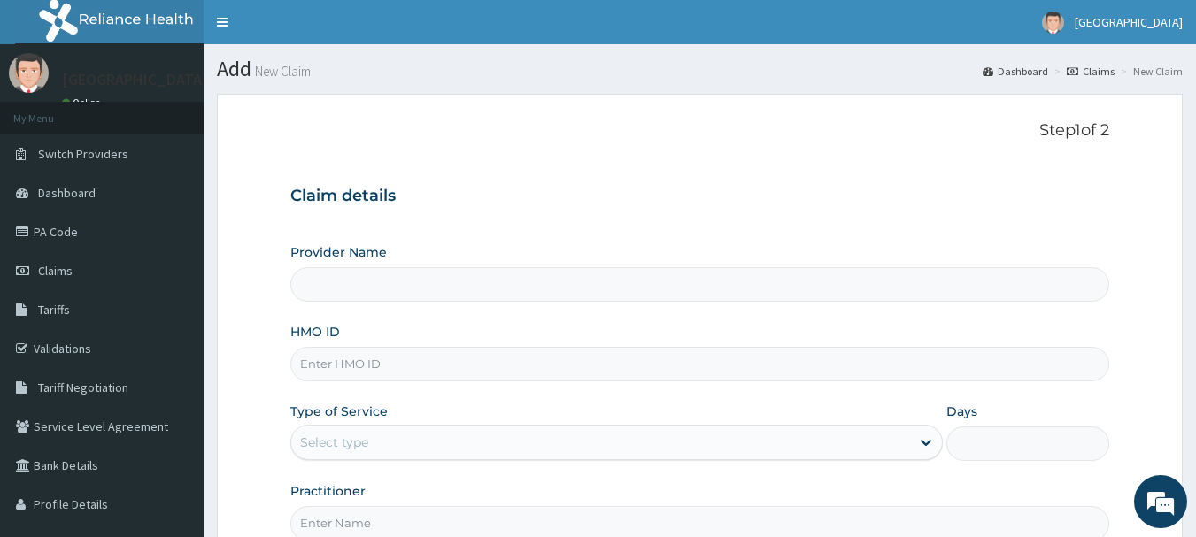
type input "[GEOGRAPHIC_DATA]"
click at [472, 376] on input "HMO ID" at bounding box center [700, 364] width 820 height 35
type input "OKB/10093/A"
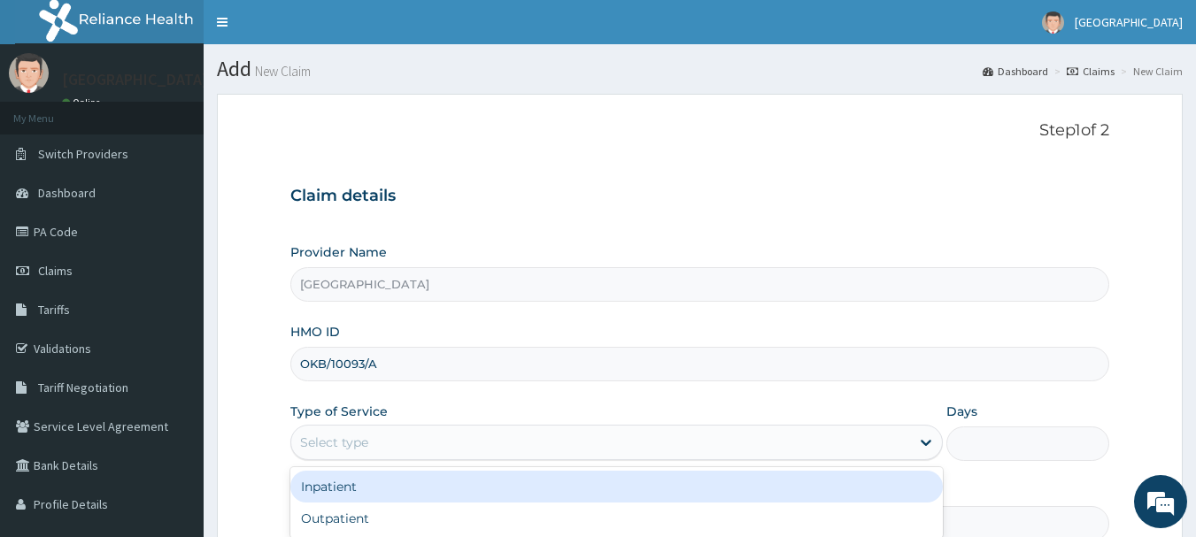
click at [382, 443] on div "Select type" at bounding box center [600, 442] width 619 height 28
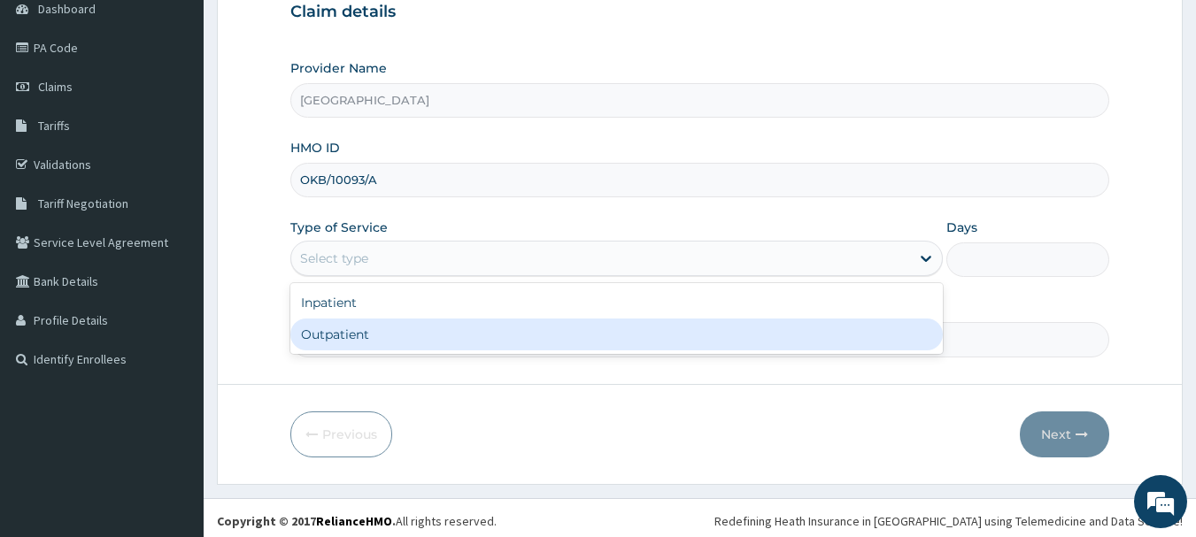
scroll to position [198, 0]
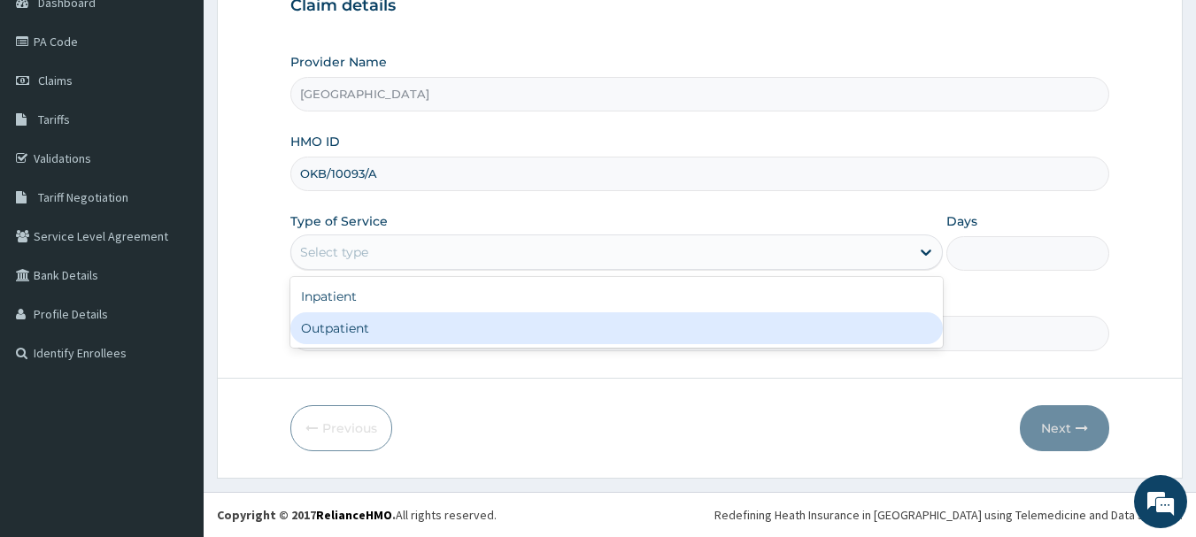
click at [360, 333] on div "Outpatient" at bounding box center [616, 328] width 652 height 32
type input "1"
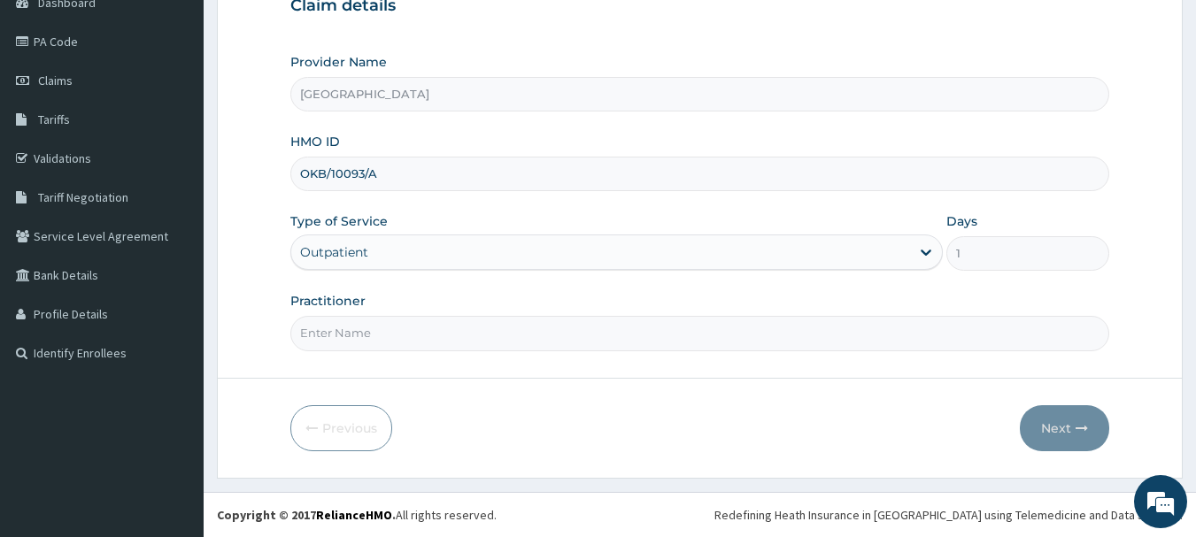
click at [370, 324] on input "Practitioner" at bounding box center [700, 333] width 820 height 35
type input "DR [PERSON_NAME]"
click at [1056, 431] on button "Next" at bounding box center [1064, 428] width 89 height 46
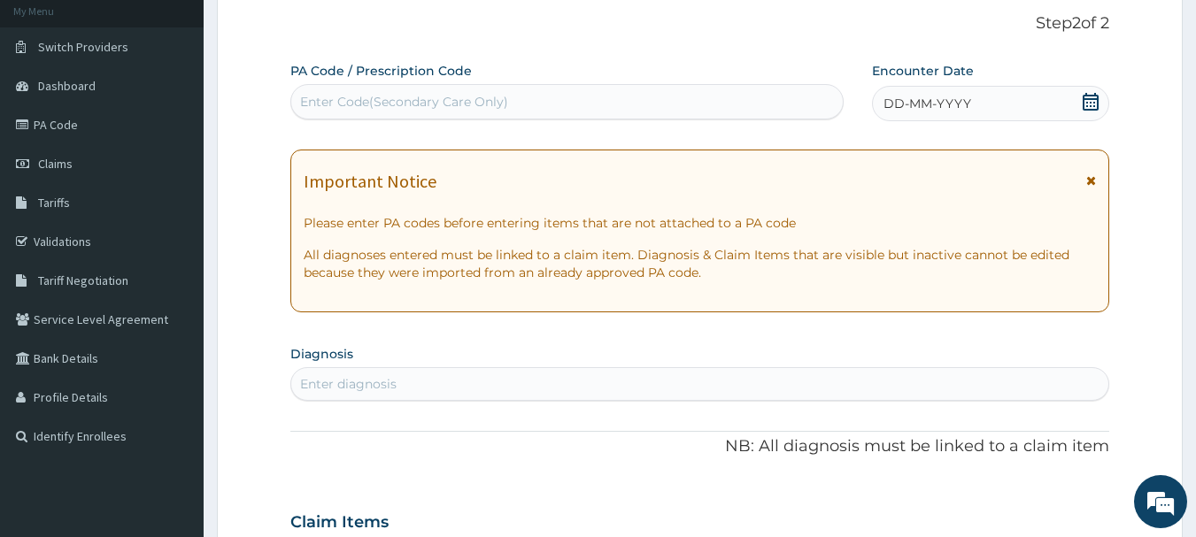
scroll to position [21, 0]
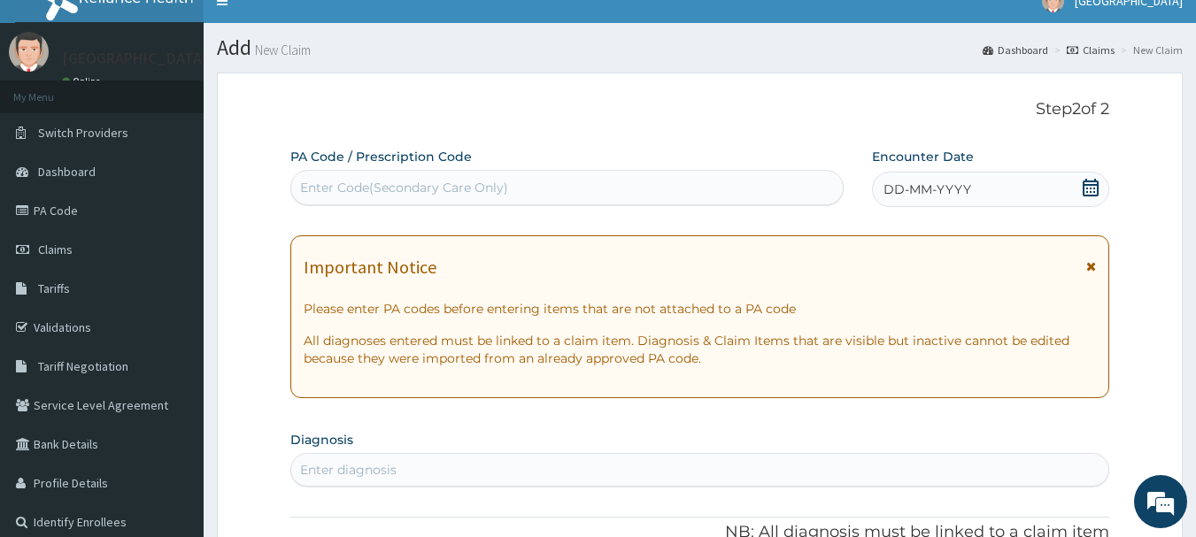
click at [436, 192] on div "Enter Code(Secondary Care Only)" at bounding box center [404, 188] width 208 height 18
click at [905, 185] on span "DD-MM-YYYY" at bounding box center [927, 190] width 88 height 18
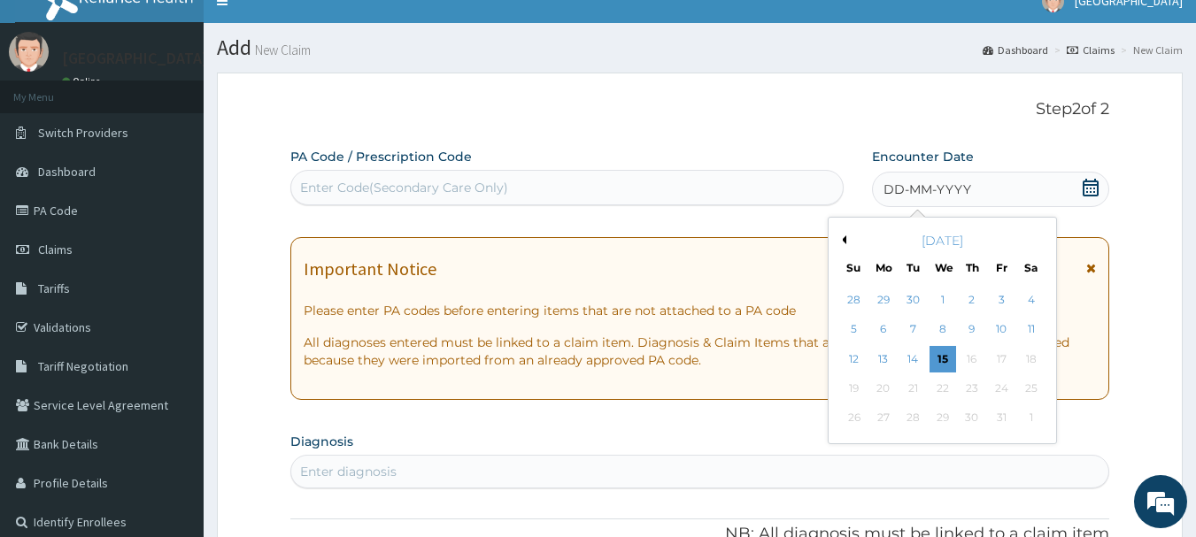
click at [844, 242] on button "Previous Month" at bounding box center [841, 239] width 9 height 9
click at [943, 296] on div "3" at bounding box center [942, 300] width 27 height 27
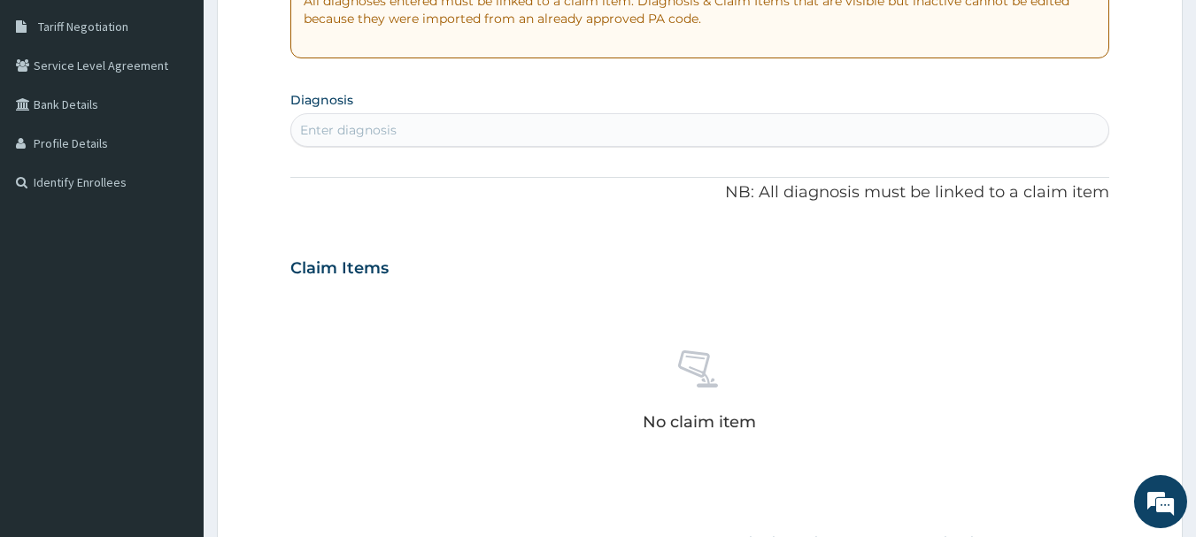
scroll to position [375, 0]
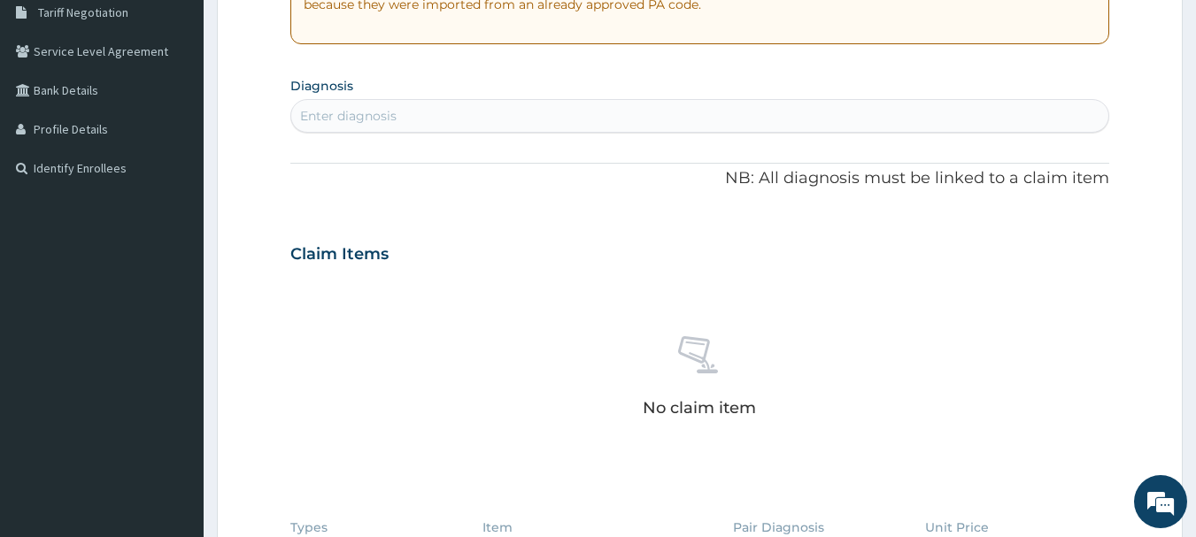
click at [384, 125] on div "Enter diagnosis" at bounding box center [348, 116] width 96 height 18
type input "UPPER"
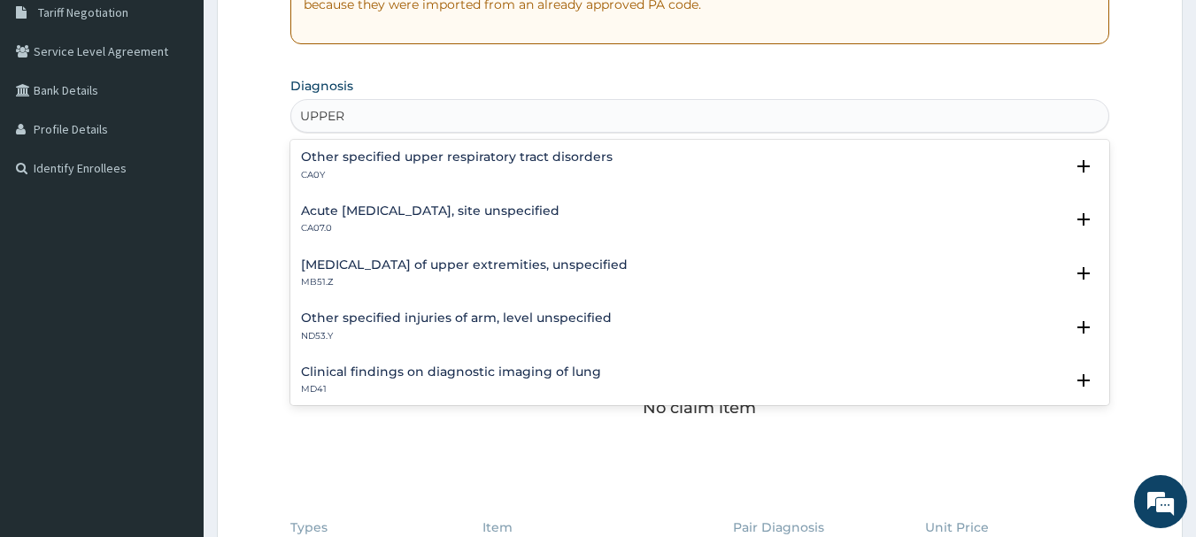
click at [388, 218] on h4 "Acute [MEDICAL_DATA], site unspecified" at bounding box center [430, 210] width 258 height 13
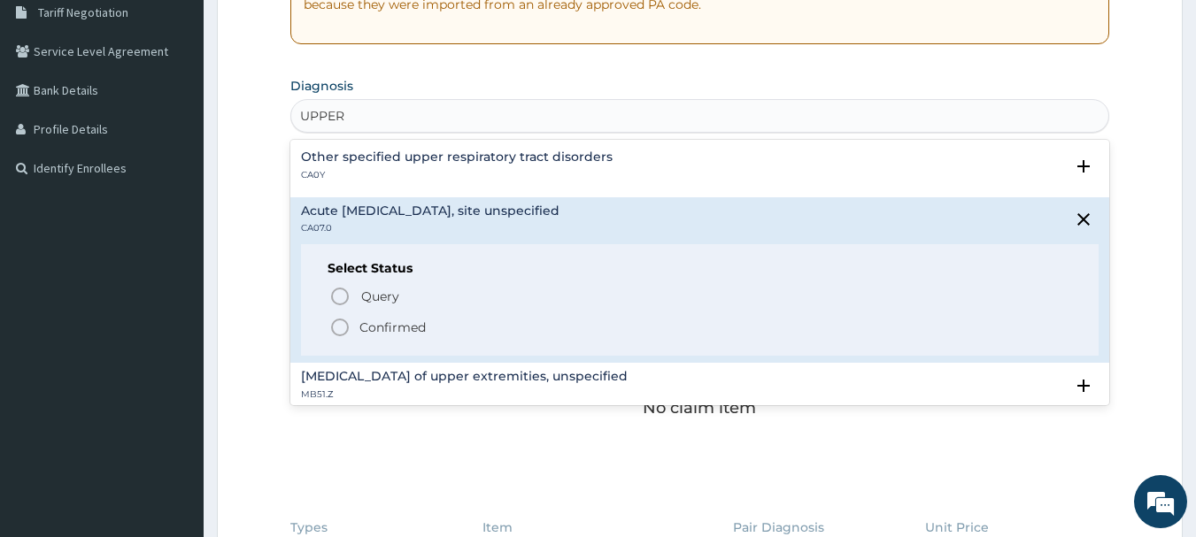
click at [381, 336] on p "Confirmed" at bounding box center [392, 328] width 66 height 18
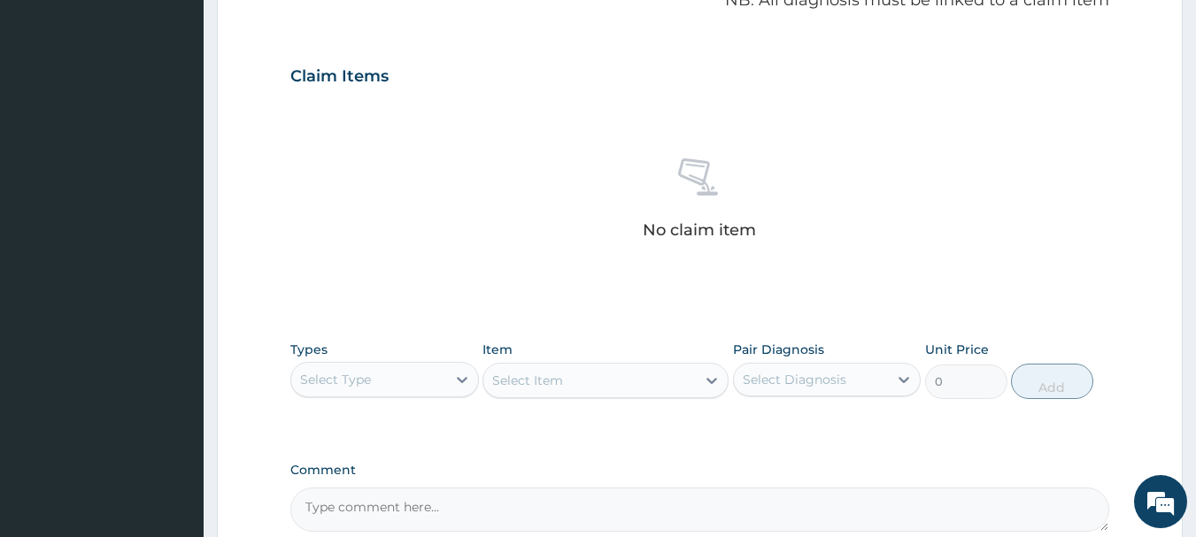
scroll to position [729, 0]
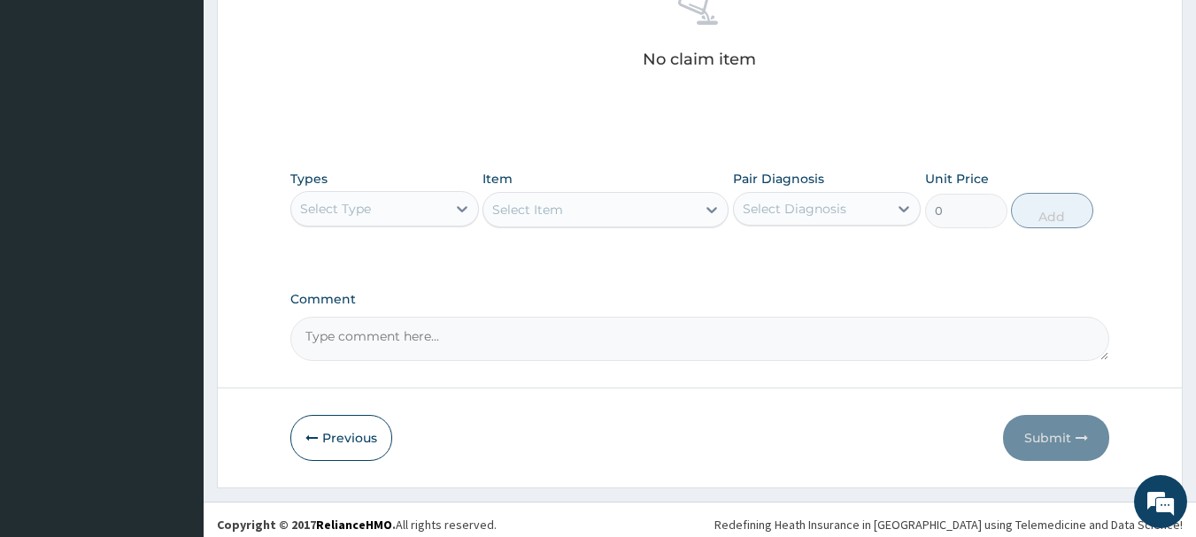
click at [345, 214] on div "Select Type" at bounding box center [335, 209] width 71 height 18
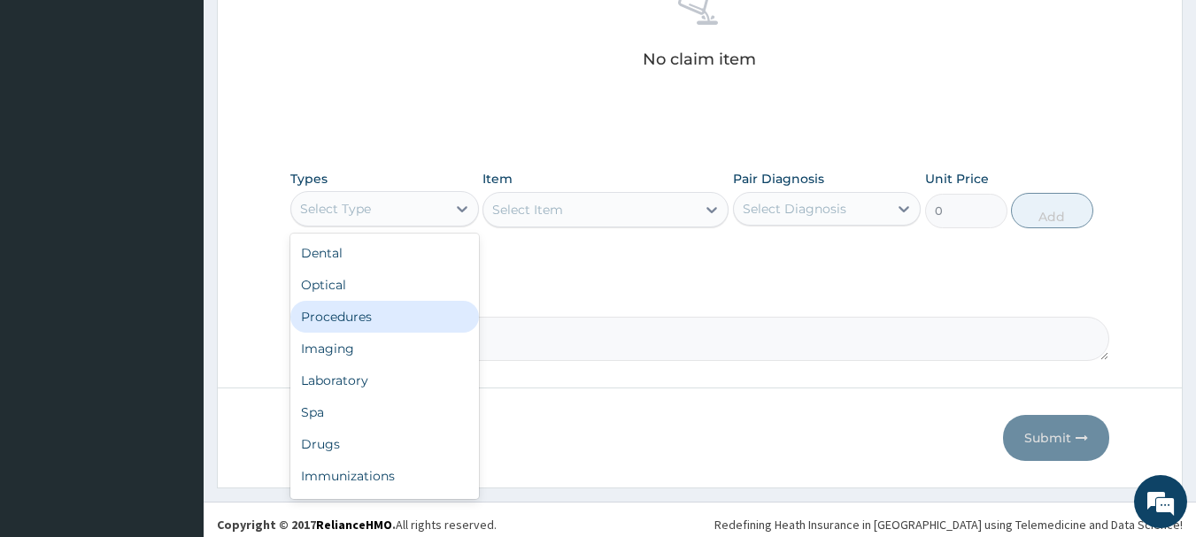
click at [361, 332] on div "Procedures" at bounding box center [384, 317] width 189 height 32
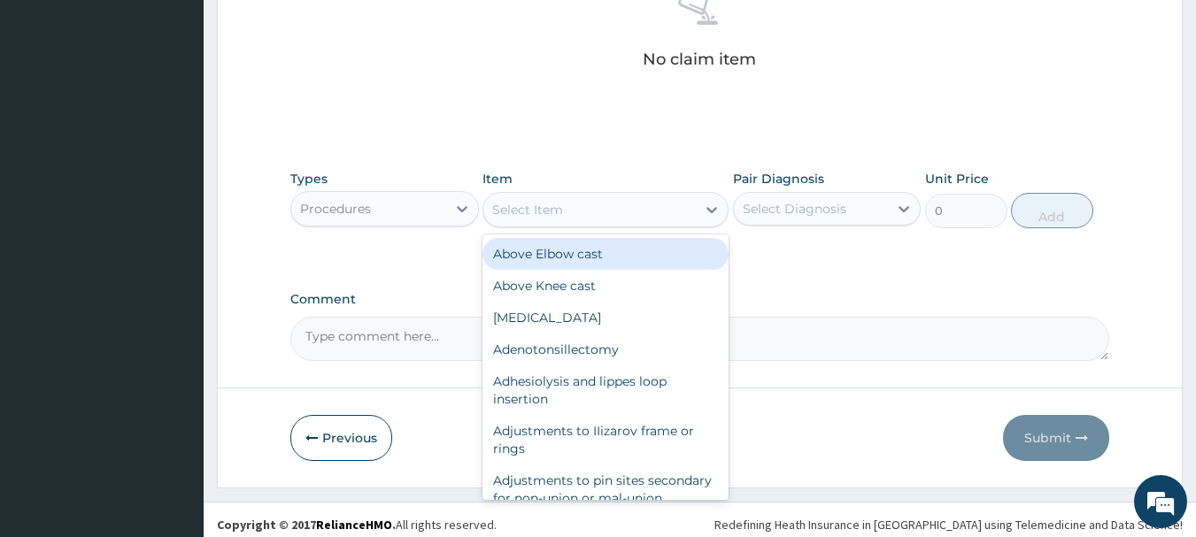
click at [589, 217] on div "Select Item" at bounding box center [589, 210] width 212 height 28
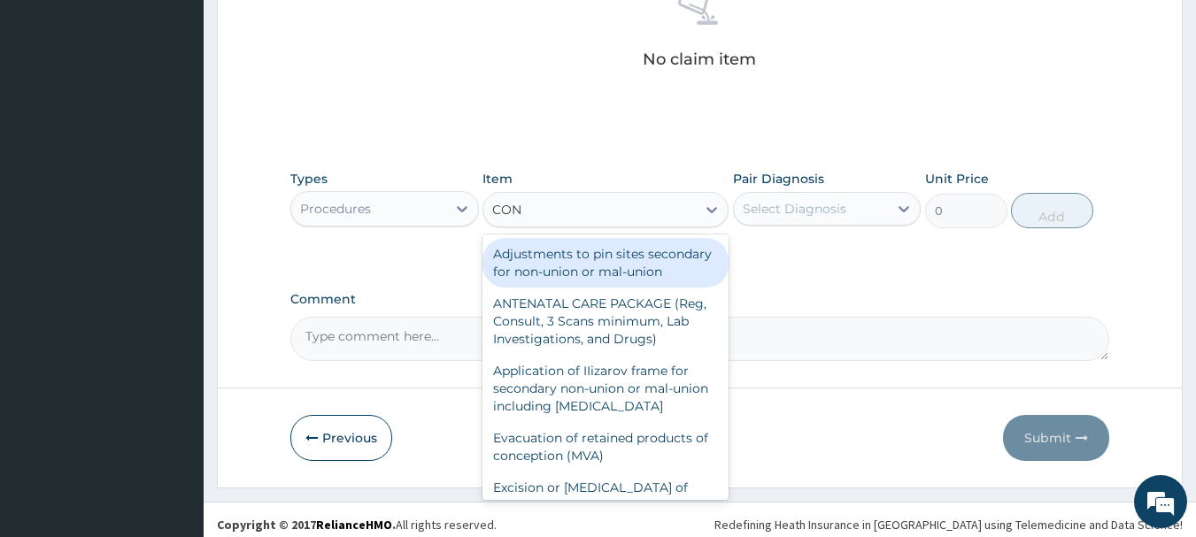
type input "CONS"
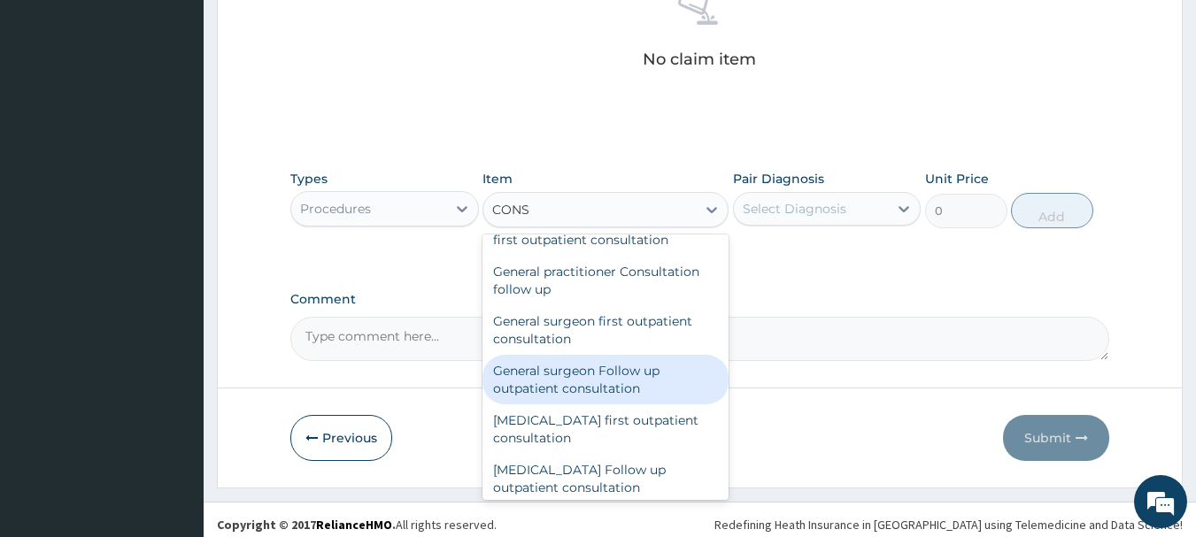
scroll to position [1151, 0]
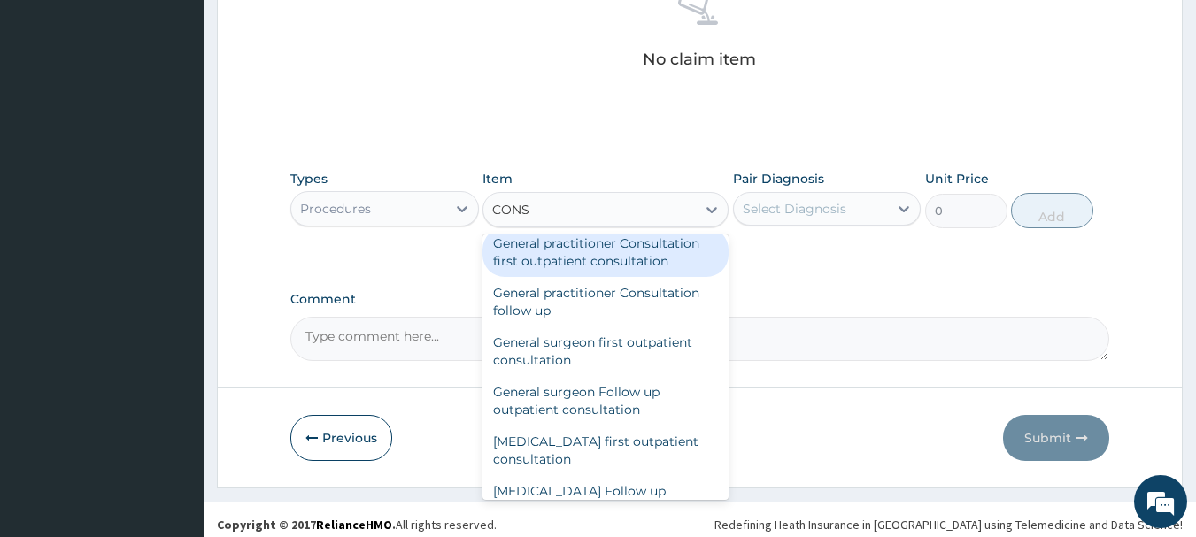
click at [601, 277] on div "General practitioner Consultation first outpatient consultation" at bounding box center [605, 252] width 246 height 50
type input "3547.5"
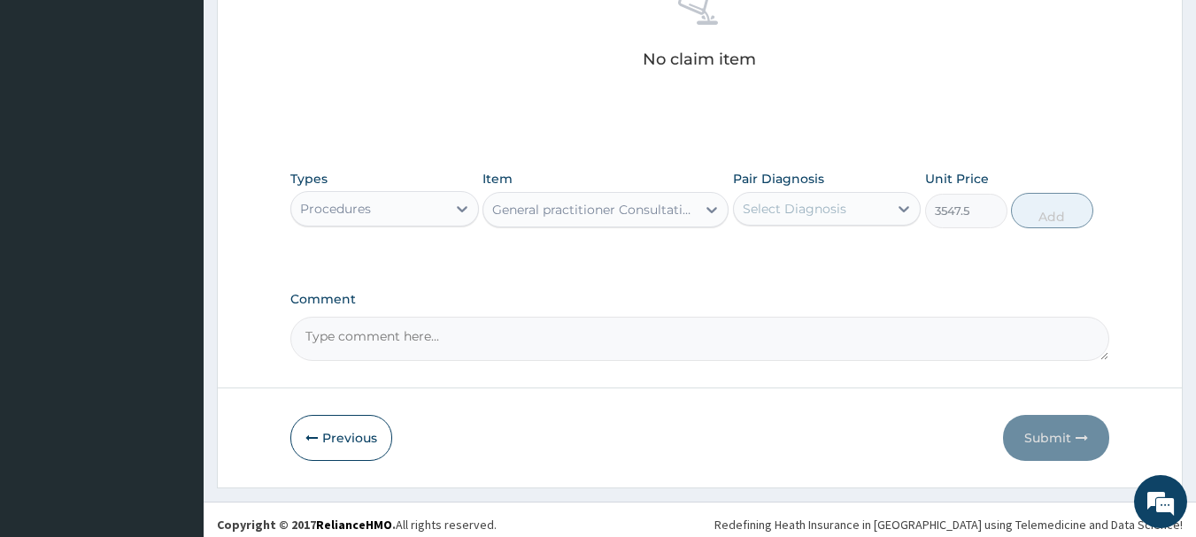
click at [819, 218] on div "Select Diagnosis" at bounding box center [795, 209] width 104 height 18
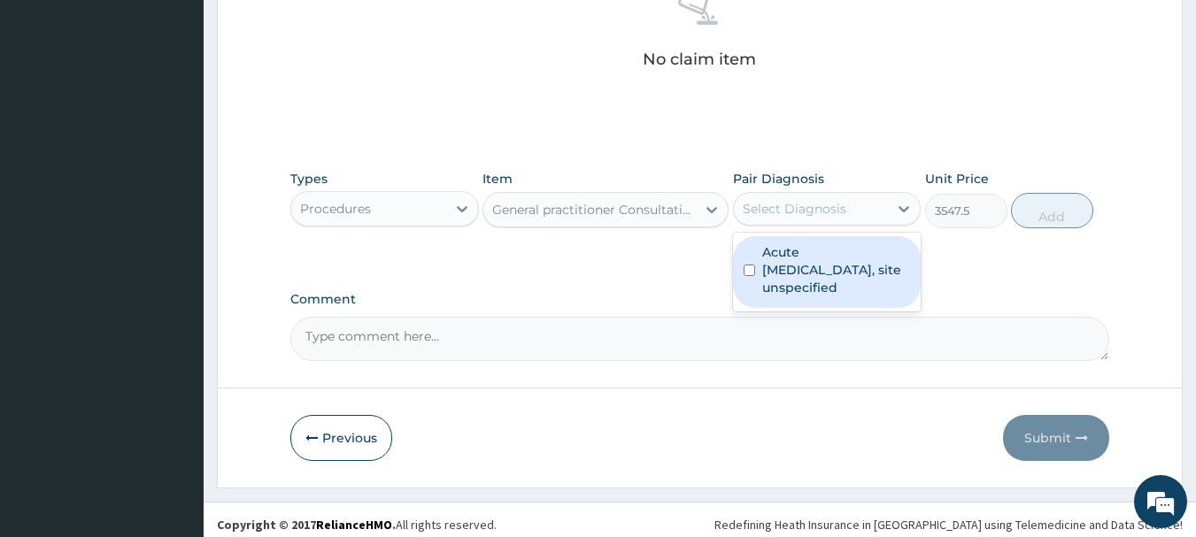
drag, startPoint x: 789, startPoint y: 286, endPoint x: 1105, endPoint y: 277, distance: 315.2
click at [791, 286] on label "Acute [MEDICAL_DATA], site unspecified" at bounding box center [836, 269] width 149 height 53
checkbox input "true"
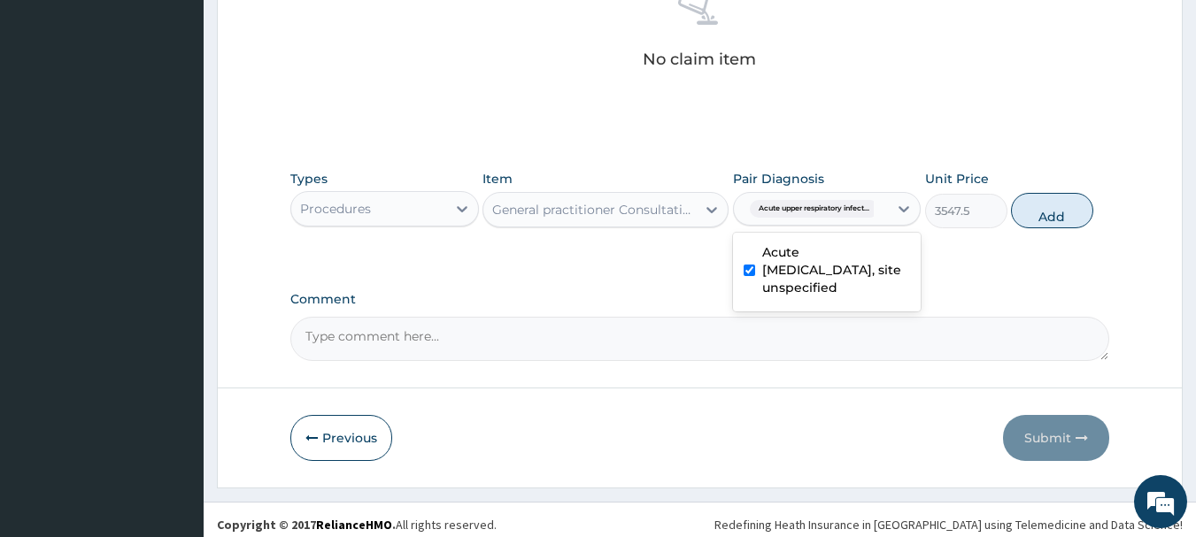
click at [1093, 223] on button "Add" at bounding box center [1052, 210] width 82 height 35
type input "0"
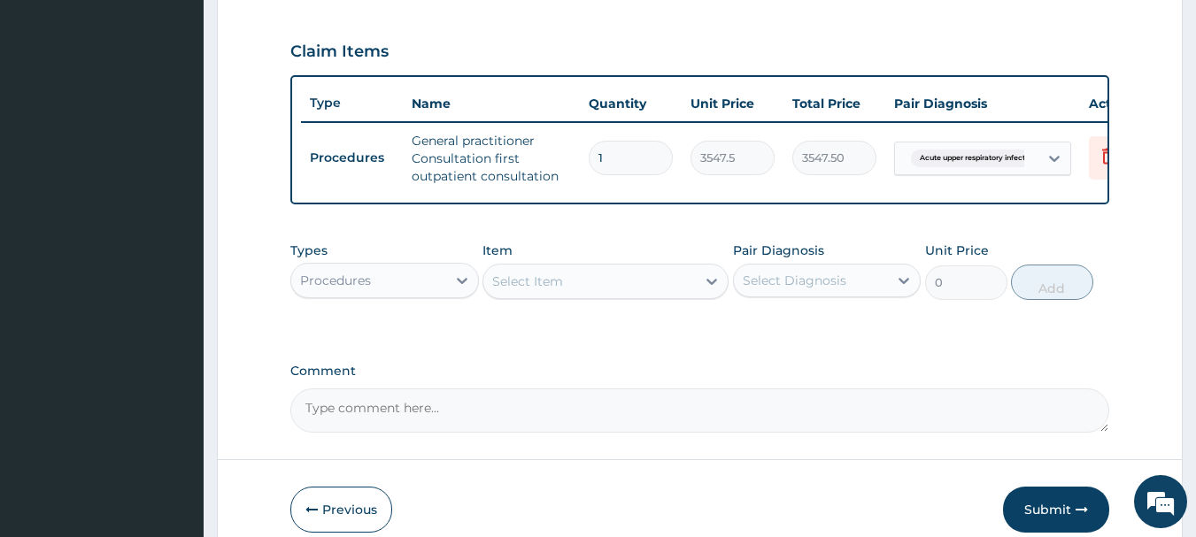
scroll to position [601, 0]
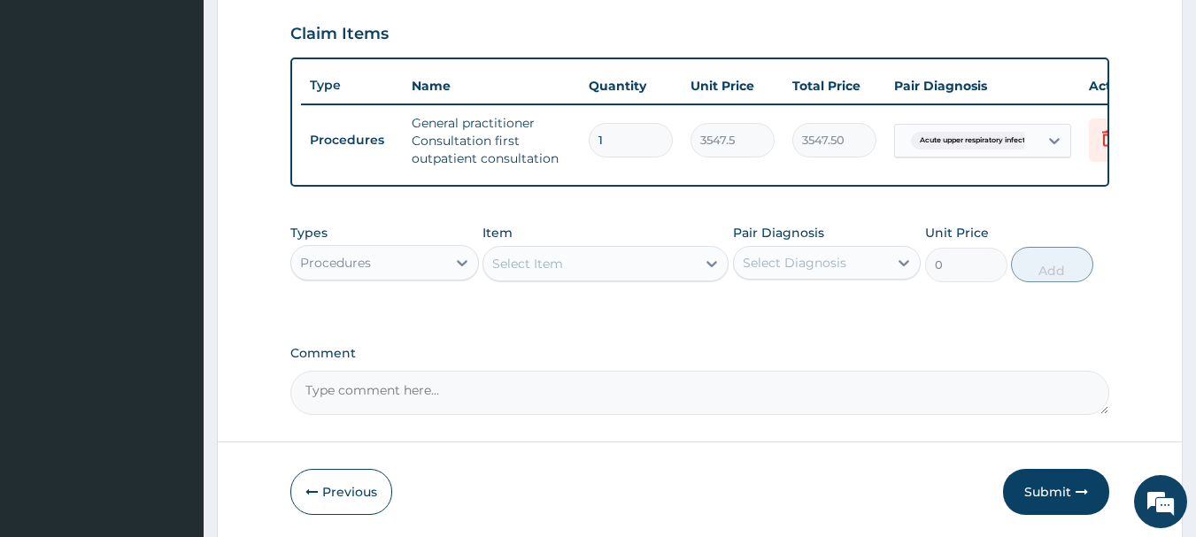
click at [363, 272] on div "Procedures" at bounding box center [335, 263] width 71 height 18
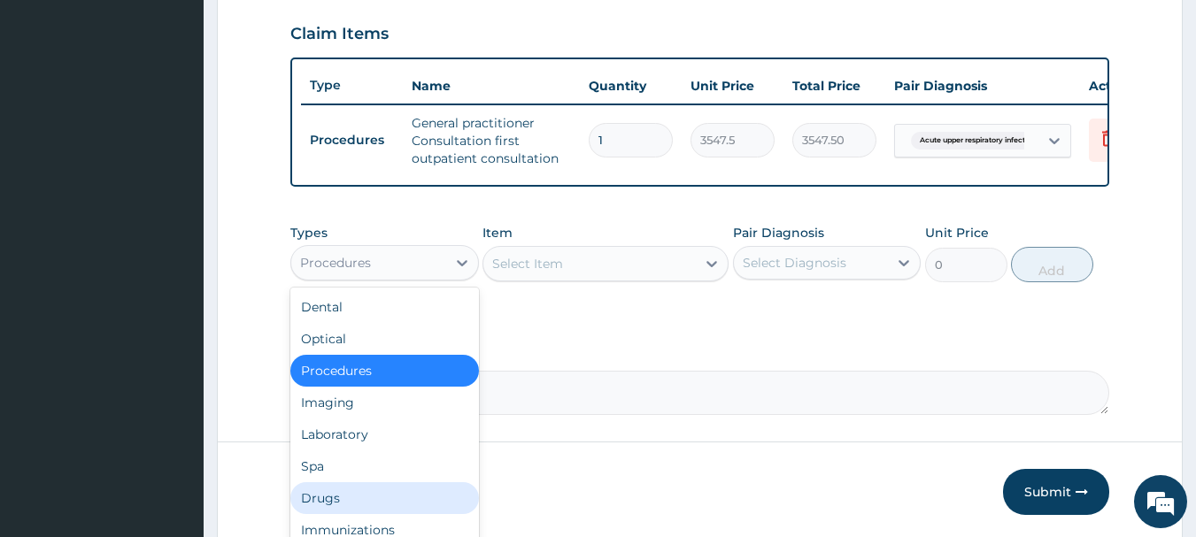
click at [335, 514] on div "Drugs" at bounding box center [384, 498] width 189 height 32
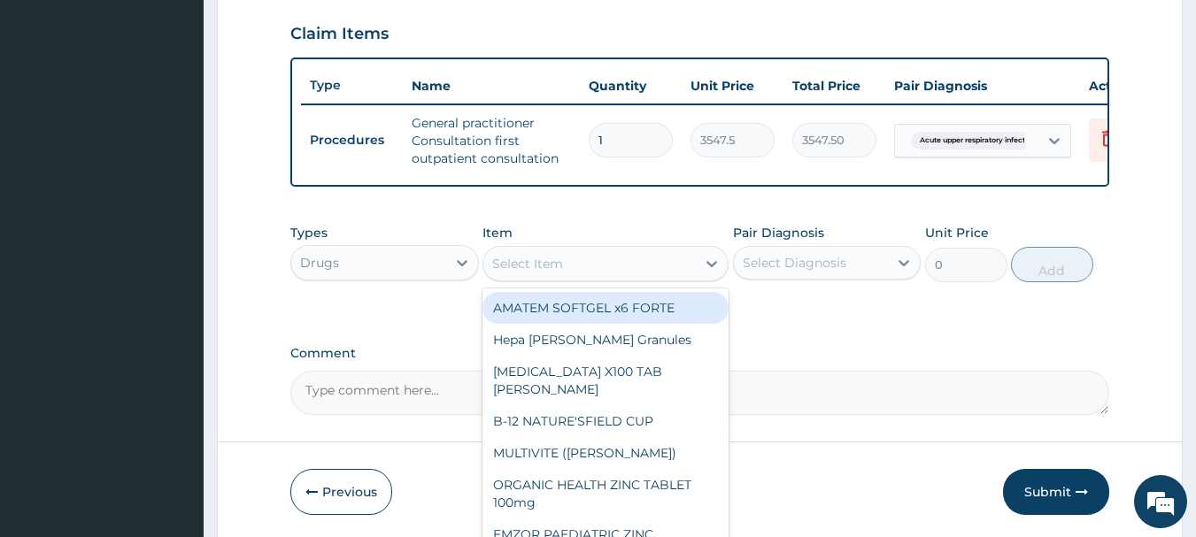
click at [587, 278] on div "Select Item" at bounding box center [589, 264] width 212 height 28
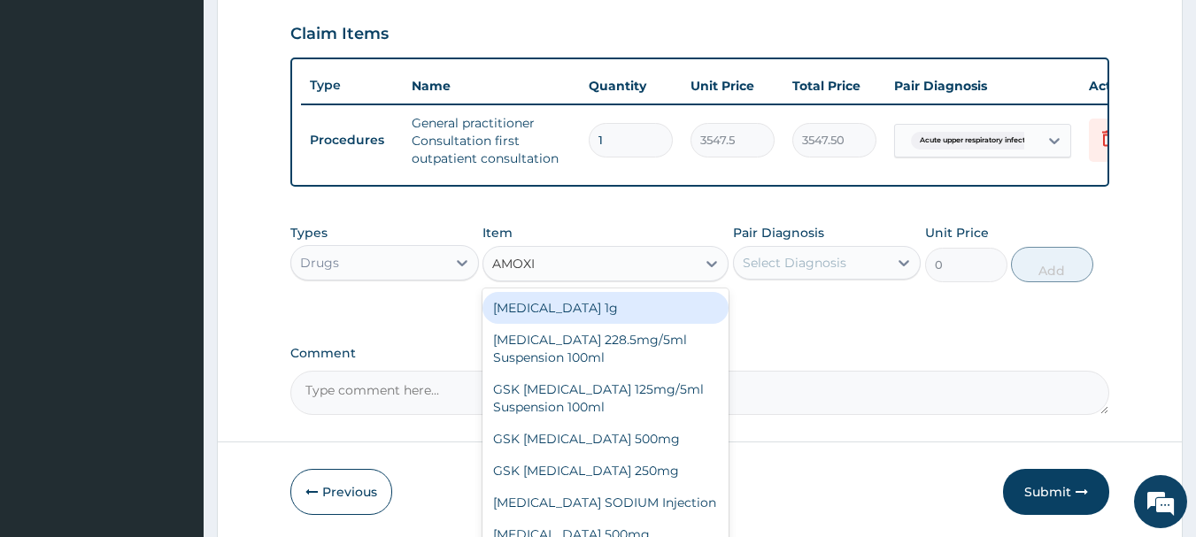
type input "[MEDICAL_DATA]"
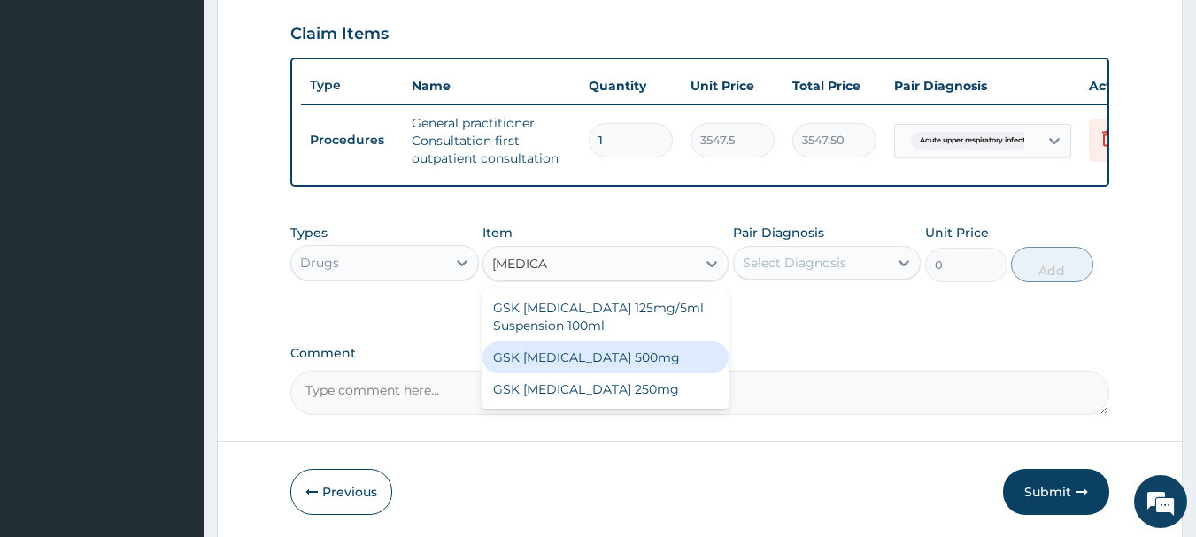
click at [578, 373] on div "GSK [MEDICAL_DATA] 500mg" at bounding box center [605, 358] width 246 height 32
type input "59.125"
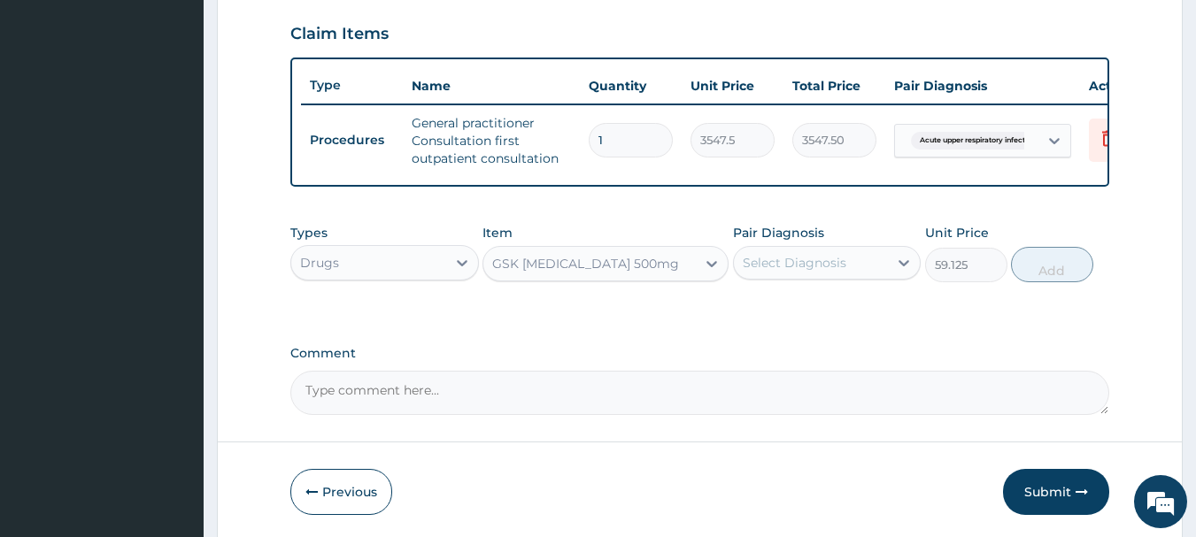
click at [769, 272] on div "Select Diagnosis" at bounding box center [795, 263] width 104 height 18
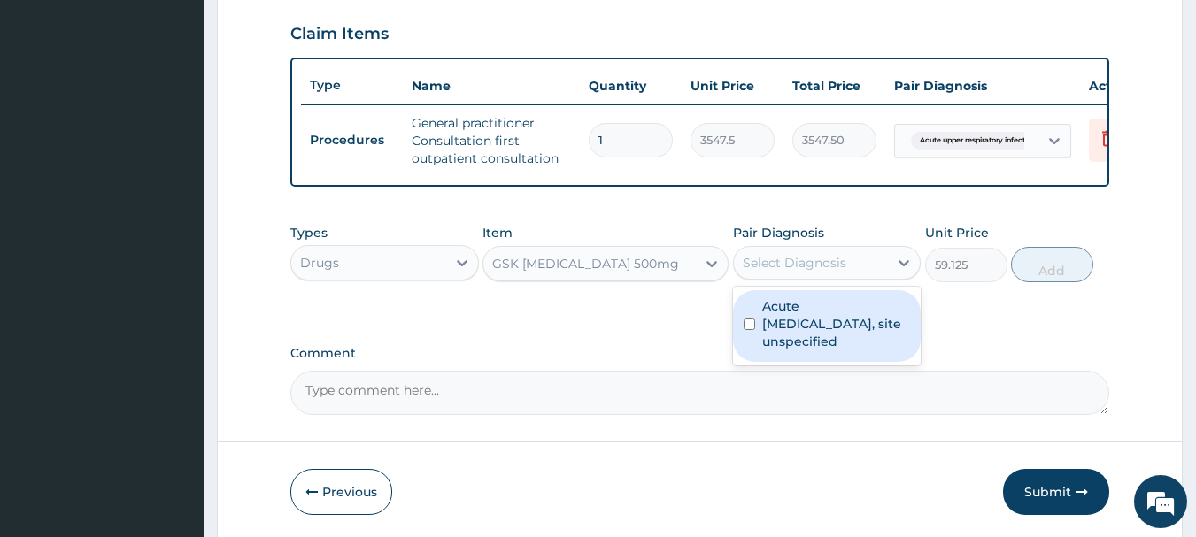
click at [769, 350] on label "Acute [MEDICAL_DATA], site unspecified" at bounding box center [836, 323] width 149 height 53
checkbox input "true"
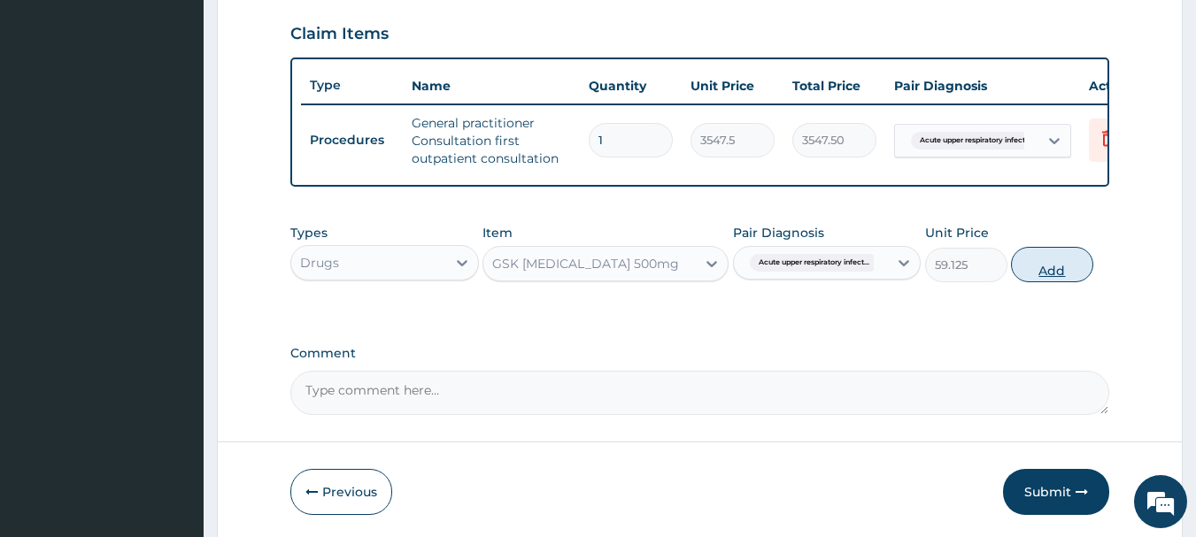
click at [1093, 282] on button "Add" at bounding box center [1052, 264] width 82 height 35
type input "0"
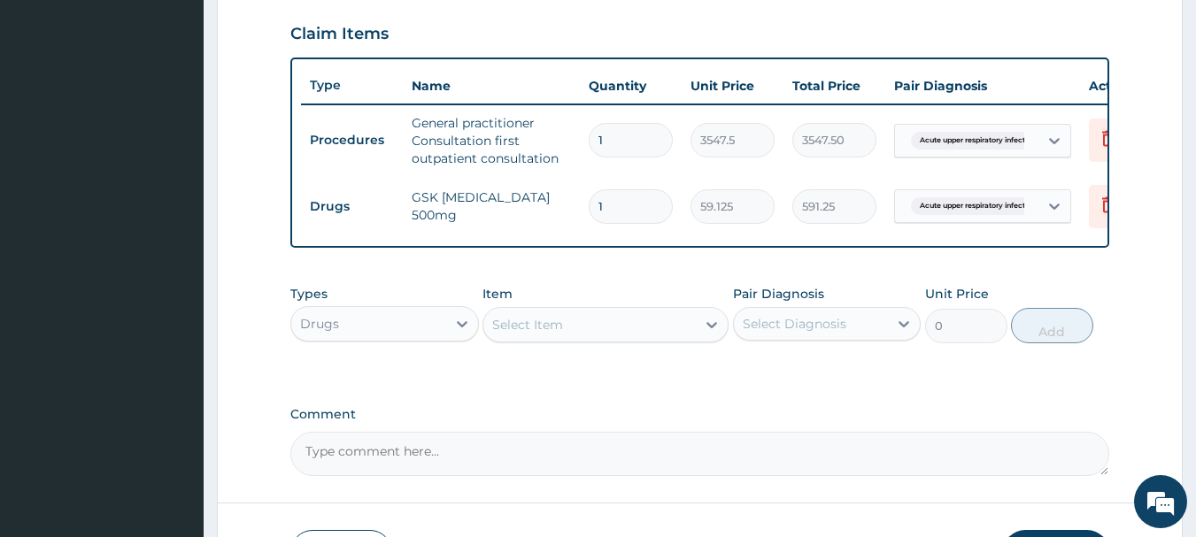
type input "10"
type input "591.25"
type input "10"
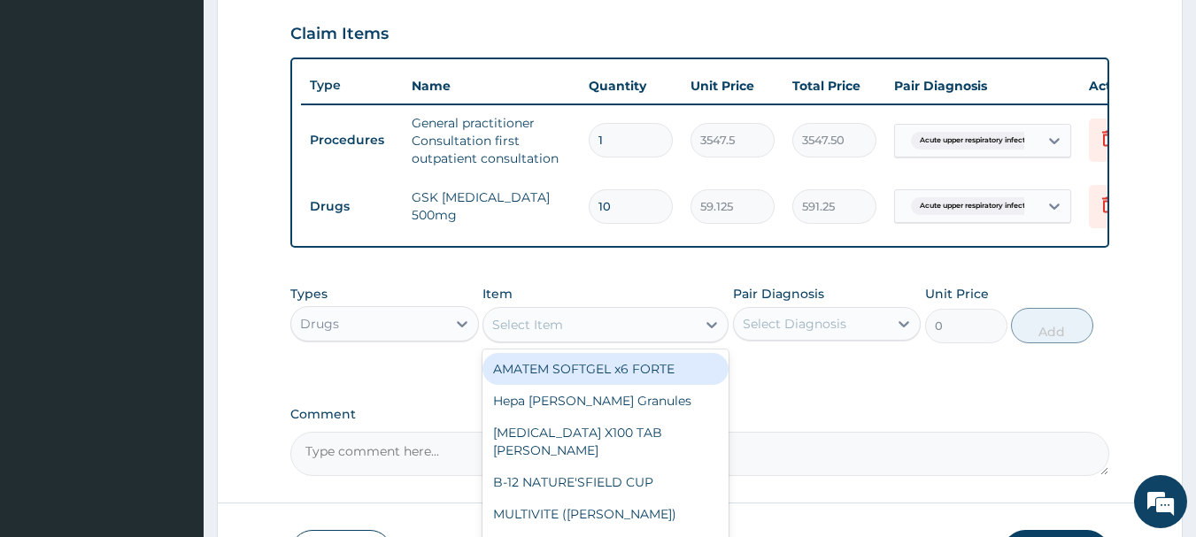
click at [543, 334] on div "Select Item" at bounding box center [527, 325] width 71 height 18
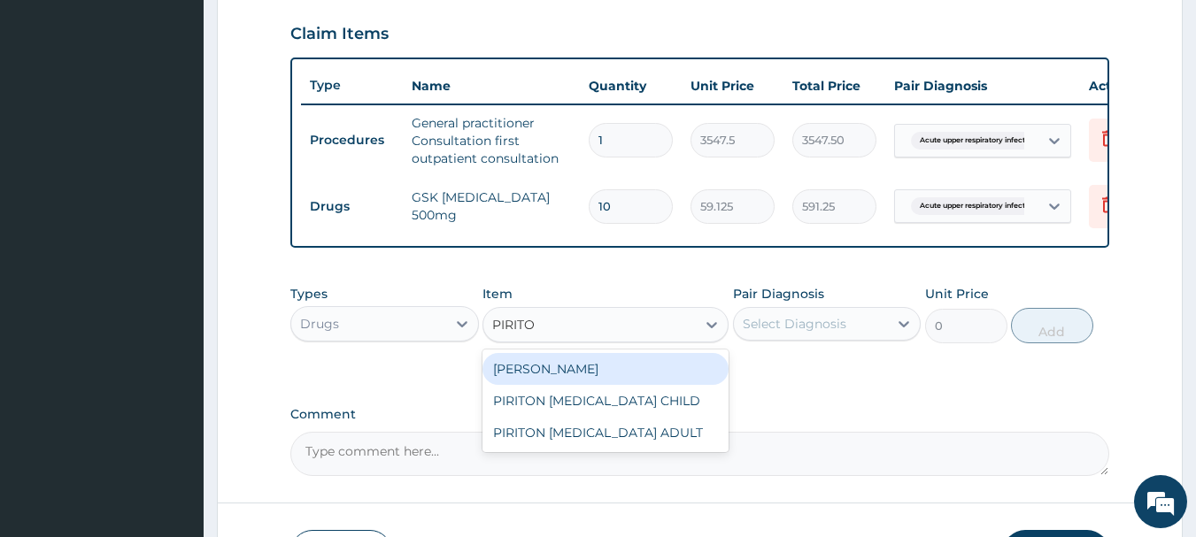
type input "PIRITON"
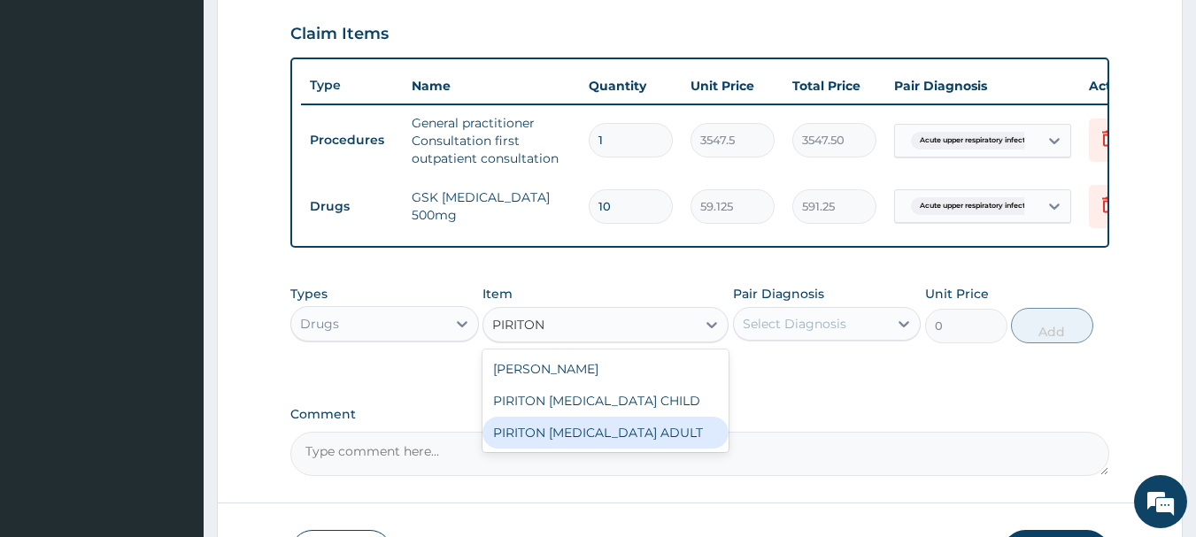
click at [611, 449] on div "PIRITON EXPECTORANT ADULT" at bounding box center [605, 433] width 246 height 32
type input "1182.5"
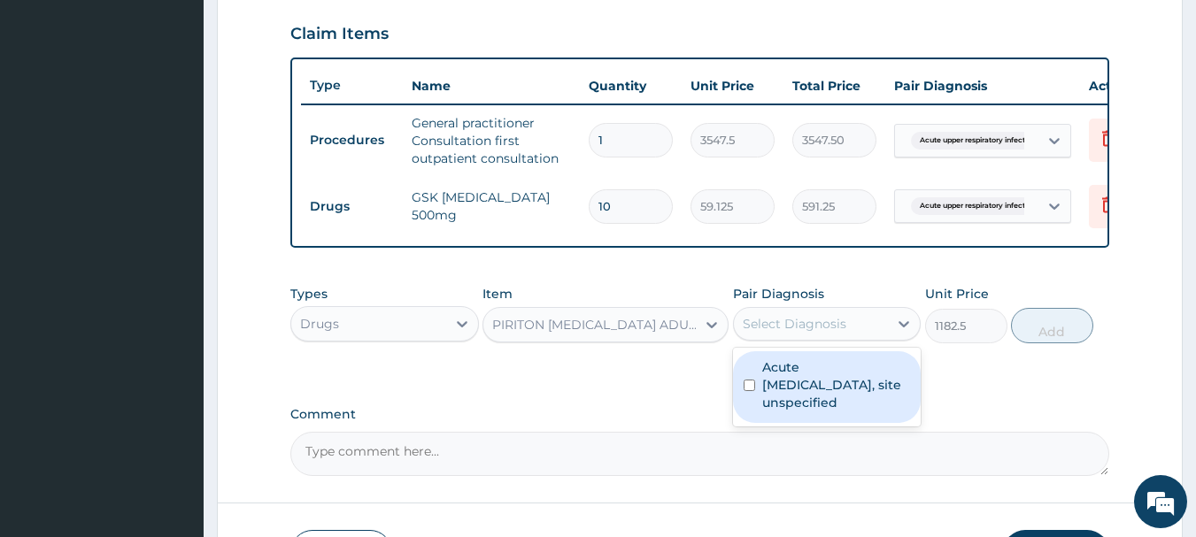
click at [824, 333] on div "Select Diagnosis" at bounding box center [795, 324] width 104 height 18
drag, startPoint x: 805, startPoint y: 406, endPoint x: 915, endPoint y: 381, distance: 112.7
click at [806, 407] on label "Acute upper respiratory infection, site unspecified" at bounding box center [836, 384] width 149 height 53
checkbox input "true"
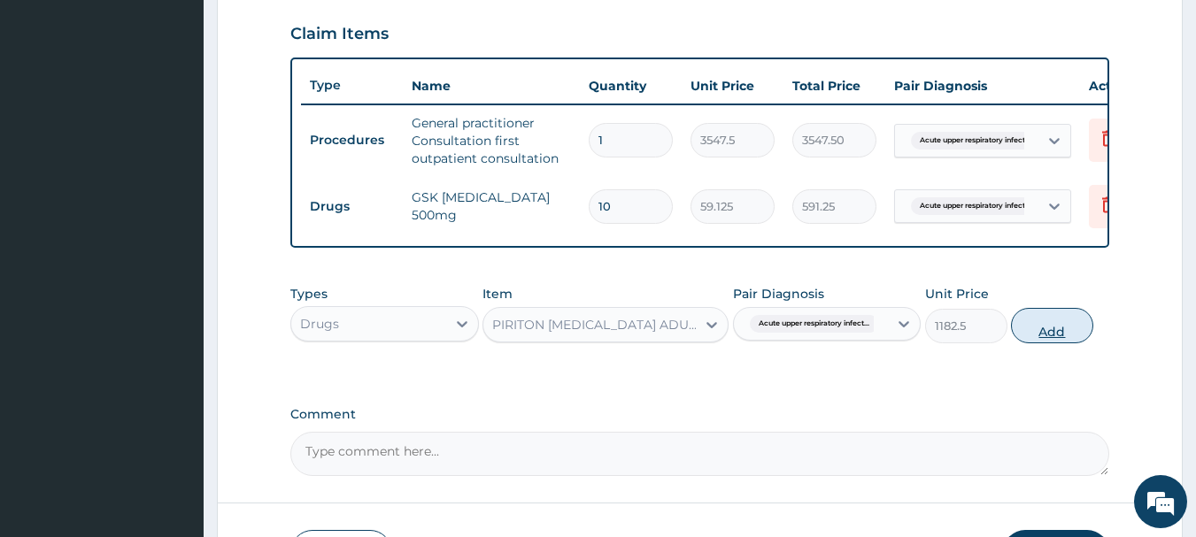
click at [1093, 343] on button "Add" at bounding box center [1052, 325] width 82 height 35
type input "0"
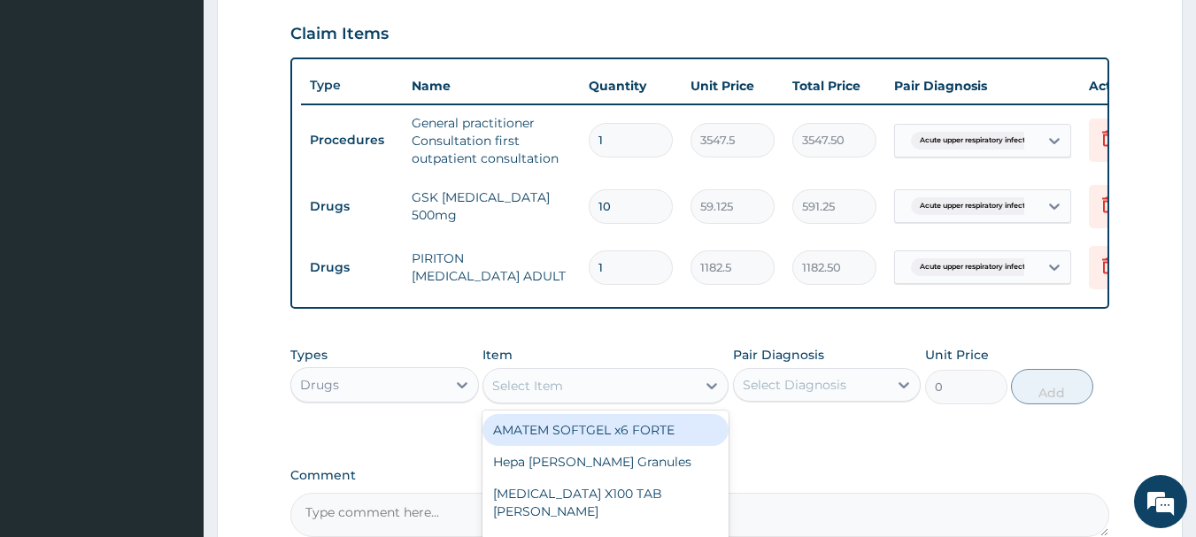
click at [563, 395] on div "Select Item" at bounding box center [527, 386] width 71 height 18
type input "VITA"
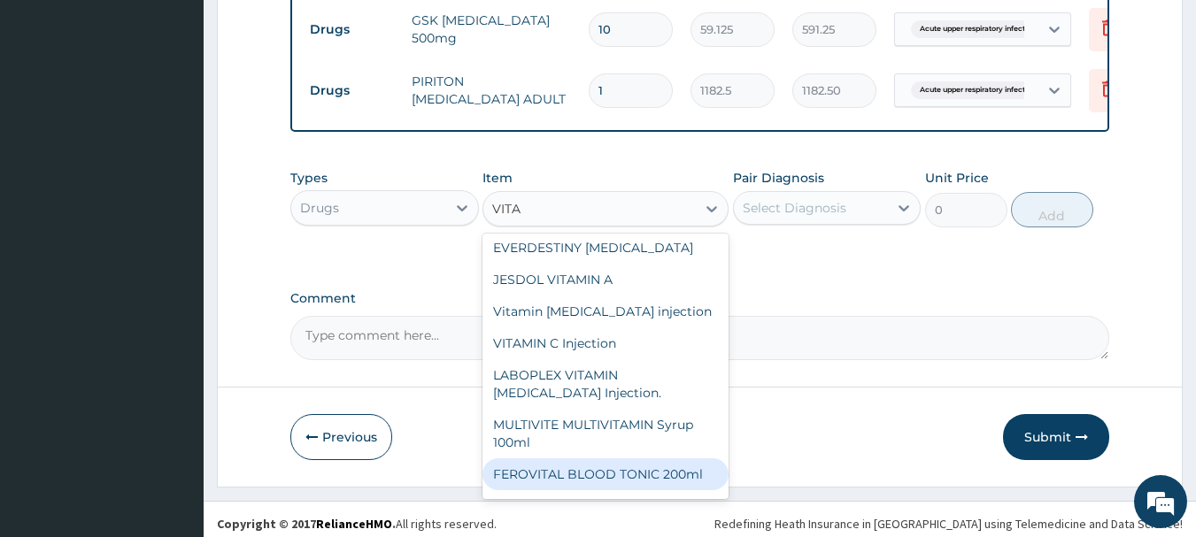
scroll to position [163, 0]
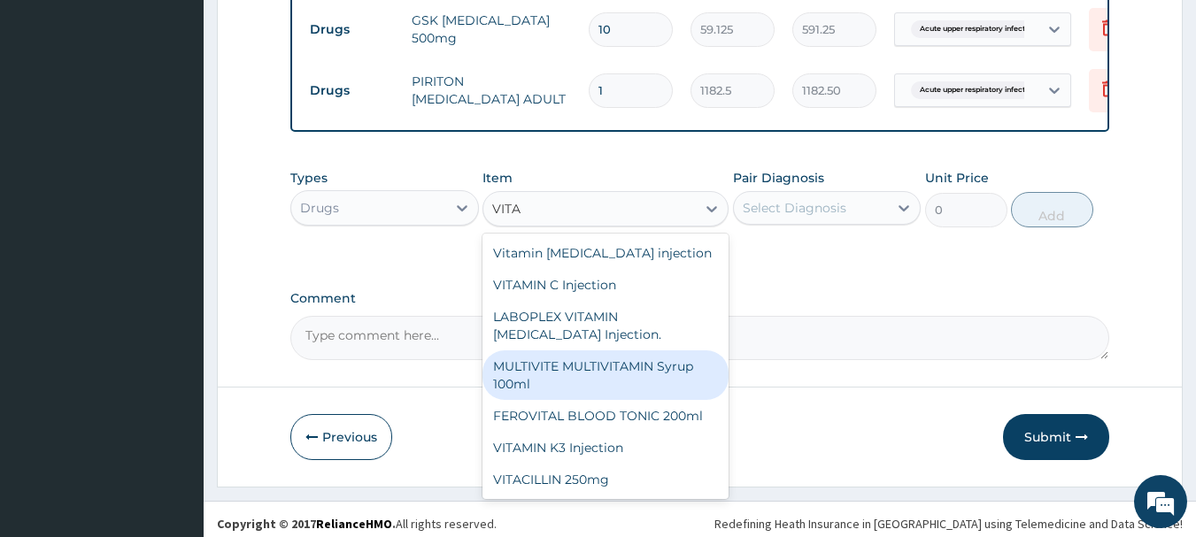
click at [633, 375] on div "MULTIVITE MULTIVITAMIN Syrup 100ml" at bounding box center [605, 375] width 246 height 50
type input "946"
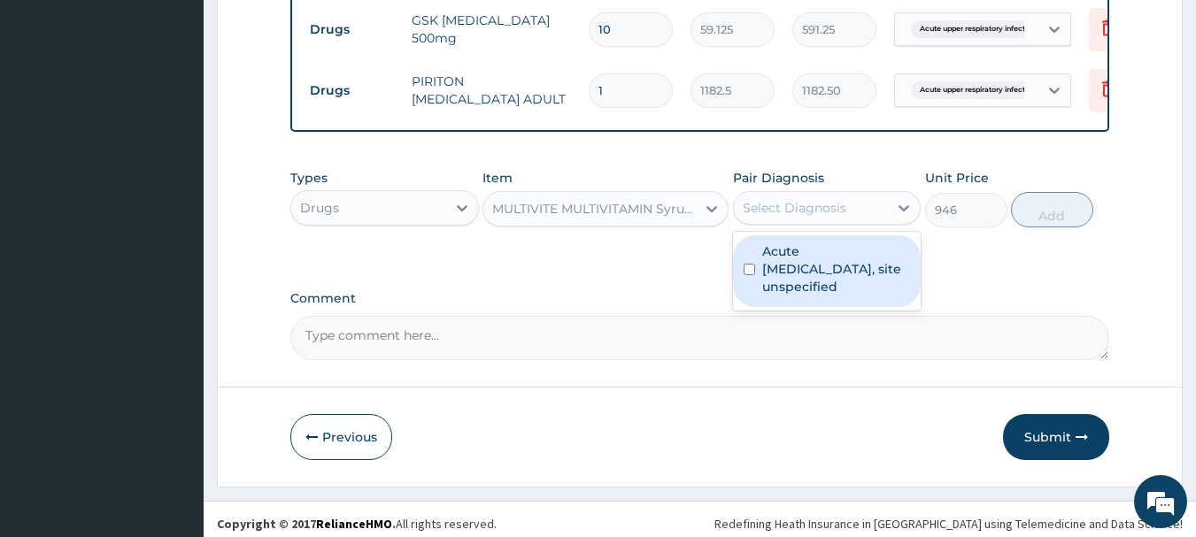
click at [822, 217] on div "Select Diagnosis" at bounding box center [795, 208] width 104 height 18
drag, startPoint x: 823, startPoint y: 283, endPoint x: 927, endPoint y: 281, distance: 103.6
click at [823, 284] on label "Acute upper respiratory infection, site unspecified" at bounding box center [836, 269] width 149 height 53
checkbox input "true"
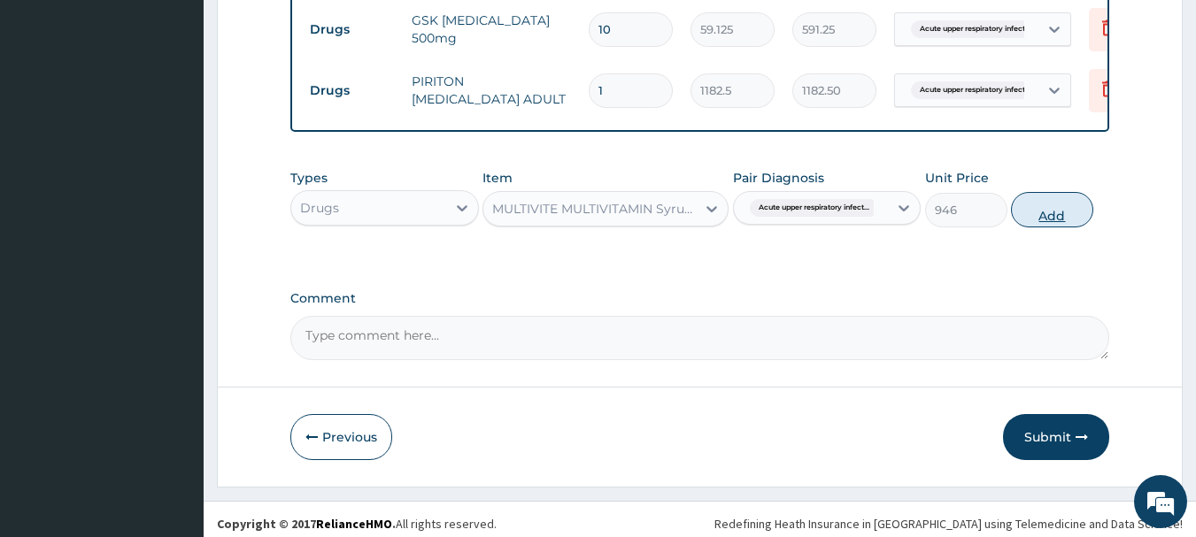
click at [1093, 227] on button "Add" at bounding box center [1052, 209] width 82 height 35
type input "0"
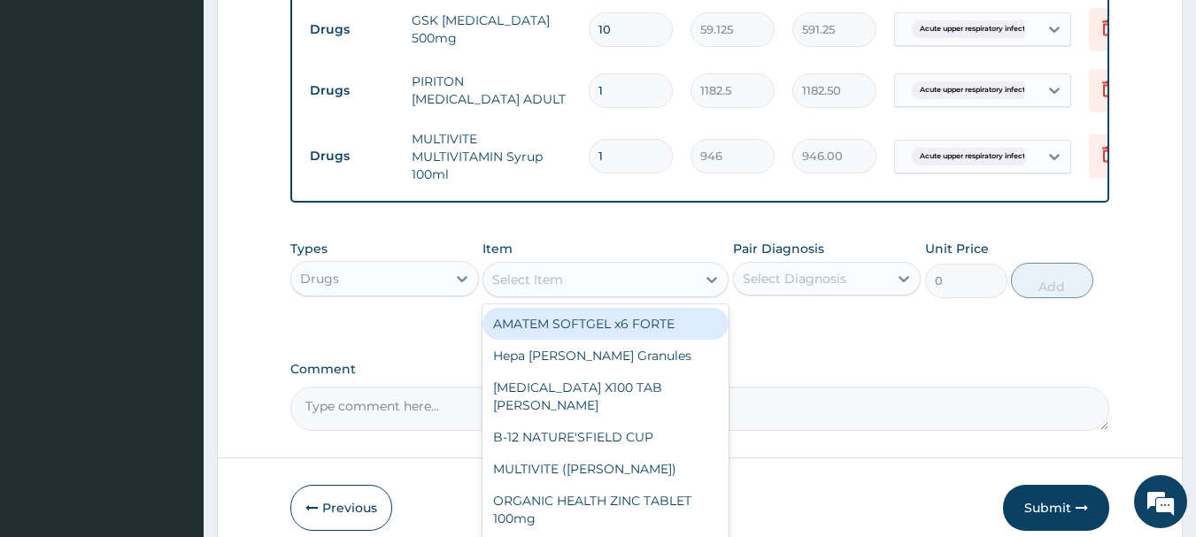
click at [558, 289] on div "Select Item" at bounding box center [527, 280] width 71 height 18
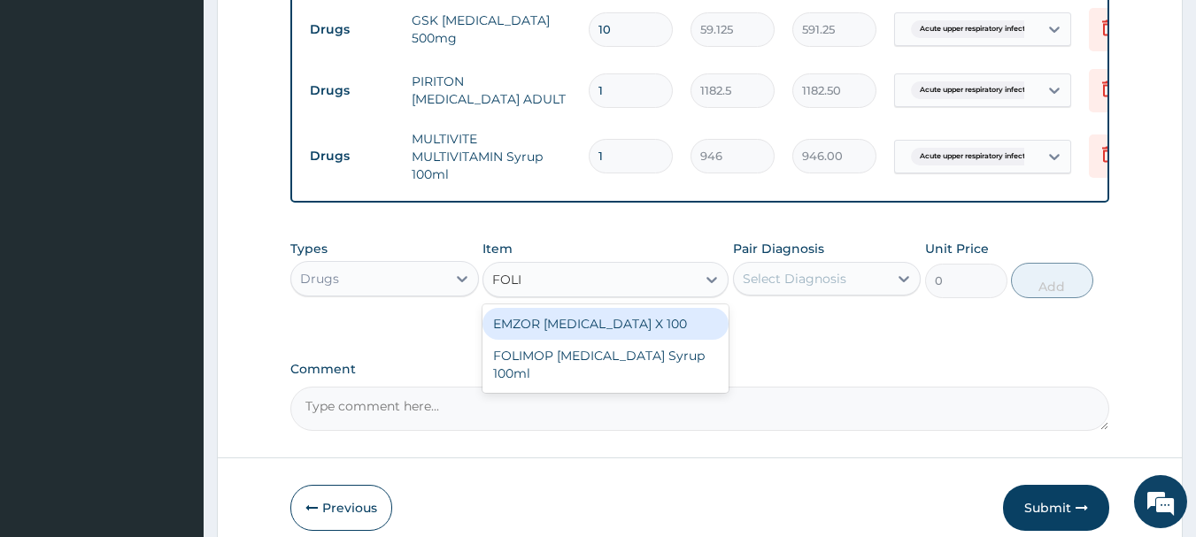
type input "FOLIC"
click at [568, 340] on div "EMZOR FOLIC ACID X 100" at bounding box center [605, 324] width 246 height 32
type input "23.65"
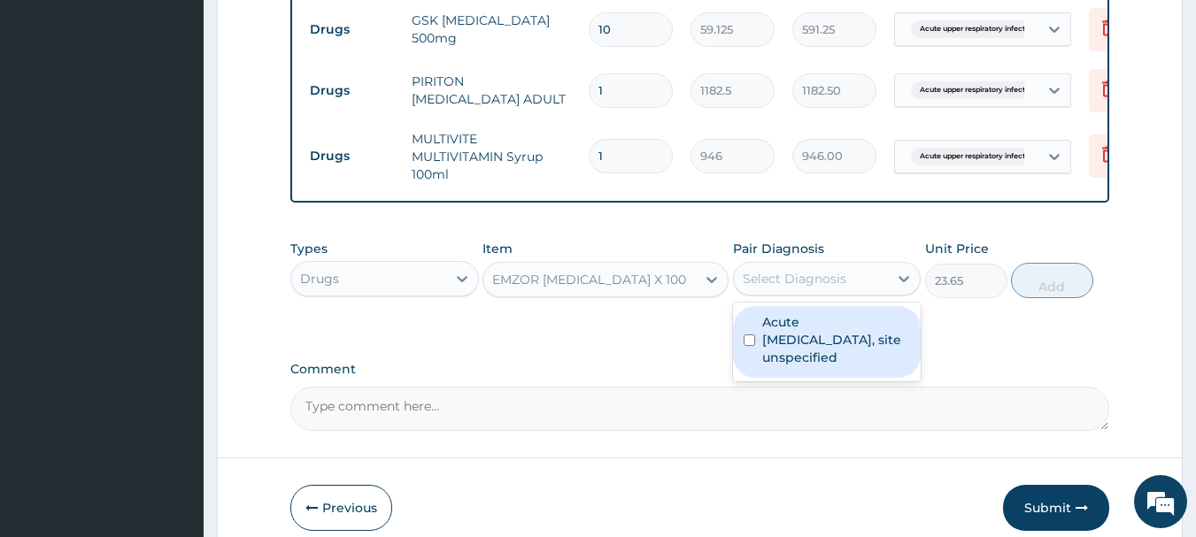
click at [805, 288] on div "Select Diagnosis" at bounding box center [795, 279] width 104 height 18
click at [830, 366] on label "Acute upper respiratory infection, site unspecified" at bounding box center [836, 339] width 149 height 53
checkbox input "true"
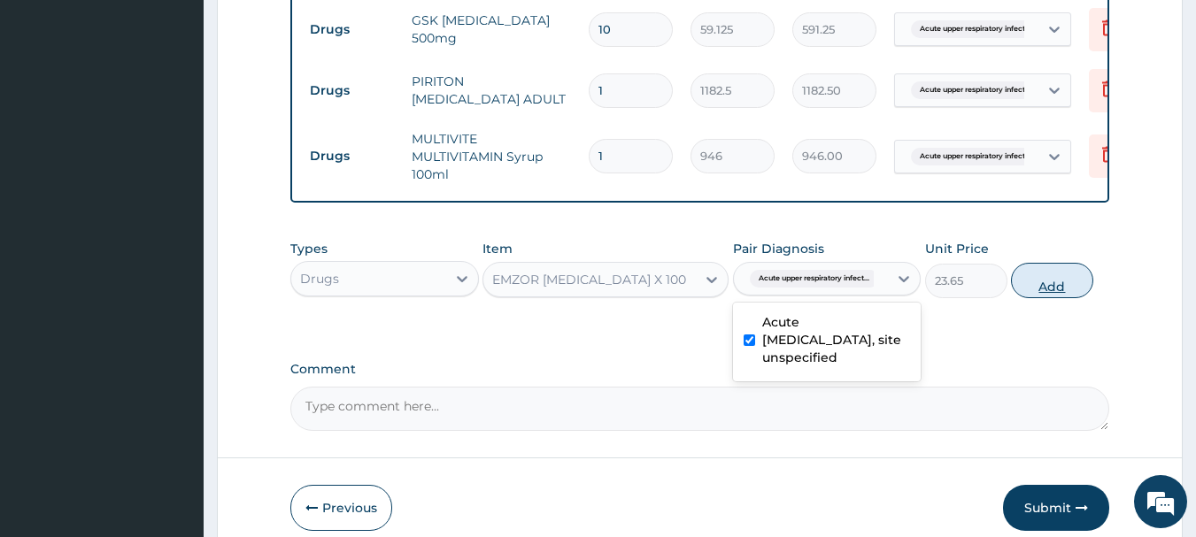
click at [1093, 298] on button "Add" at bounding box center [1052, 280] width 82 height 35
type input "0"
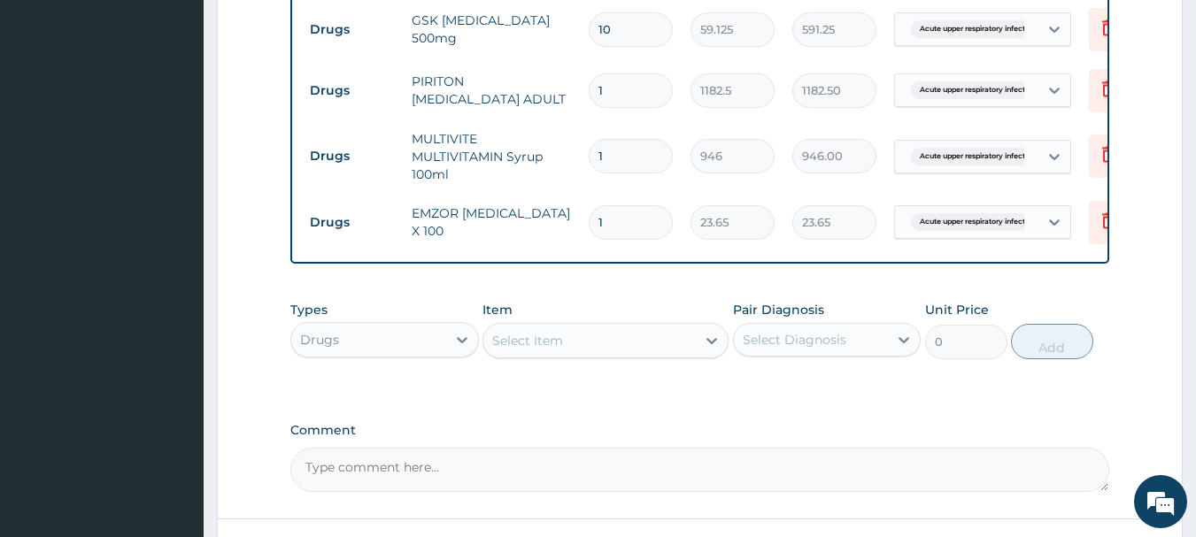
type input "10"
type input "236.50"
type input "10"
click at [395, 354] on div "Drugs" at bounding box center [368, 340] width 155 height 28
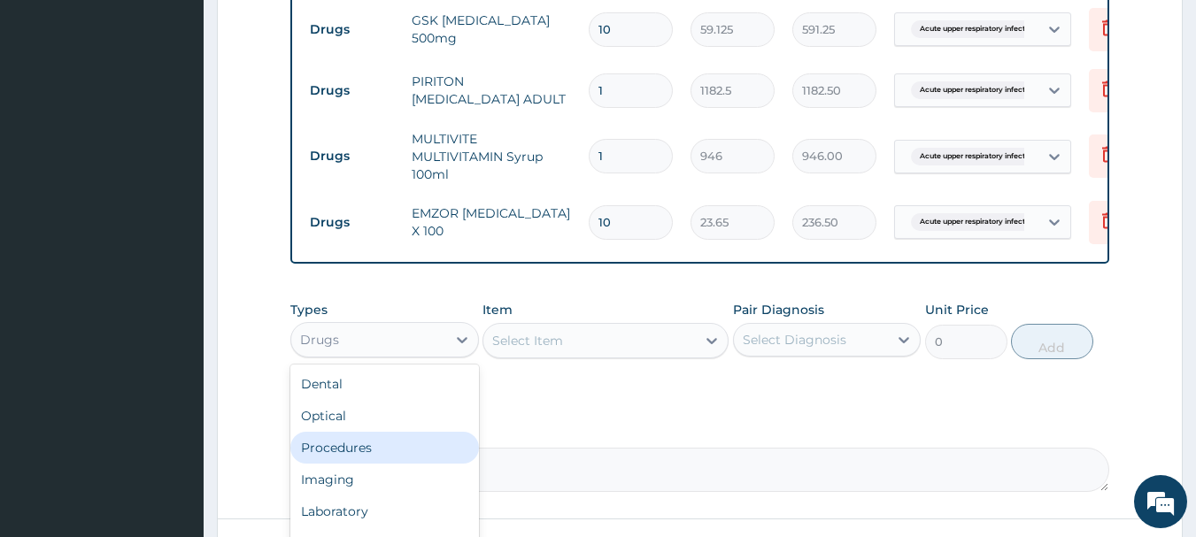
scroll to position [73, 0]
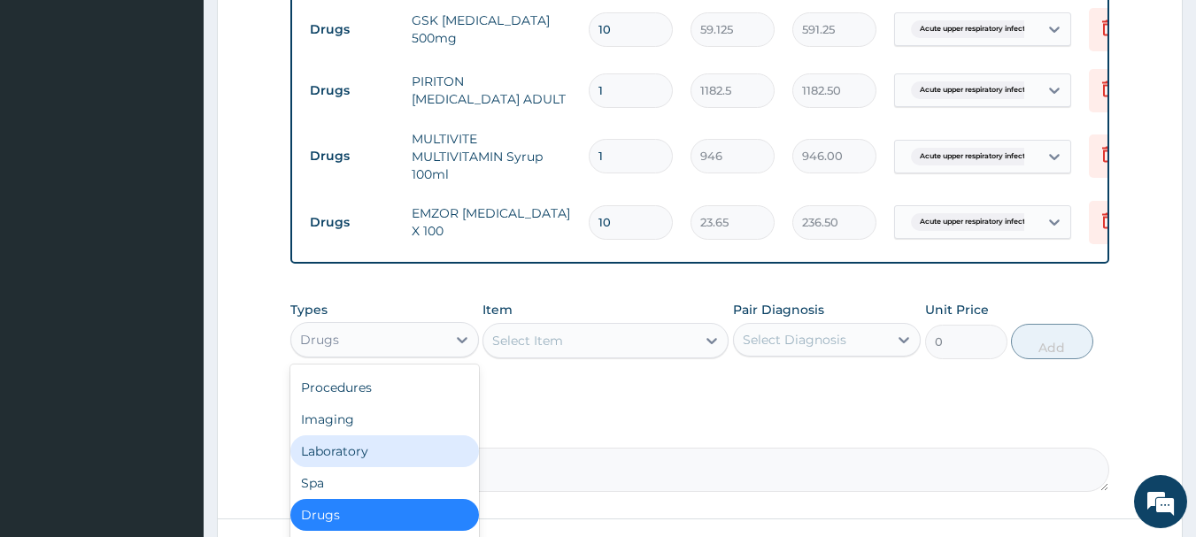
click at [368, 467] on div "Laboratory" at bounding box center [384, 451] width 189 height 32
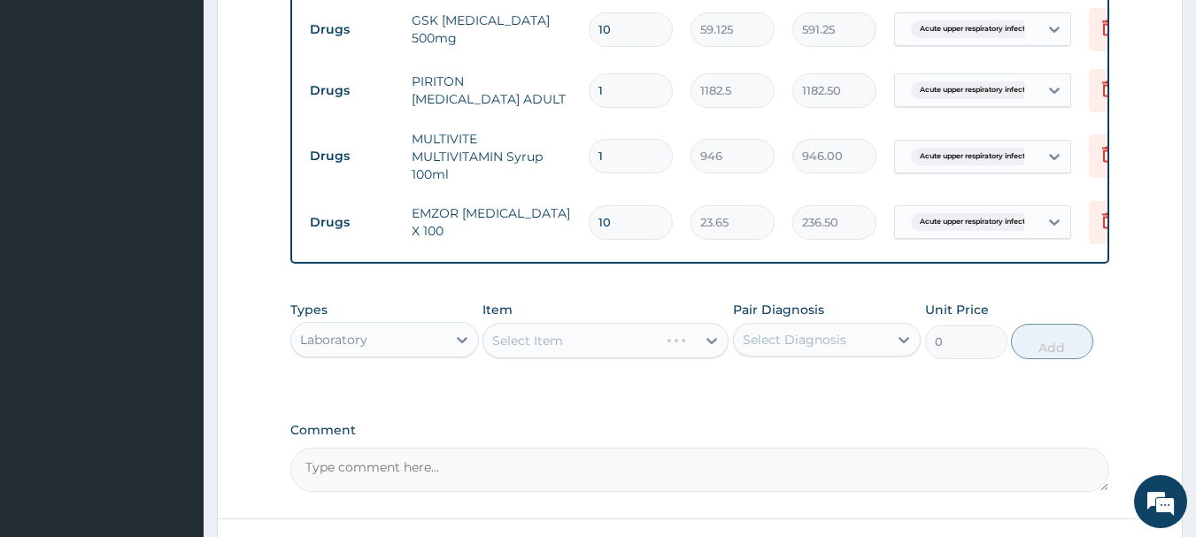
click at [555, 358] on div "Select Item" at bounding box center [605, 340] width 246 height 35
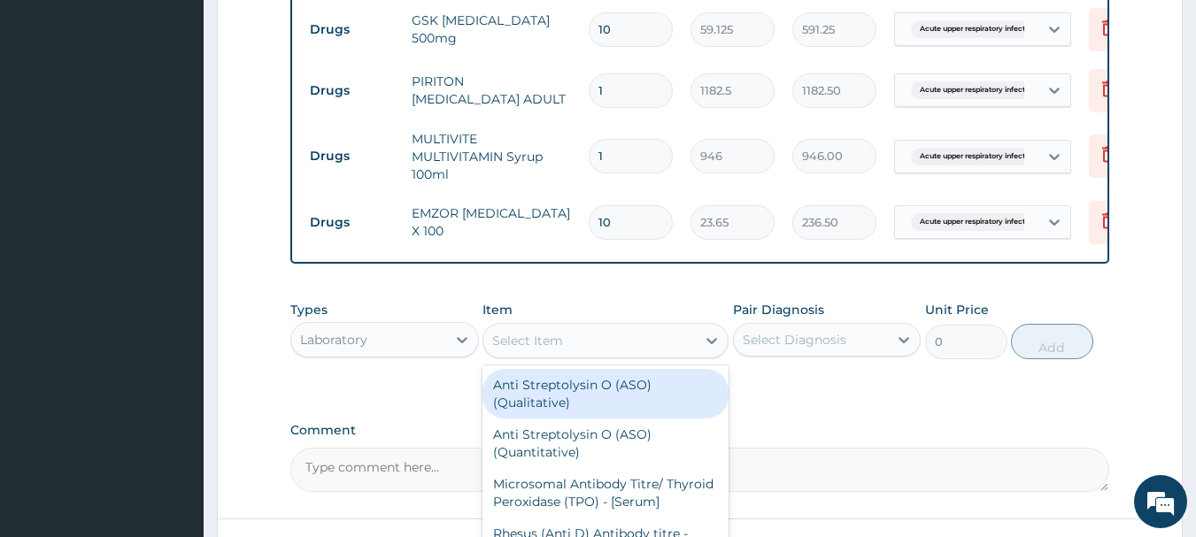
click at [598, 355] on div "Select Item" at bounding box center [589, 341] width 212 height 28
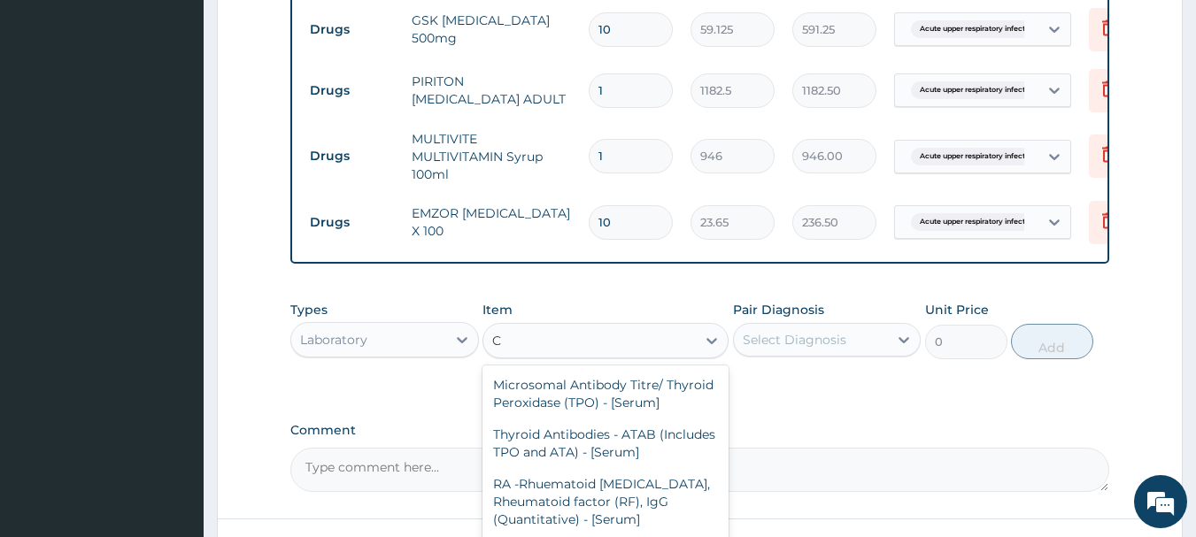
type input "CB"
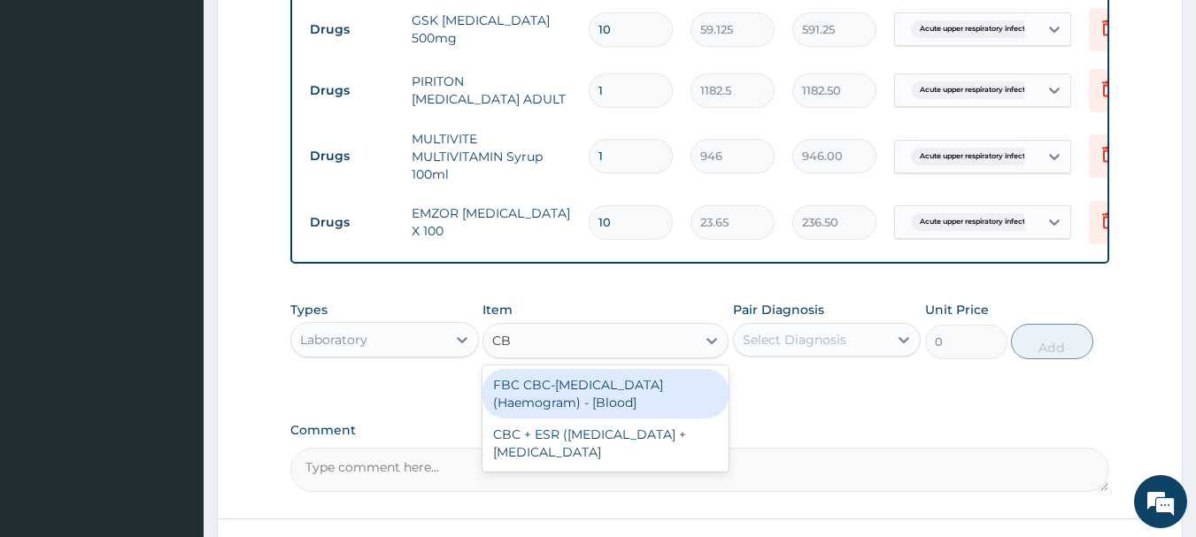
click at [558, 419] on div "FBC CBC-Complete Blood Count (Haemogram) - [Blood]" at bounding box center [605, 394] width 246 height 50
type input "4300"
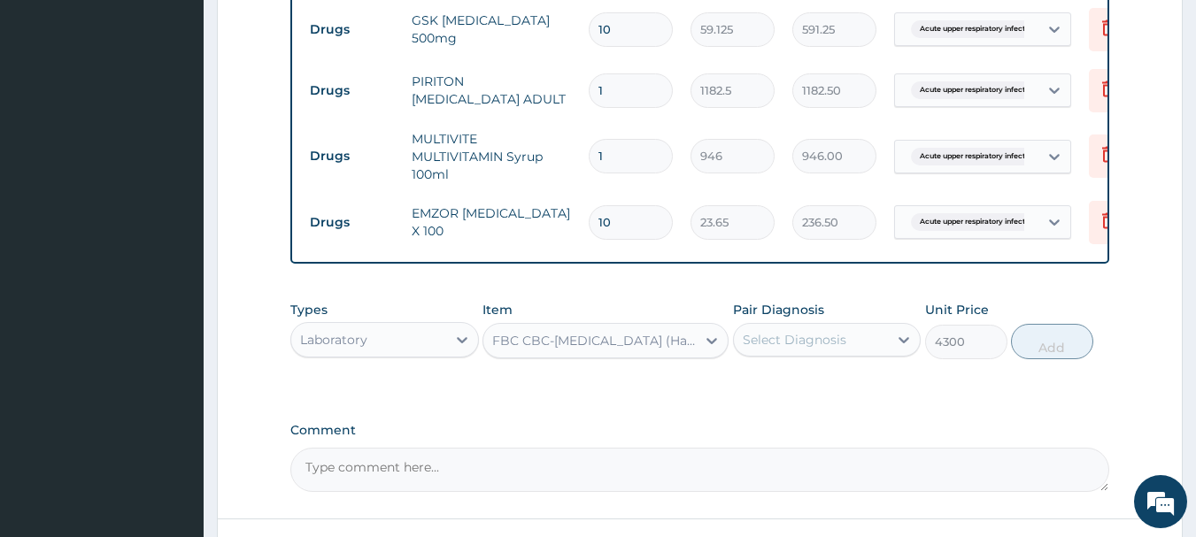
click at [812, 349] on div "Select Diagnosis" at bounding box center [795, 340] width 104 height 18
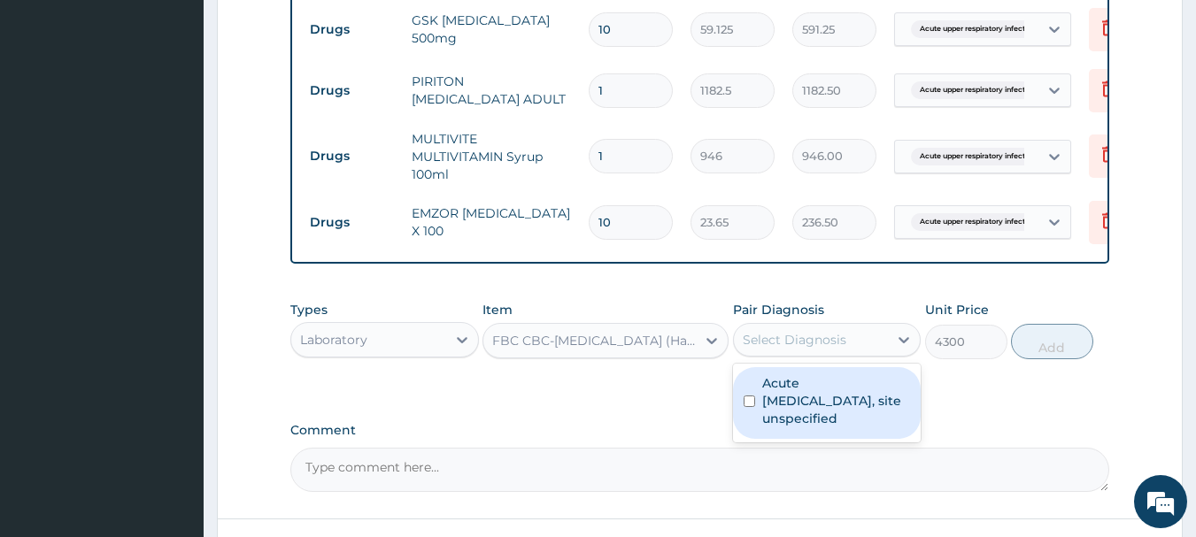
drag, startPoint x: 797, startPoint y: 426, endPoint x: 909, endPoint y: 398, distance: 115.7
click at [800, 426] on label "Acute upper respiratory infection, site unspecified" at bounding box center [836, 400] width 149 height 53
checkbox input "true"
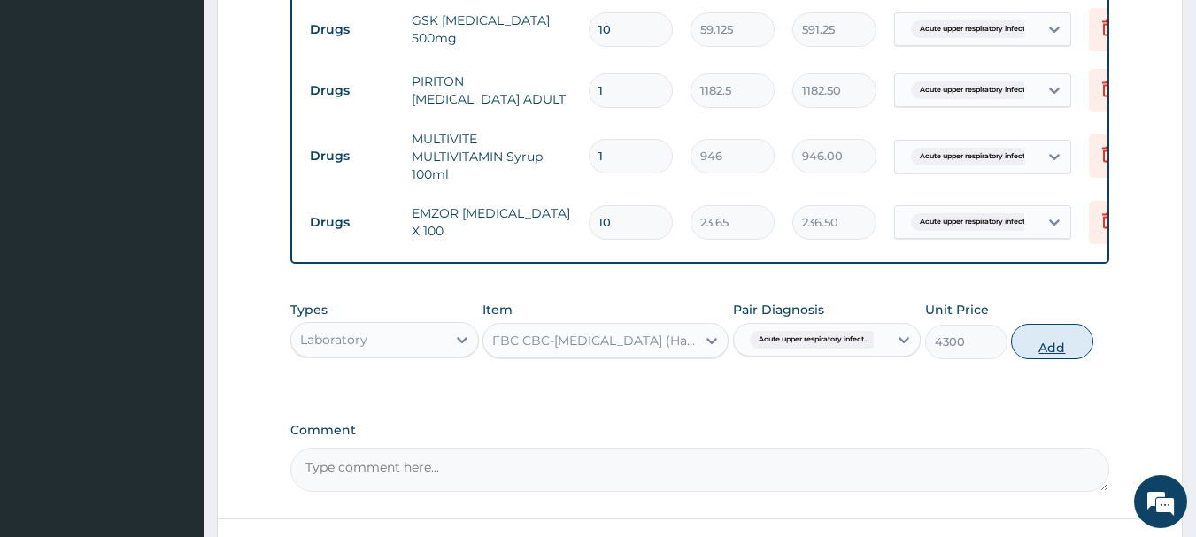
click at [1093, 359] on button "Add" at bounding box center [1052, 341] width 82 height 35
type input "0"
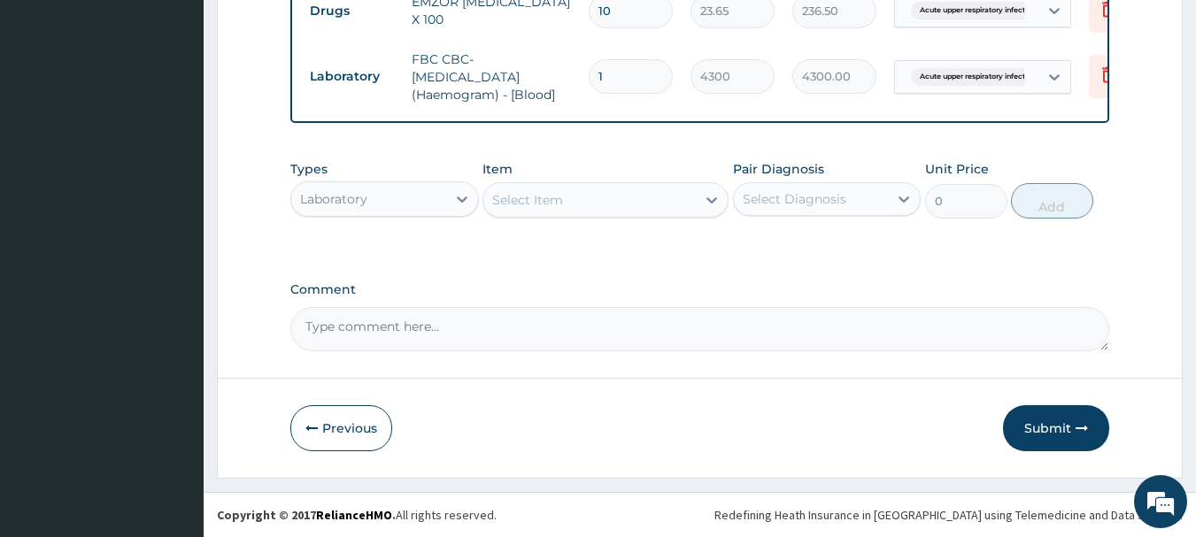
scroll to position [1014, 0]
click at [445, 327] on textarea "Comment" at bounding box center [700, 329] width 820 height 44
type textarea "FOR YOUR INFORMATION. THANK YOU"
click at [1063, 422] on button "Submit" at bounding box center [1056, 428] width 106 height 46
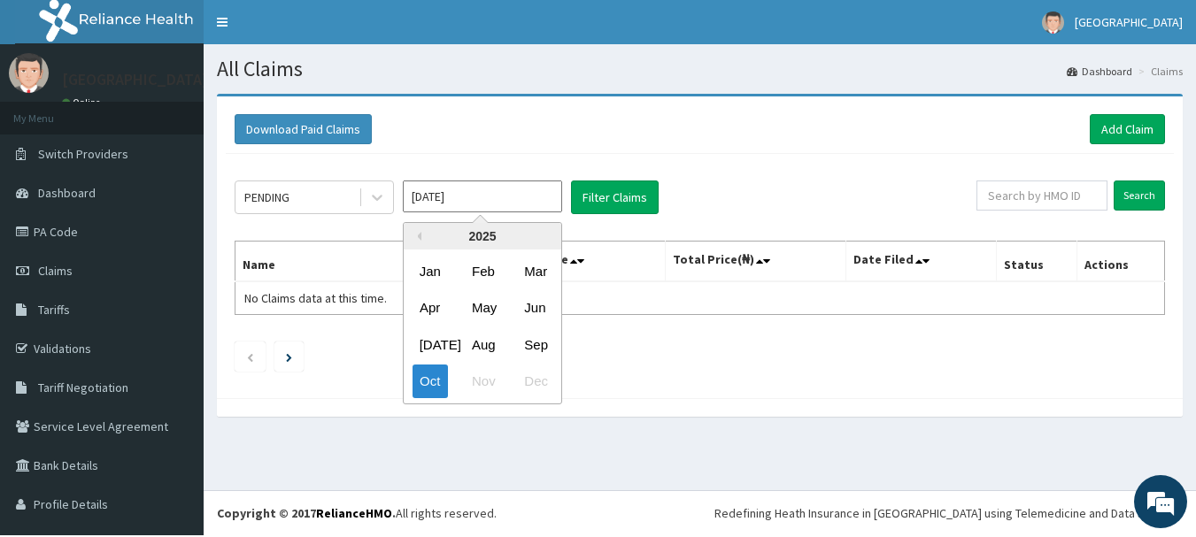
click at [479, 201] on input "[DATE]" at bounding box center [482, 197] width 159 height 32
drag, startPoint x: 540, startPoint y: 346, endPoint x: 570, endPoint y: 252, distance: 98.5
click at [540, 341] on div "Sep" at bounding box center [534, 344] width 35 height 33
type input "[DATE]"
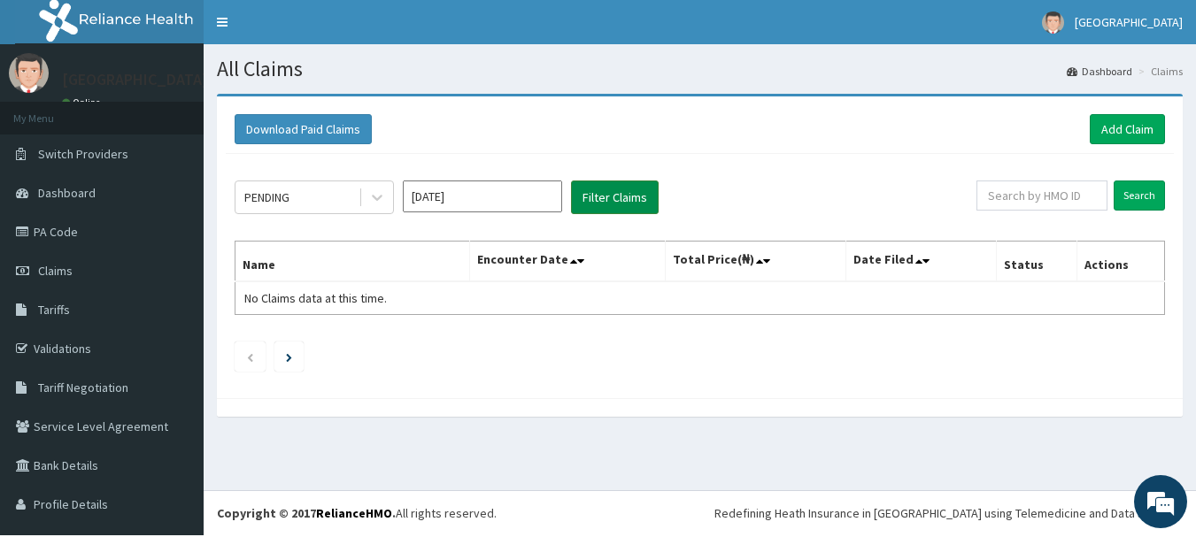
click at [603, 196] on button "Filter Claims" at bounding box center [615, 198] width 88 height 34
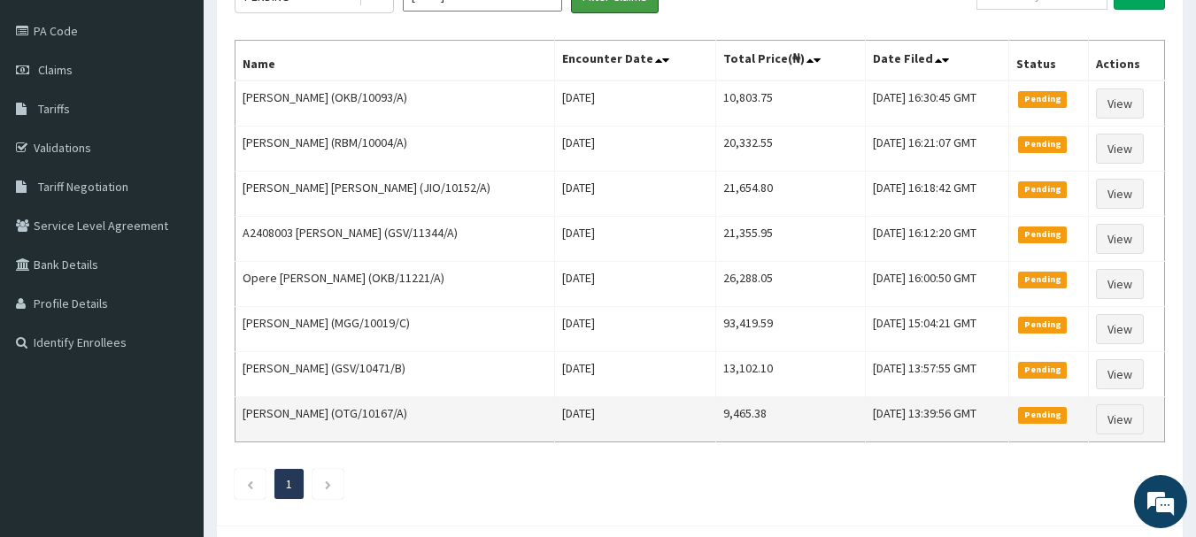
scroll to position [34, 0]
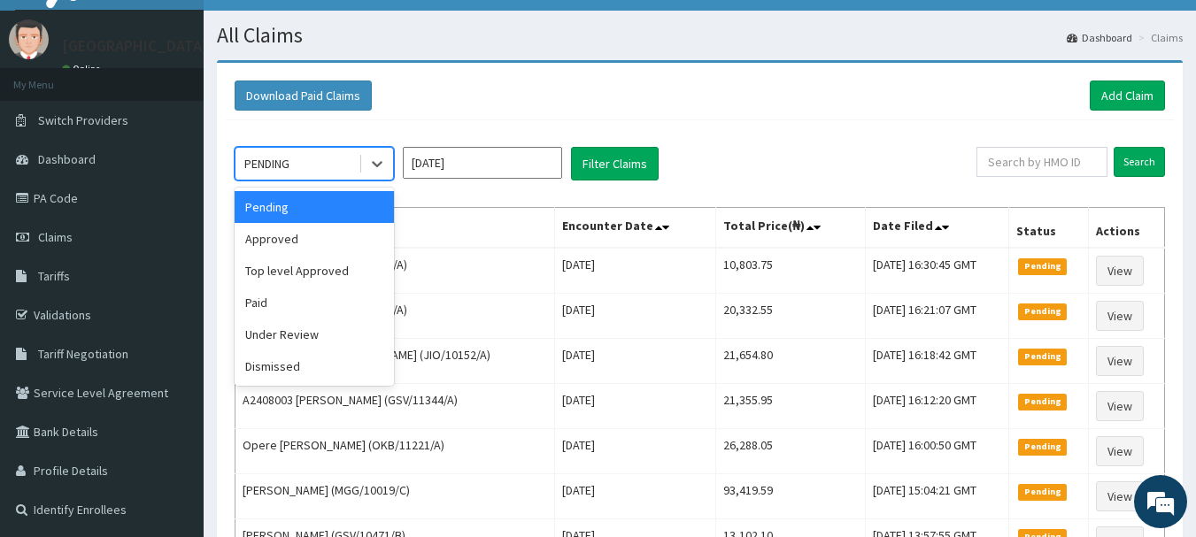
click at [299, 165] on div "PENDING" at bounding box center [296, 164] width 123 height 28
click at [274, 249] on div "Approved" at bounding box center [314, 239] width 159 height 32
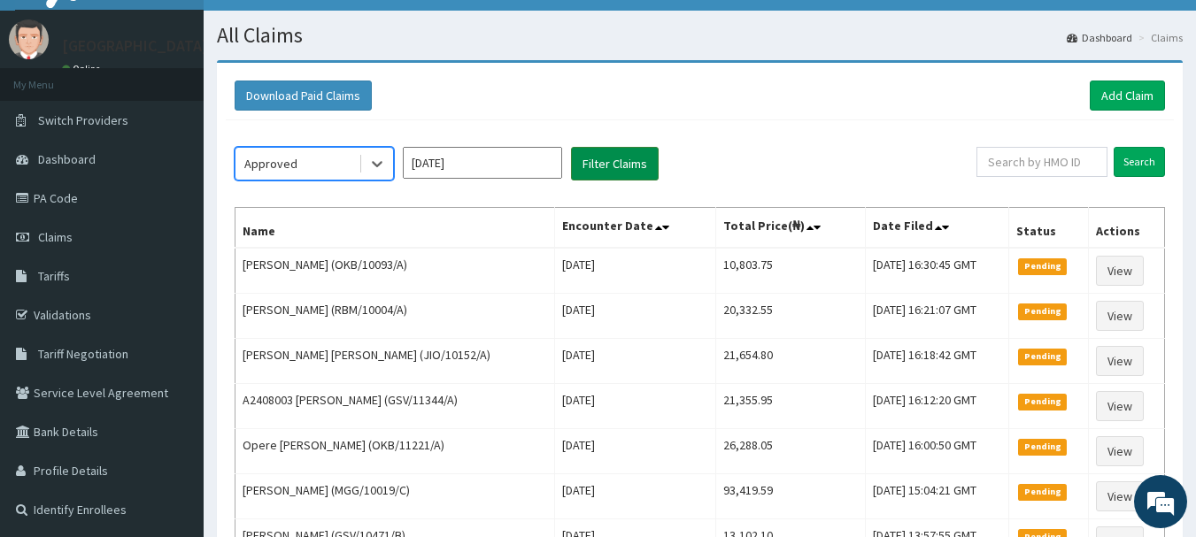
click at [595, 162] on button "Filter Claims" at bounding box center [615, 164] width 88 height 34
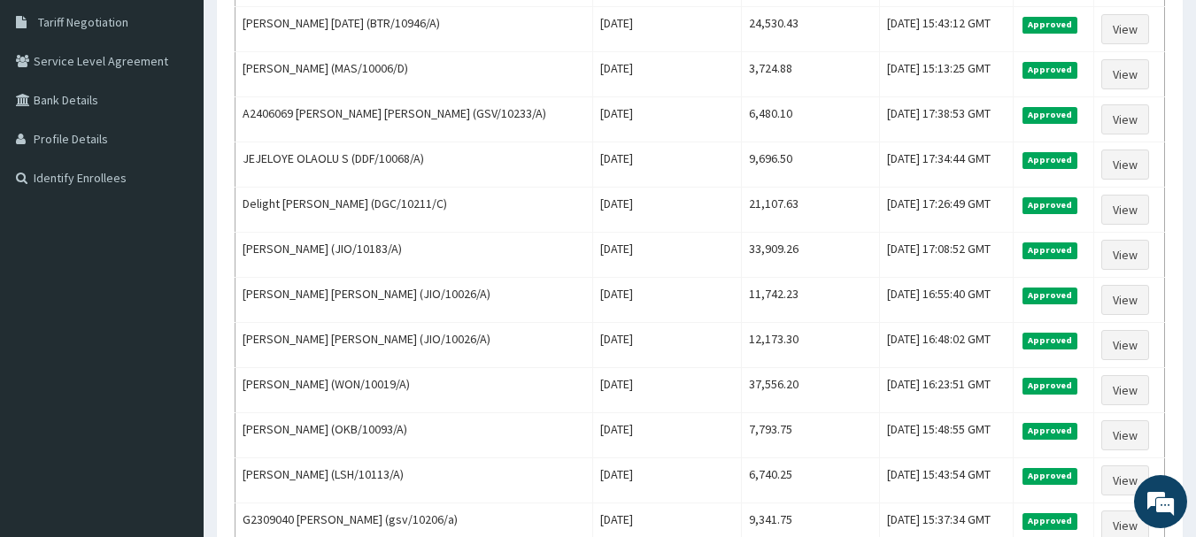
scroll to position [578, 0]
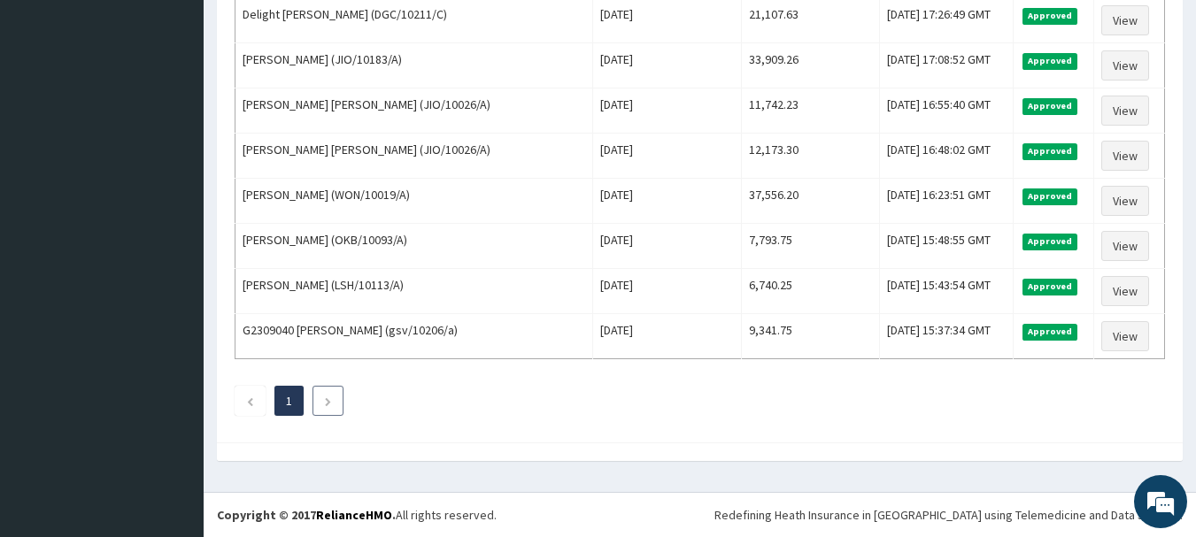
click at [332, 397] on icon "Next page" at bounding box center [328, 401] width 8 height 11
click at [253, 396] on icon "Previous page" at bounding box center [250, 401] width 8 height 11
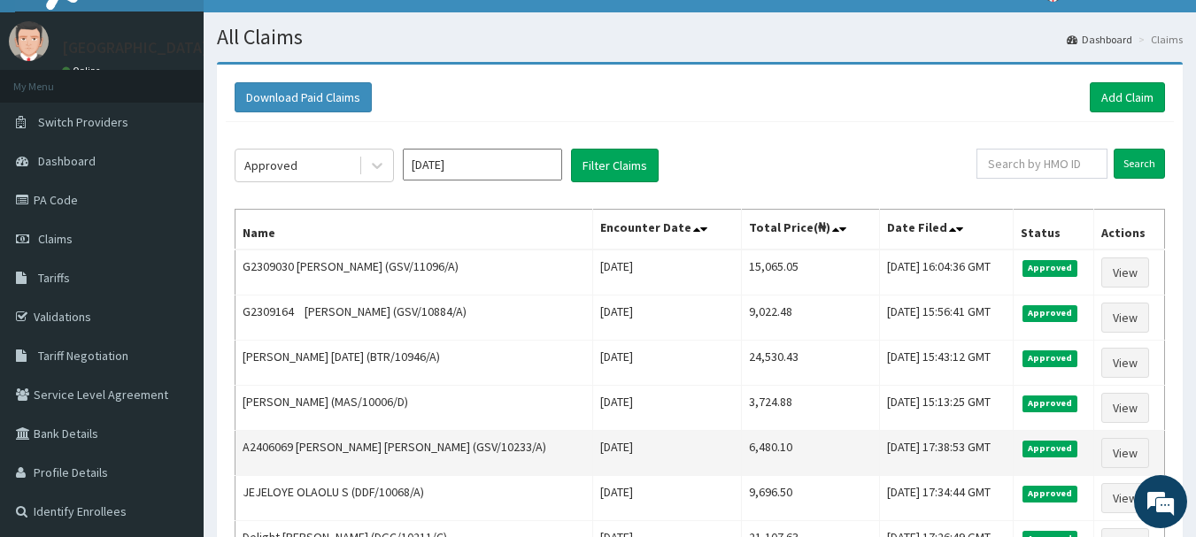
scroll to position [0, 0]
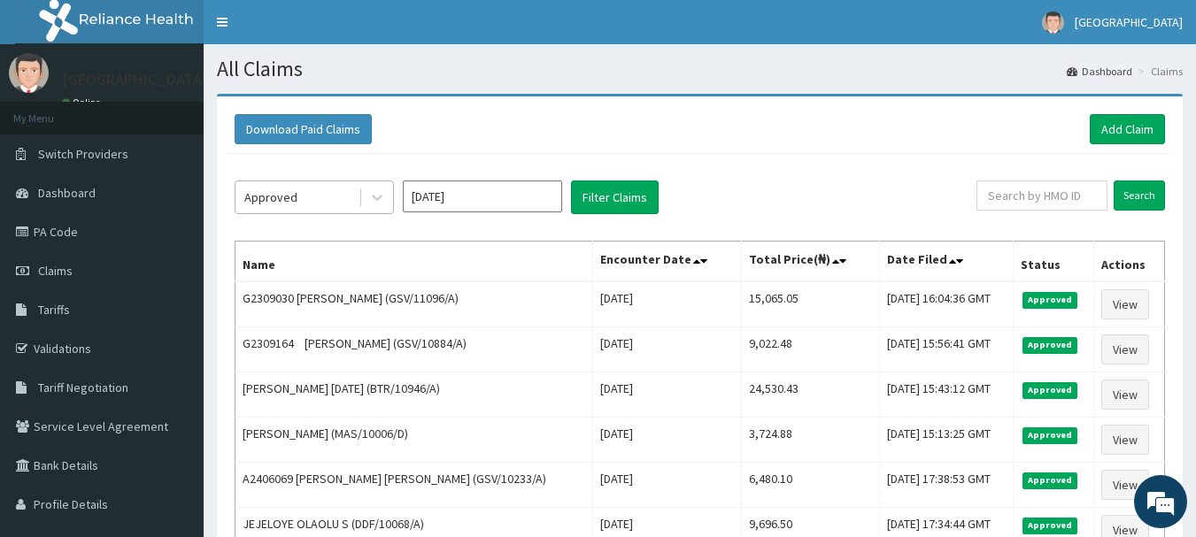
click at [285, 206] on div "Approved" at bounding box center [270, 198] width 53 height 18
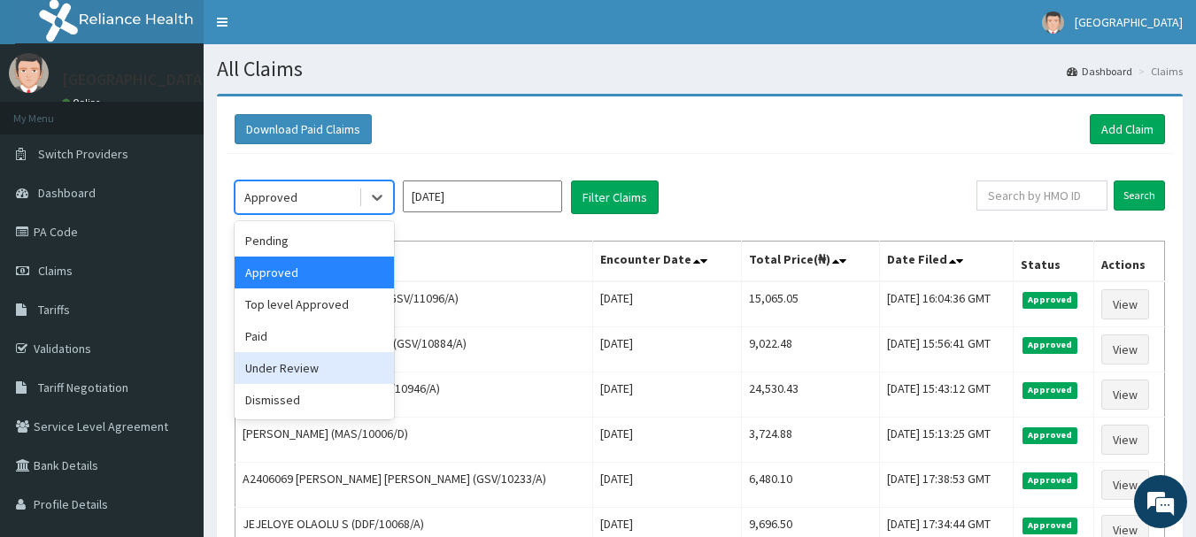
click at [312, 383] on div "Under Review" at bounding box center [314, 368] width 159 height 32
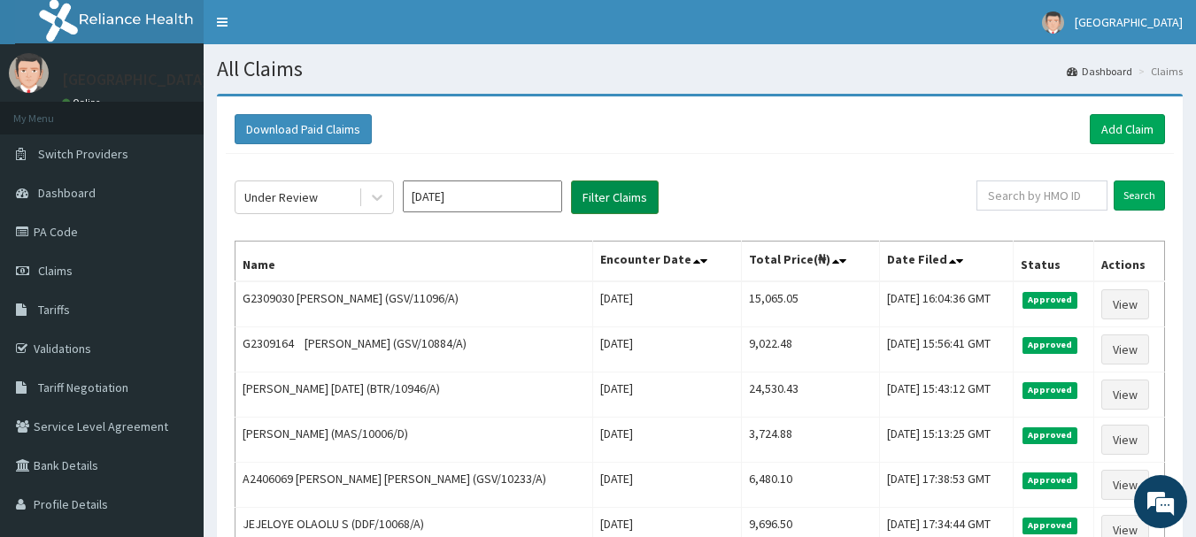
click at [581, 200] on button "Filter Claims" at bounding box center [615, 198] width 88 height 34
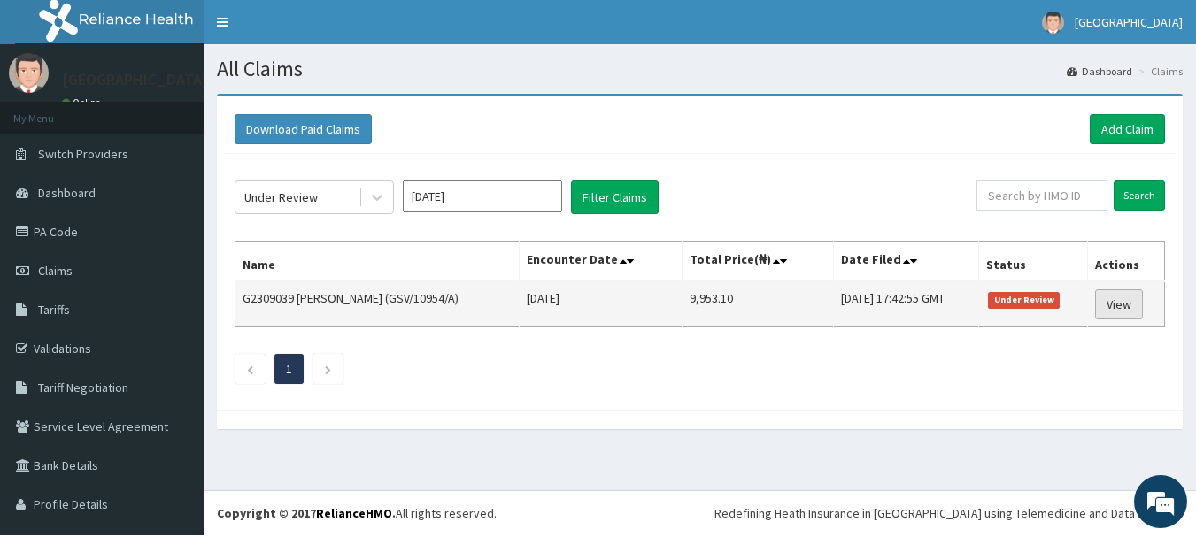
click at [1116, 309] on link "View" at bounding box center [1119, 304] width 48 height 30
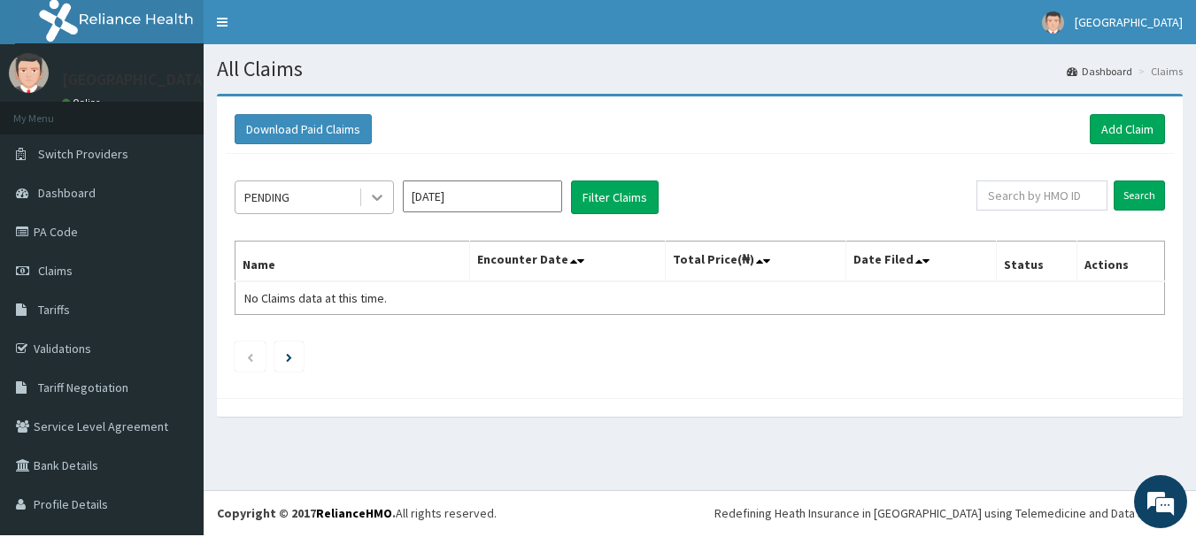
click at [377, 196] on icon at bounding box center [377, 198] width 18 height 18
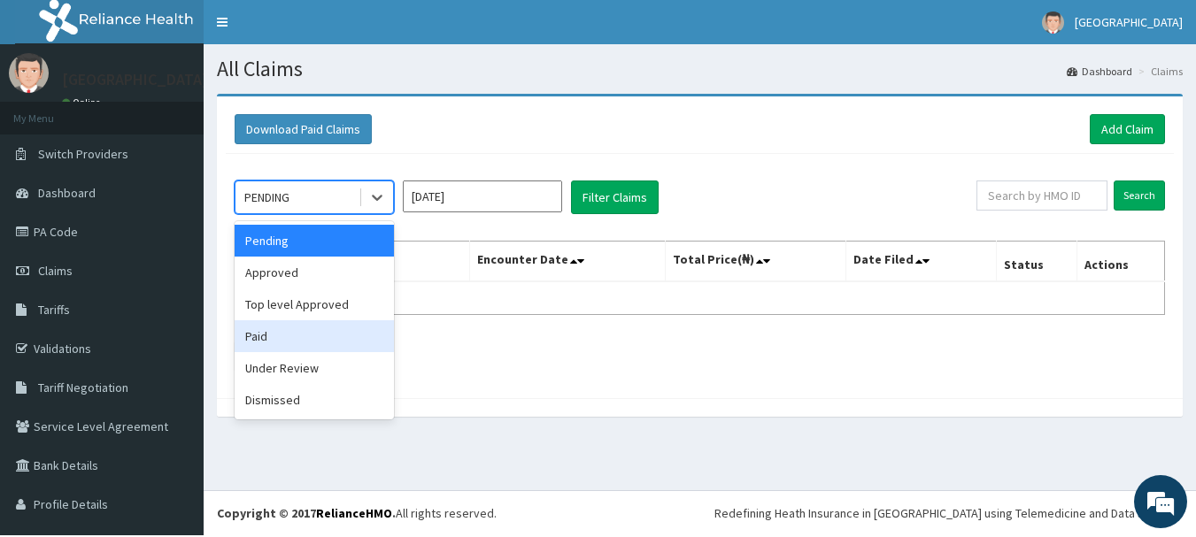
click at [280, 349] on div "Paid" at bounding box center [314, 336] width 159 height 32
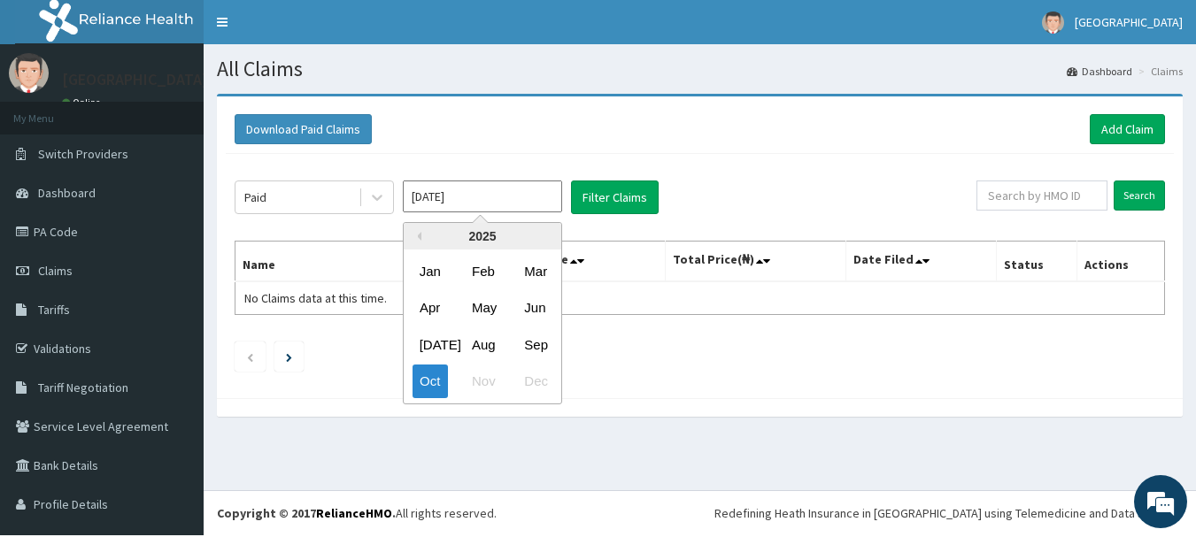
click at [455, 199] on input "[DATE]" at bounding box center [482, 197] width 159 height 32
click at [537, 351] on div "Sep" at bounding box center [534, 344] width 35 height 33
type input "[DATE]"
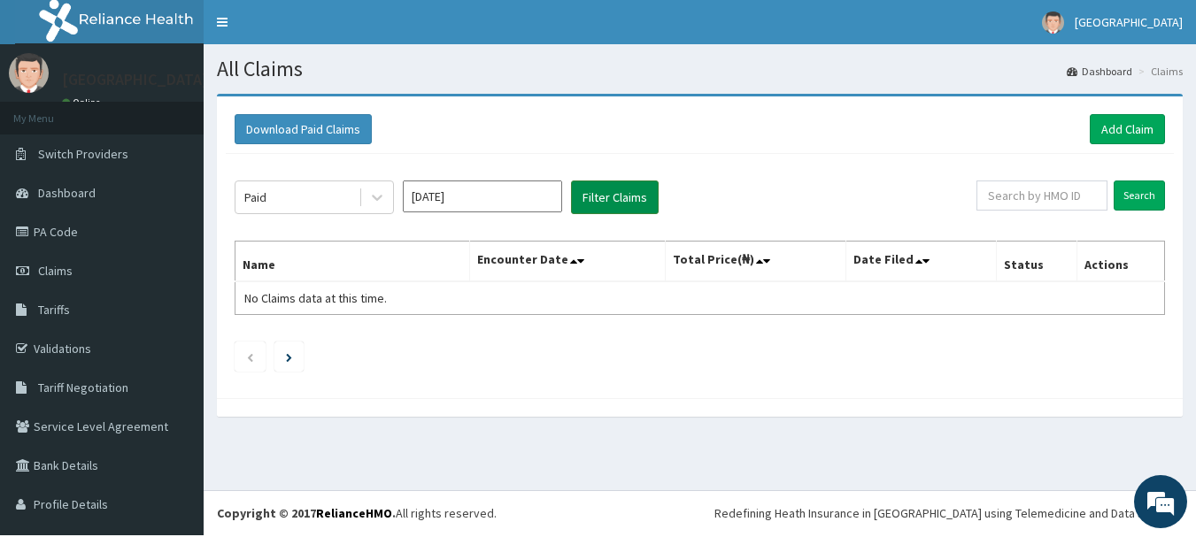
click at [610, 200] on button "Filter Claims" at bounding box center [615, 198] width 88 height 34
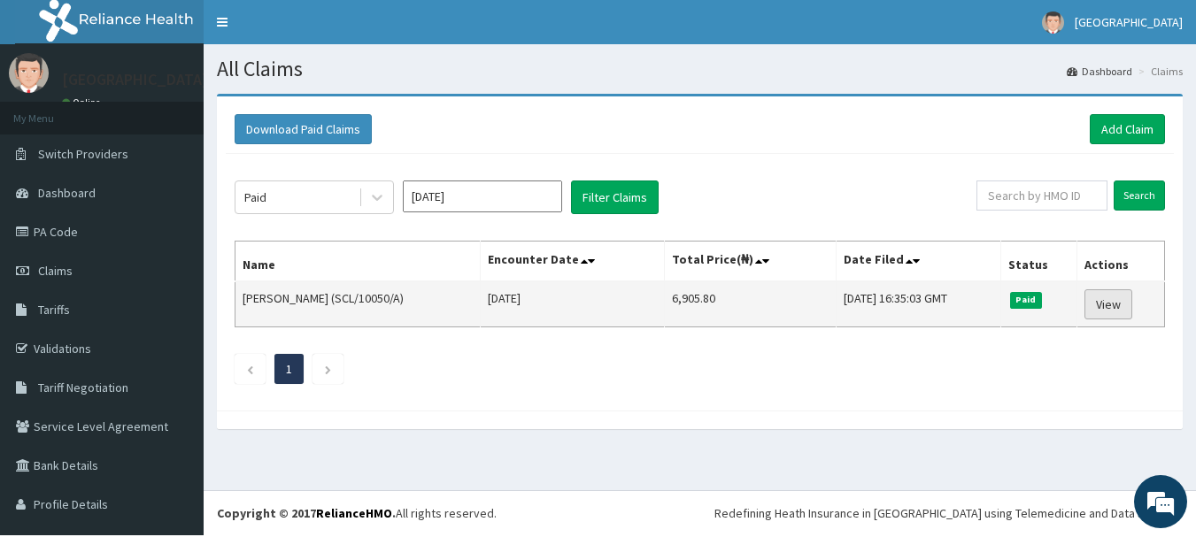
click at [1119, 309] on link "View" at bounding box center [1108, 304] width 48 height 30
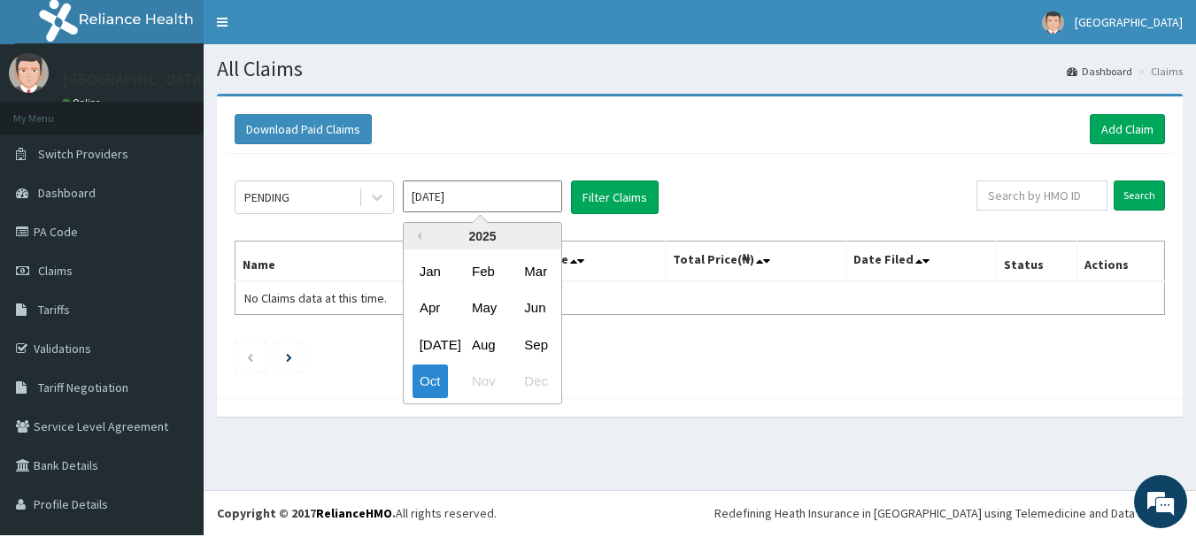
click at [491, 196] on input "[DATE]" at bounding box center [482, 197] width 159 height 32
drag, startPoint x: 530, startPoint y: 350, endPoint x: 593, endPoint y: 258, distance: 111.4
click at [532, 343] on div "Sep" at bounding box center [534, 344] width 35 height 33
type input "[DATE]"
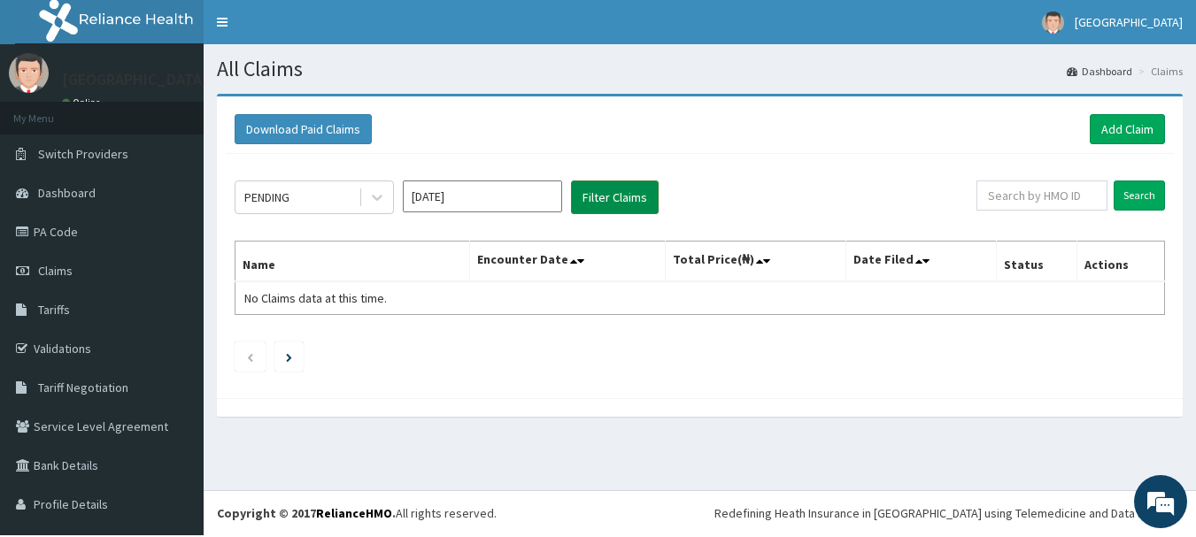
click at [605, 203] on button "Filter Claims" at bounding box center [615, 198] width 88 height 34
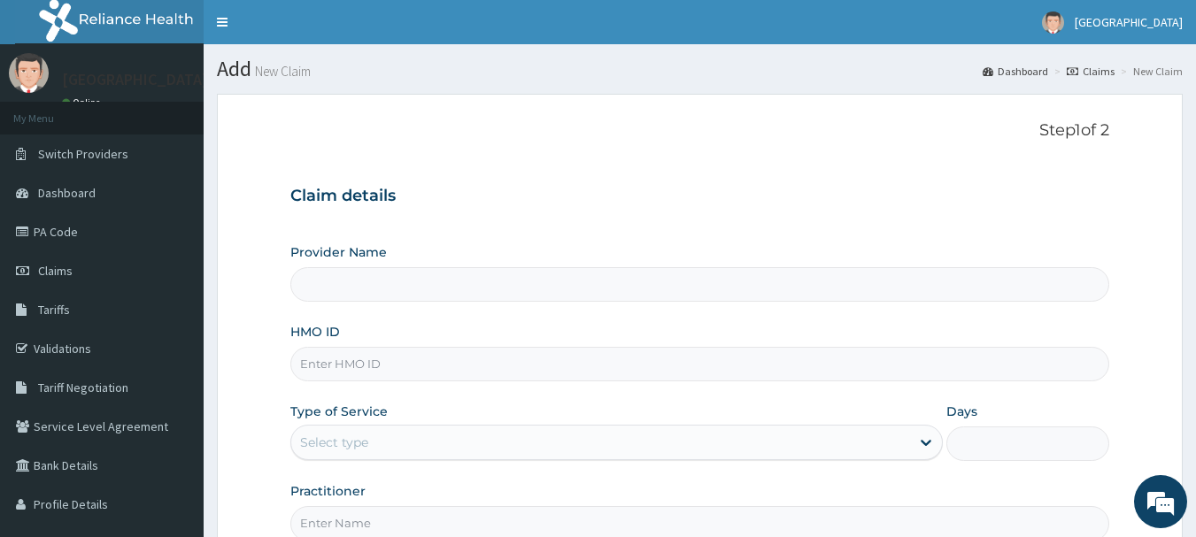
scroll to position [198, 0]
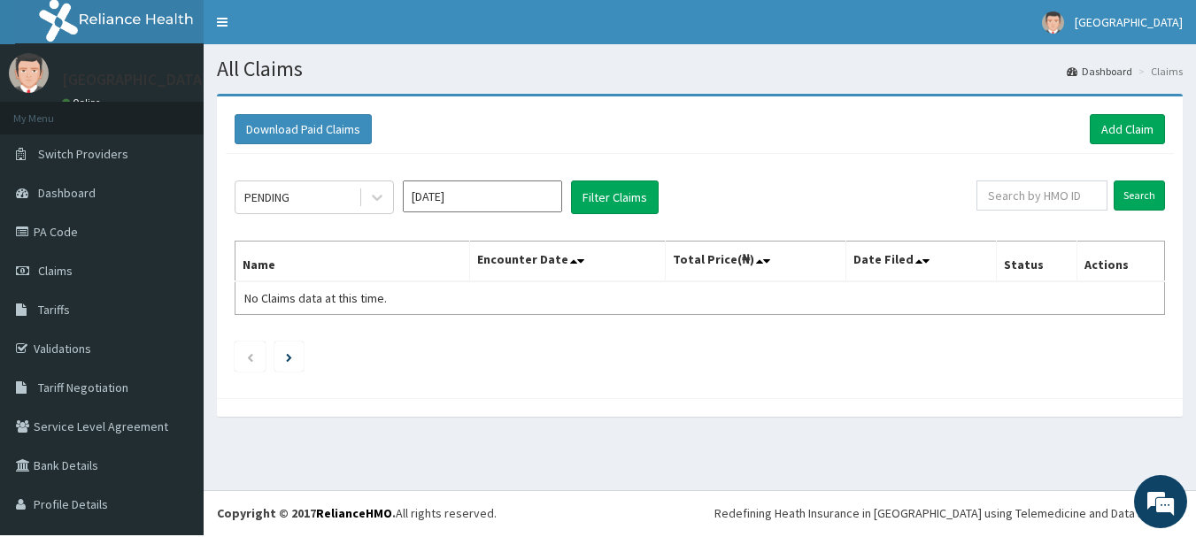
scroll to position [1, 0]
click at [62, 201] on span "Dashboard" at bounding box center [67, 193] width 58 height 16
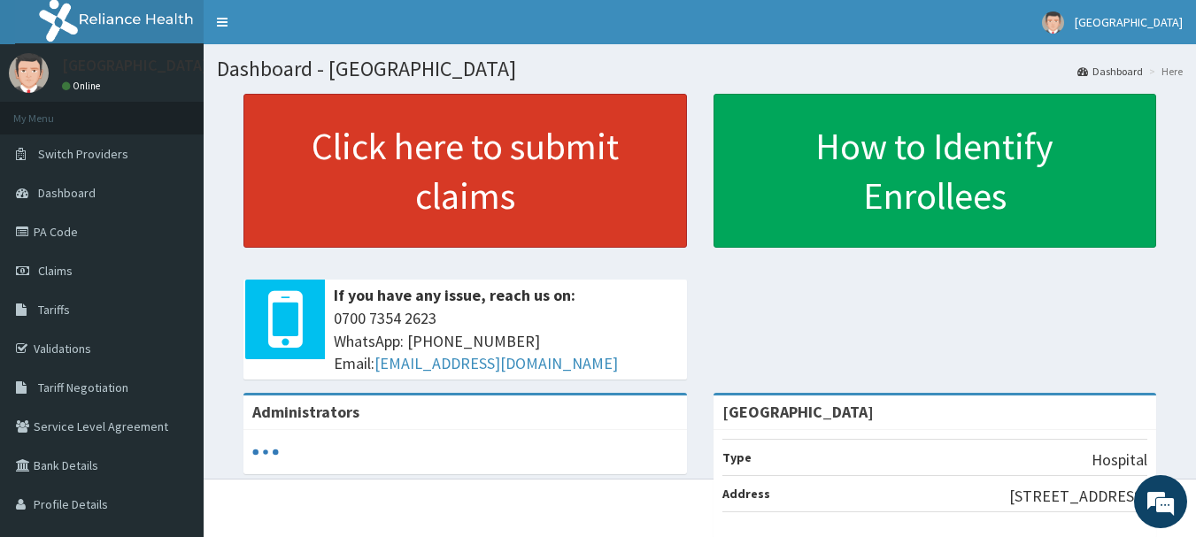
click at [463, 152] on link "Click here to submit claims" at bounding box center [464, 171] width 443 height 154
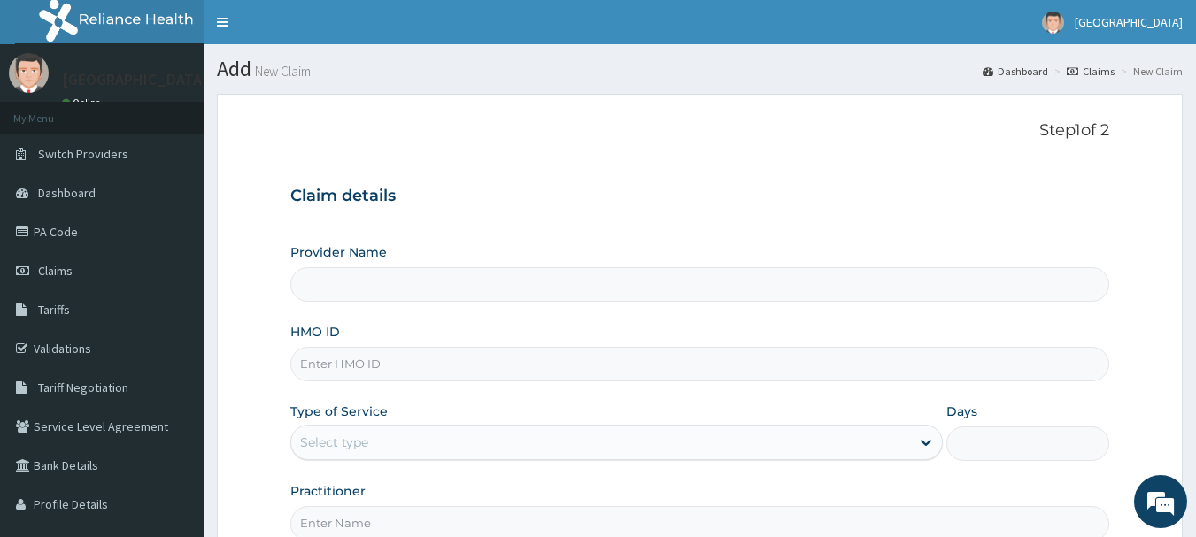
type input "[GEOGRAPHIC_DATA]"
click at [66, 201] on span "Dashboard" at bounding box center [67, 193] width 58 height 16
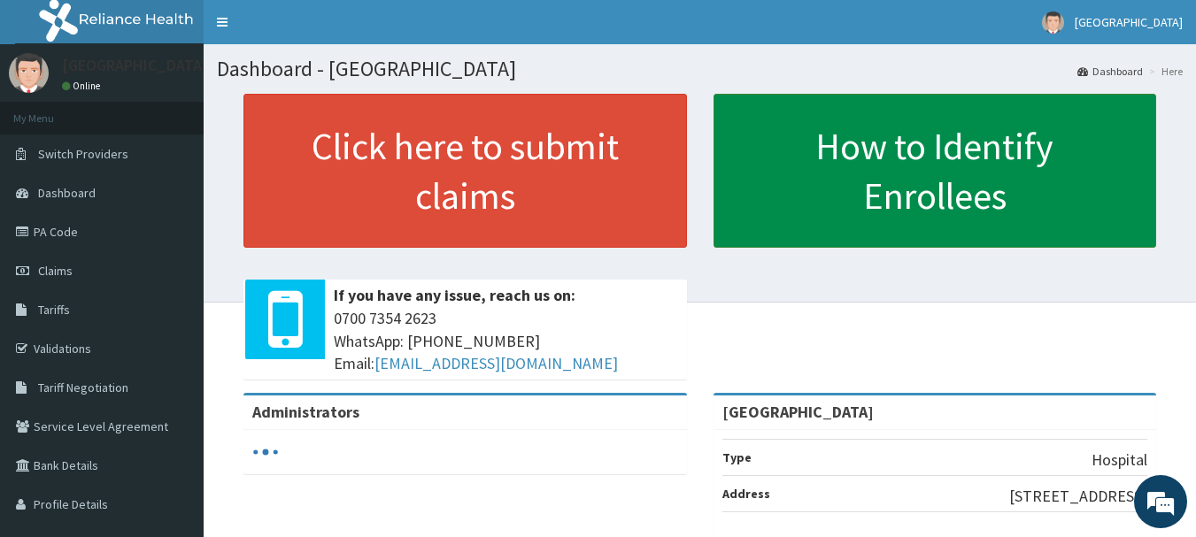
click at [913, 153] on link "How to Identify Enrollees" at bounding box center [934, 171] width 443 height 154
